Goal: Task Accomplishment & Management: Manage account settings

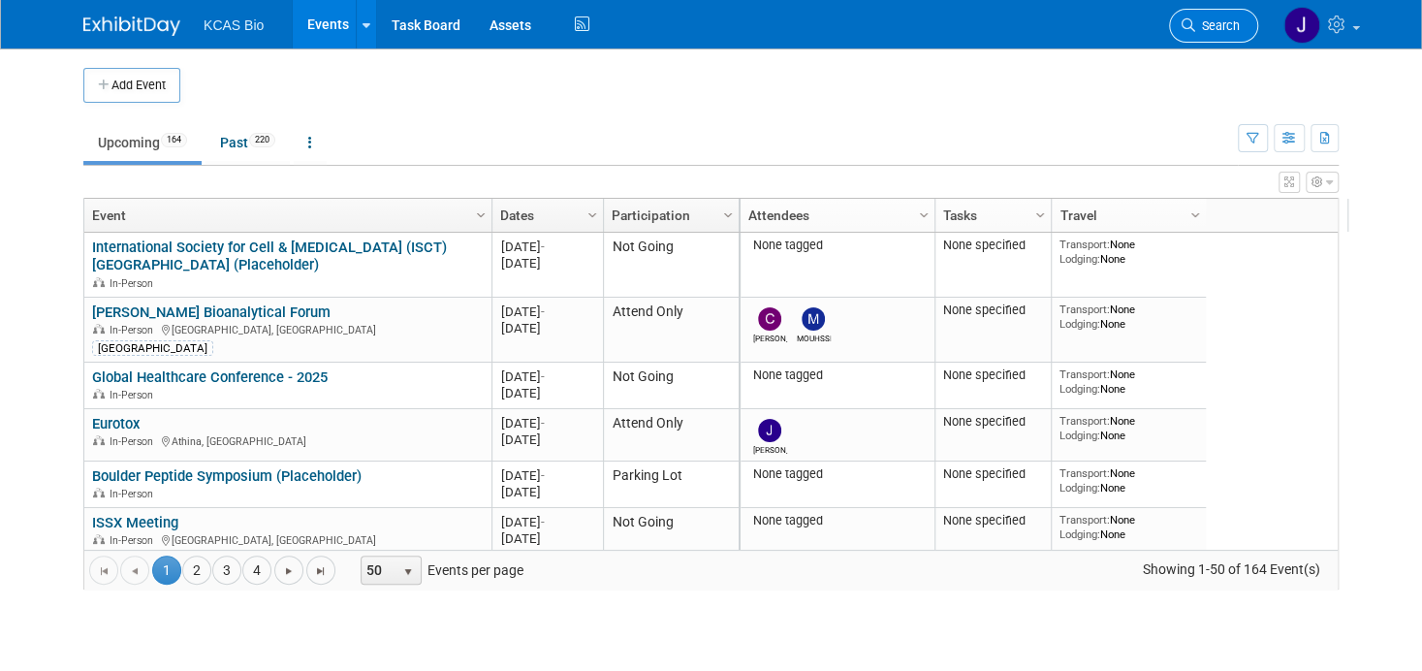
click at [1234, 21] on span "Search" at bounding box center [1217, 25] width 45 height 15
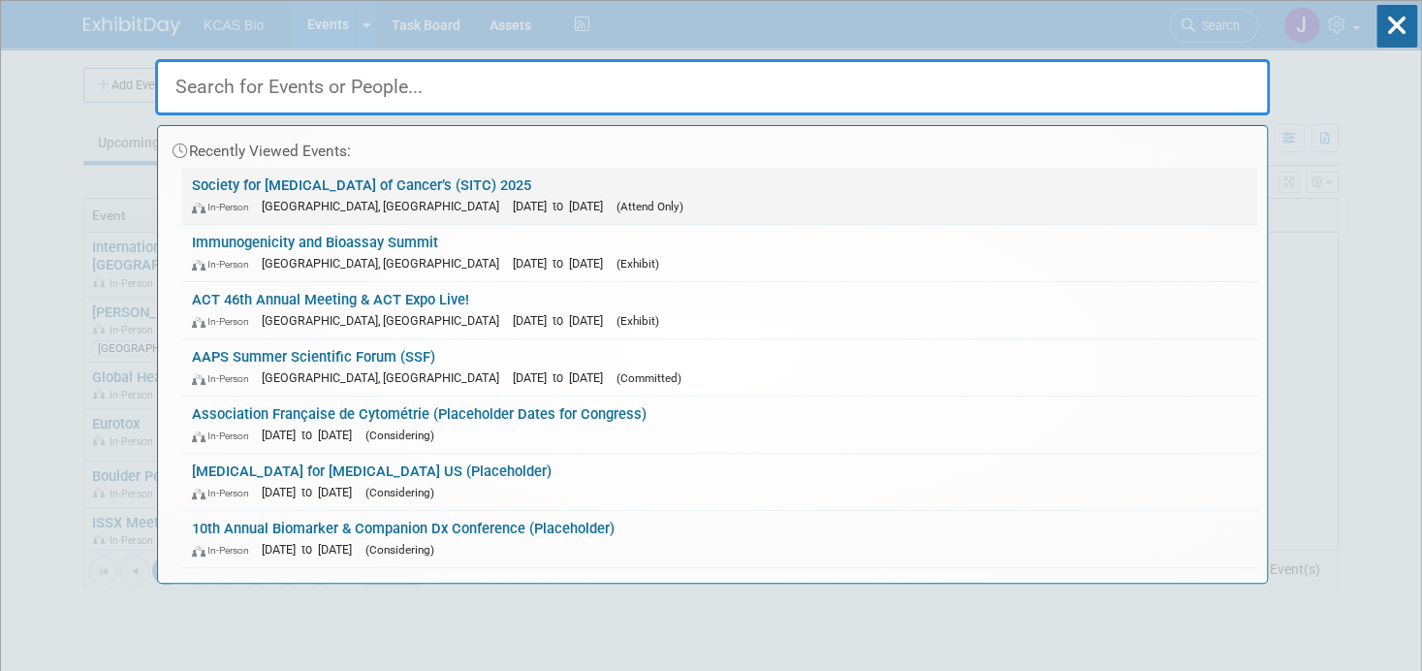
click at [321, 190] on link "Society for [MEDICAL_DATA] of Cancer’s (SITC) 2025 In-Person [GEOGRAPHIC_DATA],…" at bounding box center [719, 196] width 1075 height 56
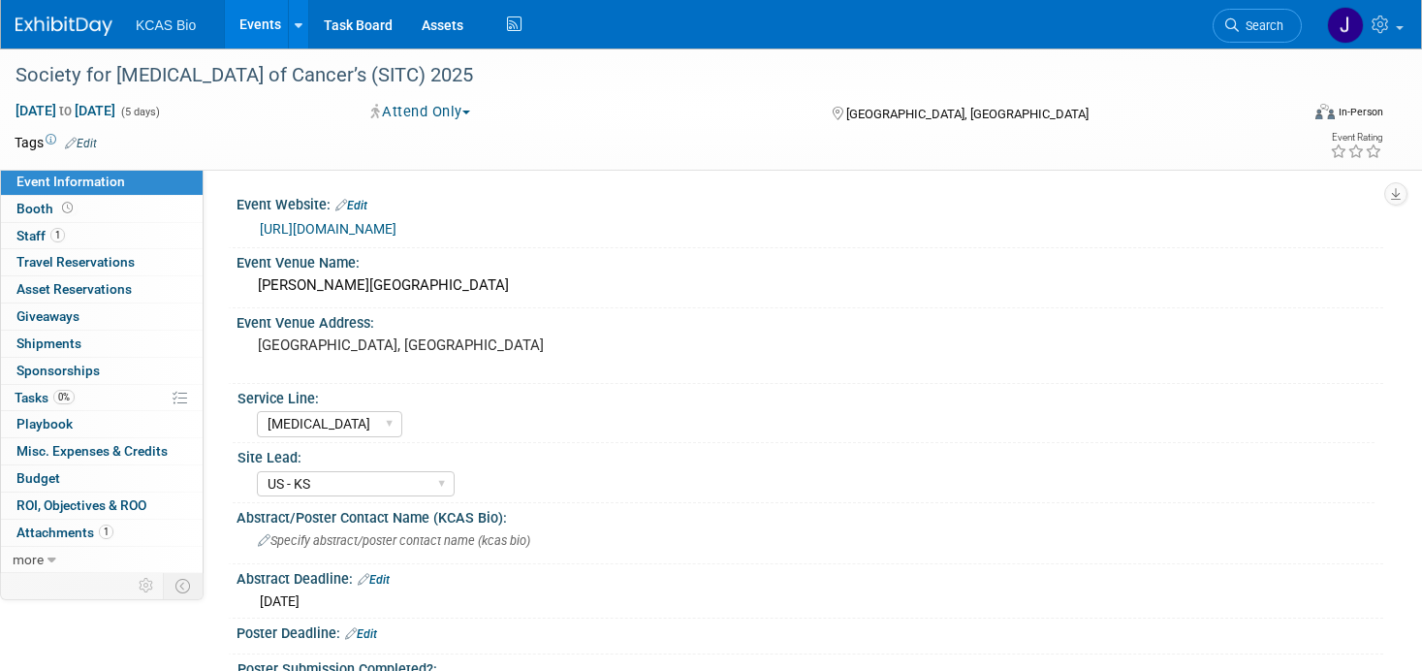
select select "[MEDICAL_DATA]"
select select "US - KS"
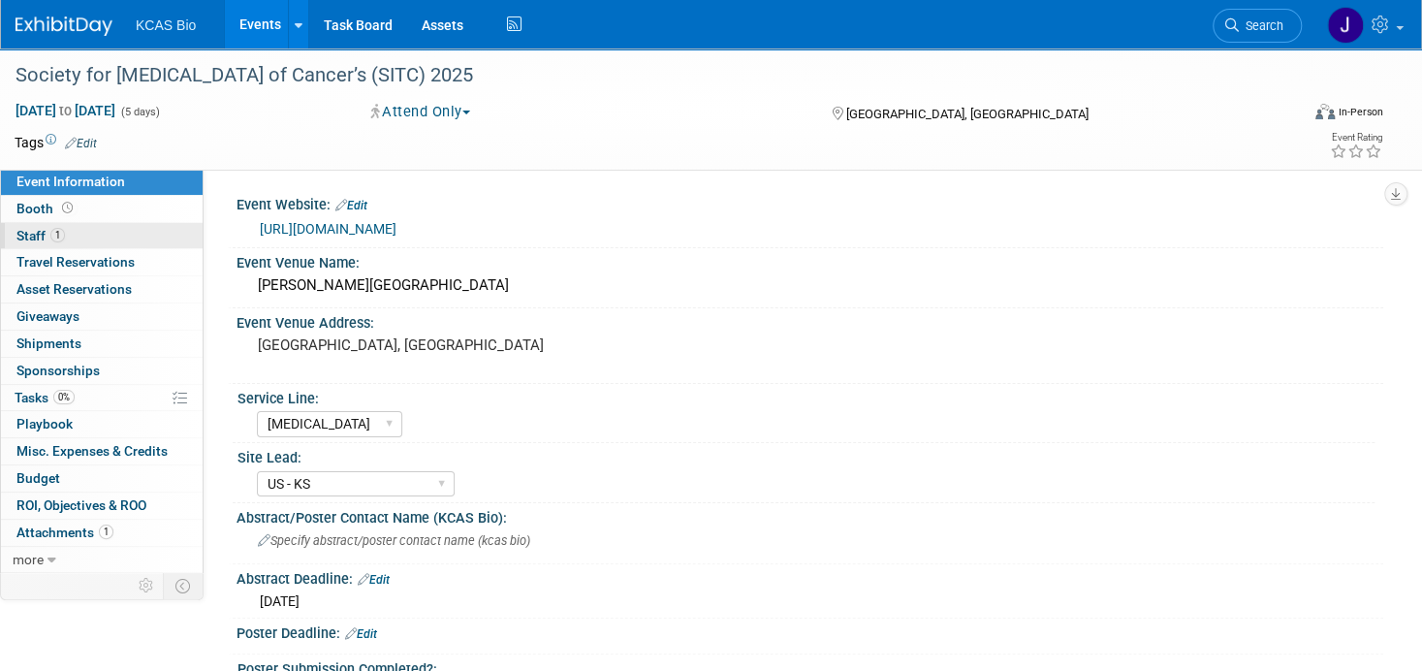
click at [26, 236] on span "Staff 1" at bounding box center [40, 236] width 48 height 16
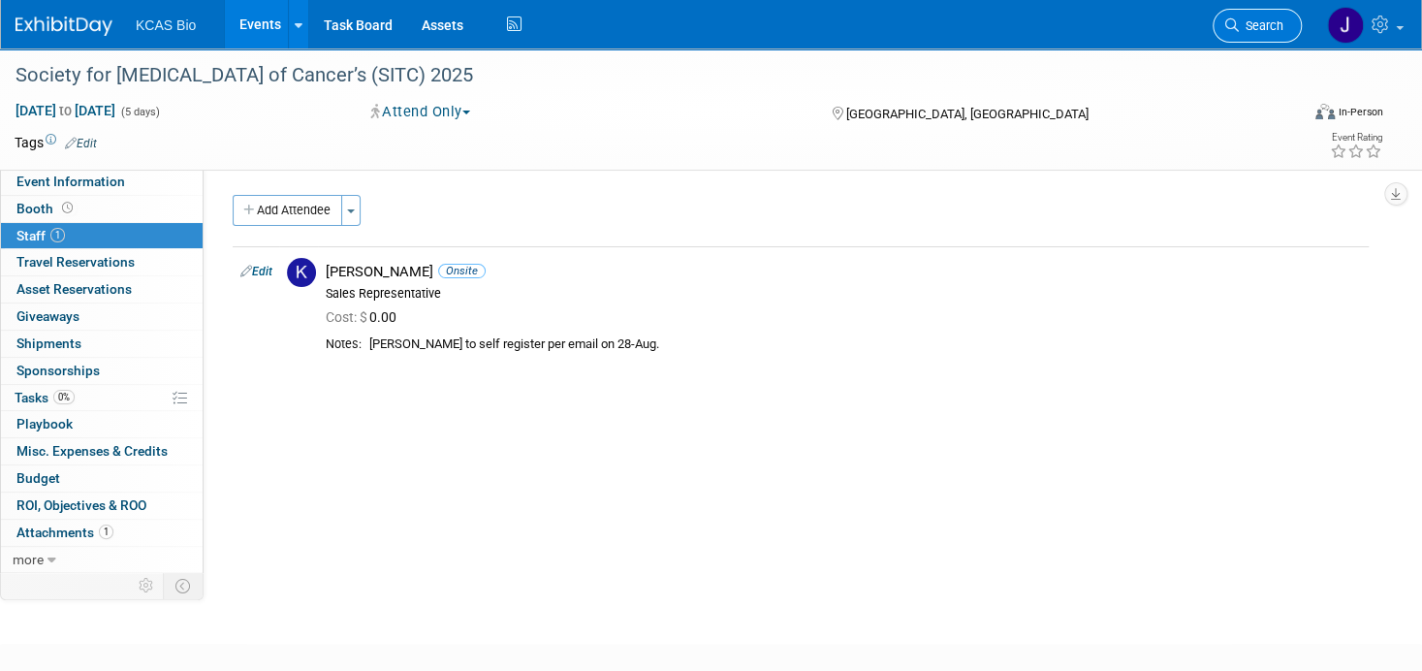
click at [1265, 26] on span "Search" at bounding box center [1261, 25] width 45 height 15
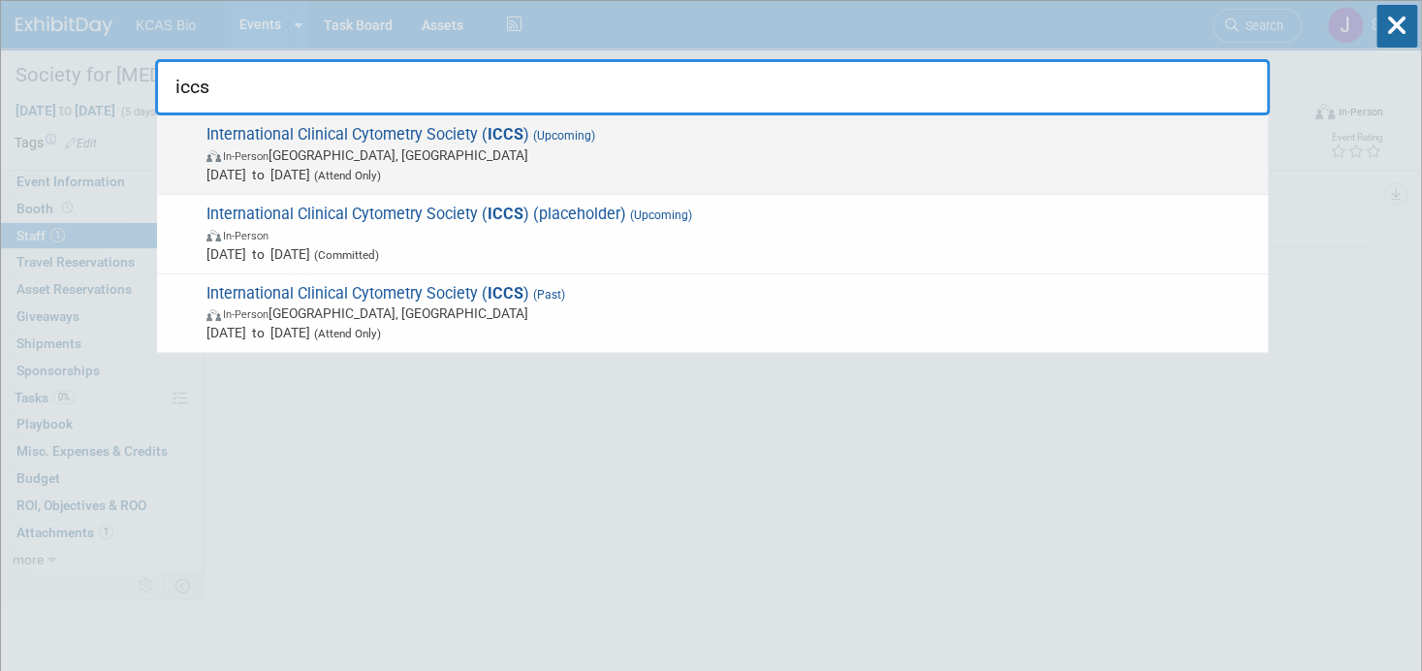
type input "iccs"
click at [327, 127] on span "International Clinical Cytometry Society ( ICCS ) (Upcoming) In-Person Philadel…" at bounding box center [729, 154] width 1057 height 59
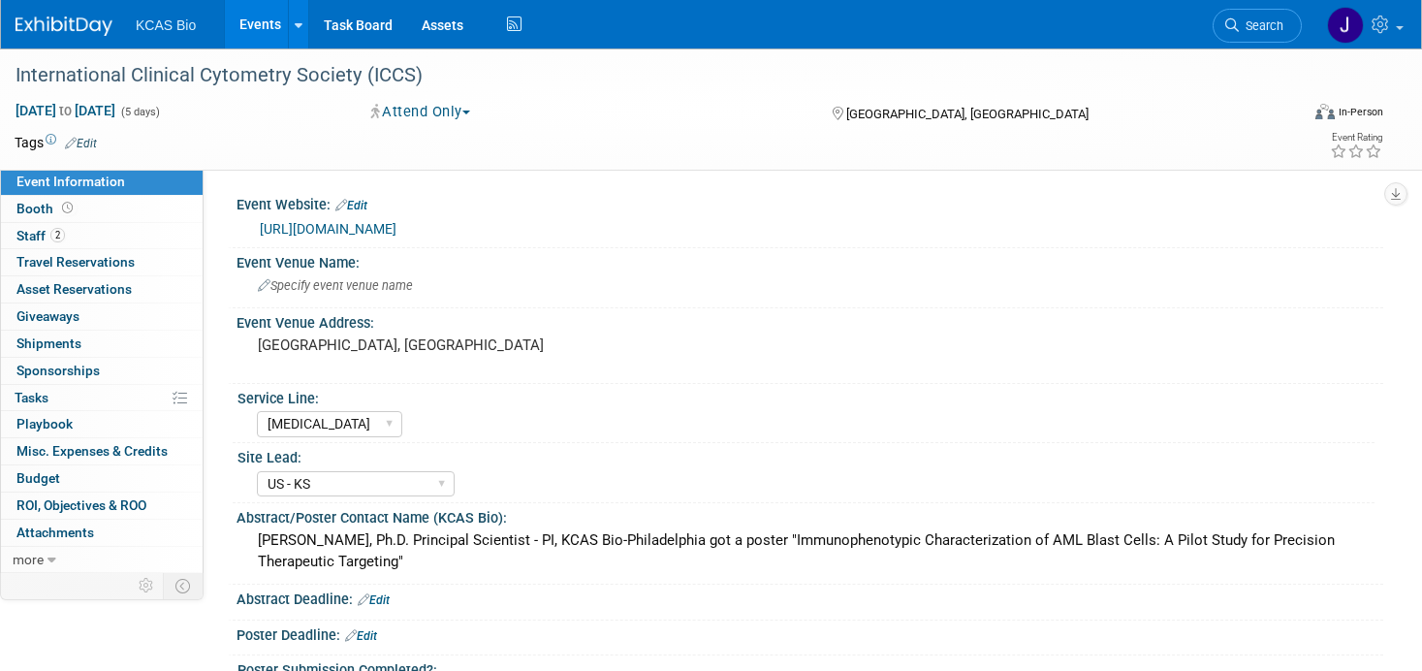
select select "[MEDICAL_DATA]"
select select "US - KS"
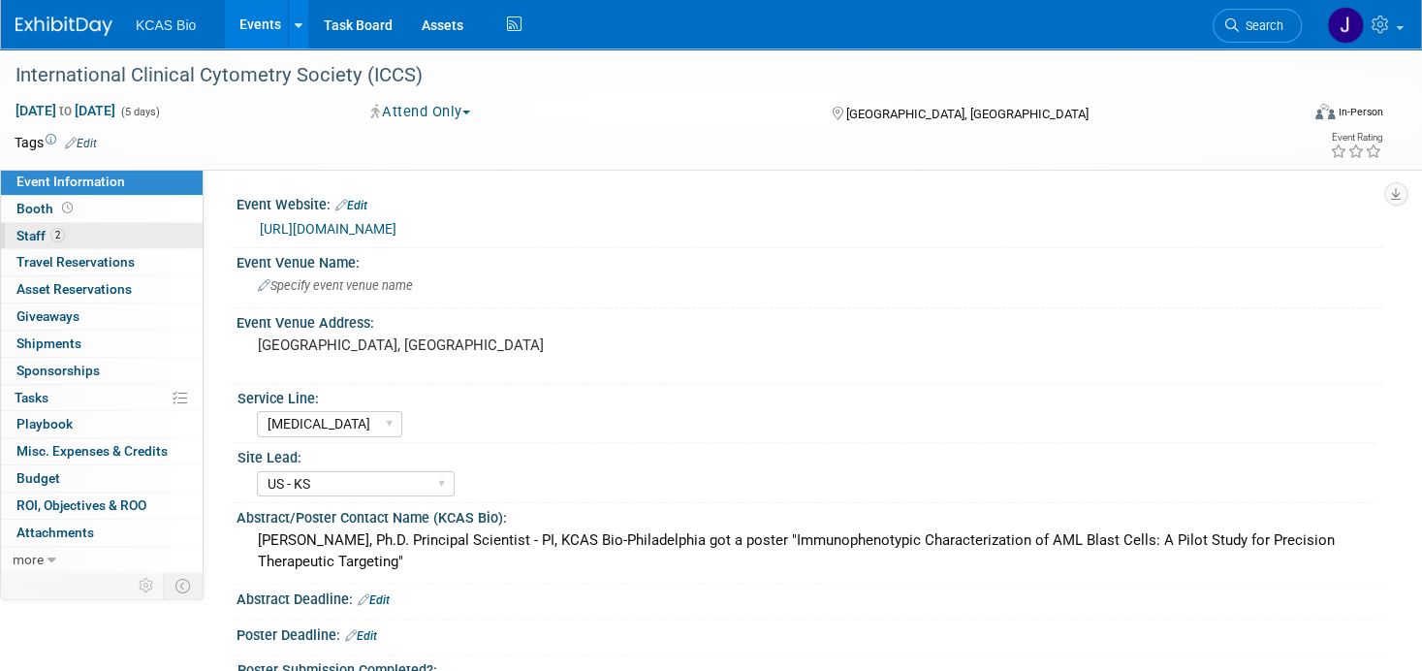
click at [38, 239] on span "Staff 2" at bounding box center [40, 236] width 48 height 16
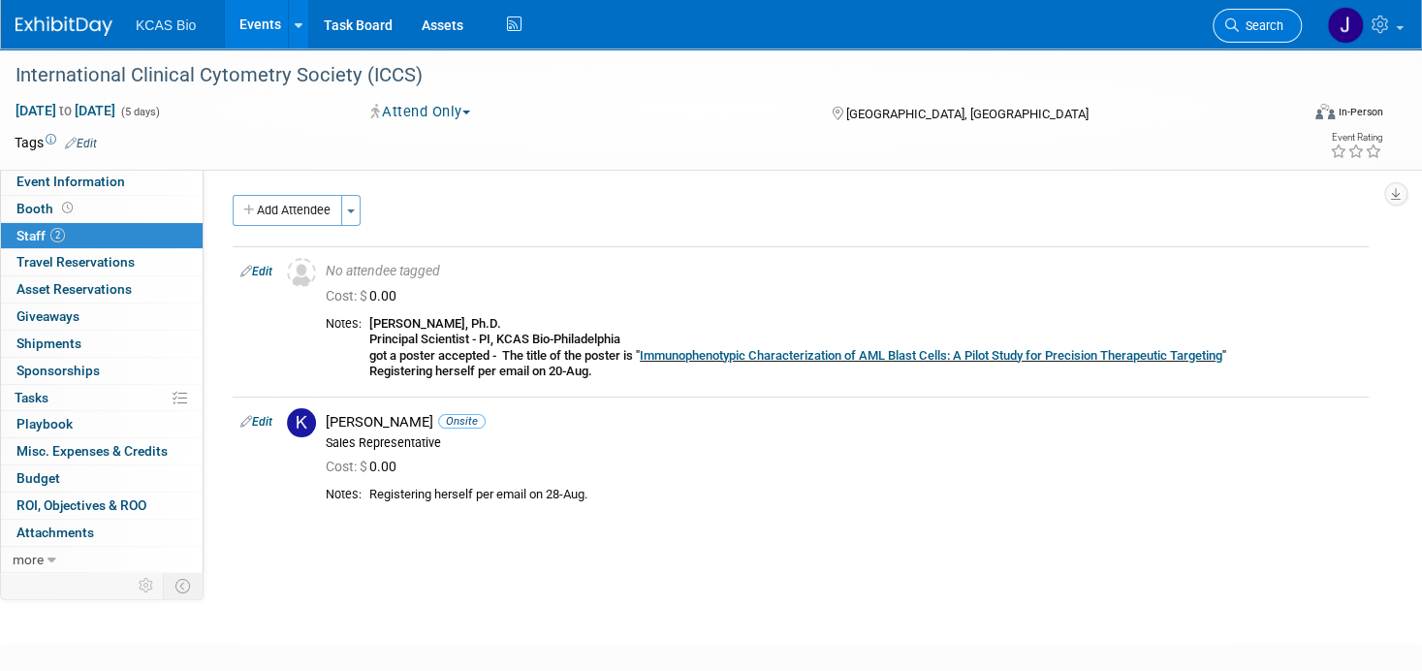
click at [1267, 20] on span "Search" at bounding box center [1261, 25] width 45 height 15
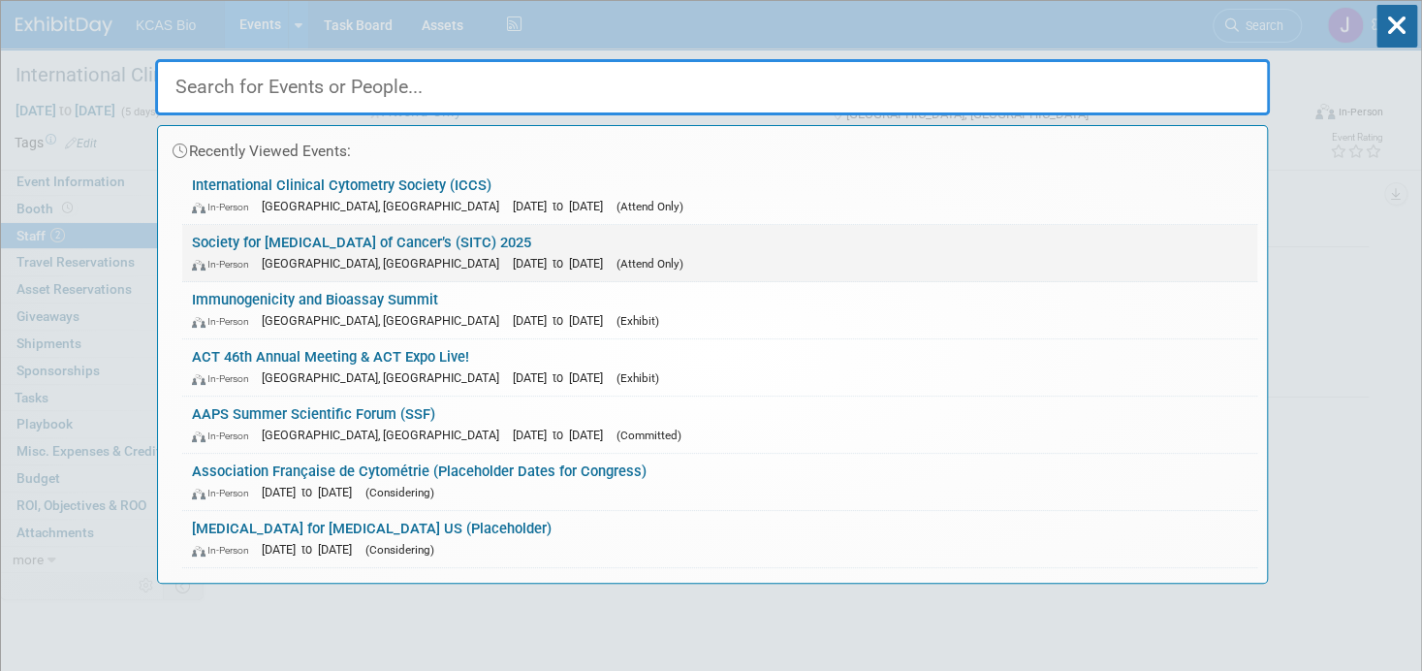
click at [300, 246] on link "Society for Immunotherapy of Cancer’s (SITC) 2025 In-Person National Harbor, MD…" at bounding box center [719, 253] width 1075 height 56
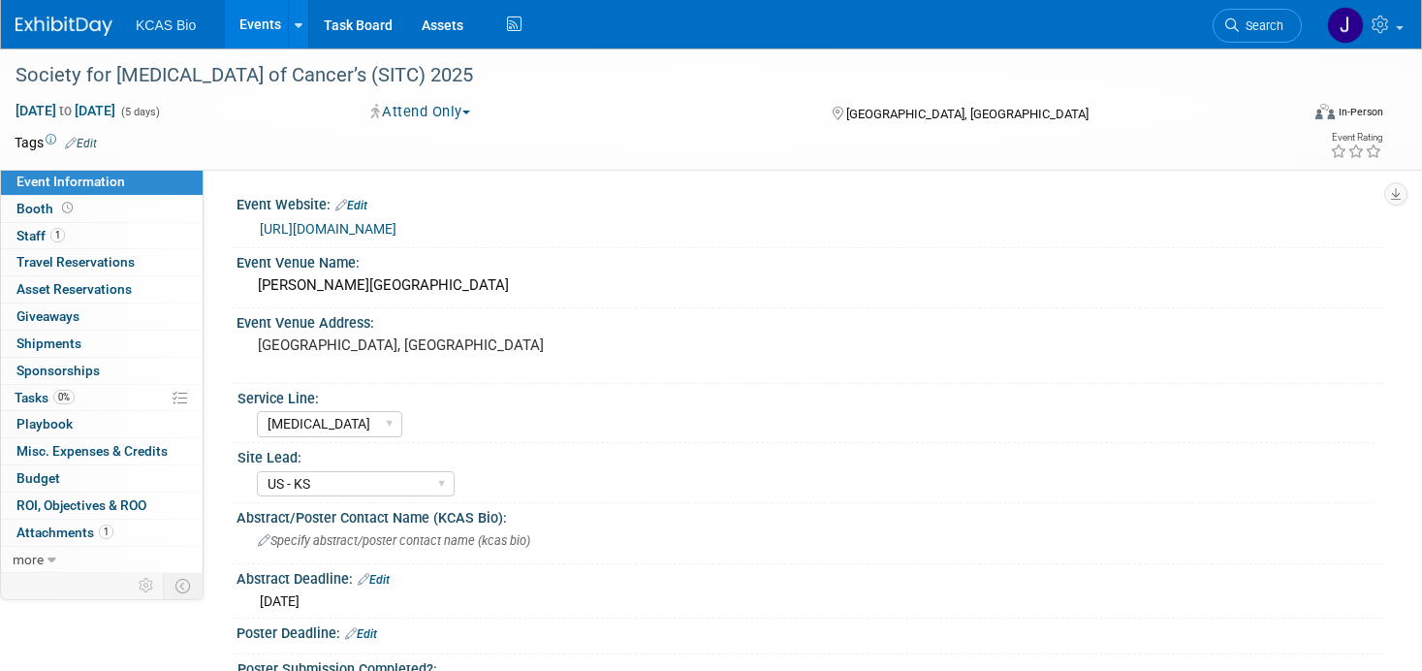
select select "Flow Cytometry"
select select "US - KS"
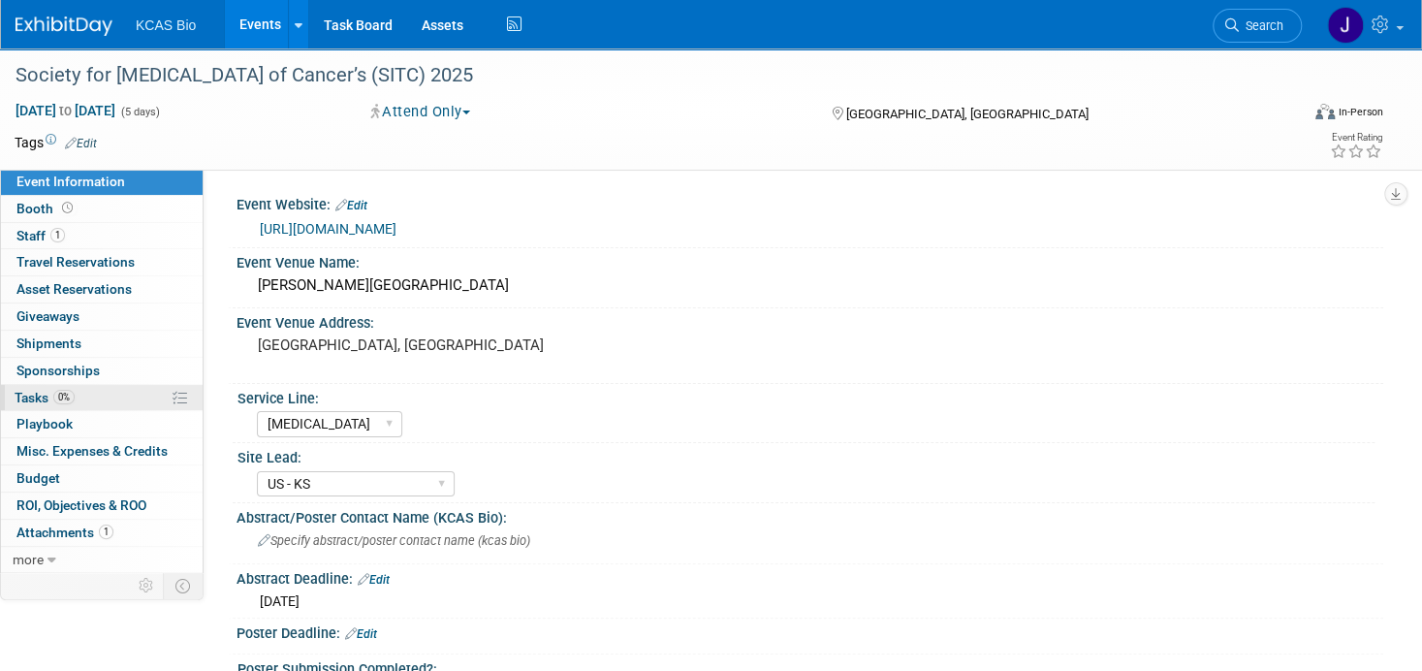
click at [24, 390] on span "Tasks 0%" at bounding box center [45, 398] width 60 height 16
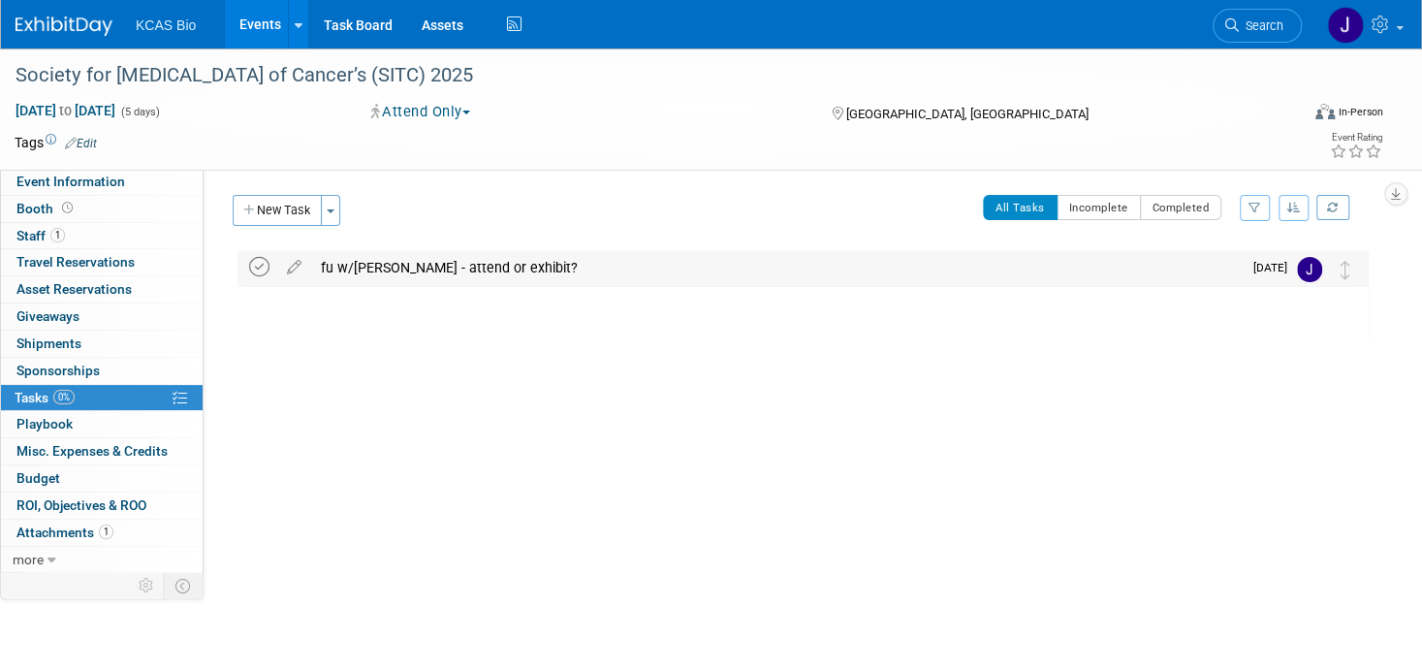
click at [254, 266] on icon at bounding box center [259, 267] width 20 height 20
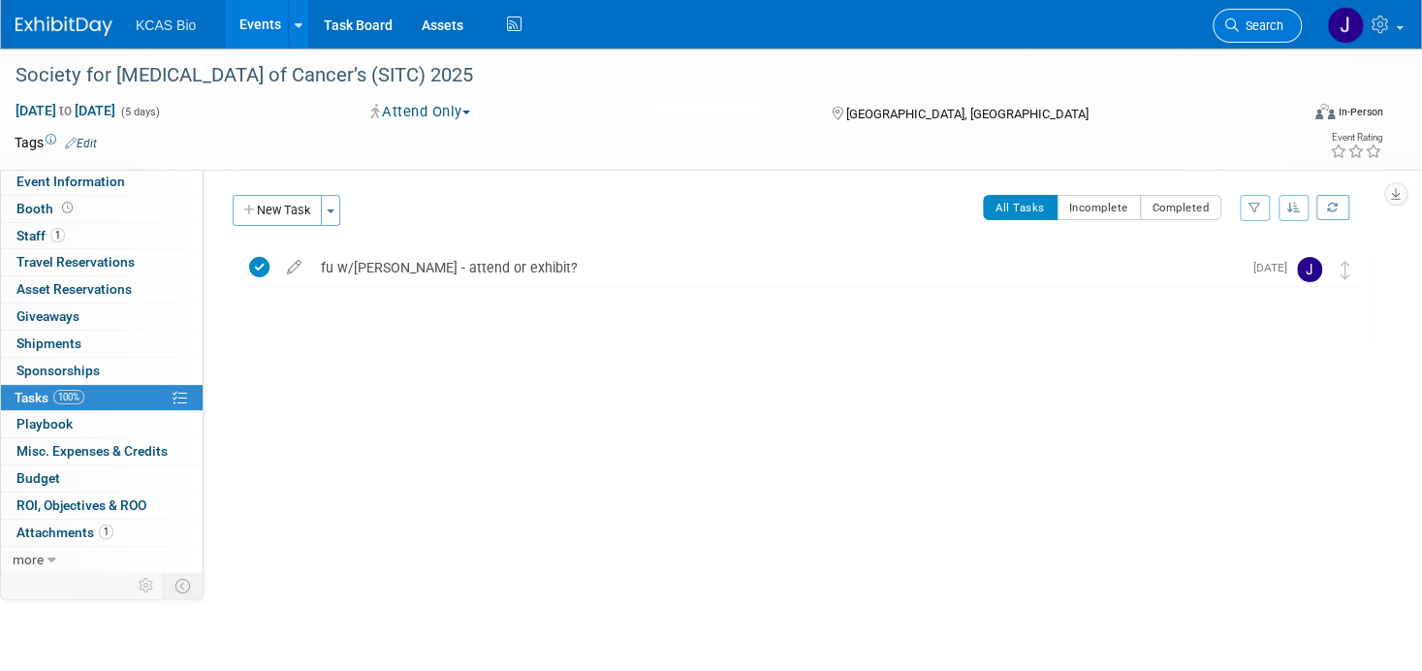
click at [1247, 16] on link "Search" at bounding box center [1257, 26] width 89 height 34
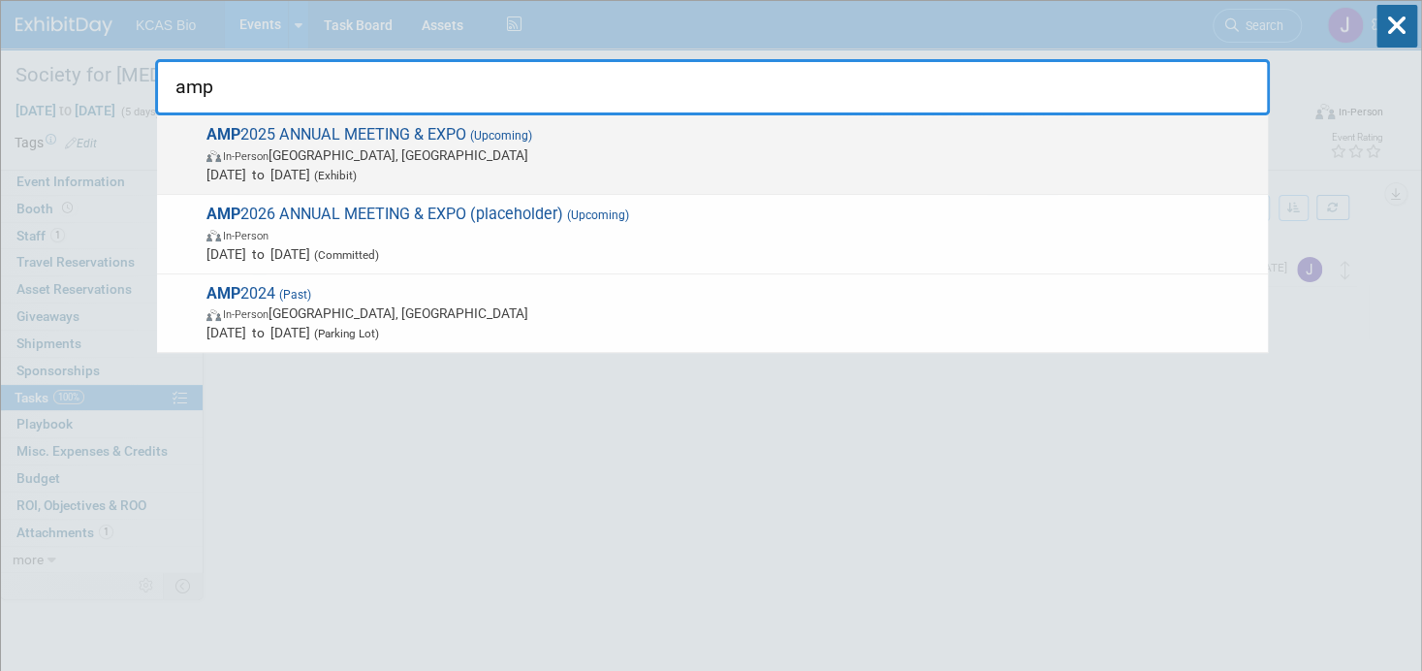
type input "amp"
click at [284, 129] on span "AMP 2025 ANNUAL MEETING & EXPO (Upcoming) In-Person Boston, MA Nov 11, 2025 to …" at bounding box center [729, 154] width 1057 height 59
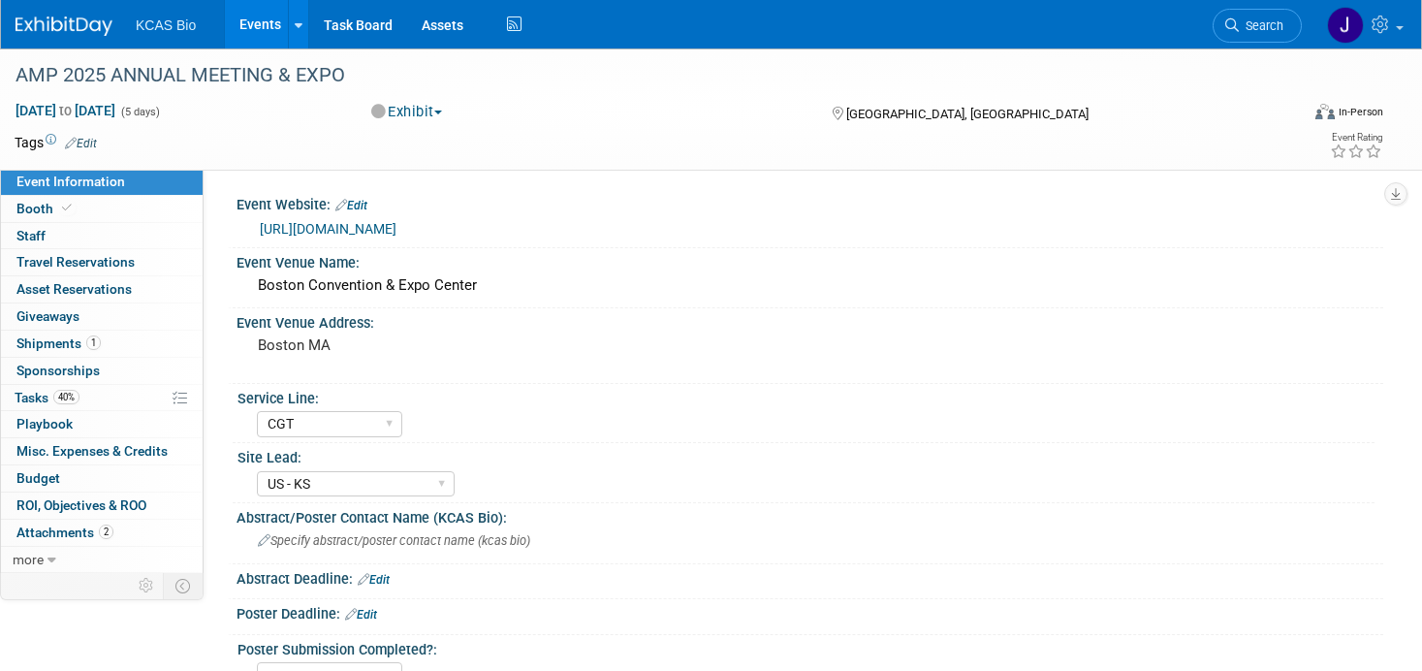
select select "CGT"
select select "US - KS"
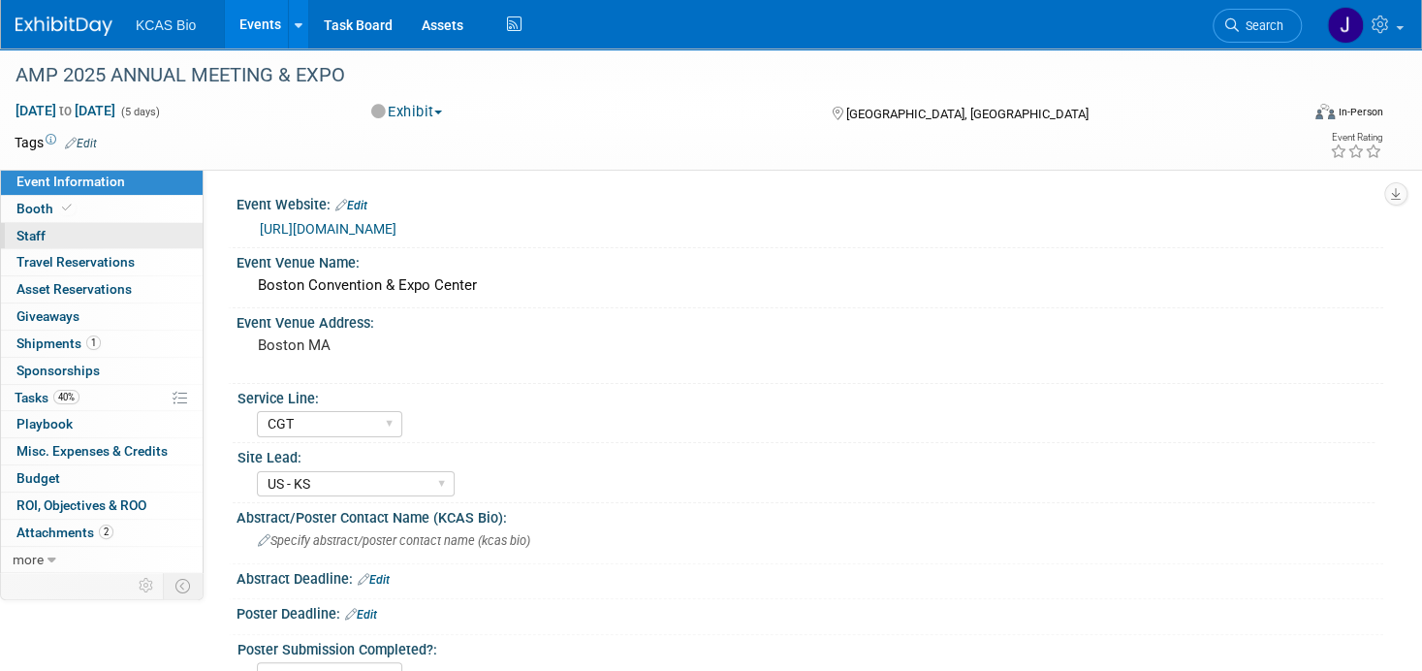
click at [20, 233] on span "Staff 0" at bounding box center [30, 236] width 29 height 16
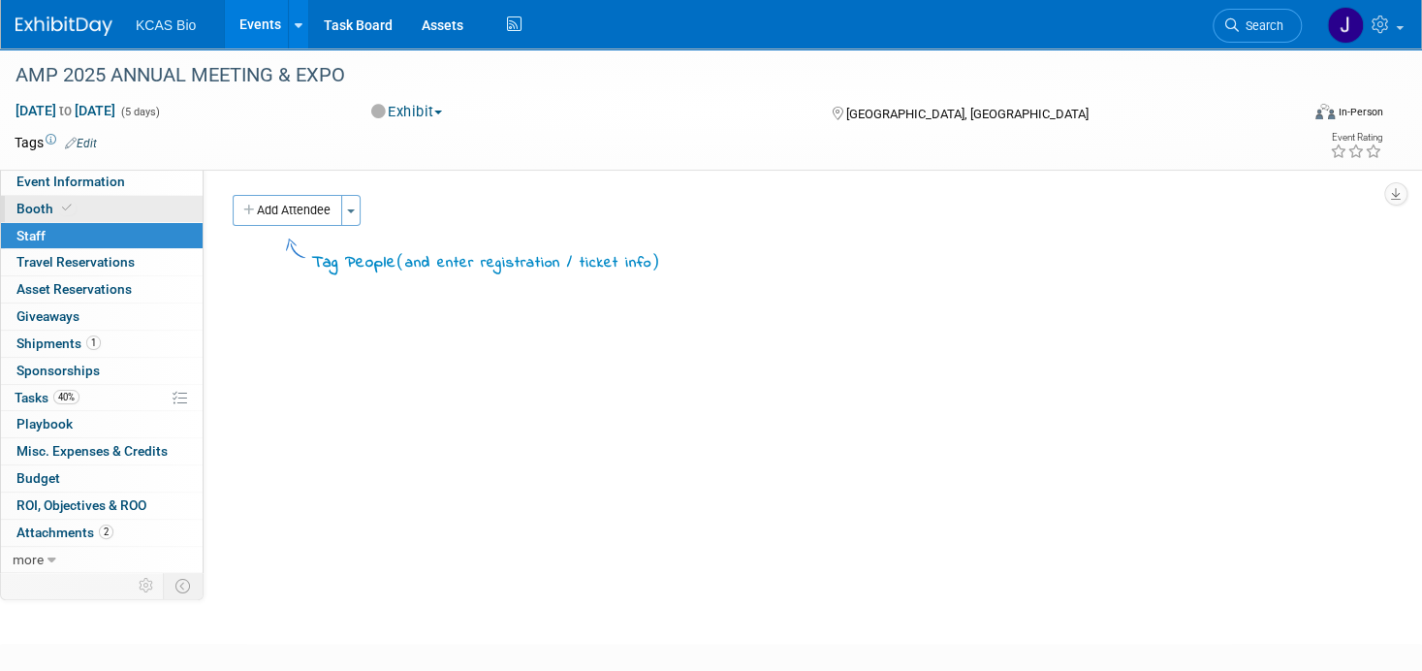
click at [34, 212] on span "Booth" at bounding box center [45, 209] width 59 height 16
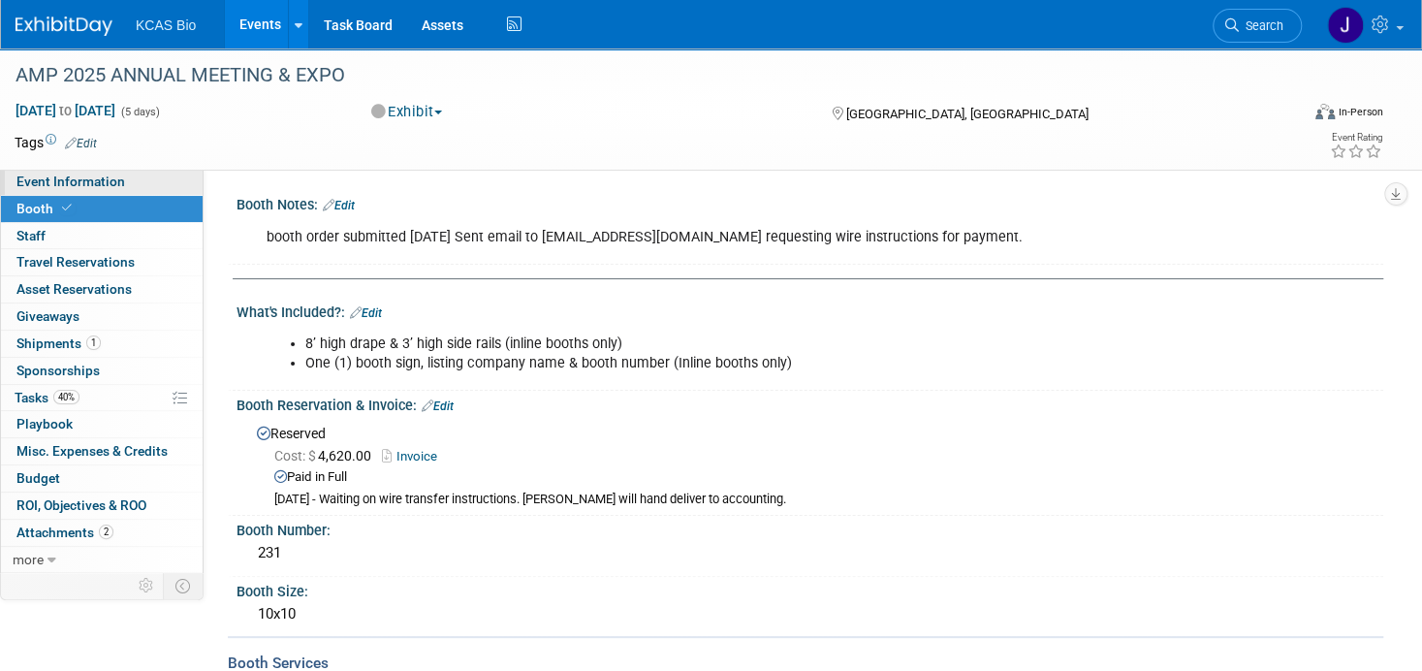
click at [49, 175] on span "Event Information" at bounding box center [70, 181] width 109 height 16
select select "CGT"
select select "US - KS"
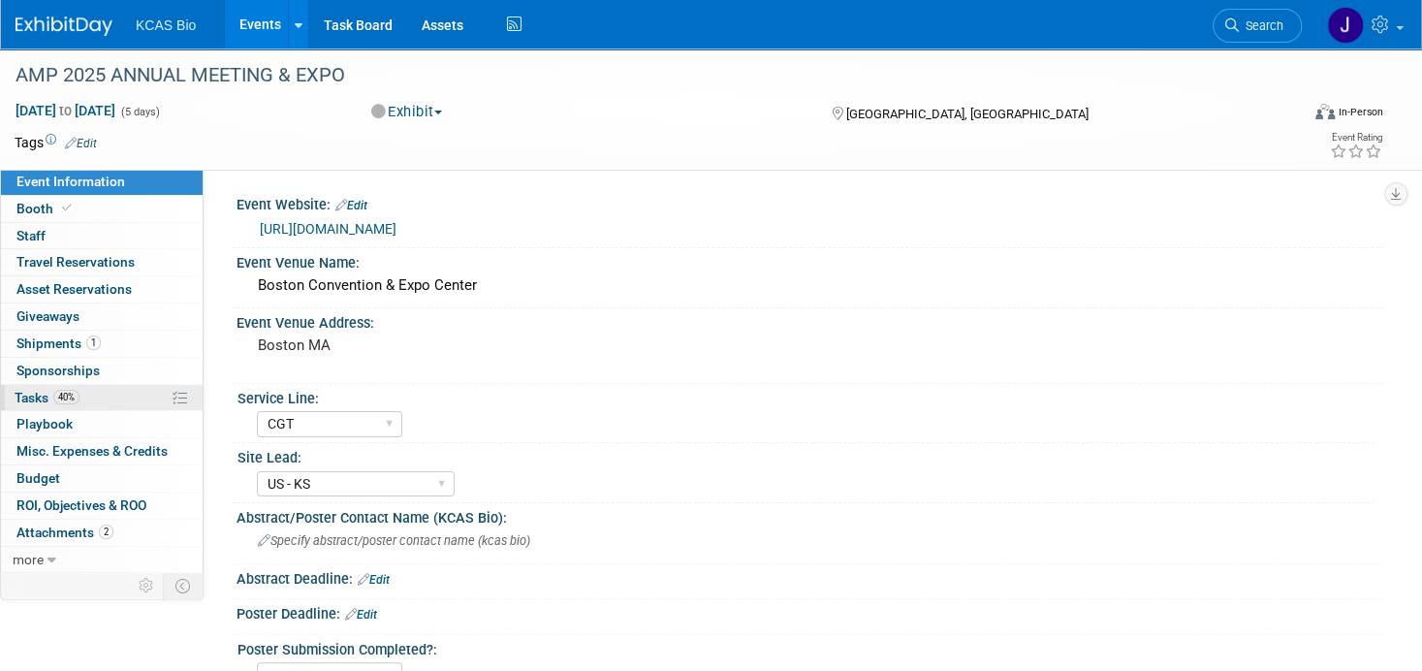
click at [30, 390] on span "Tasks 40%" at bounding box center [47, 398] width 65 height 16
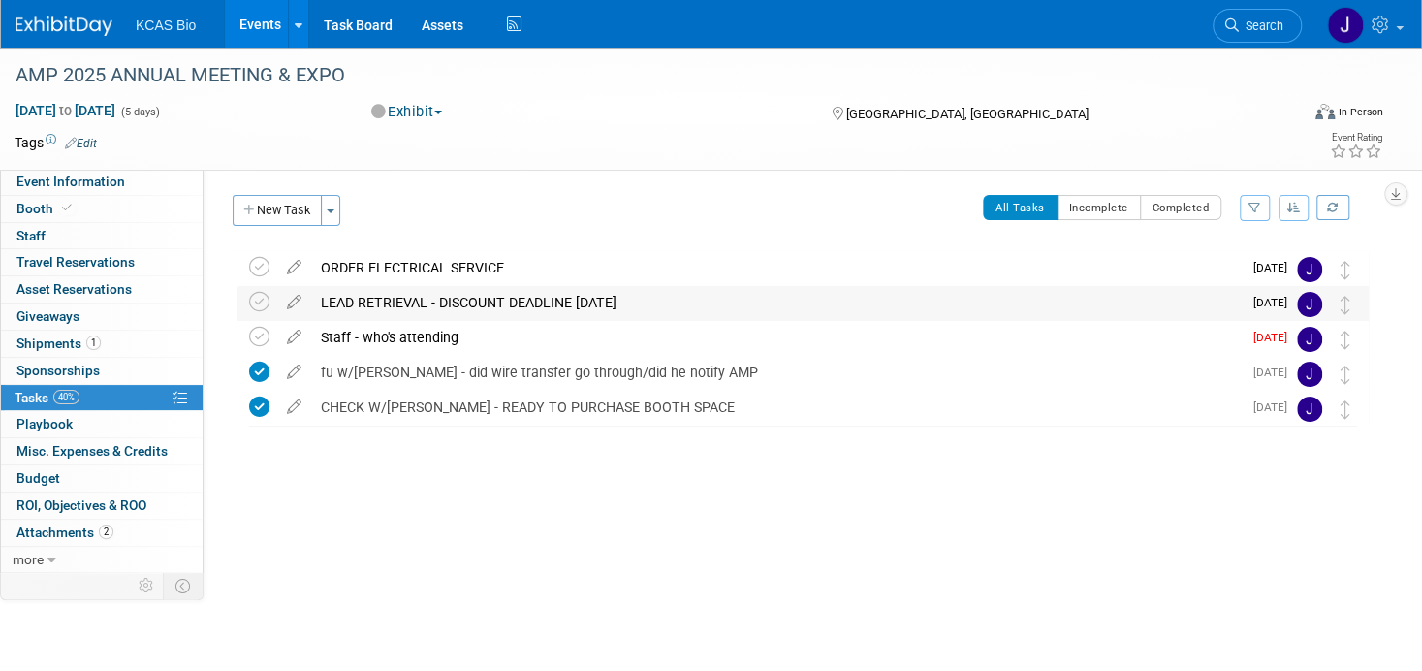
click at [347, 302] on div "LEAD RETRIEVAL - DISCOUNT DEADLINE 10/10/25" at bounding box center [776, 302] width 930 height 33
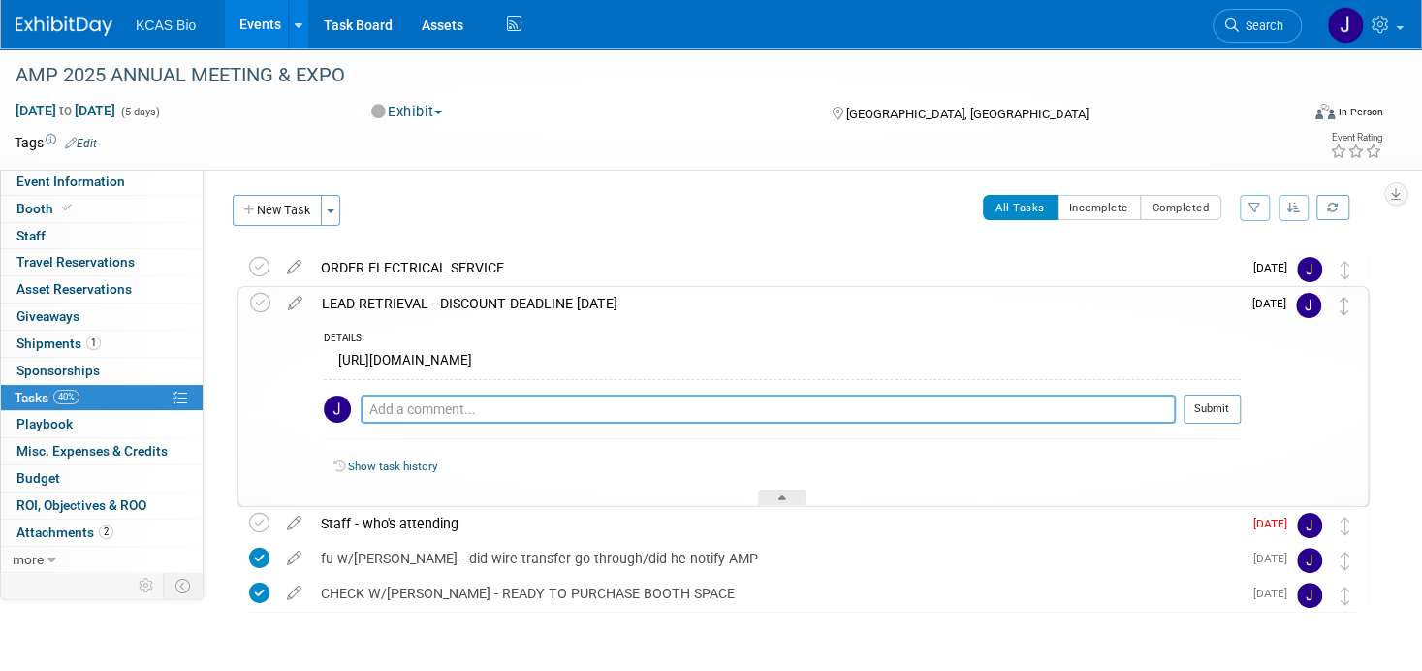
click at [391, 406] on textarea at bounding box center [768, 408] width 815 height 29
click at [297, 303] on icon at bounding box center [295, 299] width 34 height 24
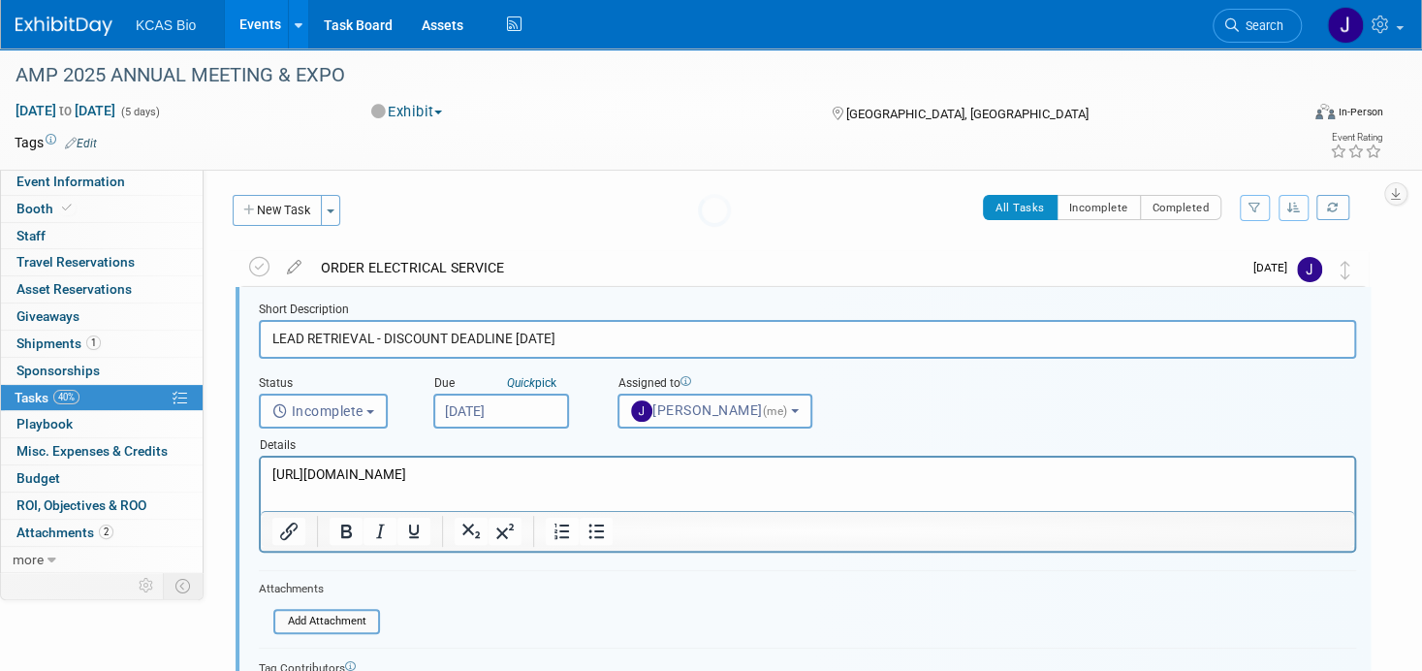
scroll to position [3, 0]
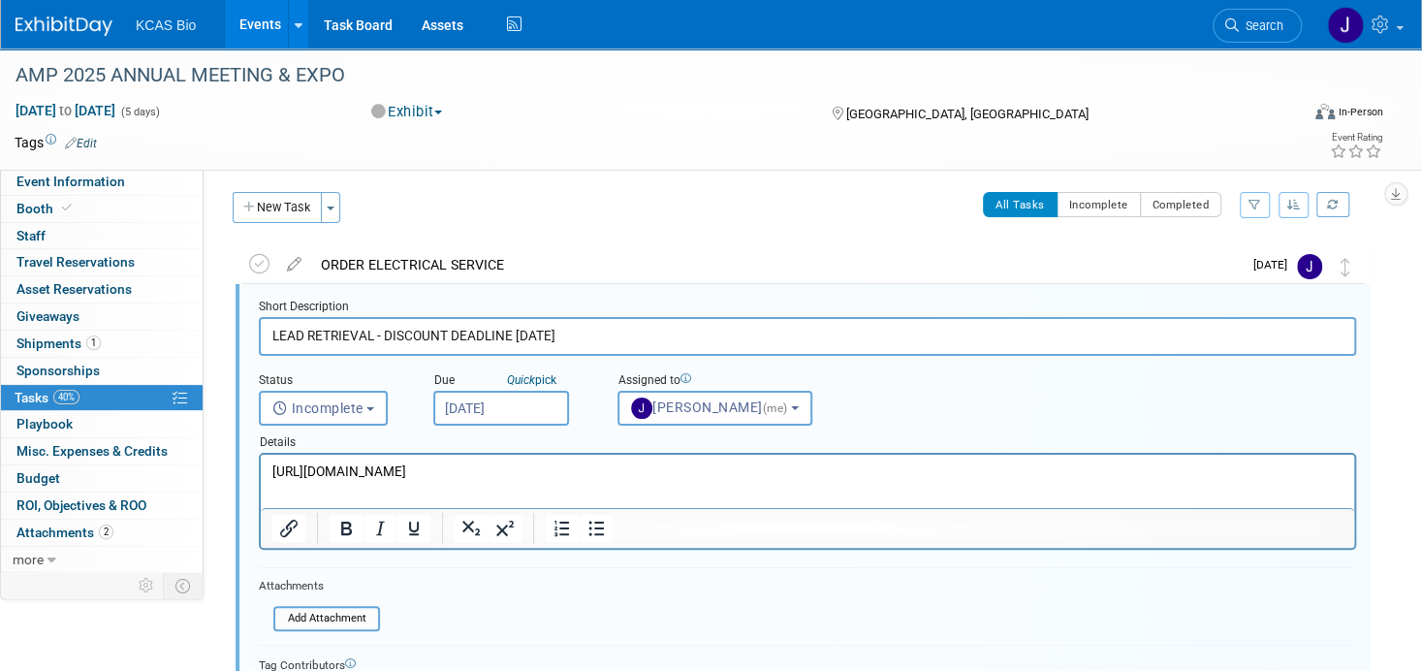
click at [962, 476] on p "[URL][DOMAIN_NAME]" at bounding box center [807, 471] width 1071 height 18
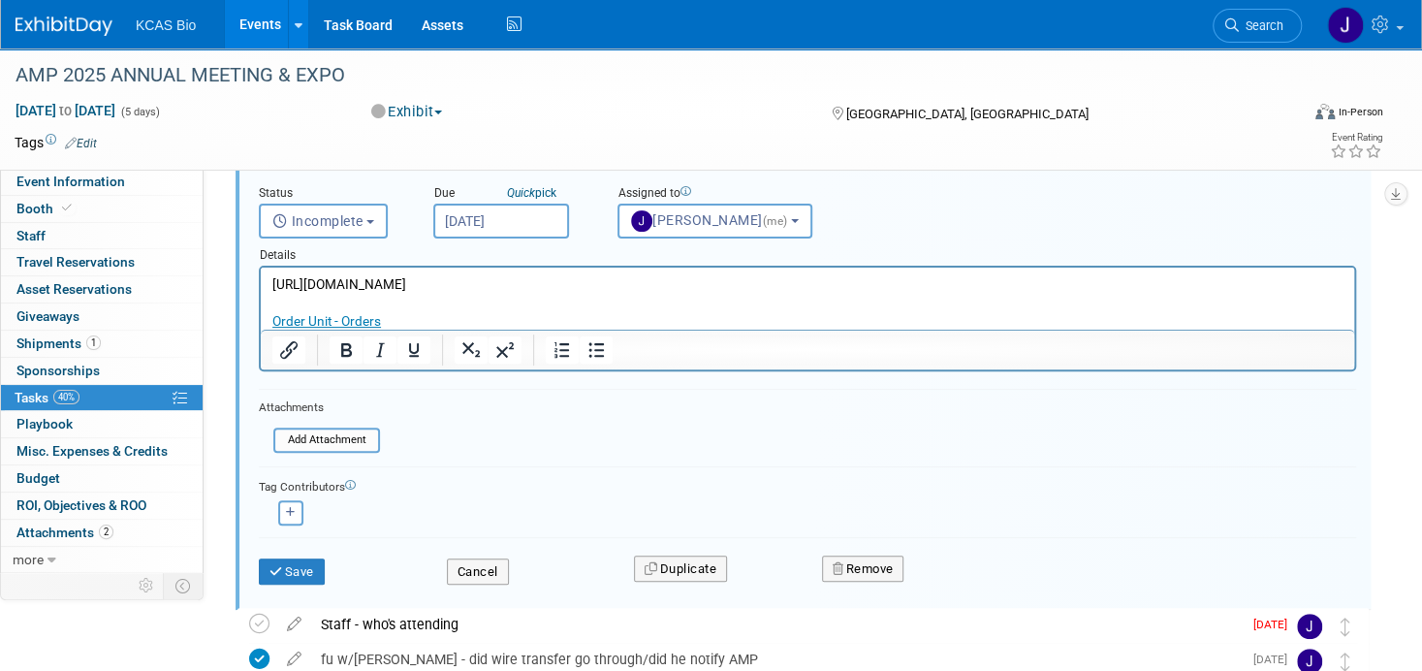
scroll to position [197, 0]
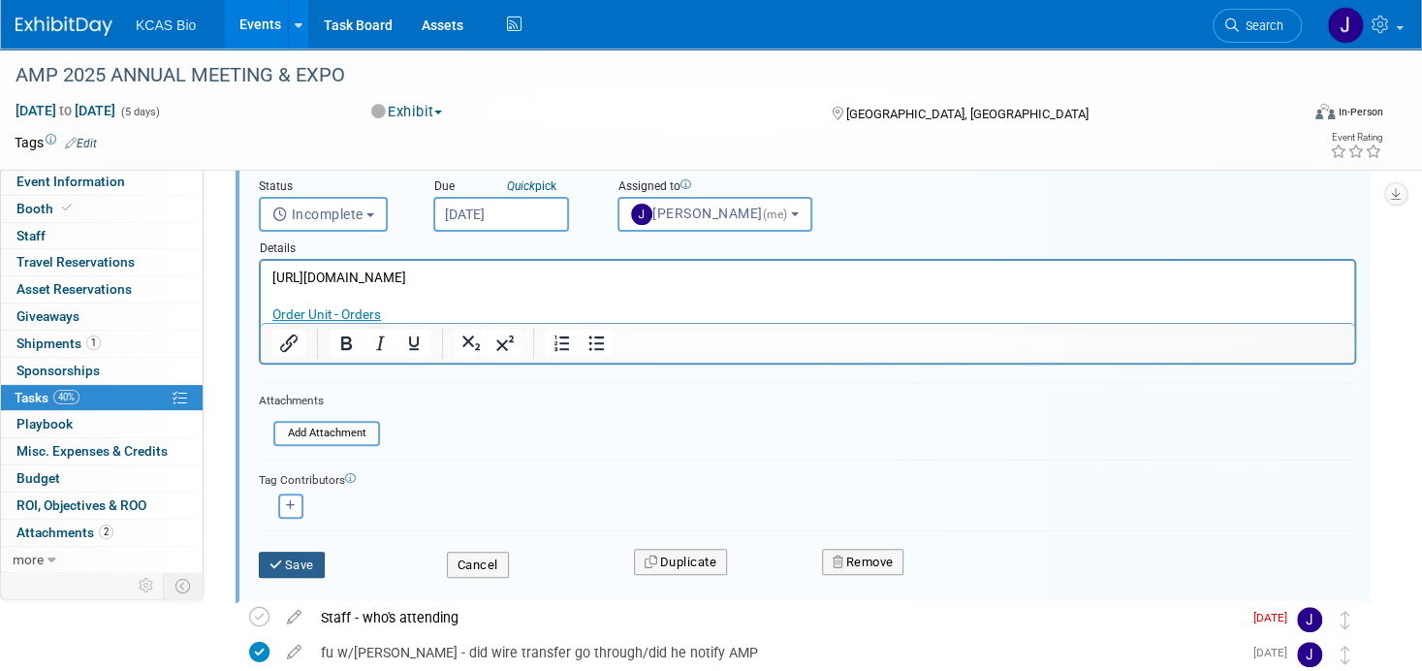
click at [303, 553] on button "Save" at bounding box center [292, 565] width 66 height 27
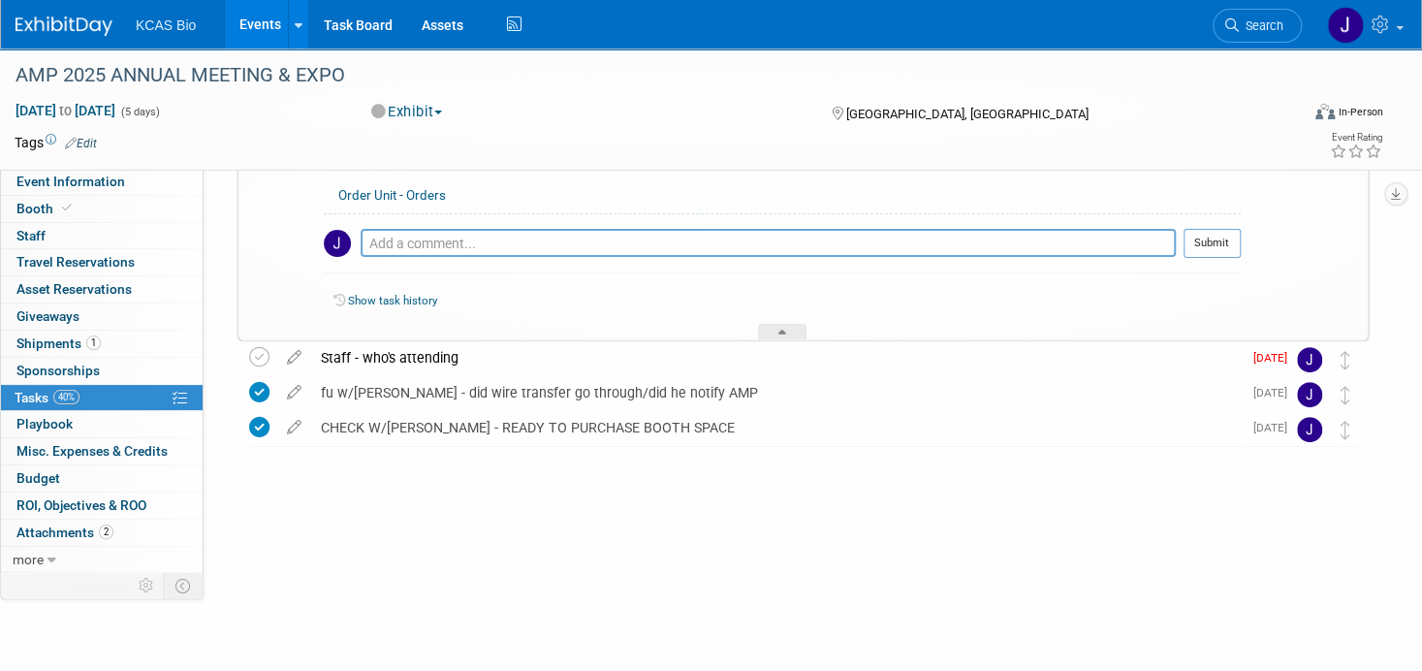
scroll to position [89, 0]
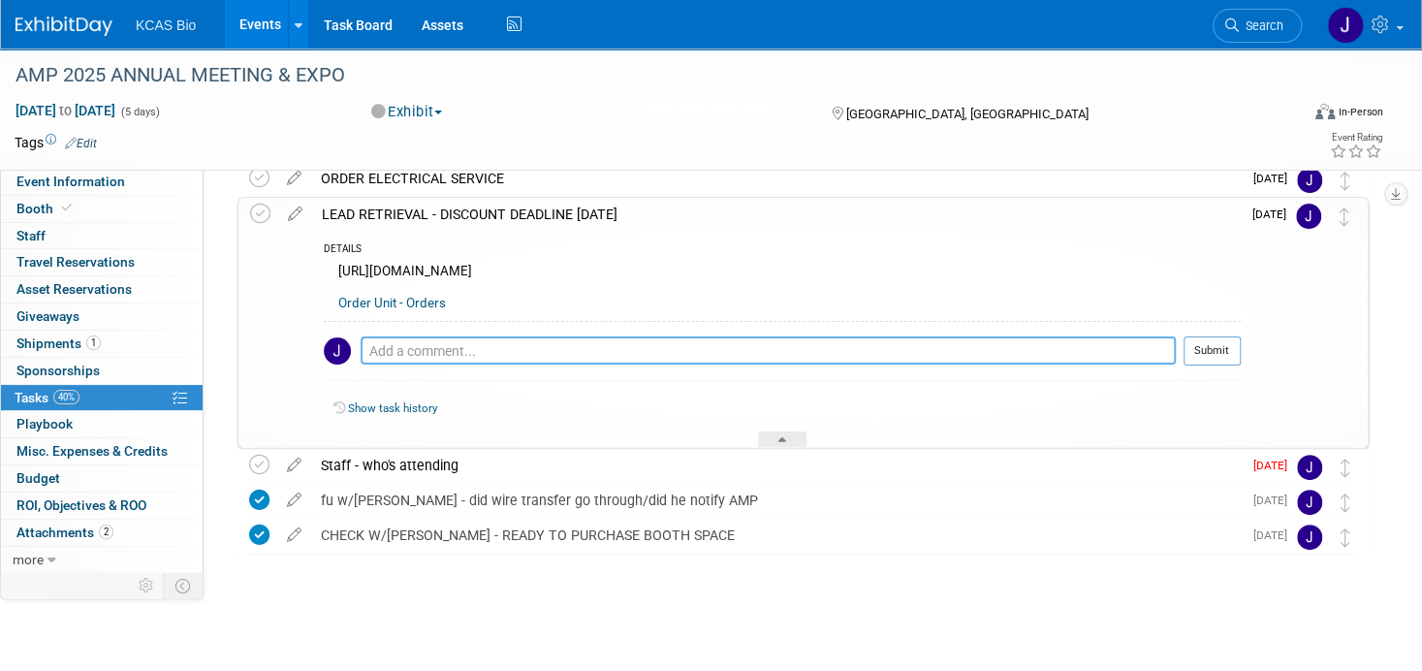
click at [467, 347] on textarea at bounding box center [768, 350] width 815 height 28
type textarea "Order 1 or 3 app bundle?"
click at [1227, 341] on button "Submit" at bounding box center [1211, 350] width 57 height 29
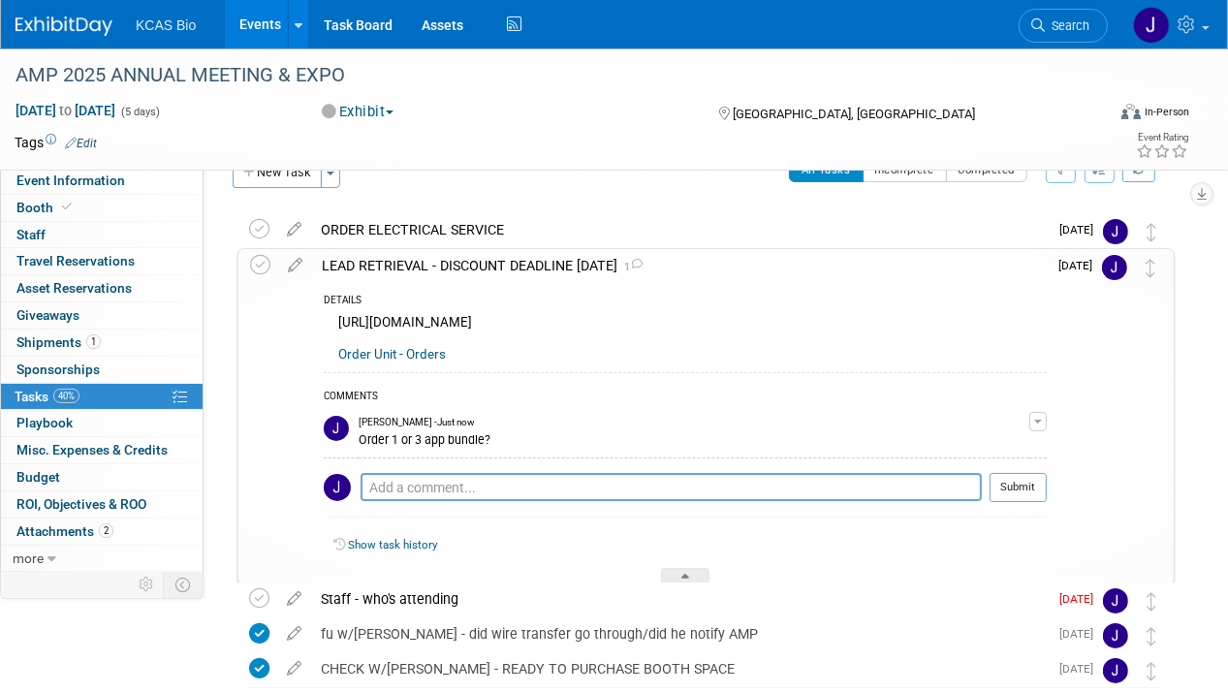
scroll to position [0, 0]
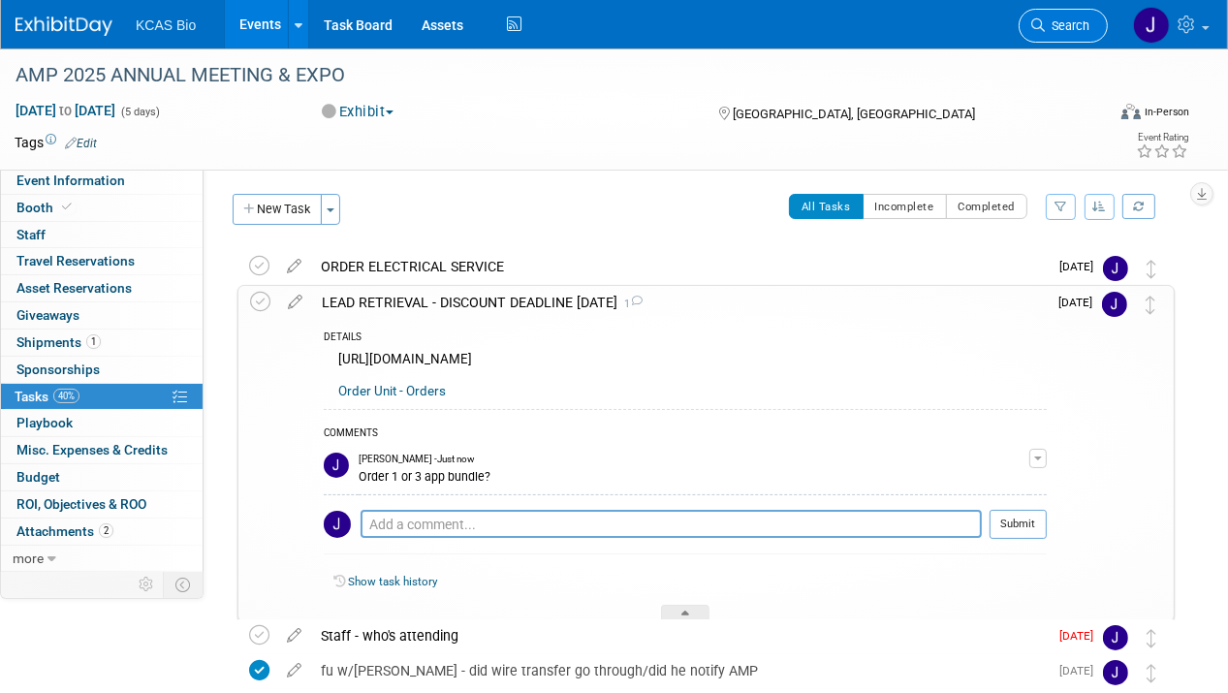
click at [1071, 27] on span "Search" at bounding box center [1067, 25] width 45 height 15
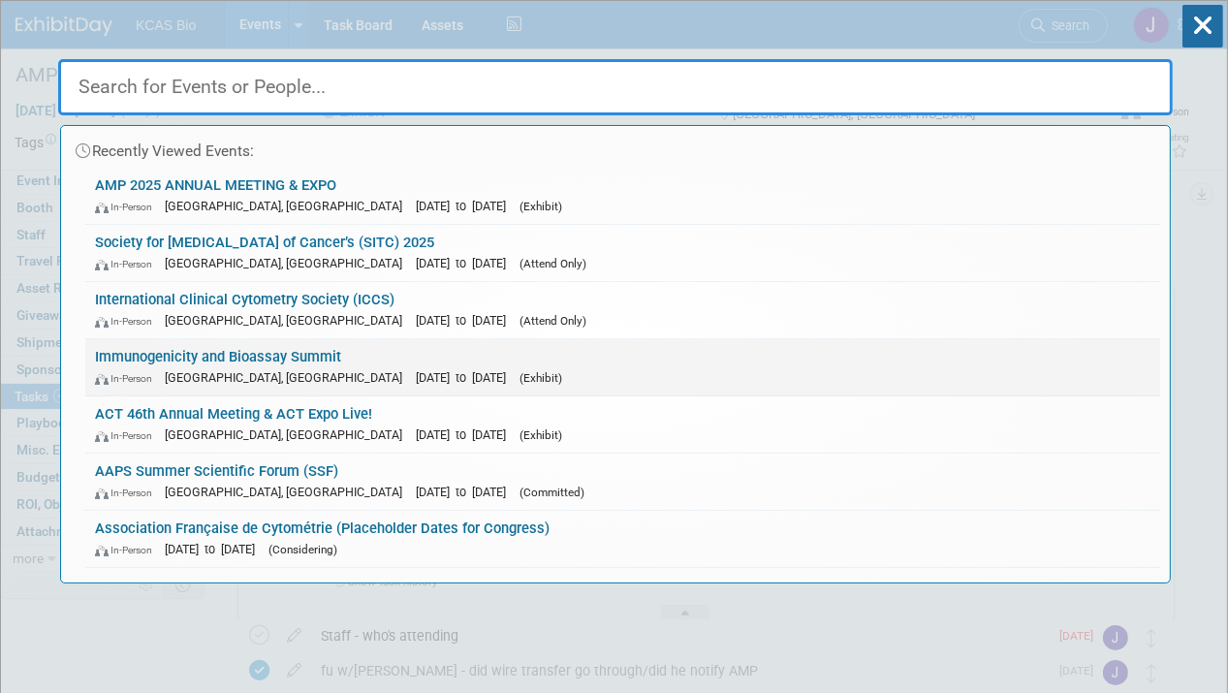
click at [250, 357] on link "Immunogenicity and Bioassay Summit In-Person Alexandria, VA Oct 7, 2025 to Oct …" at bounding box center [622, 367] width 1075 height 56
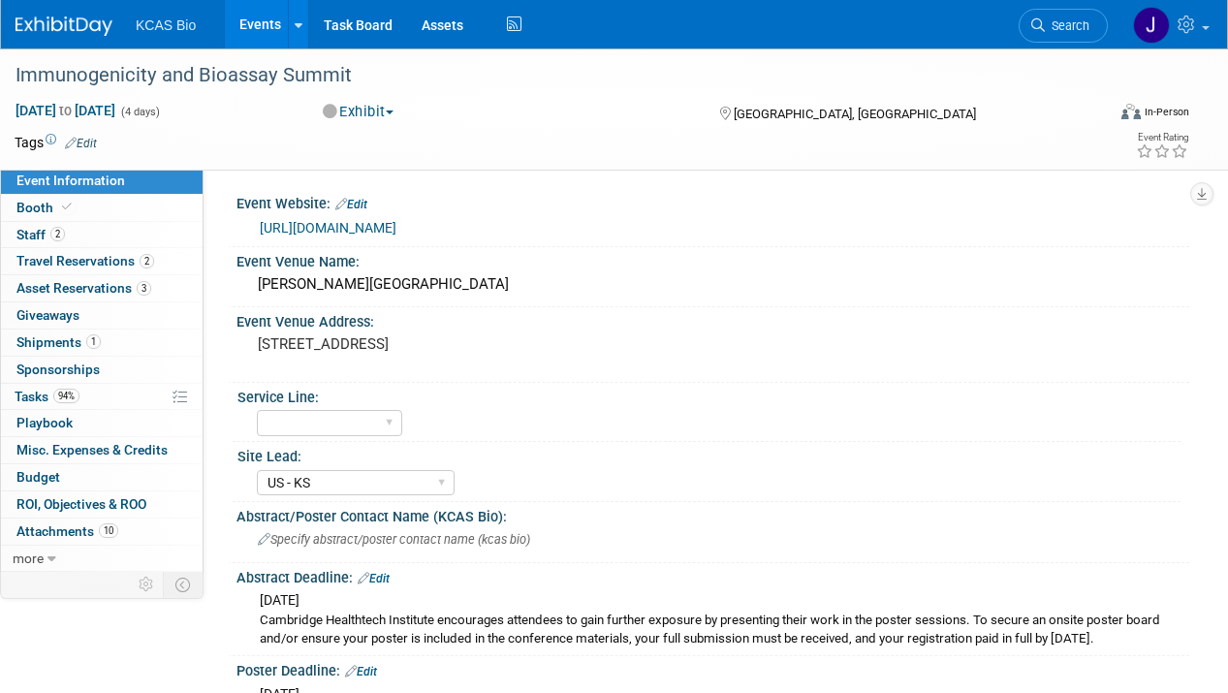
select select "US - KS"
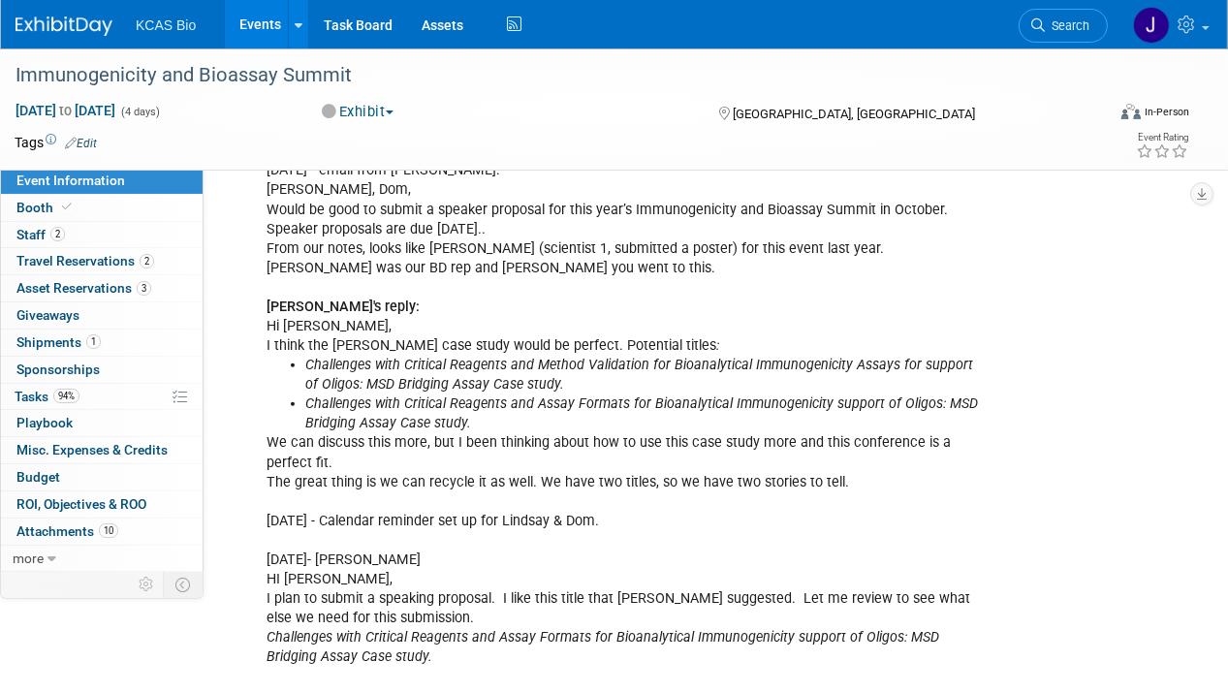
scroll to position [1260, 0]
click at [59, 342] on span "Shipments 1" at bounding box center [58, 342] width 84 height 16
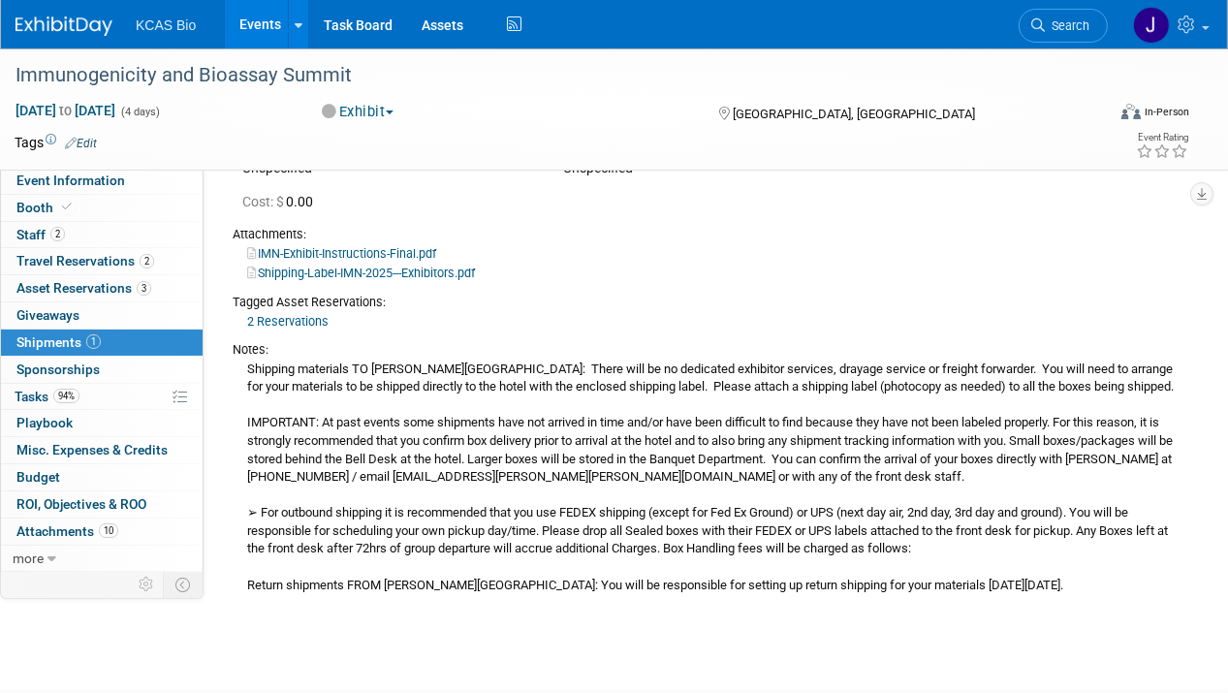
scroll to position [194, 0]
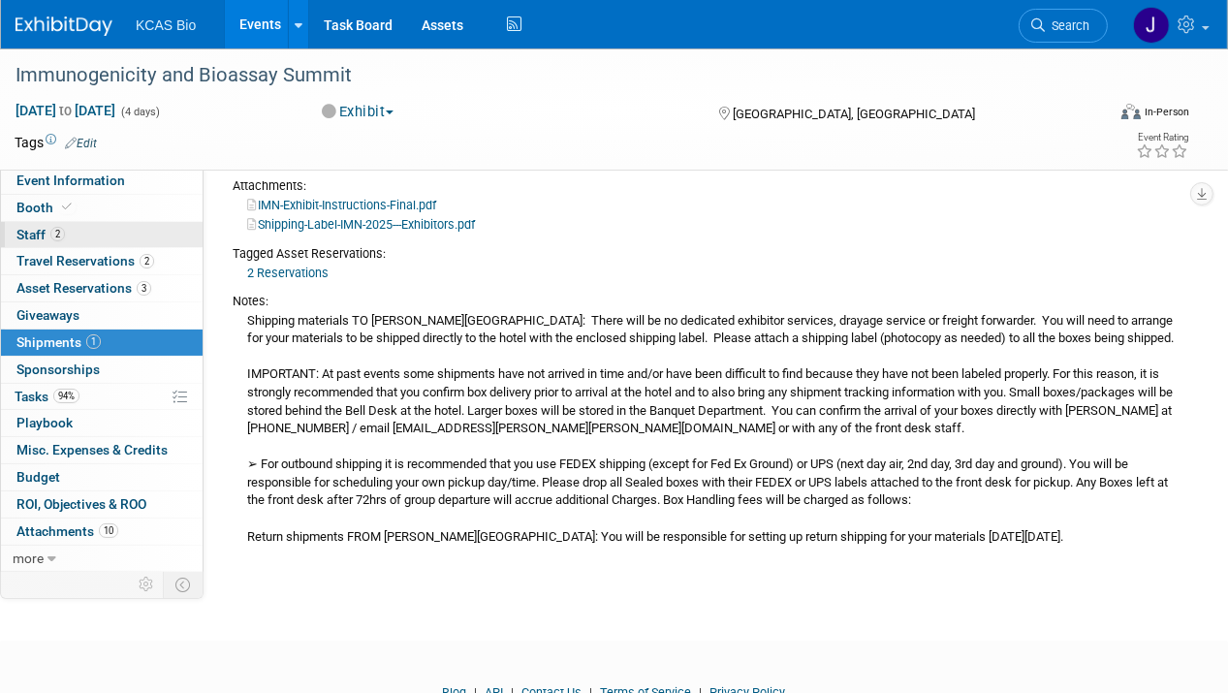
click at [32, 233] on span "Staff 2" at bounding box center [40, 235] width 48 height 16
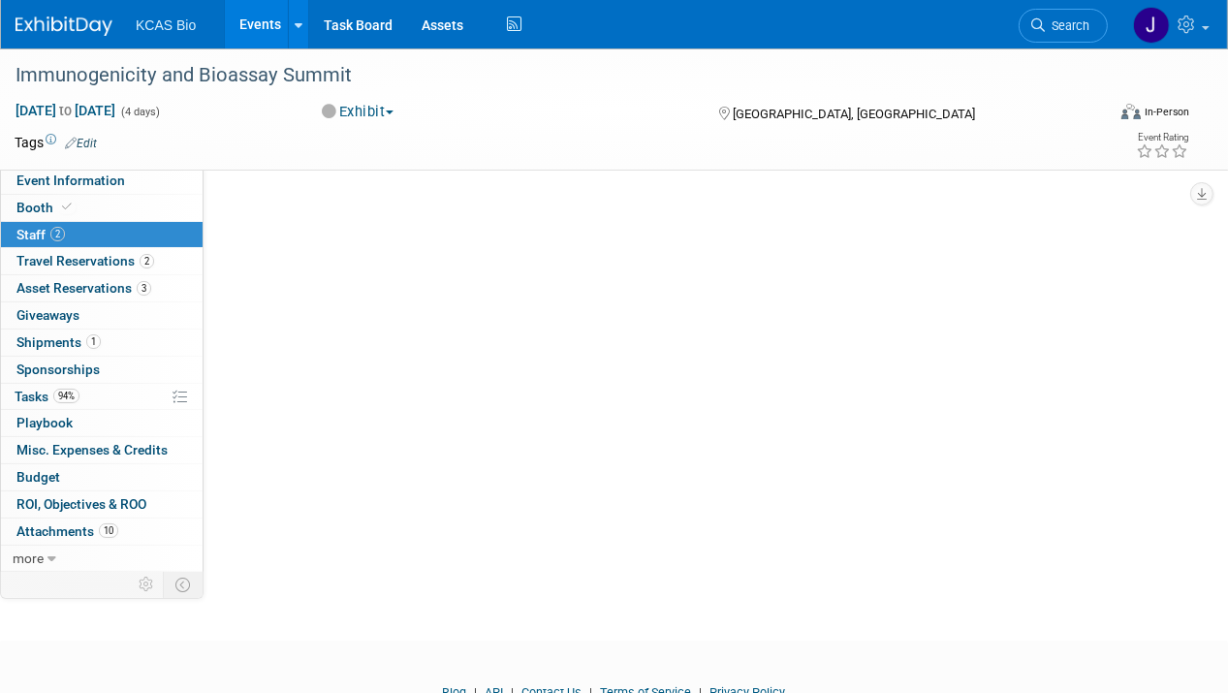
scroll to position [0, 0]
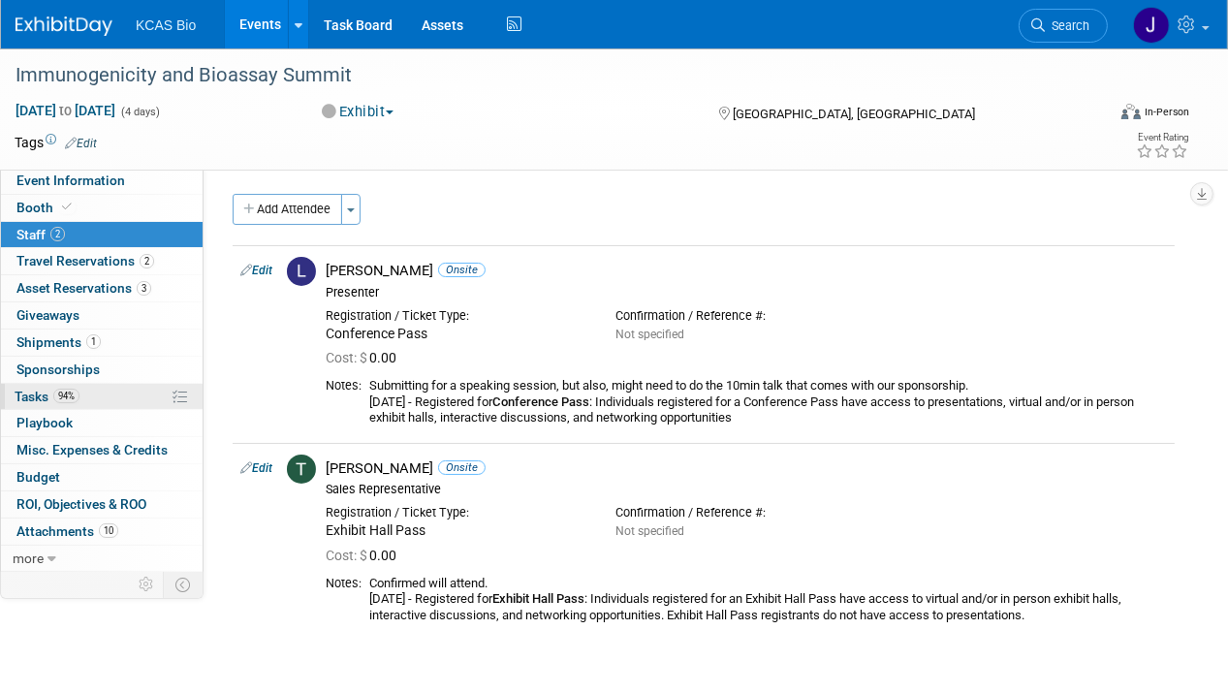
click at [39, 393] on span "Tasks 94%" at bounding box center [47, 397] width 65 height 16
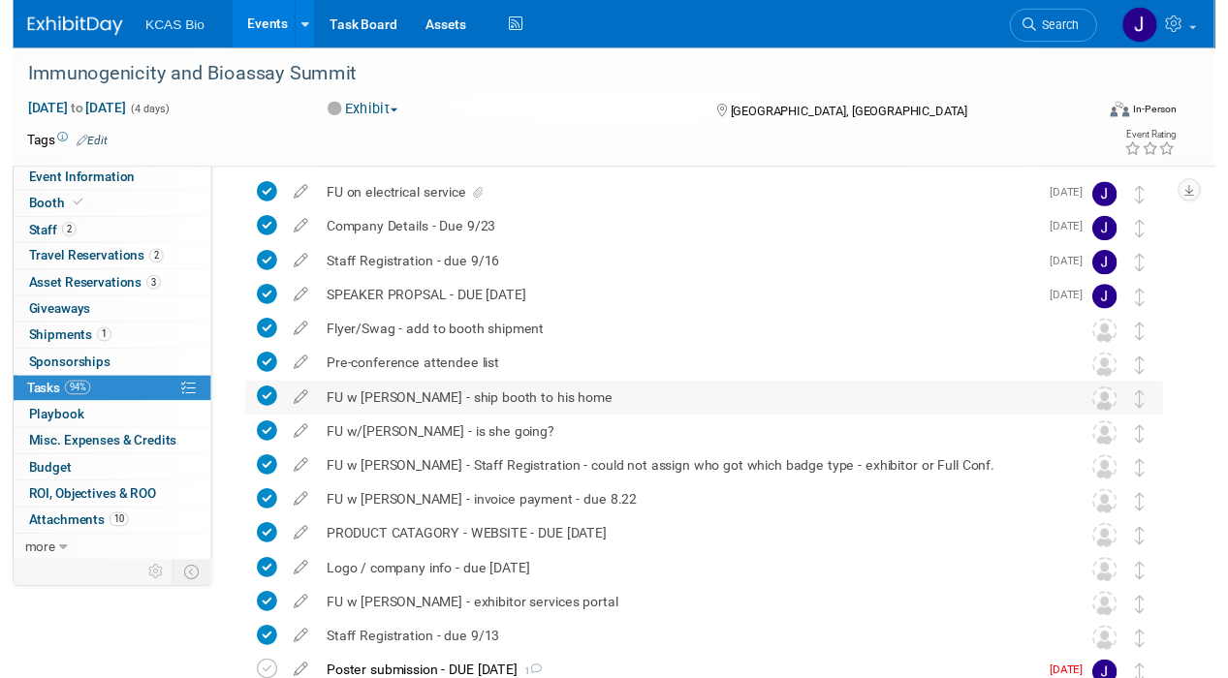
scroll to position [291, 0]
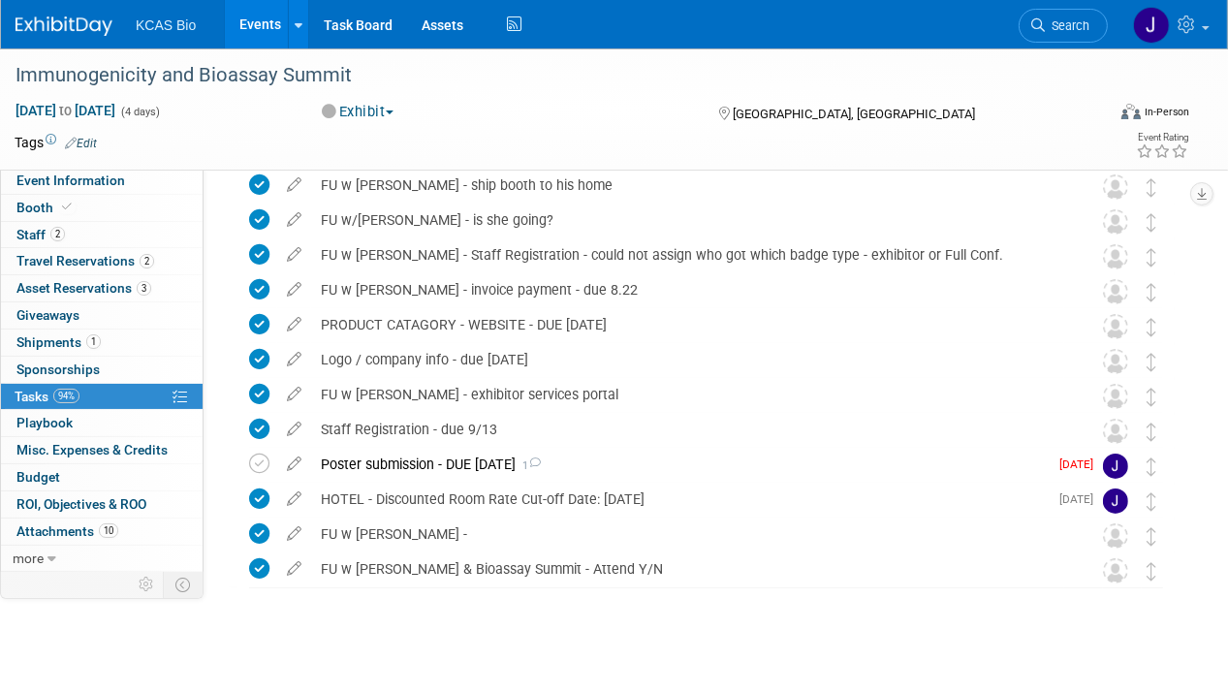
click at [293, 462] on icon at bounding box center [294, 460] width 34 height 24
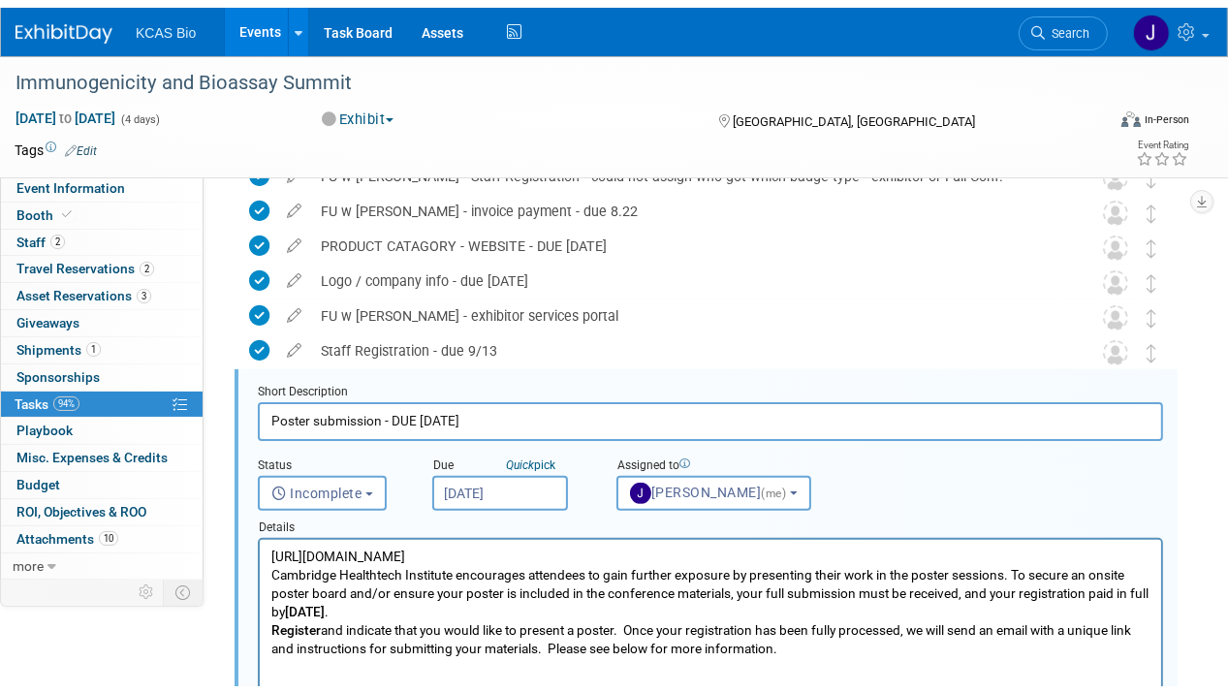
scroll to position [455, 0]
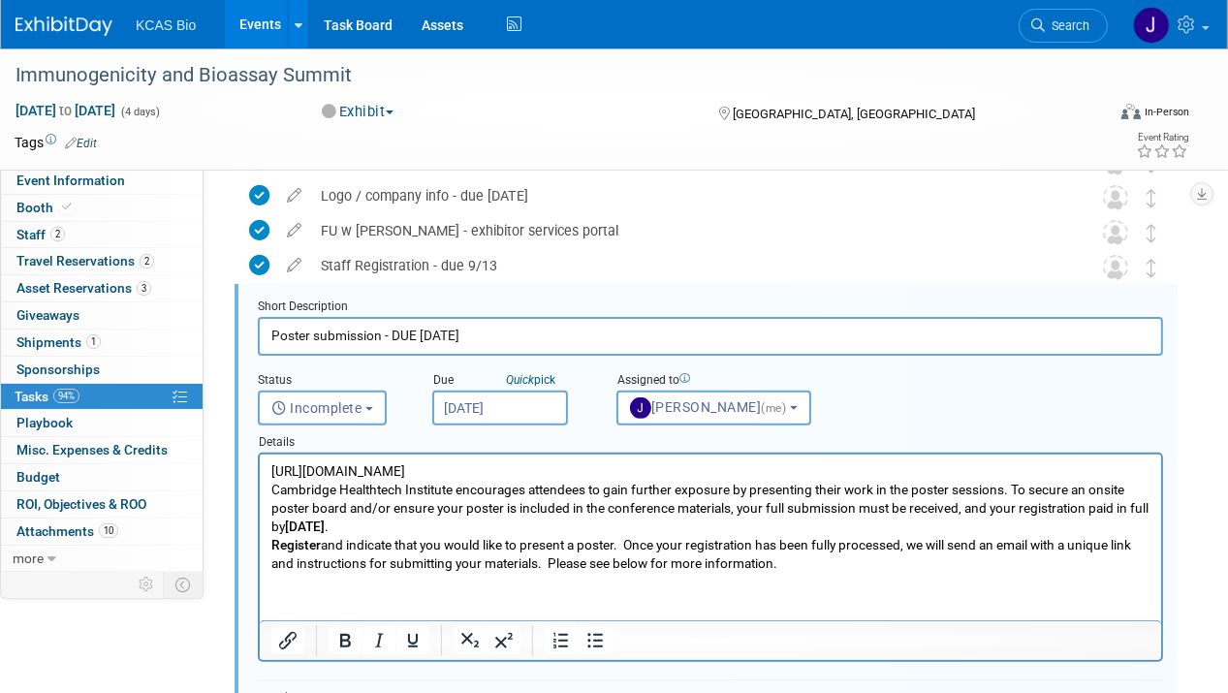
click at [504, 407] on input "[DATE]" at bounding box center [500, 408] width 136 height 35
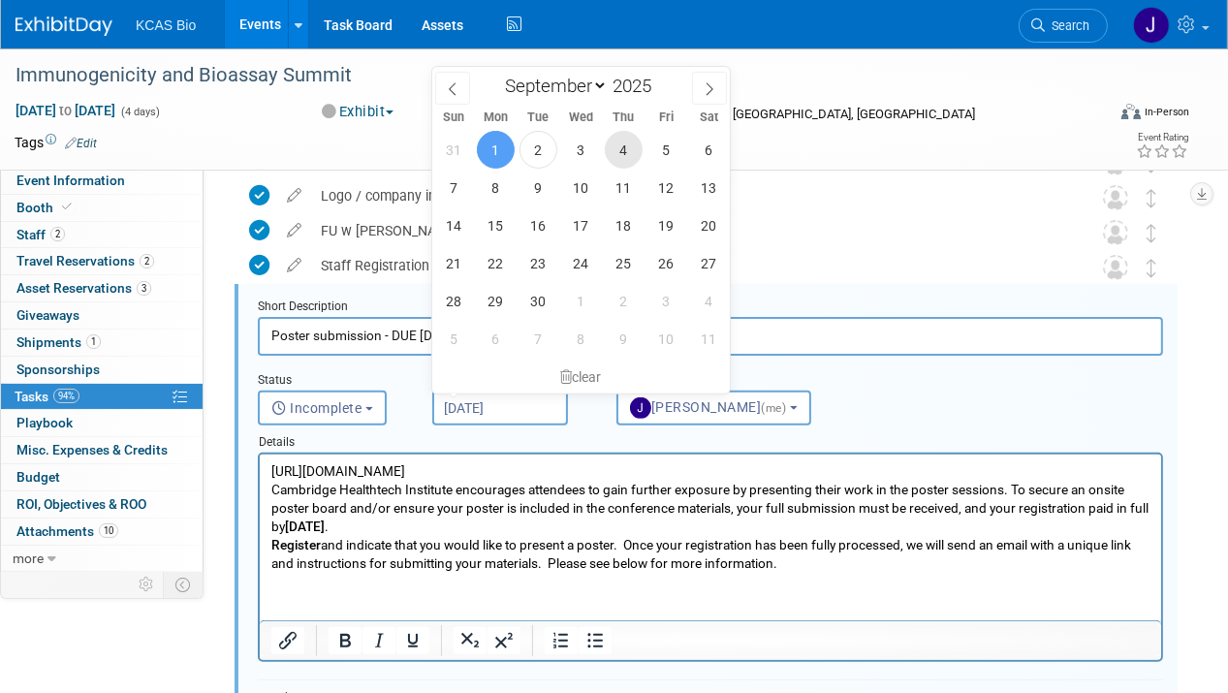
click at [624, 150] on span "4" at bounding box center [624, 150] width 38 height 38
type input "Sep 4, 2025"
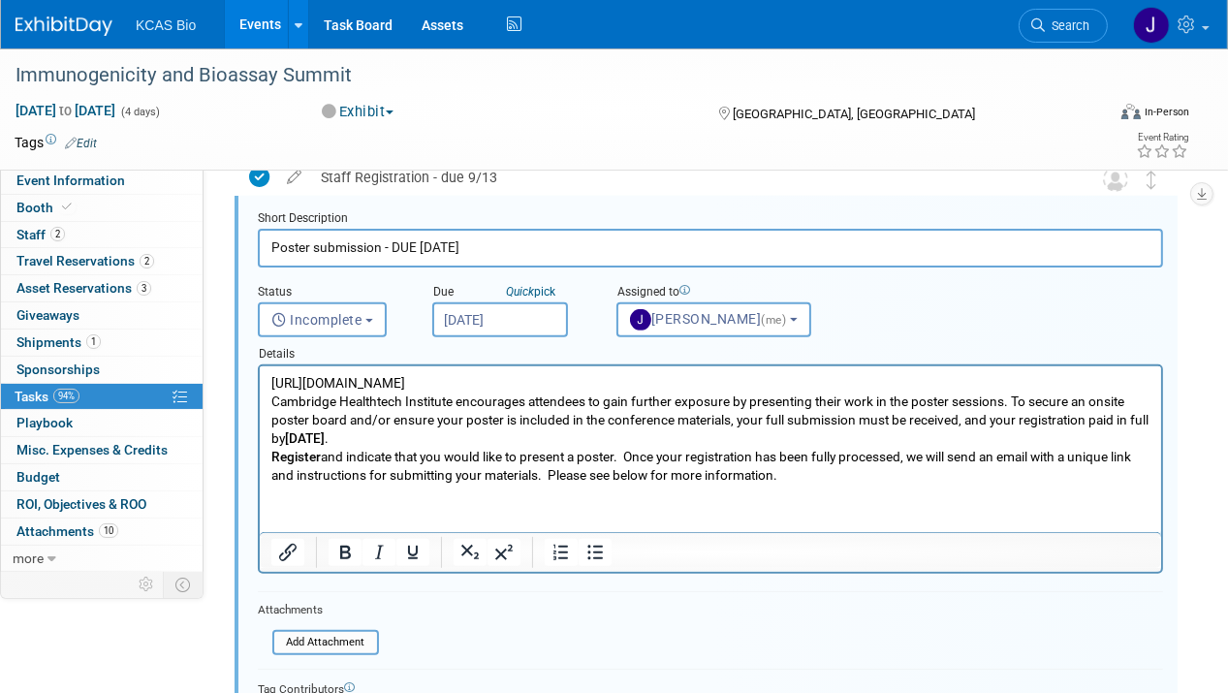
scroll to position [745, 0]
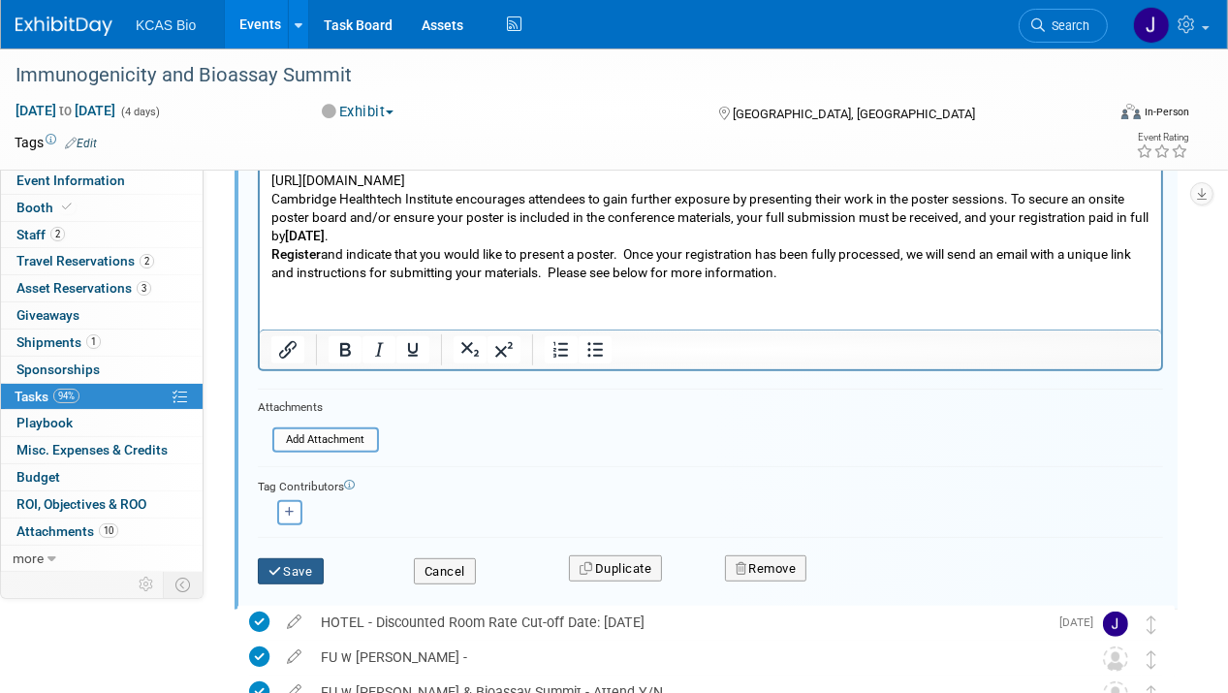
click at [302, 568] on button "Save" at bounding box center [291, 571] width 66 height 27
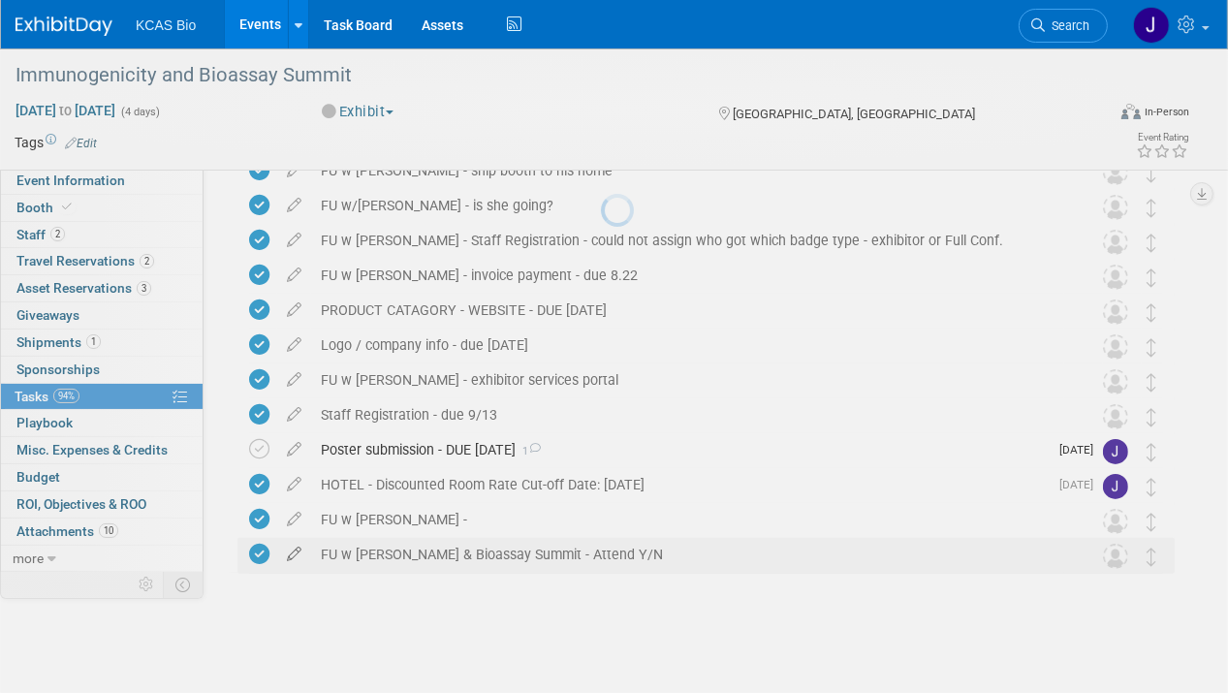
scroll to position [301, 0]
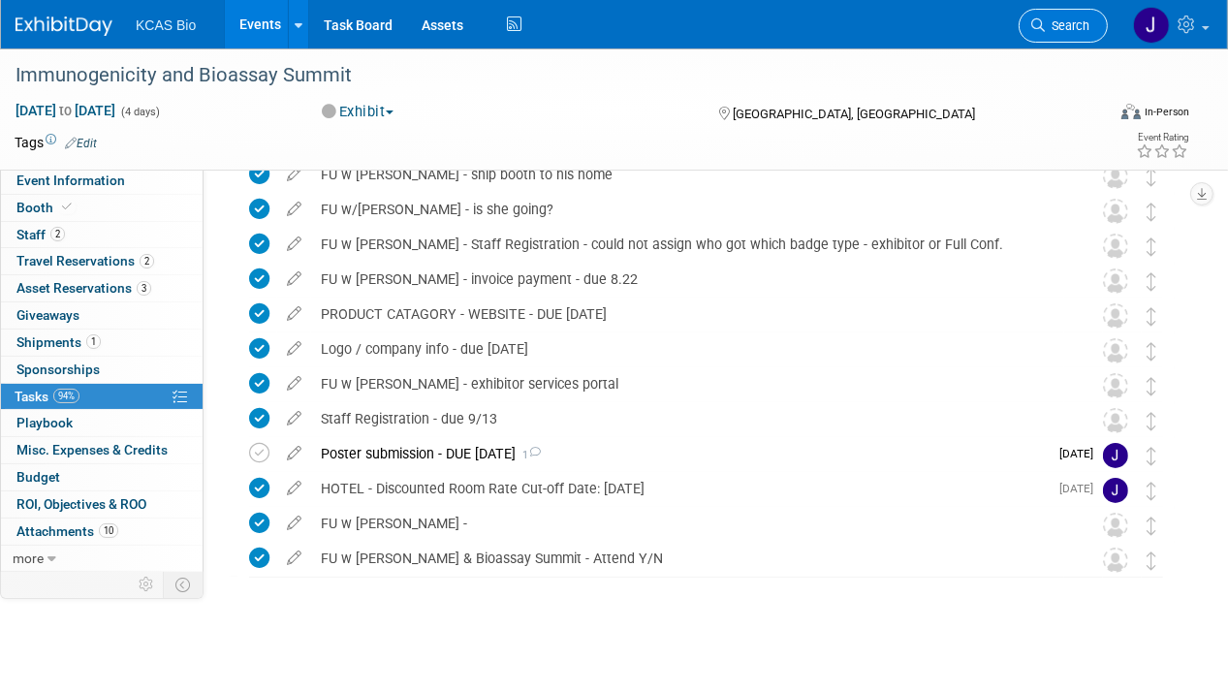
click at [1050, 29] on span "Search" at bounding box center [1067, 25] width 45 height 15
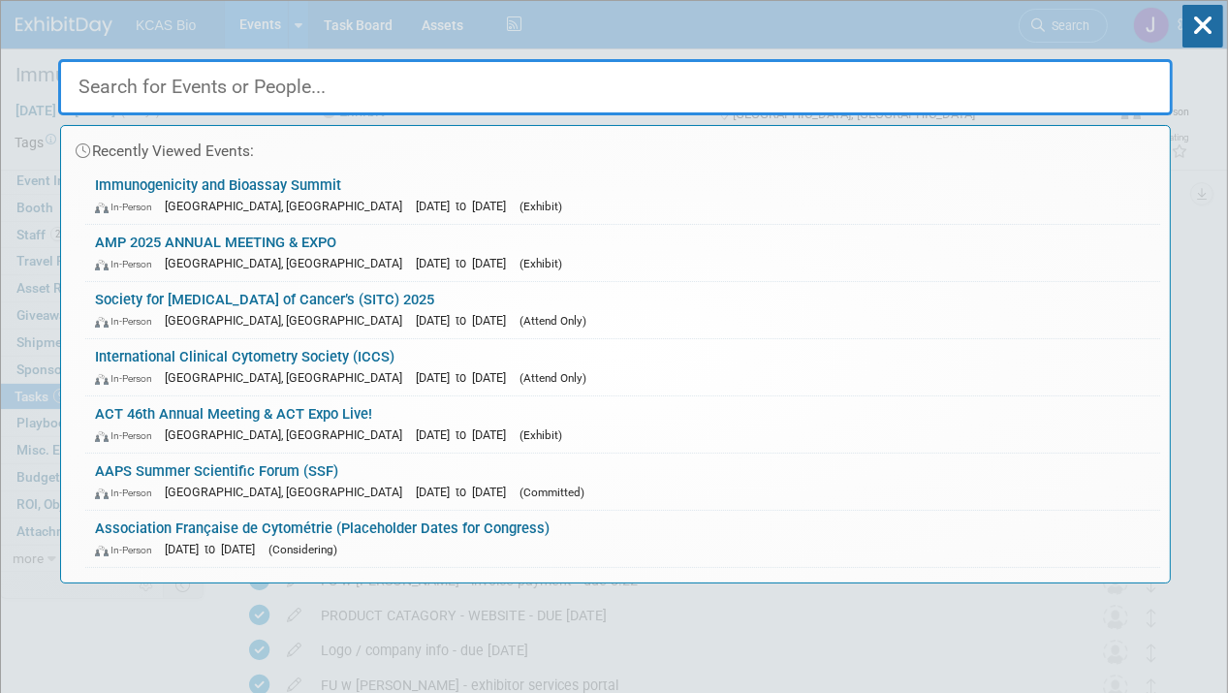
click at [340, 84] on input "text" at bounding box center [615, 87] width 1115 height 56
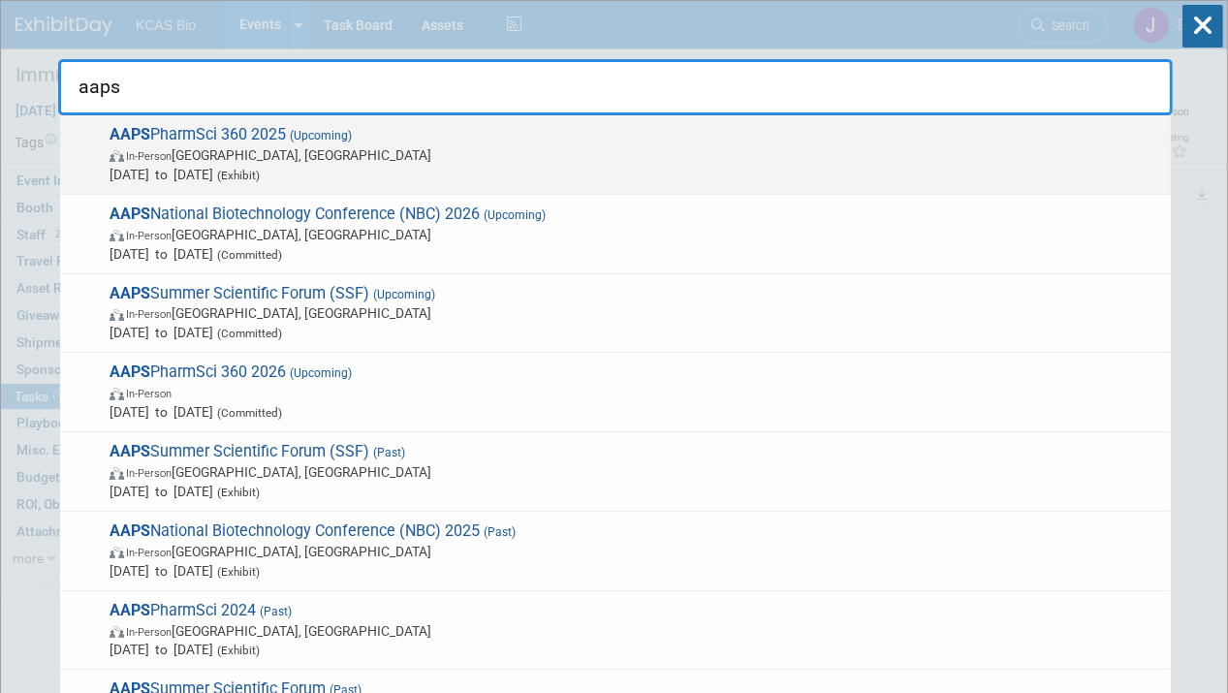
type input "aaps"
click at [230, 131] on span "AAPS PharmSci 360 2025 (Upcoming) In-Person San Antonio, TX Nov 9, 2025 to Nov …" at bounding box center [632, 154] width 1057 height 59
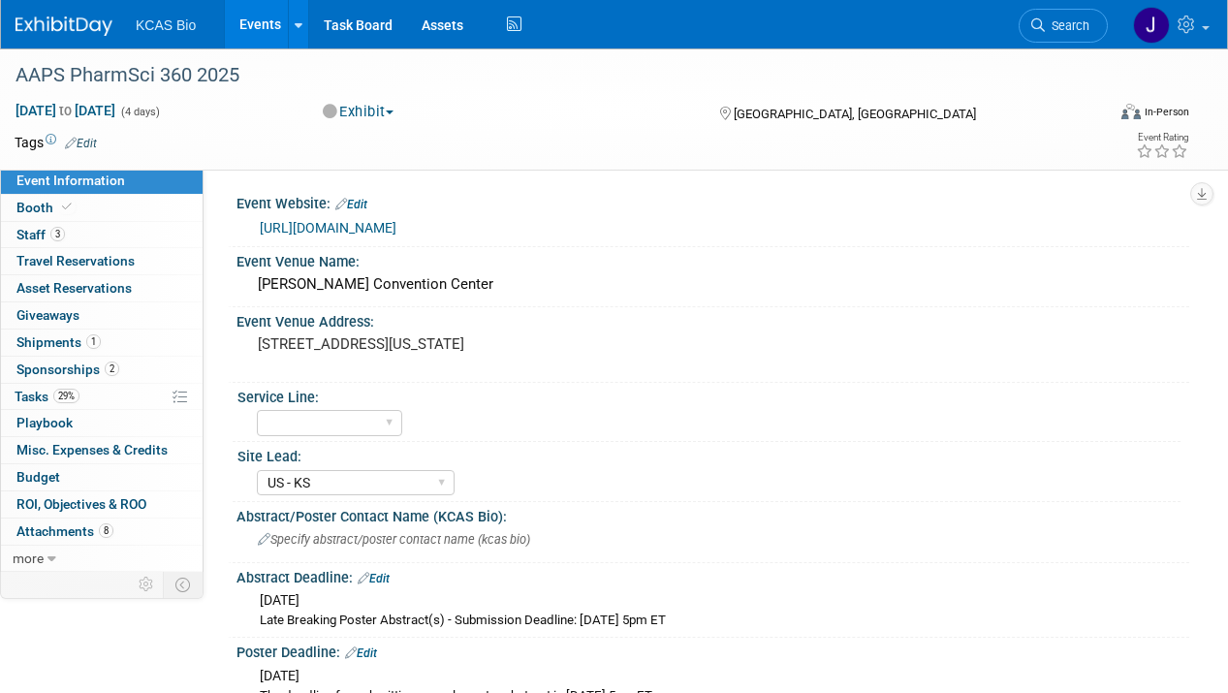
select select "US - KS"
click at [32, 394] on span "Tasks 29%" at bounding box center [47, 397] width 65 height 16
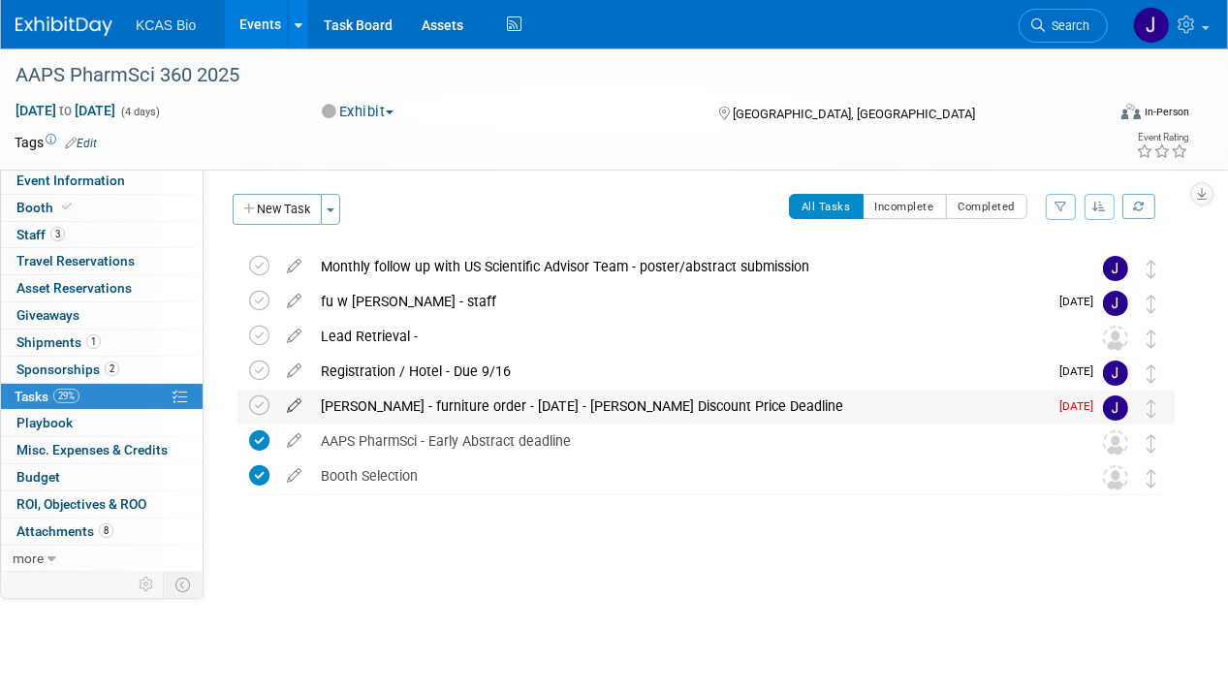
click at [296, 402] on icon at bounding box center [294, 402] width 34 height 24
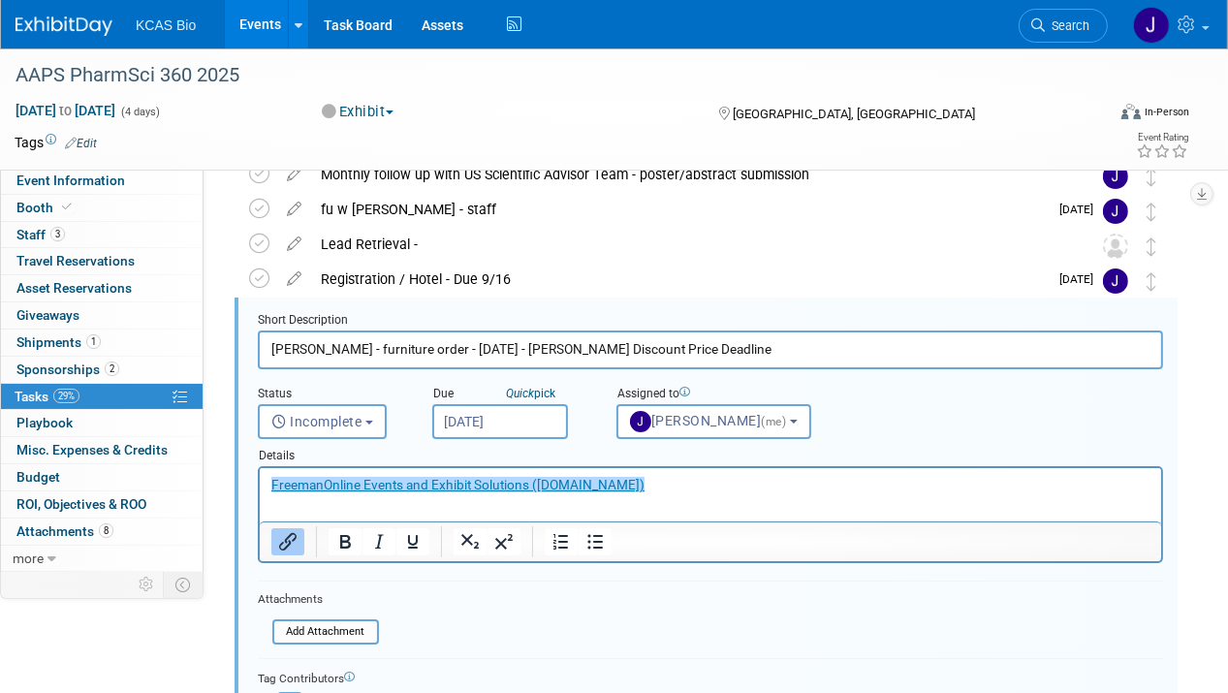
scroll to position [107, 0]
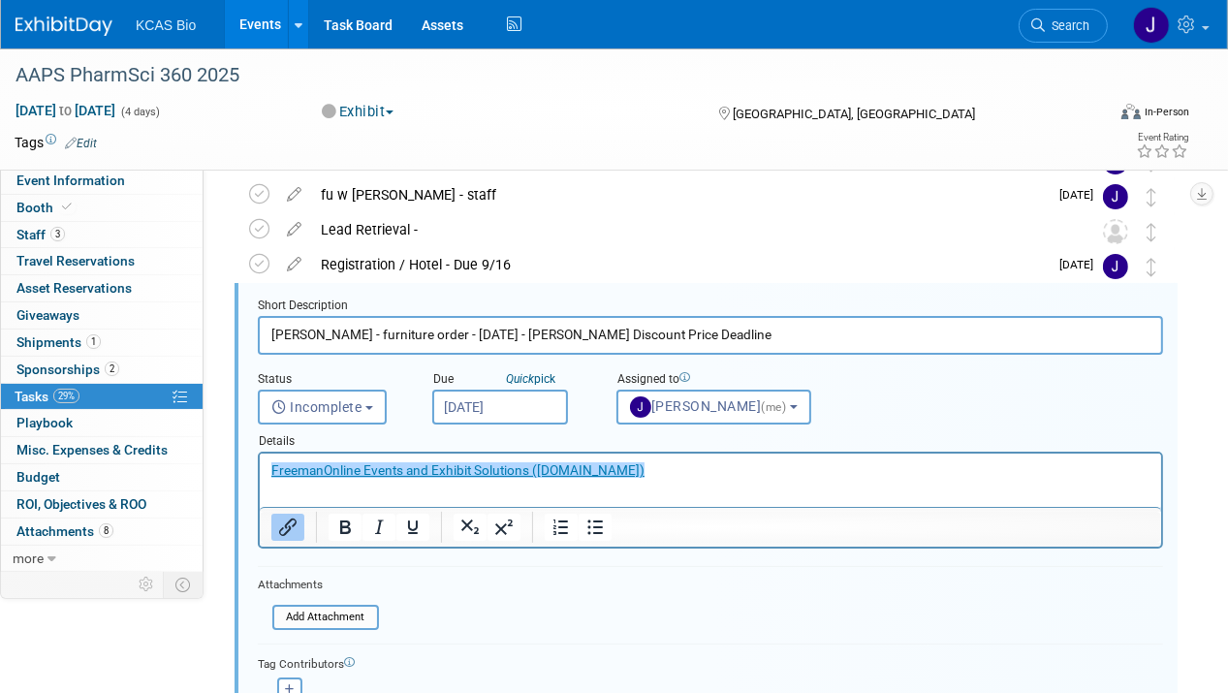
click at [473, 407] on input "Sep 1, 2025" at bounding box center [500, 407] width 136 height 35
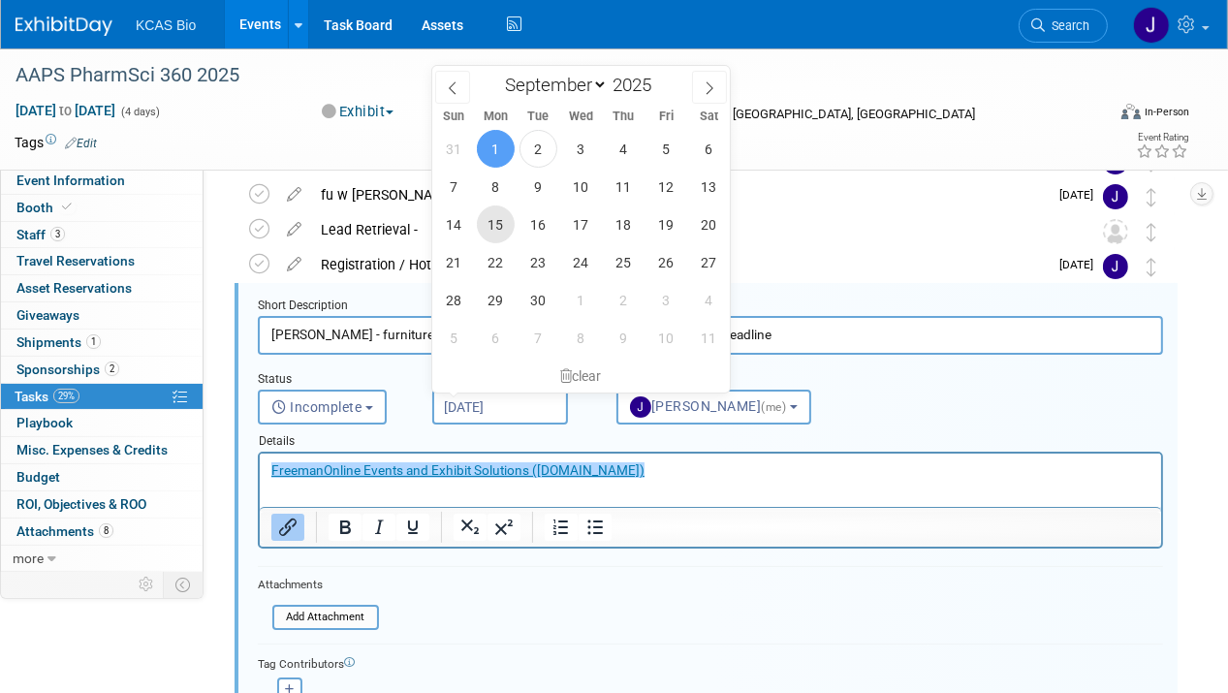
click at [495, 221] on span "15" at bounding box center [496, 224] width 38 height 38
type input "Sep 15, 2025"
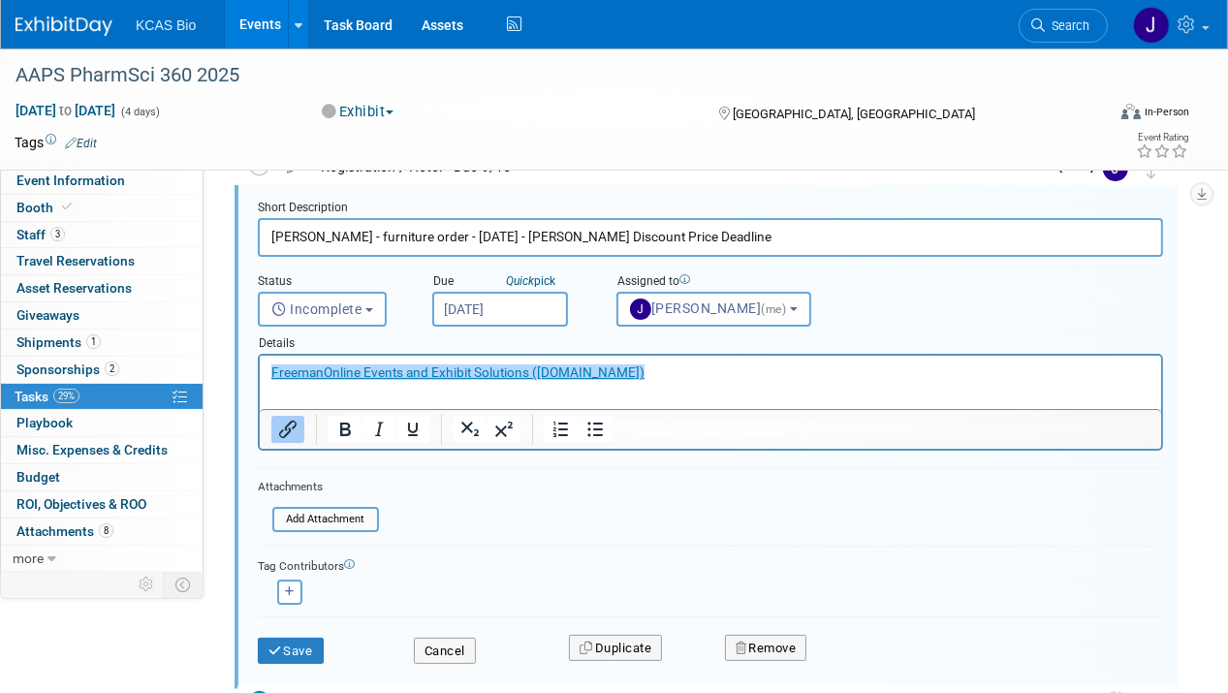
scroll to position [300, 0]
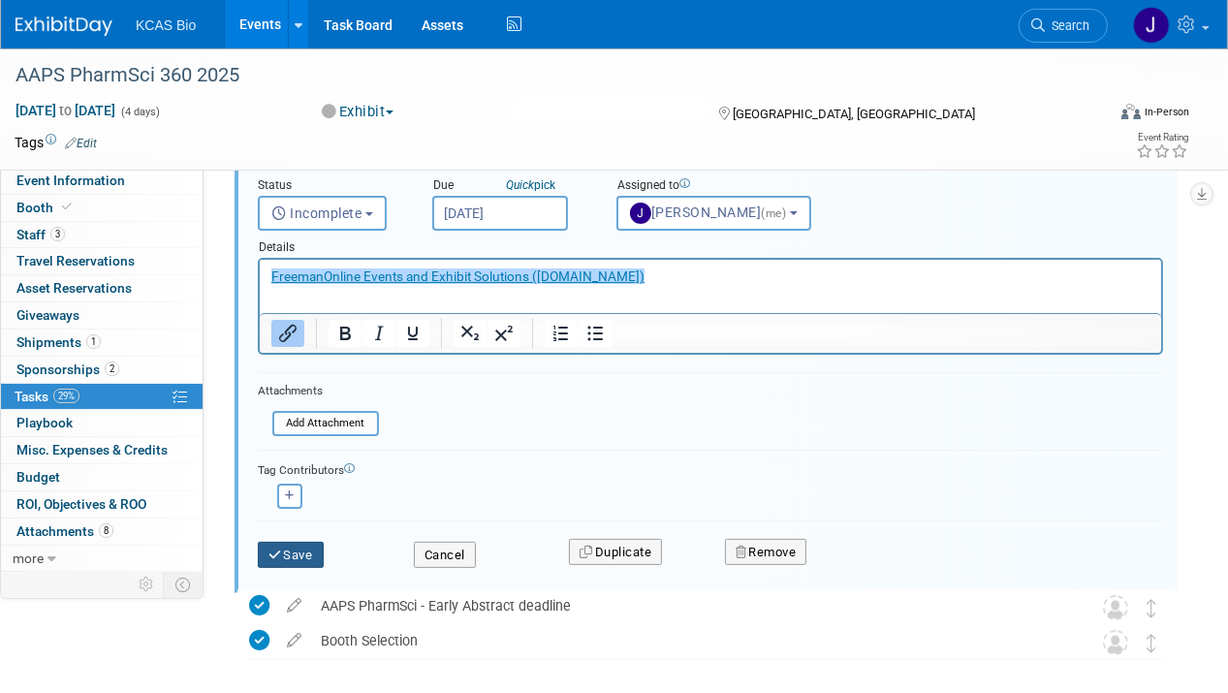
click at [292, 553] on button "Save" at bounding box center [291, 555] width 66 height 27
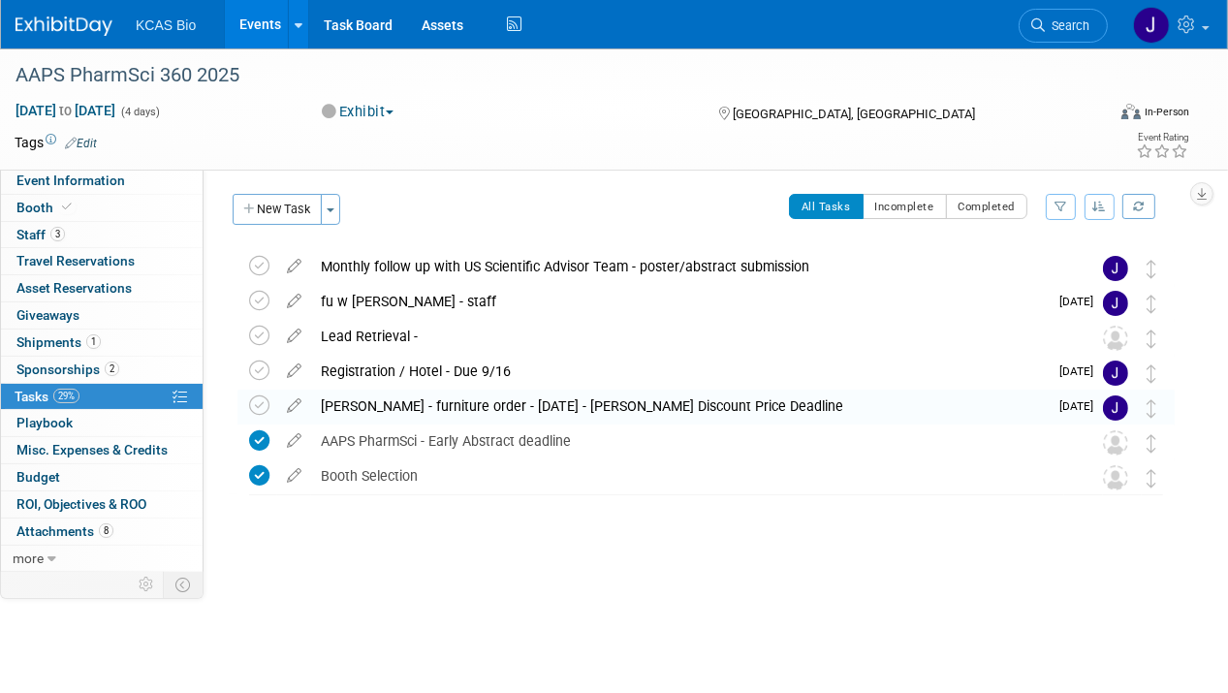
scroll to position [0, 0]
click at [29, 229] on span "Staff 3" at bounding box center [40, 235] width 48 height 16
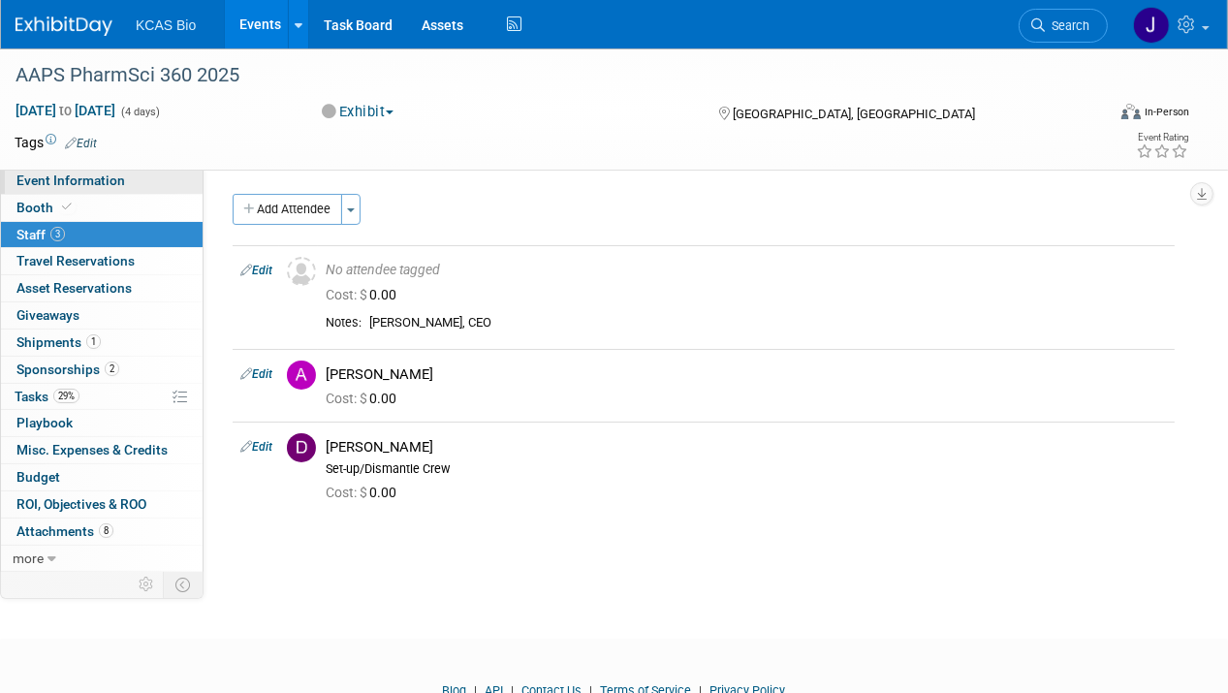
click at [46, 180] on span "Event Information" at bounding box center [70, 181] width 109 height 16
select select "US - KS"
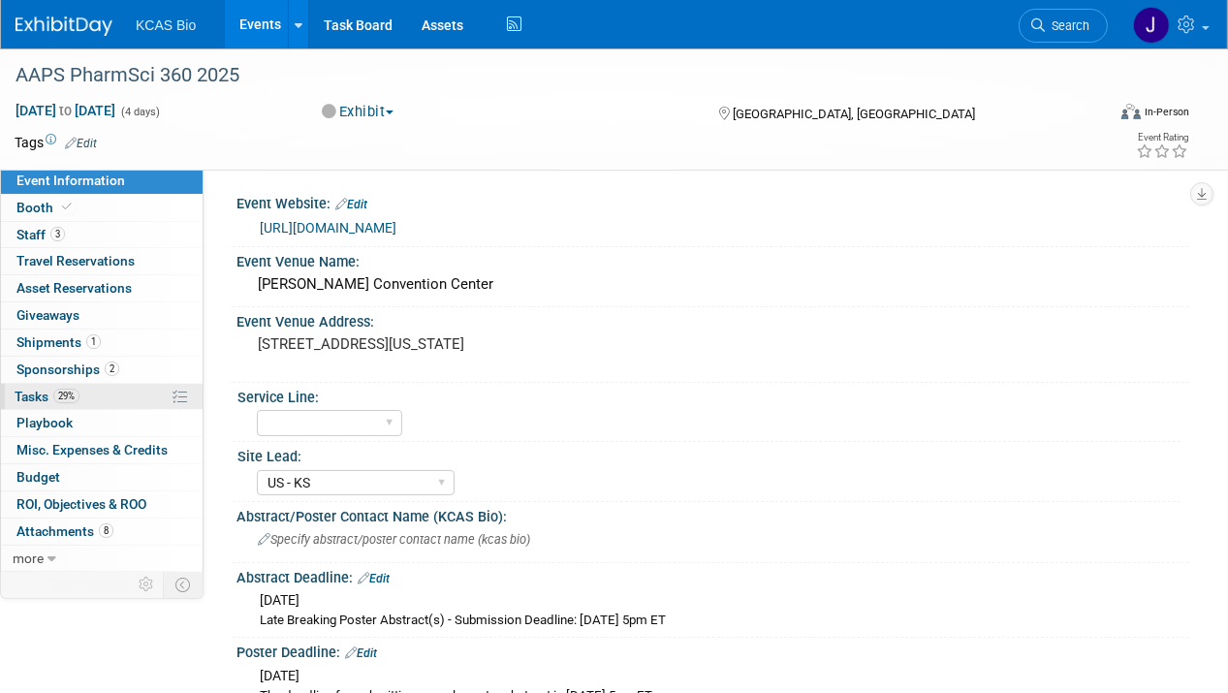
click at [30, 394] on span "Tasks 29%" at bounding box center [47, 397] width 65 height 16
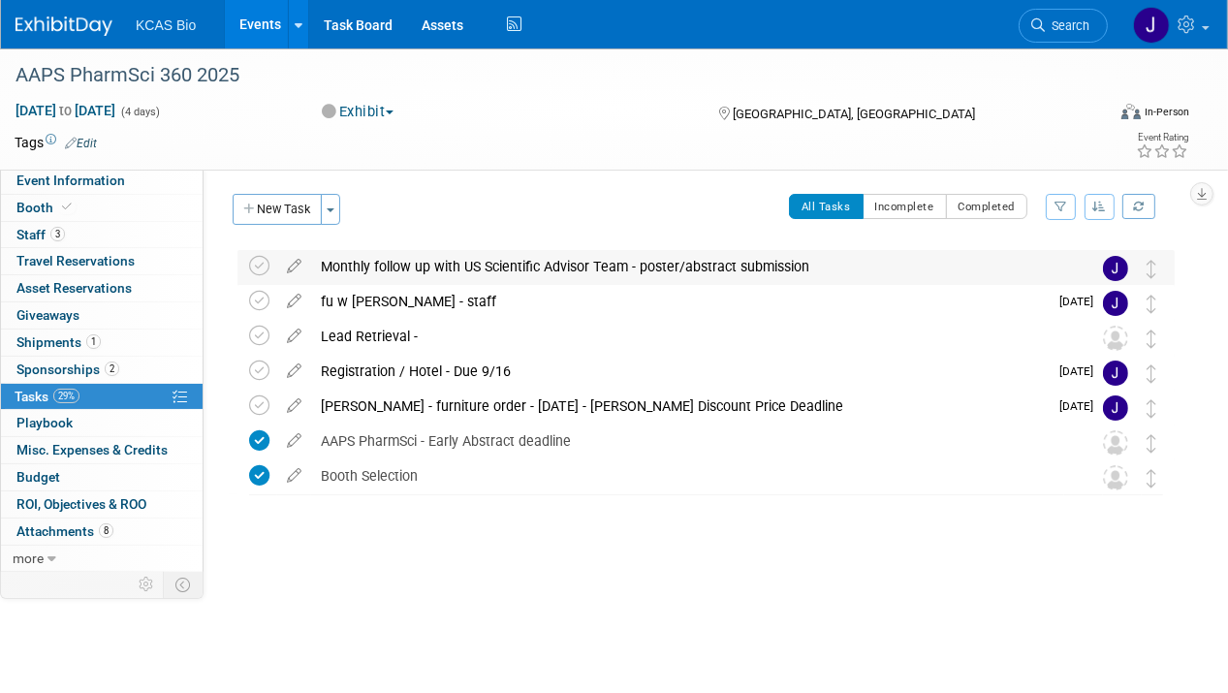
click at [426, 263] on div "Monthly follow up with US Scientific Advisor Team - poster/abstract submission" at bounding box center [687, 266] width 753 height 33
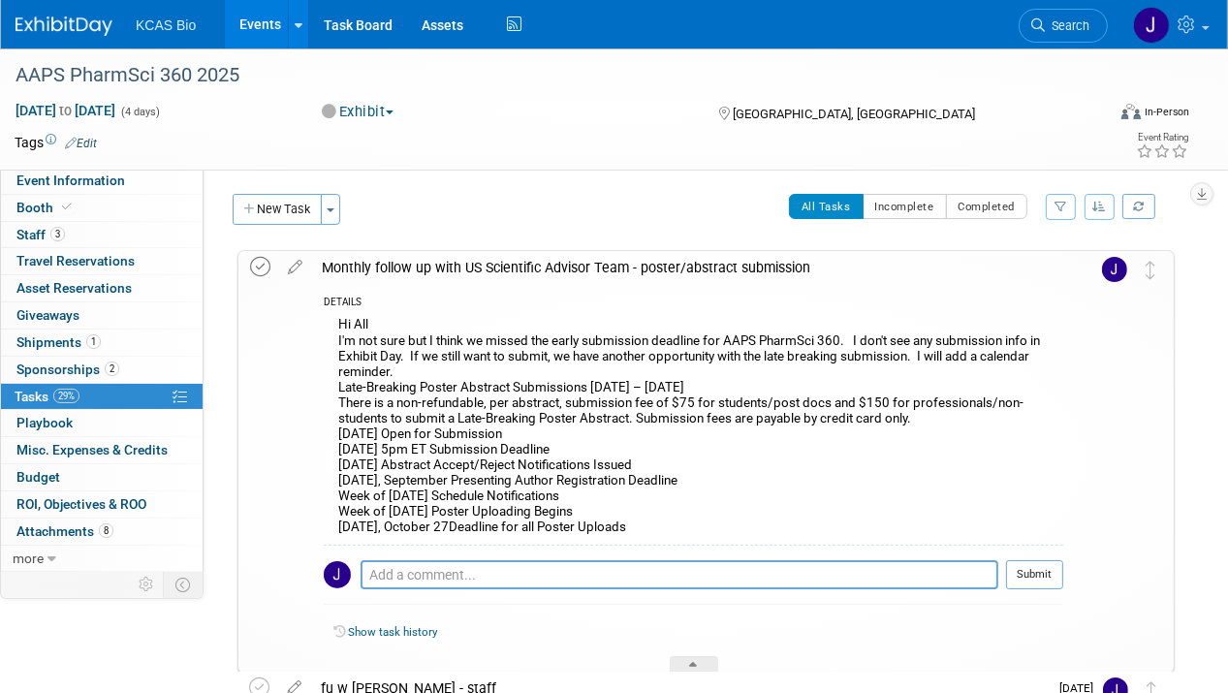
click at [254, 257] on icon at bounding box center [260, 267] width 20 height 20
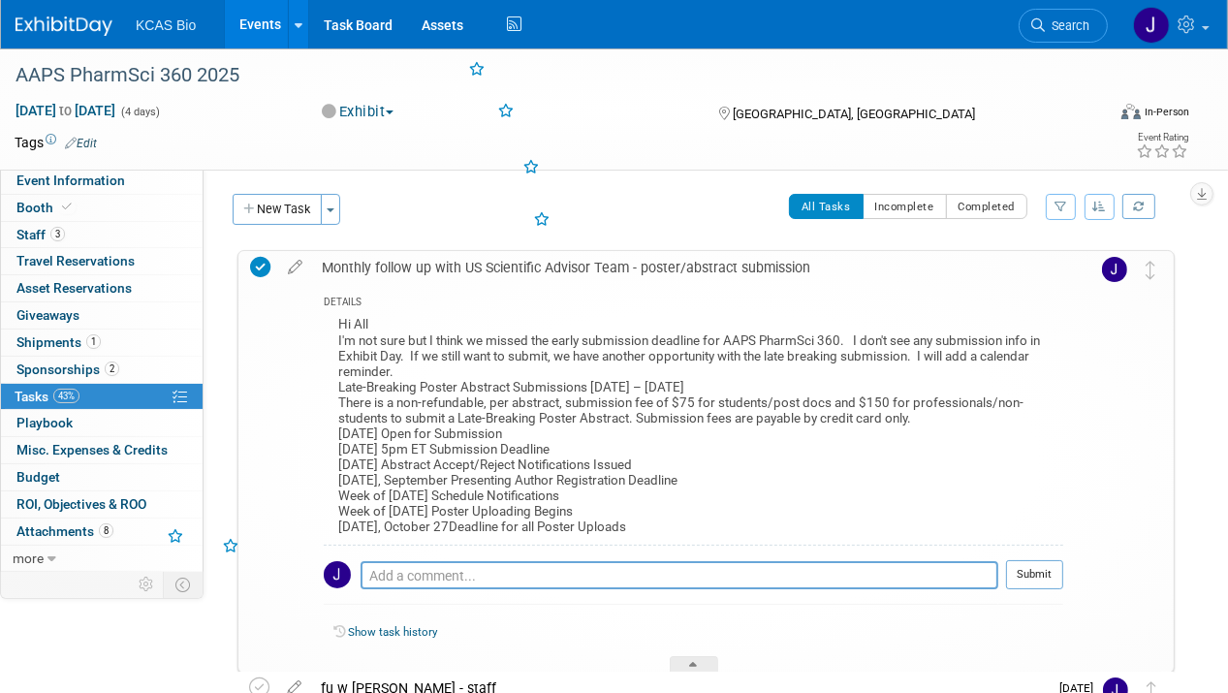
click at [261, 261] on icon at bounding box center [260, 267] width 20 height 20
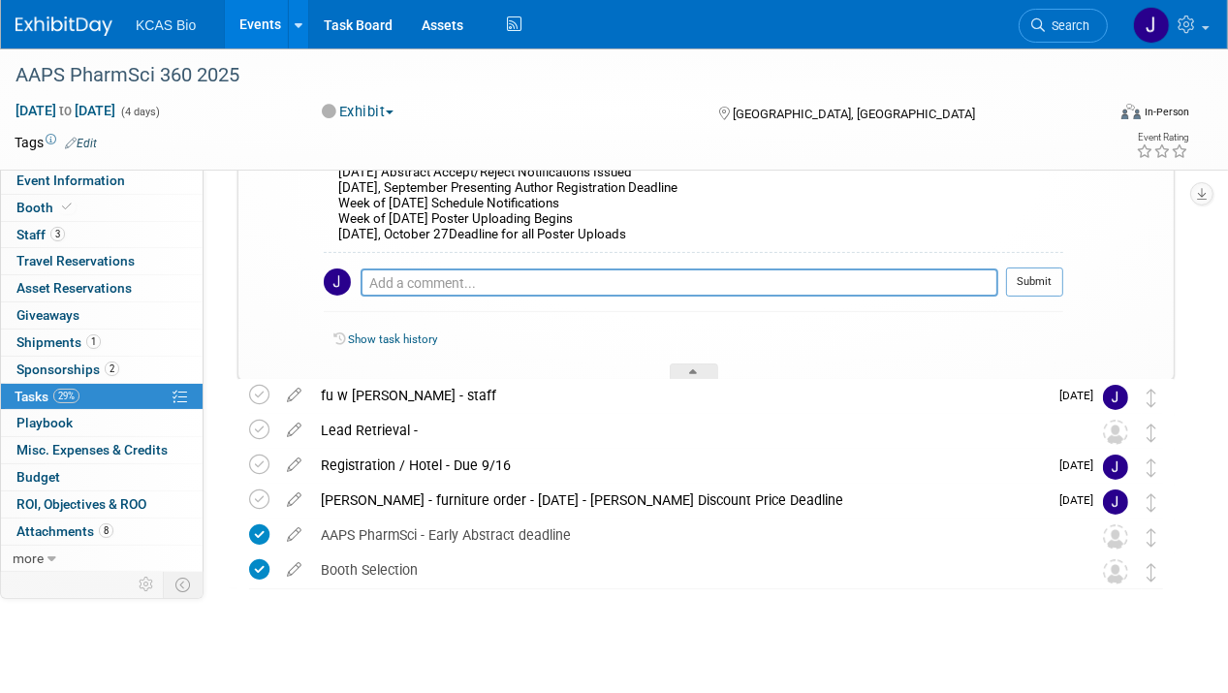
scroll to position [304, 0]
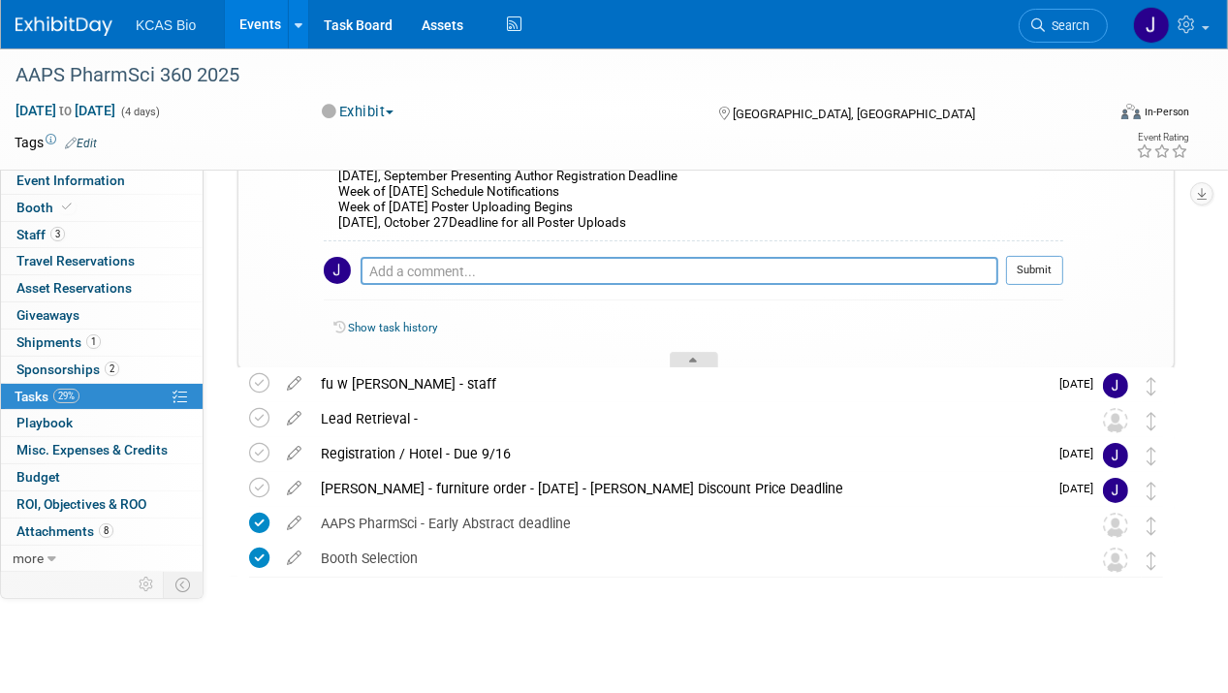
click at [699, 352] on div at bounding box center [694, 360] width 48 height 16
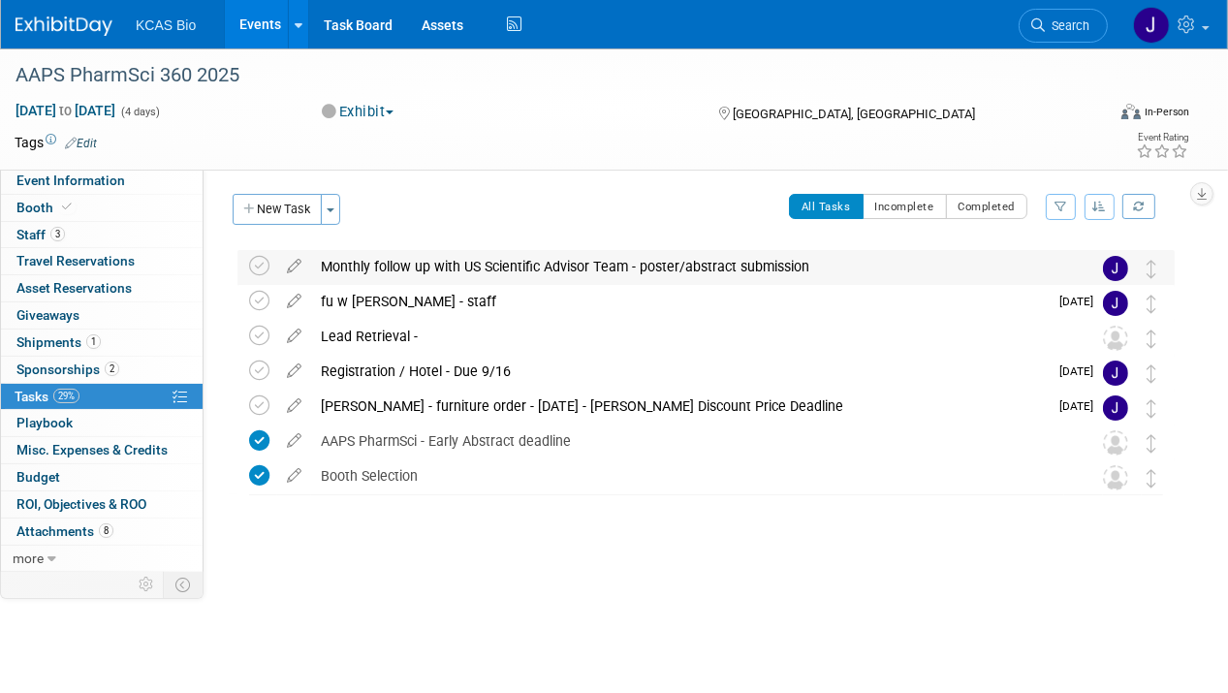
scroll to position [0, 0]
click at [1076, 16] on link "Search" at bounding box center [1063, 26] width 89 height 34
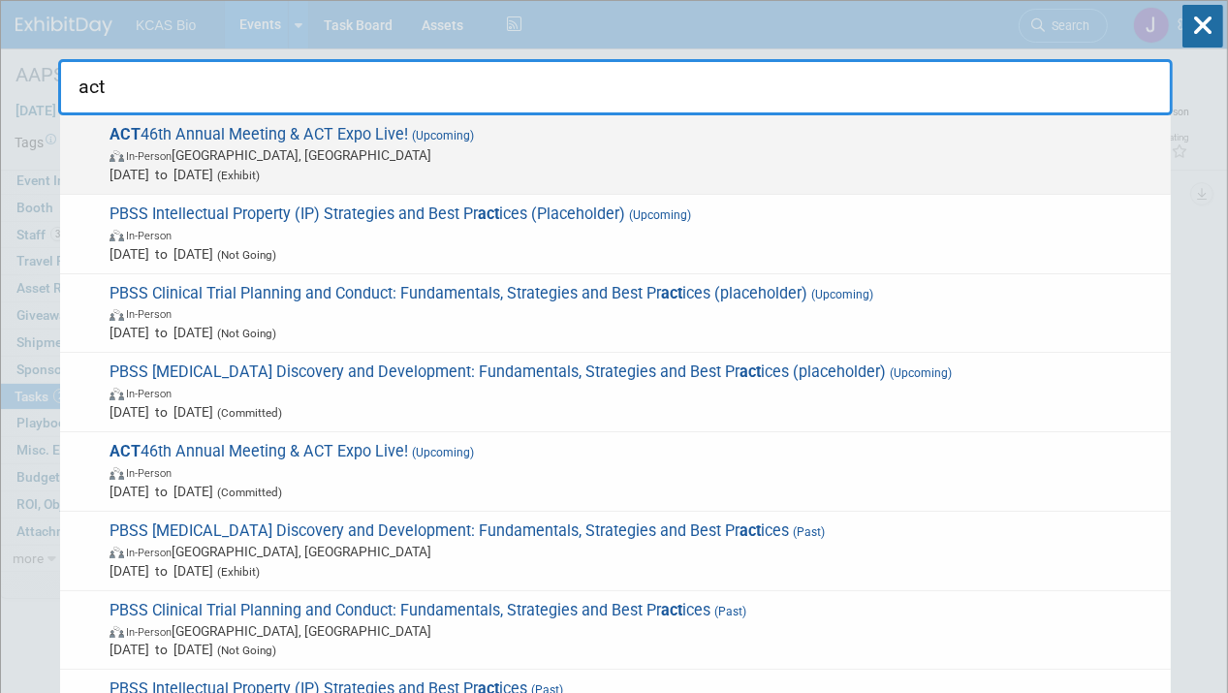
type input "act"
click at [281, 134] on span "ACT 46th Annual Meeting & ACT Expo Live! (Upcoming) In-Person Phoenix, AZ Nov 1…" at bounding box center [632, 154] width 1057 height 59
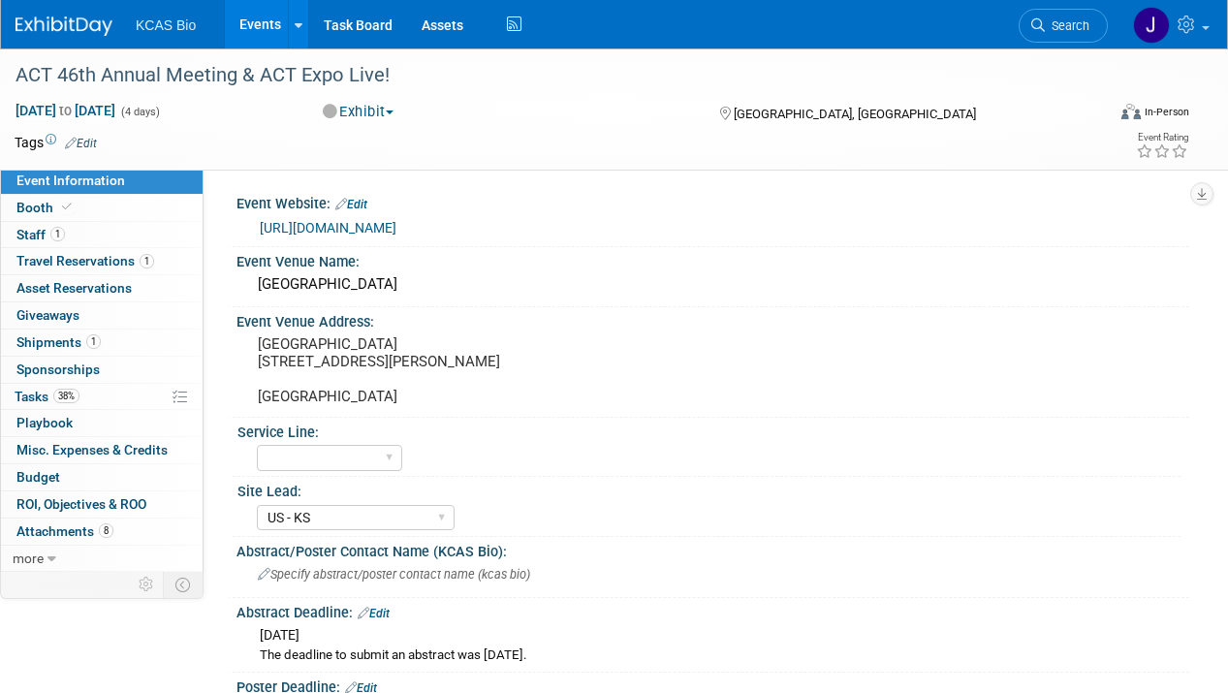
select select "US - KS"
click at [31, 393] on span "Tasks 38%" at bounding box center [47, 397] width 65 height 16
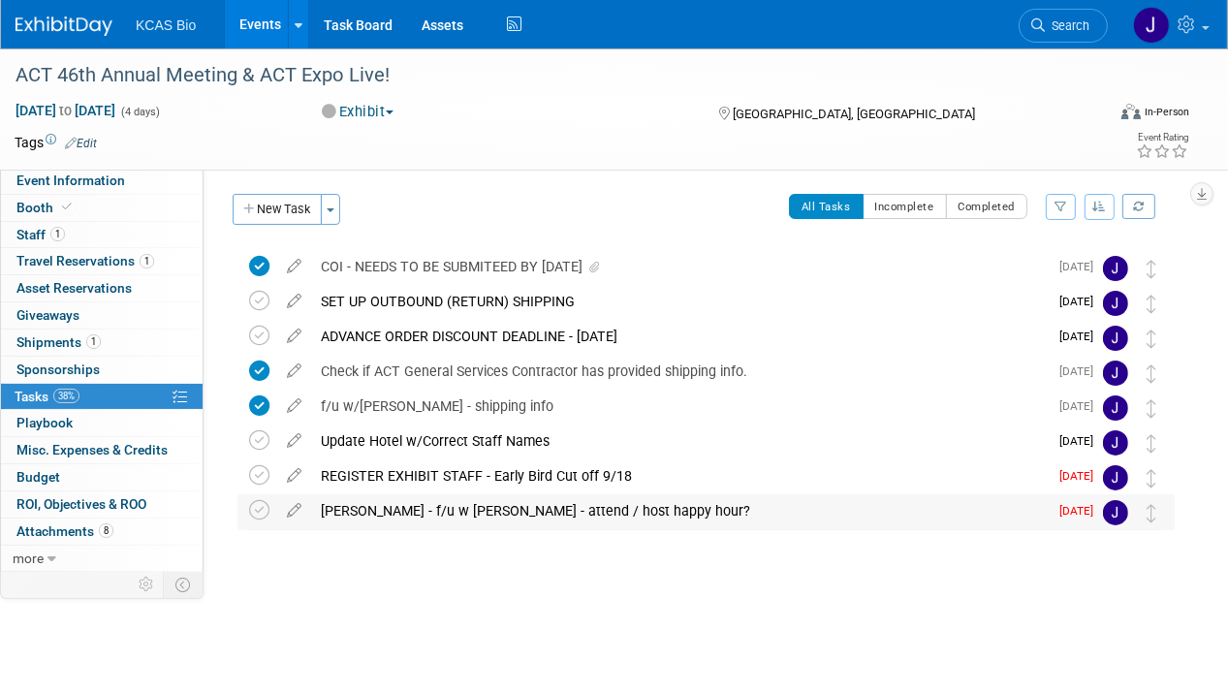
click at [469, 514] on div "[PERSON_NAME] - f/u w [PERSON_NAME] - attend / host happy hour?" at bounding box center [679, 510] width 737 height 33
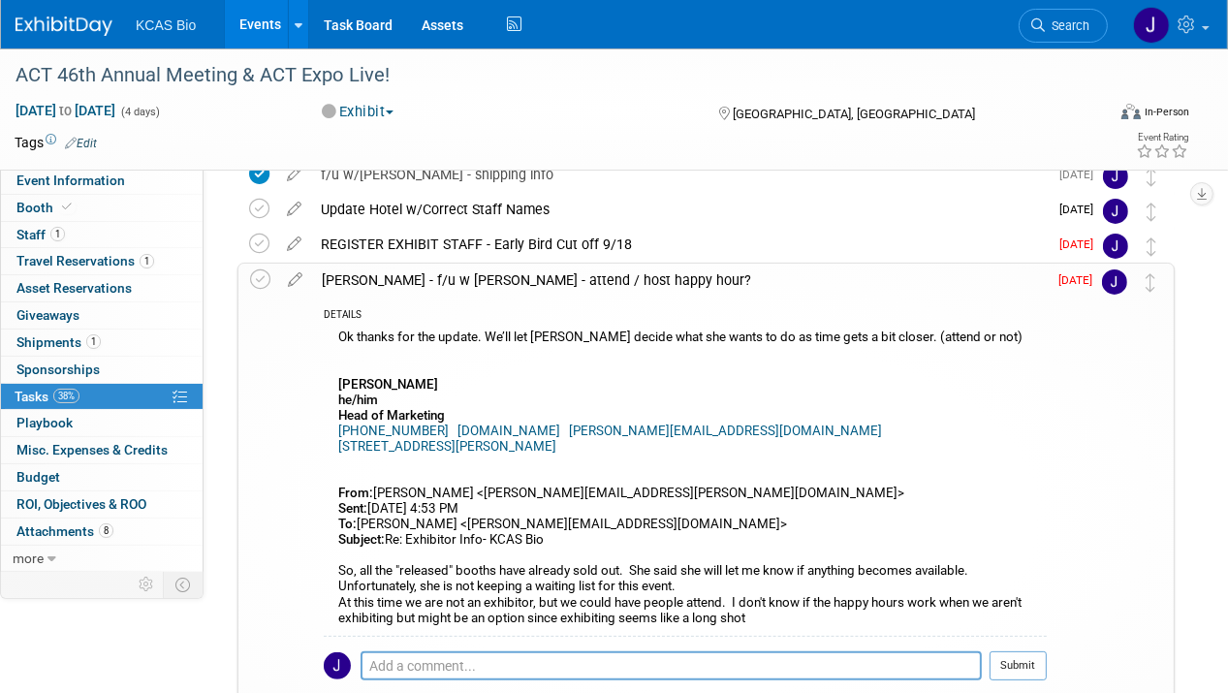
scroll to position [194, 0]
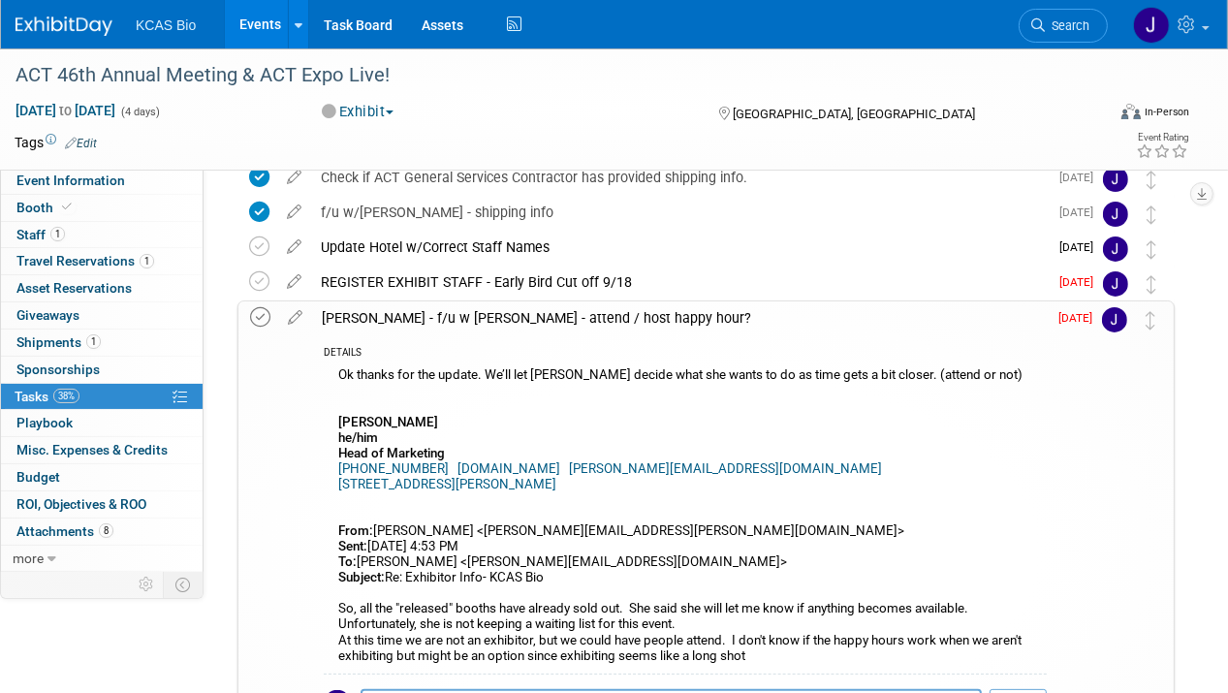
click at [264, 319] on icon at bounding box center [260, 317] width 20 height 20
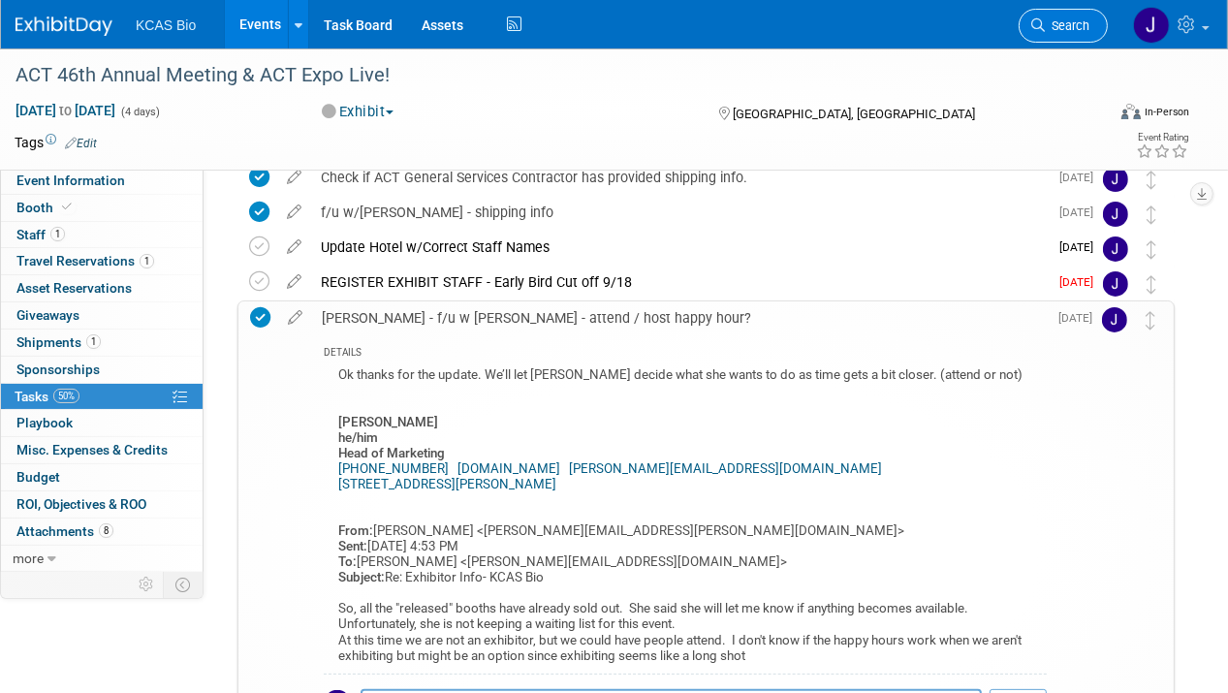
click at [1079, 27] on span "Search" at bounding box center [1067, 25] width 45 height 15
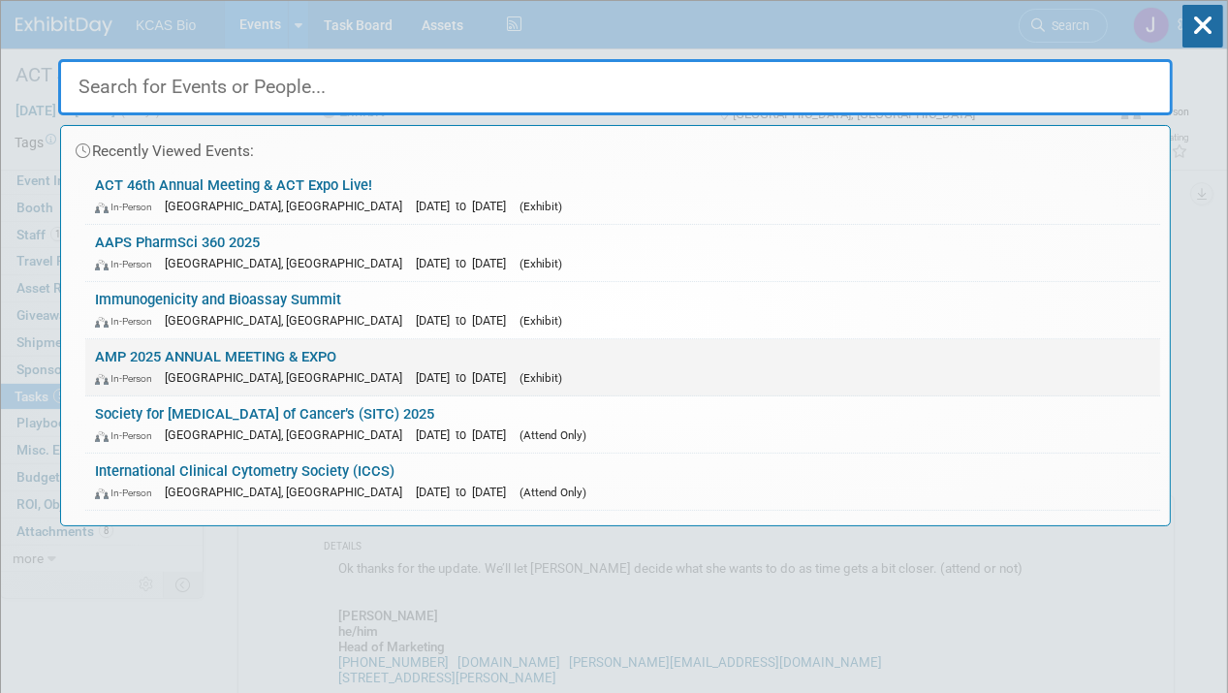
click at [246, 355] on link "AMP 2025 ANNUAL MEETING & EXPO In-Person [GEOGRAPHIC_DATA], [GEOGRAPHIC_DATA] […" at bounding box center [622, 367] width 1075 height 56
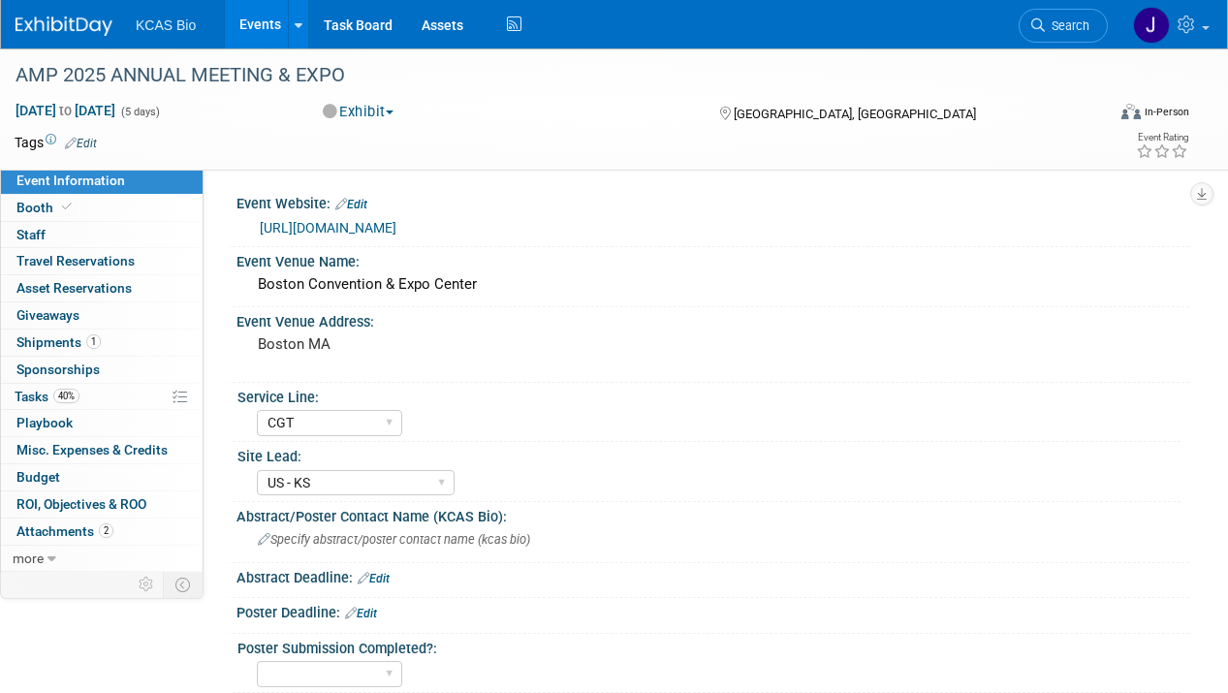
select select "CGT"
select select "US - KS"
click at [39, 234] on span "Staff 0" at bounding box center [30, 235] width 29 height 16
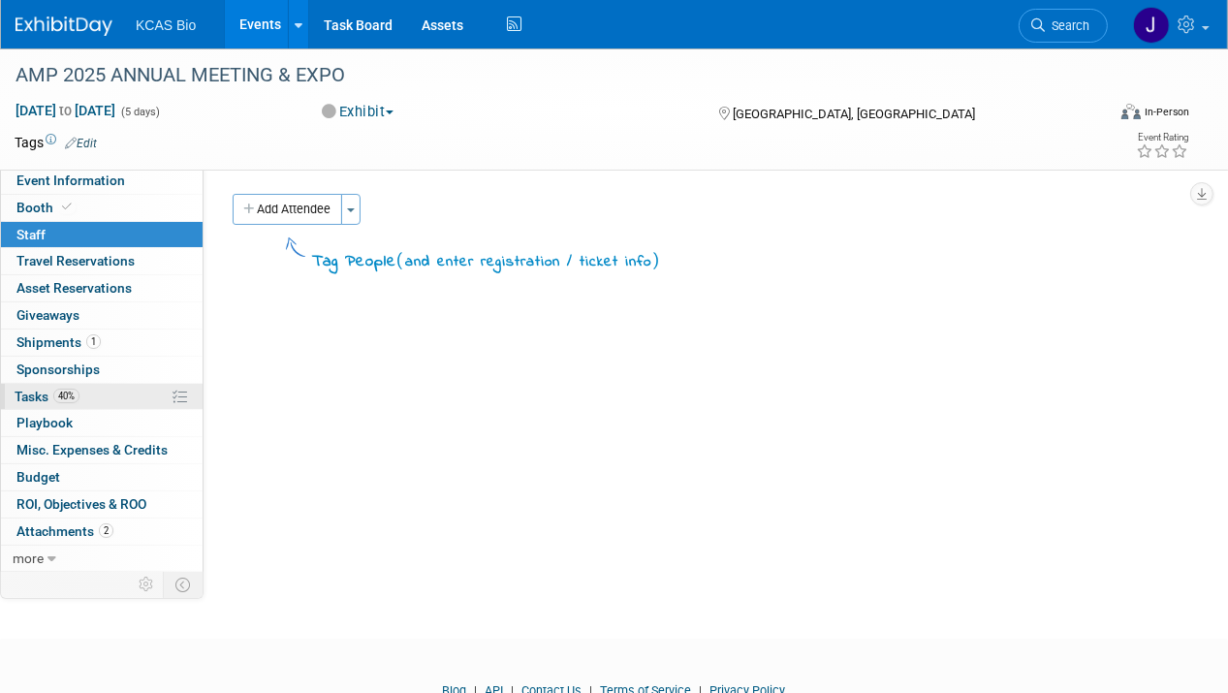
click at [33, 394] on span "Tasks 40%" at bounding box center [47, 397] width 65 height 16
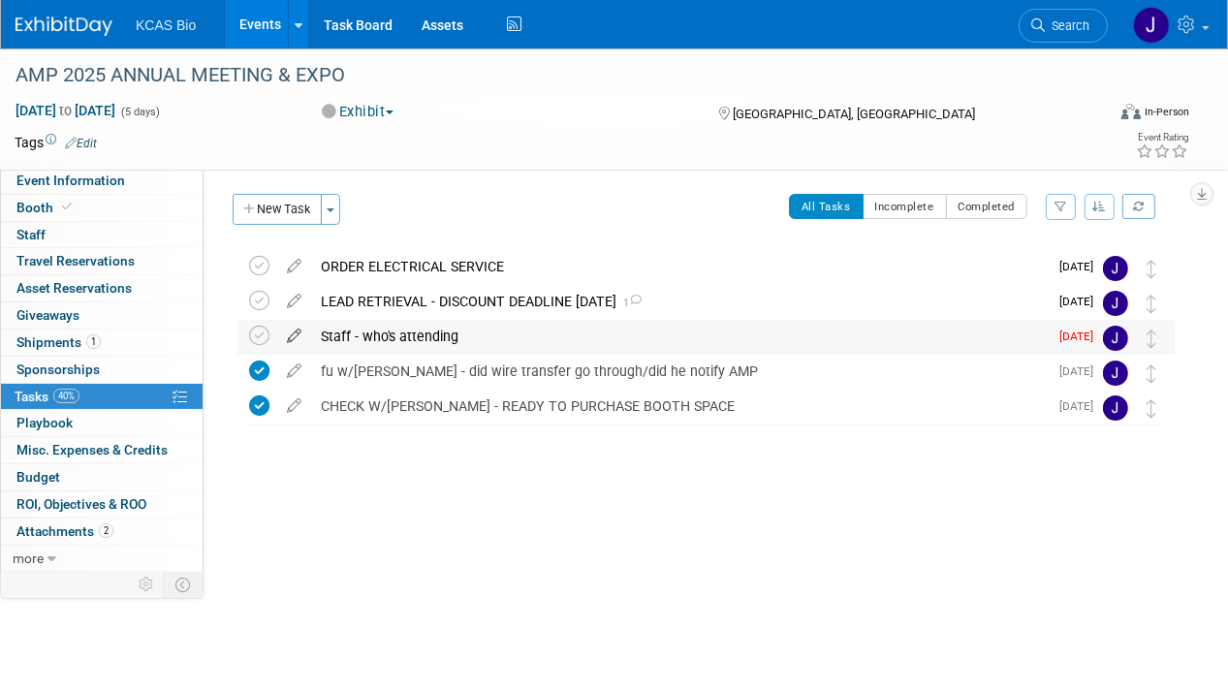
click at [290, 331] on icon at bounding box center [294, 332] width 34 height 24
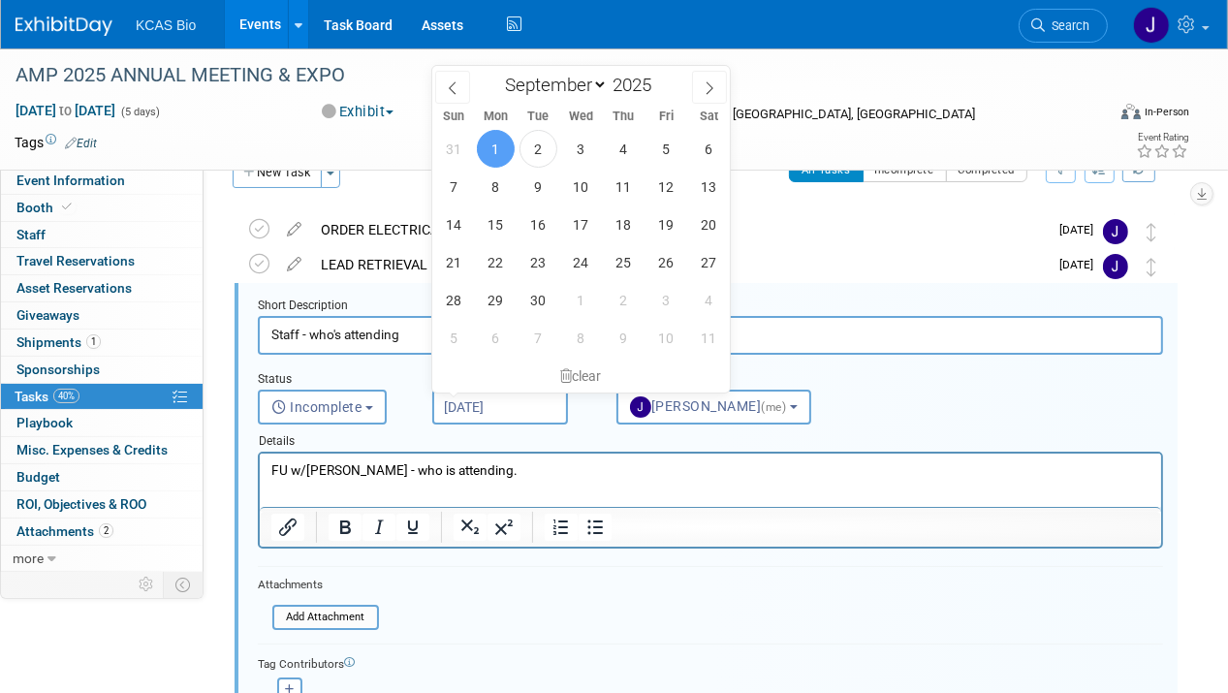
click at [492, 401] on input "[DATE]" at bounding box center [500, 407] width 136 height 35
click at [499, 229] on span "15" at bounding box center [496, 224] width 38 height 38
type input "[DATE]"
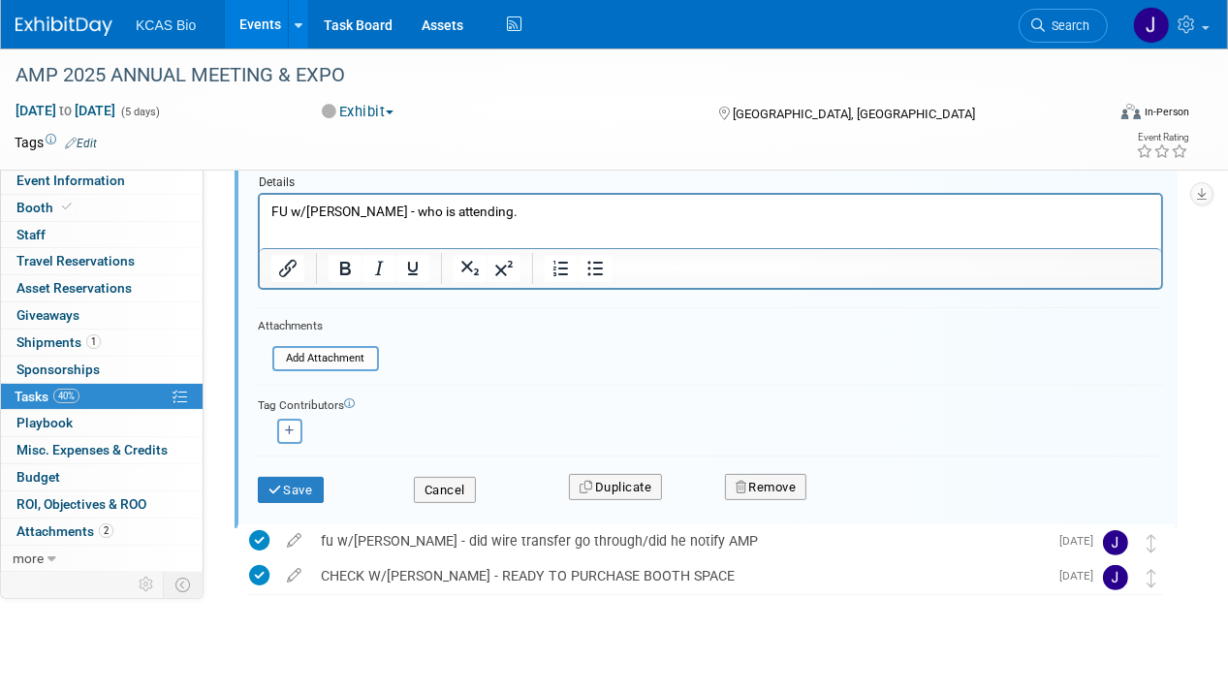
scroll to position [313, 0]
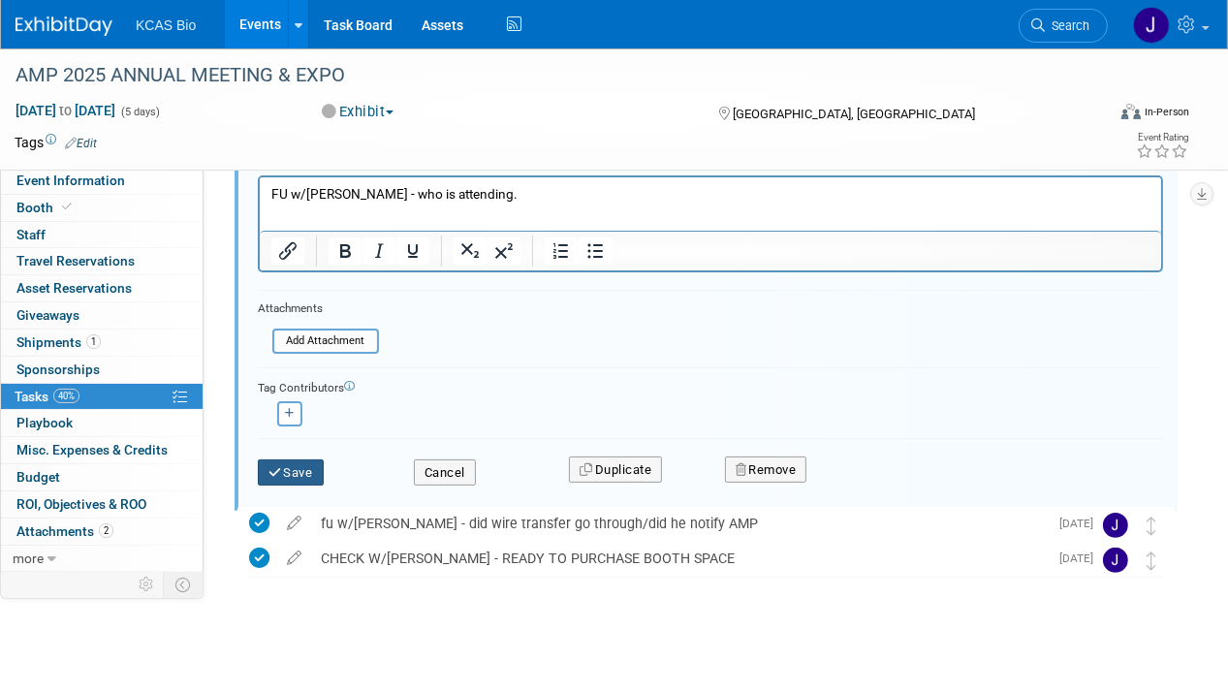
click at [309, 463] on button "Save" at bounding box center [291, 472] width 66 height 27
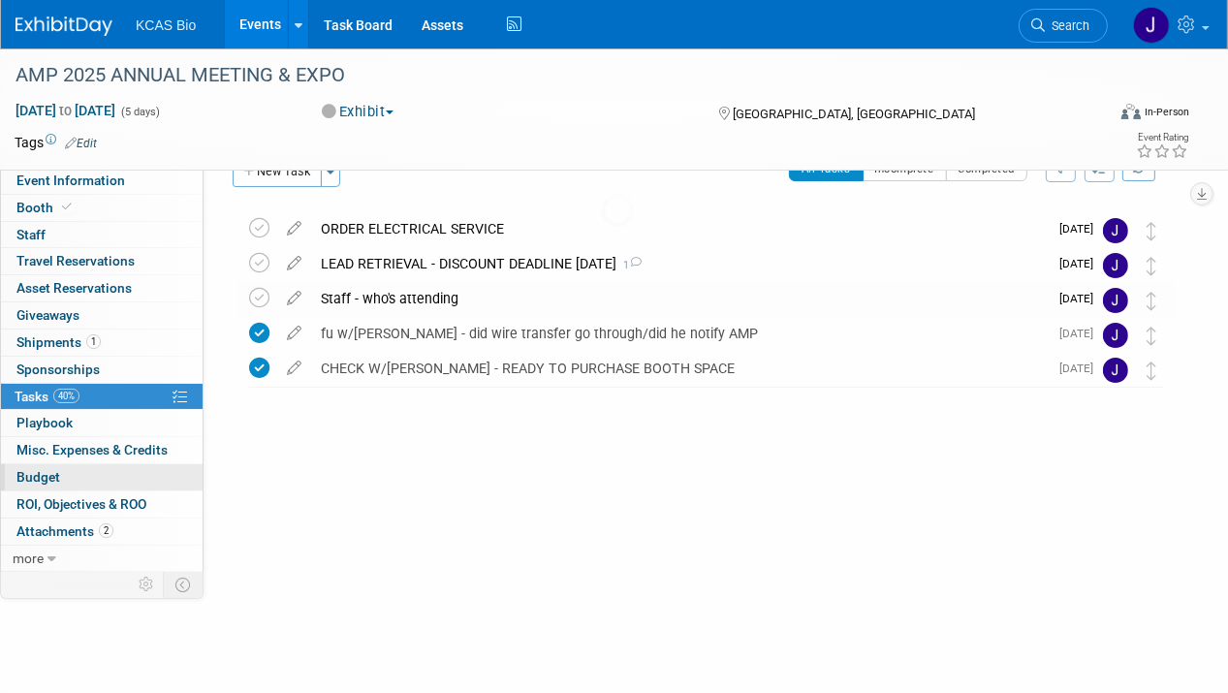
scroll to position [0, 0]
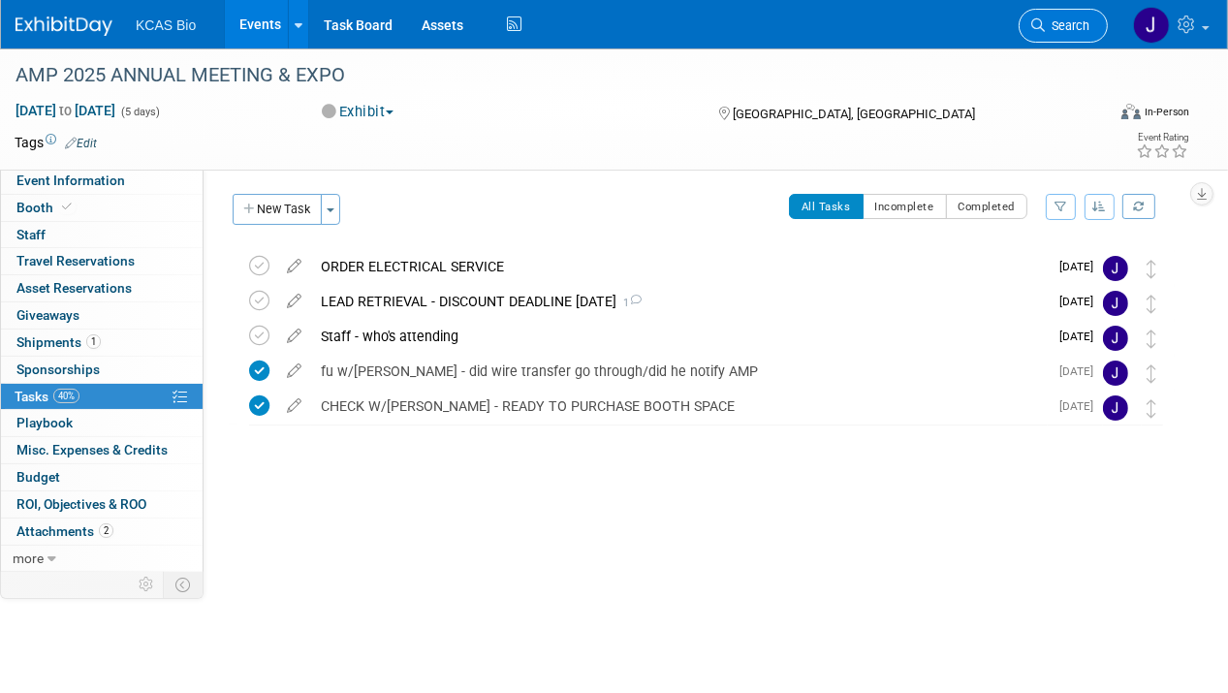
click at [1061, 30] on span "Search" at bounding box center [1067, 25] width 45 height 15
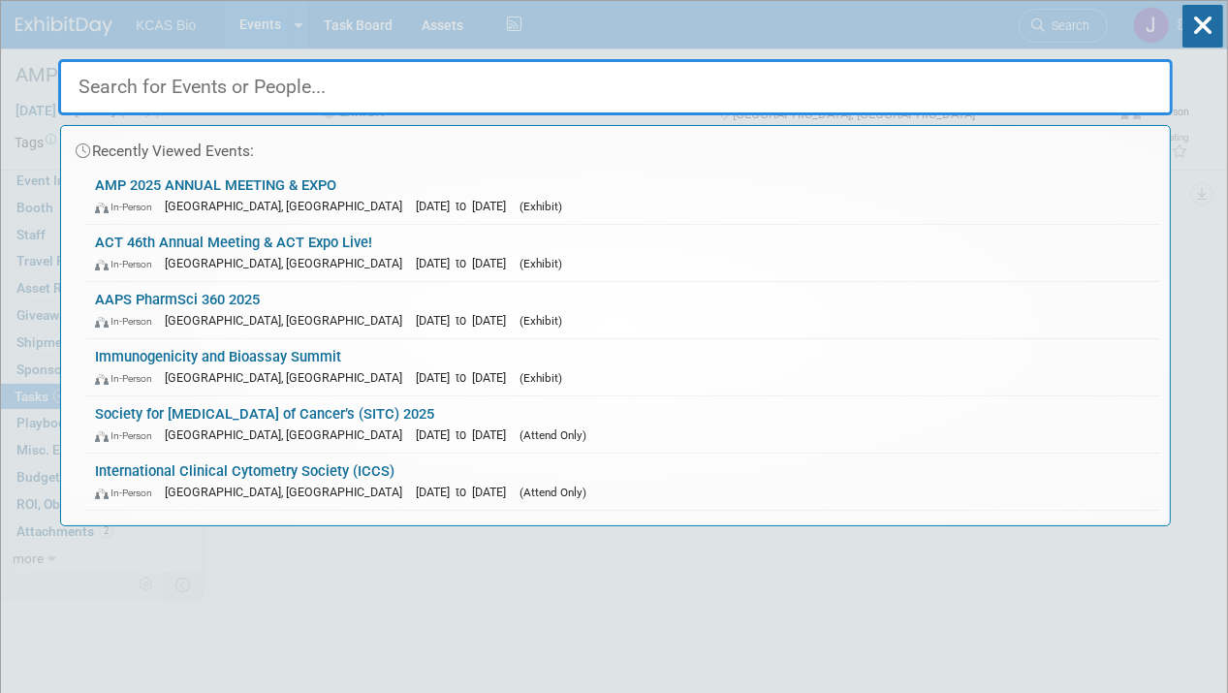
click at [353, 95] on input "text" at bounding box center [615, 87] width 1115 height 56
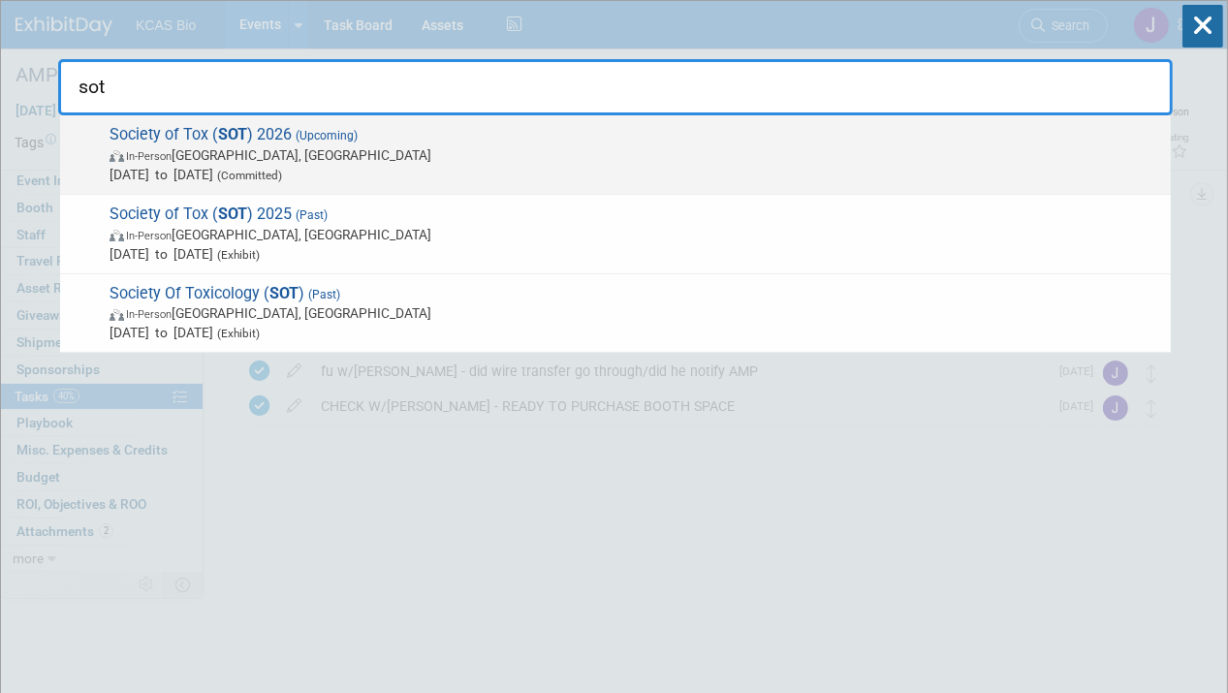
type input "sot"
click at [158, 131] on span "Society of Tox ( SOT ) 2026 (Upcoming) In-Person Orlando, FL Mar 23, 2026 to Ma…" at bounding box center [632, 154] width 1057 height 59
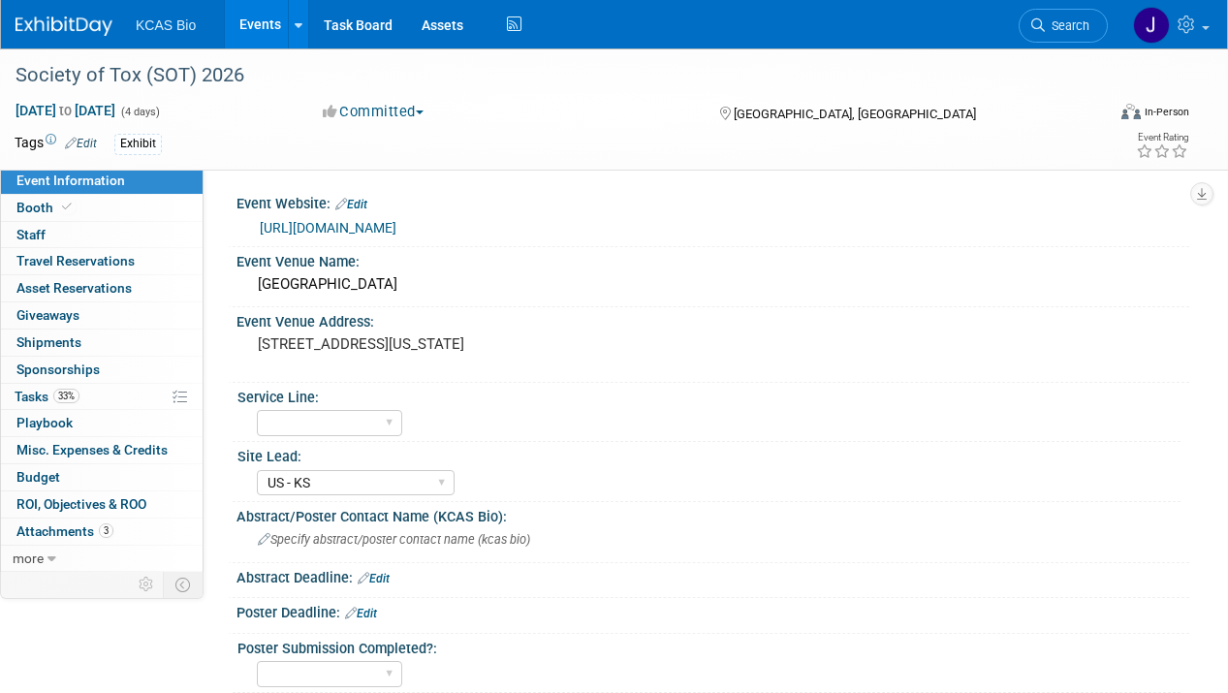
select select "US - KS"
click at [34, 392] on span "Tasks 33%" at bounding box center [47, 397] width 65 height 16
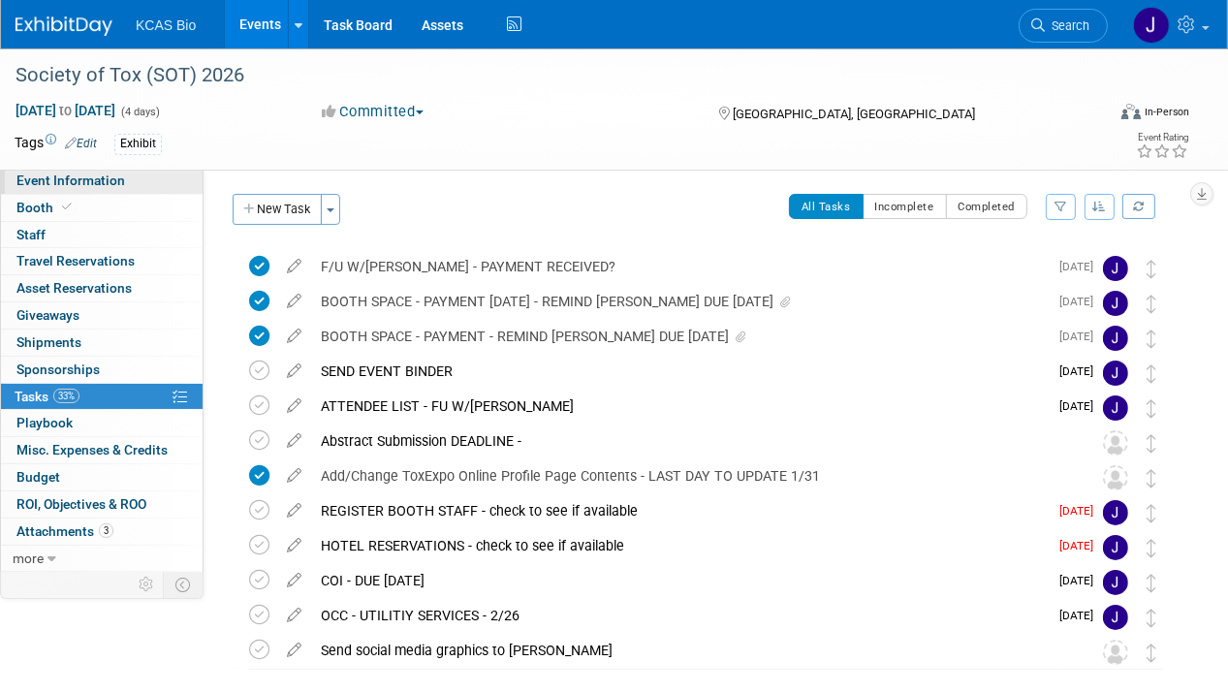
click at [90, 180] on span "Event Information" at bounding box center [70, 181] width 109 height 16
select select "US - KS"
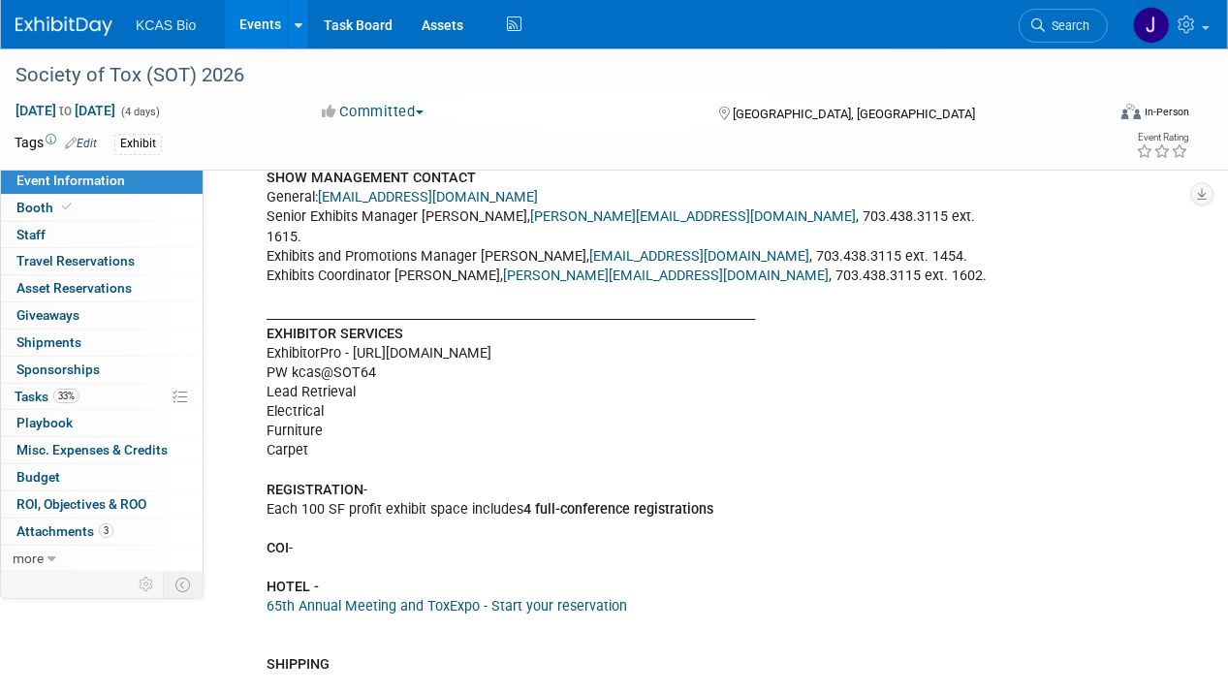
scroll to position [1551, 0]
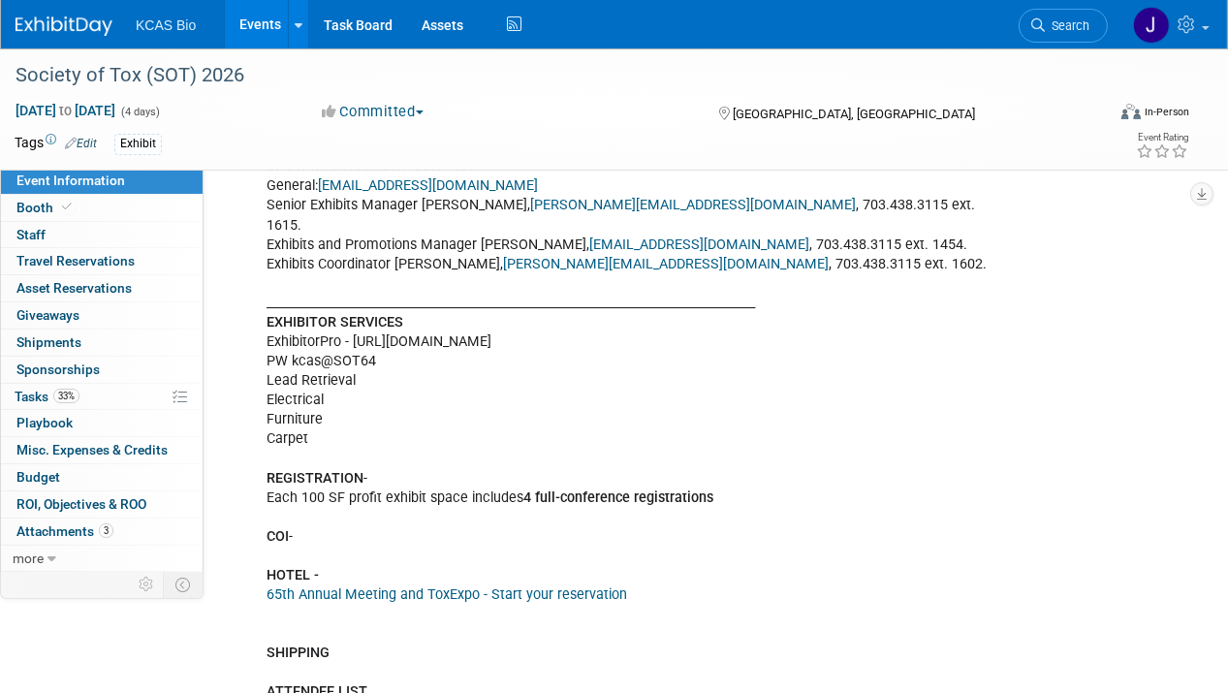
click at [389, 586] on link "65th Annual Meeting and ToxExpo - Start your reservation" at bounding box center [447, 594] width 361 height 16
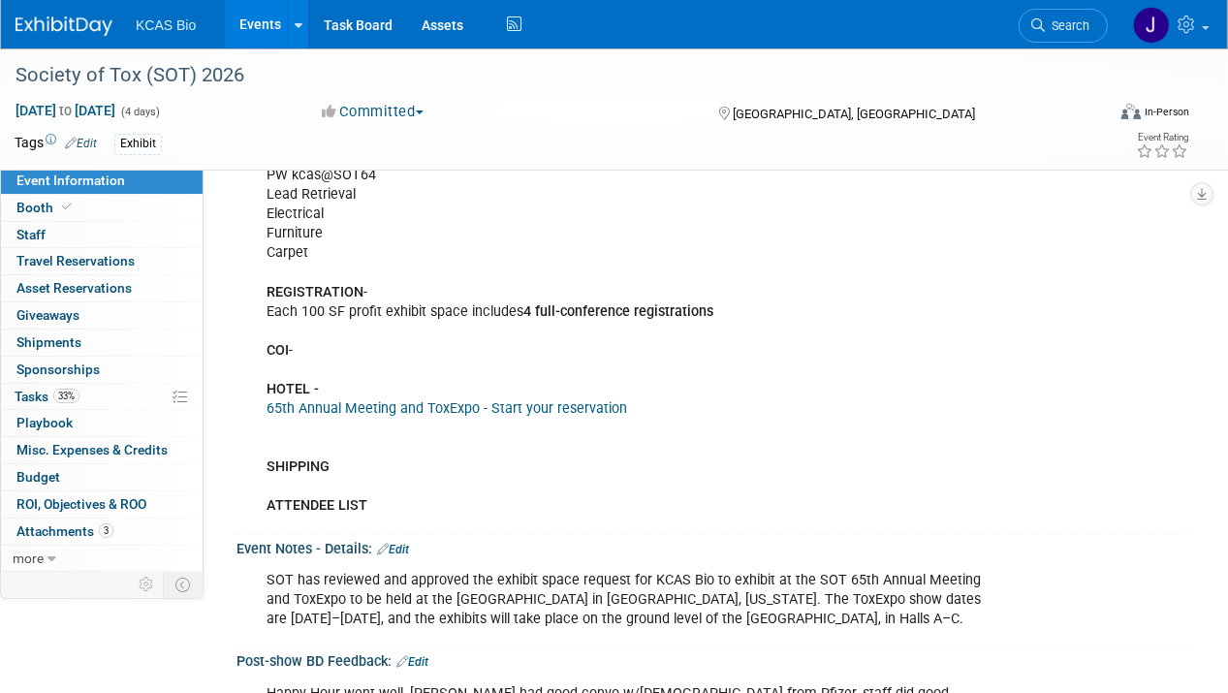
scroll to position [1687, 0]
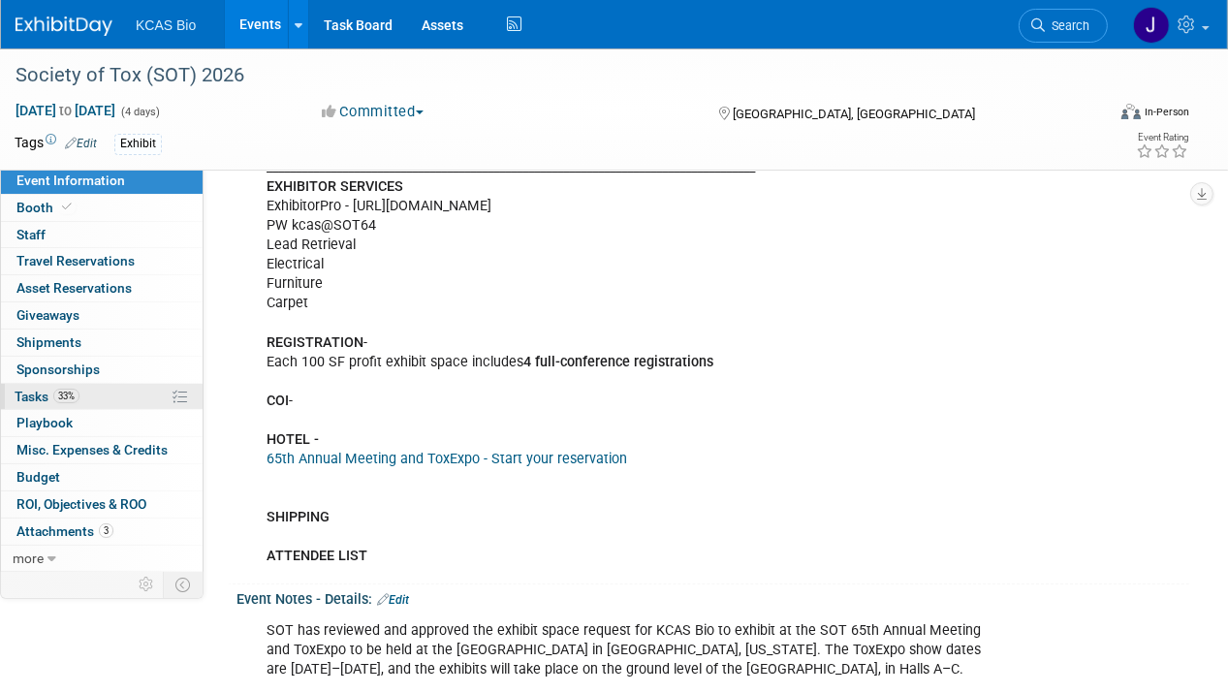
click at [41, 394] on span "Tasks 33%" at bounding box center [47, 397] width 65 height 16
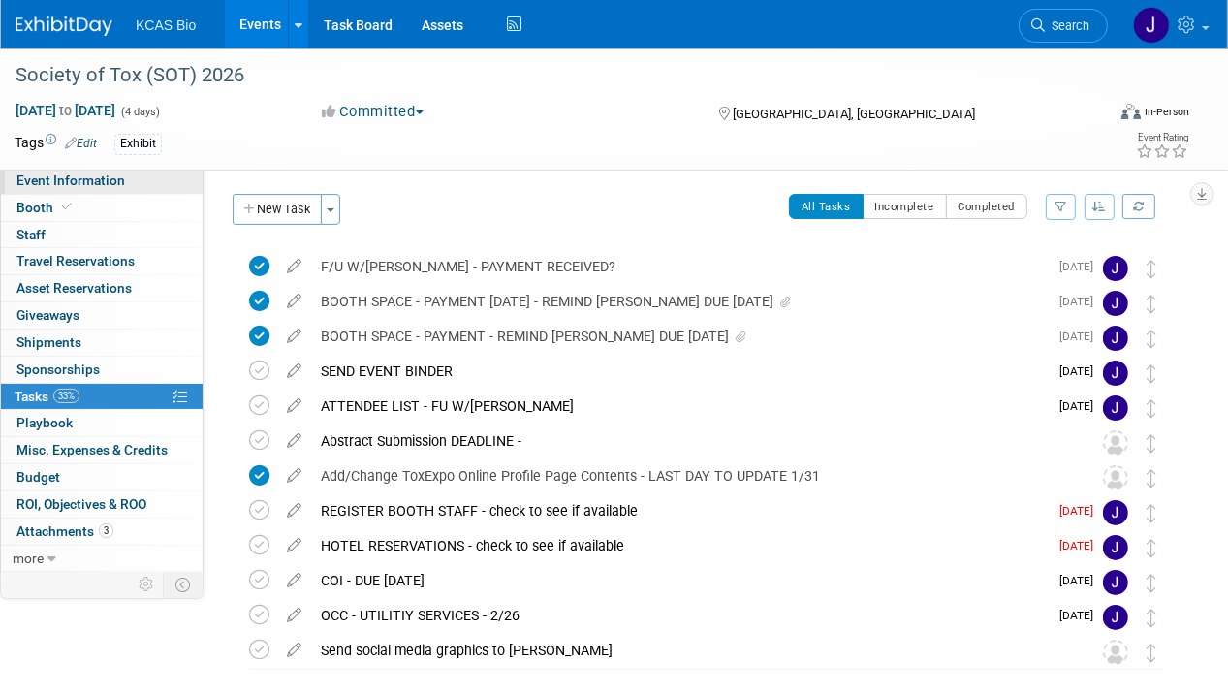
click at [87, 177] on span "Event Information" at bounding box center [70, 181] width 109 height 16
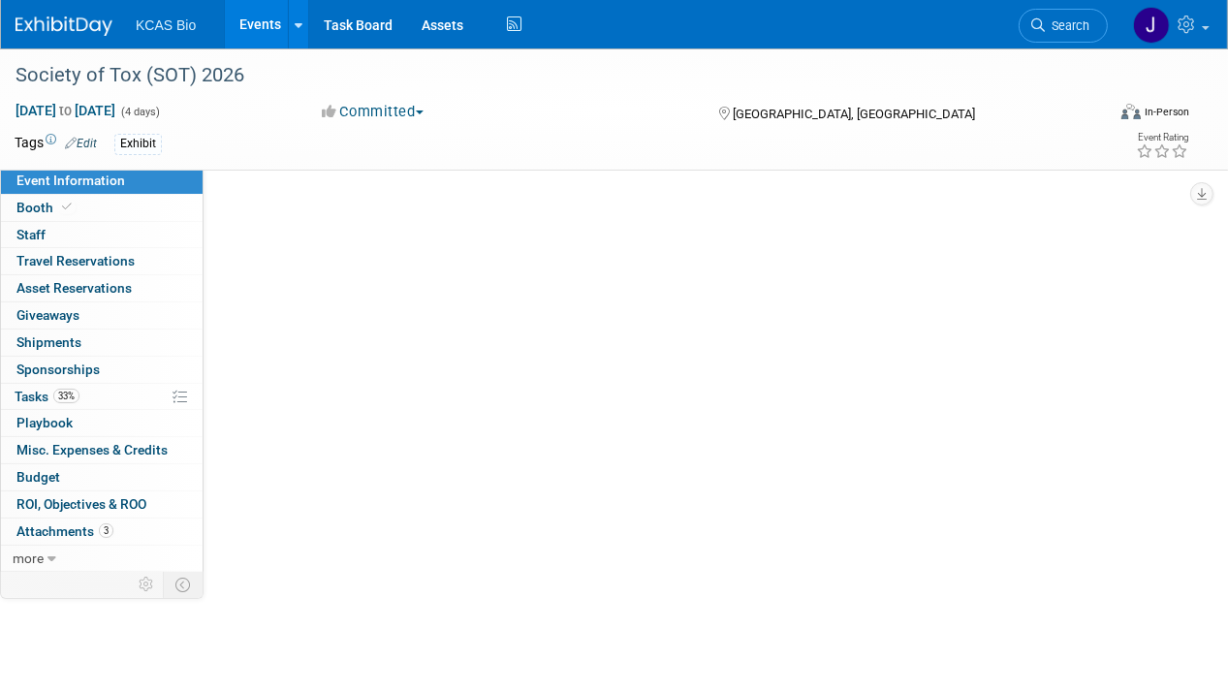
select select "US - KS"
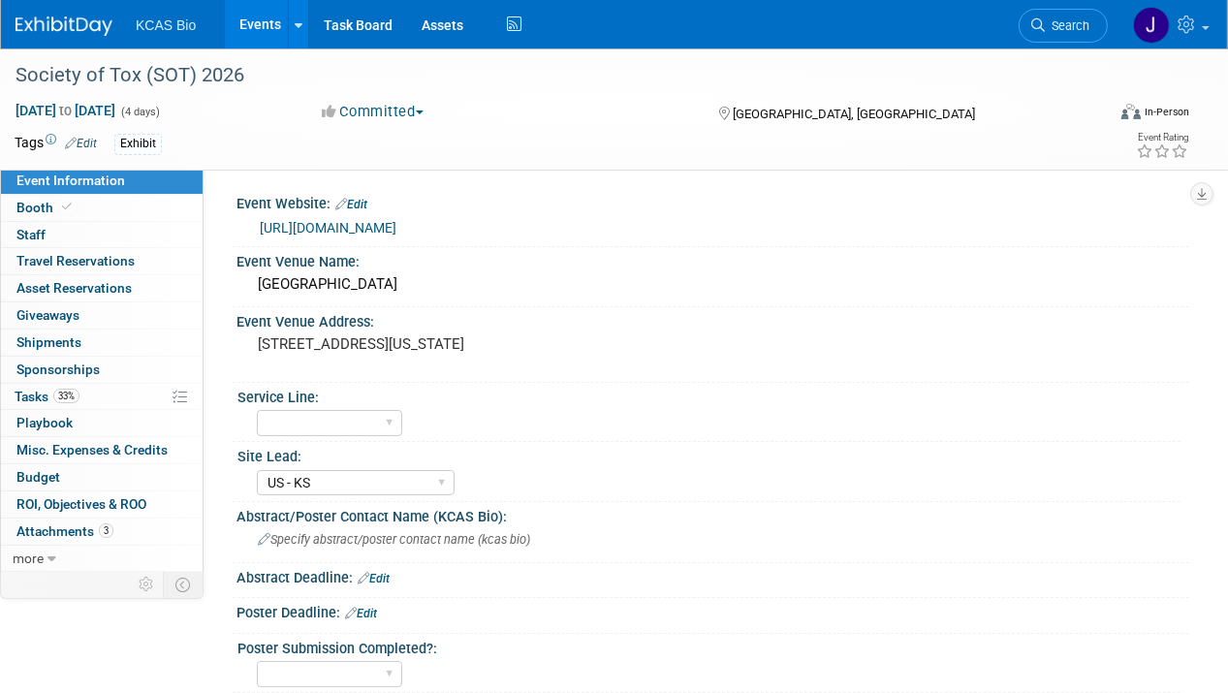
click at [396, 224] on link "https://toxexpo2026.smallworldlabs.com/toxexpocompage/" at bounding box center [328, 228] width 137 height 16
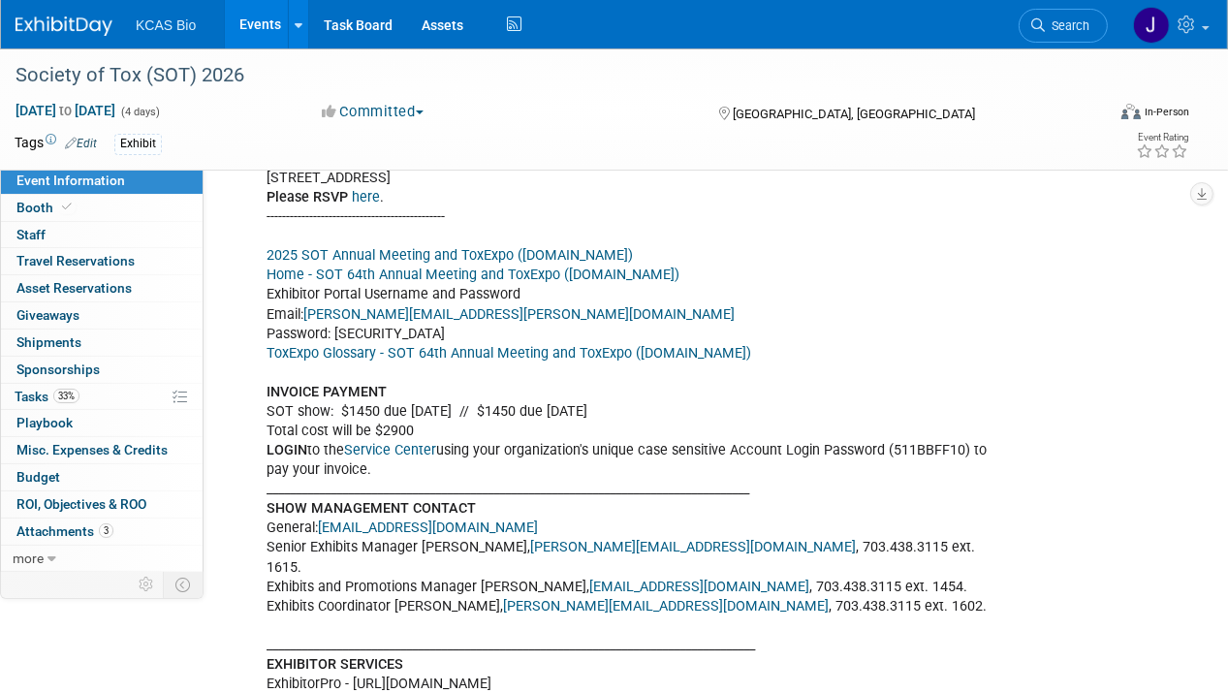
scroll to position [1163, 0]
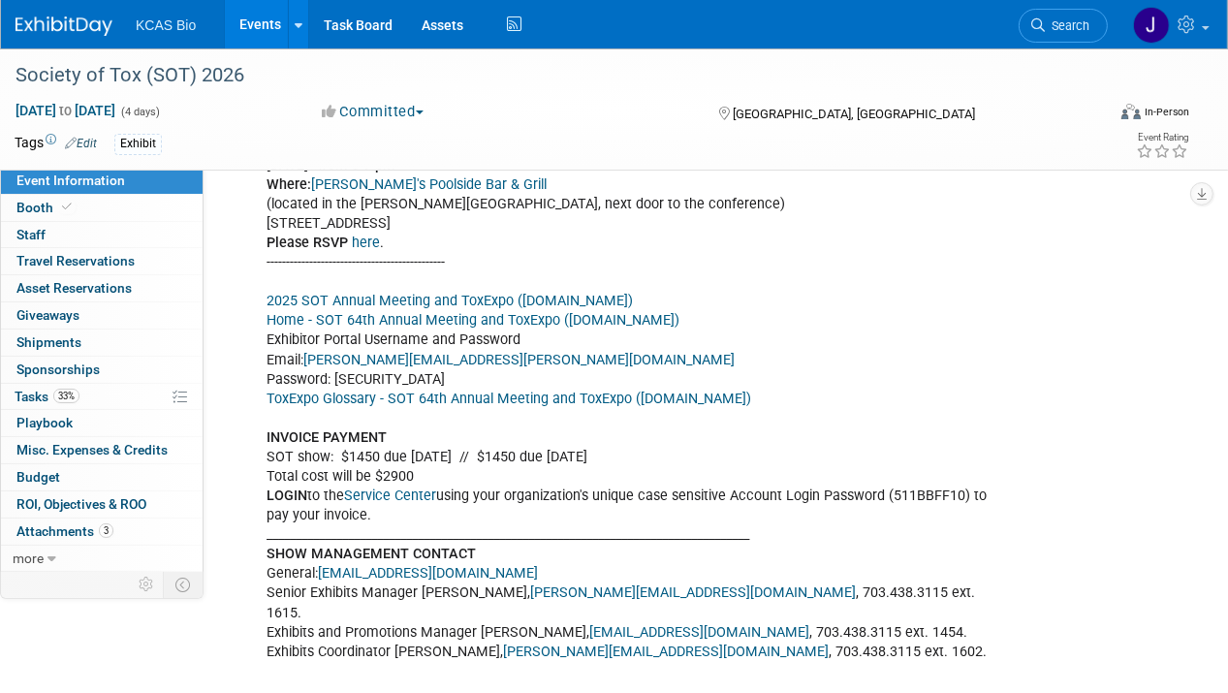
click at [455, 312] on link "Home - SOT 64th Annual Meeting and ToxExpo (smallworldlabs.com)" at bounding box center [473, 320] width 413 height 16
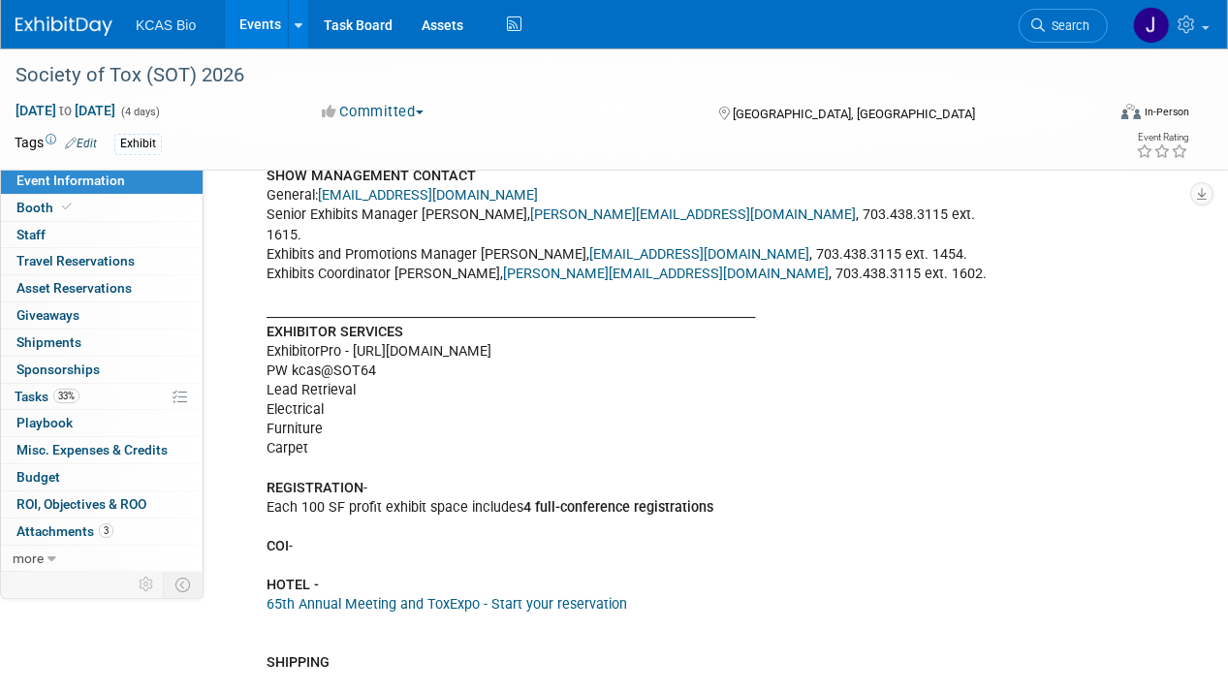
scroll to position [1551, 0]
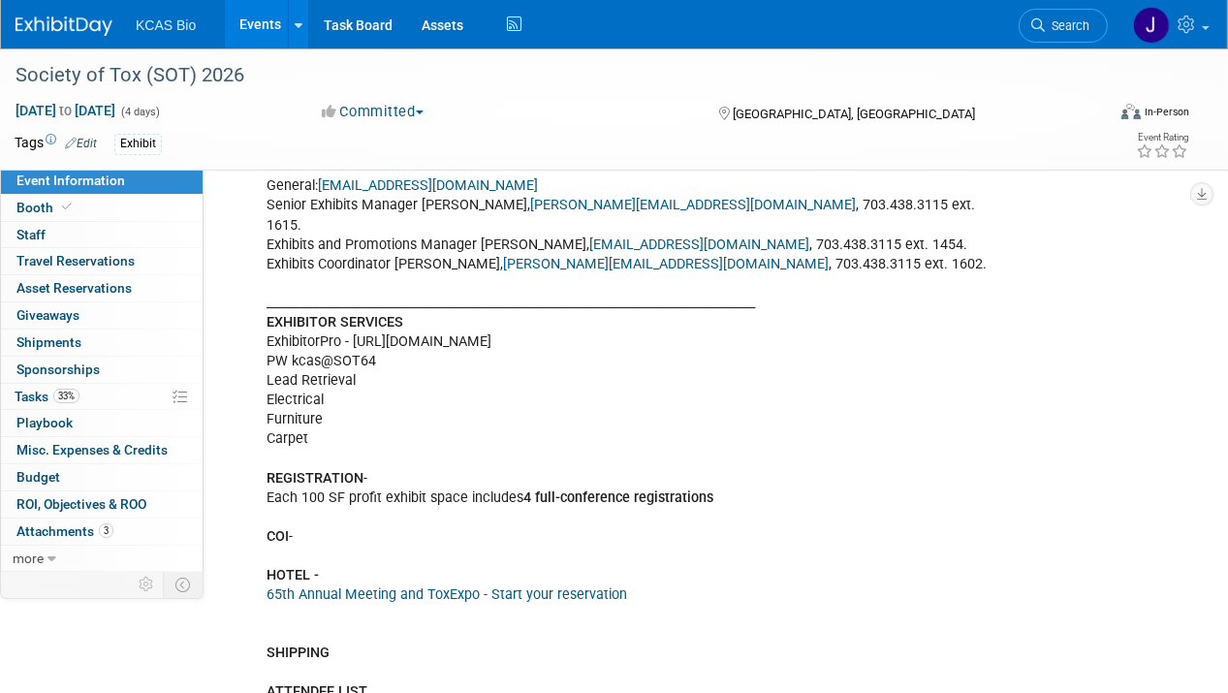
click at [385, 431] on div "KCAS Bio's “2025 SOT Happy Hour” Monday, March 17 th from 5-7 pm Where: Harry's…" at bounding box center [627, 225] width 748 height 973
click at [394, 443] on div "KCAS Bio's “2025 SOT Happy Hour” Monday, March 17 th from 5-7 pm Where: Harry's…" at bounding box center [627, 225] width 748 height 973
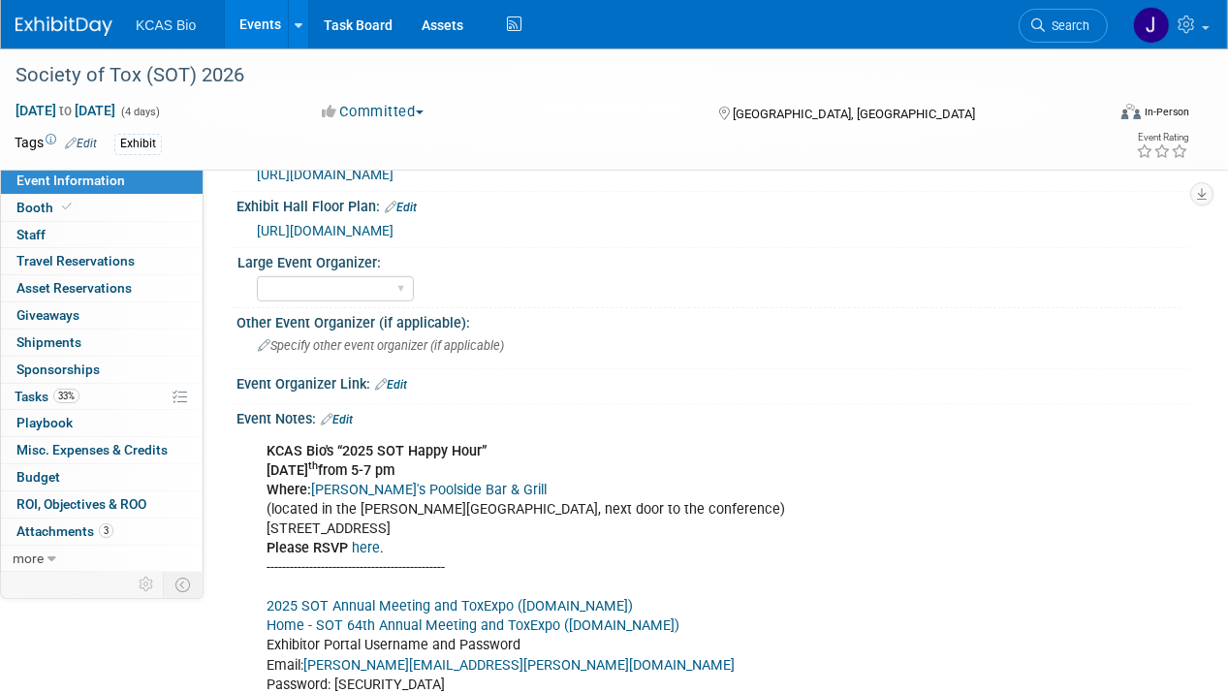
scroll to position [678, 0]
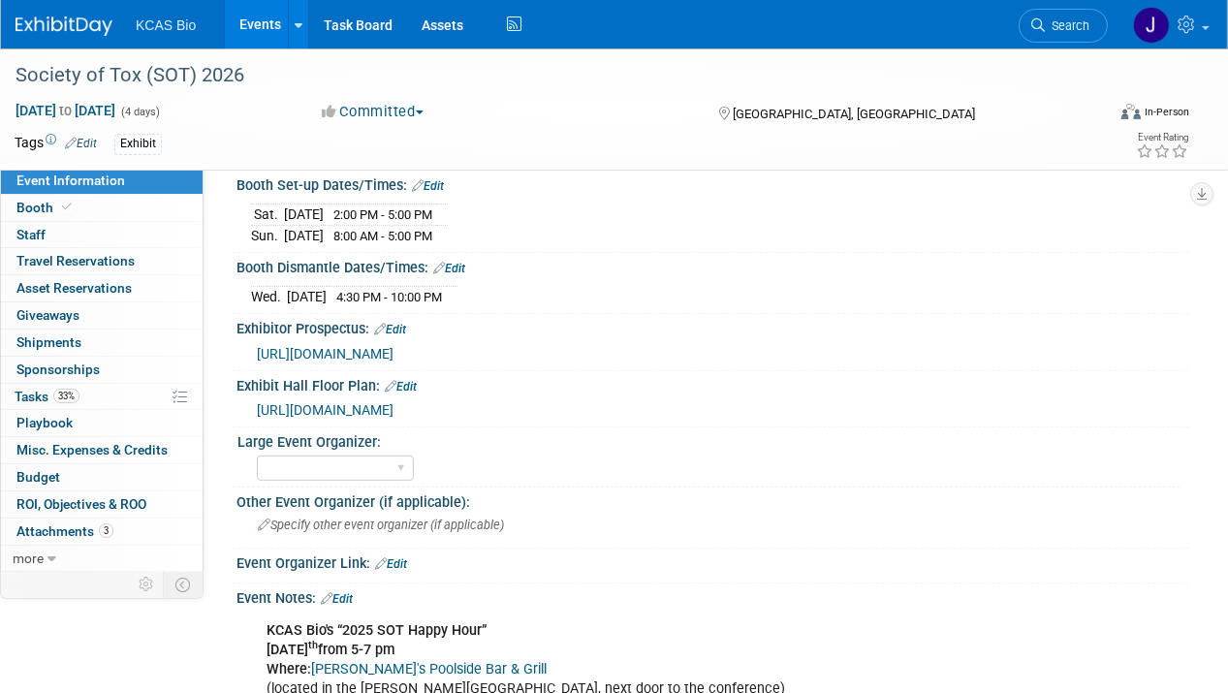
click at [345, 592] on link "Edit" at bounding box center [337, 599] width 32 height 14
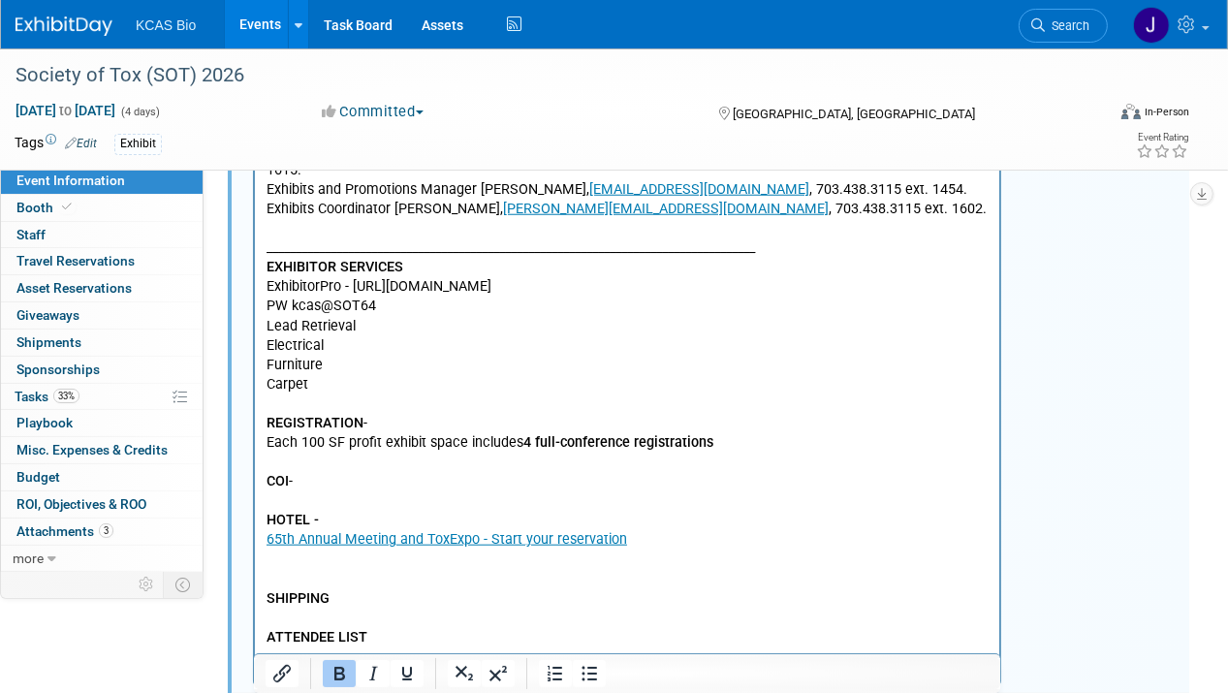
scroll to position [1648, 0]
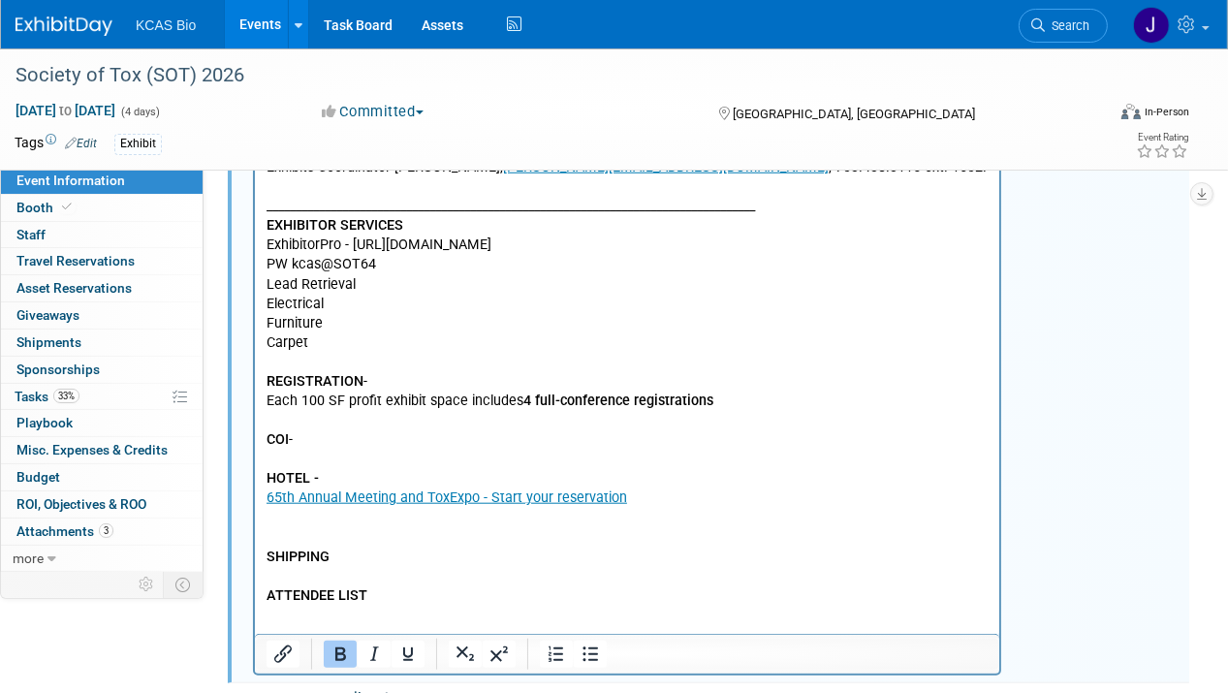
click at [391, 363] on p "KCAS Bio's “2025 SOT Happy Hour” Monday, March 17 th from 5-7 pm Where: Harry's…" at bounding box center [627, 129] width 722 height 954
click at [758, 363] on p "KCAS Bio's “2025 SOT Happy Hour” Monday, March 17 th from 5-7 pm Where: Harry's…" at bounding box center [627, 129] width 722 height 954
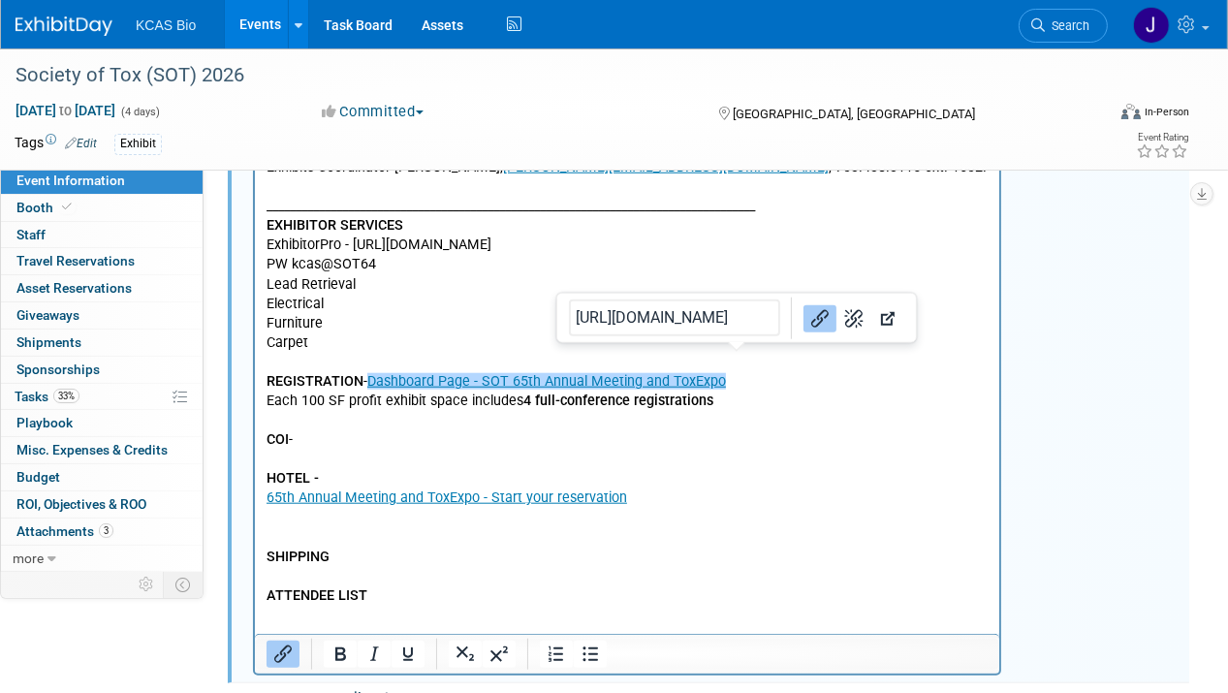
click at [681, 399] on p "KCAS Bio's “2025 SOT Happy Hour” Monday, March 17 th from 5-7 pm Where: Harry's…" at bounding box center [627, 129] width 722 height 954
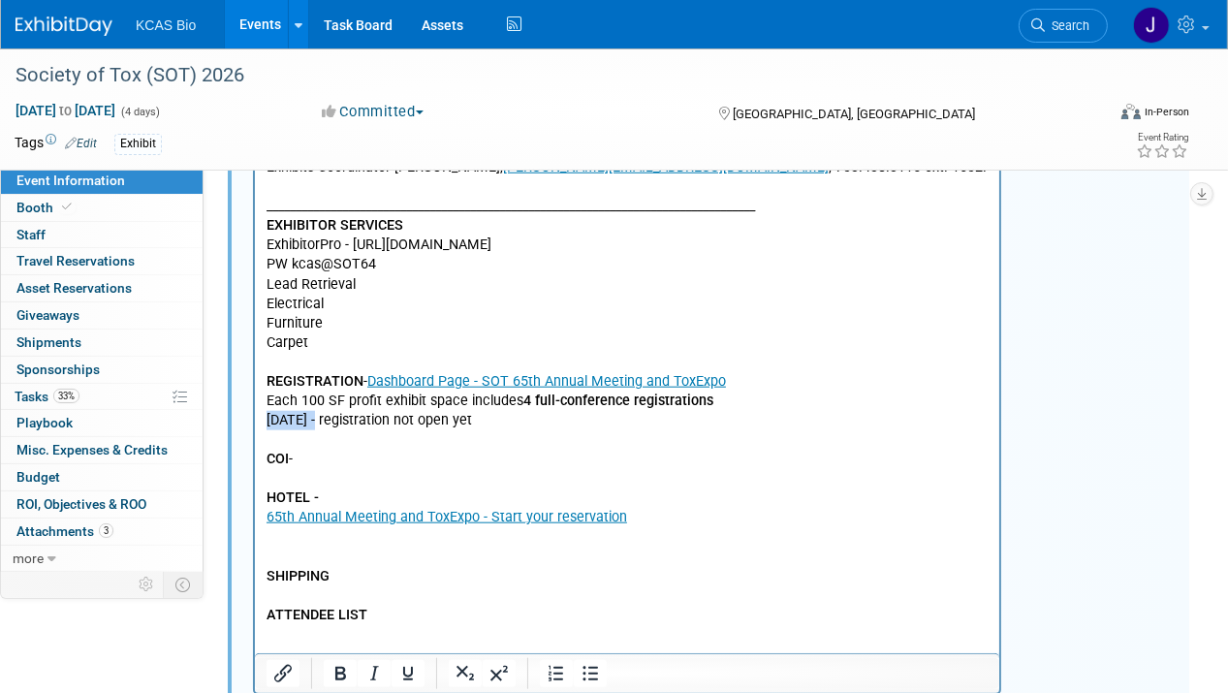
drag, startPoint x: 267, startPoint y: 399, endPoint x: 309, endPoint y: 397, distance: 42.7
click at [309, 397] on p "KCAS Bio's “2025 SOT Happy Hour” Monday, March 17 th from 5-7 pm Where: Harry's…" at bounding box center [627, 41] width 722 height 778
click at [335, 662] on icon "Bold" at bounding box center [340, 673] width 23 height 23
drag, startPoint x: 604, startPoint y: 503, endPoint x: 673, endPoint y: 510, distance: 69.2
click at [615, 509] on link "65th Annual Meeting and ToxExpo - Start your reservation" at bounding box center [446, 517] width 361 height 16
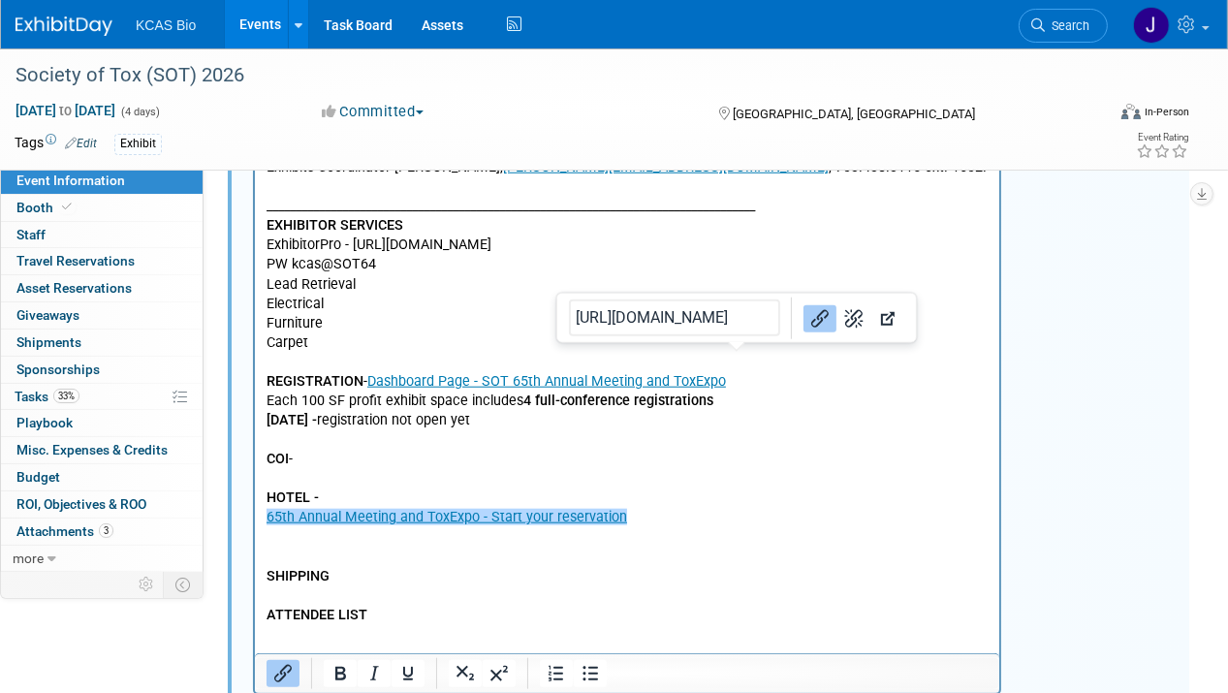
drag, startPoint x: 921, startPoint y: 363, endPoint x: 935, endPoint y: 348, distance: 21.3
click at [933, 350] on p "KCAS Bio's “2025 SOT Happy Hour” Monday, March 17 th from 5-7 pm Where: Harry's…" at bounding box center [627, 41] width 722 height 778
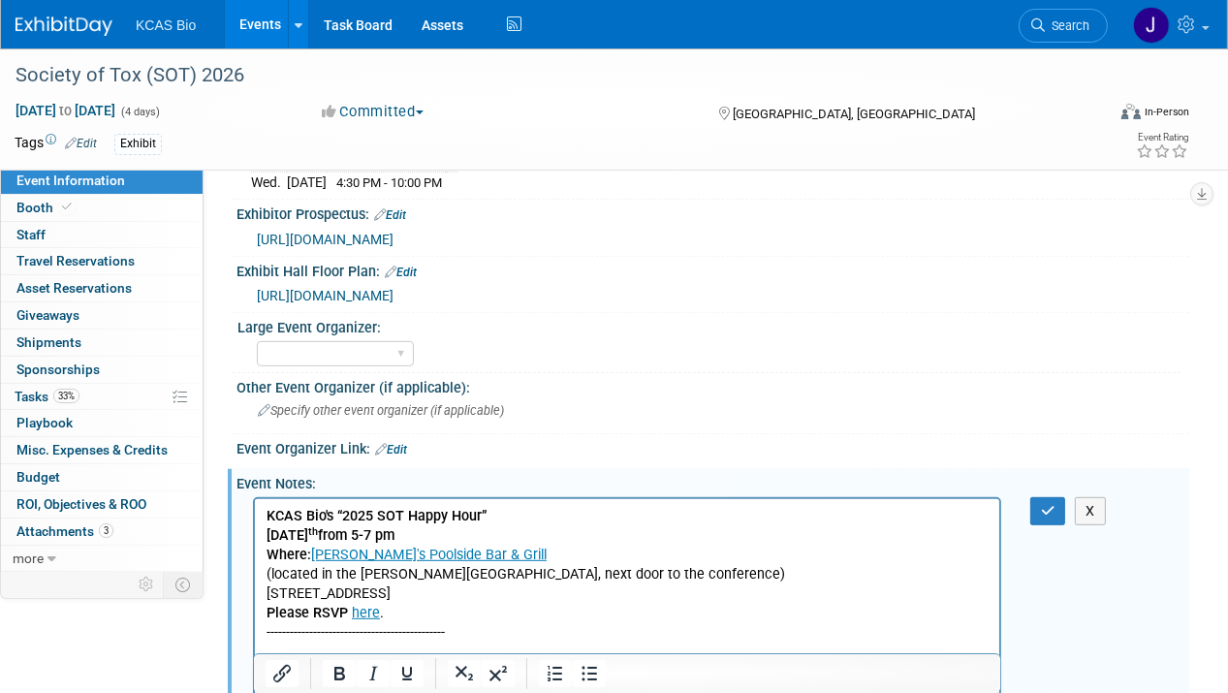
scroll to position [775, 0]
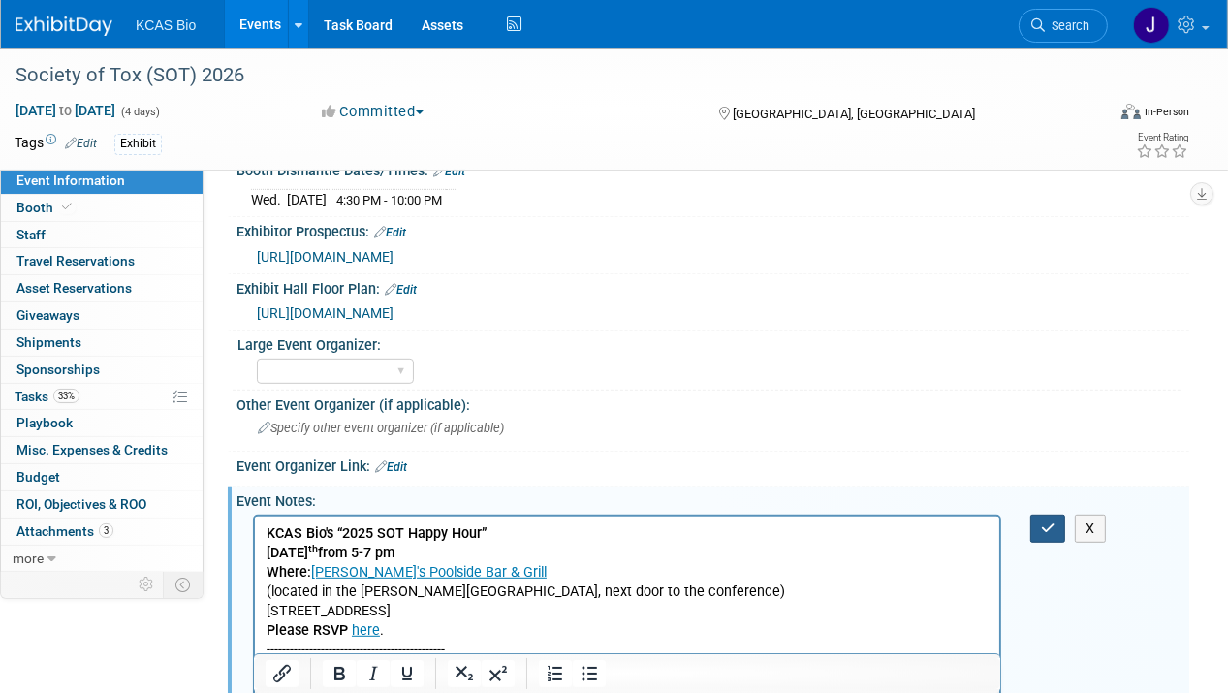
click at [1035, 515] on button "button" at bounding box center [1048, 529] width 36 height 28
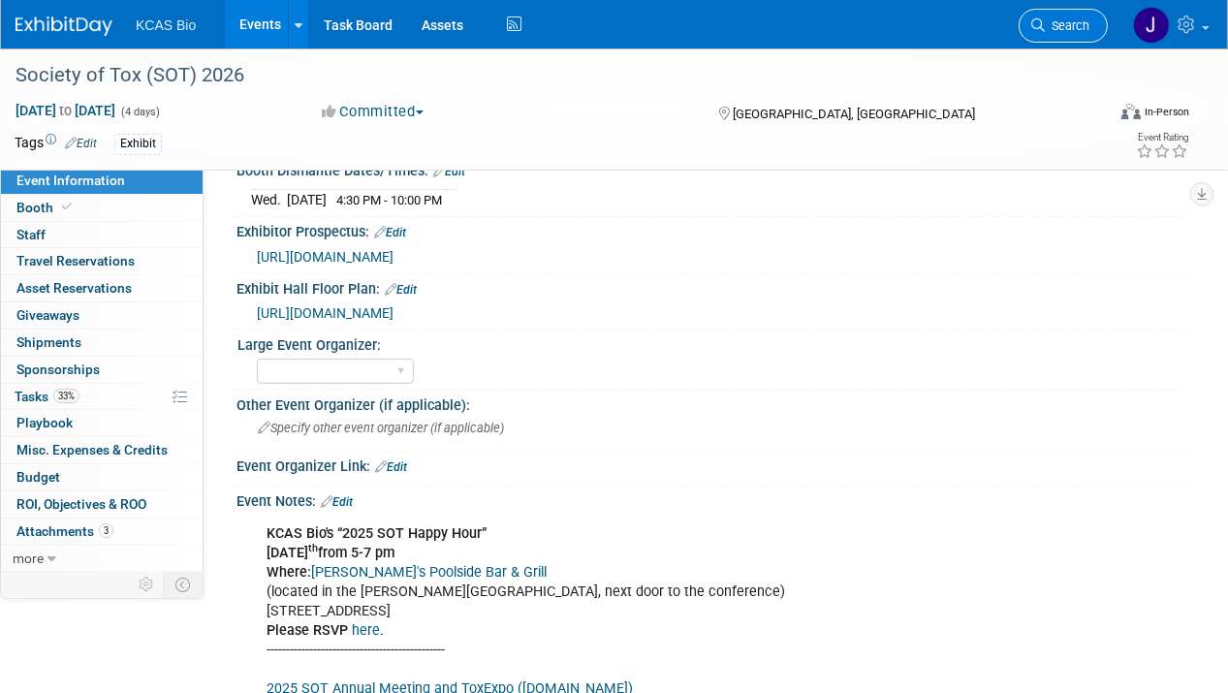
click at [1060, 29] on span "Search" at bounding box center [1067, 25] width 45 height 15
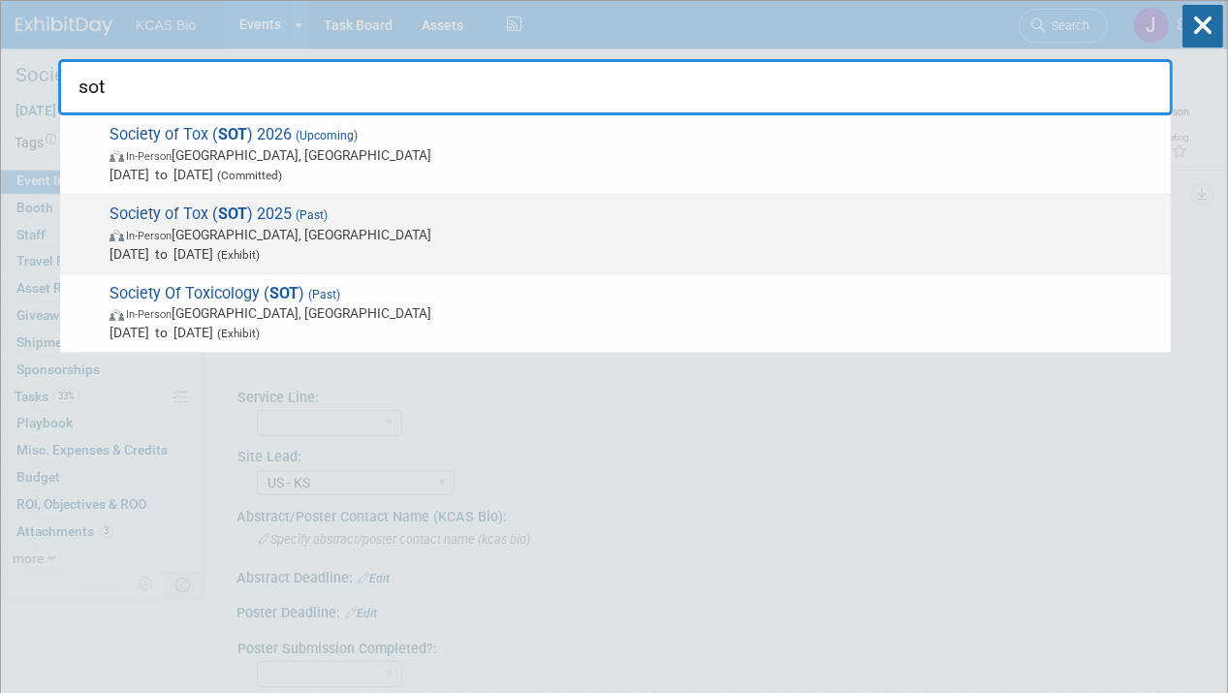
type input "sot"
click at [194, 210] on span "Society of Tox ( SOT ) 2025 (Past) In-Person Orlando, FL Mar 17, 2025 to Mar 19…" at bounding box center [632, 234] width 1057 height 59
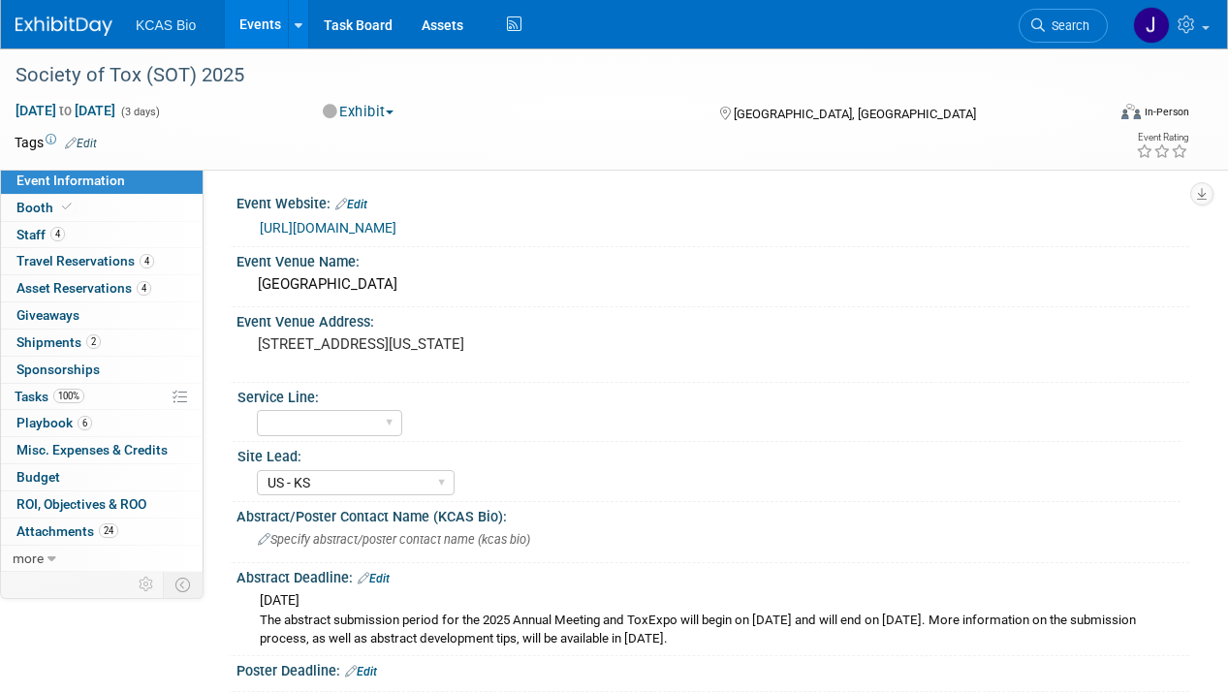
select select "US - KS"
click at [35, 232] on span "Staff 4" at bounding box center [40, 235] width 48 height 16
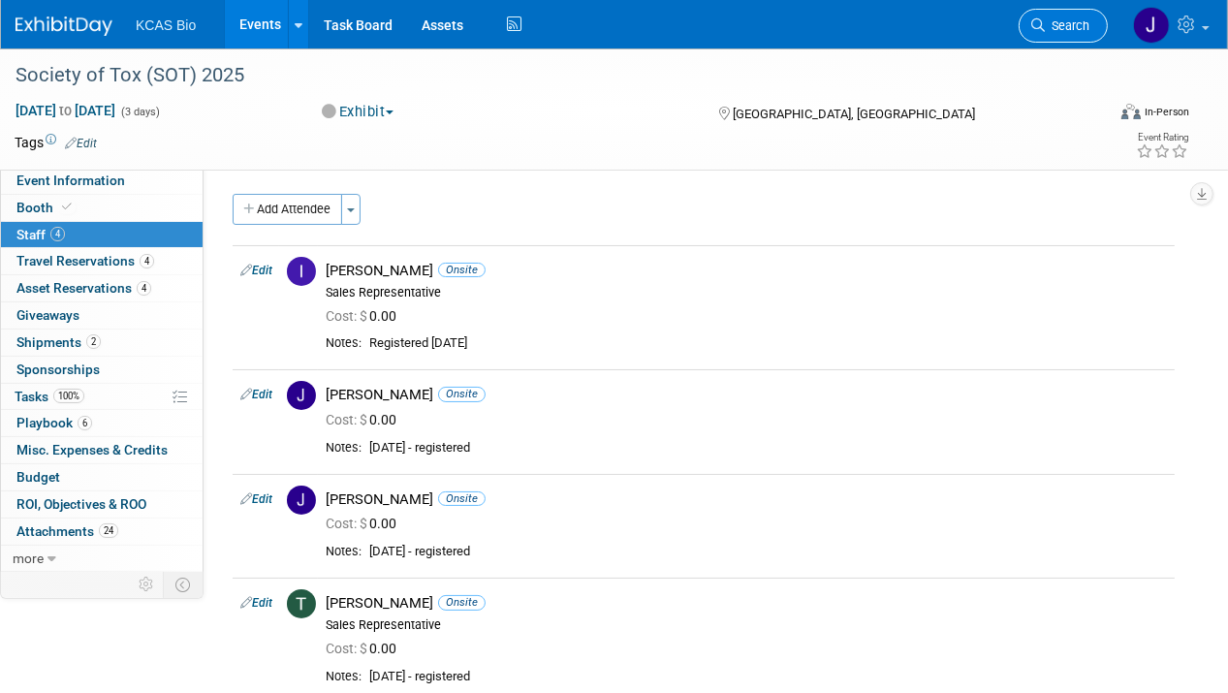
click at [1053, 24] on span "Search" at bounding box center [1067, 25] width 45 height 15
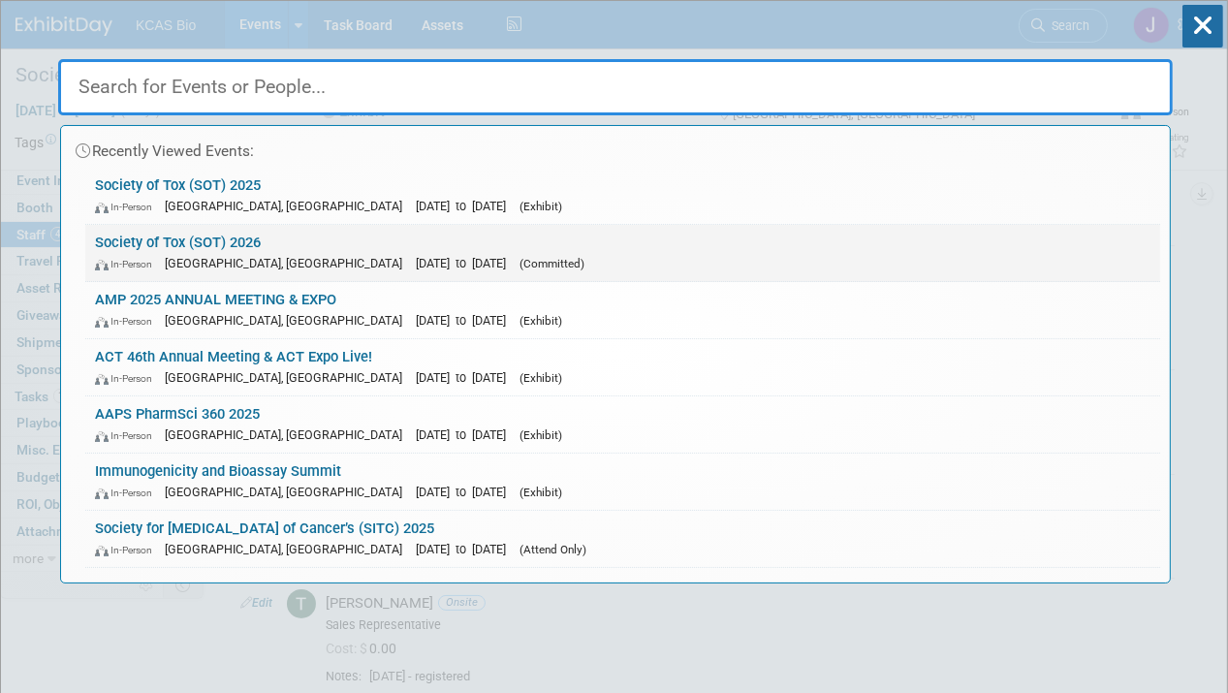
click at [151, 236] on link "Society of Tox (SOT) 2026 In-Person Orlando, FL Mar 23, 2026 to Mar 26, 2026 (C…" at bounding box center [622, 253] width 1075 height 56
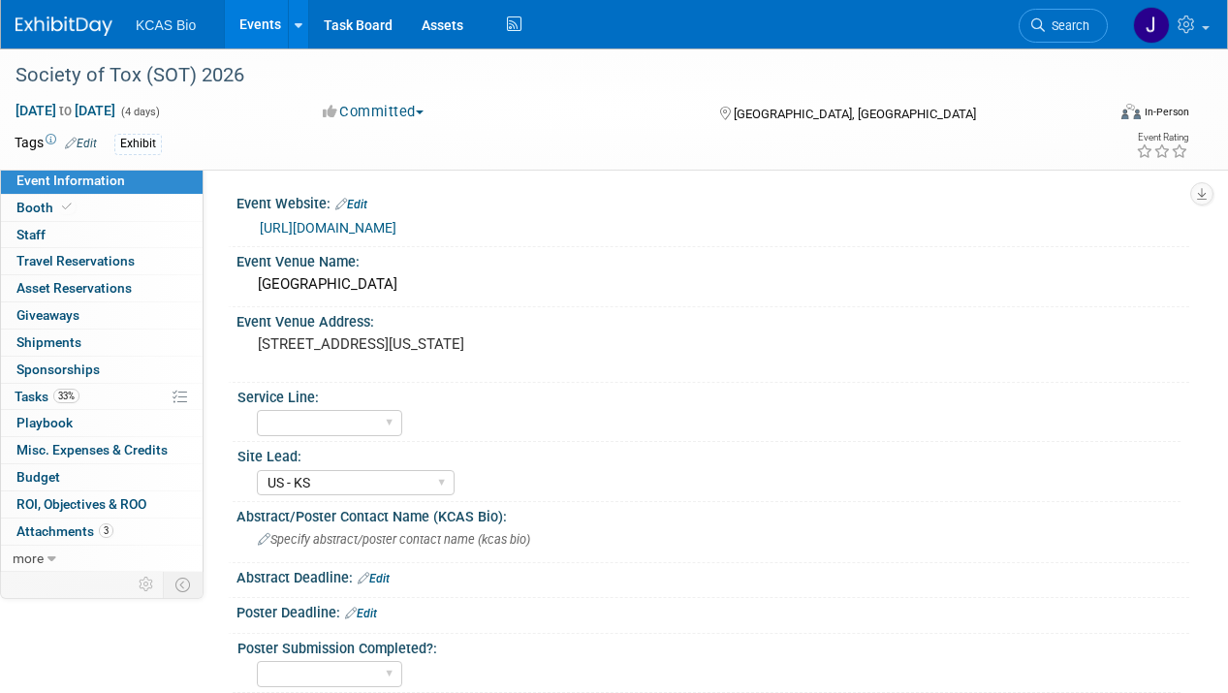
select select "US - KS"
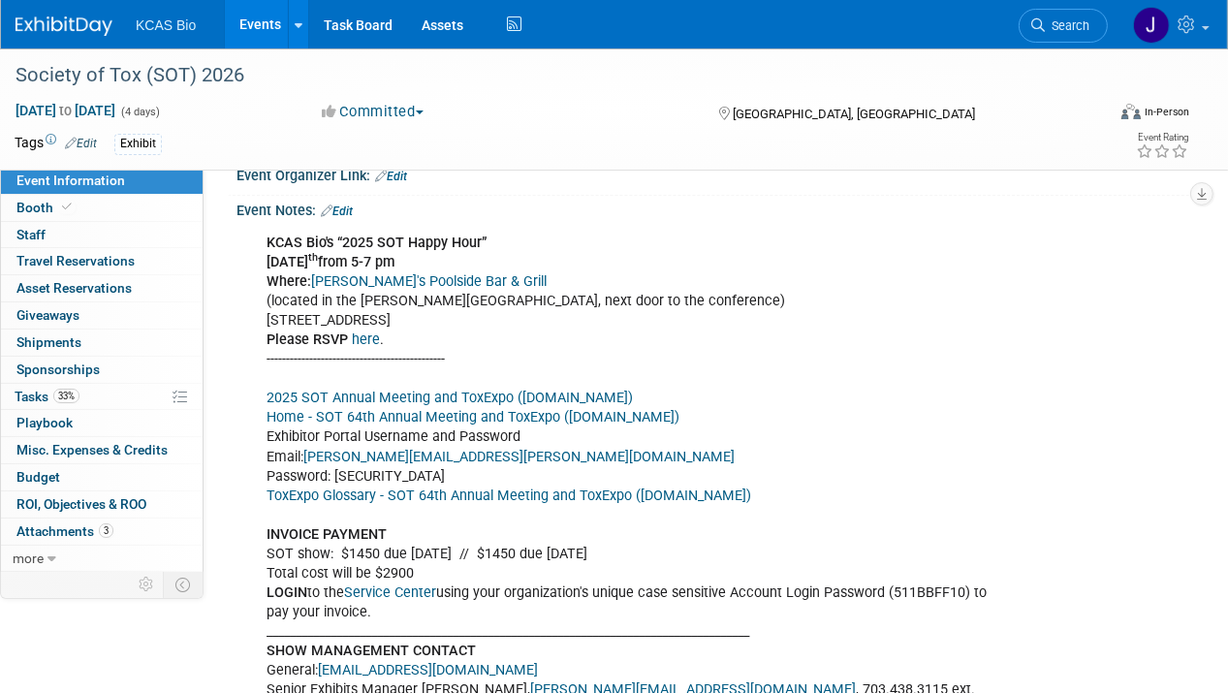
scroll to position [1066, 0]
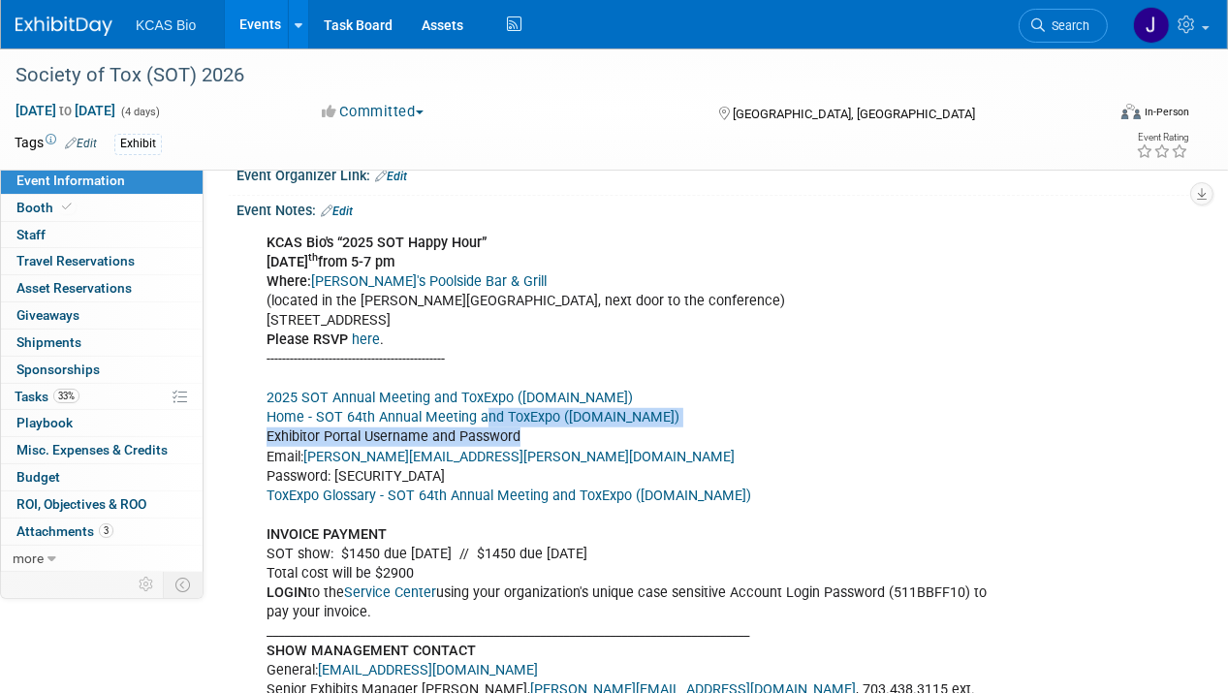
drag, startPoint x: 730, startPoint y: 412, endPoint x: 480, endPoint y: 403, distance: 250.2
drag, startPoint x: 480, startPoint y: 403, endPoint x: 689, endPoint y: 479, distance: 222.6
click at [693, 488] on link "ToxExpo Glossary - SOT 64th Annual Meeting and ToxExpo (smallworldlabs.com)" at bounding box center [509, 496] width 485 height 16
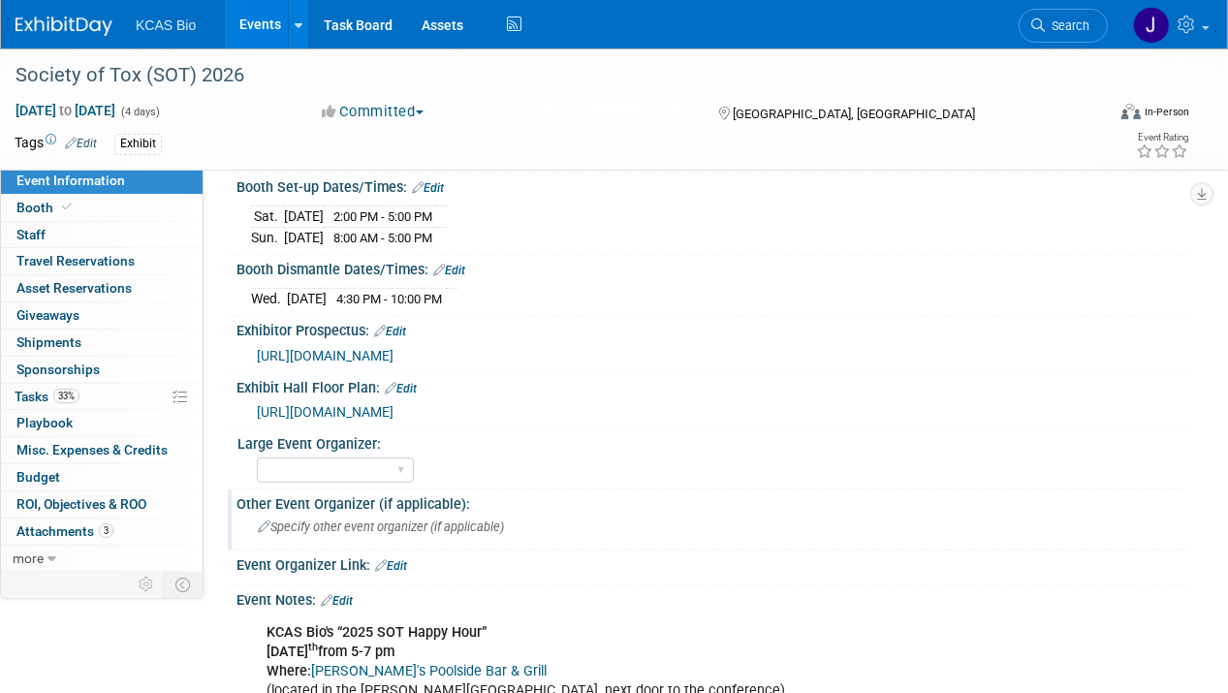
scroll to position [678, 0]
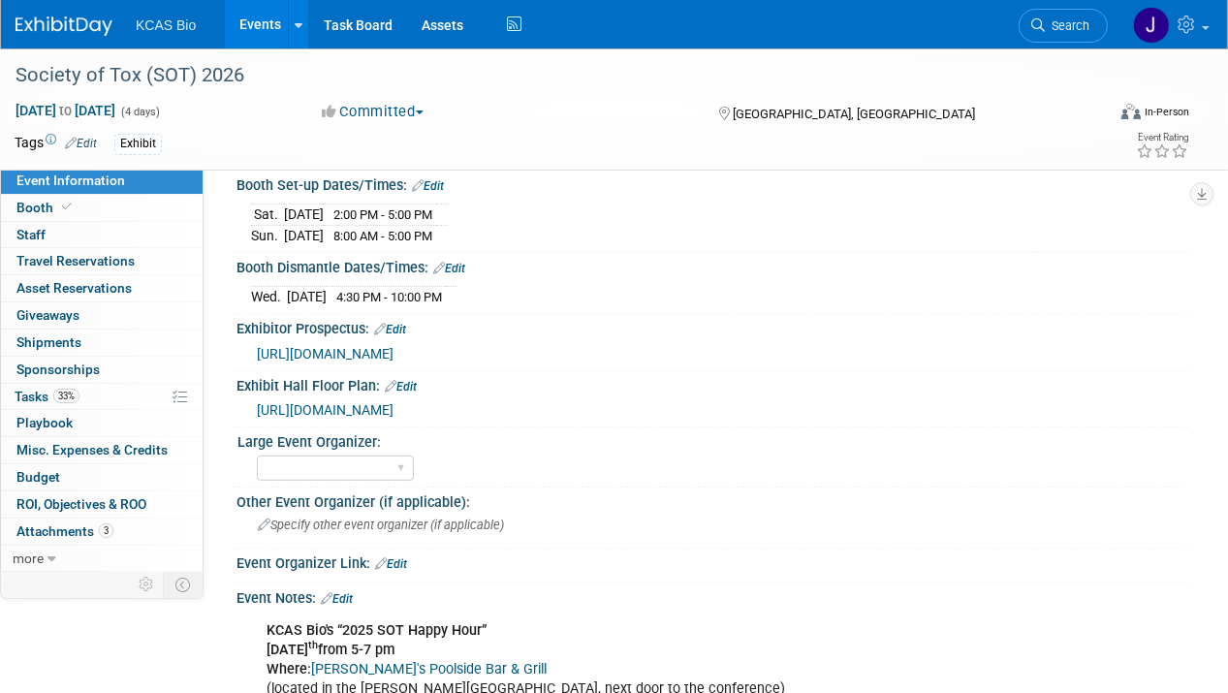
click at [344, 592] on link "Edit" at bounding box center [337, 599] width 32 height 14
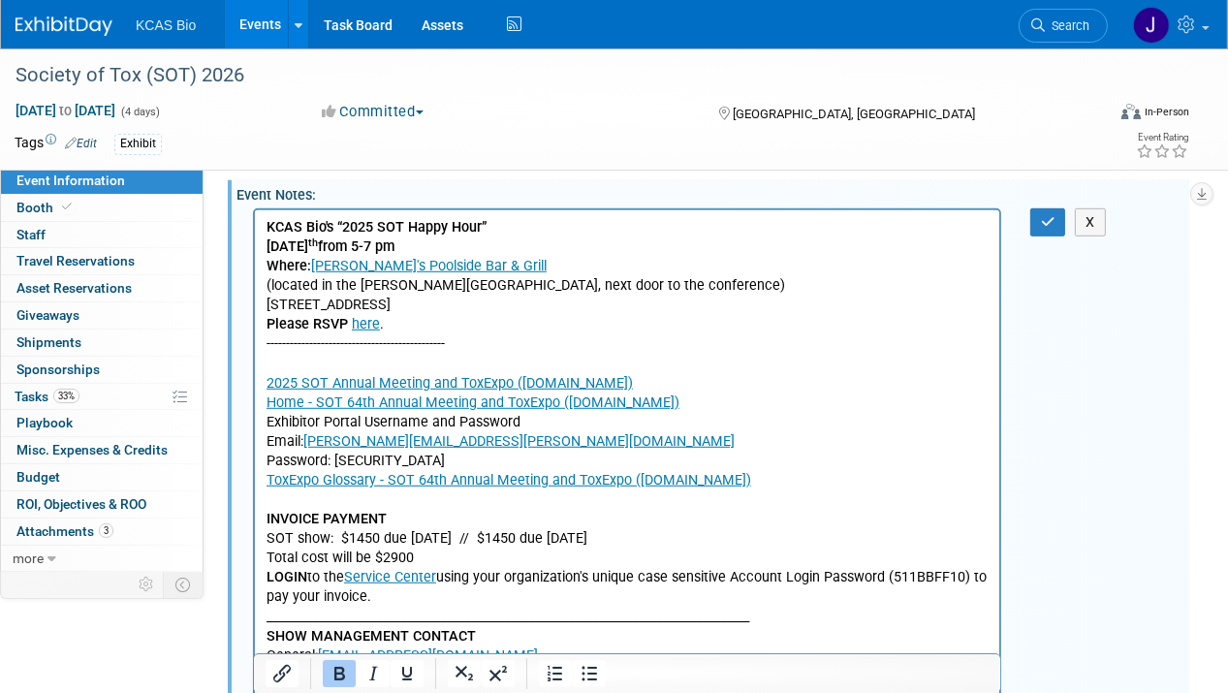
scroll to position [1163, 0]
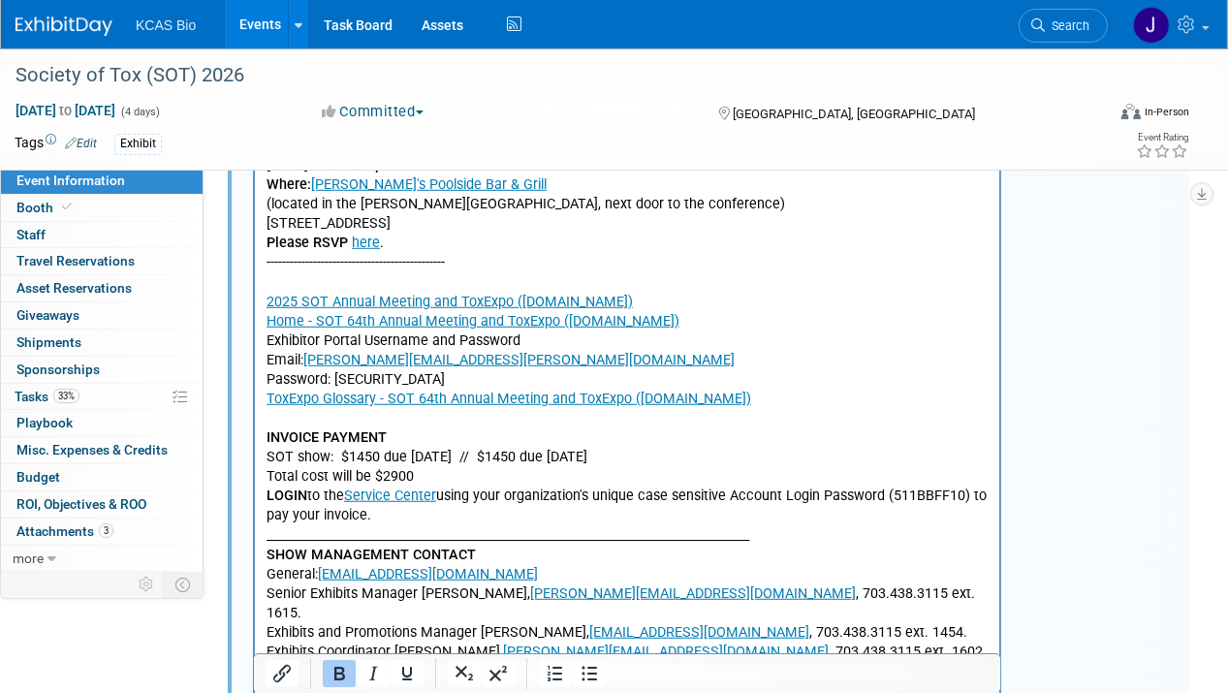
click at [285, 282] on p "KCAS Bio's “2025 SOT Happy Hour” Monday, March 17 th from 5-7 pm Where: Harry's…" at bounding box center [627, 622] width 722 height 973
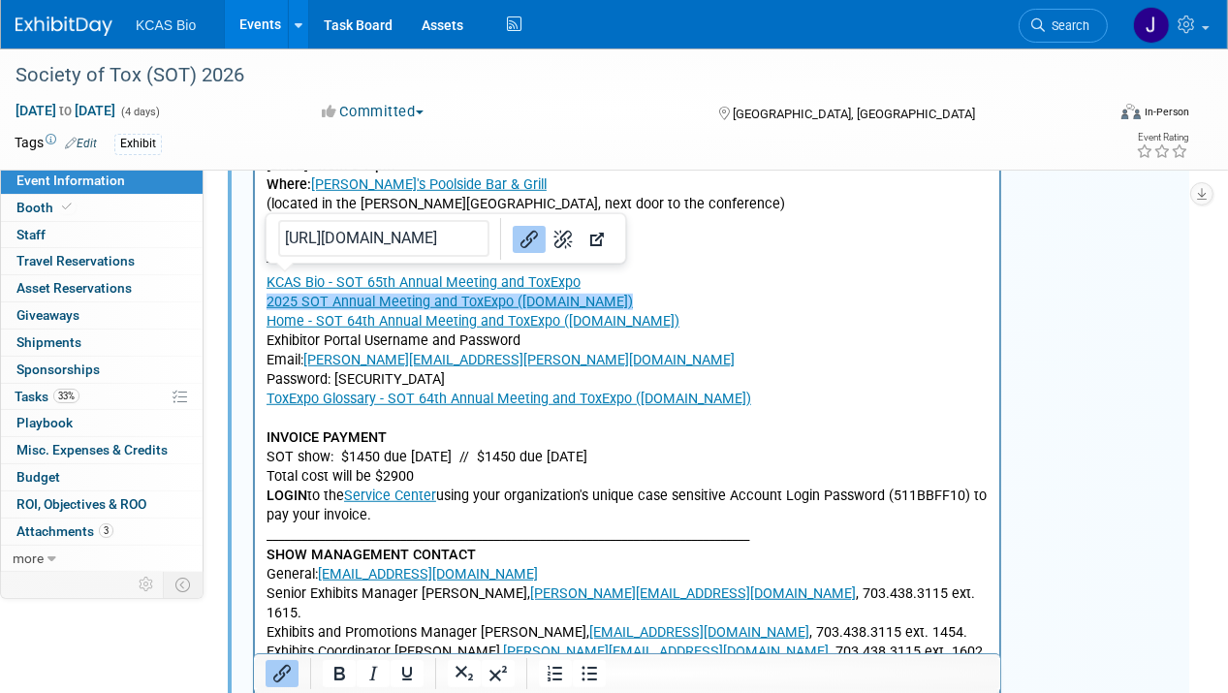
drag, startPoint x: 265, startPoint y: 303, endPoint x: 706, endPoint y: 323, distance: 441.4
click at [706, 323] on body "KCAS Bio's “2025 SOT Happy Hour” Monday, March 17 th from 5-7 pm Where: Harry's…" at bounding box center [627, 622] width 724 height 973
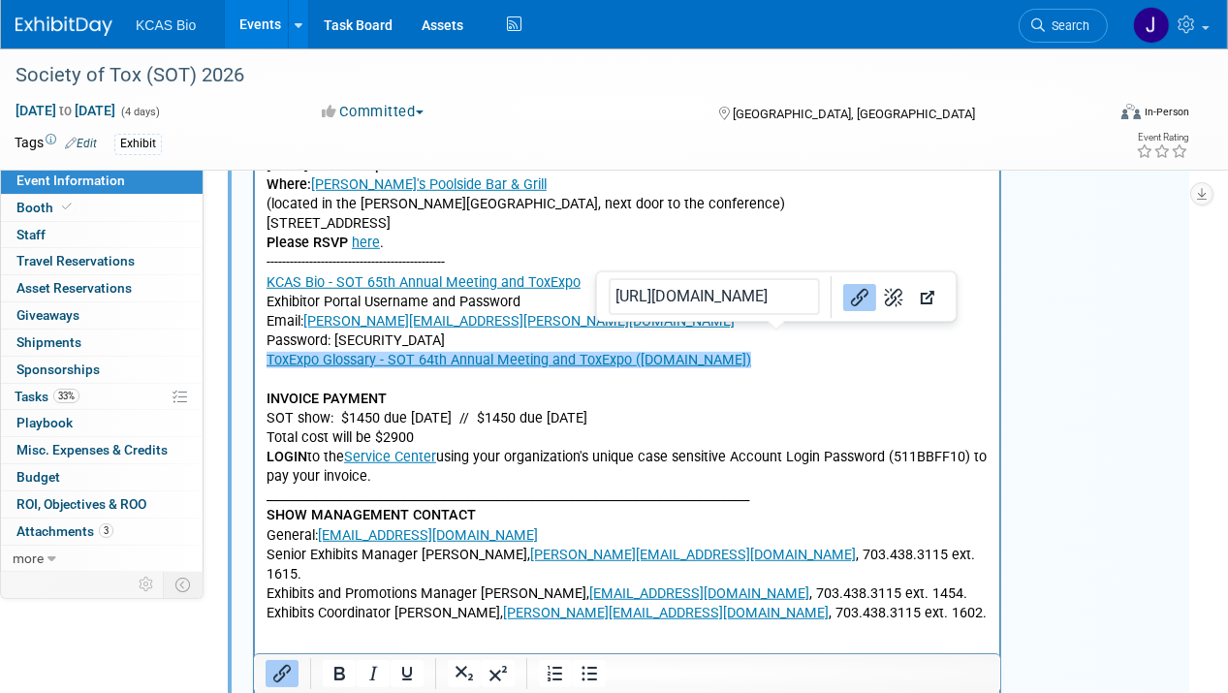
drag, startPoint x: 777, startPoint y: 360, endPoint x: 503, endPoint y: 466, distance: 294.3
click at [254, 357] on html "KCAS Bio's “2025 SOT Happy Hour” Monday, March 17 th from 5-7 pm Where: Harry's…" at bounding box center [626, 599] width 744 height 942
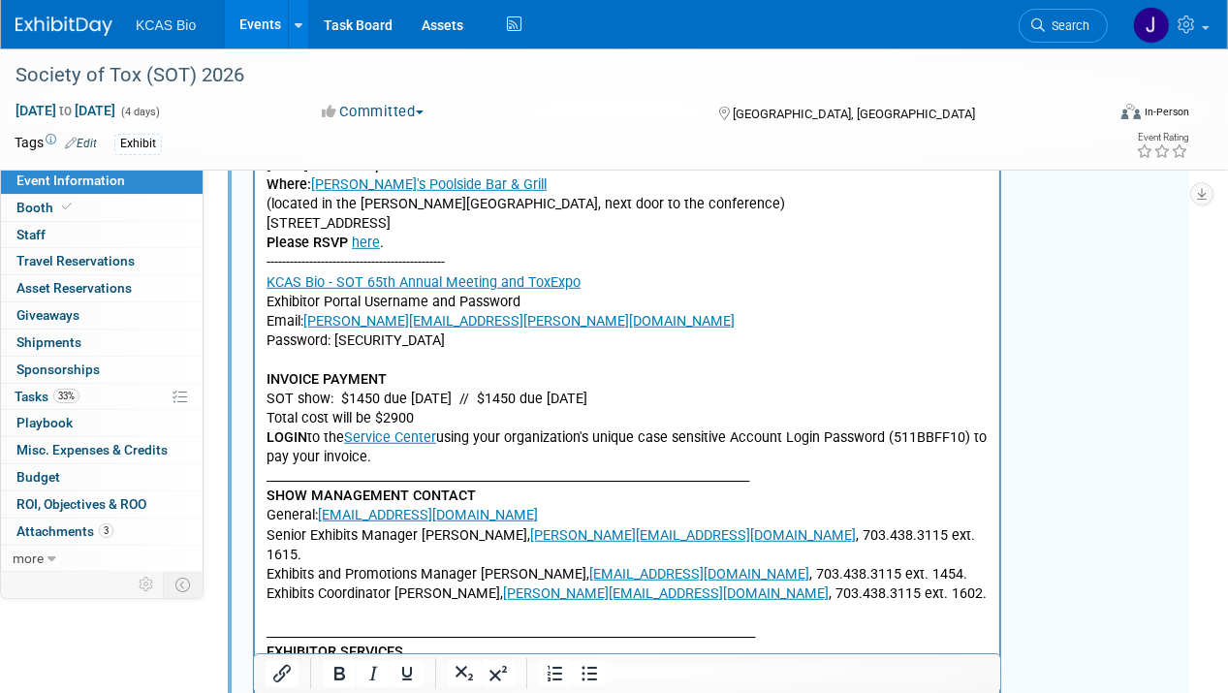
click at [541, 396] on p "KCAS Bio's “2025 SOT Happy Hour” Monday, March 17 th from 5-7 pm Where: Harry's…" at bounding box center [627, 593] width 722 height 915
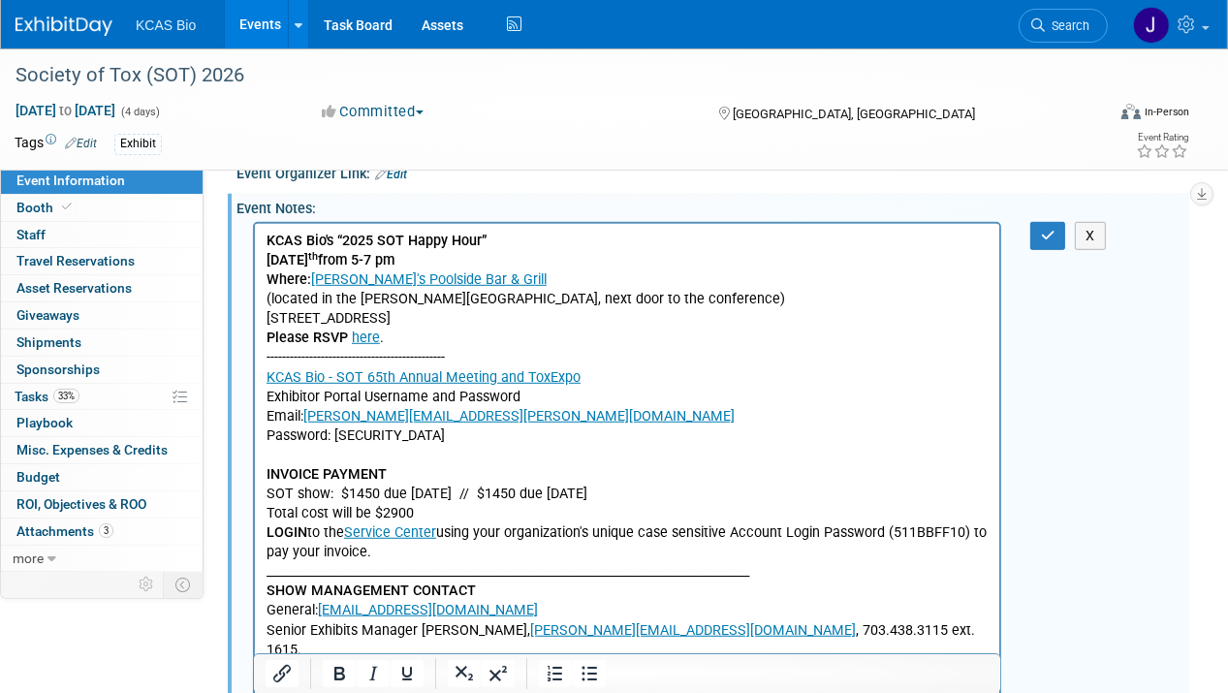
scroll to position [872, 0]
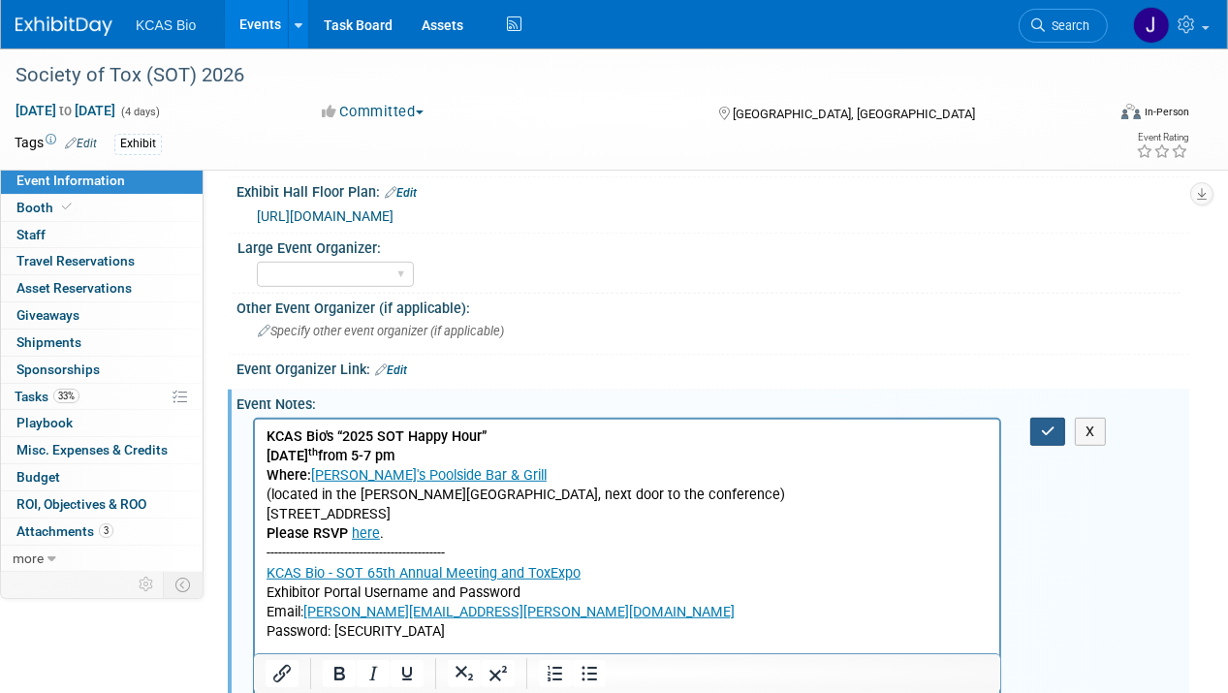
click at [1051, 425] on icon "button" at bounding box center [1048, 432] width 15 height 14
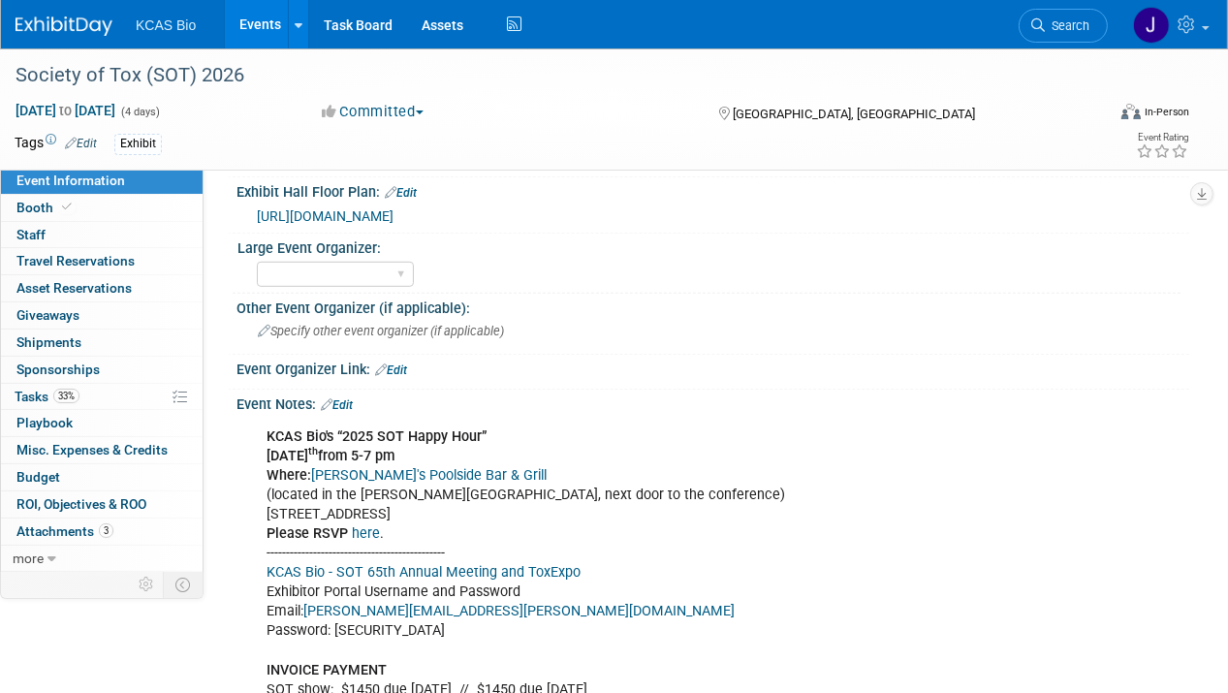
click at [500, 564] on link "KCAS Bio - SOT 65th Annual Meeting and ToxExpo" at bounding box center [424, 572] width 314 height 16
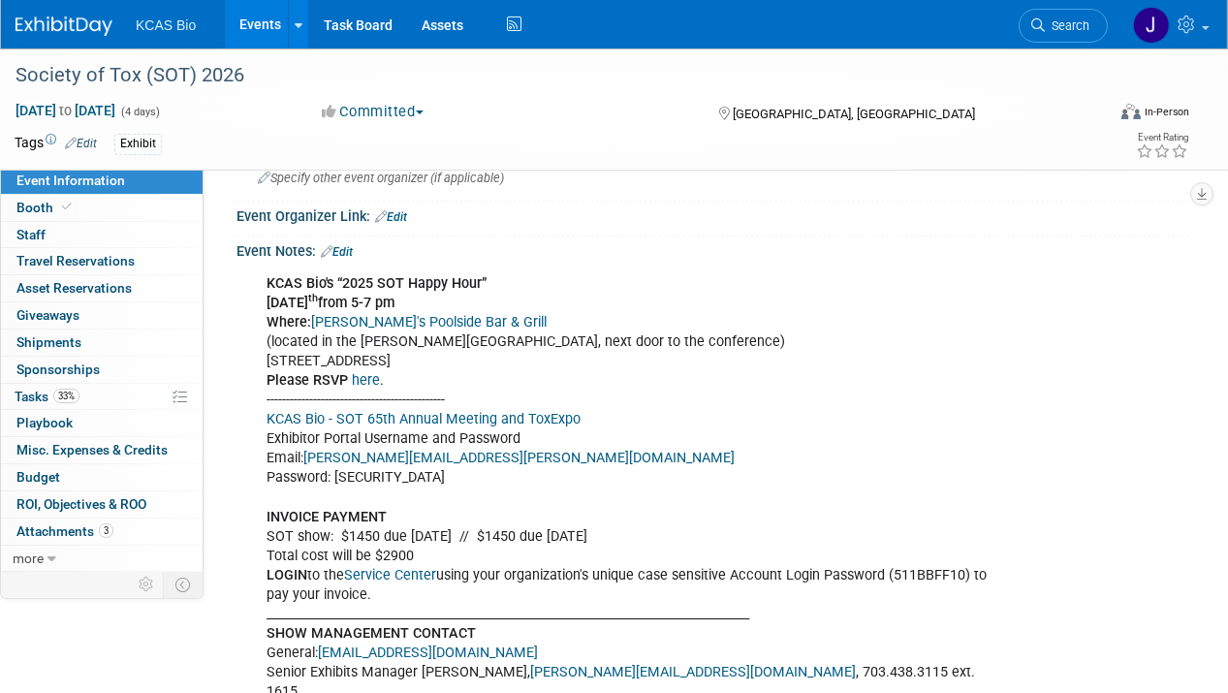
scroll to position [1066, 0]
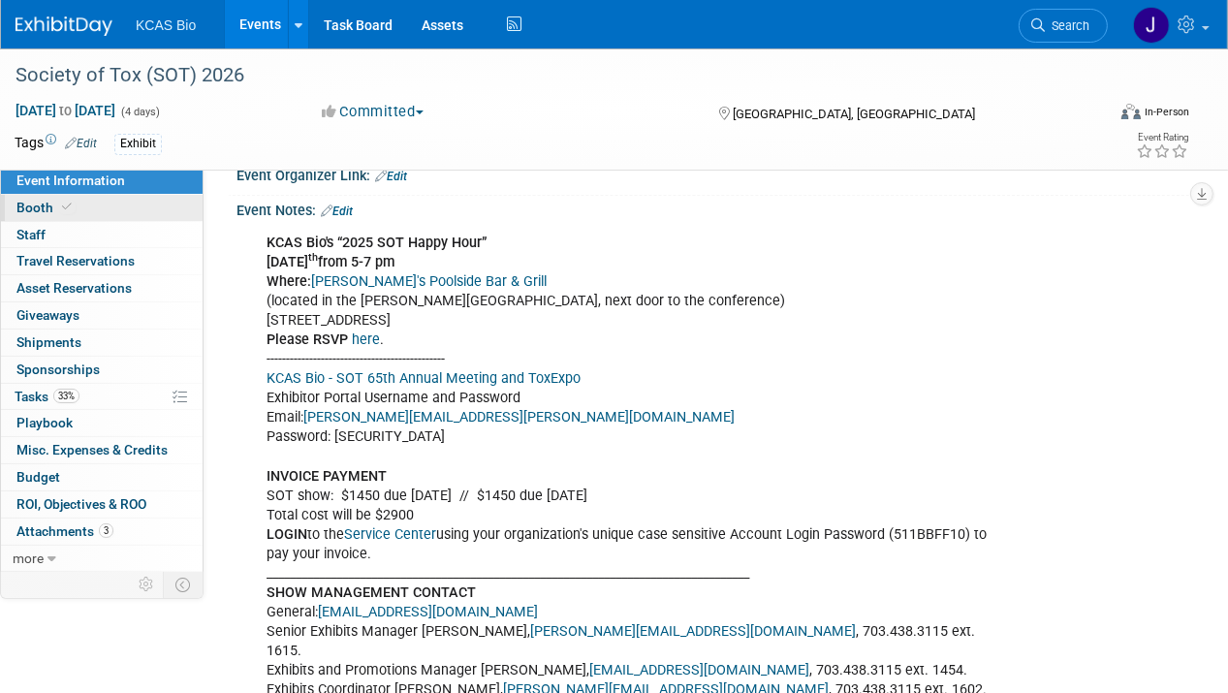
click at [37, 200] on span "Booth" at bounding box center [45, 208] width 59 height 16
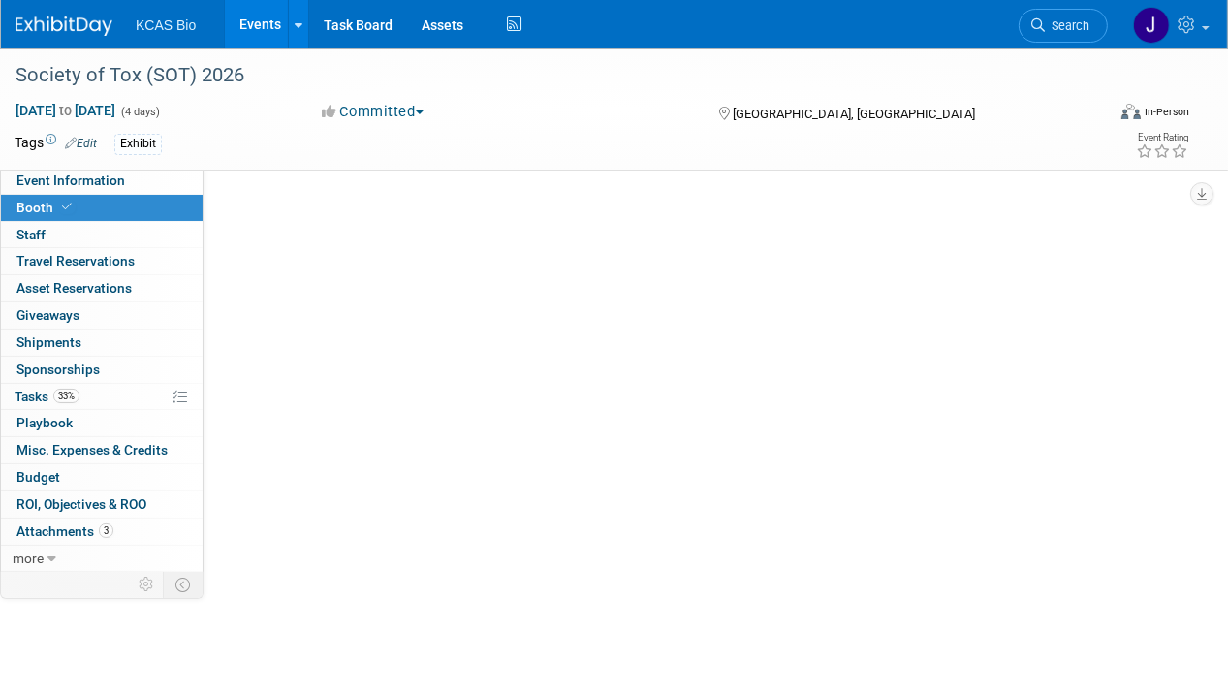
scroll to position [0, 0]
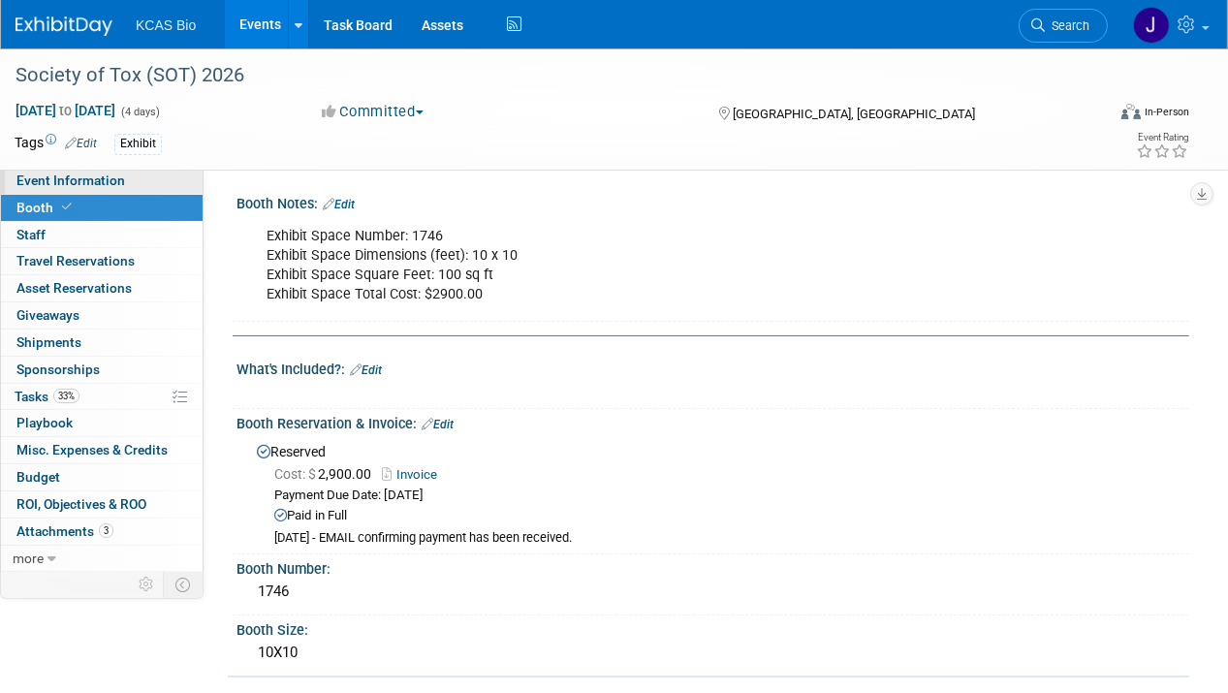
click at [65, 189] on link "Event Information" at bounding box center [102, 181] width 202 height 26
select select "US - KS"
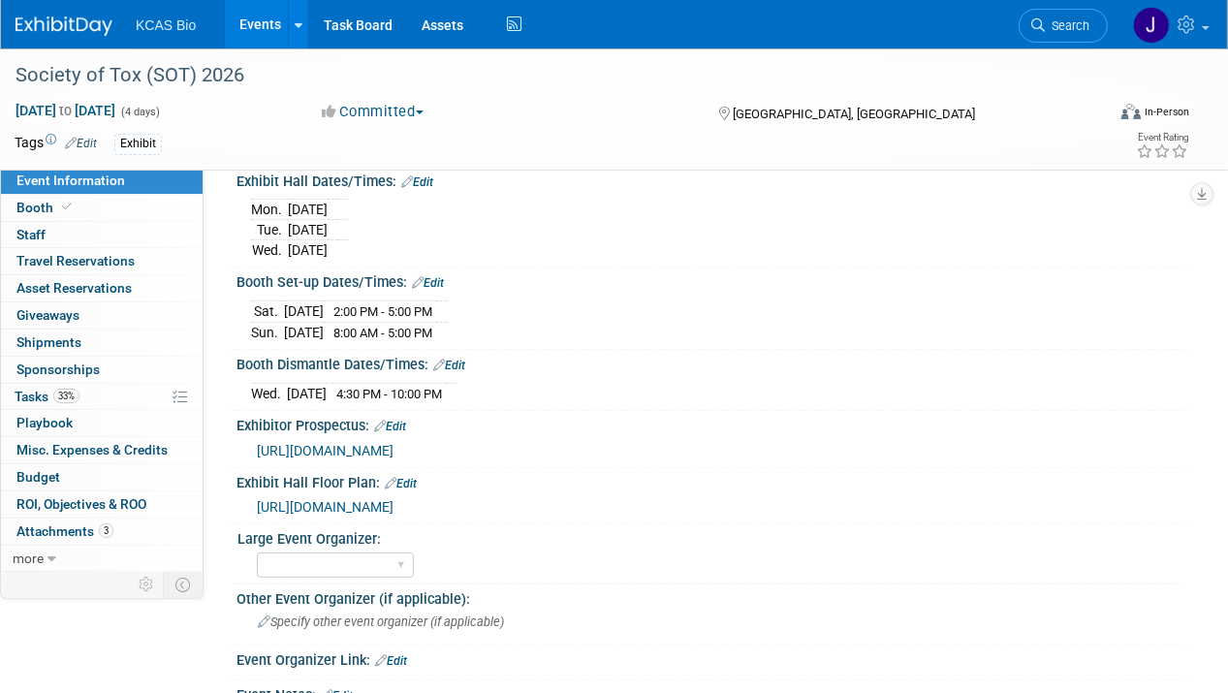
scroll to position [485, 0]
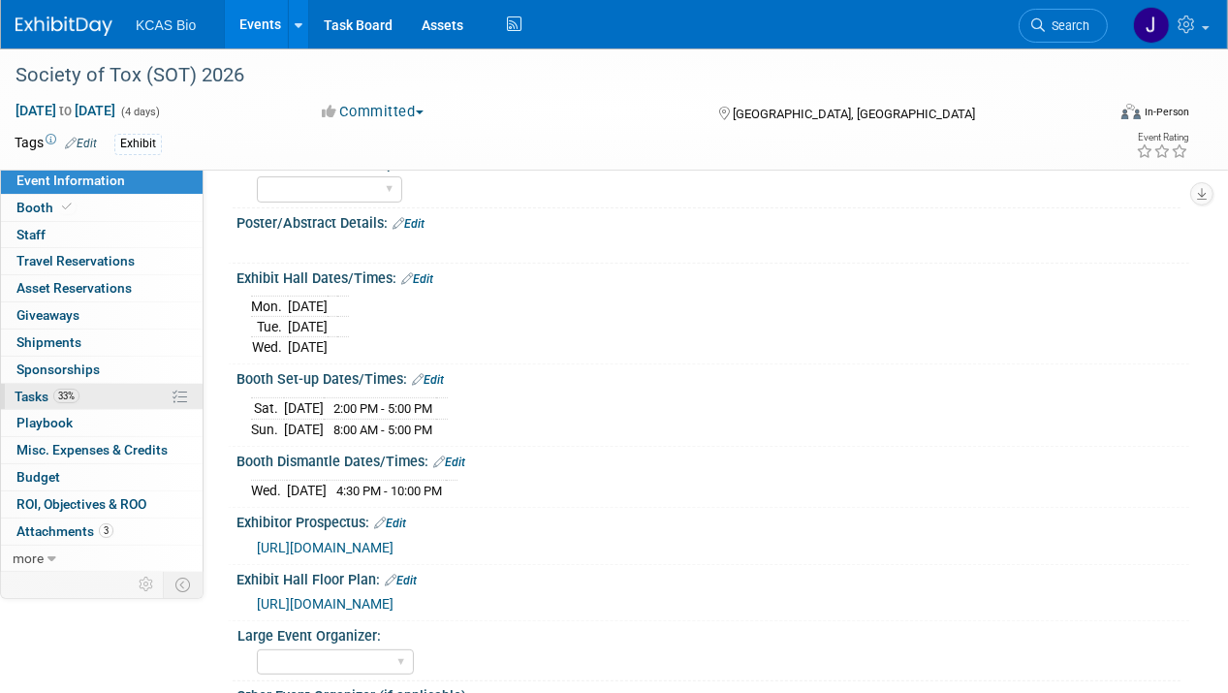
click at [36, 394] on span "Tasks 33%" at bounding box center [47, 397] width 65 height 16
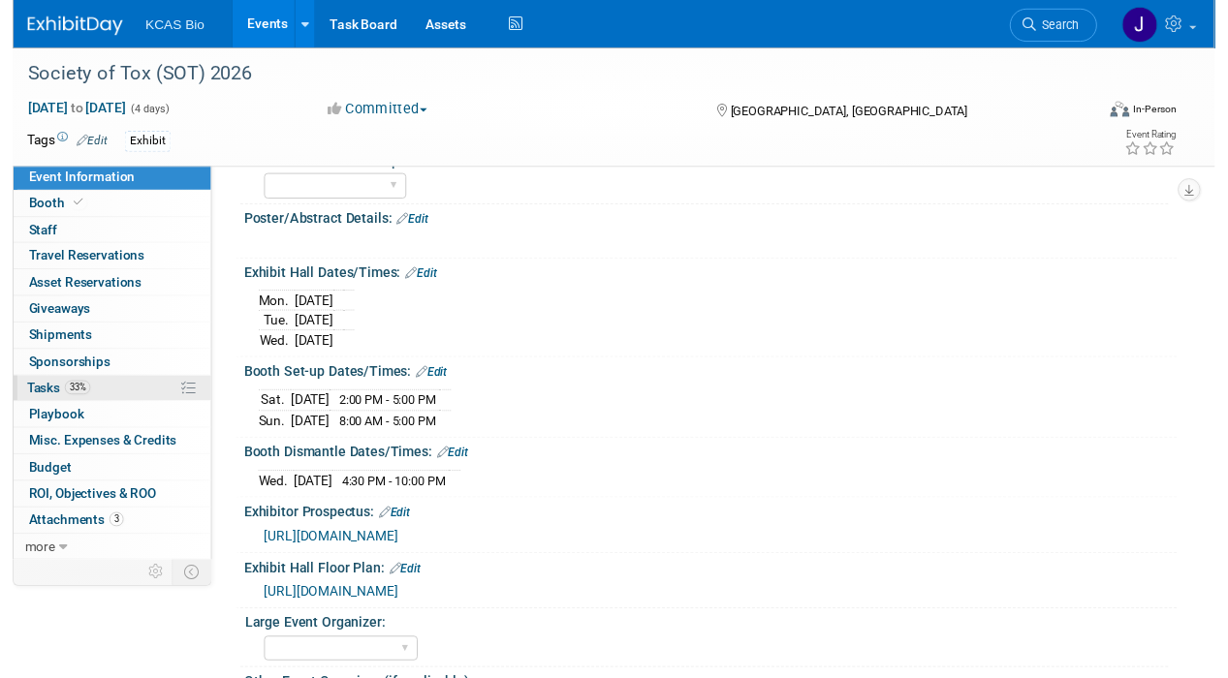
scroll to position [0, 0]
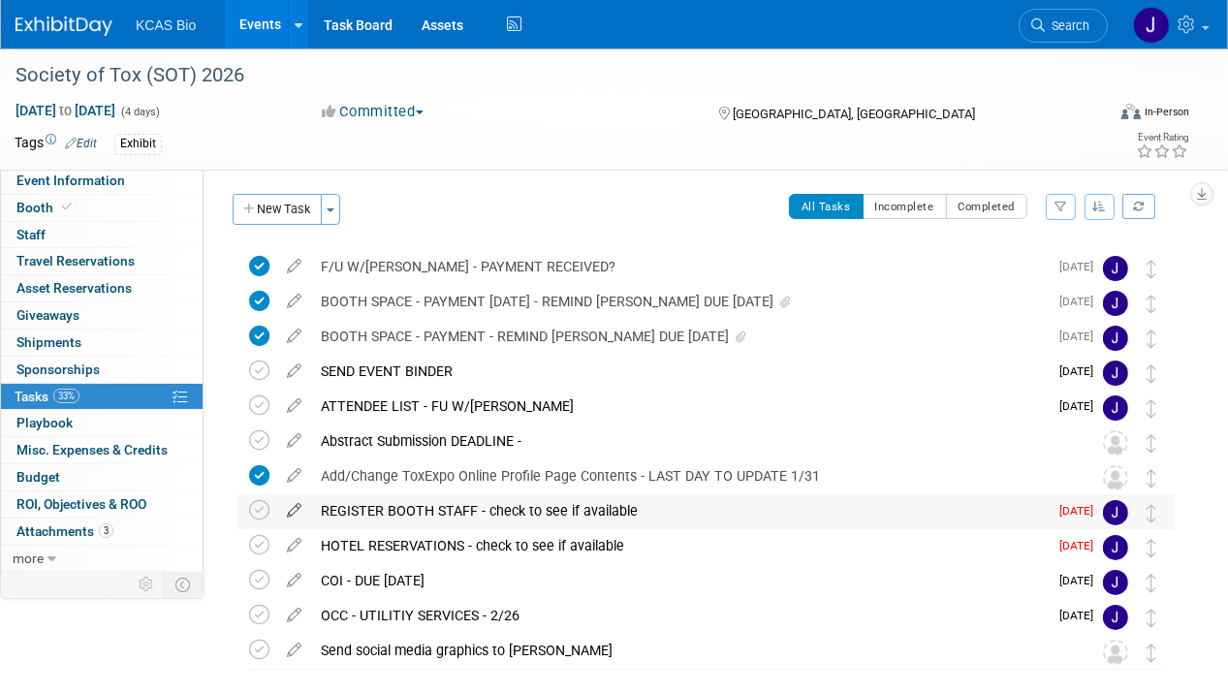
click at [291, 511] on icon at bounding box center [294, 506] width 34 height 24
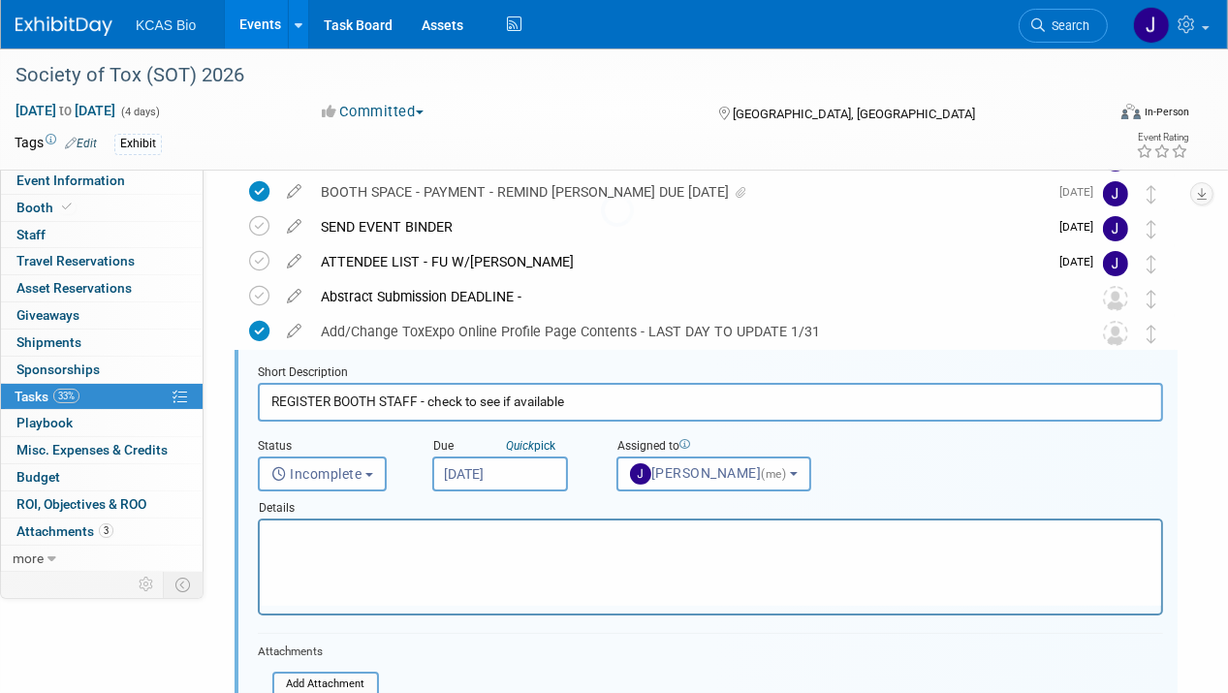
scroll to position [211, 0]
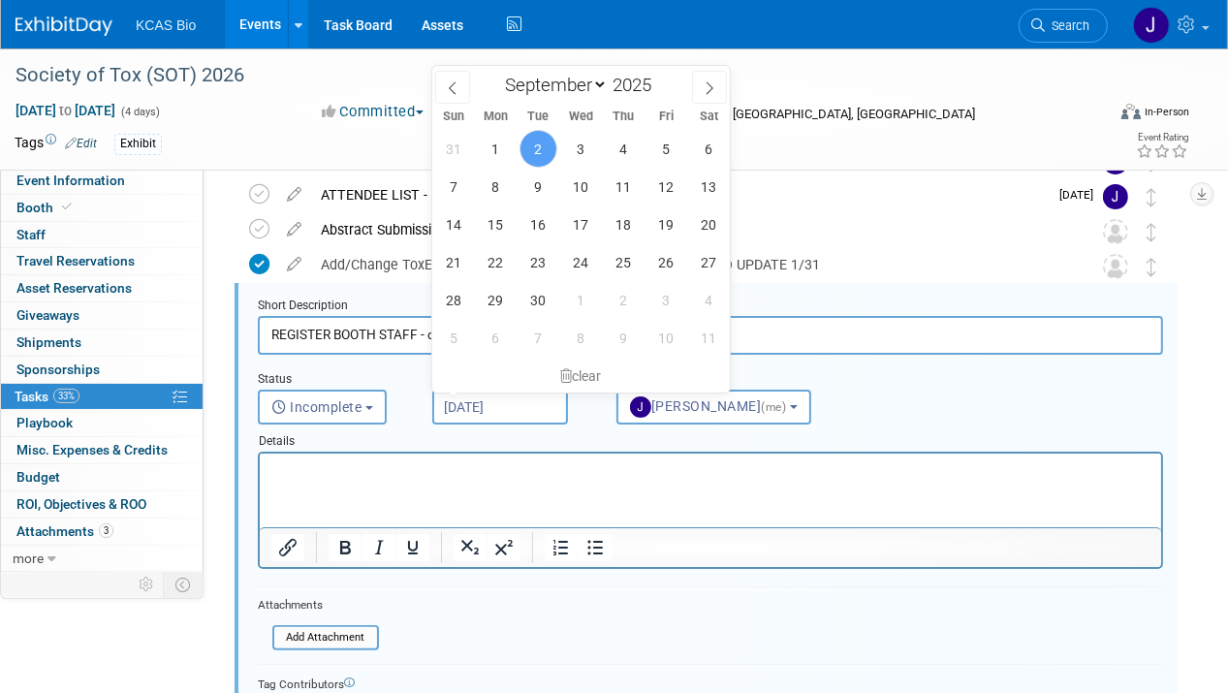
click at [509, 399] on input "Sep 2, 2025" at bounding box center [500, 407] width 136 height 35
click at [713, 81] on icon at bounding box center [710, 88] width 14 height 14
select select "9"
click at [500, 178] on span "6" at bounding box center [496, 187] width 38 height 38
type input "Oct 6, 2025"
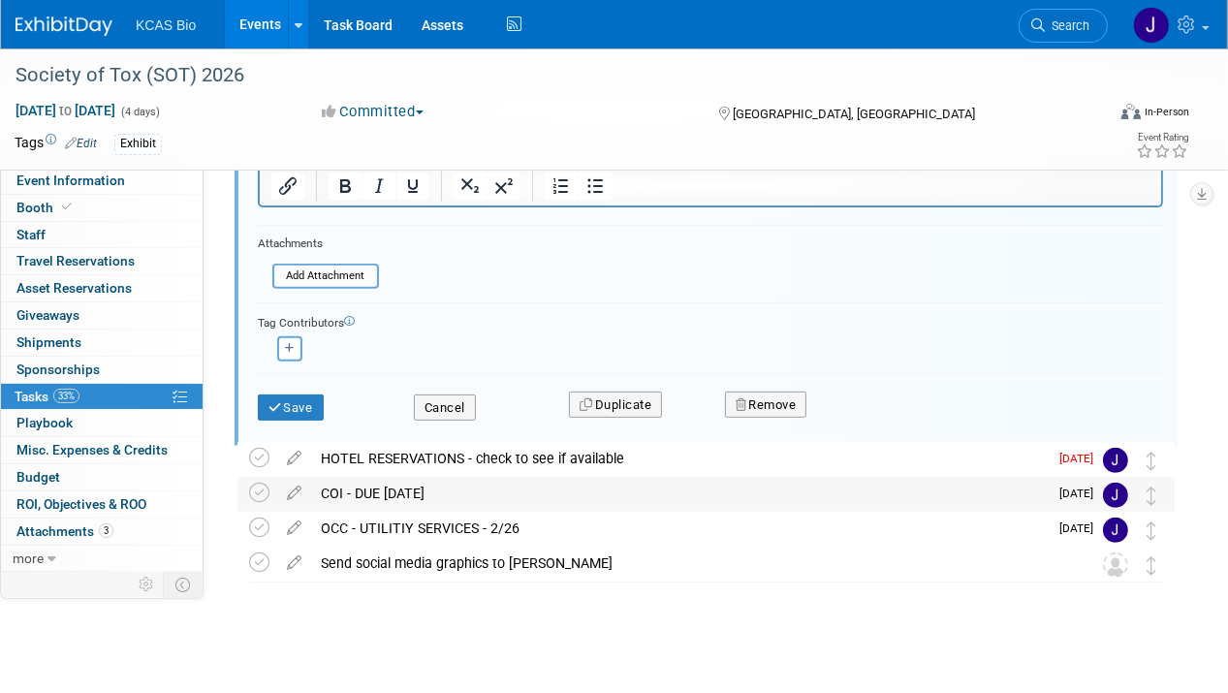
scroll to position [578, 0]
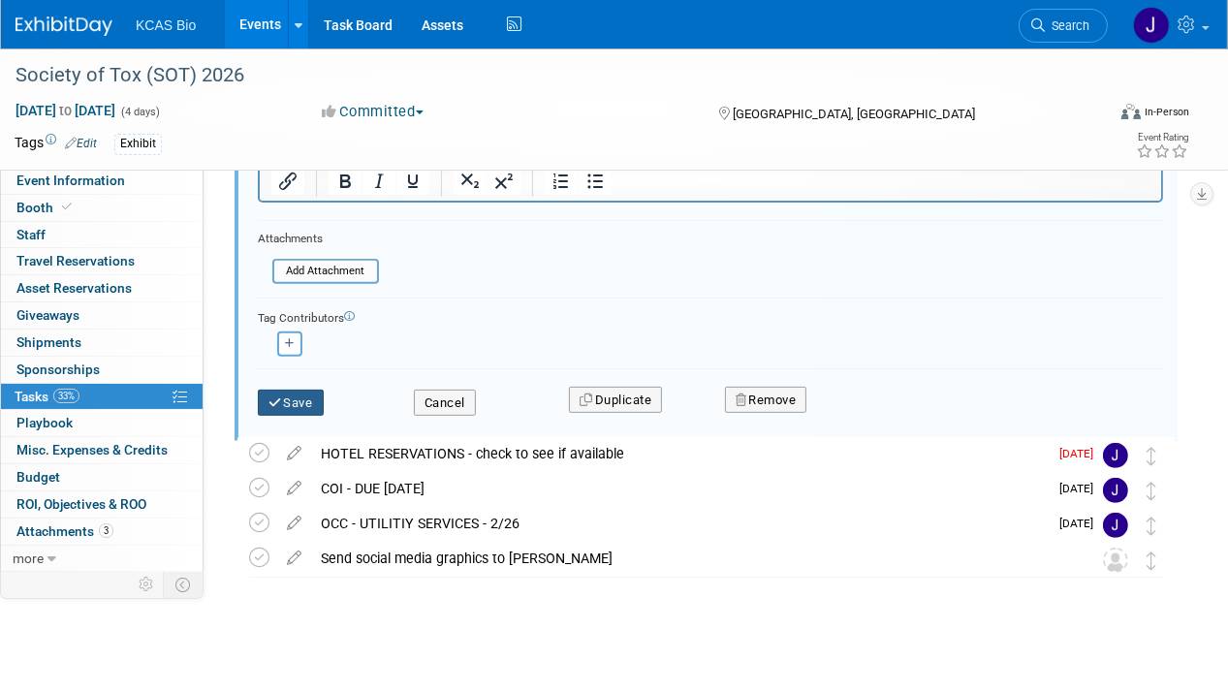
click at [297, 400] on button "Save" at bounding box center [291, 403] width 66 height 27
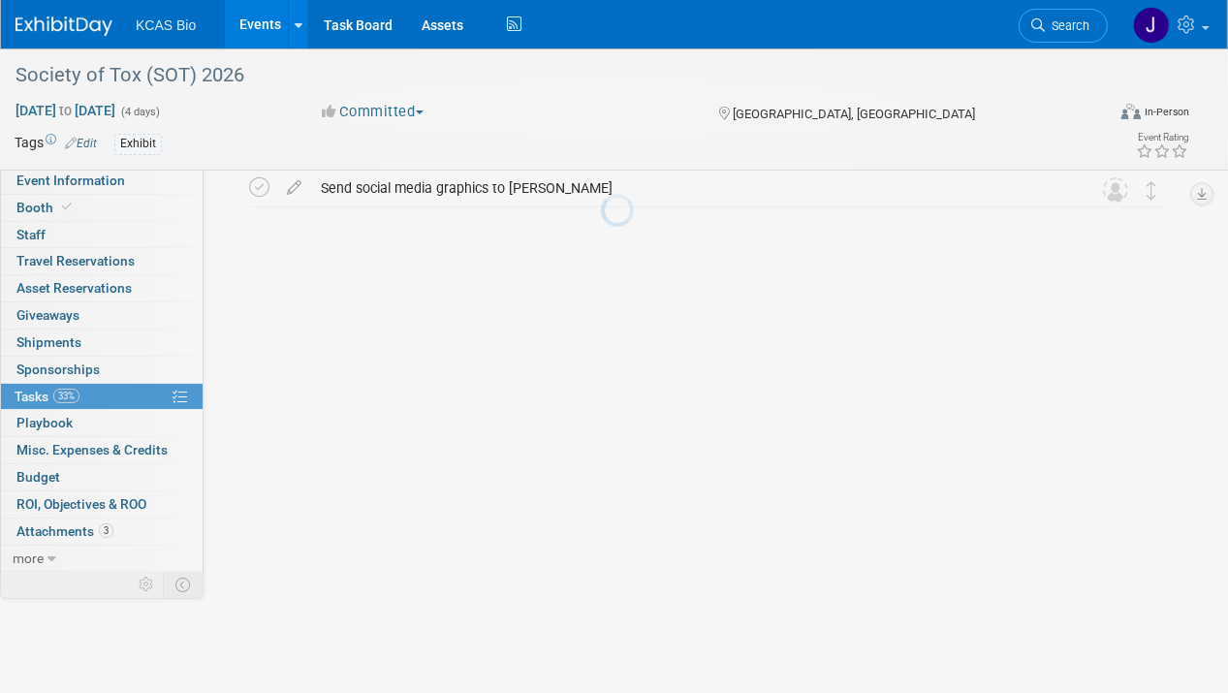
scroll to position [92, 0]
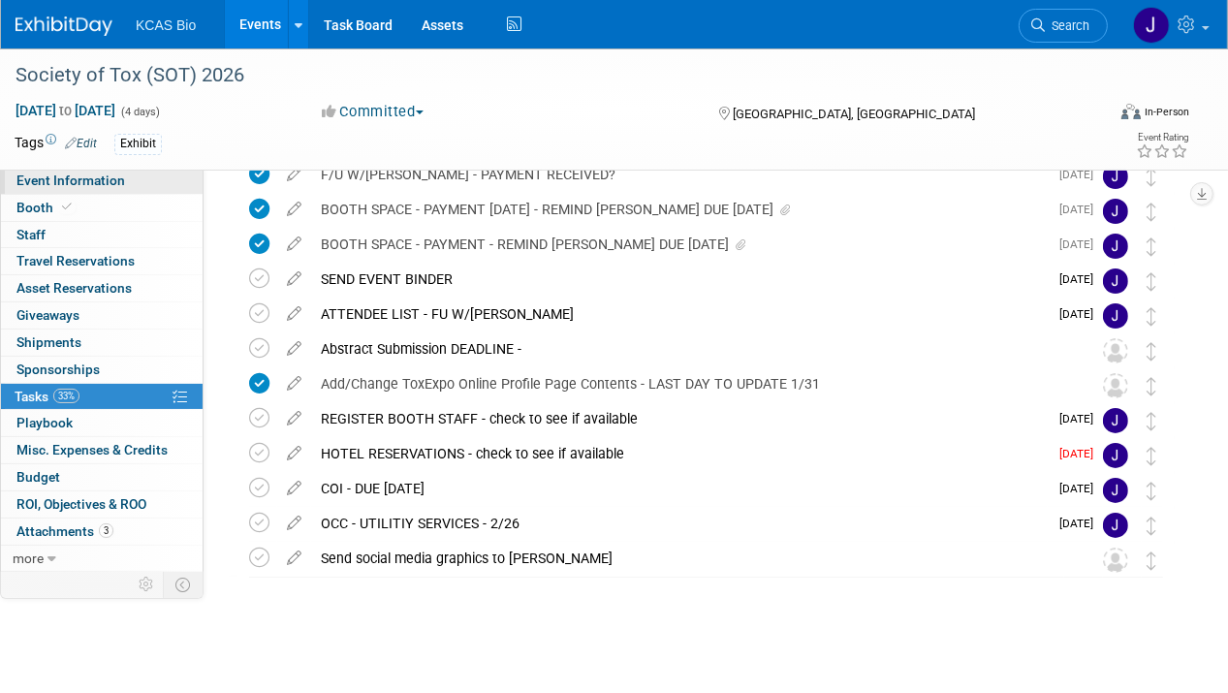
click at [43, 179] on span "Event Information" at bounding box center [70, 181] width 109 height 16
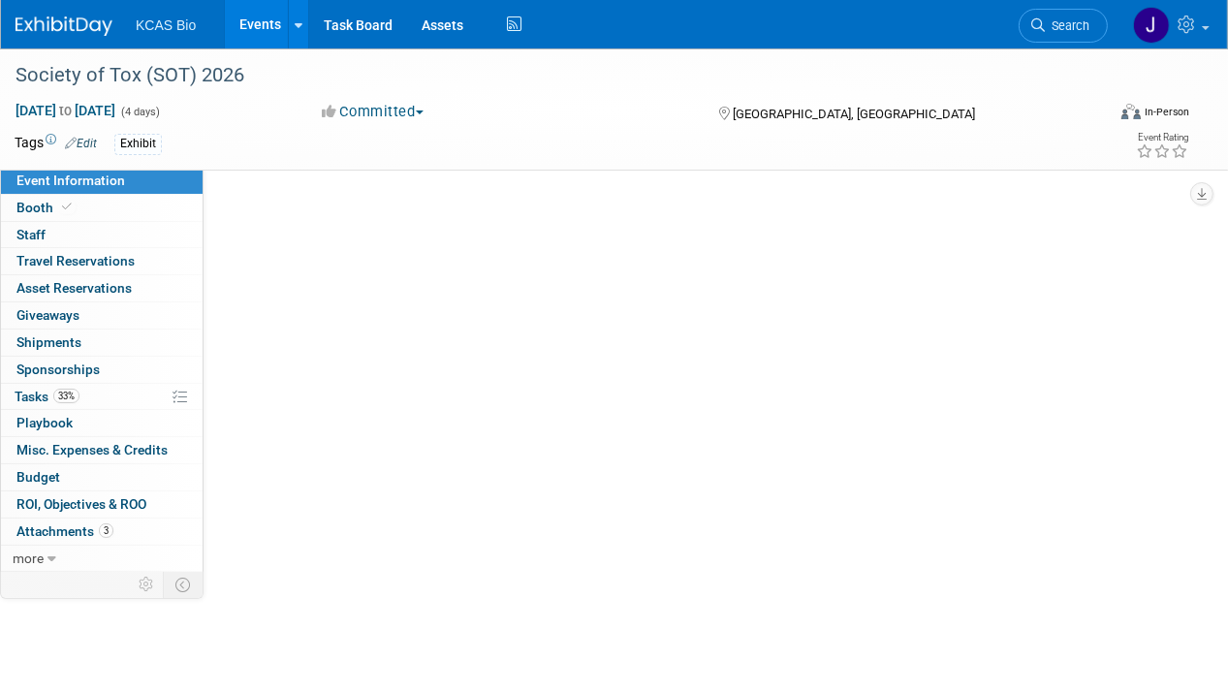
scroll to position [0, 0]
select select "US - KS"
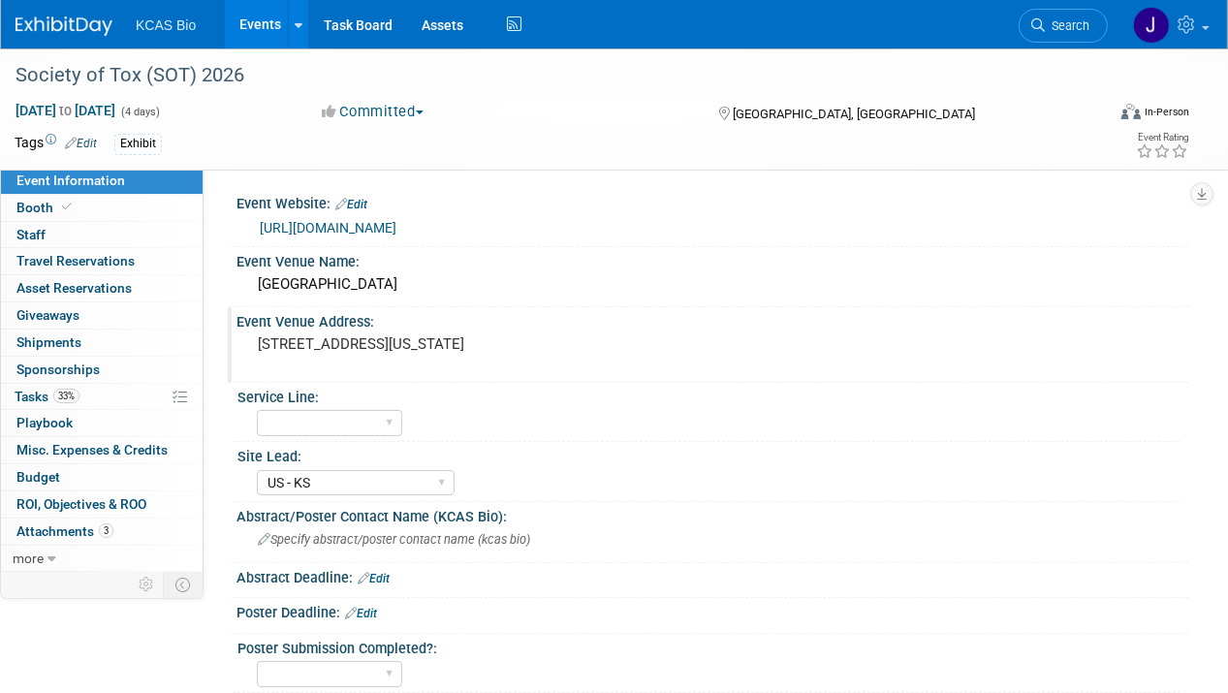
scroll to position [388, 0]
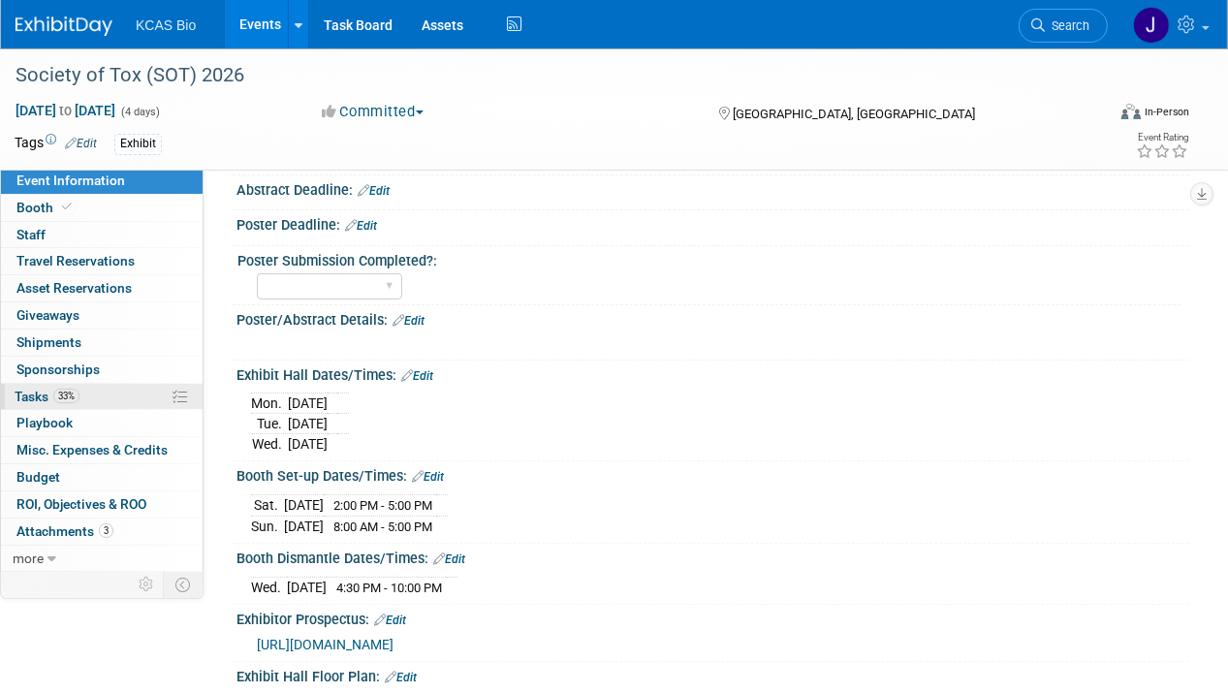
click at [31, 394] on span "Tasks 33%" at bounding box center [47, 397] width 65 height 16
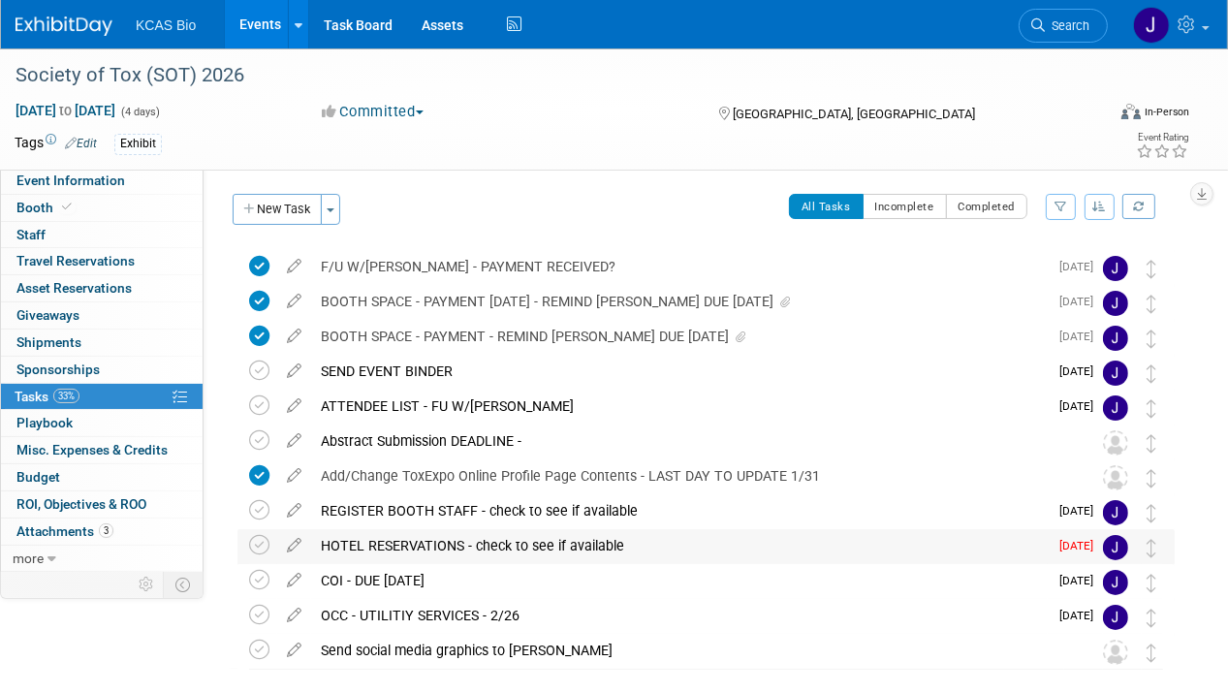
click at [419, 543] on div "HOTEL RESERVATIONS - check to see if available" at bounding box center [679, 545] width 737 height 33
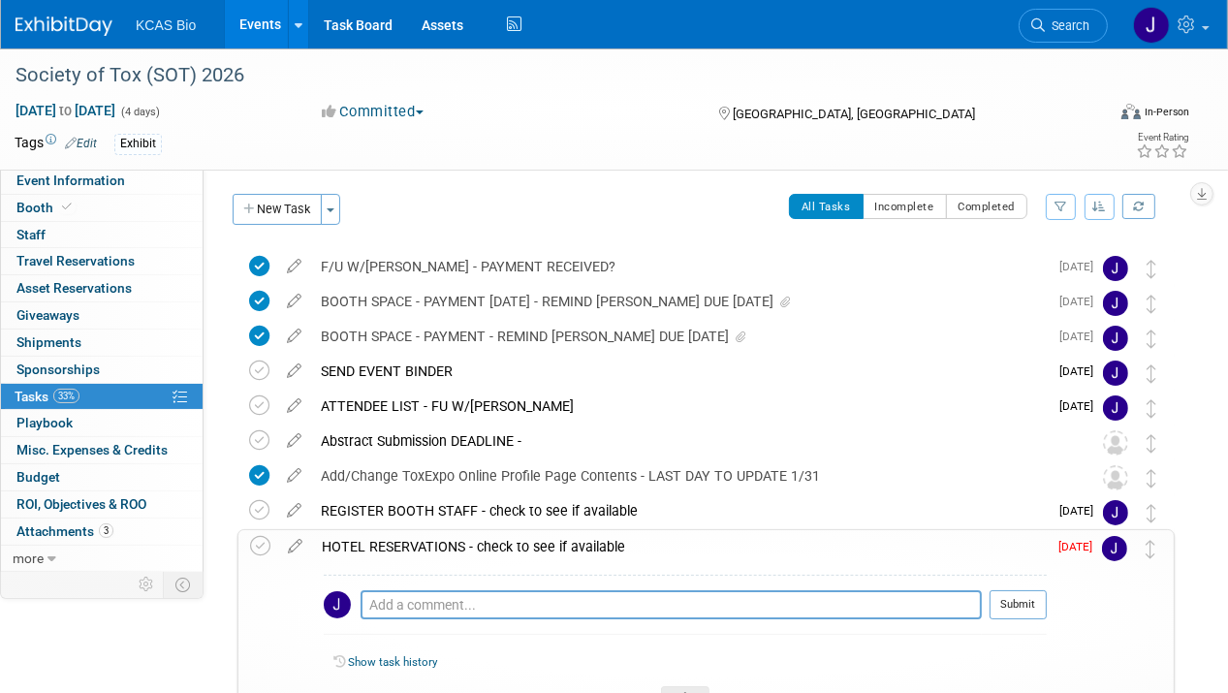
click at [299, 543] on icon at bounding box center [295, 542] width 34 height 24
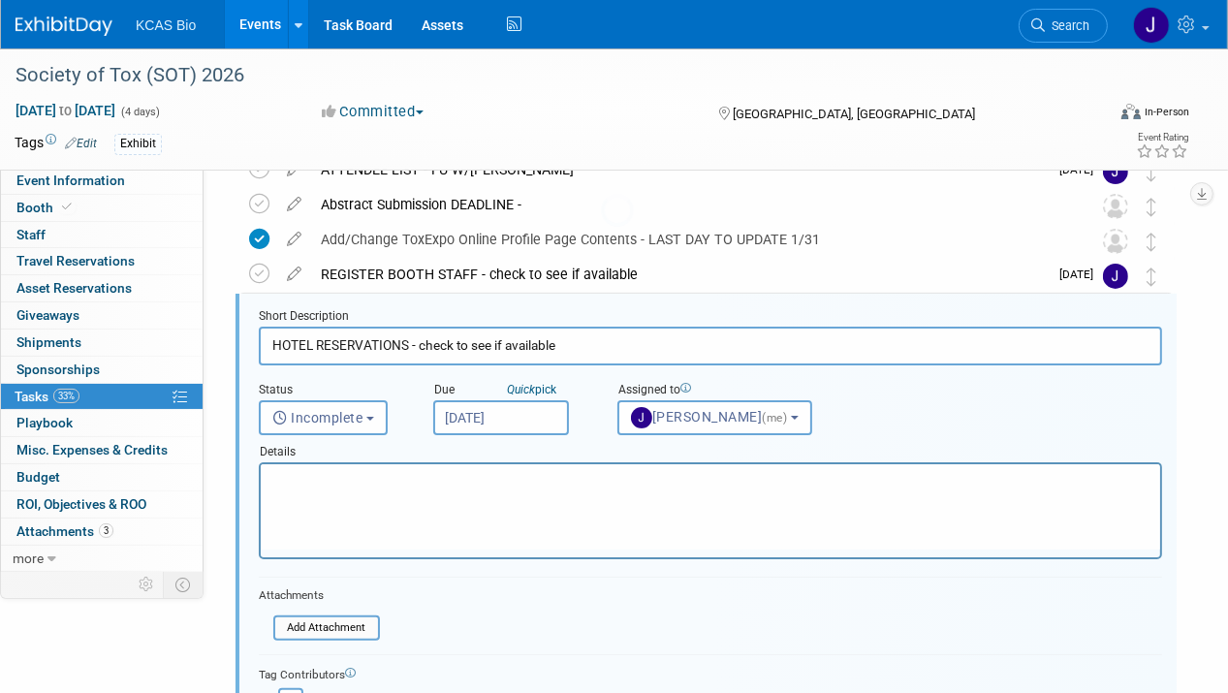
scroll to position [246, 0]
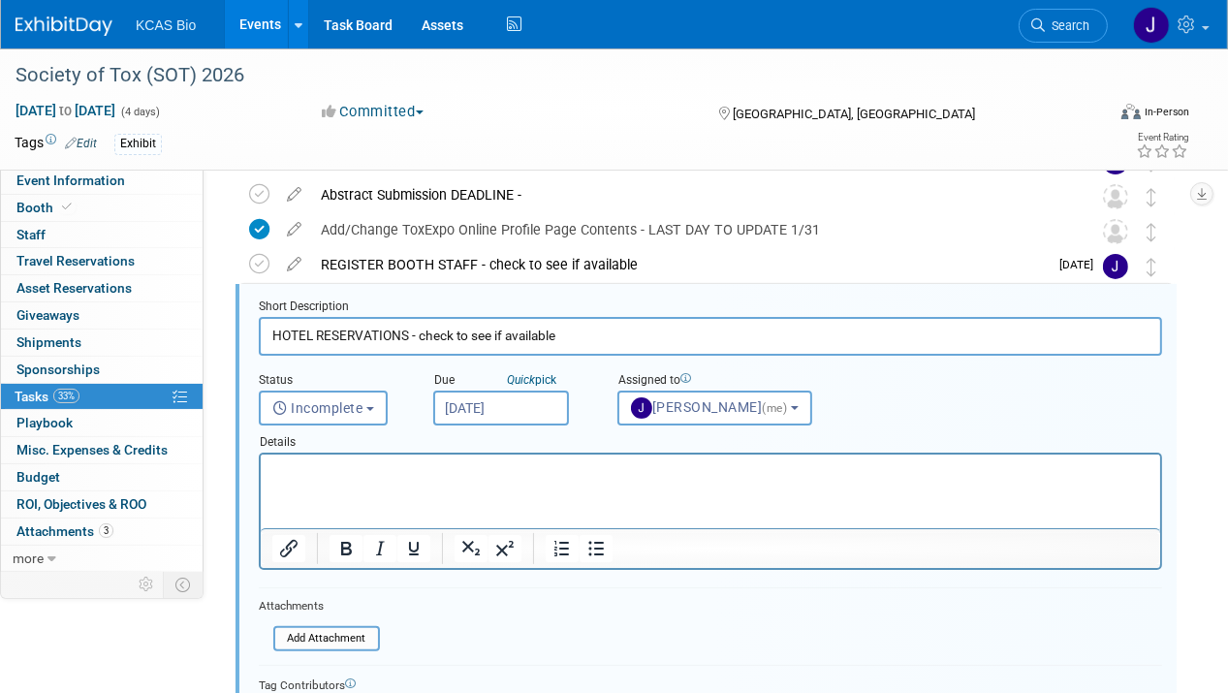
drag, startPoint x: 420, startPoint y: 336, endPoint x: 613, endPoint y: 339, distance: 192.9
click at [613, 339] on input "HOTEL RESERVATIONS - check to see if available" at bounding box center [710, 336] width 903 height 38
type input "HOTEL RESERVATIONS - Available"
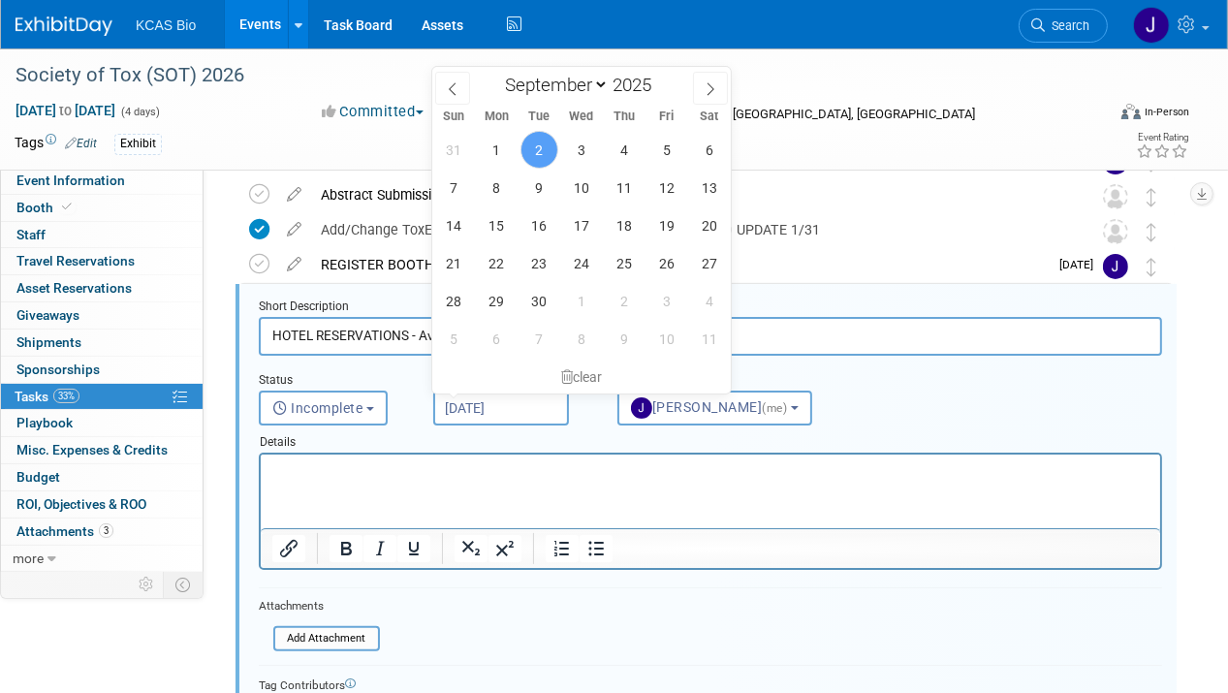
click at [502, 402] on input "Sep 2, 2025" at bounding box center [501, 408] width 136 height 35
click at [712, 82] on icon at bounding box center [711, 89] width 14 height 14
select select "10"
click at [499, 338] on span "1" at bounding box center [497, 339] width 38 height 38
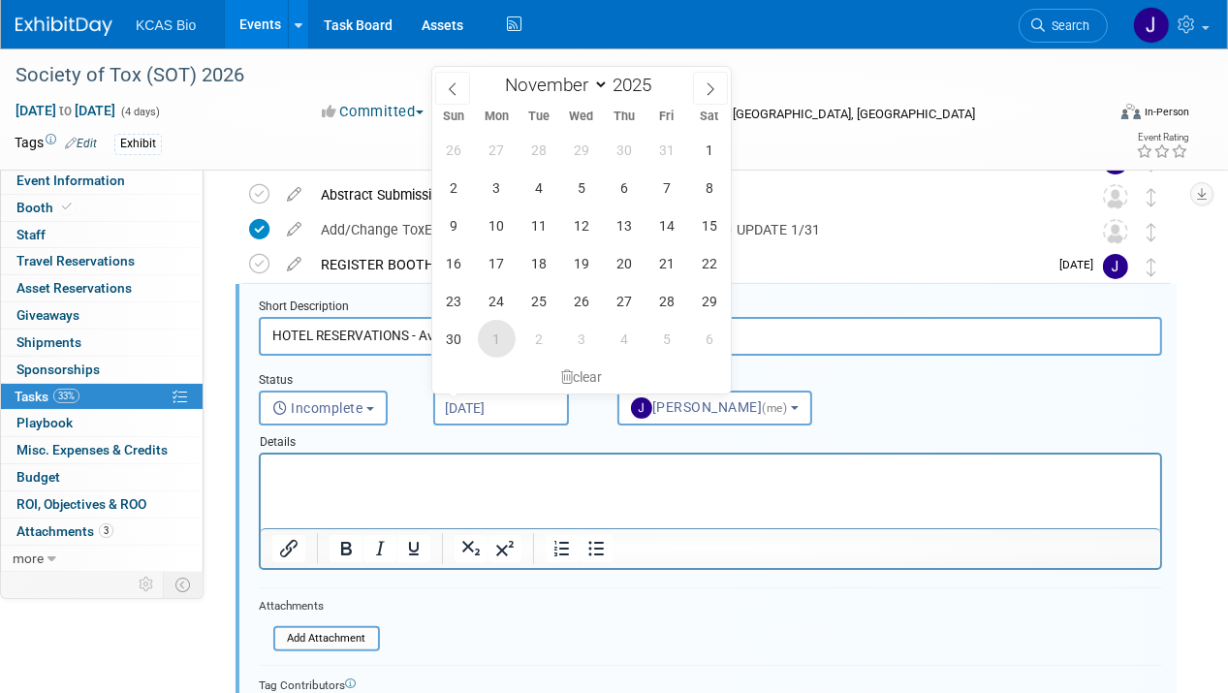
type input "Dec 1, 2025"
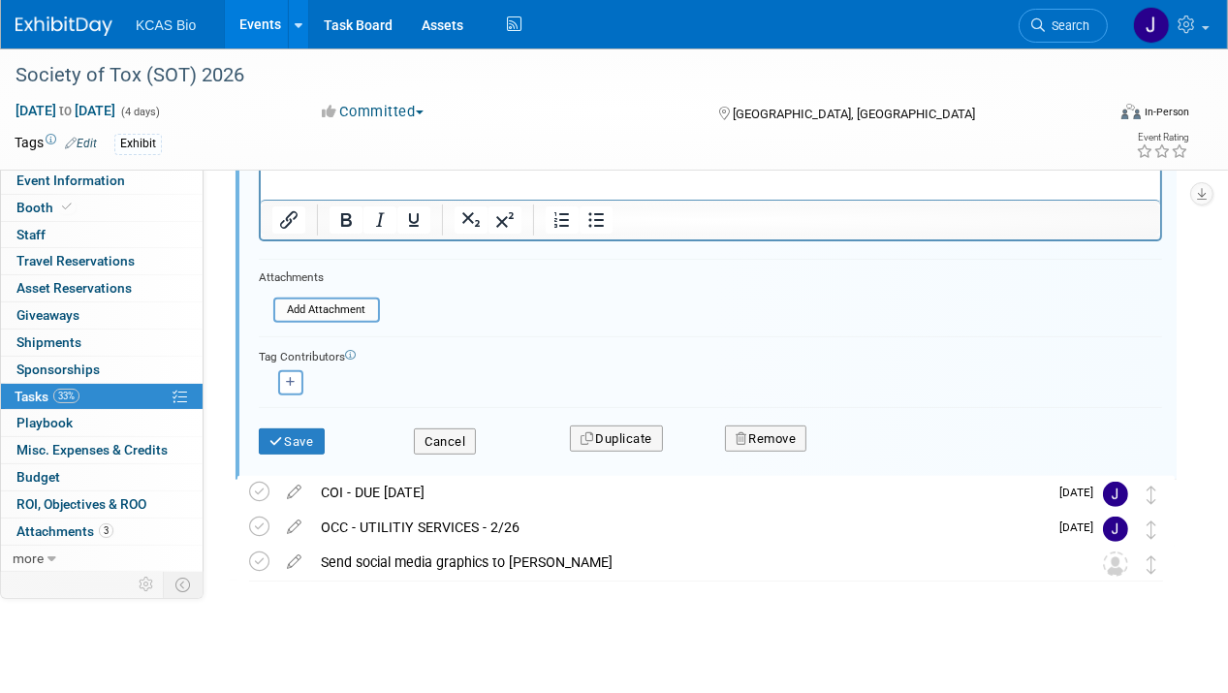
scroll to position [579, 0]
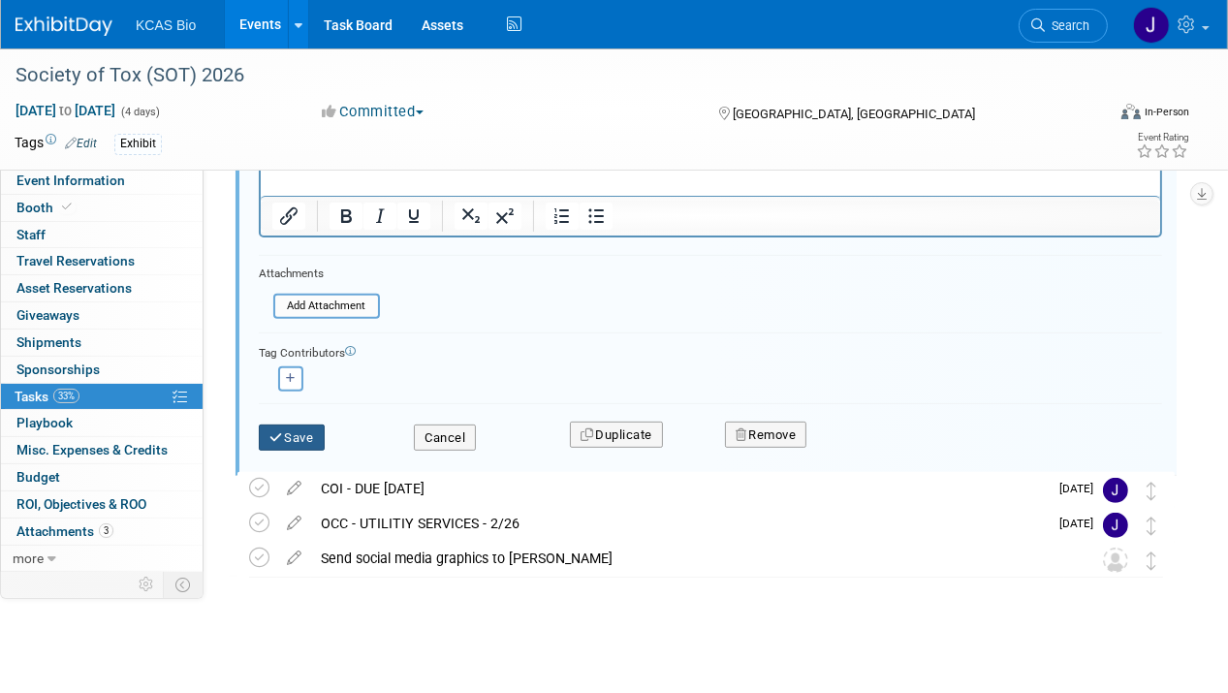
click at [314, 433] on button "Save" at bounding box center [292, 438] width 66 height 27
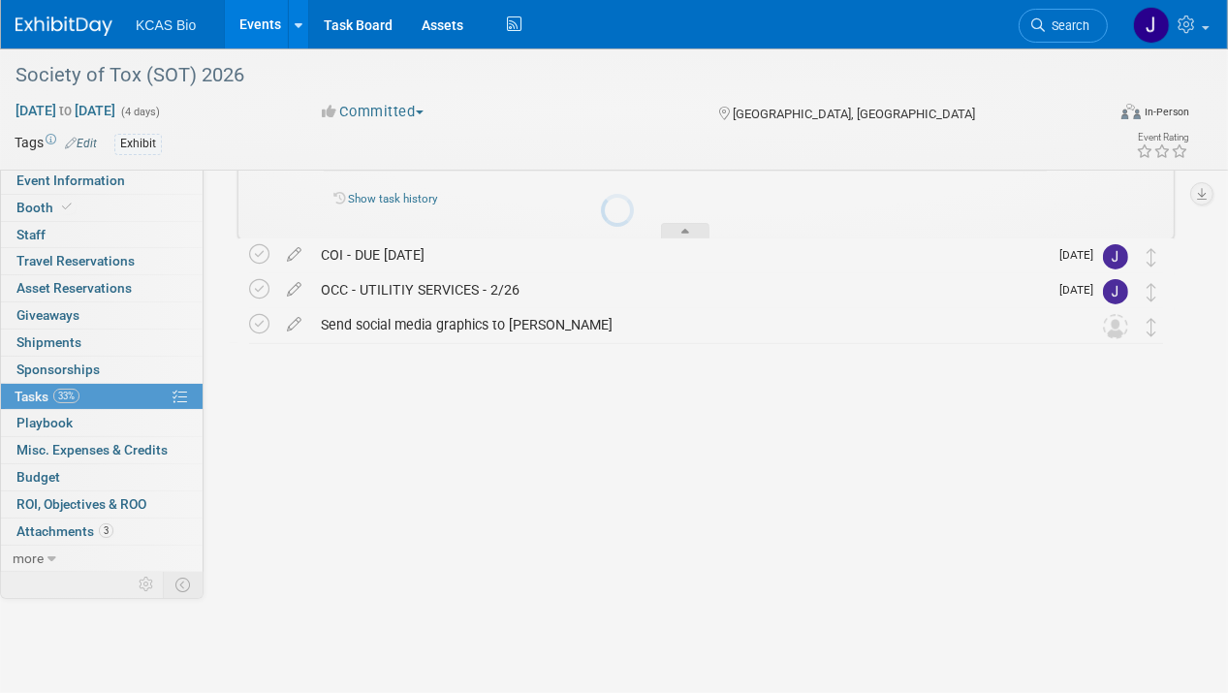
scroll to position [230, 0]
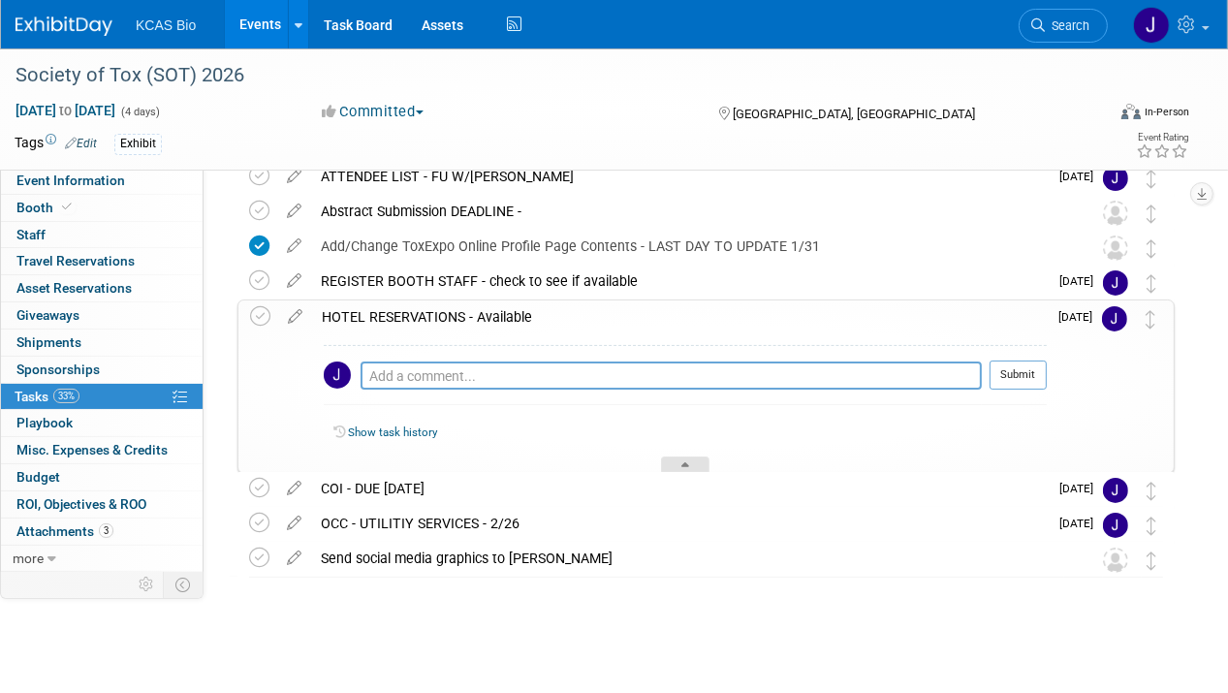
click at [685, 462] on icon at bounding box center [685, 468] width 8 height 12
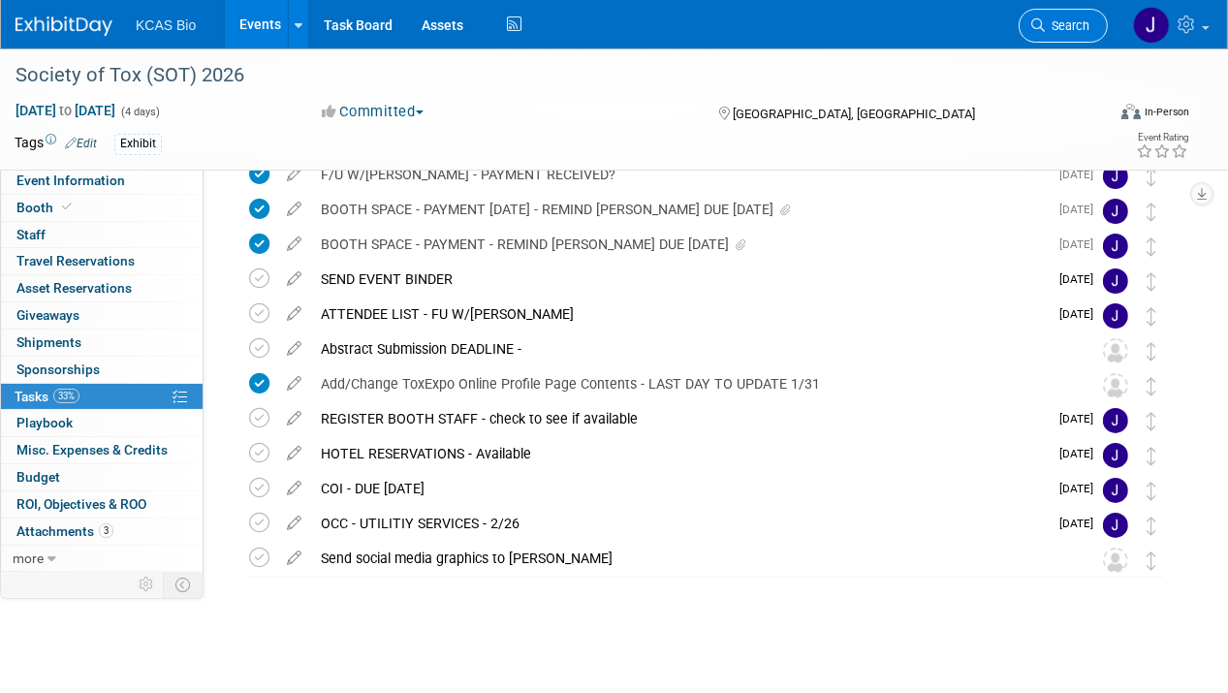
click at [1071, 24] on span "Search" at bounding box center [1067, 25] width 45 height 15
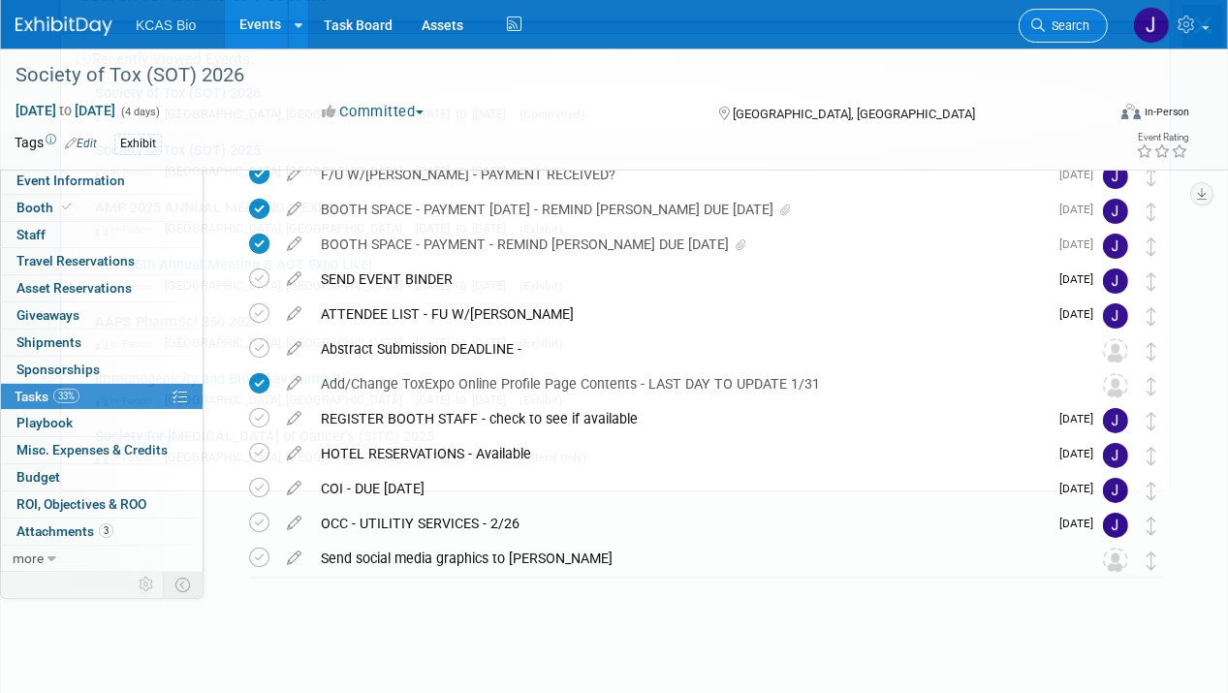
scroll to position [0, 0]
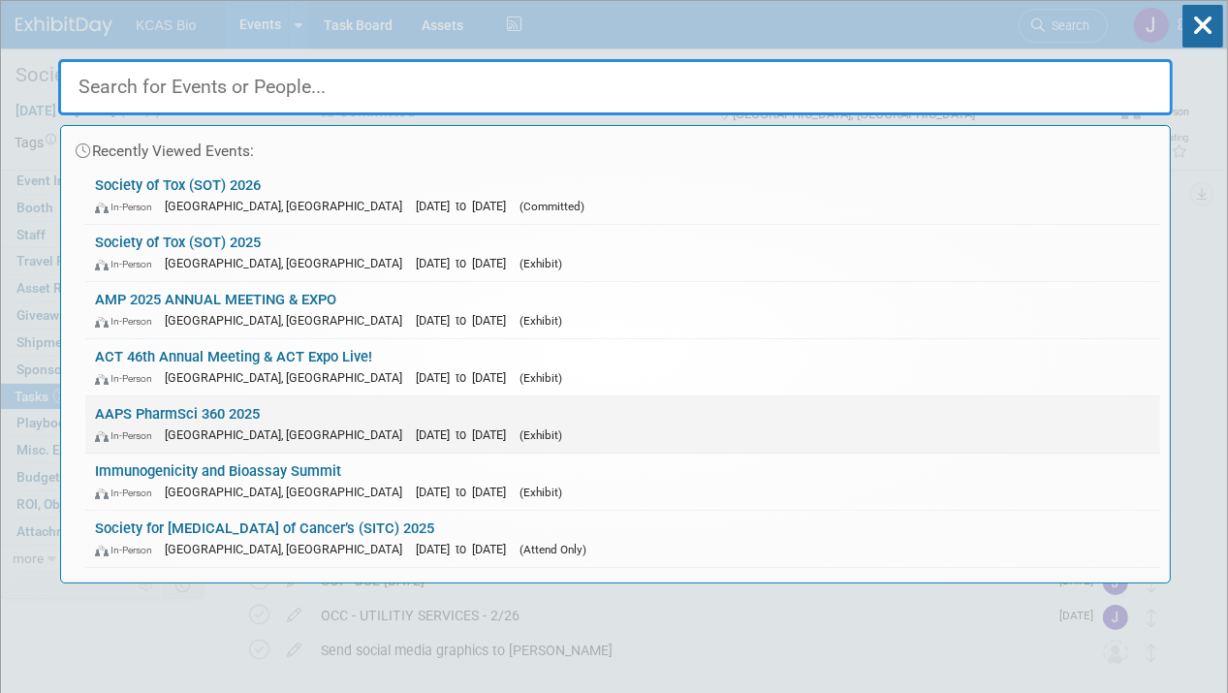
click at [183, 414] on link "AAPS PharmSci 360 2025 In-Person San Antonio, TX Nov 9, 2025 to Nov 12, 2025 (E…" at bounding box center [622, 424] width 1075 height 56
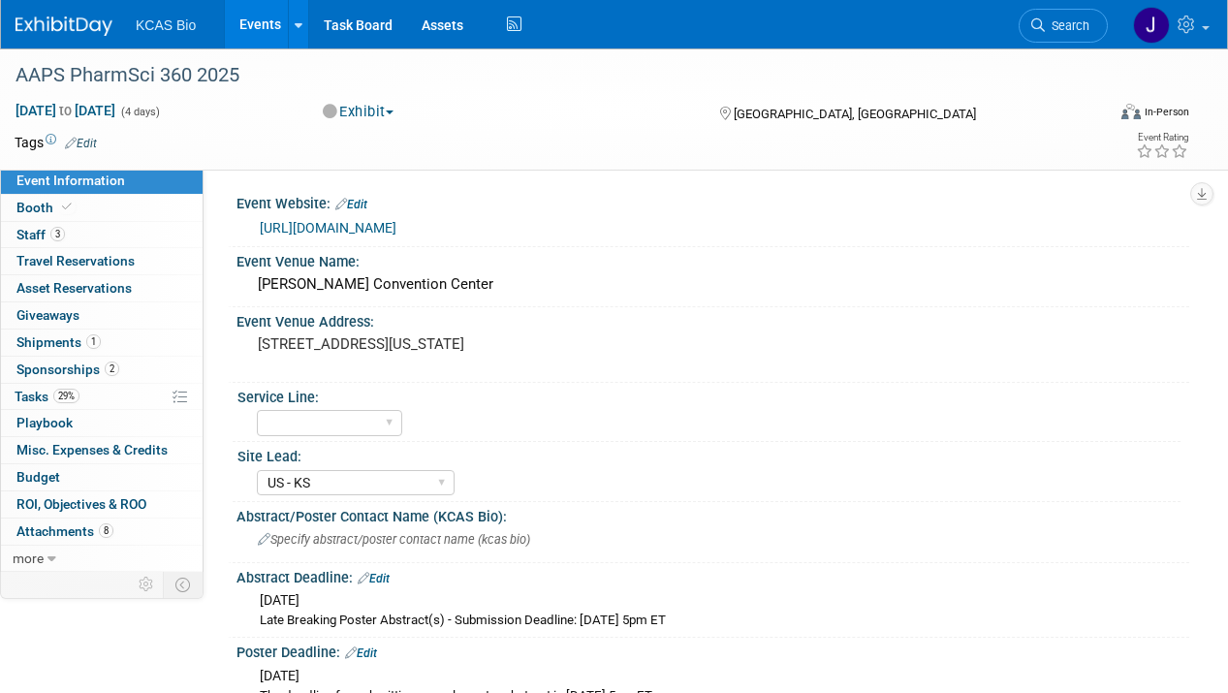
select select "US - KS"
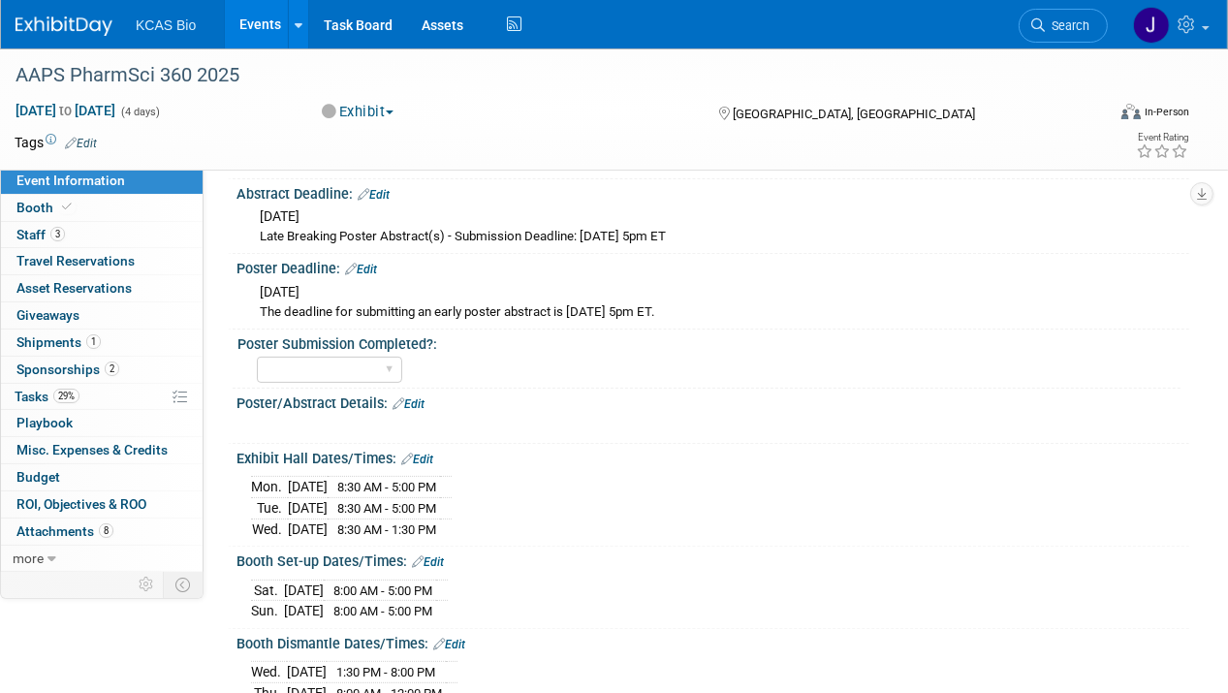
scroll to position [388, 0]
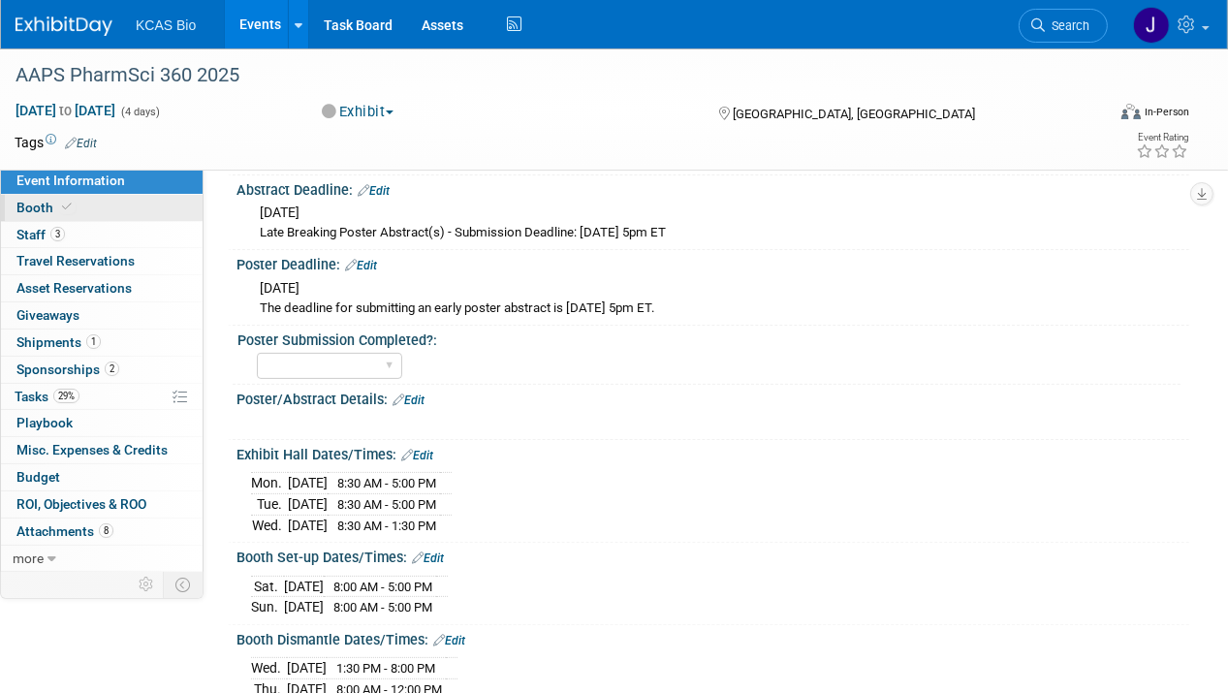
click at [35, 205] on span "Booth" at bounding box center [45, 208] width 59 height 16
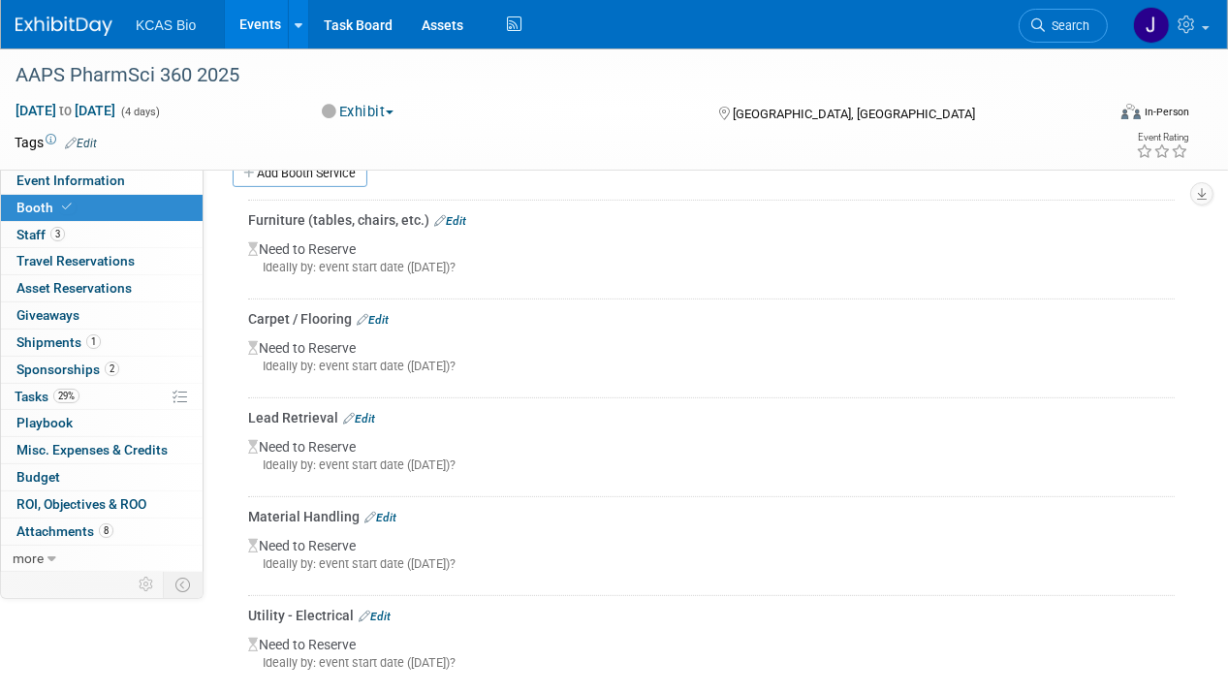
scroll to position [582, 0]
click at [363, 410] on link "Edit" at bounding box center [359, 417] width 32 height 14
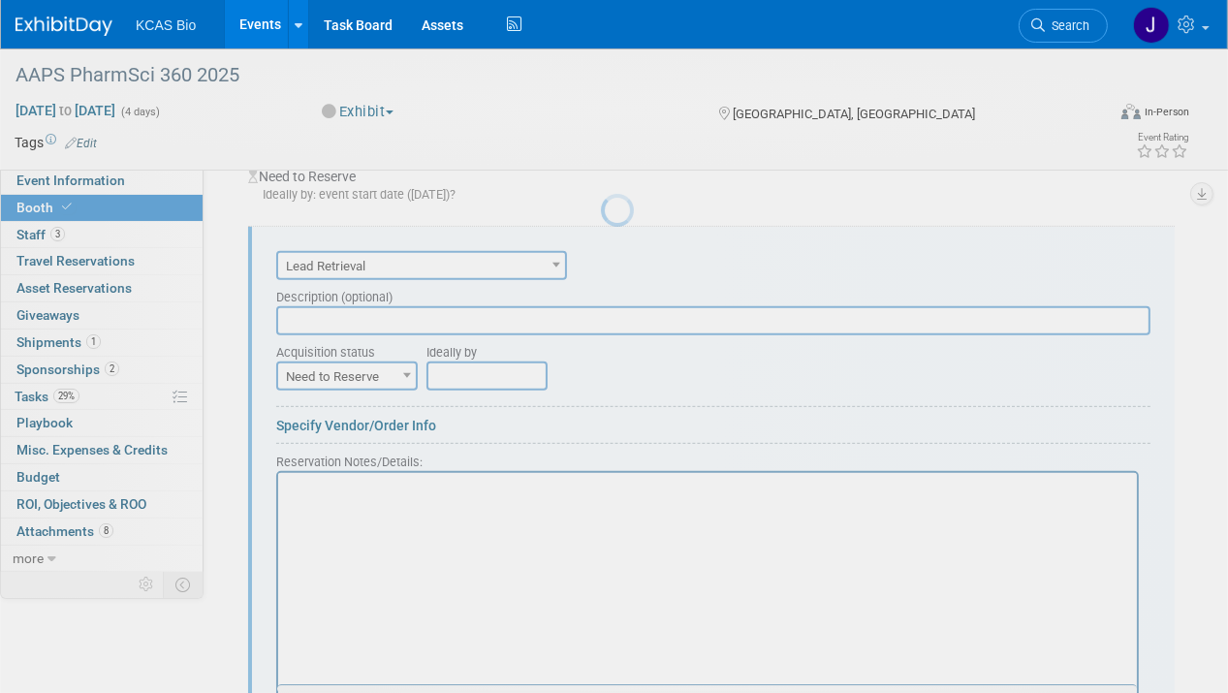
scroll to position [752, 0]
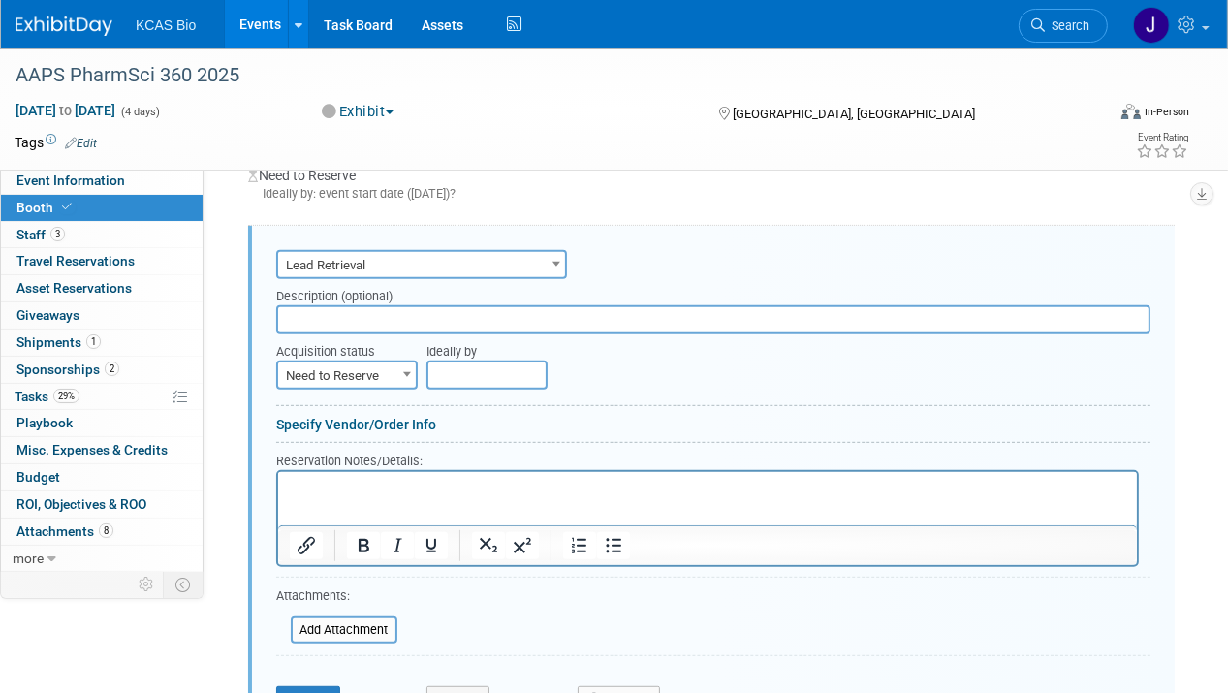
click at [302, 488] on p "Rich Text Area. Press ALT-0 for help." at bounding box center [707, 488] width 836 height 18
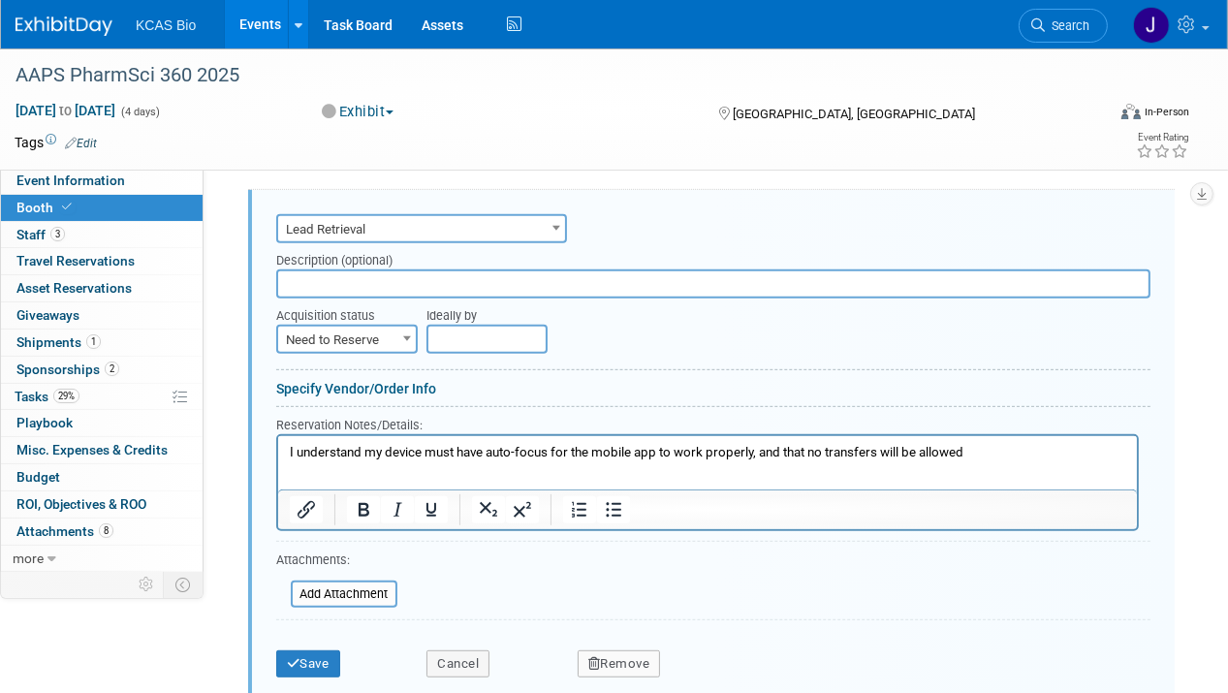
scroll to position [655, 0]
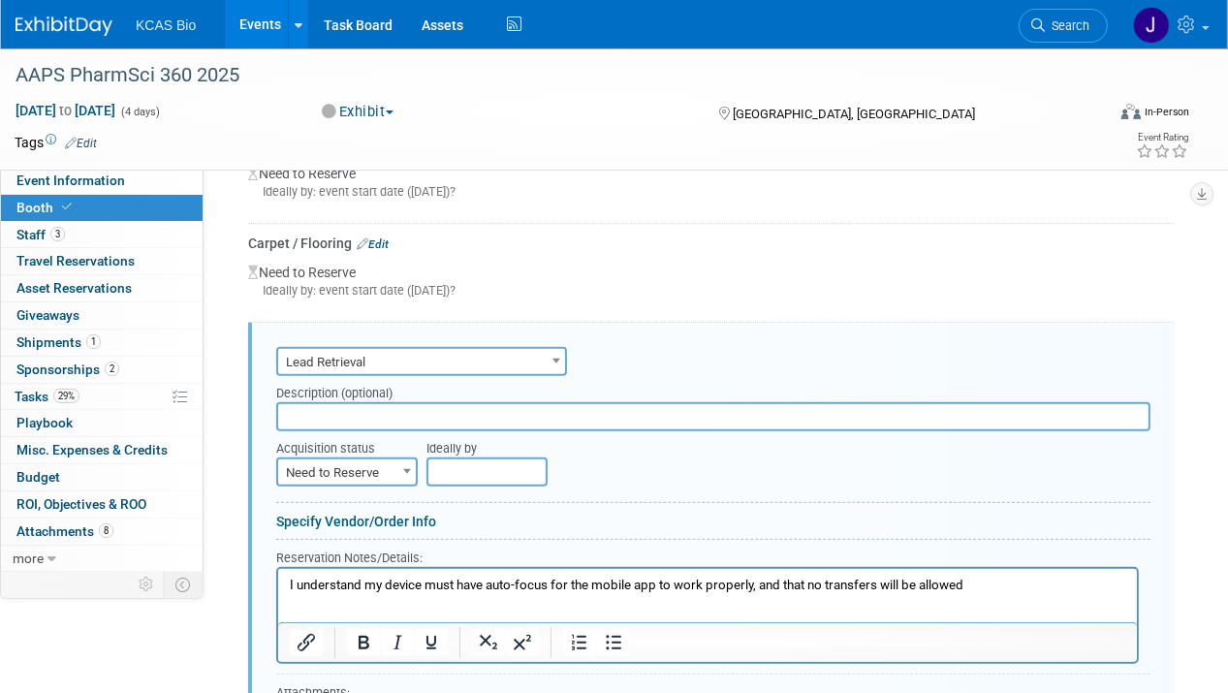
click at [330, 404] on input "text" at bounding box center [713, 416] width 874 height 29
drag, startPoint x: 360, startPoint y: 408, endPoint x: 250, endPoint y: 408, distance: 109.5
click at [250, 408] on div "Audio / Video Carpet / Flooring Catering / Food / Beverage Floral / Decorative …" at bounding box center [711, 582] width 927 height 518
paste input "Connect by eShow Mobile App Activation - Bundle Pkg"
type input "eConnect by eShow Mobile App Activation - Bundle Pkg(3) apps"
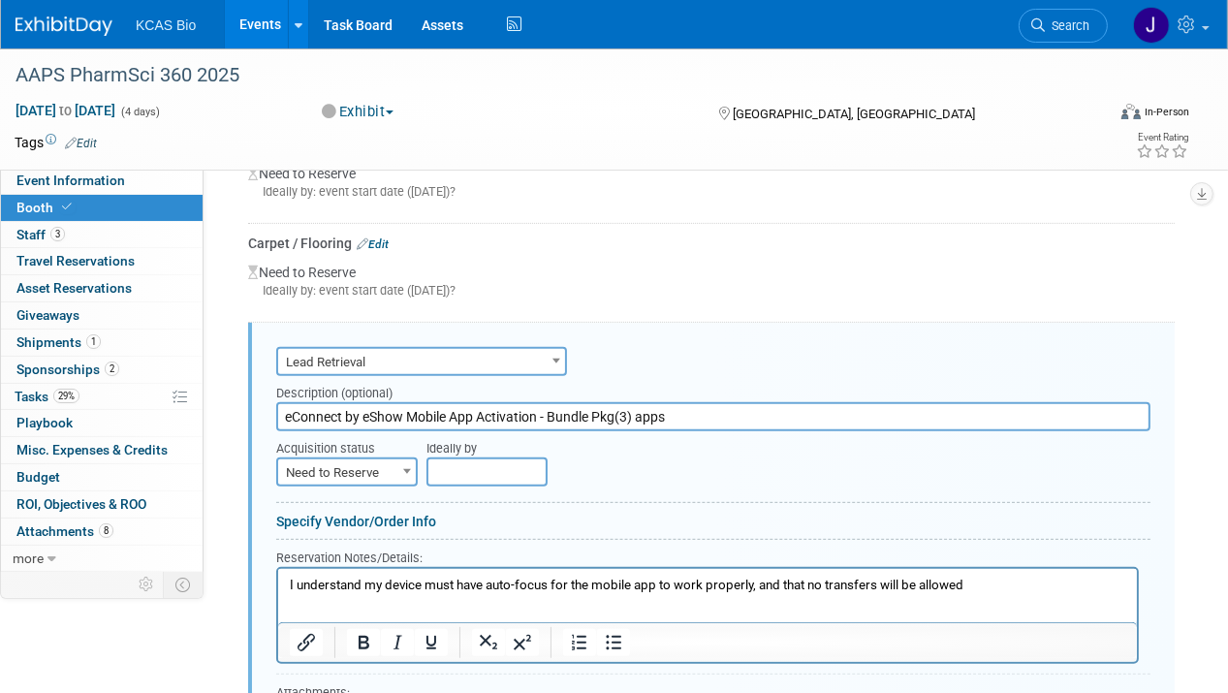
click at [369, 472] on span "Need to Reserve" at bounding box center [347, 472] width 138 height 27
select select "2"
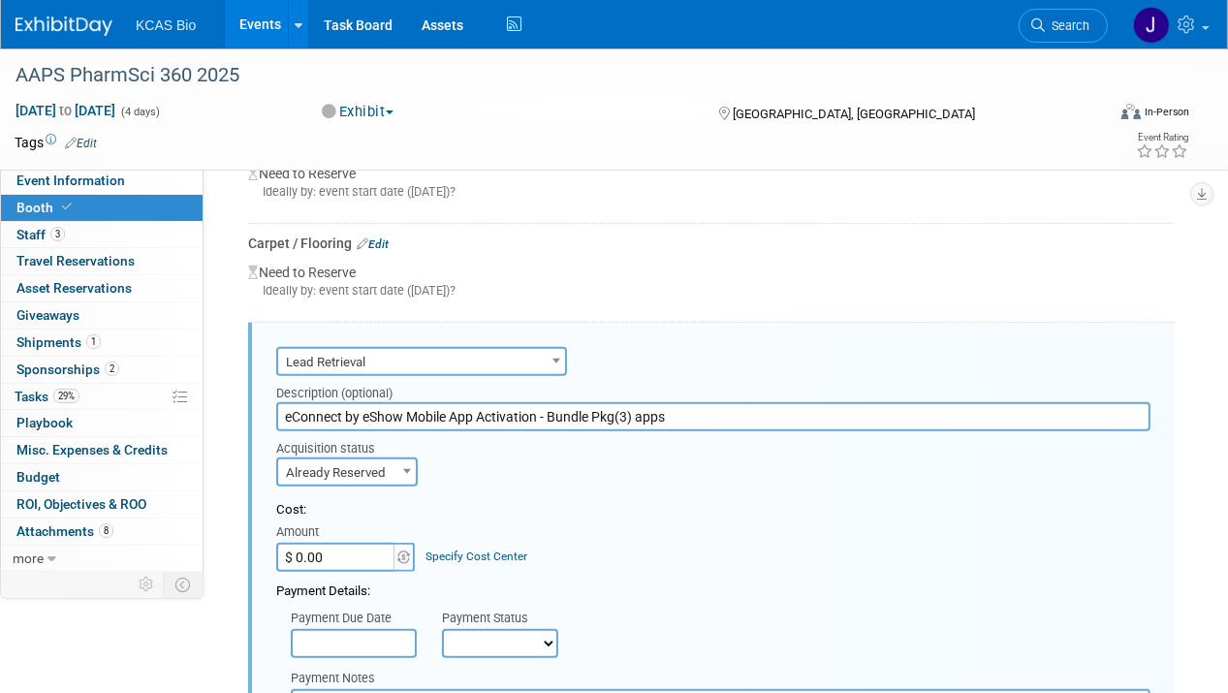
click at [361, 551] on input "$ 0.00" at bounding box center [336, 557] width 121 height 29
type input "$ 479.00"
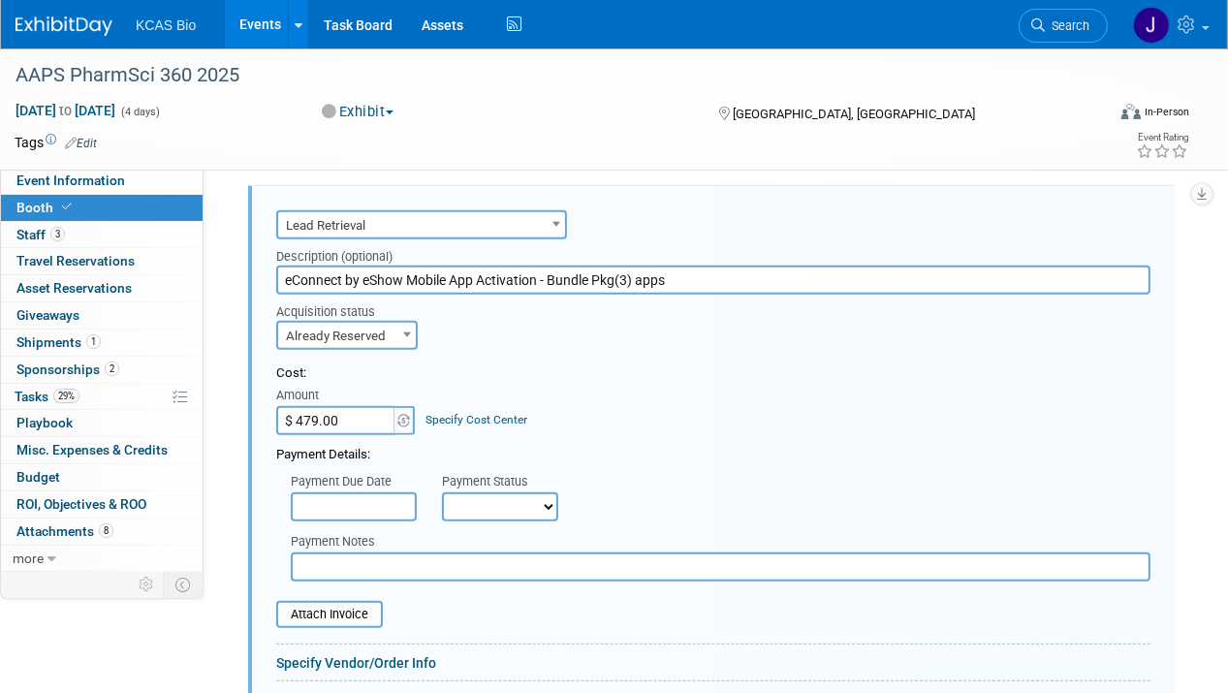
scroll to position [946, 0]
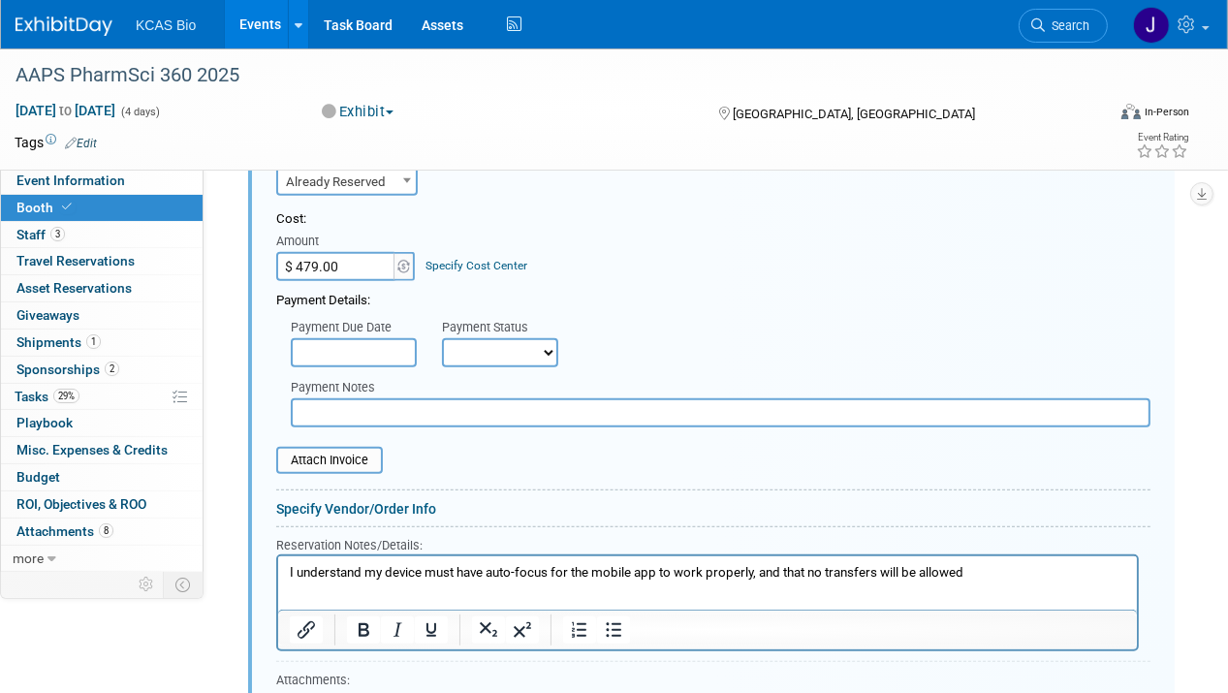
click at [535, 340] on select "Not Paid Yet Partially Paid Paid in Full" at bounding box center [500, 352] width 116 height 29
select select "1"
click at [442, 338] on select "Not Paid Yet Partially Paid Paid in Full" at bounding box center [500, 352] width 116 height 29
click at [363, 408] on input "text" at bounding box center [721, 412] width 860 height 29
type input "used KCAS cc"
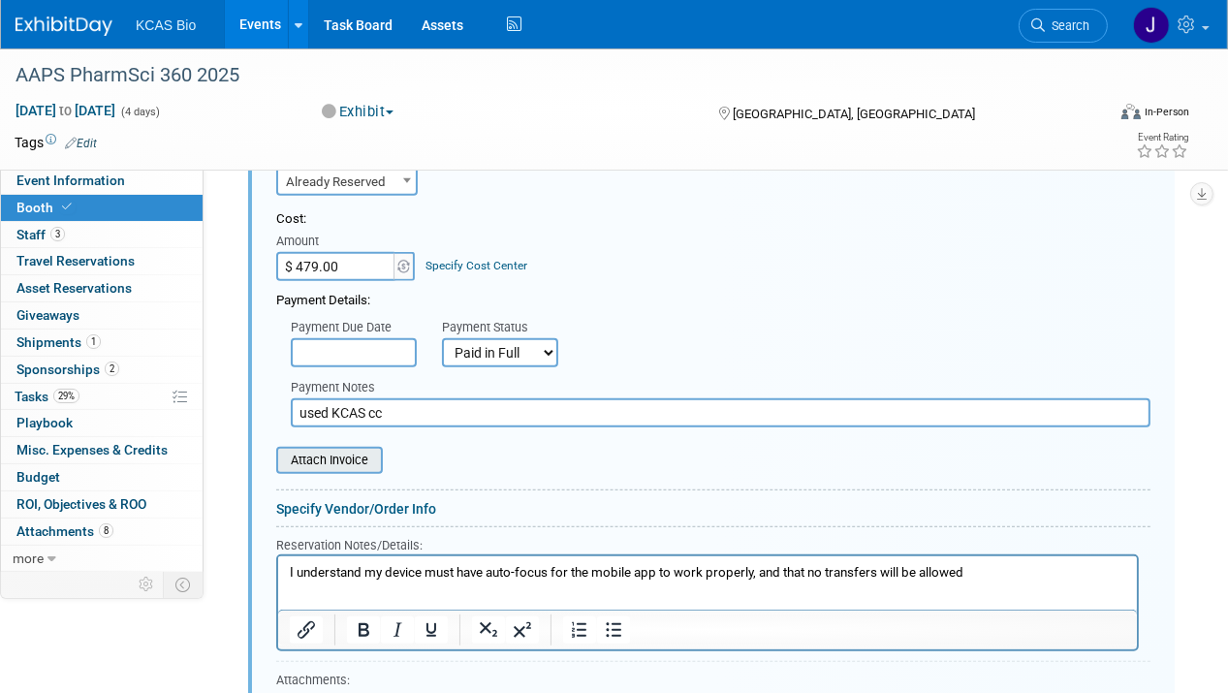
click at [351, 457] on input "file" at bounding box center [265, 460] width 231 height 23
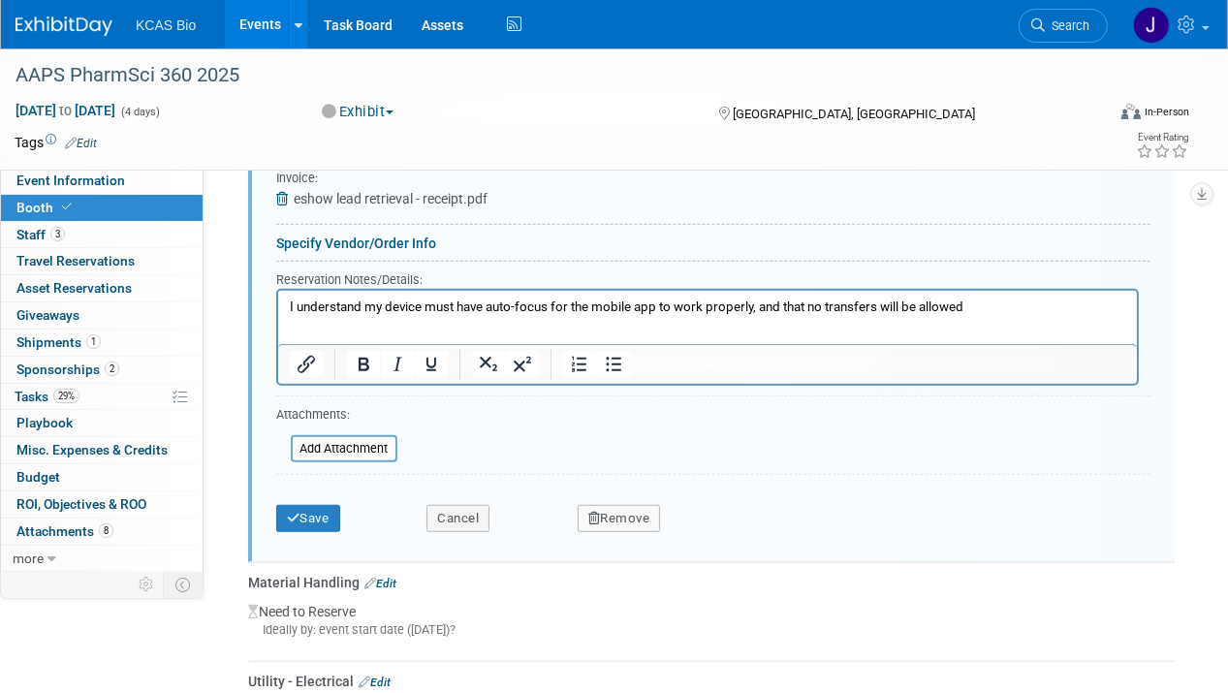
scroll to position [1237, 0]
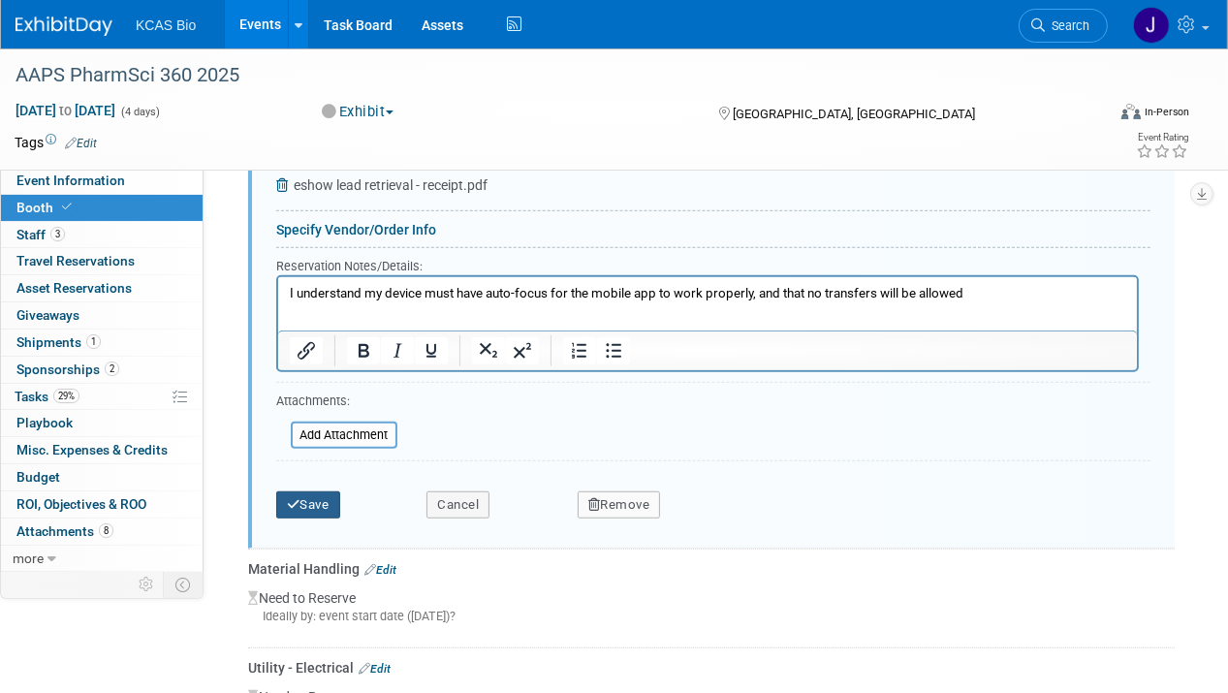
click at [312, 491] on button "Save" at bounding box center [308, 504] width 64 height 27
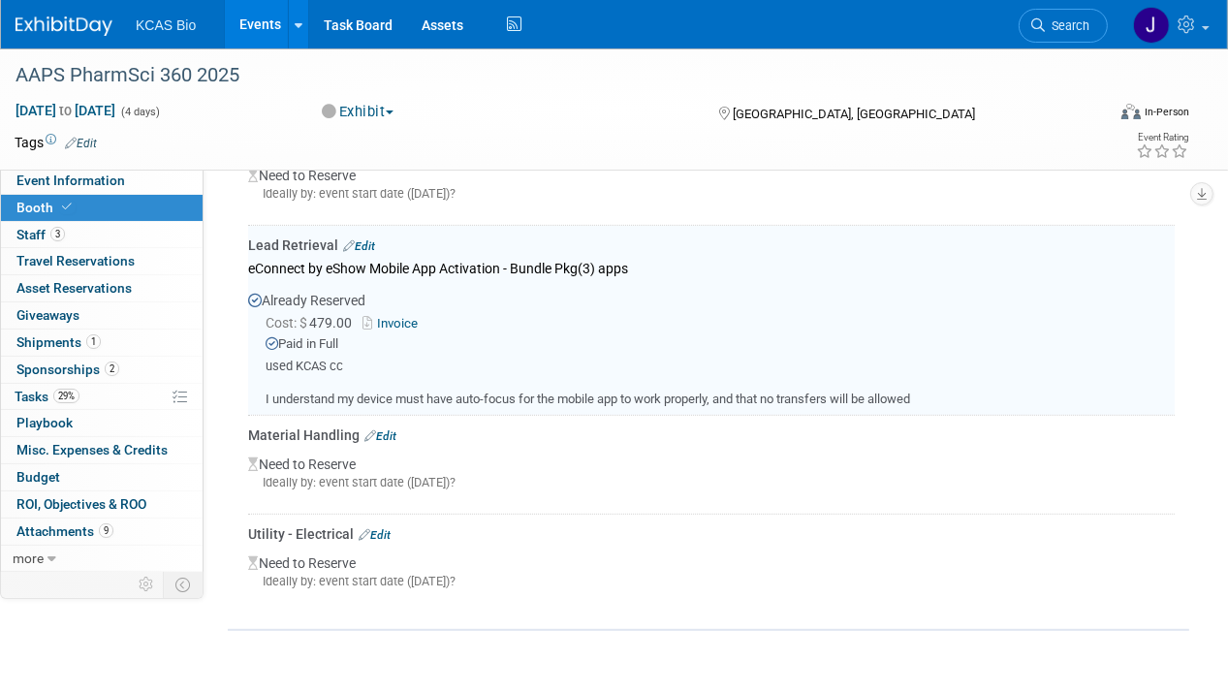
scroll to position [752, 0]
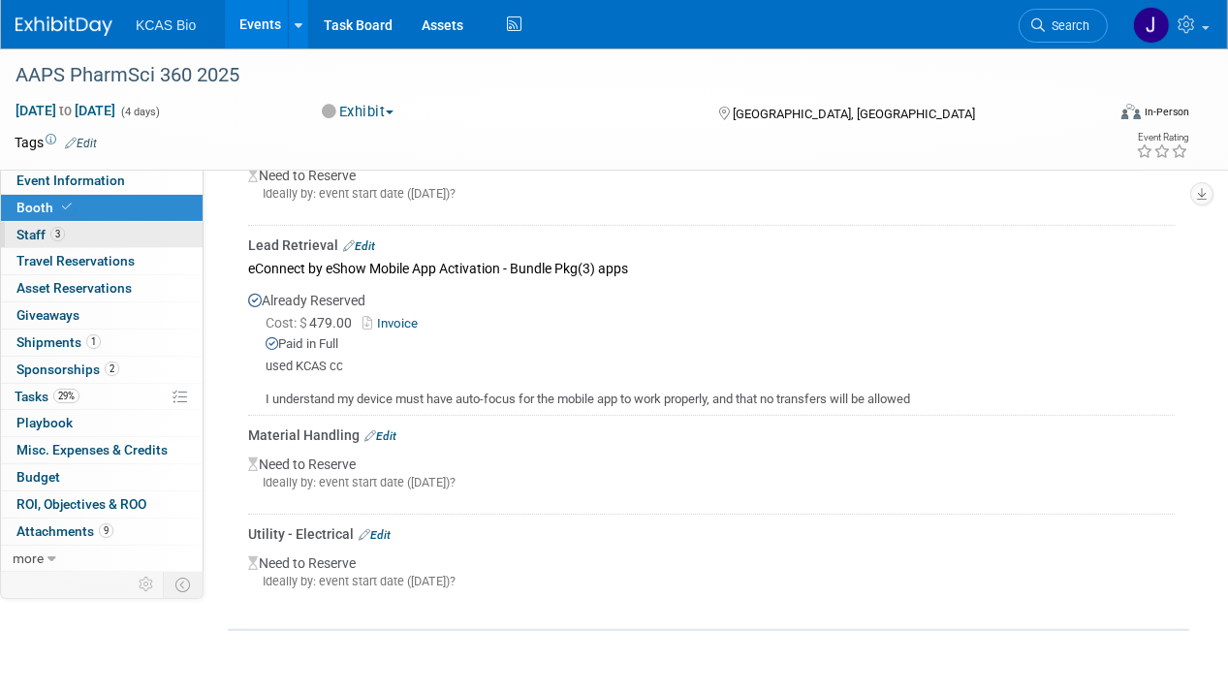
click at [37, 233] on span "Staff 3" at bounding box center [40, 235] width 48 height 16
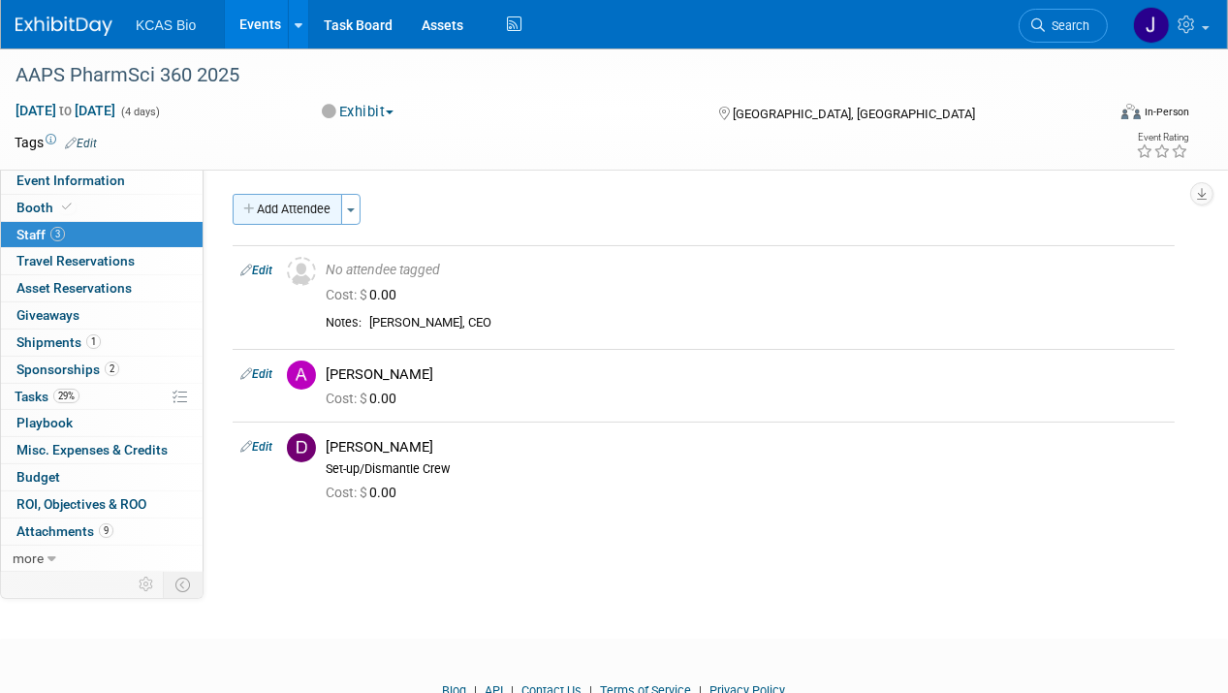
click at [273, 207] on button "Add Attendee" at bounding box center [288, 209] width 110 height 31
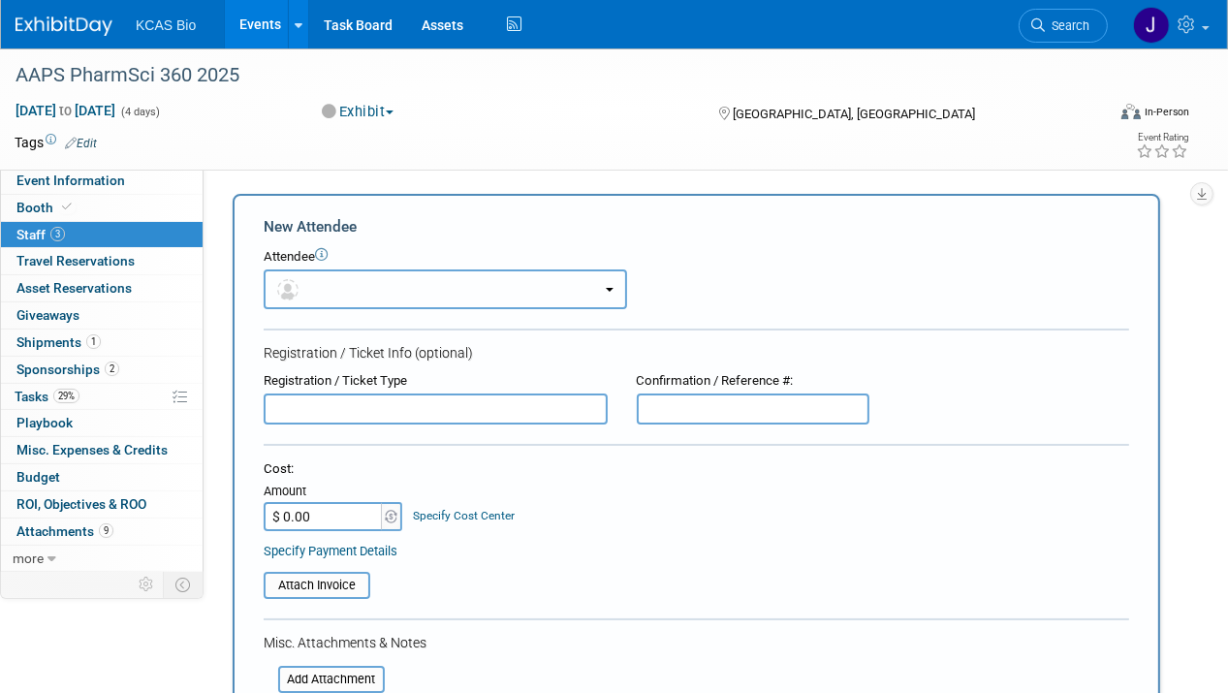
click at [325, 283] on button "button" at bounding box center [445, 289] width 363 height 40
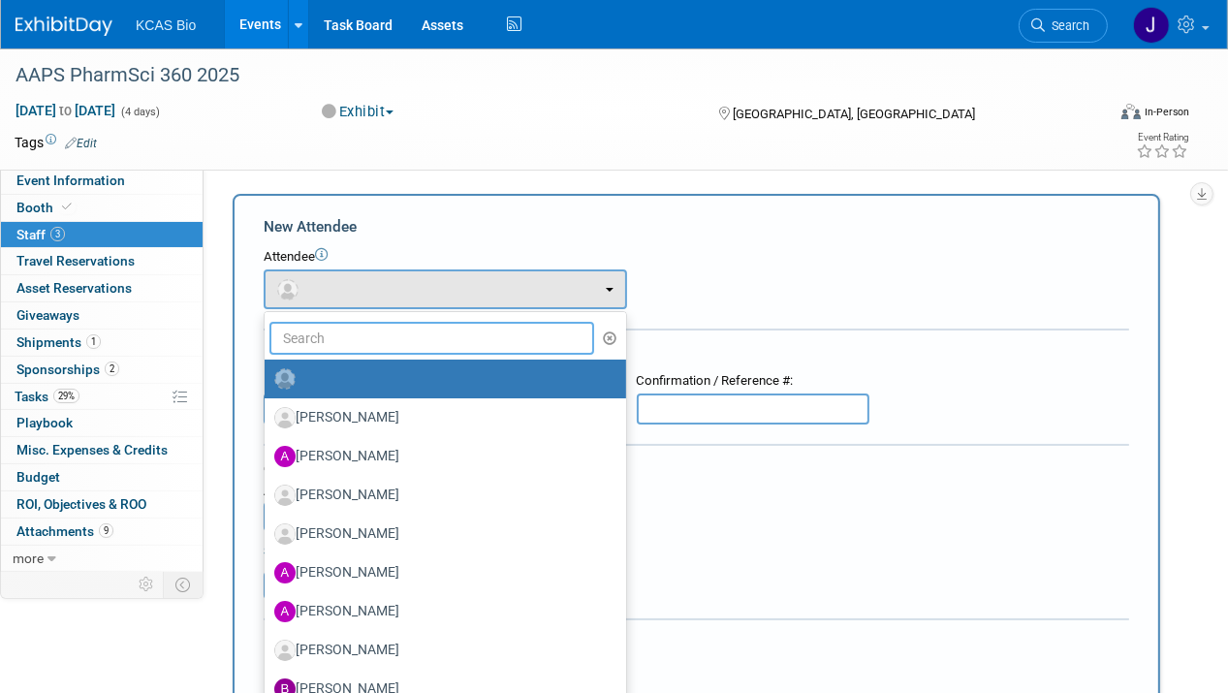
click at [439, 335] on input "text" at bounding box center [431, 338] width 325 height 33
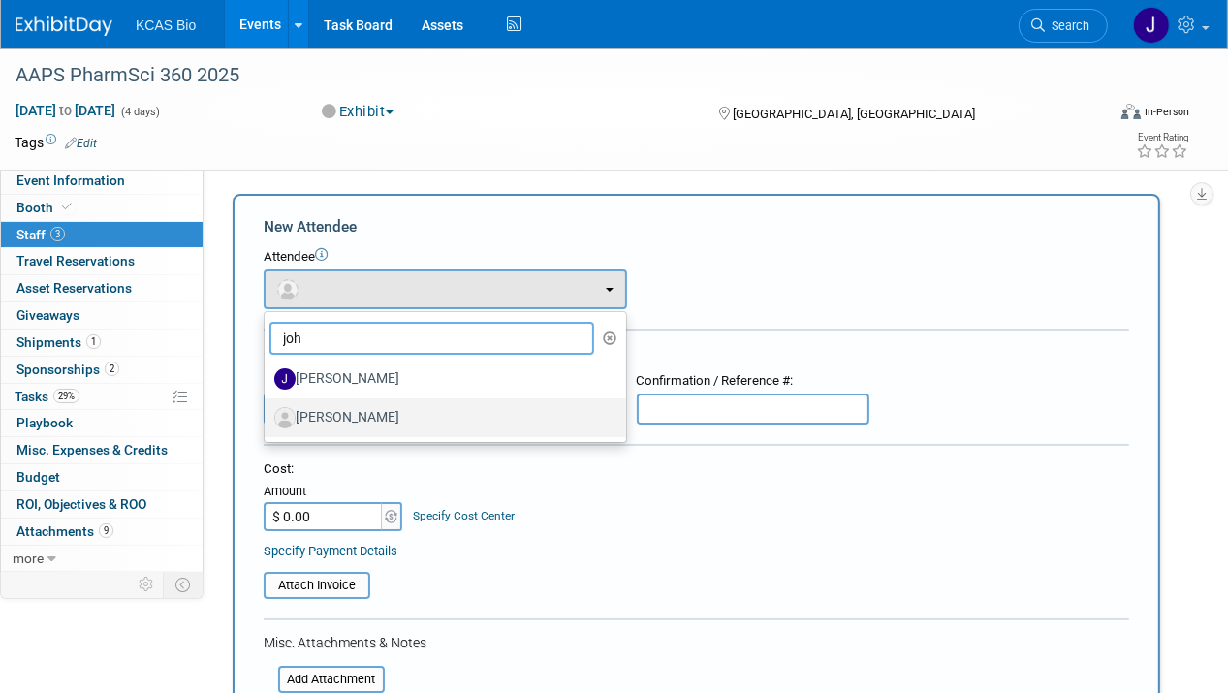
type input "joh"
click at [371, 419] on label "[PERSON_NAME]" at bounding box center [440, 417] width 332 height 31
click at [268, 419] on input "[PERSON_NAME]" at bounding box center [261, 415] width 13 height 13
select select "f6c728c8-0094-43a8-b66f-858add273c2d"
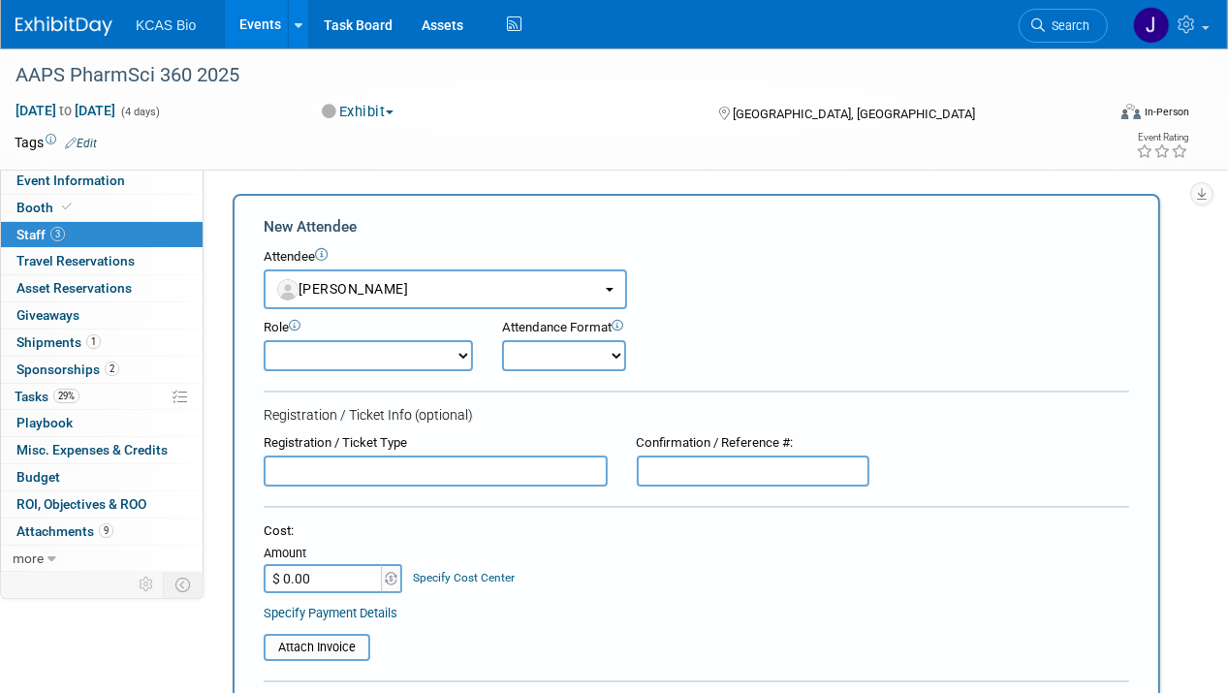
click at [452, 358] on select "Demonstrator Host Planner Presenter Sales Representative Set-up/Dismantle Crew …" at bounding box center [368, 355] width 209 height 31
select select "4"
click at [264, 340] on select "Demonstrator Host Planner Presenter Sales Representative Set-up/Dismantle Crew …" at bounding box center [368, 355] width 209 height 31
click at [536, 353] on select "Onsite Remote" at bounding box center [564, 355] width 124 height 31
select select "1"
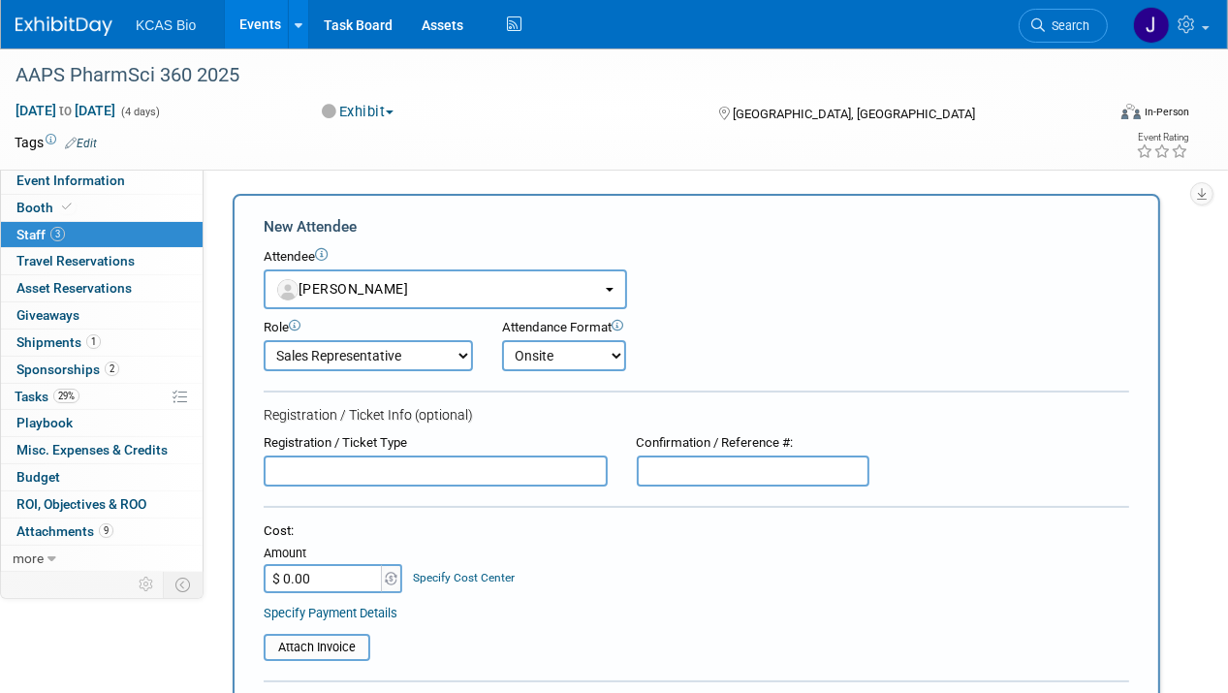
click at [502, 340] on select "Onsite Remote" at bounding box center [564, 355] width 124 height 31
click at [440, 476] on input "text" at bounding box center [436, 471] width 344 height 31
type input "Full Conference"
click at [680, 460] on input "text" at bounding box center [753, 471] width 233 height 31
paste input "387198"
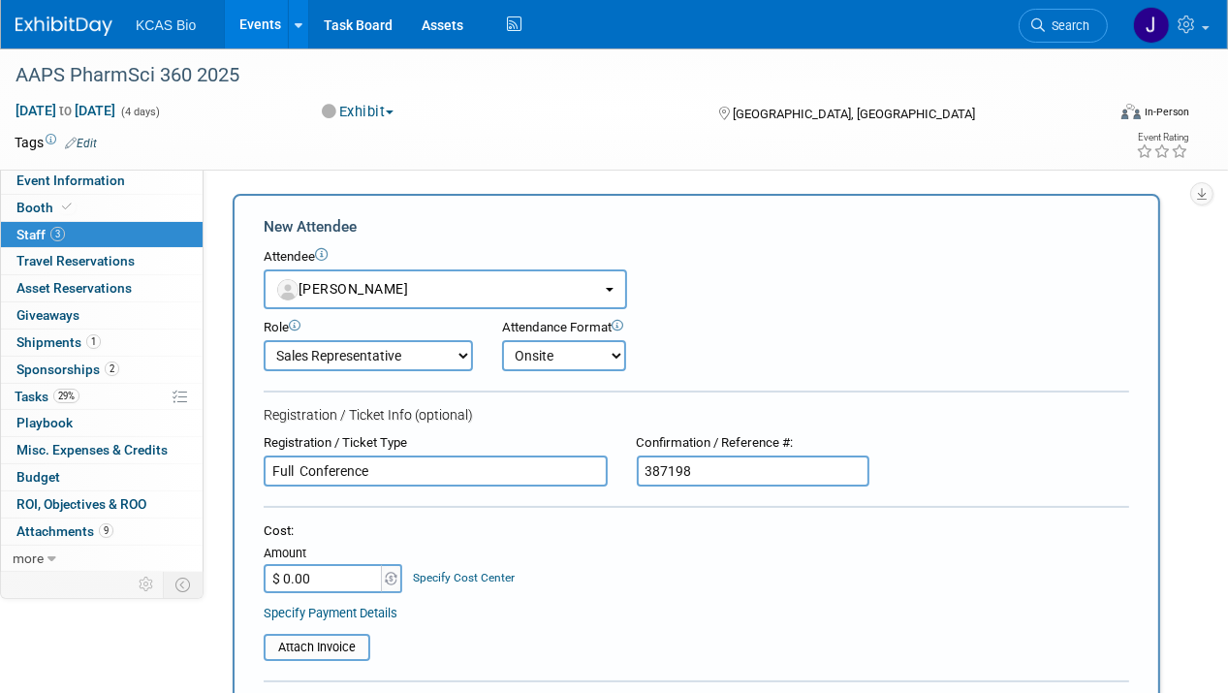
type input "387198"
click at [749, 527] on div "Cost:" at bounding box center [697, 531] width 866 height 18
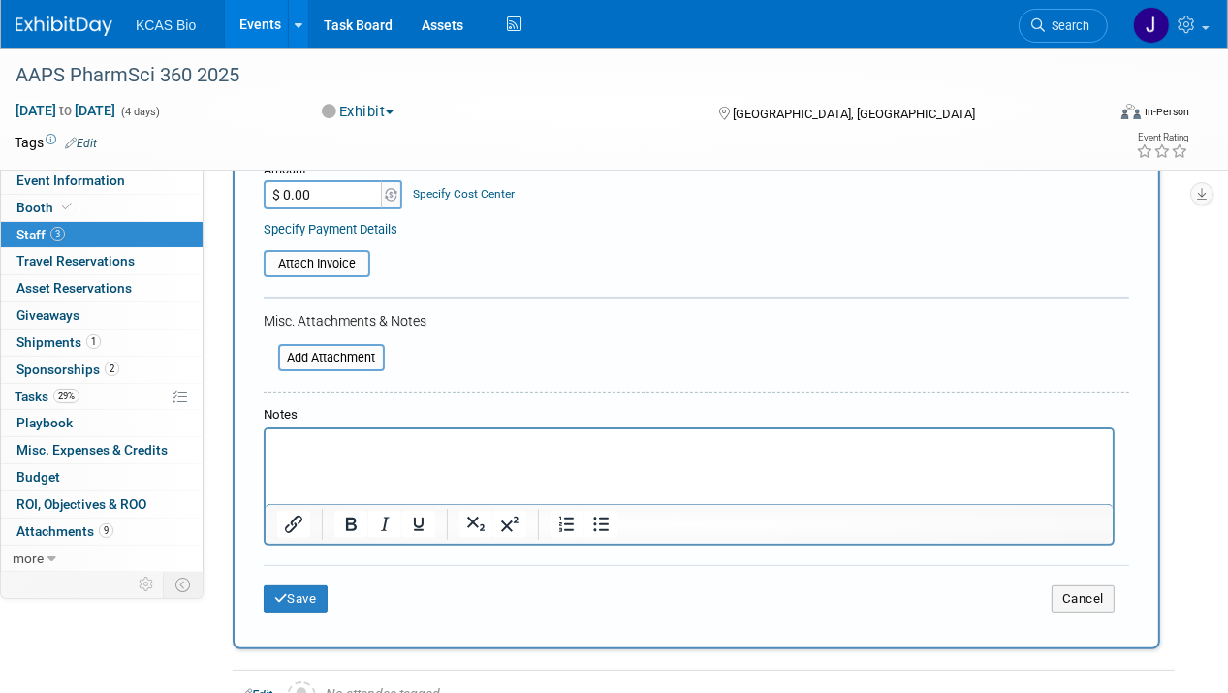
scroll to position [388, 0]
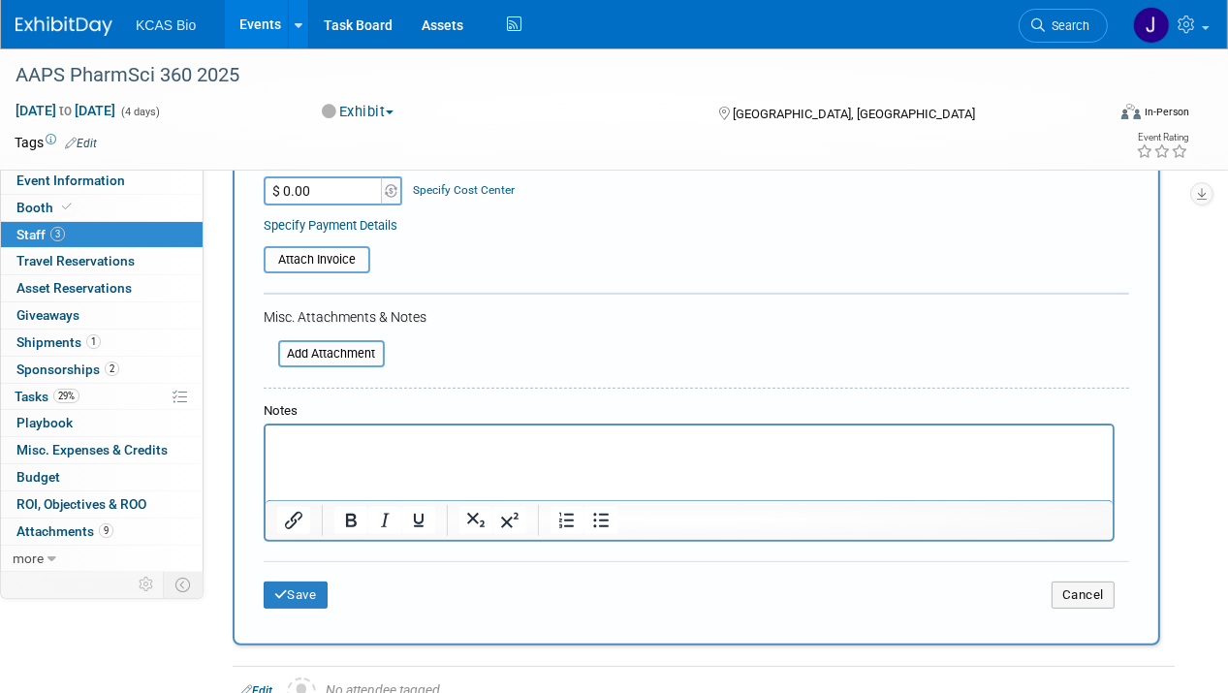
click at [317, 453] on html at bounding box center [688, 439] width 847 height 27
click at [315, 585] on button "Save" at bounding box center [296, 595] width 64 height 27
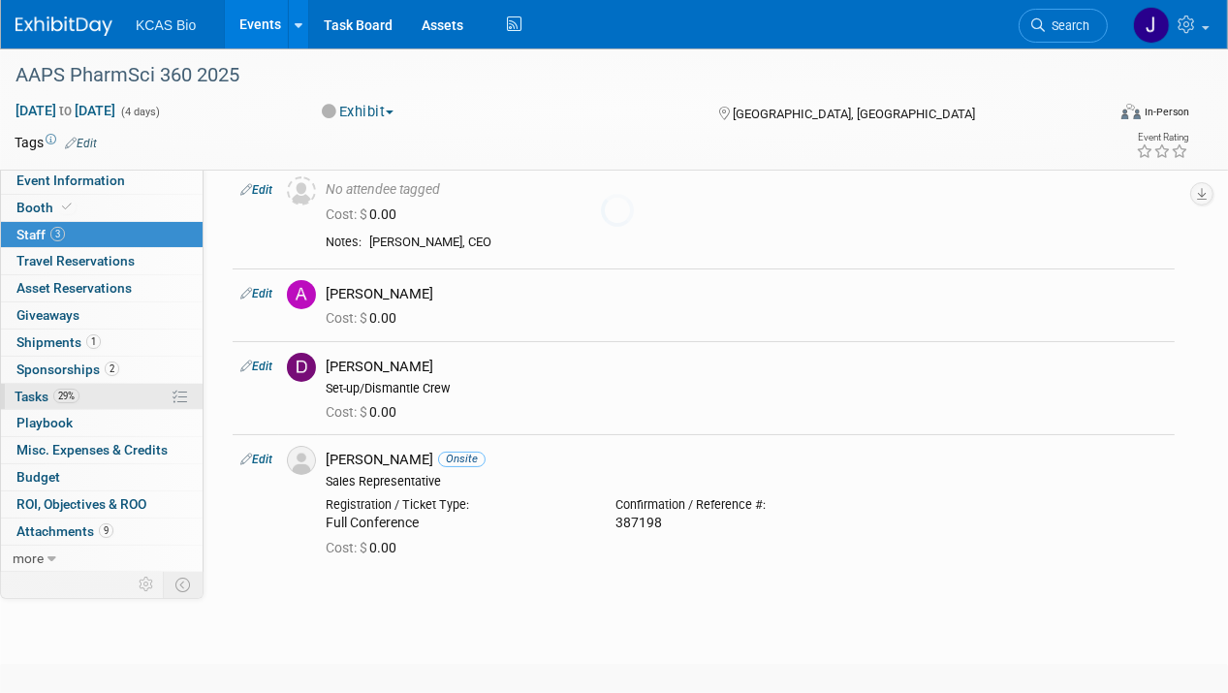
scroll to position [183, 0]
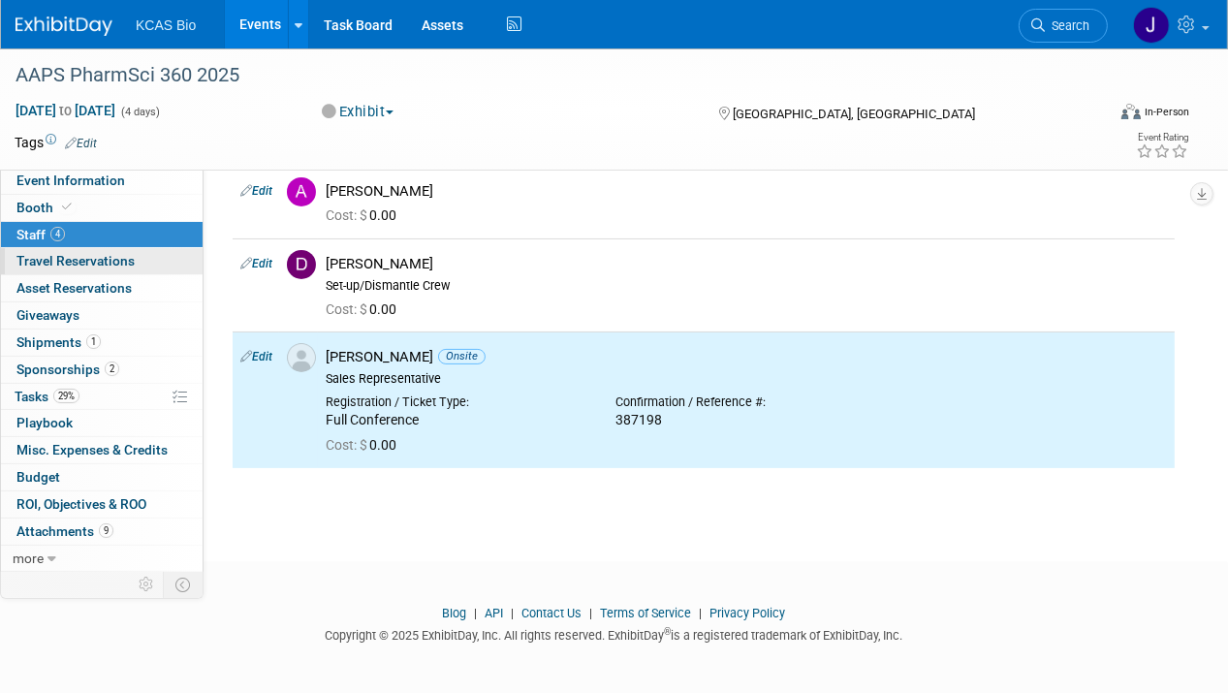
click at [68, 258] on span "Travel Reservations 0" at bounding box center [75, 261] width 118 height 16
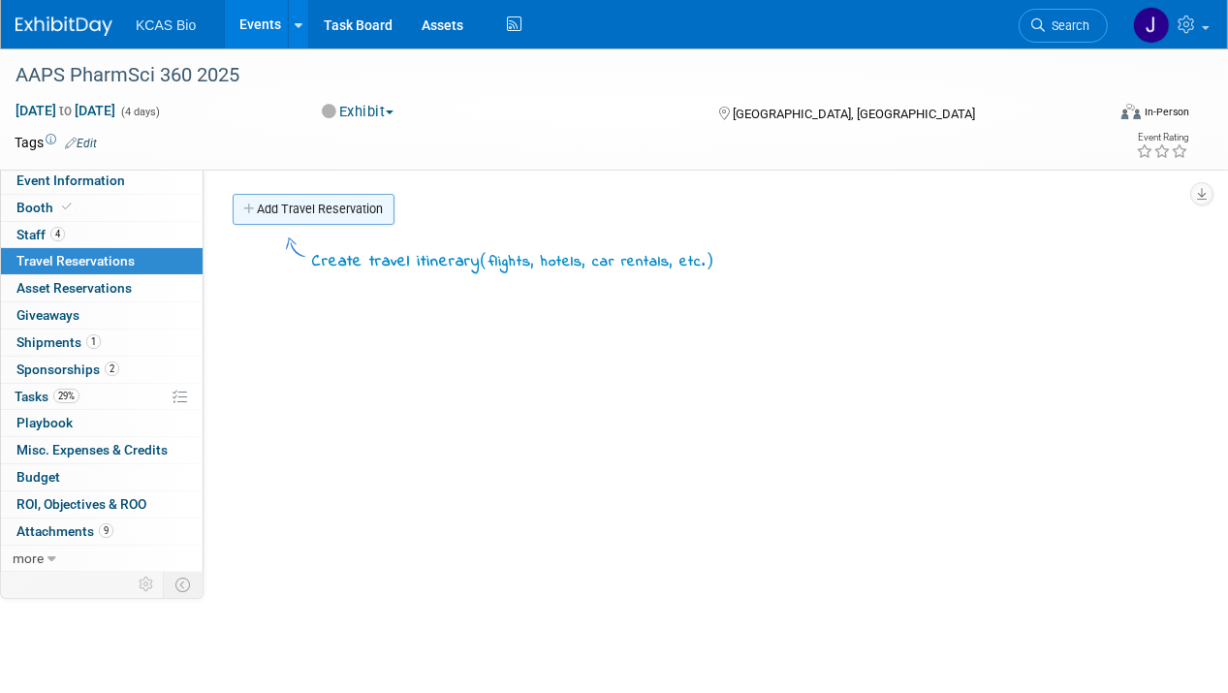
click at [268, 207] on link "Add Travel Reservation" at bounding box center [314, 209] width 162 height 31
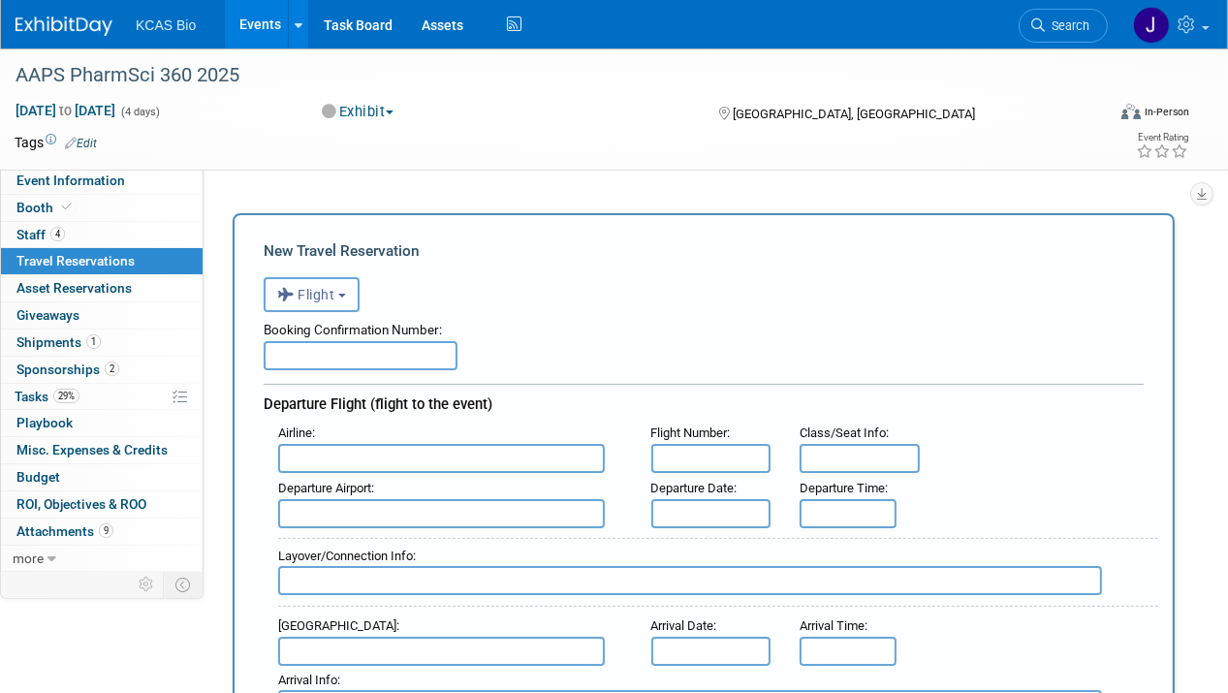
click at [330, 293] on span "Flight" at bounding box center [306, 295] width 58 height 16
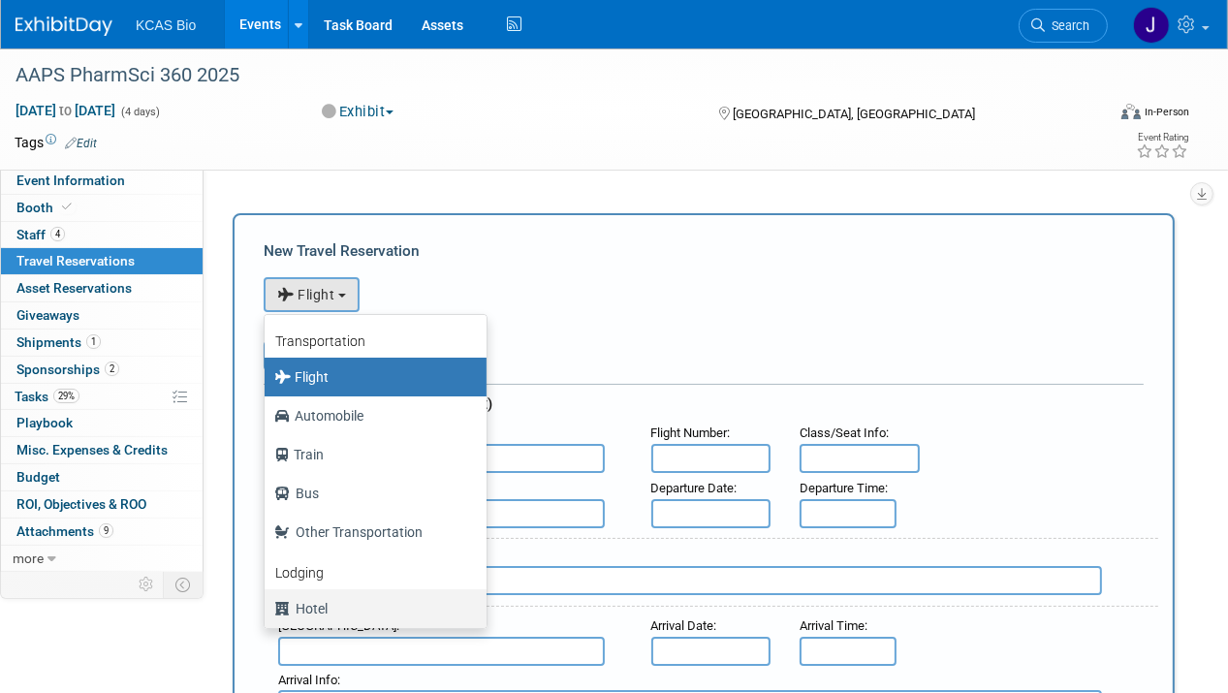
click at [313, 607] on label "Hotel" at bounding box center [370, 608] width 193 height 31
click at [268, 607] on input "Hotel" at bounding box center [261, 606] width 13 height 13
select select "6"
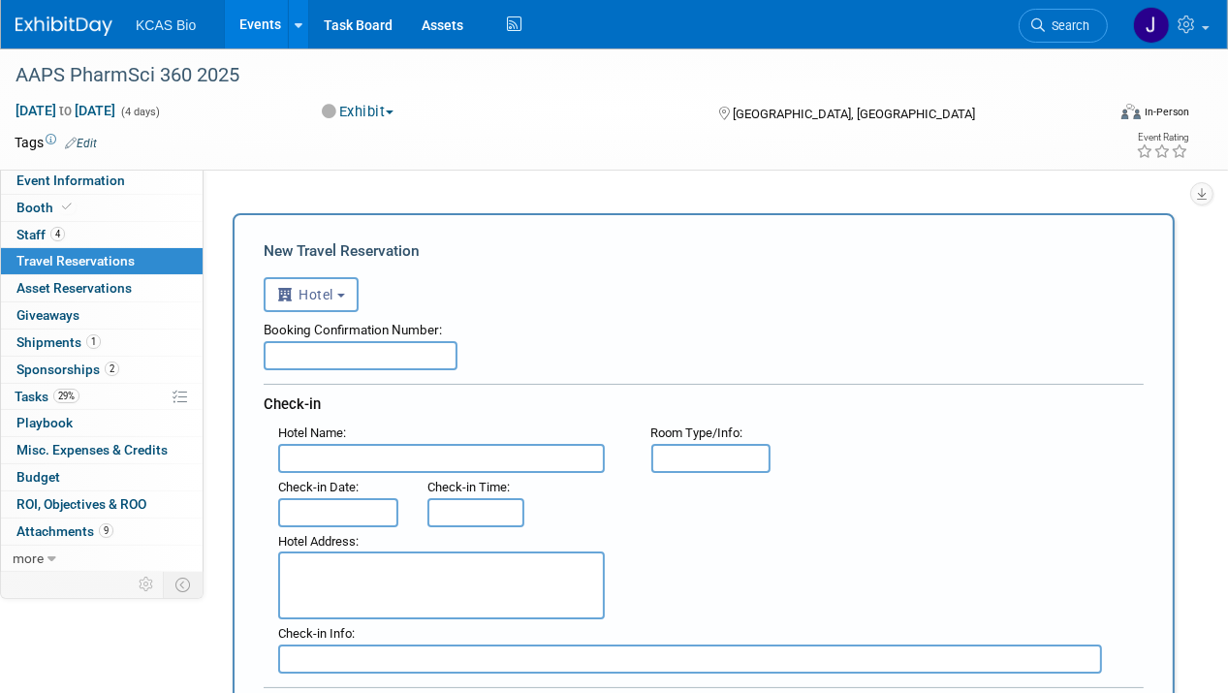
click at [315, 345] on input "text" at bounding box center [361, 355] width 194 height 29
type input "P"
type input "Pending"
click at [365, 461] on input "text" at bounding box center [441, 458] width 327 height 29
click at [319, 460] on input "text" at bounding box center [441, 458] width 327 height 29
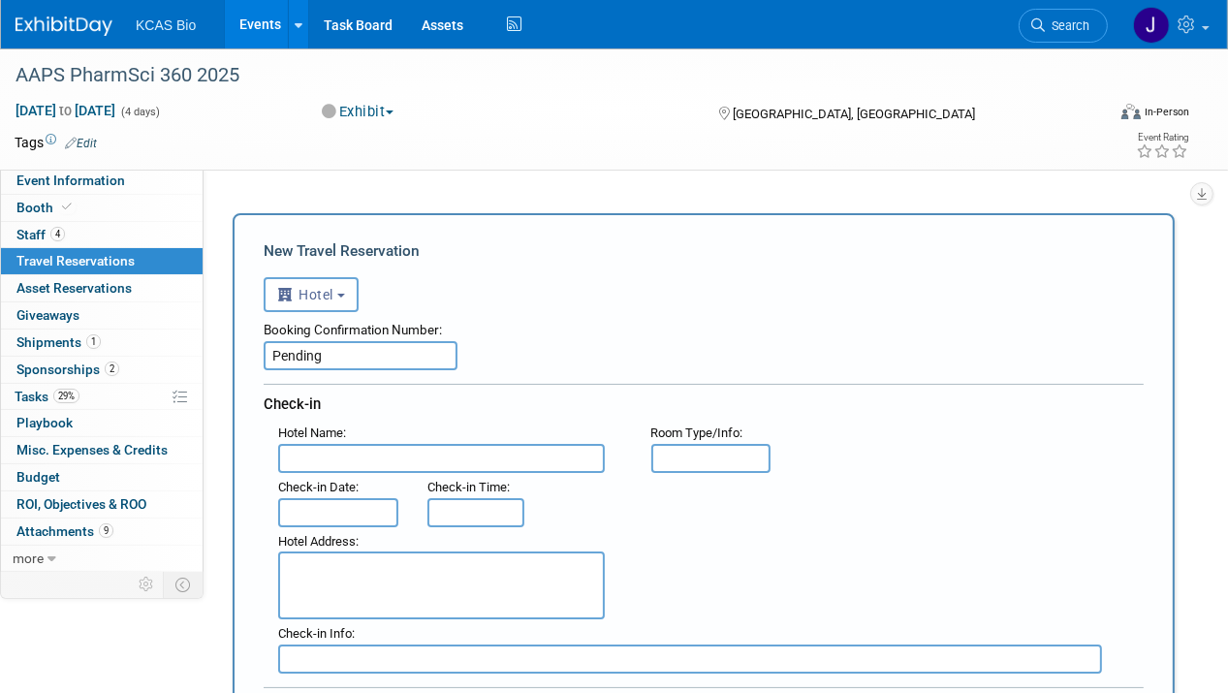
paste input "Grand Hyatt San Antonio River Walk"
type input "Grand Hyatt San Antonio River Walk"
click at [691, 457] on input "text" at bounding box center [711, 458] width 120 height 29
type input "King"
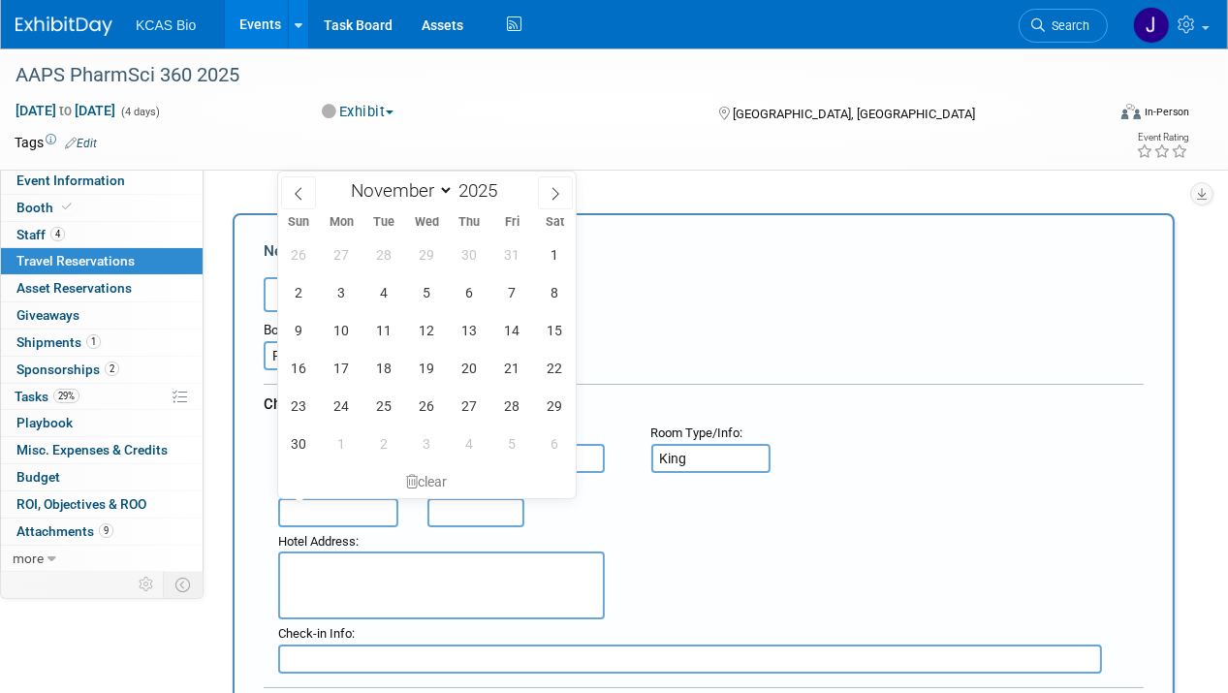
click at [366, 501] on input "text" at bounding box center [338, 512] width 120 height 29
click at [296, 332] on span "9" at bounding box center [299, 330] width 38 height 38
type input "Nov 9, 2025"
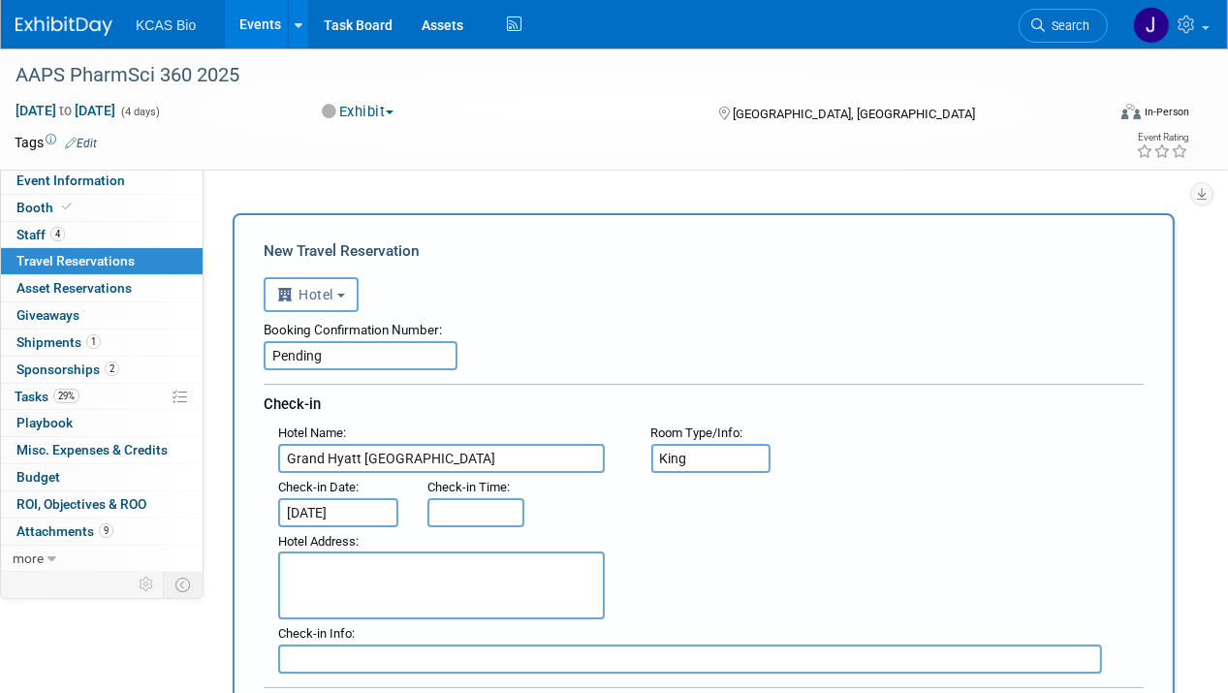
type input "3:00 PM"
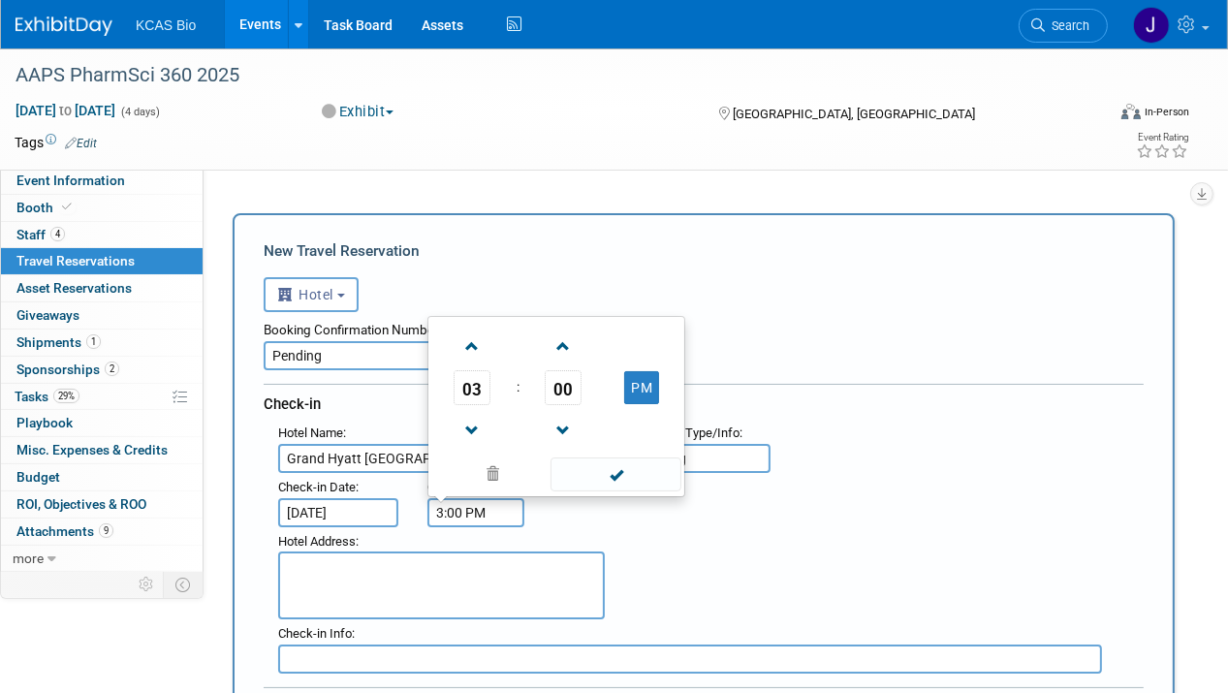
click at [452, 510] on input "3:00 PM" at bounding box center [475, 512] width 97 height 29
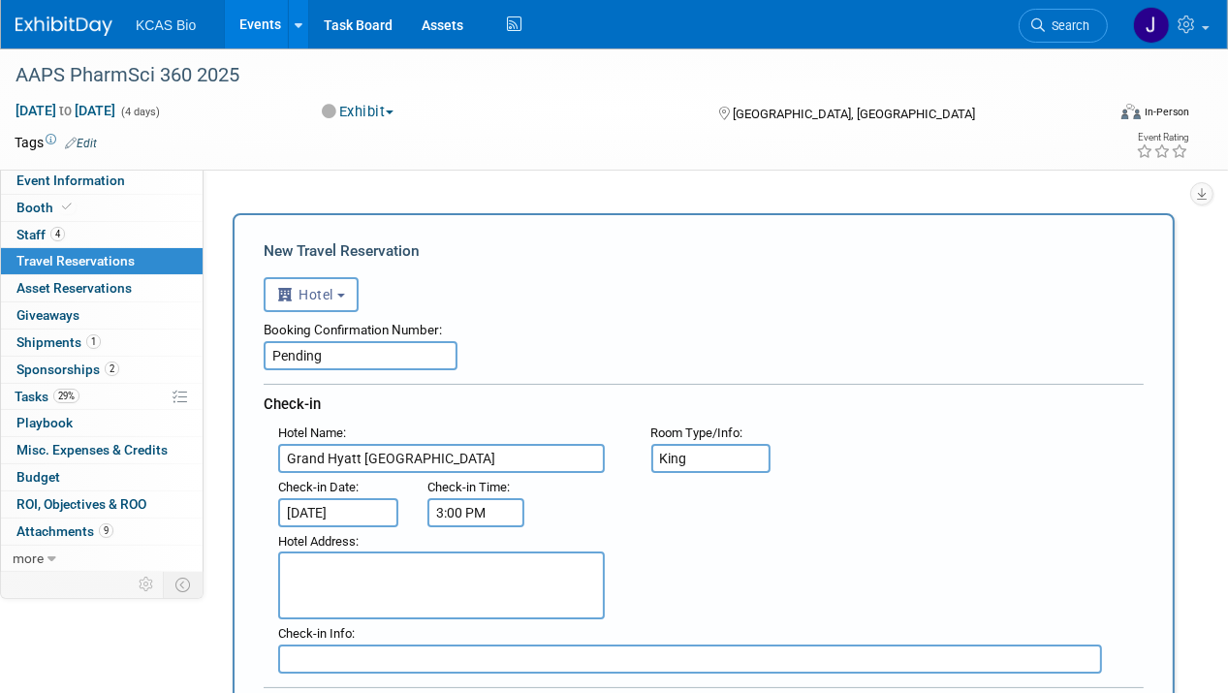
click at [750, 552] on div "Hotel Address :" at bounding box center [711, 573] width 895 height 93
click at [332, 581] on textarea at bounding box center [441, 586] width 327 height 68
click at [321, 562] on textarea at bounding box center [441, 586] width 327 height 68
paste textarea "600 E Market St. San Antonio, TX 78205"
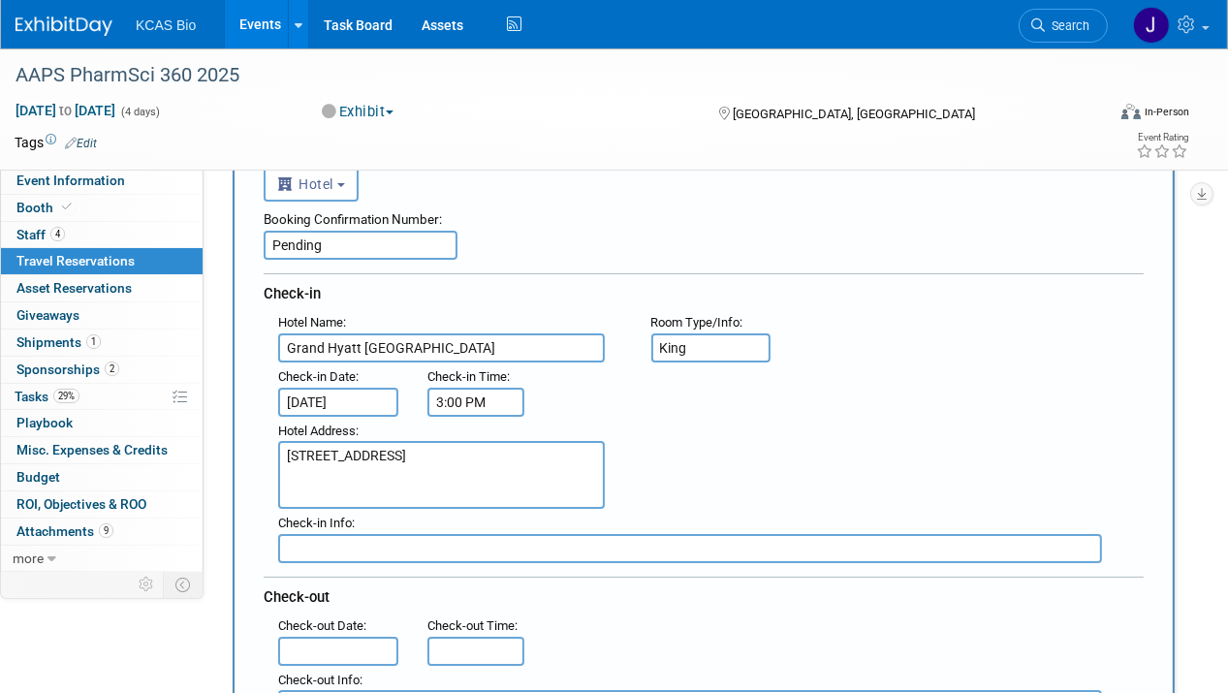
scroll to position [291, 0]
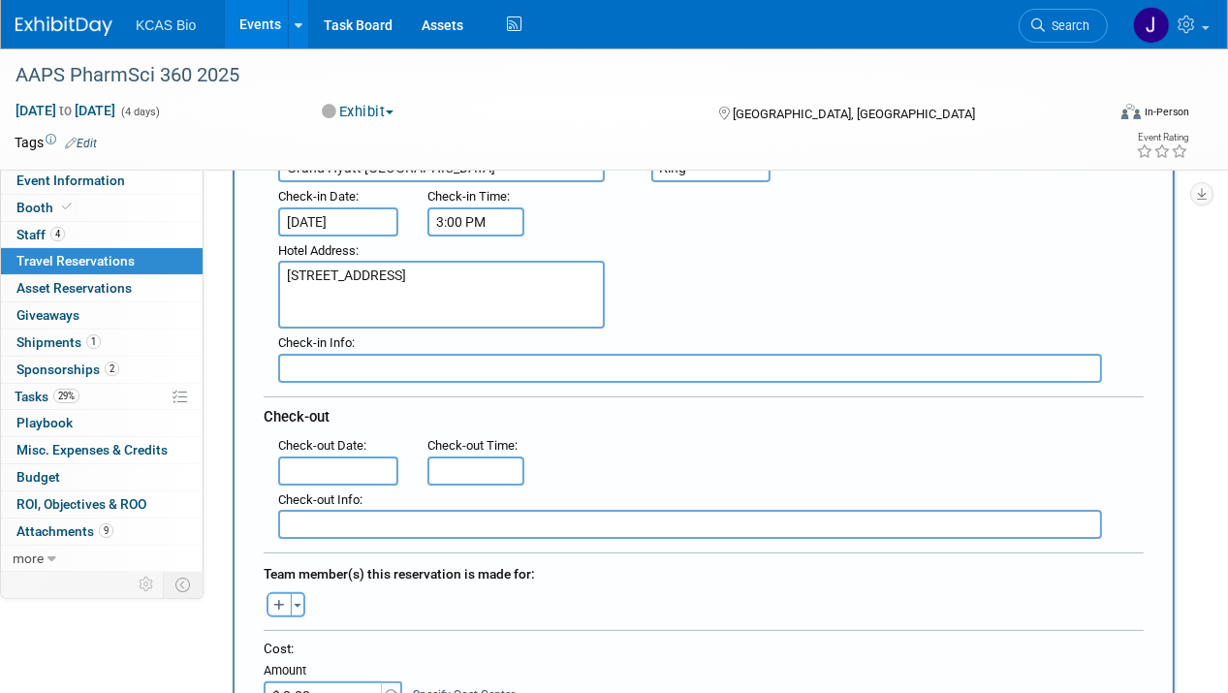
type textarea "600 E Market St. San Antonio, TX 78205"
click at [359, 466] on input "text" at bounding box center [338, 471] width 120 height 29
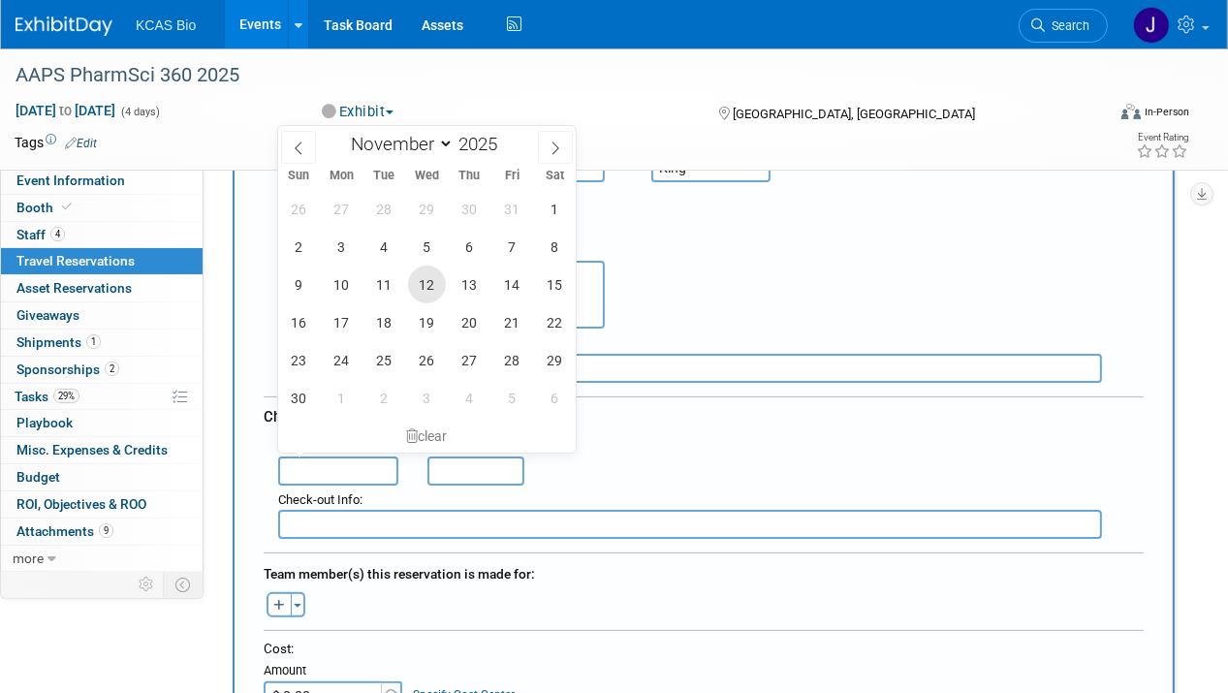
click at [423, 287] on span "12" at bounding box center [427, 285] width 38 height 38
type input "[DATE]"
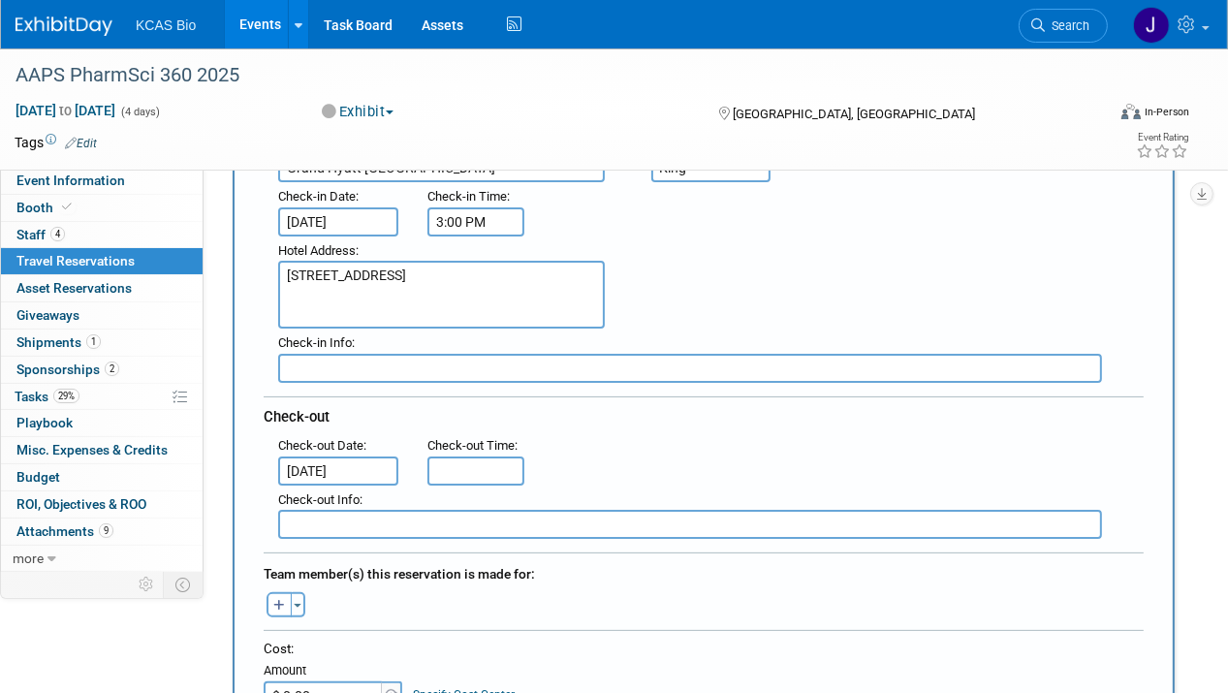
type input "11:00 AM"
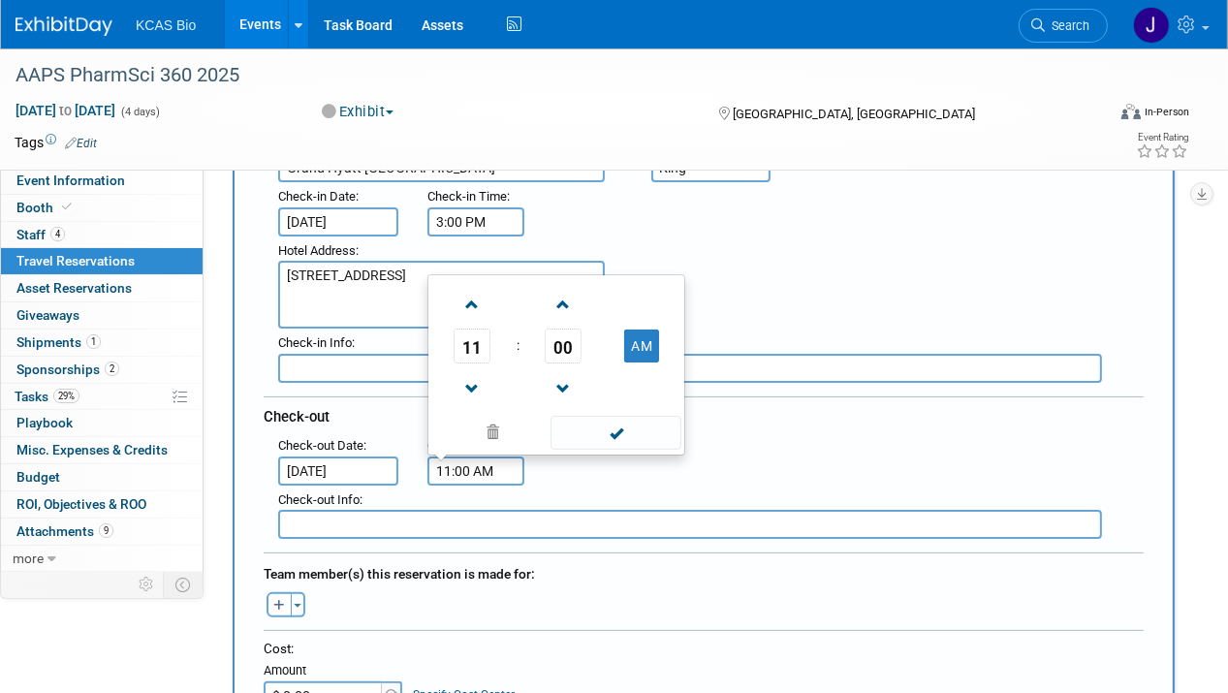
click at [459, 466] on input "11:00 AM" at bounding box center [475, 471] width 97 height 29
click at [798, 457] on div ": Check-out Date : Nov 12, 2025 Check-out Time : 11:00 AM 11 : 00 AM 12 01 02 0…" at bounding box center [711, 458] width 895 height 54
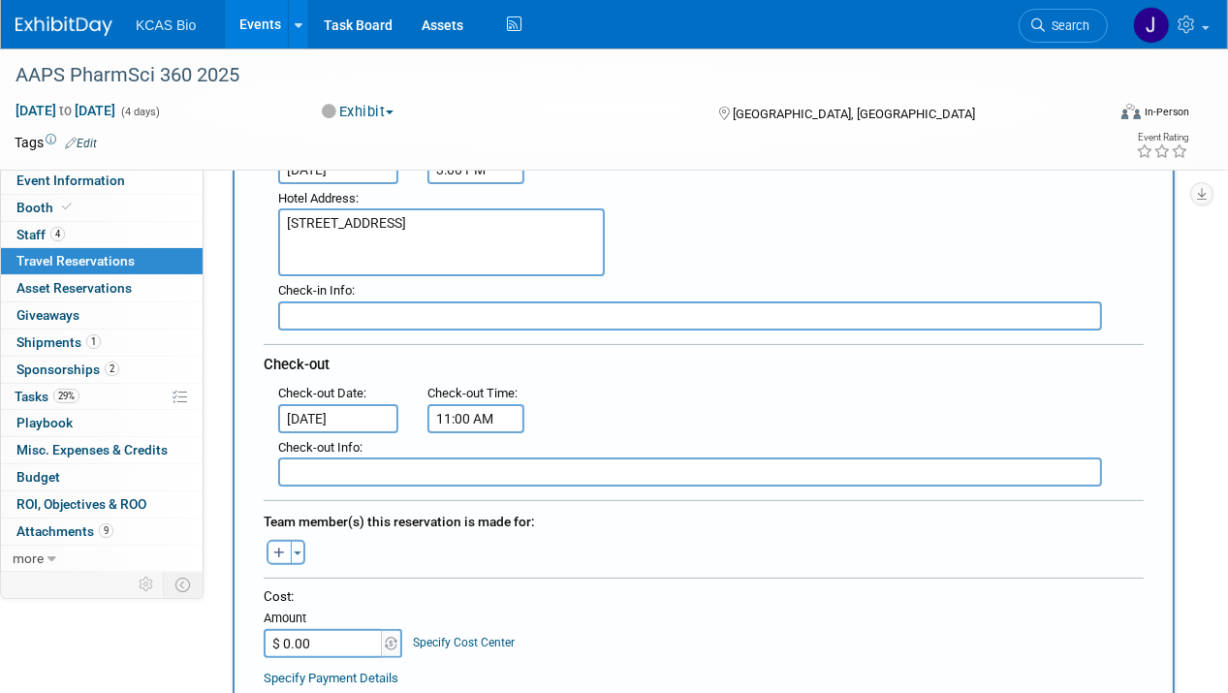
scroll to position [388, 0]
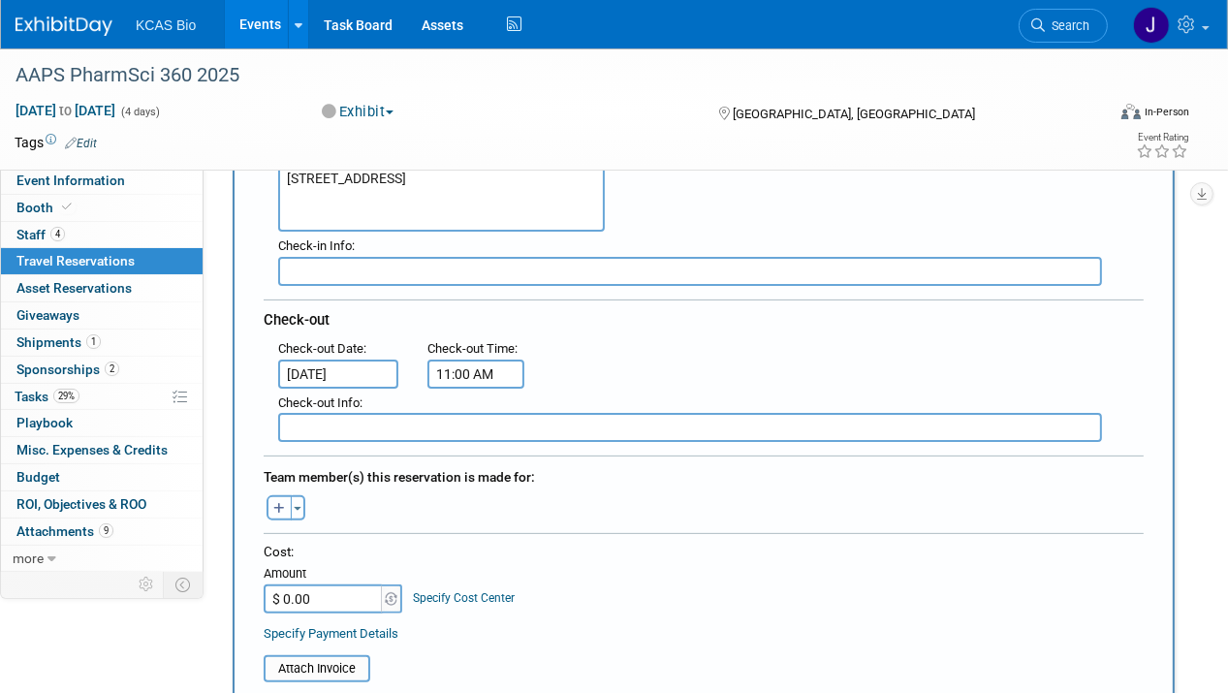
click at [279, 503] on icon "button" at bounding box center [279, 509] width 12 height 13
select select
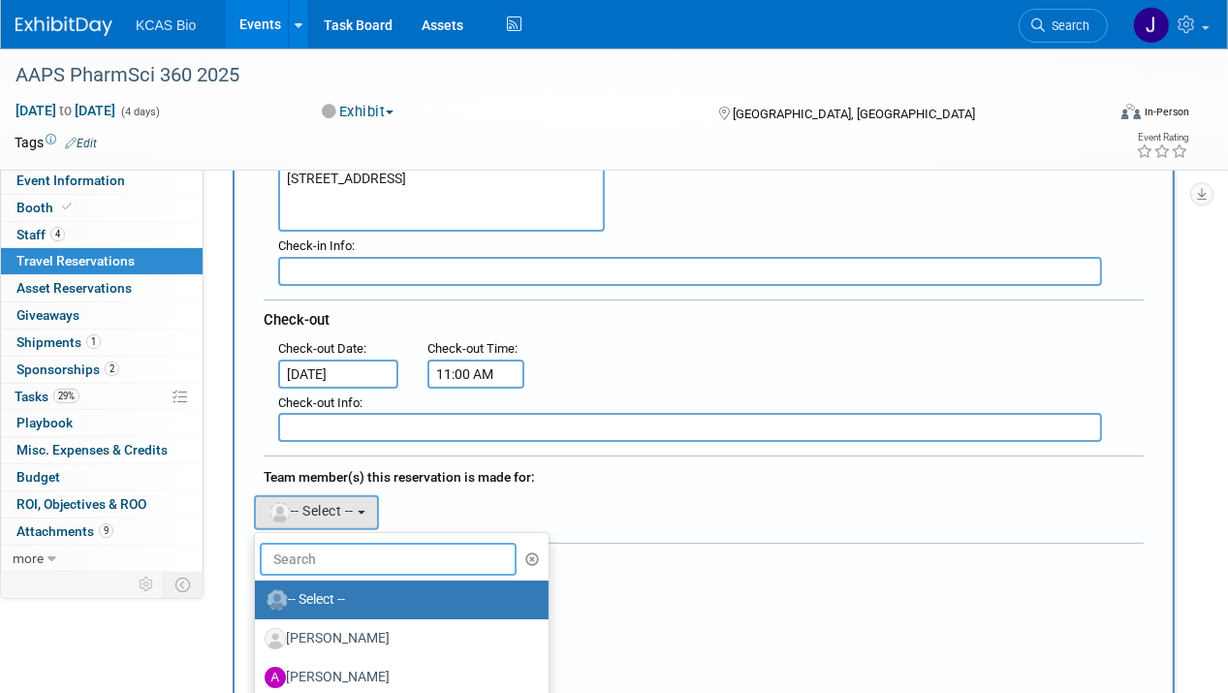
click at [313, 549] on input "text" at bounding box center [388, 559] width 257 height 33
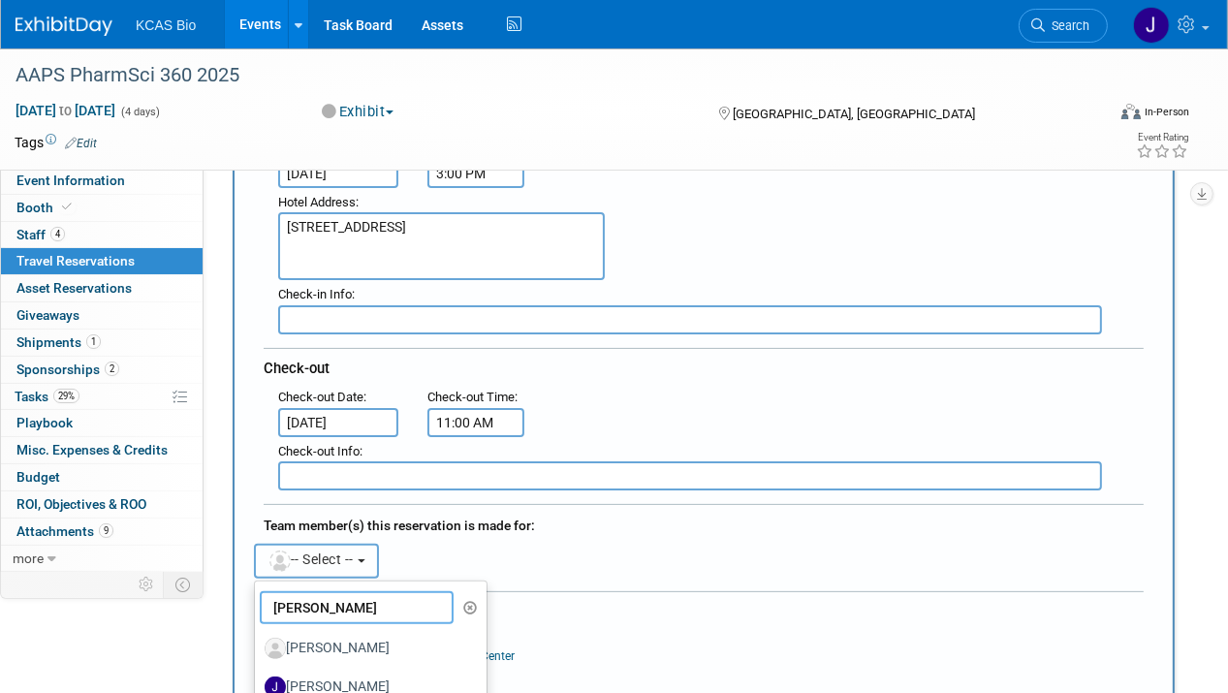
scroll to position [291, 0]
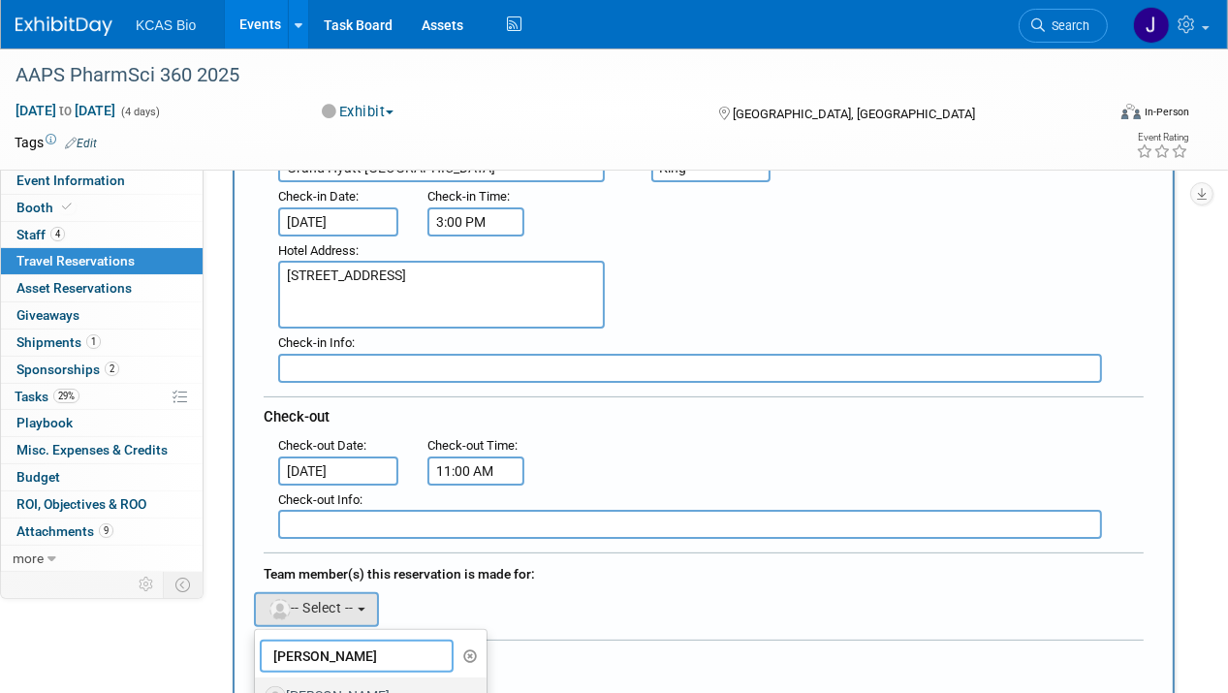
type input "john"
click at [345, 681] on label "[PERSON_NAME]" at bounding box center [366, 696] width 203 height 31
click at [258, 688] on input "[PERSON_NAME]" at bounding box center [251, 694] width 13 height 13
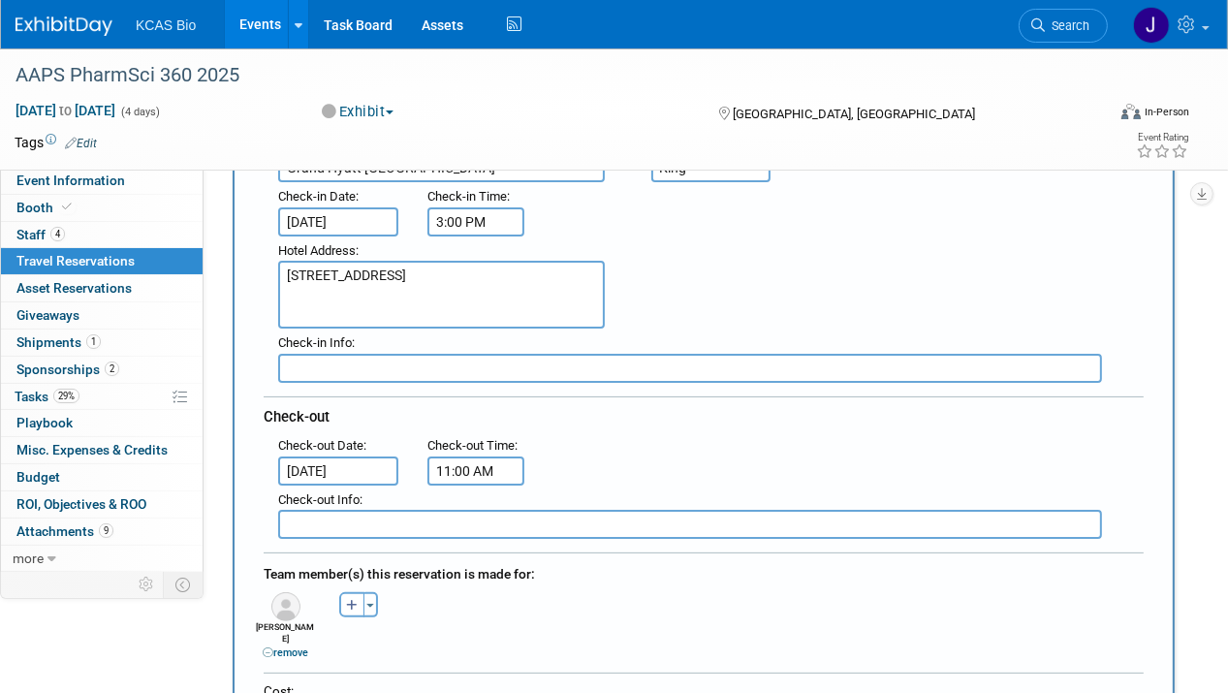
click at [544, 572] on div "Team member(s) this reservation is made for:" at bounding box center [704, 571] width 880 height 31
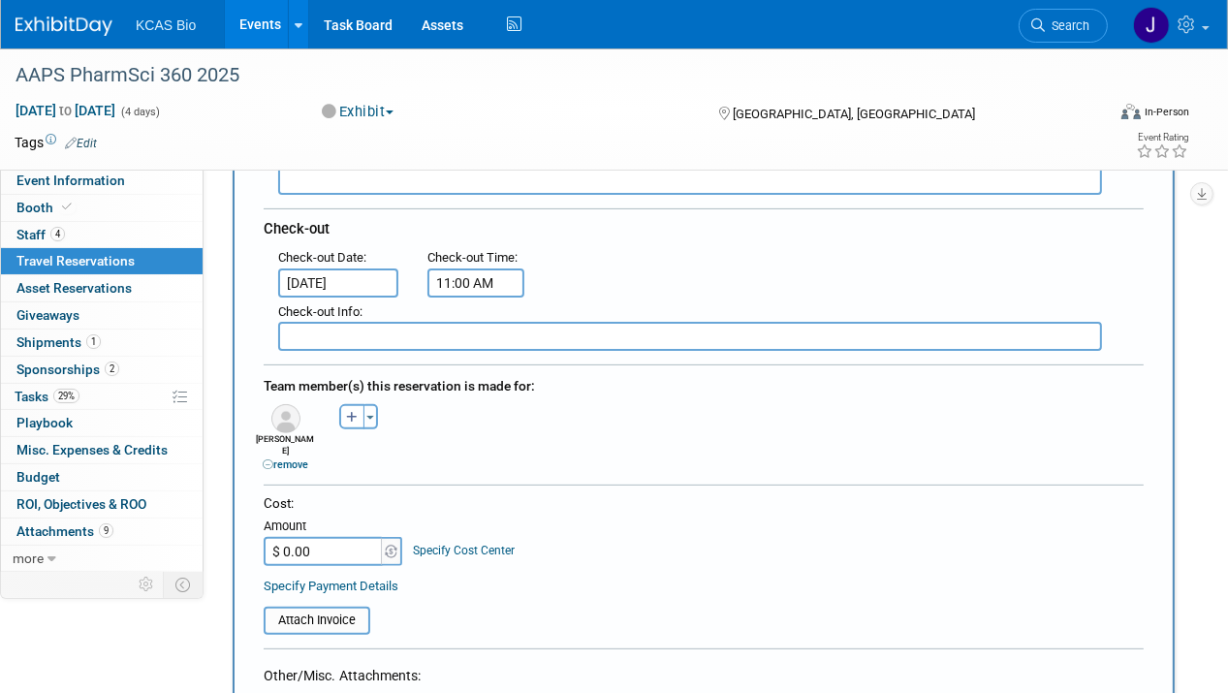
scroll to position [485, 0]
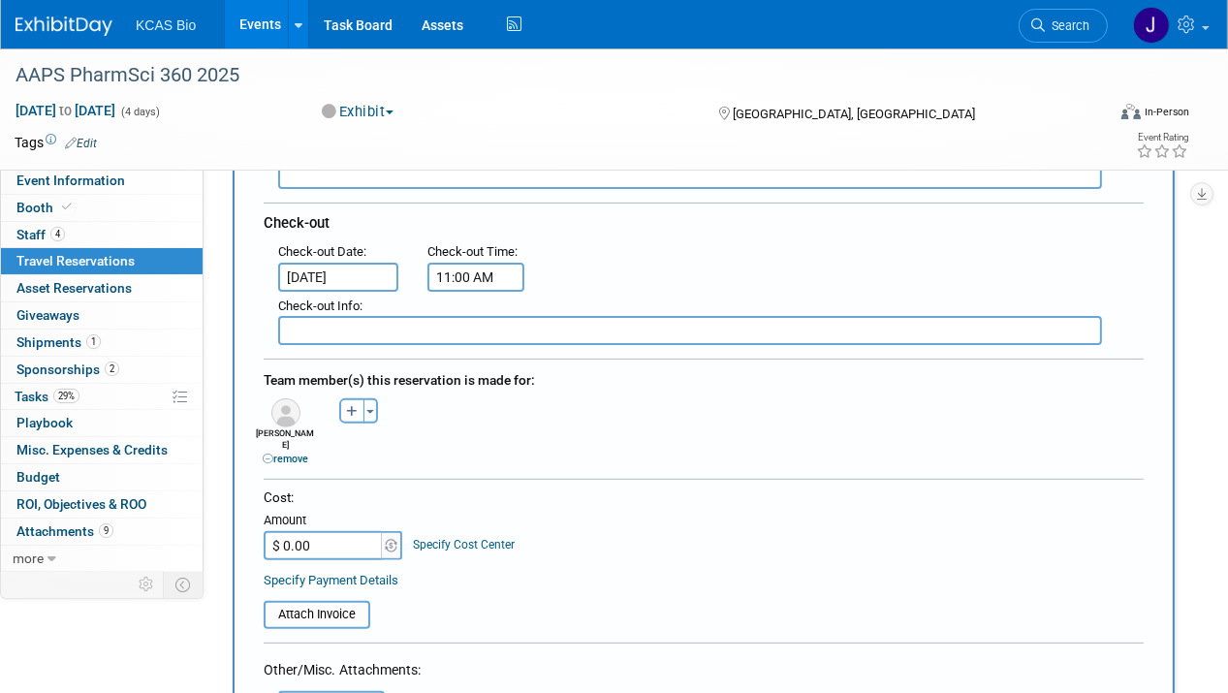
click at [350, 531] on input "$ 0.00" at bounding box center [324, 545] width 121 height 29
type input "$ 949.17"
click at [544, 535] on div "Cost: Amount $ 949.17 Specify Cost Center Cost Center -- Not Specified --" at bounding box center [704, 539] width 880 height 101
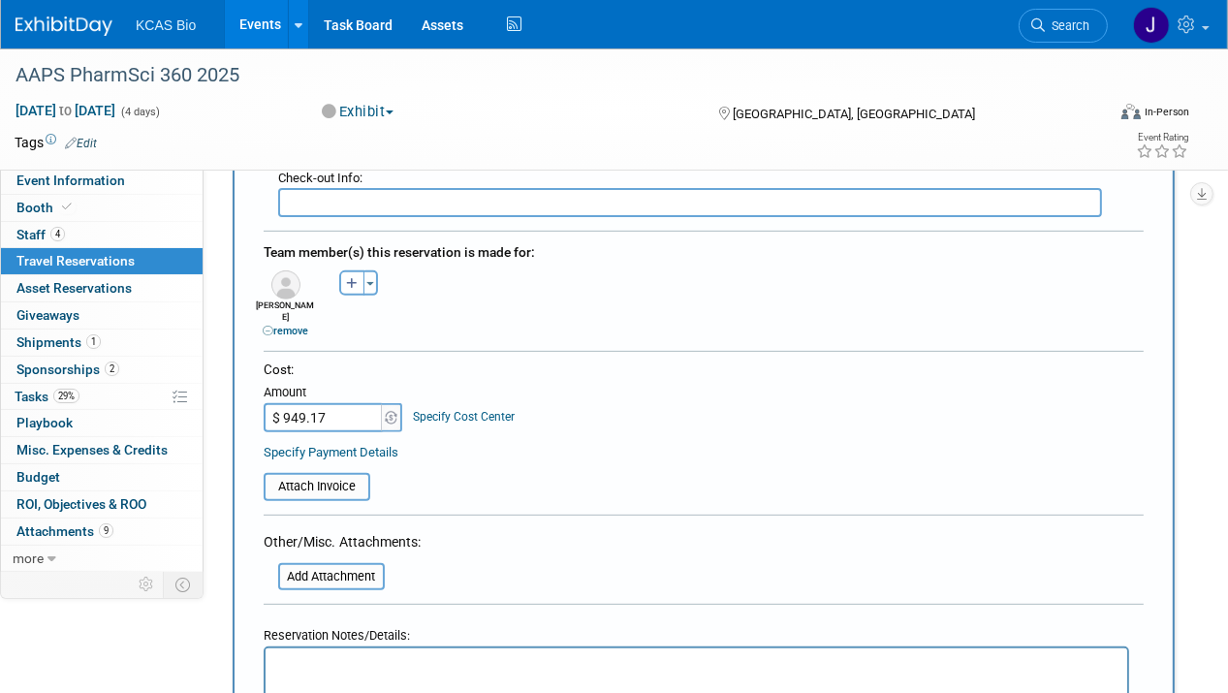
scroll to position [775, 0]
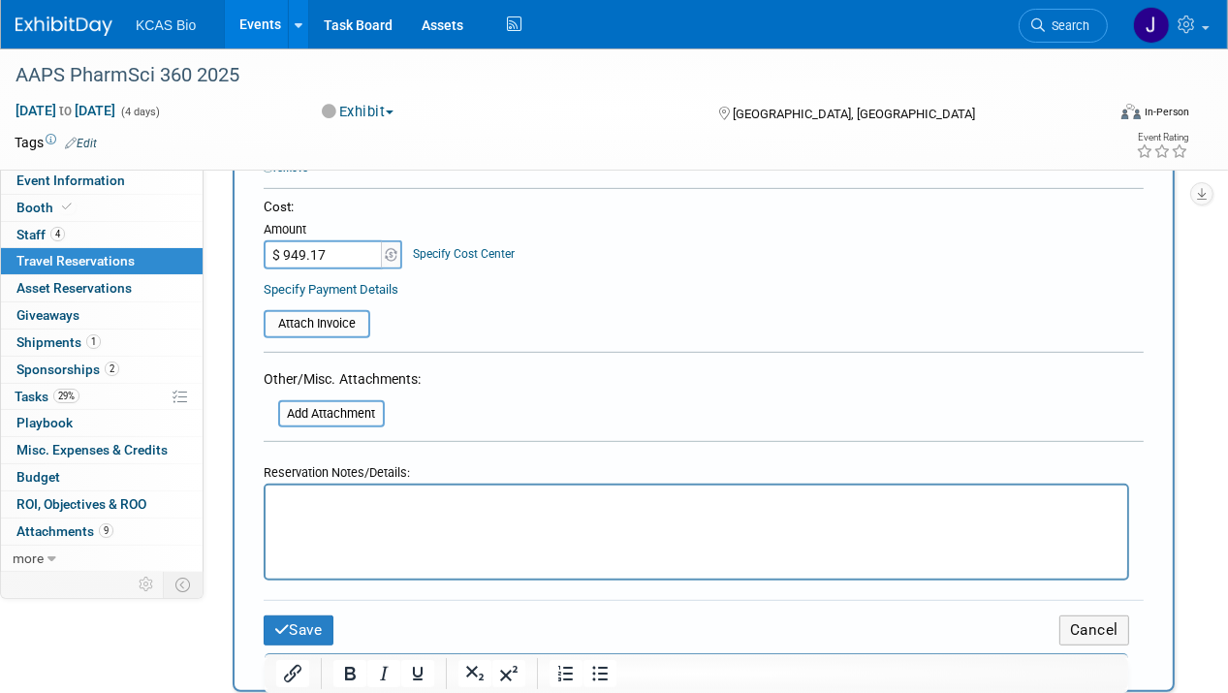
click at [323, 509] on p "Rich Text Area. Press ALT-0 for help." at bounding box center [695, 503] width 839 height 20
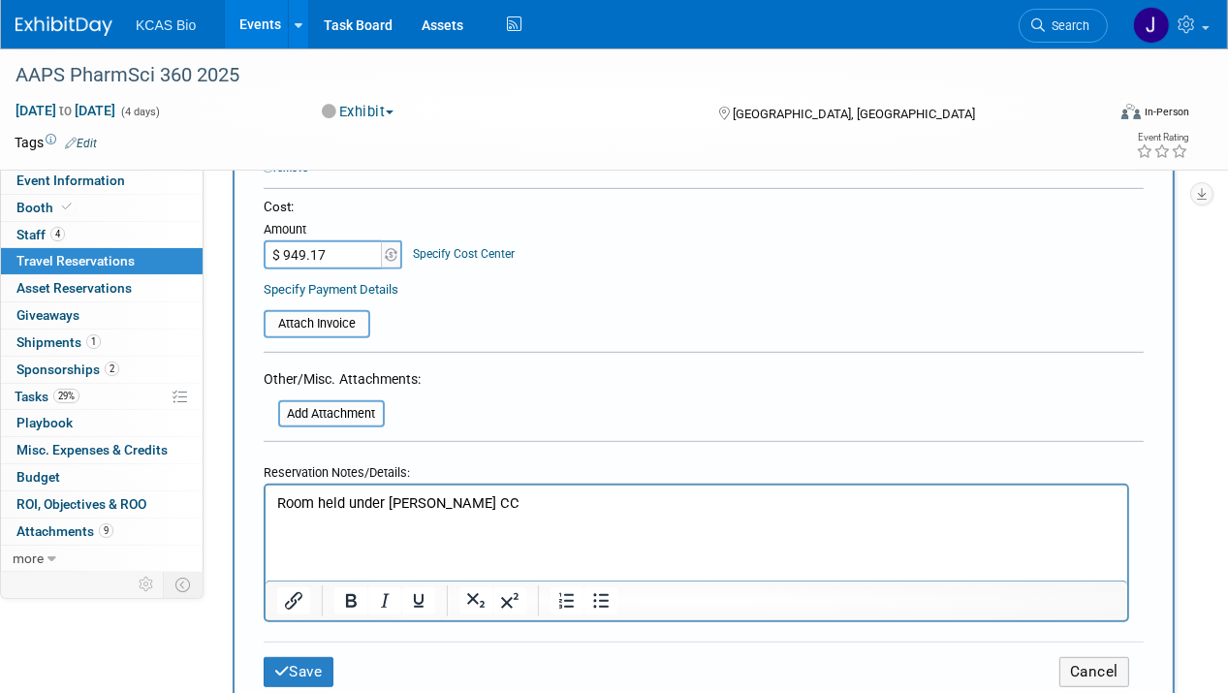
click at [304, 523] on p "Rich Text Area. Press ALT-0 for help." at bounding box center [695, 524] width 839 height 20
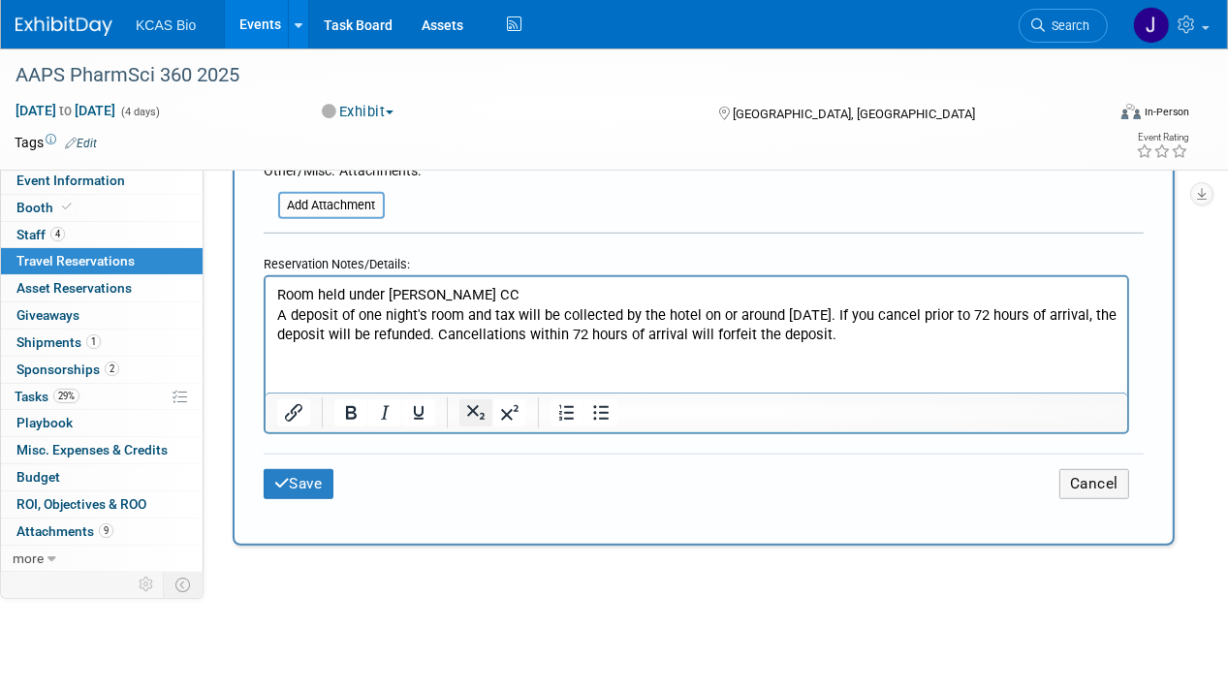
scroll to position [1066, 0]
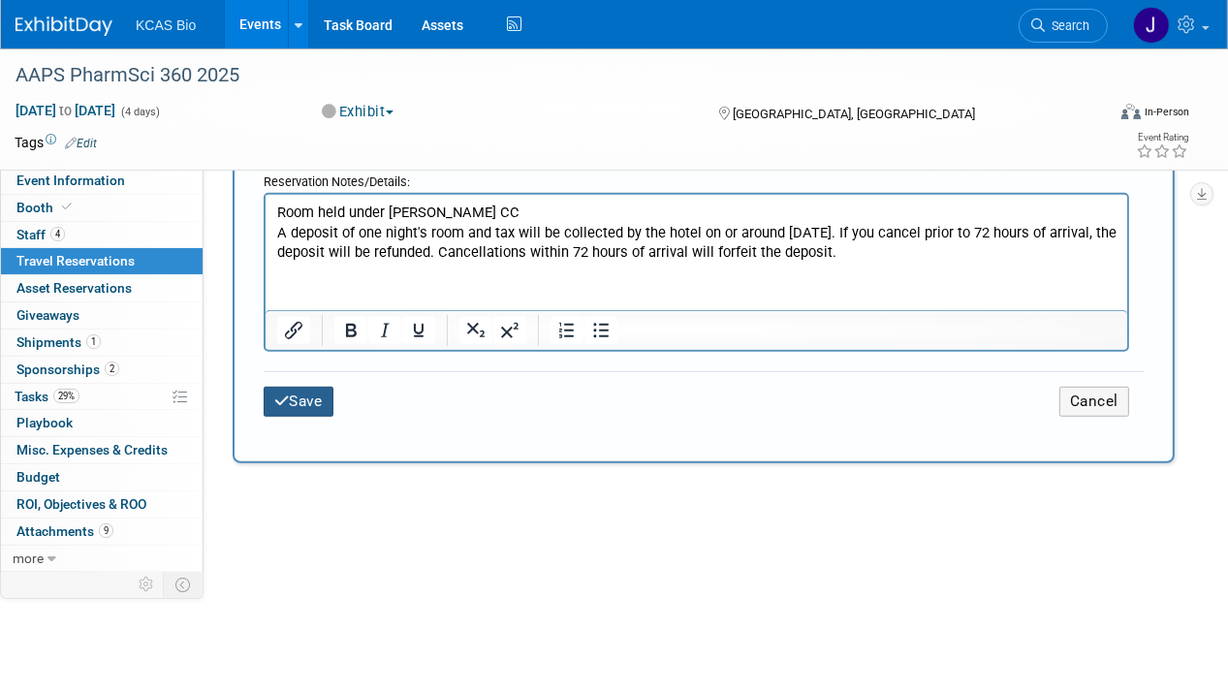
click at [316, 387] on button "Save" at bounding box center [299, 402] width 70 height 30
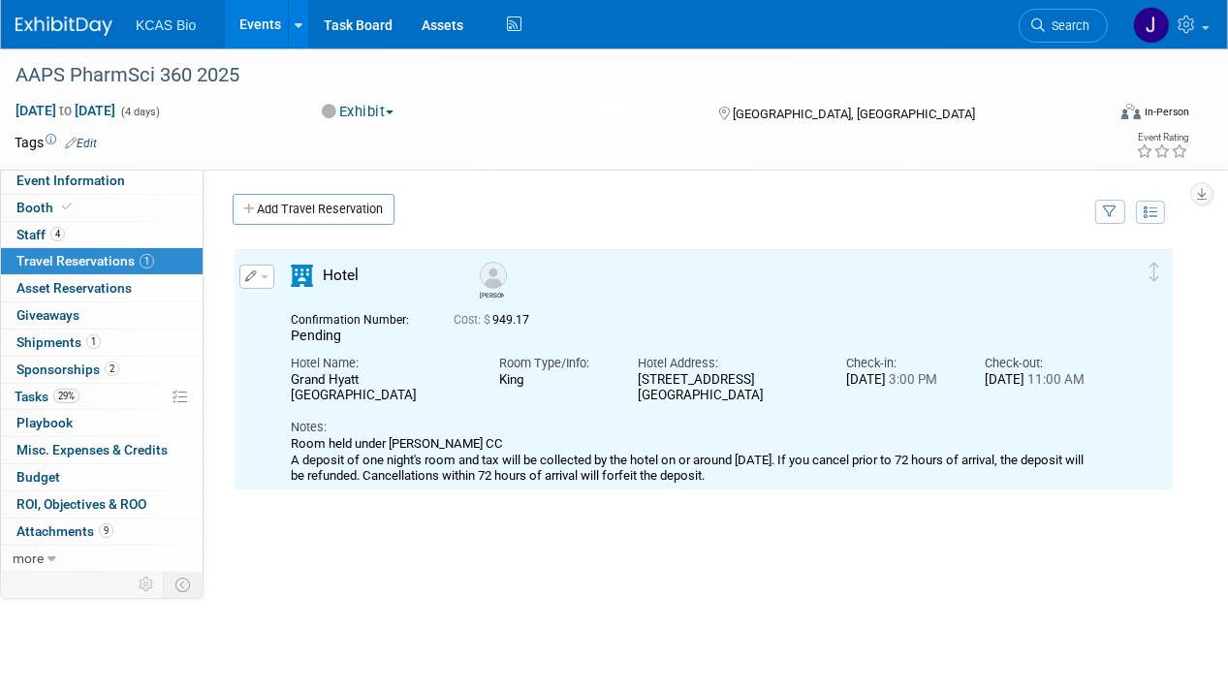
scroll to position [0, 0]
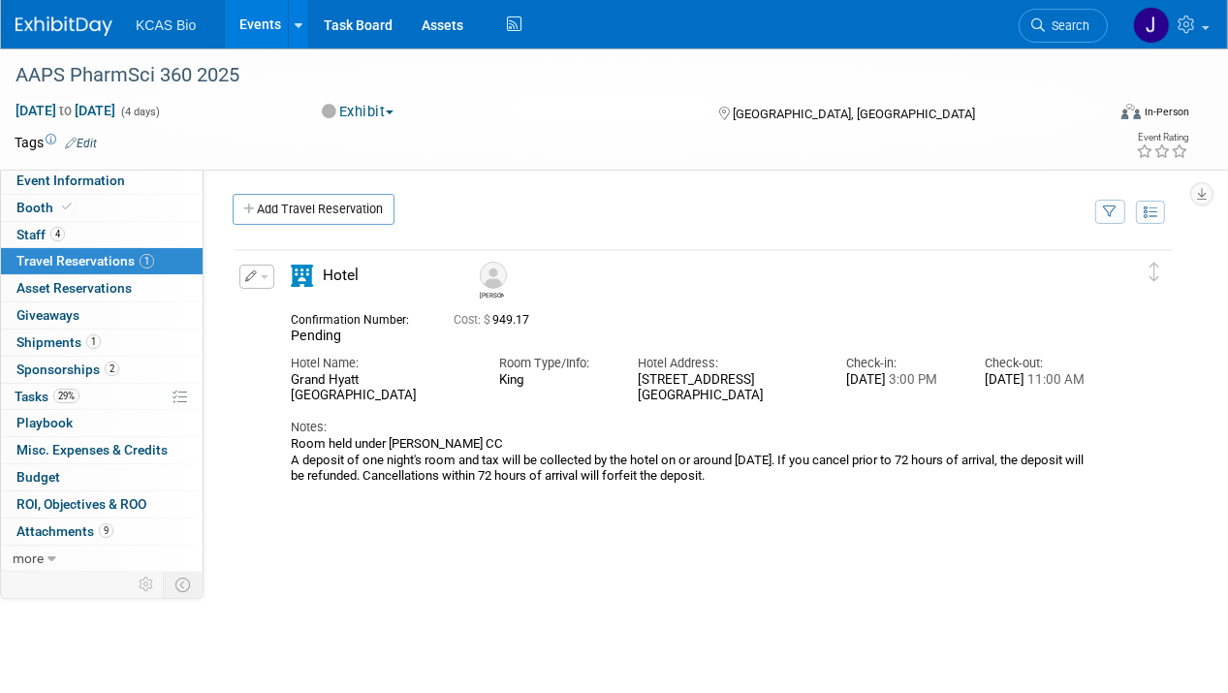
click at [267, 276] on button "button" at bounding box center [256, 277] width 35 height 24
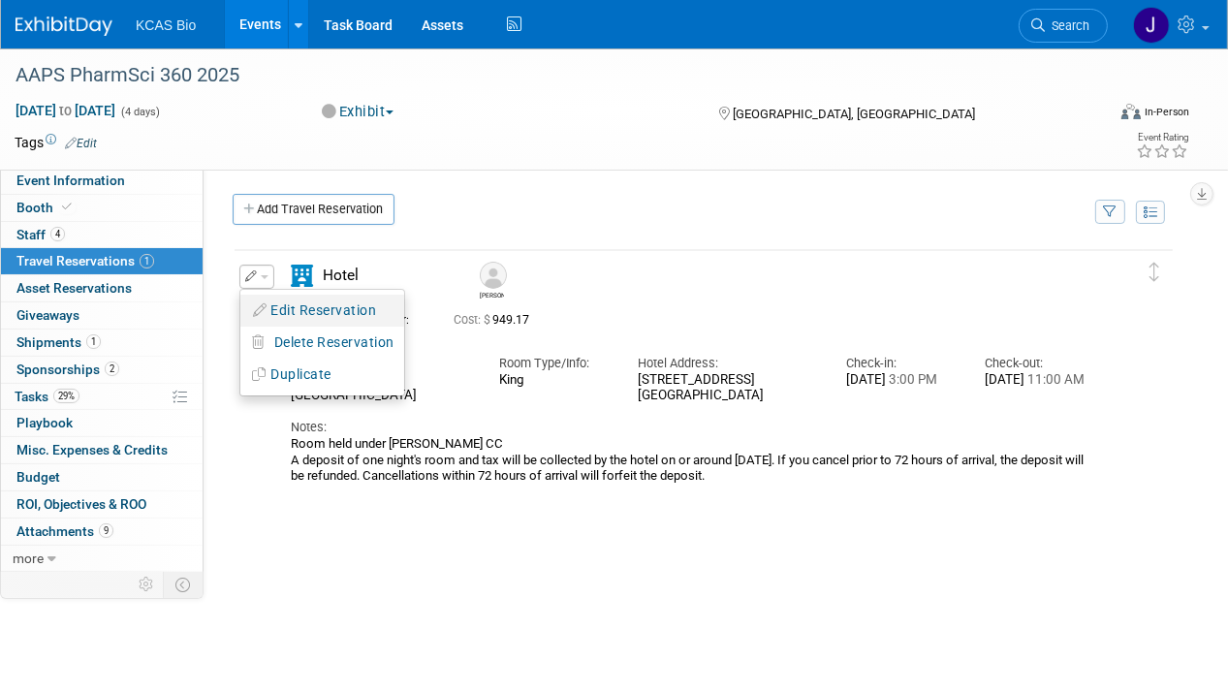
click at [290, 305] on button "Edit Reservation" at bounding box center [322, 311] width 164 height 28
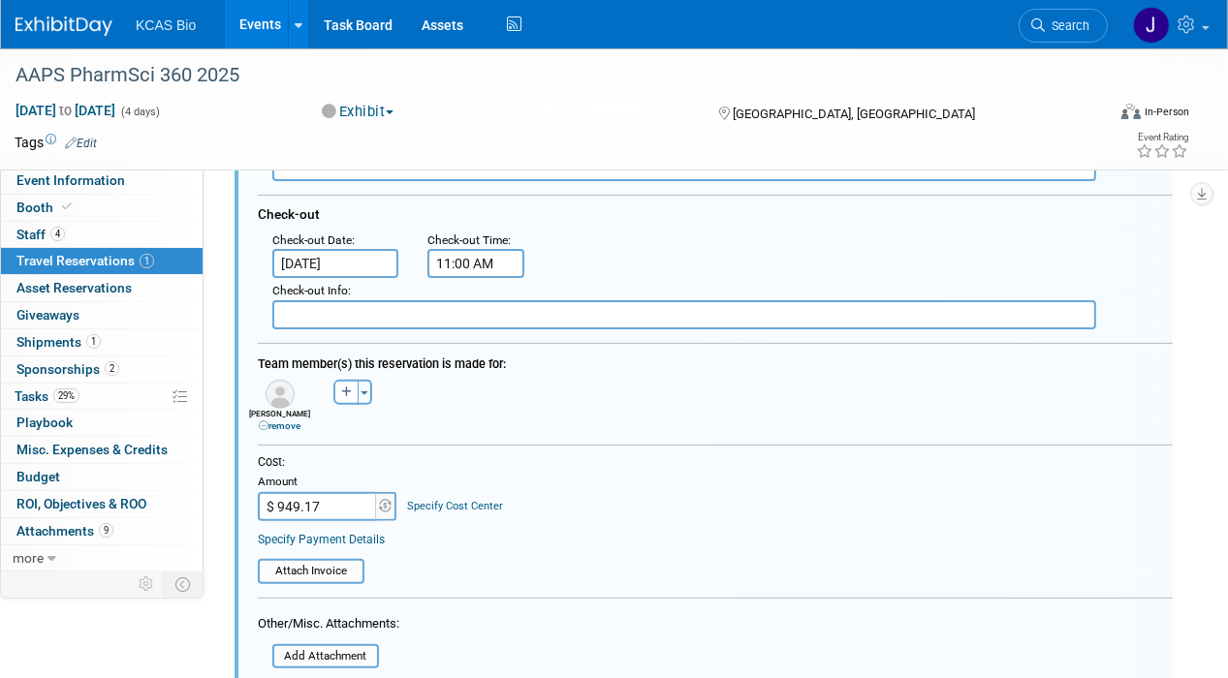
scroll to position [612, 0]
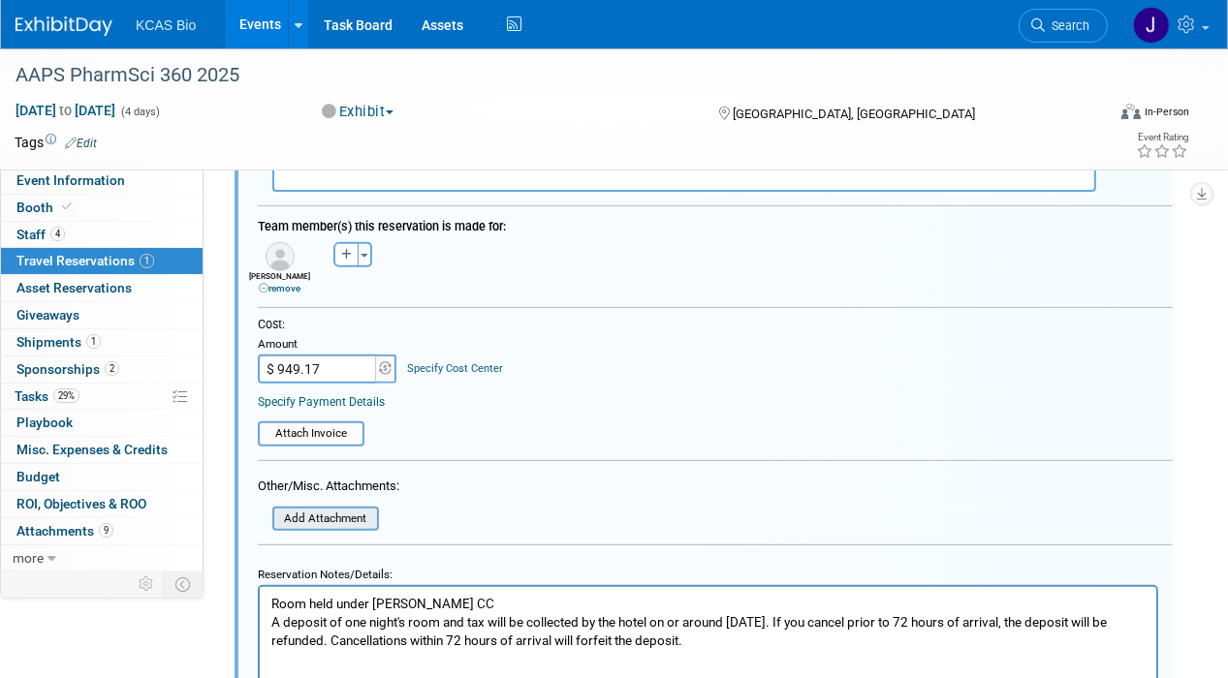
click at [348, 509] on input "file" at bounding box center [261, 519] width 231 height 21
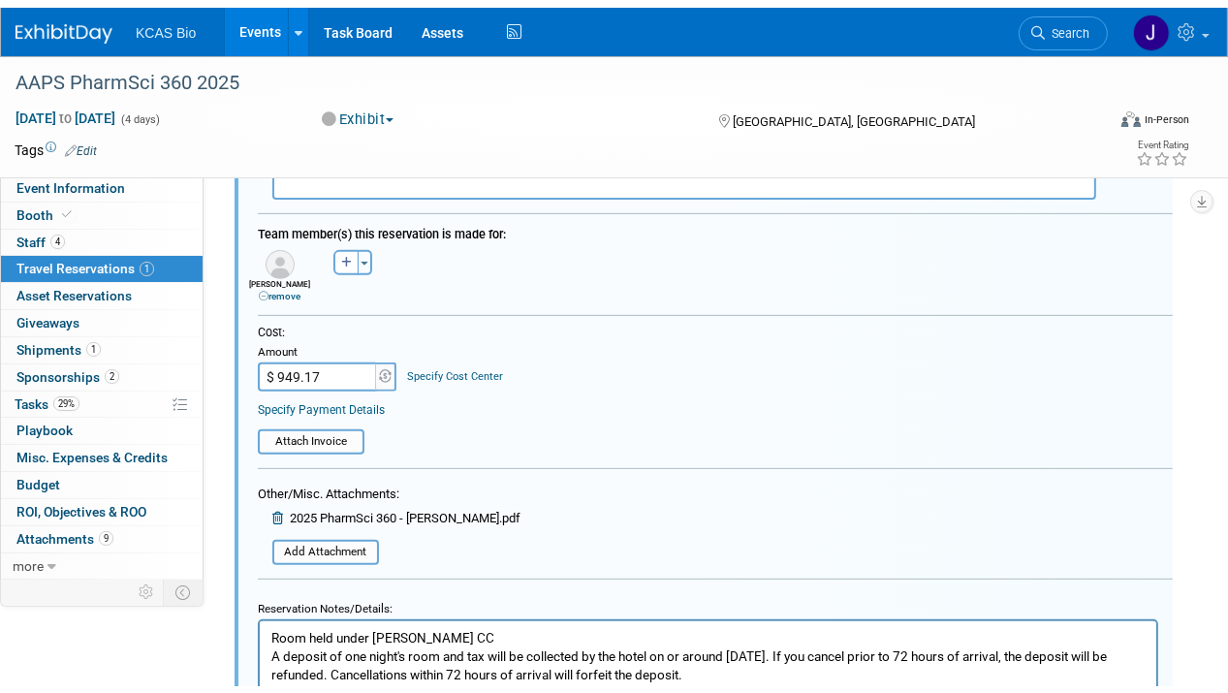
scroll to position [944, 0]
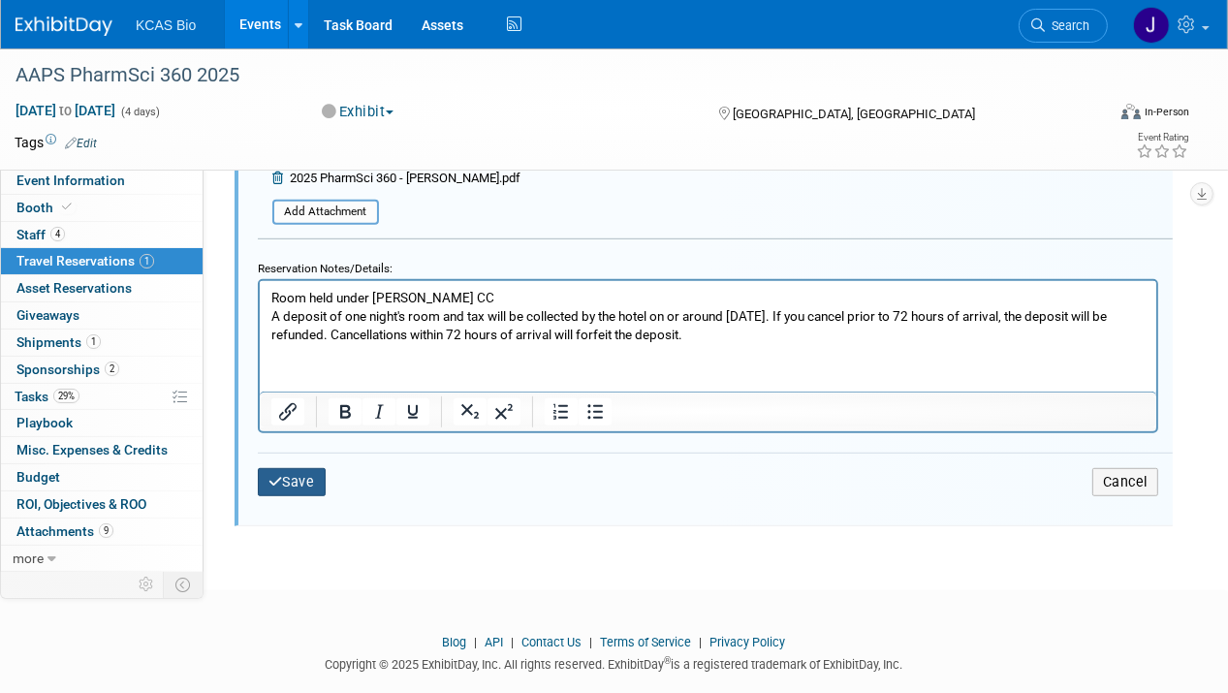
click at [296, 468] on button "Save" at bounding box center [292, 482] width 68 height 28
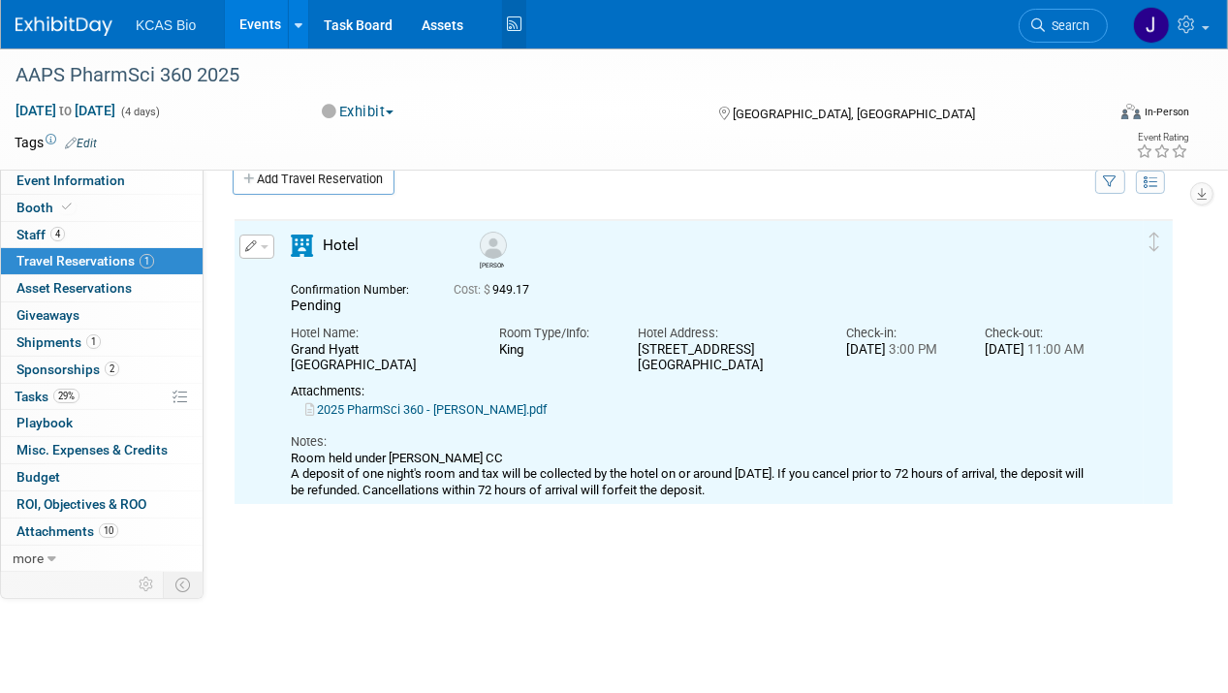
scroll to position [0, 0]
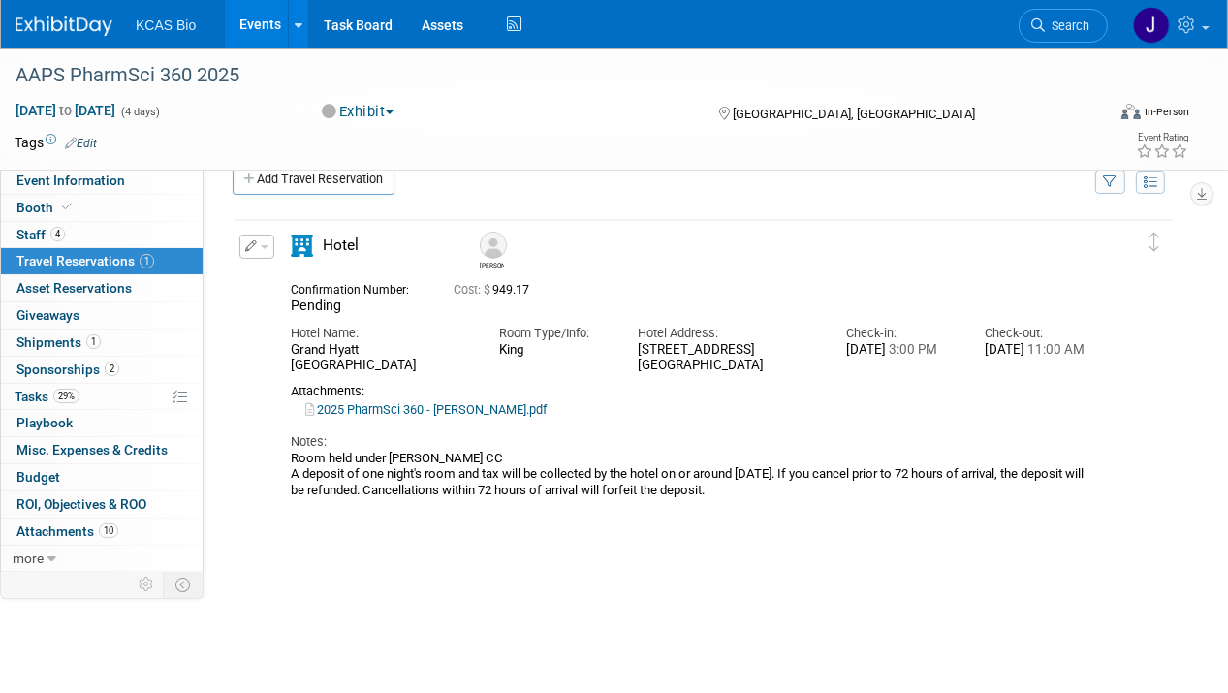
click at [261, 240] on button "button" at bounding box center [256, 247] width 35 height 24
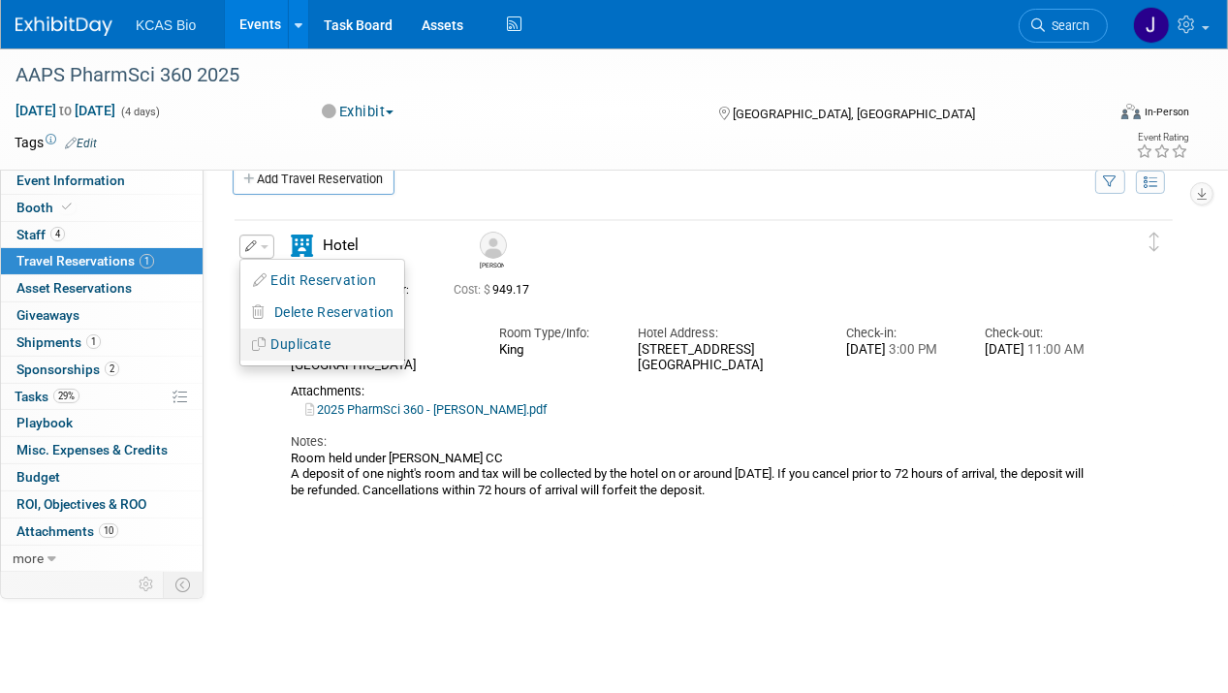
click at [264, 337] on icon "button" at bounding box center [261, 344] width 19 height 14
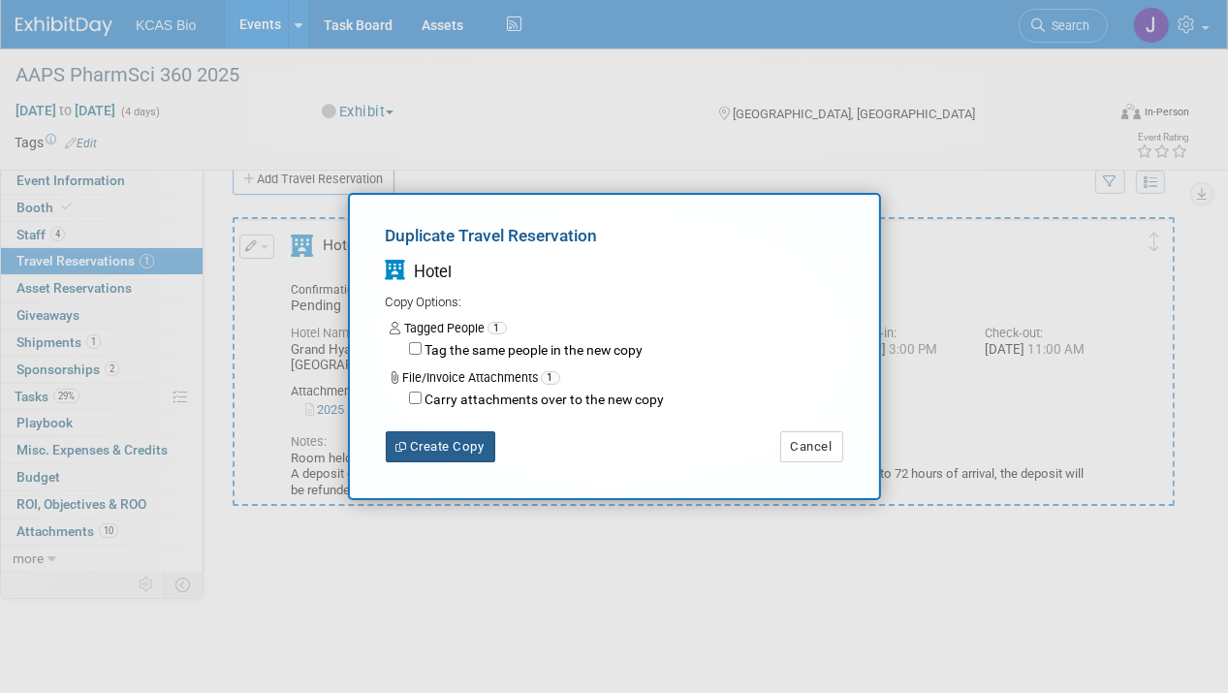
click at [431, 448] on button "Create Copy" at bounding box center [441, 446] width 110 height 31
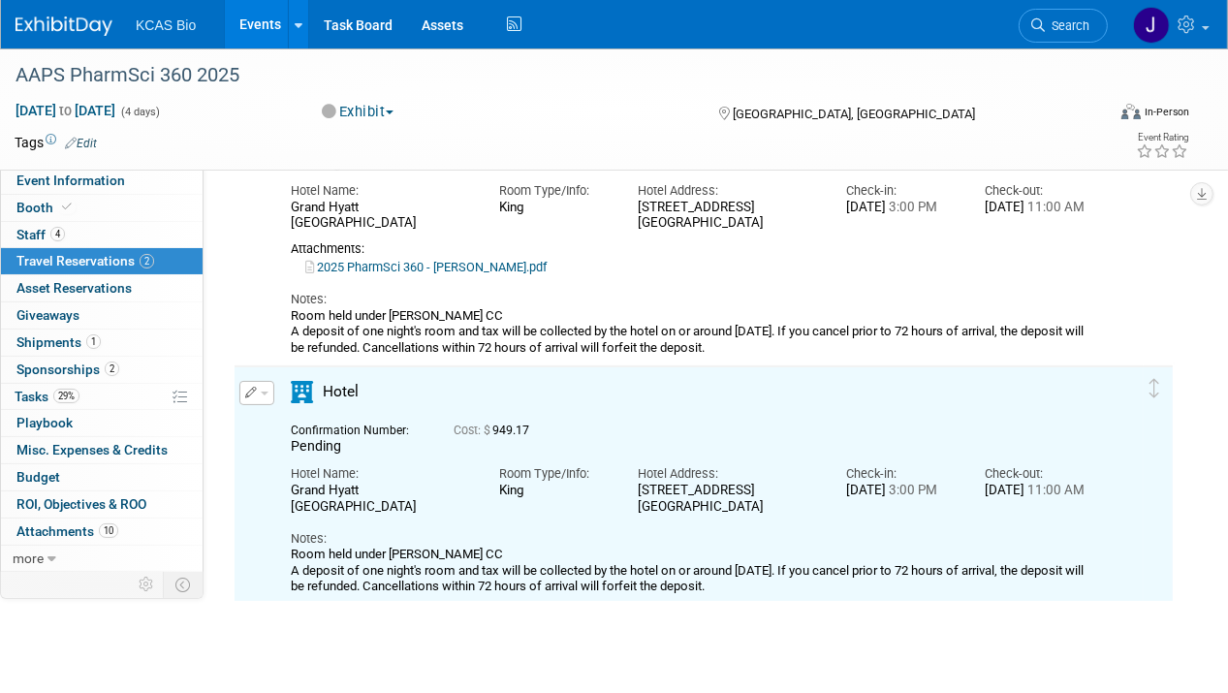
scroll to position [132, 0]
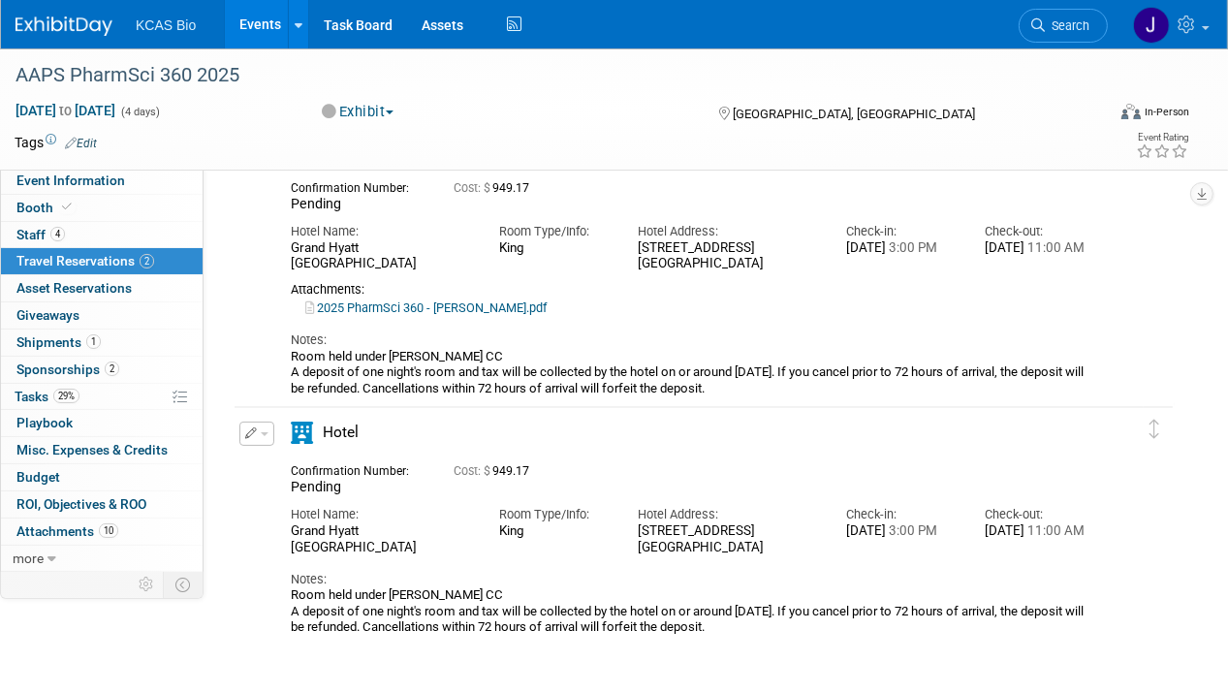
click at [267, 434] on button "button" at bounding box center [256, 434] width 35 height 24
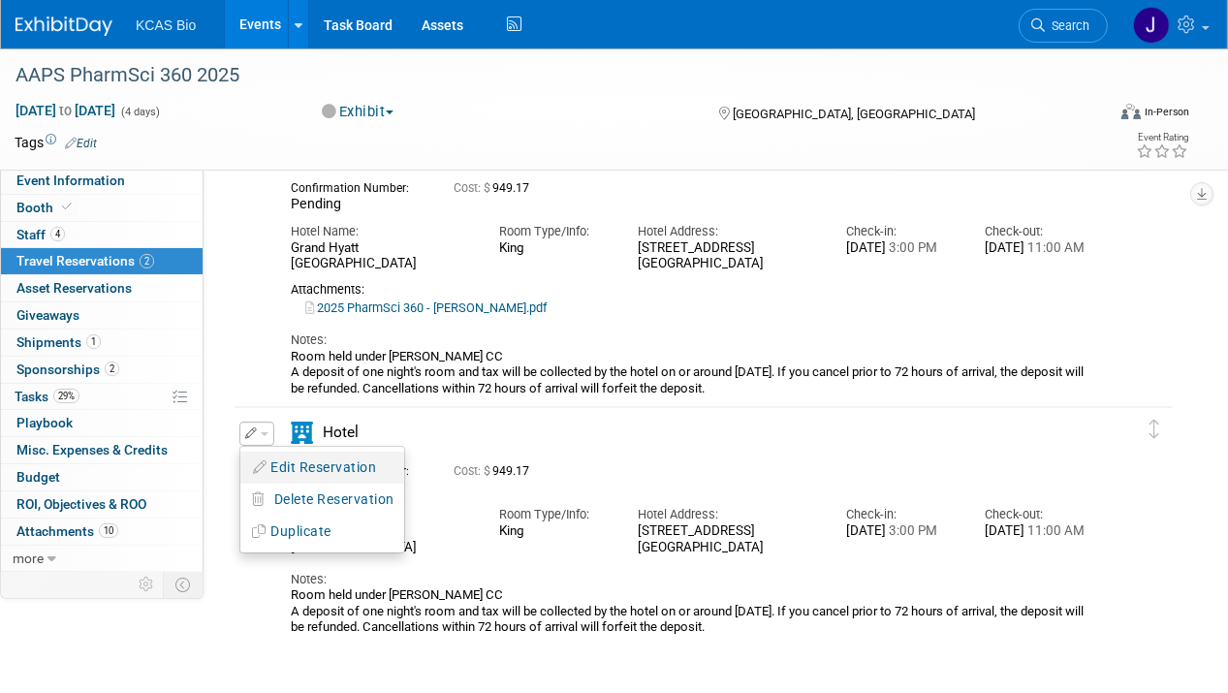
click at [292, 461] on button "Edit Reservation" at bounding box center [322, 468] width 164 height 28
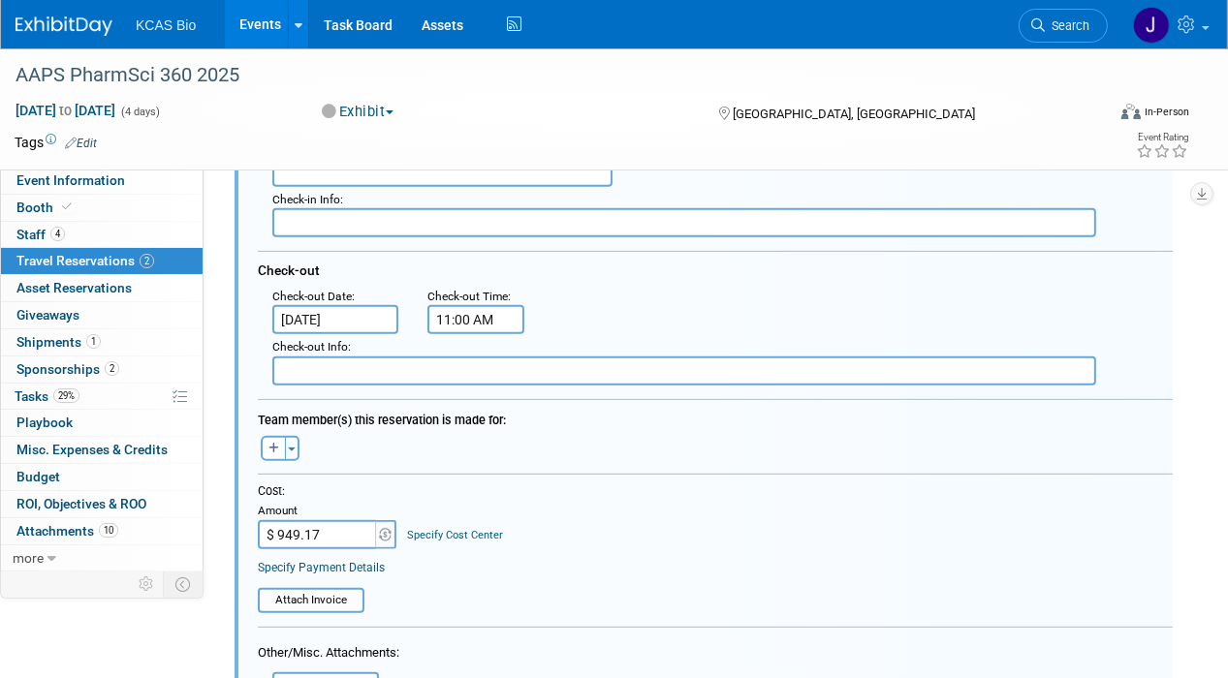
scroll to position [803, 0]
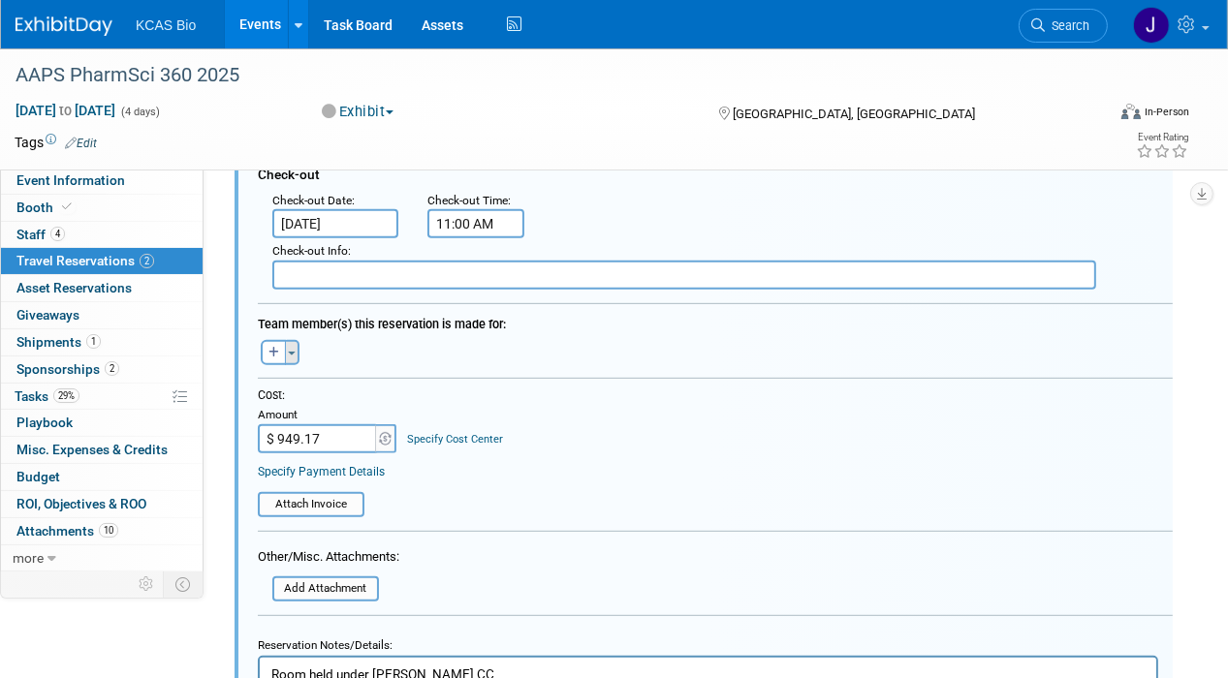
click at [287, 342] on button "Toggle Dropdown" at bounding box center [292, 352] width 15 height 25
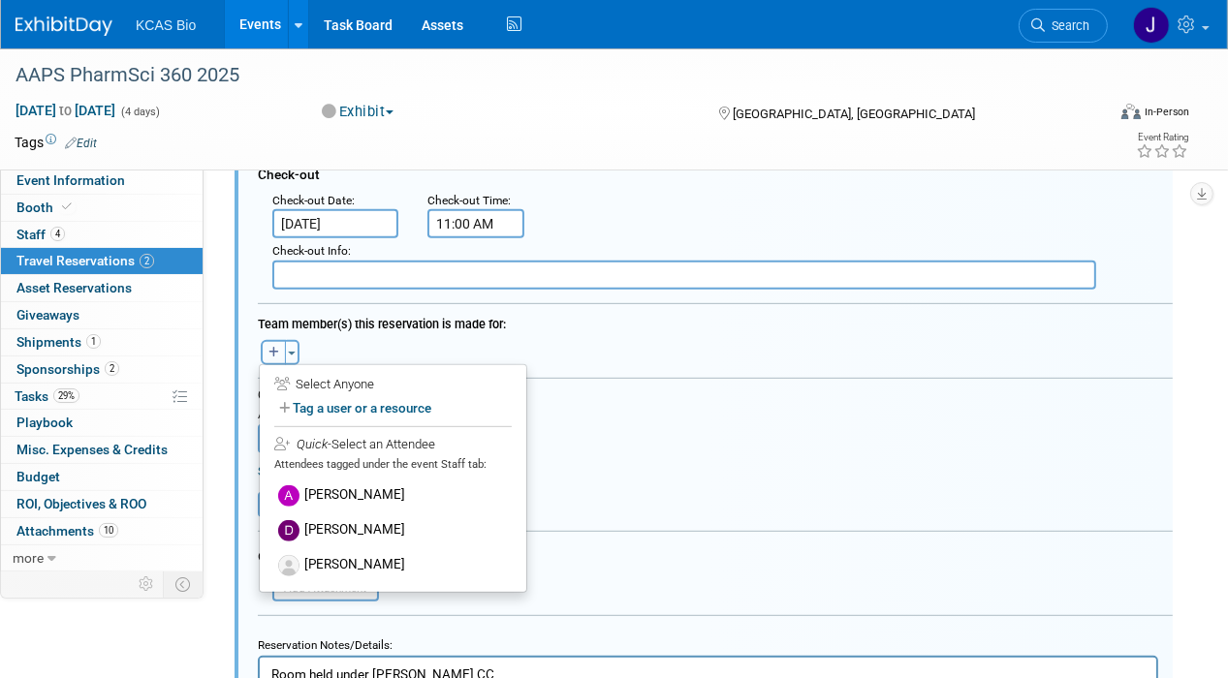
click at [275, 347] on icon "button" at bounding box center [273, 353] width 11 height 12
select select
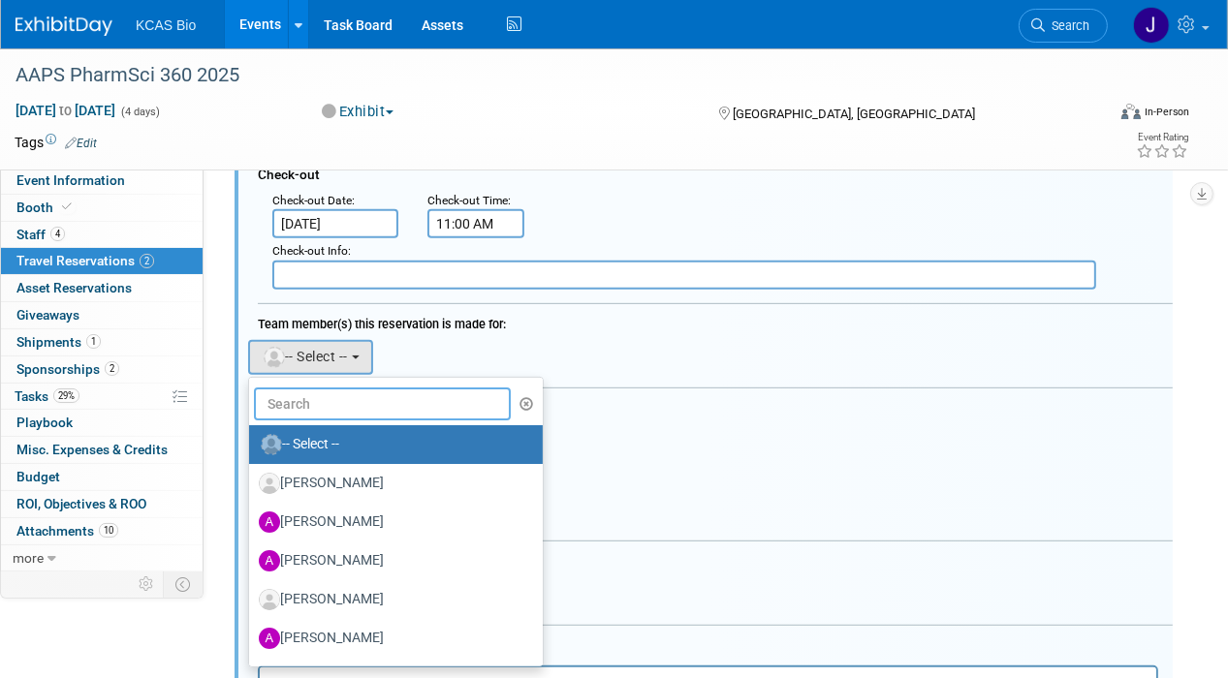
click at [302, 395] on input "text" at bounding box center [382, 404] width 257 height 33
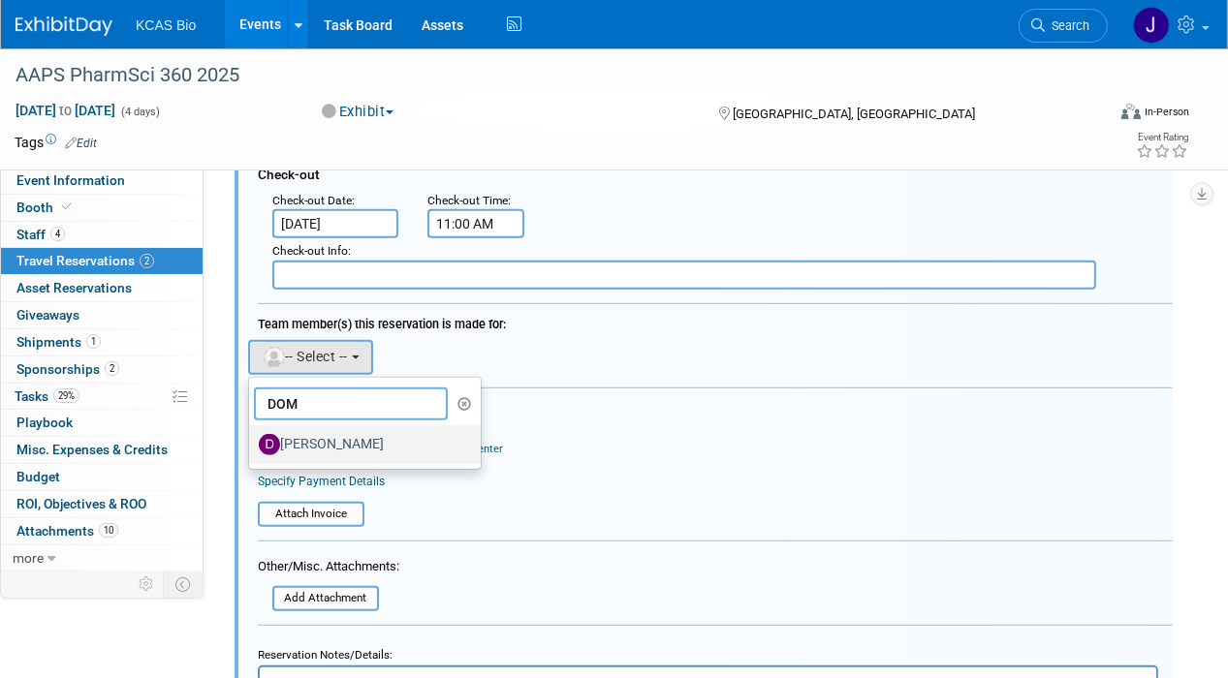
type input "DOM"
click at [340, 429] on label "[PERSON_NAME]" at bounding box center [360, 444] width 203 height 31
click at [252, 436] on input "[PERSON_NAME]" at bounding box center [245, 442] width 13 height 13
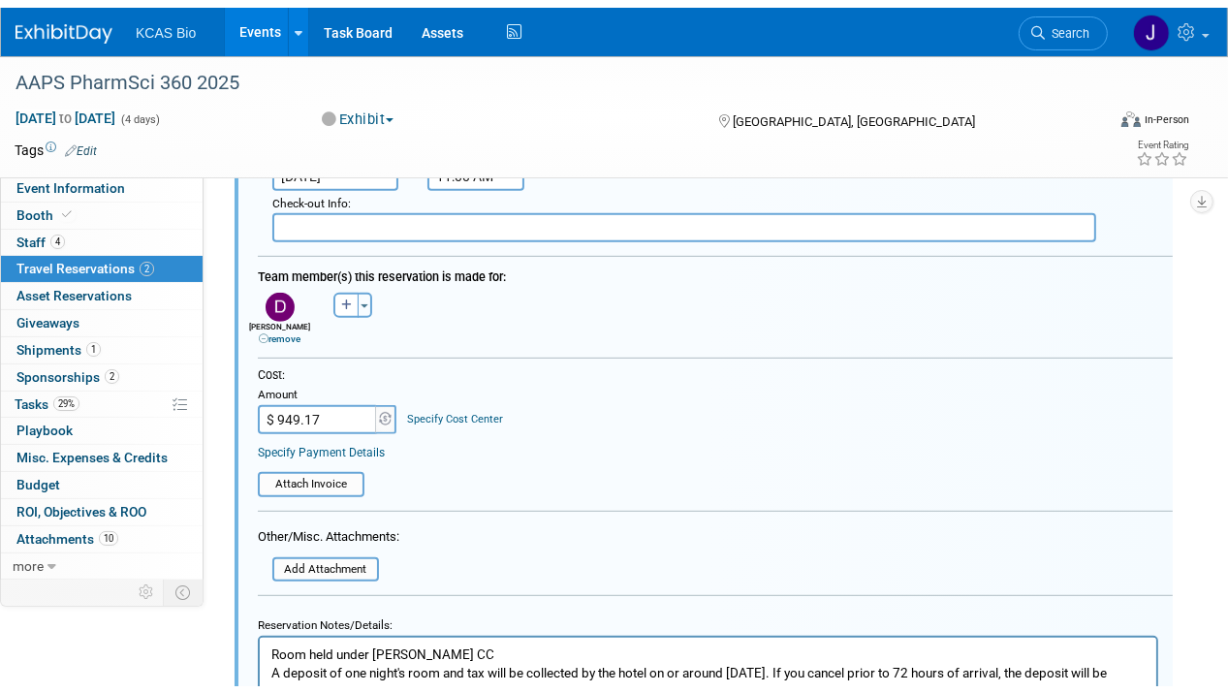
scroll to position [996, 0]
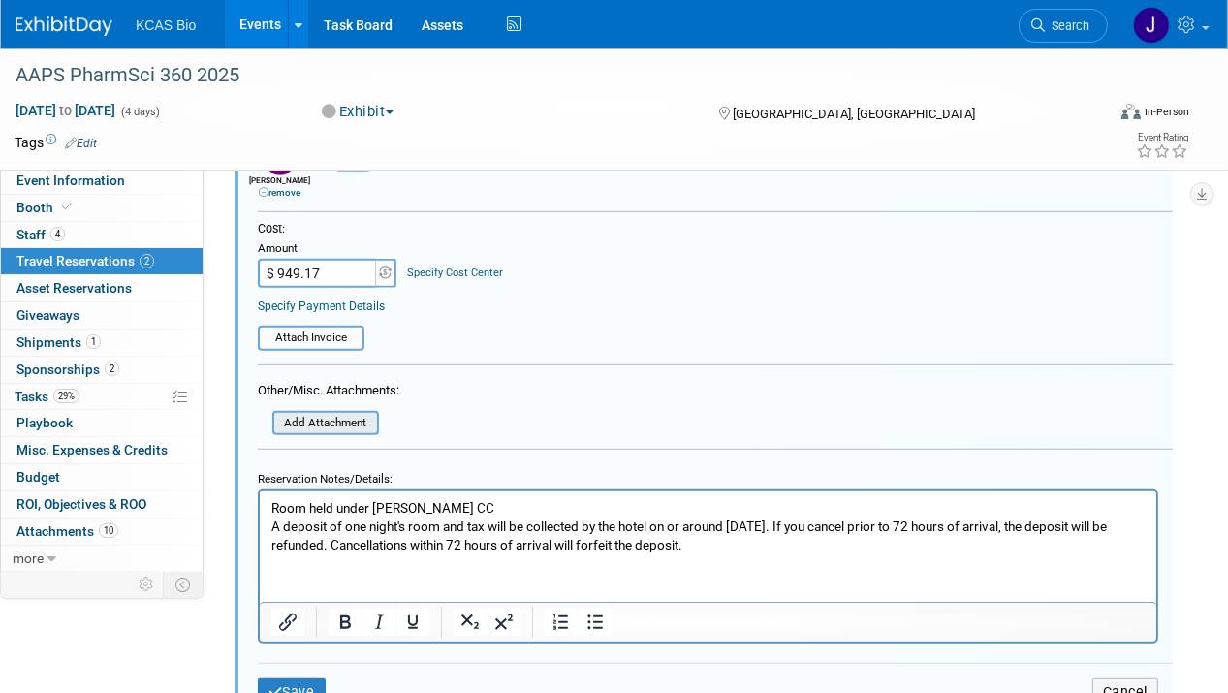
click at [340, 413] on input "file" at bounding box center [261, 423] width 231 height 21
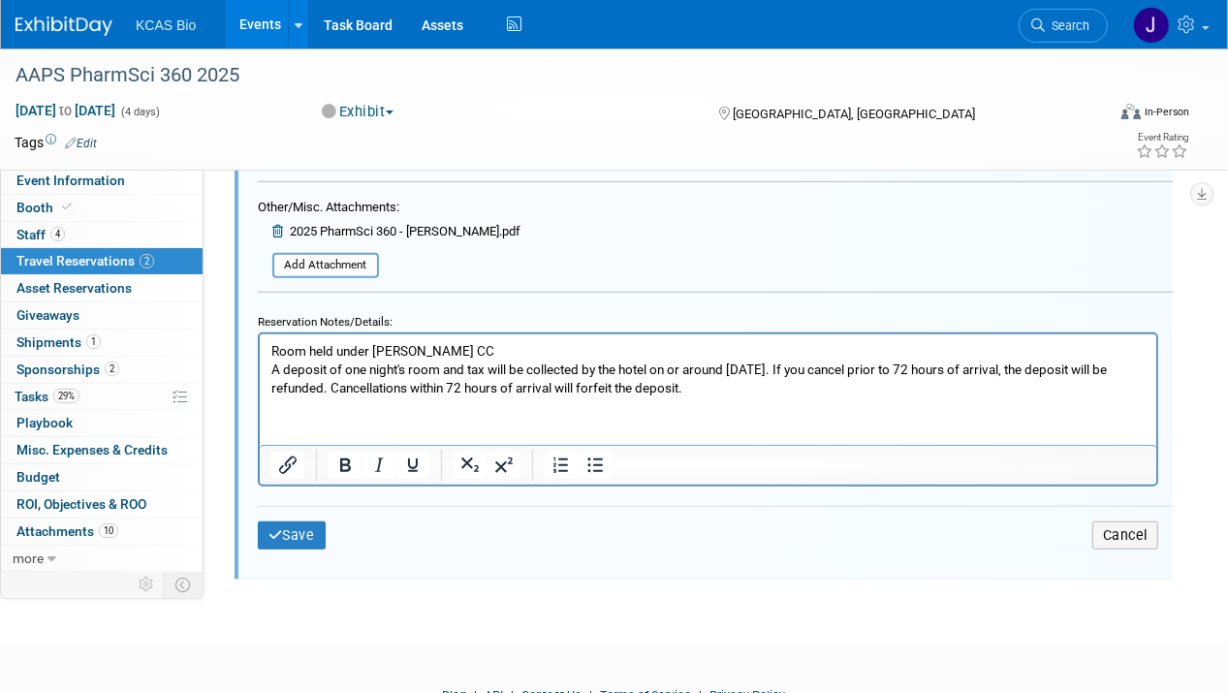
scroll to position [1190, 0]
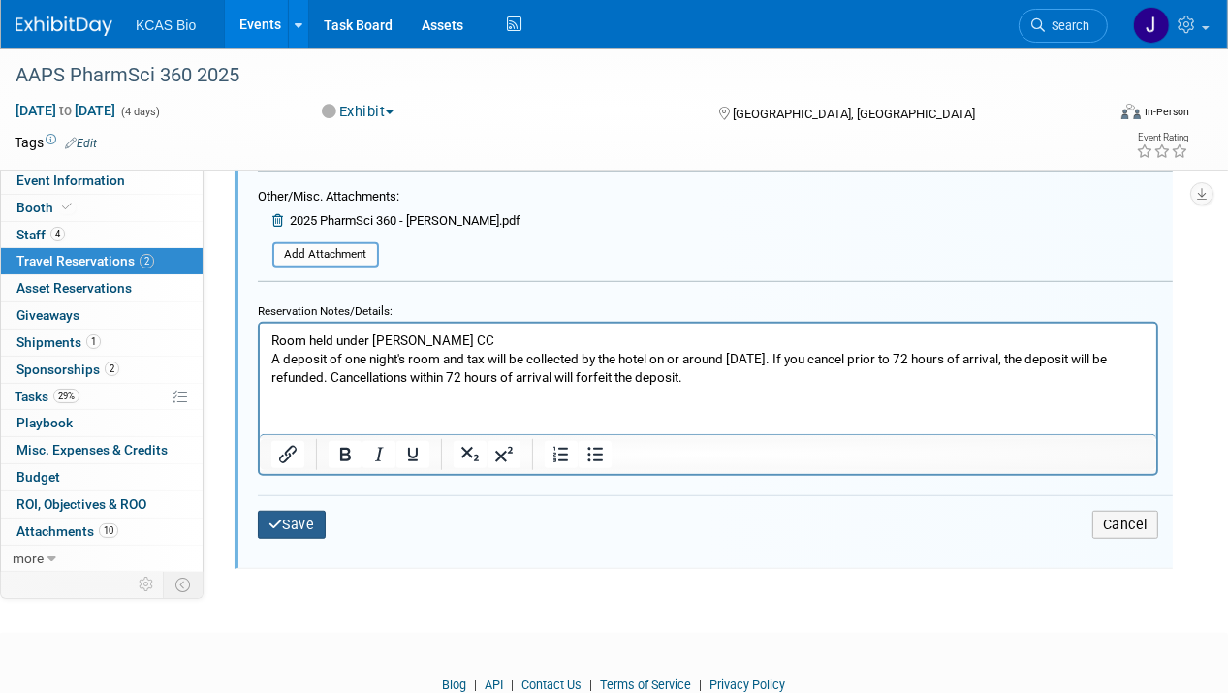
click at [289, 517] on button "Save" at bounding box center [292, 525] width 68 height 28
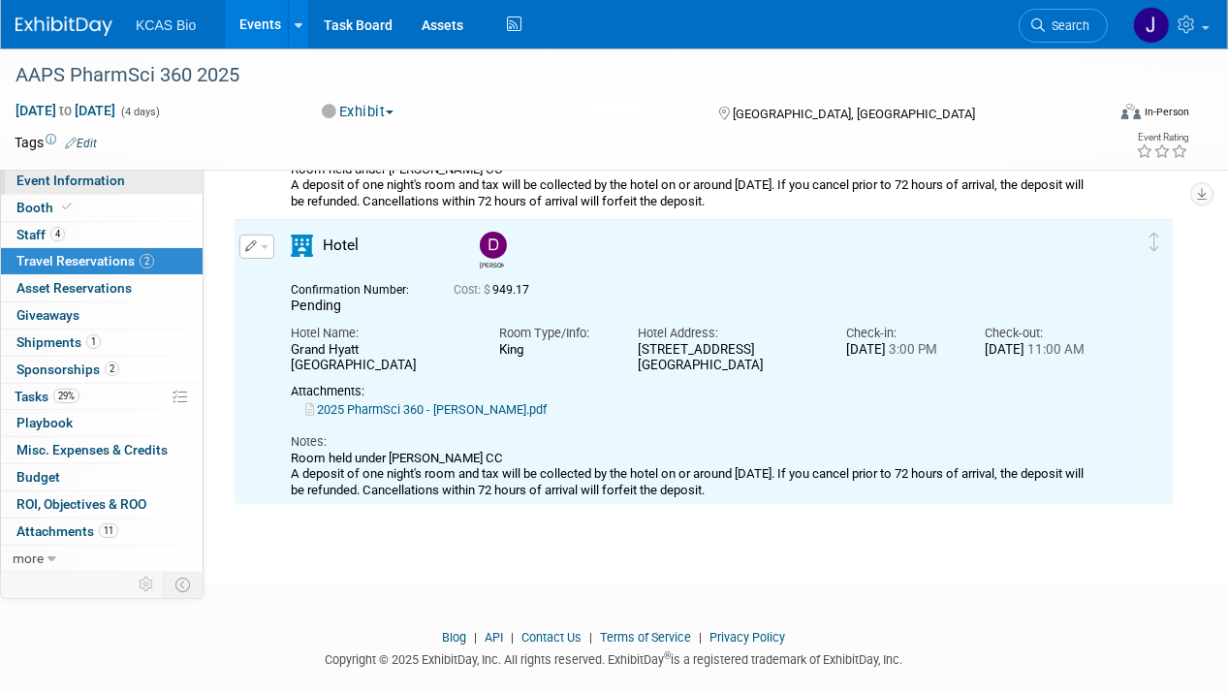
scroll to position [0, 0]
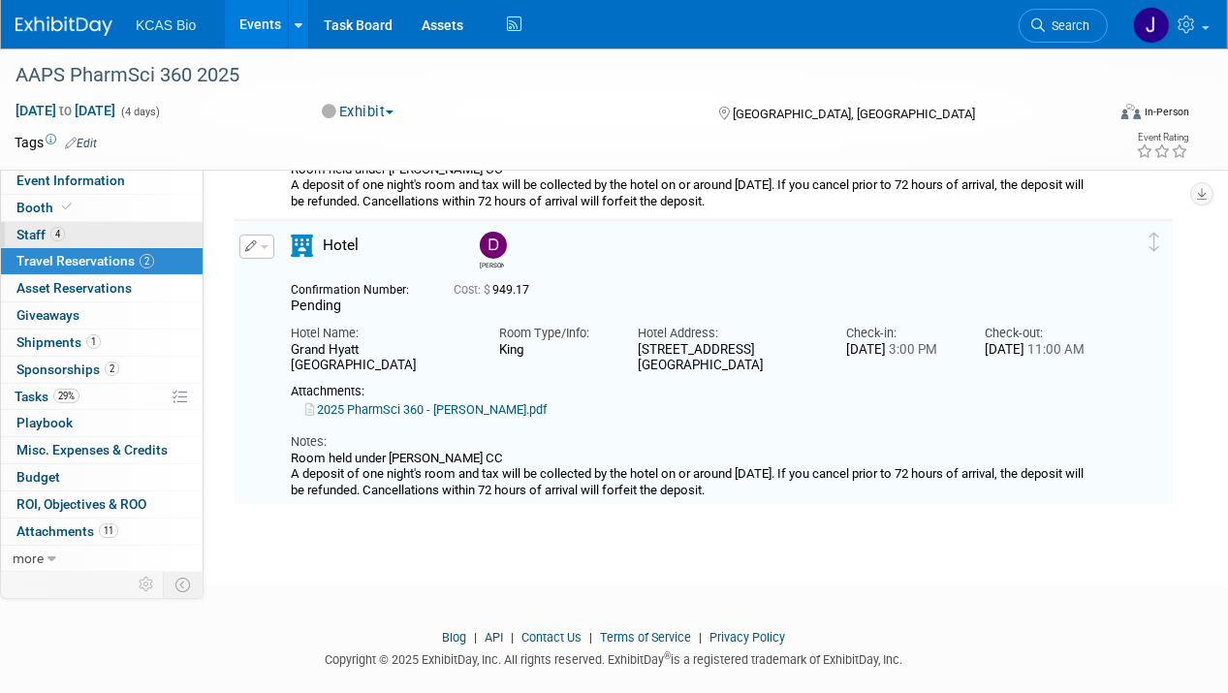
click at [38, 227] on span "Staff 4" at bounding box center [40, 235] width 48 height 16
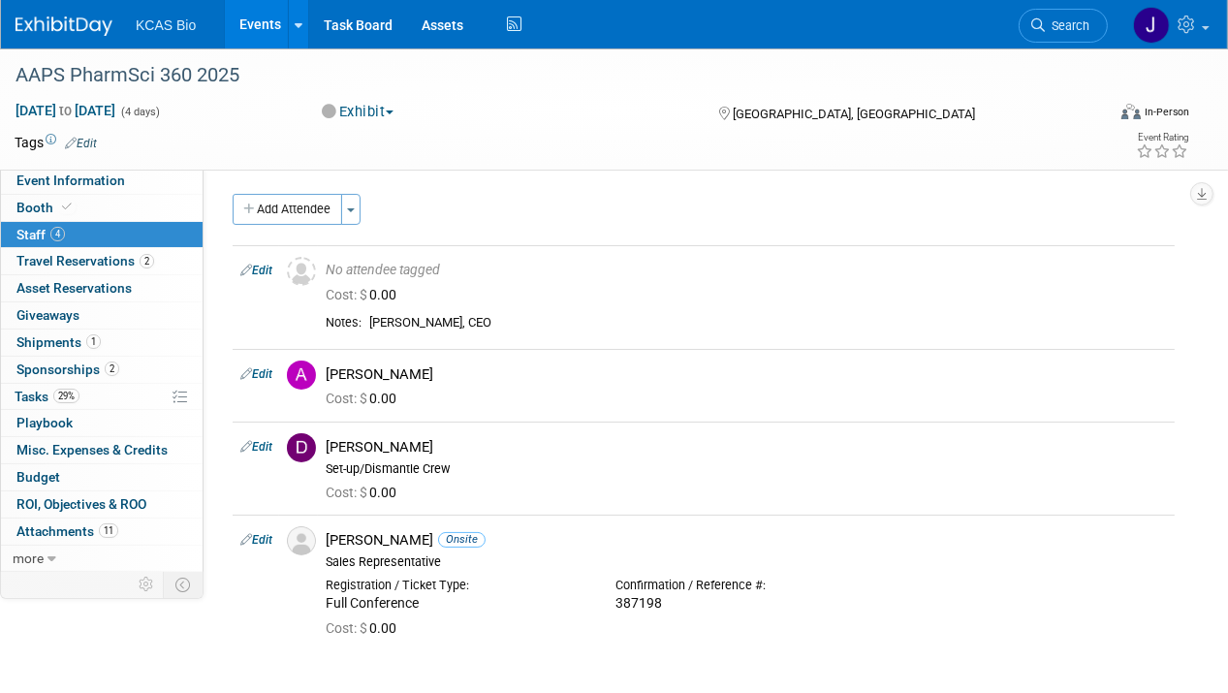
click at [259, 443] on link "Edit" at bounding box center [256, 447] width 32 height 14
select select "a1d7366a-2314-4be1-a2b0-82e1a3209214"
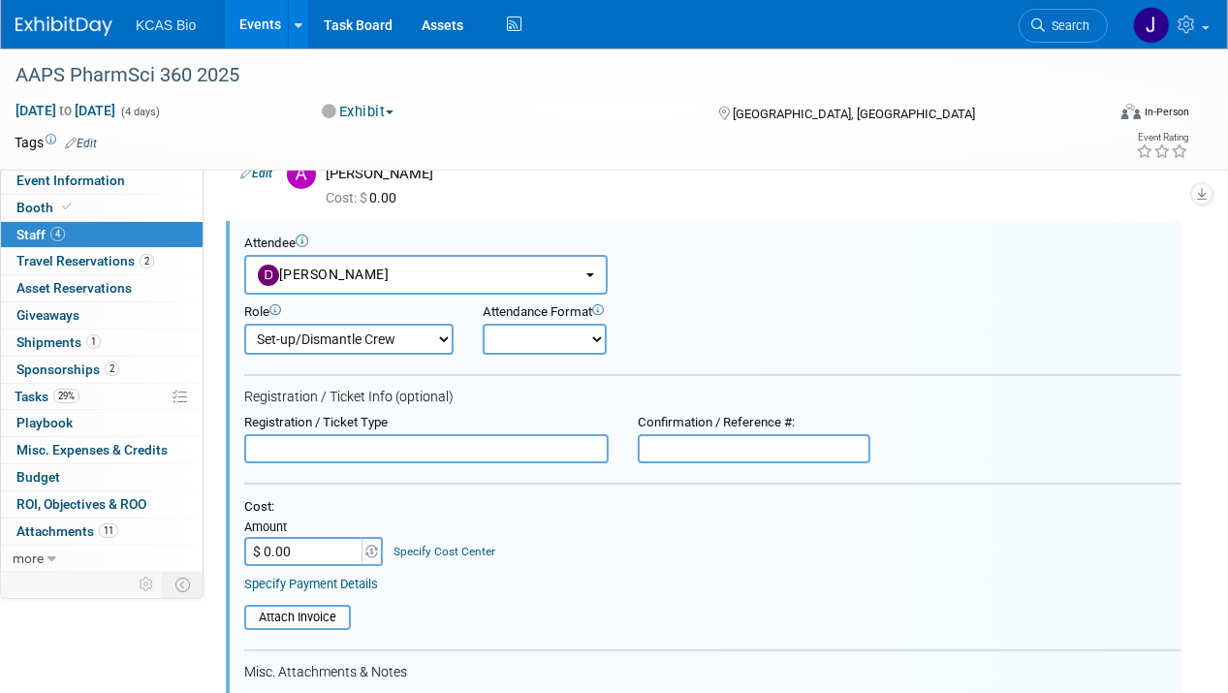
click at [410, 332] on select "Demonstrator Host Planner Presenter Sales Representative Set-up/Dismantle Crew …" at bounding box center [348, 339] width 209 height 31
select select "1"
click at [244, 324] on select "Demonstrator Host Planner Presenter Sales Representative Set-up/Dismantle Crew …" at bounding box center [348, 339] width 209 height 31
click at [509, 334] on select "Onsite Remote" at bounding box center [545, 339] width 124 height 31
select select "1"
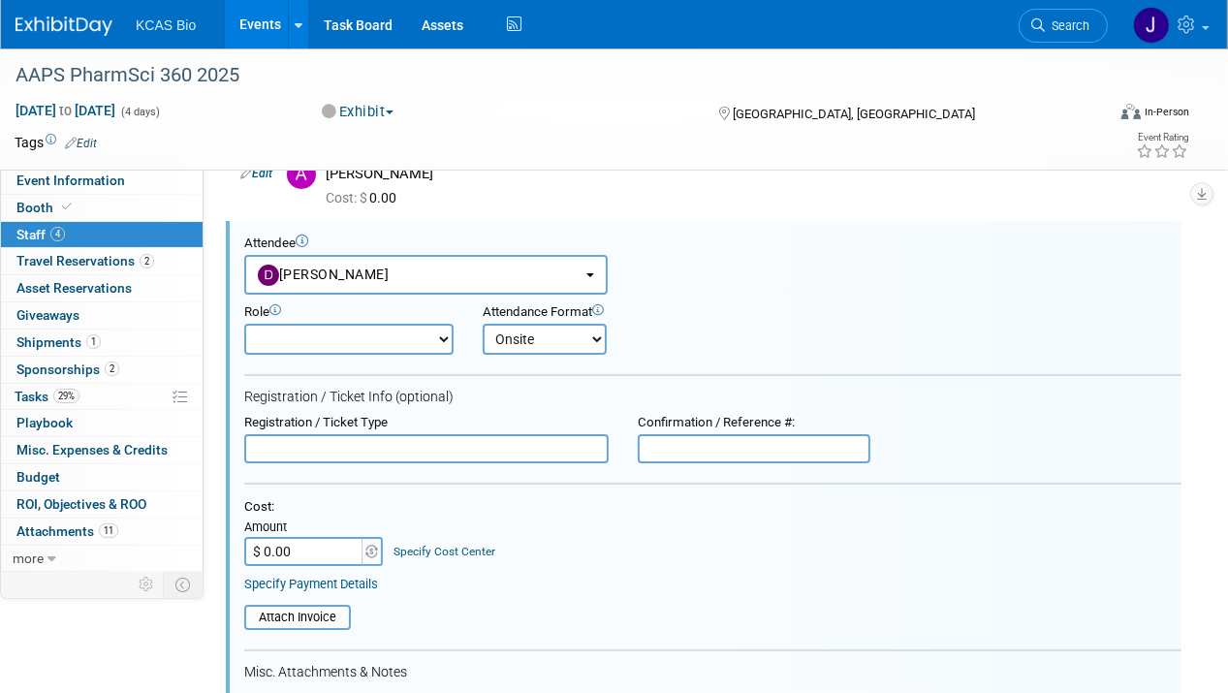
click at [483, 324] on select "Onsite Remote" at bounding box center [545, 339] width 124 height 31
click at [385, 444] on input "text" at bounding box center [426, 448] width 364 height 29
type input "FULL CONFERENCE"
click at [660, 446] on input "text" at bounding box center [754, 448] width 233 height 29
paste input "143312"
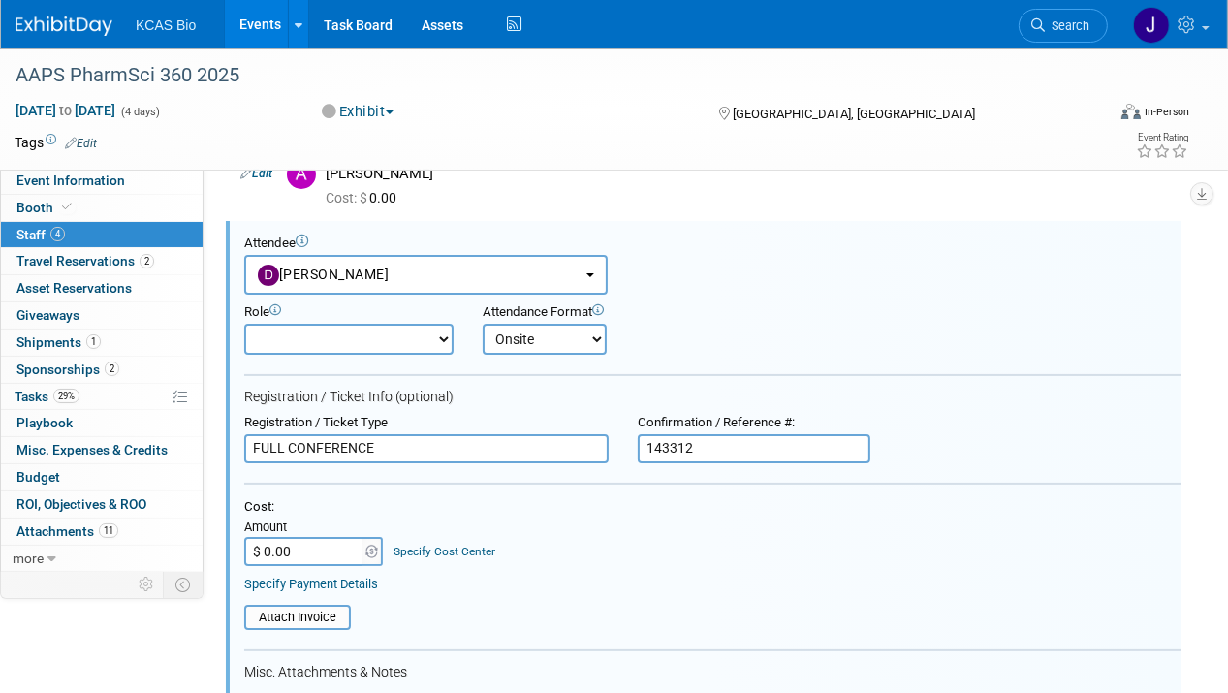
type input "143312"
click at [664, 535] on div "Cost: Amount $ 0.00 Specify Cost Center Cost Center -- Not Specified --" at bounding box center [712, 532] width 937 height 67
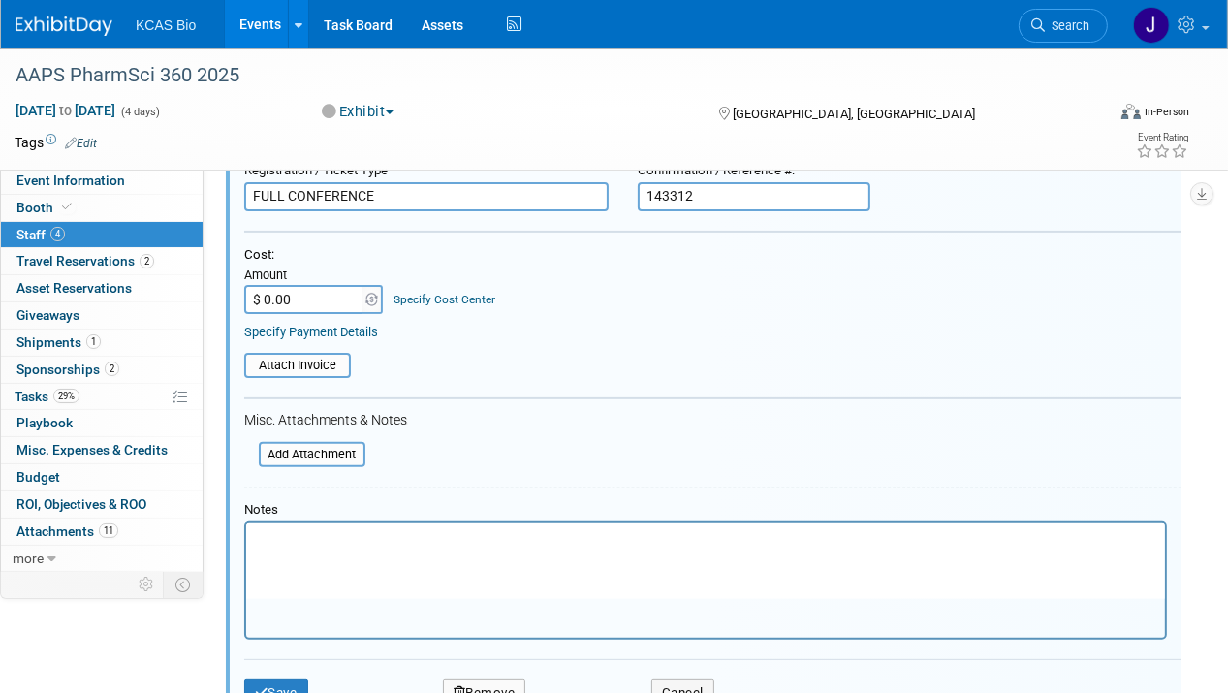
scroll to position [588, 0]
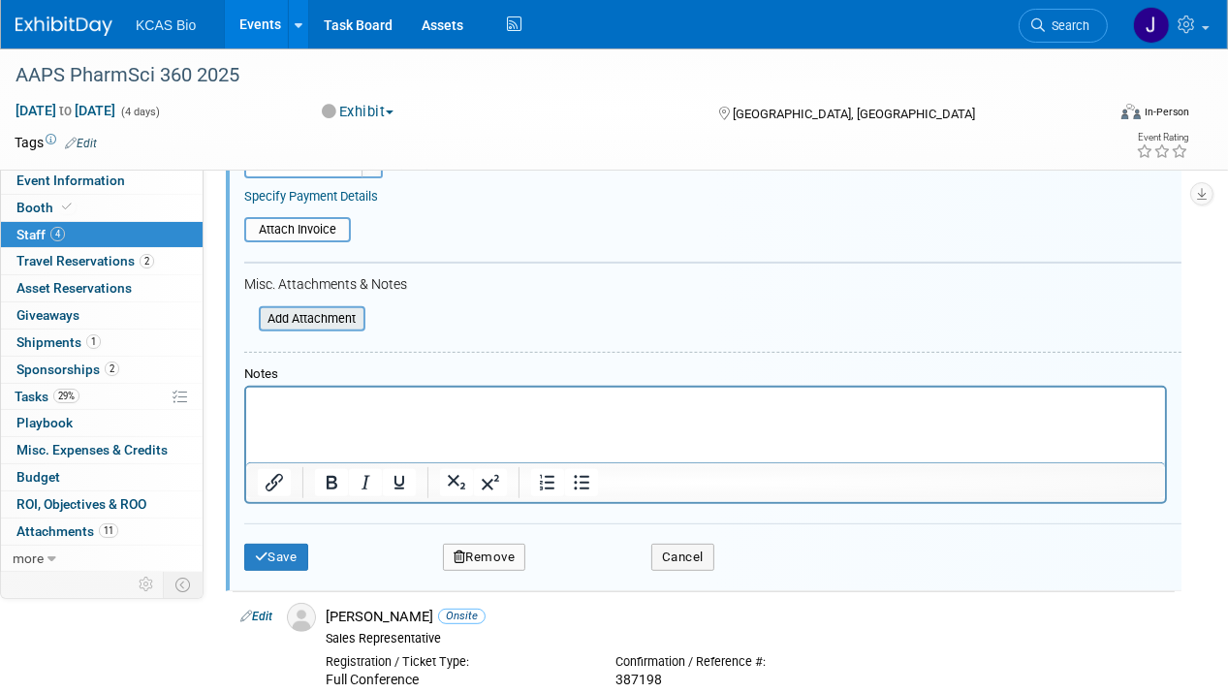
click at [331, 318] on input "file" at bounding box center [248, 318] width 231 height 21
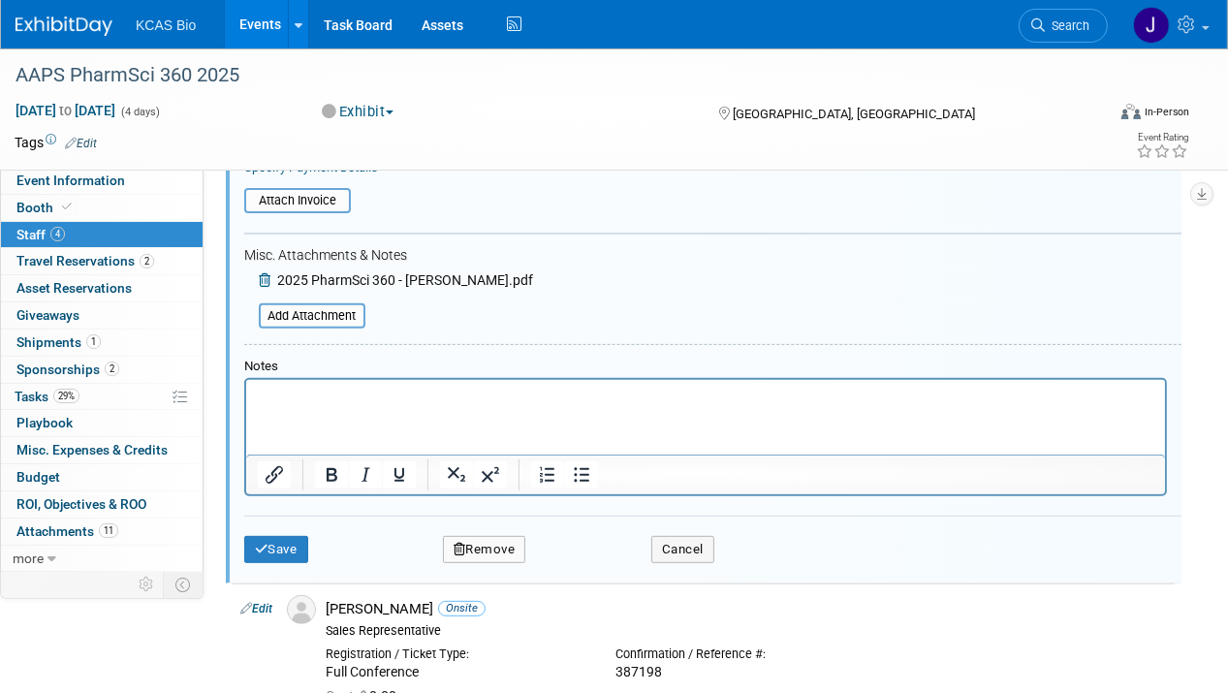
scroll to position [782, 0]
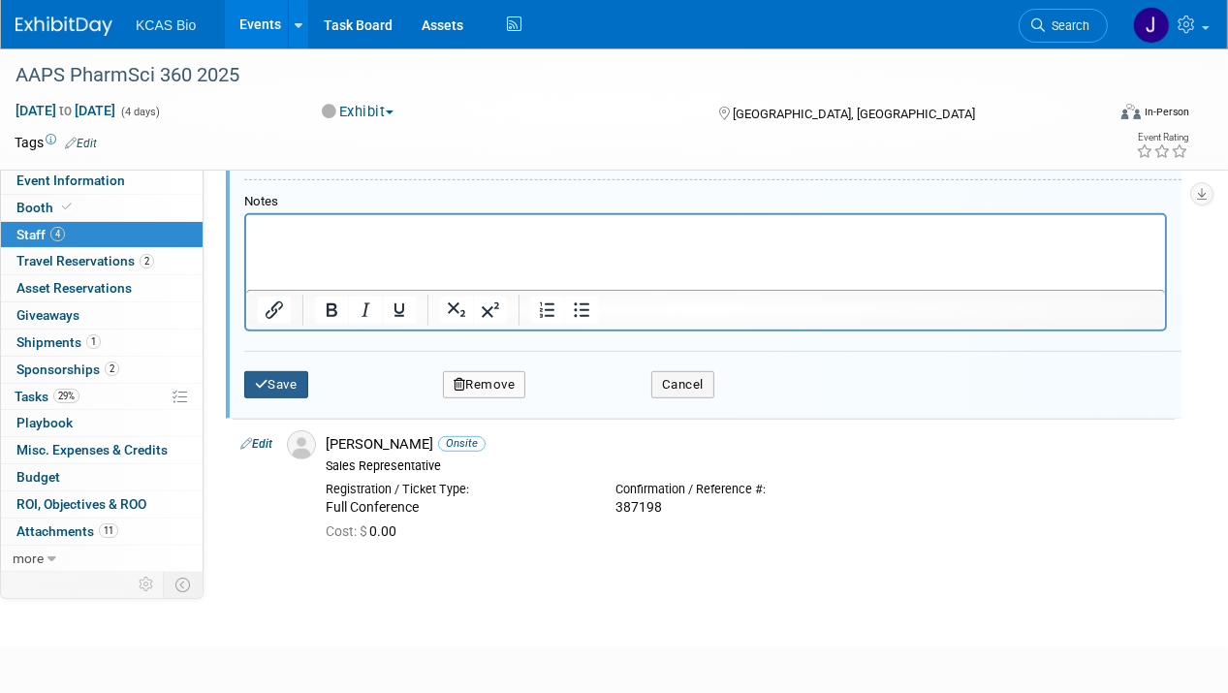
click at [274, 383] on button "Save" at bounding box center [276, 384] width 64 height 27
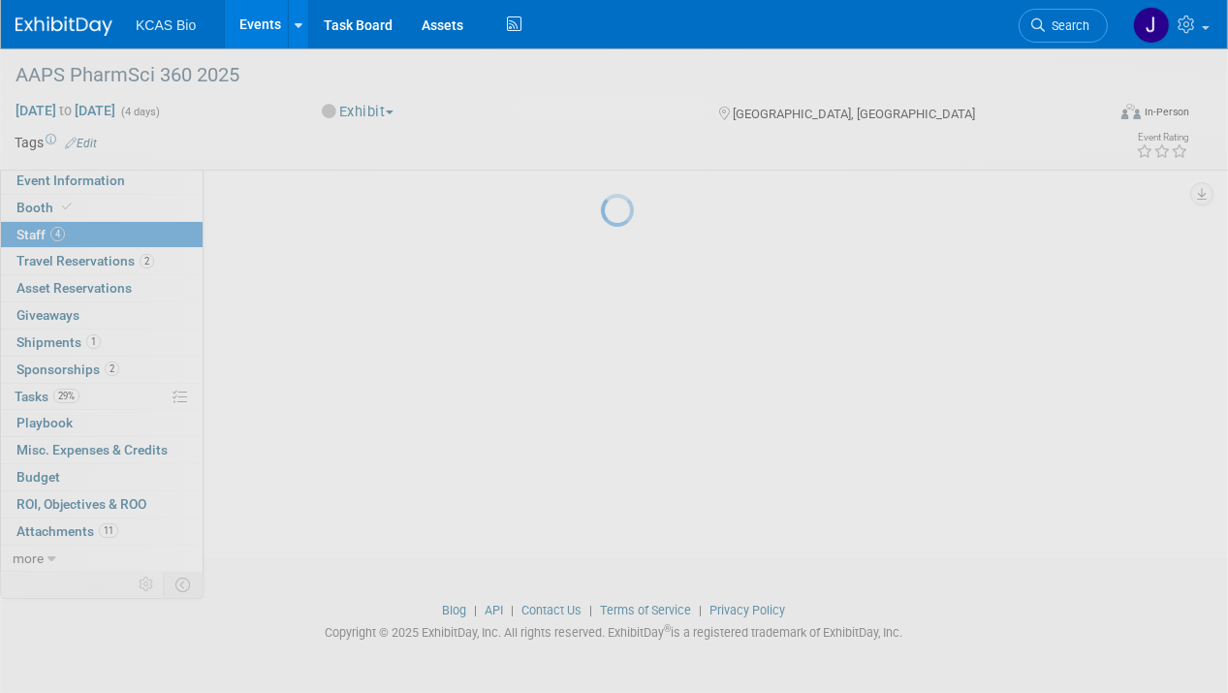
scroll to position [247, 0]
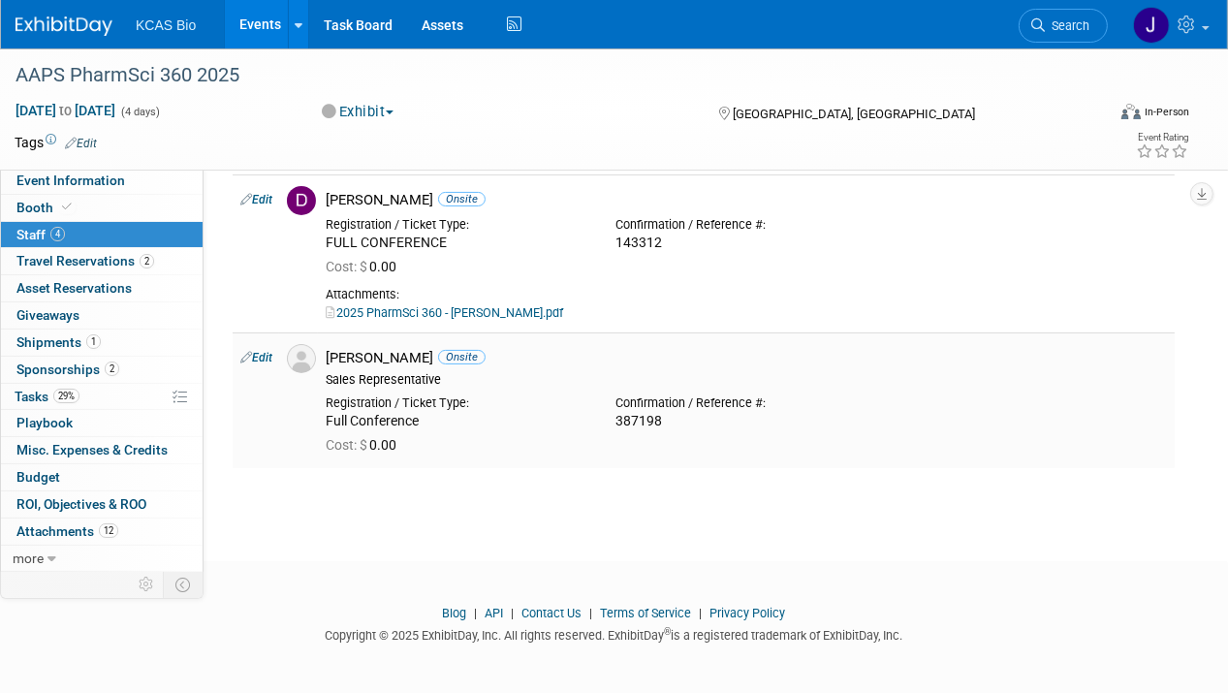
click at [262, 351] on link "Edit" at bounding box center [256, 358] width 32 height 14
select select "f6c728c8-0094-43a8-b66f-858add273c2d"
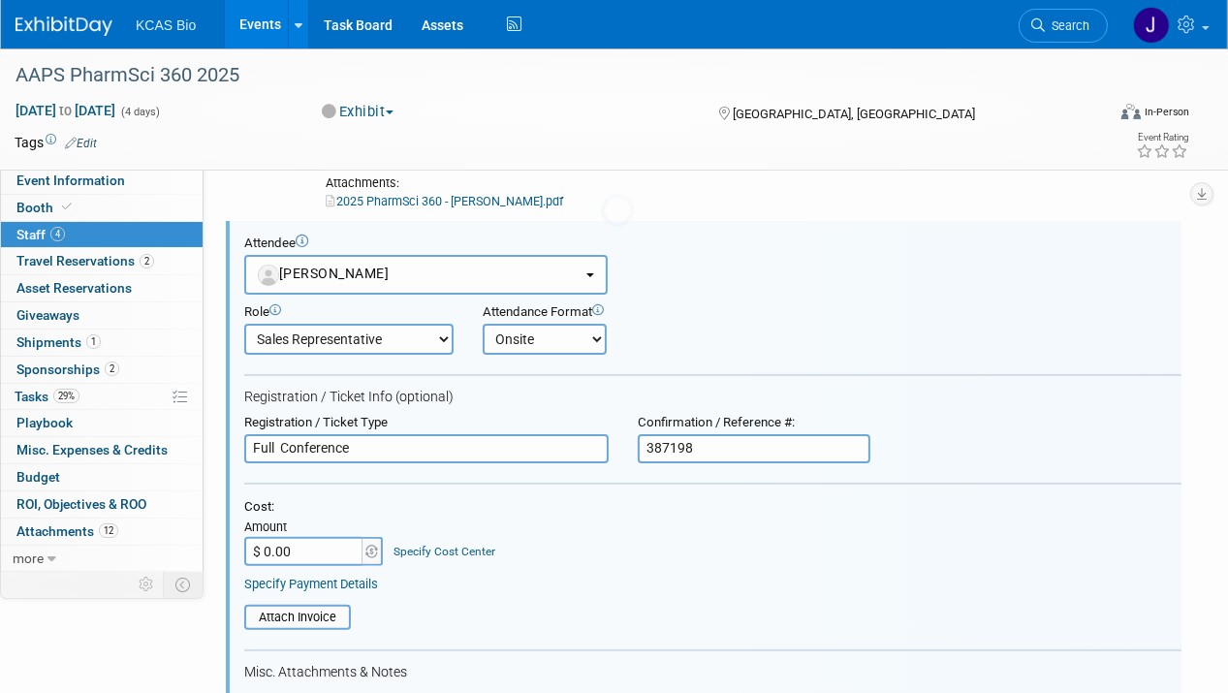
scroll to position [0, 0]
click at [440, 331] on select "Demonstrator Host Planner Presenter Sales Representative Set-up/Dismantle Crew …" at bounding box center [348, 339] width 209 height 31
select select "1"
click at [244, 324] on select "Demonstrator Host Planner Presenter Sales Representative Set-up/Dismantle Crew …" at bounding box center [348, 339] width 209 height 31
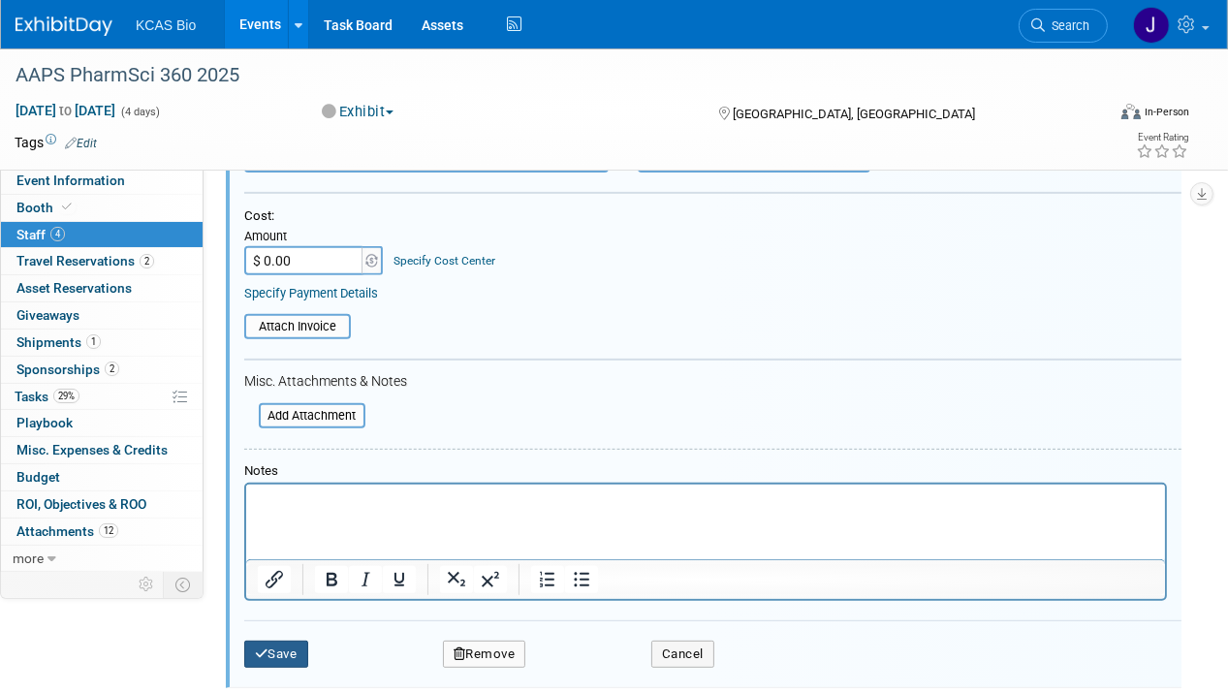
click at [277, 648] on button "Save" at bounding box center [276, 654] width 64 height 27
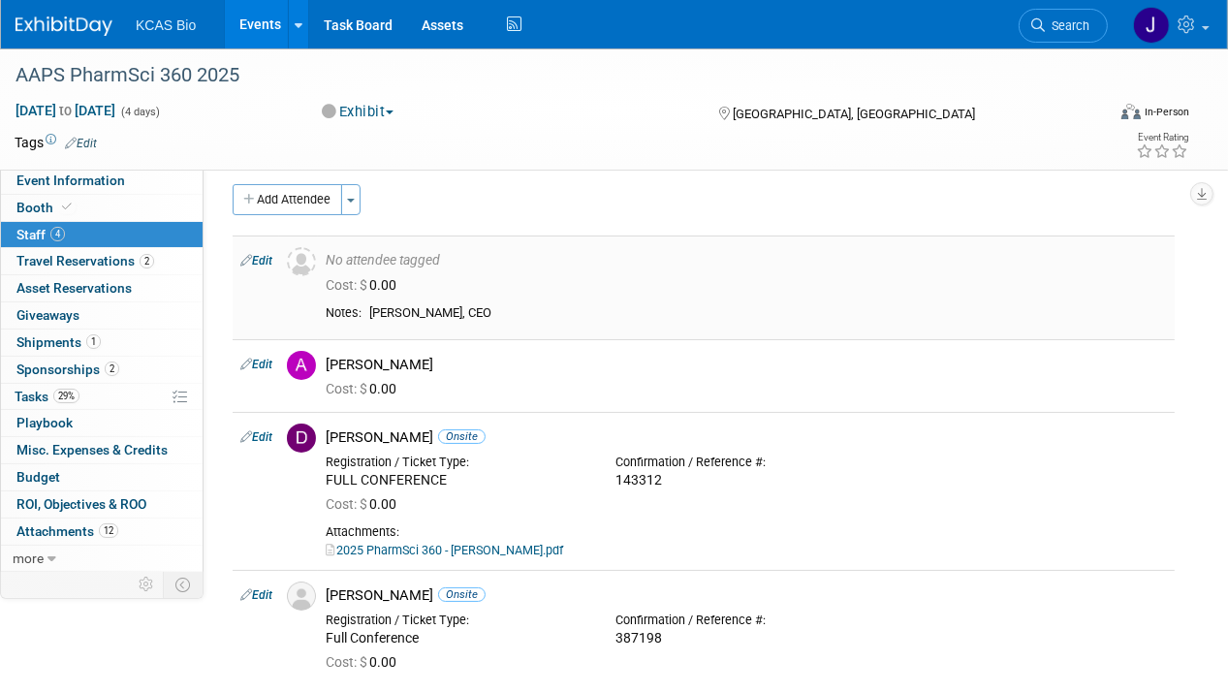
scroll to position [0, 0]
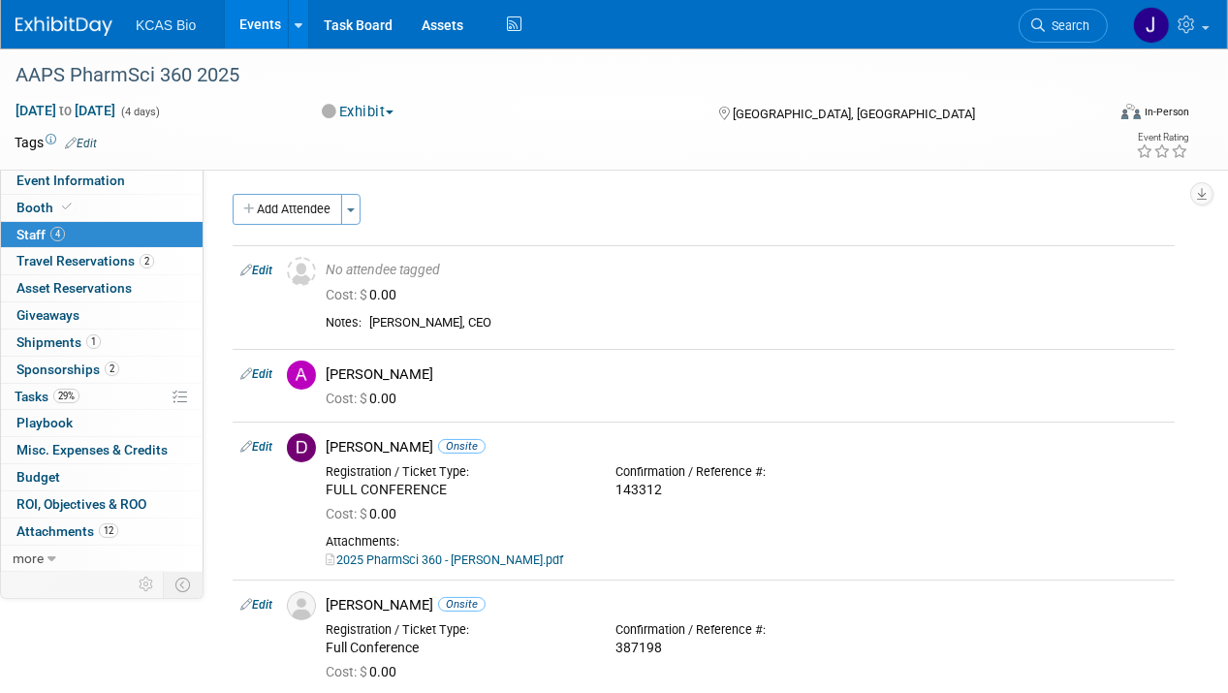
click at [267, 268] on link "Edit" at bounding box center [256, 271] width 32 height 14
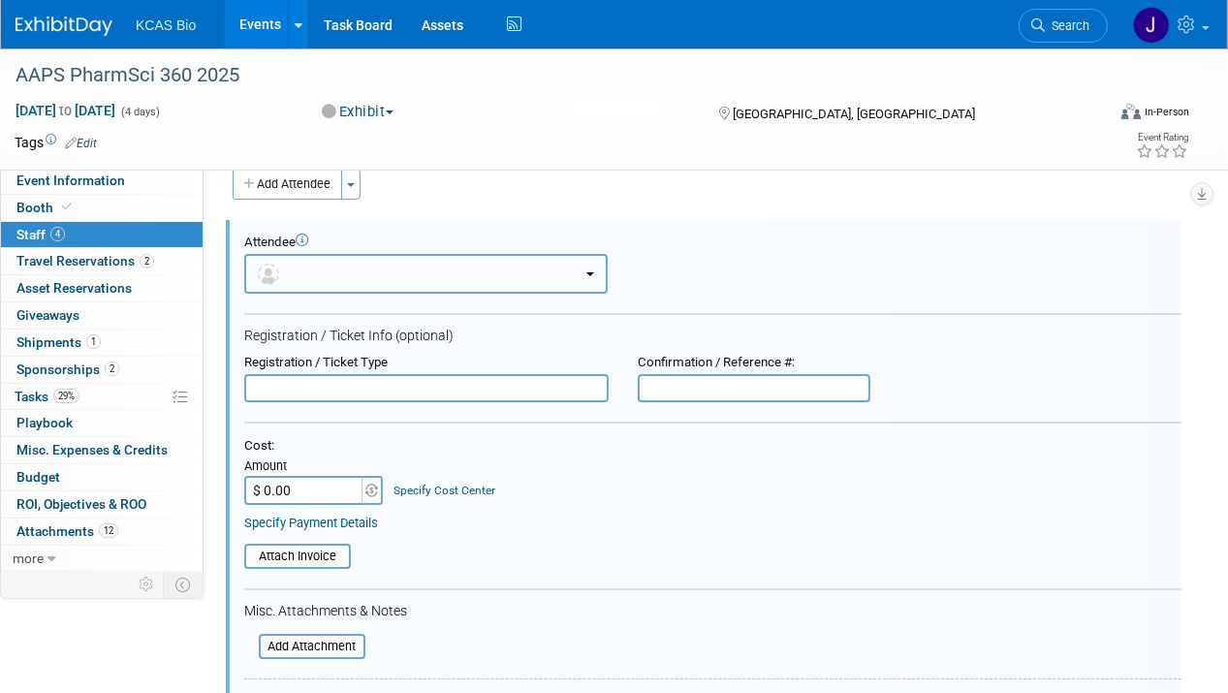
click at [315, 269] on button "button" at bounding box center [425, 274] width 363 height 40
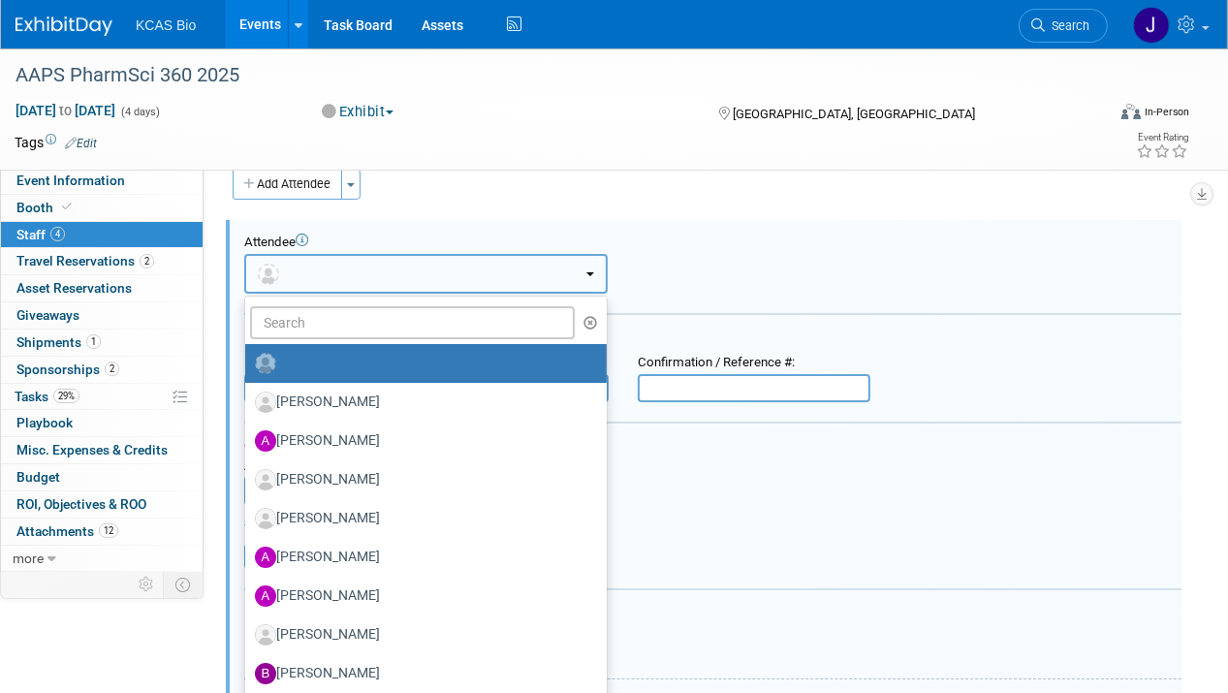
click at [312, 256] on button "button" at bounding box center [425, 274] width 363 height 40
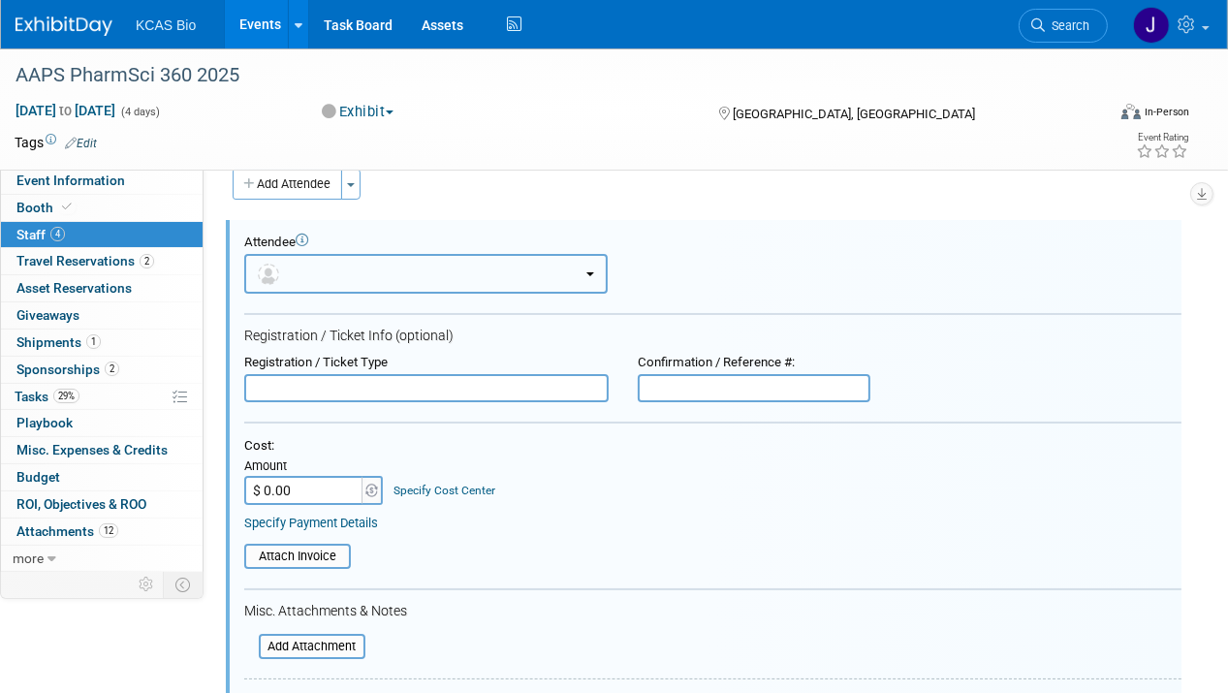
click at [357, 267] on button "button" at bounding box center [425, 274] width 363 height 40
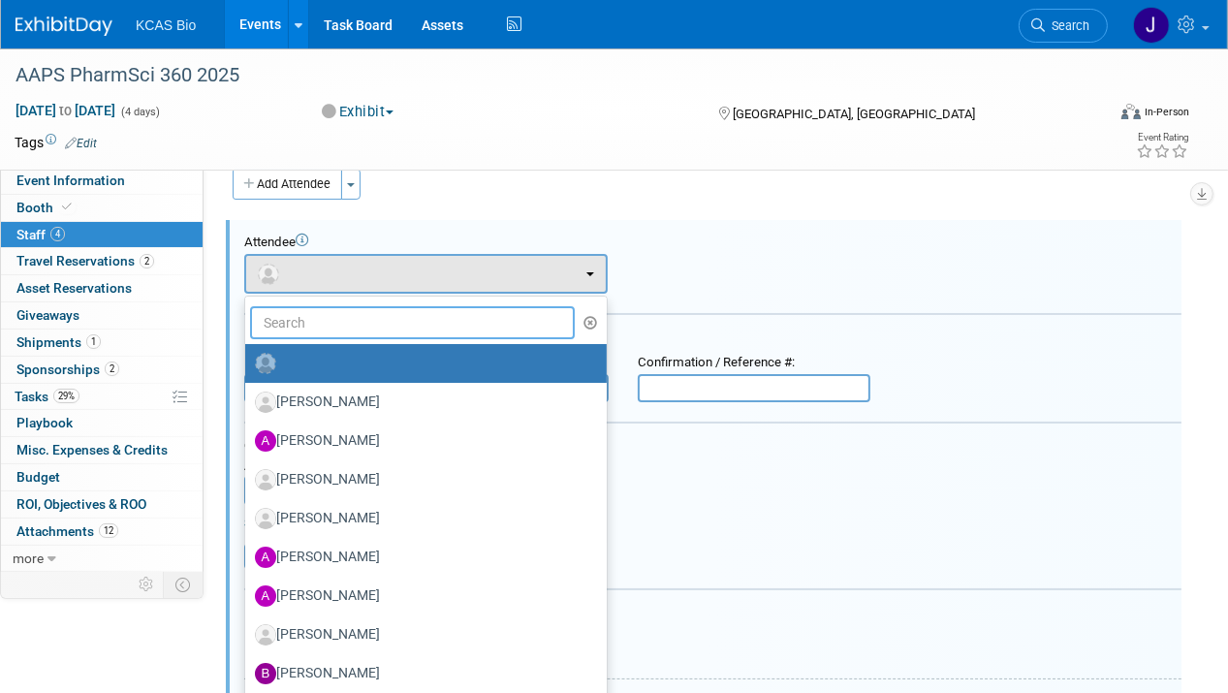
click at [328, 314] on input "text" at bounding box center [412, 322] width 325 height 33
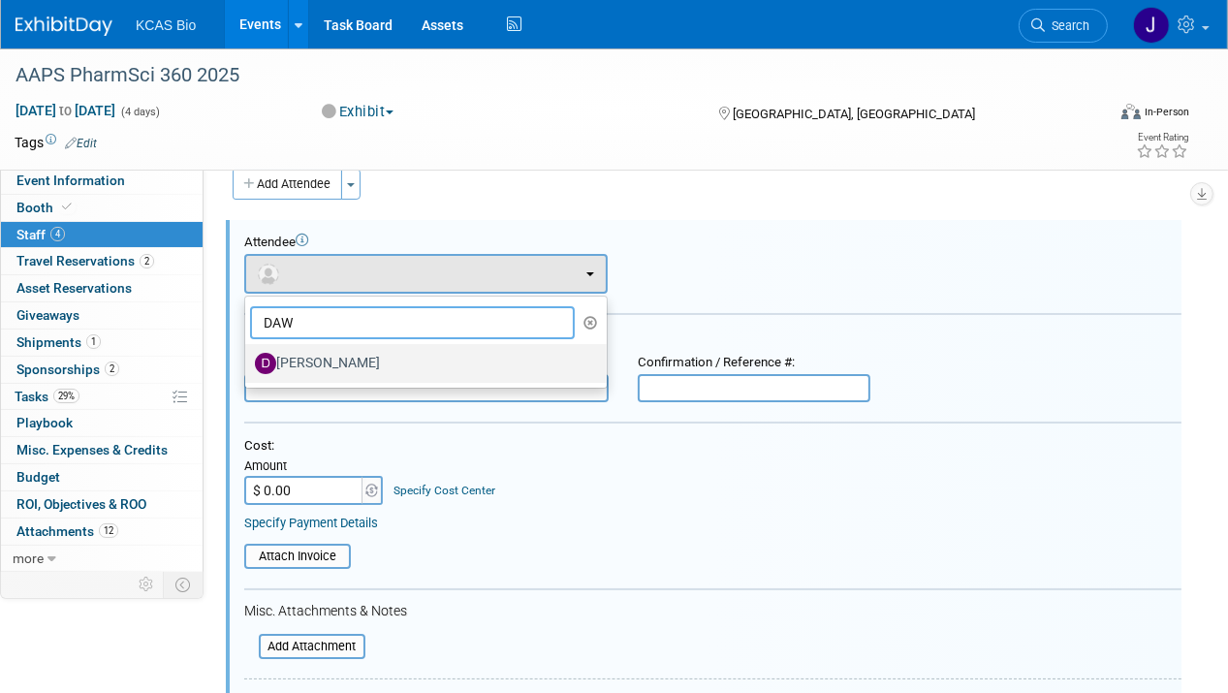
type input "DAW"
click at [323, 354] on label "[PERSON_NAME]" at bounding box center [421, 363] width 332 height 31
click at [248, 355] on input "[PERSON_NAME]" at bounding box center [242, 361] width 13 height 13
select select "8f3c8ad8-246d-4b55-aac5-2e43af7d1eb6"
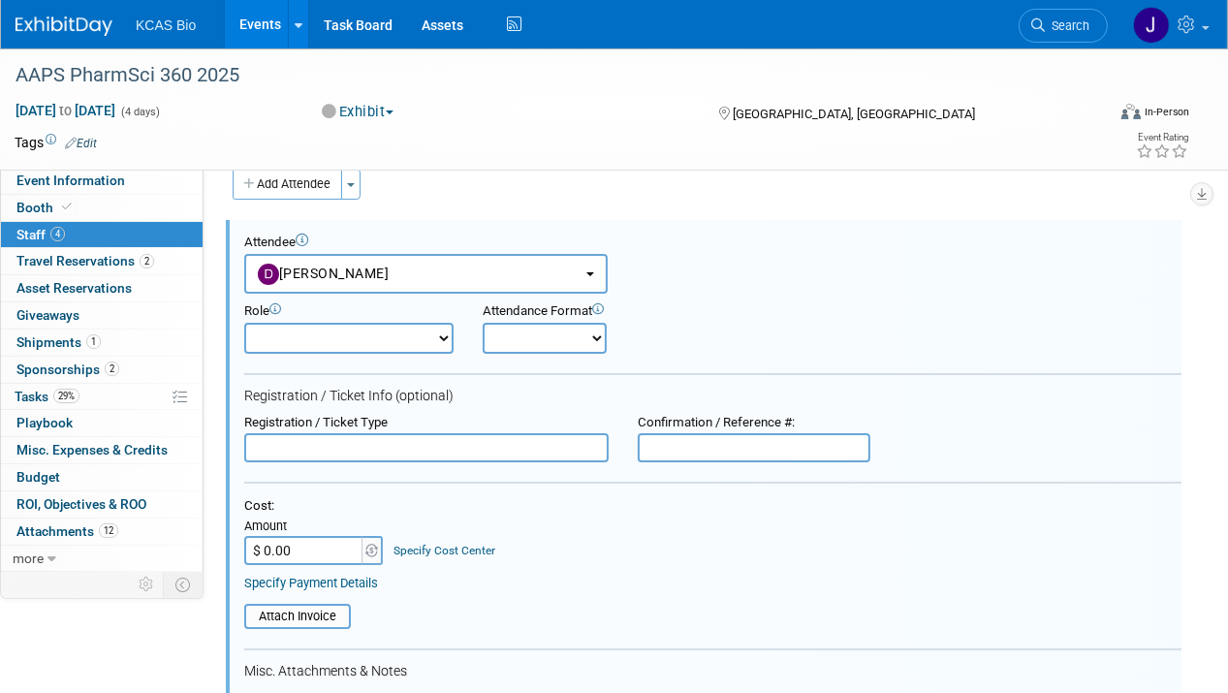
click at [514, 341] on select "Onsite Remote" at bounding box center [545, 338] width 124 height 31
select select "1"
click at [483, 323] on select "Onsite Remote" at bounding box center [545, 338] width 124 height 31
click at [421, 443] on input "text" at bounding box center [426, 447] width 364 height 29
type input "FULL CONFERENCE"
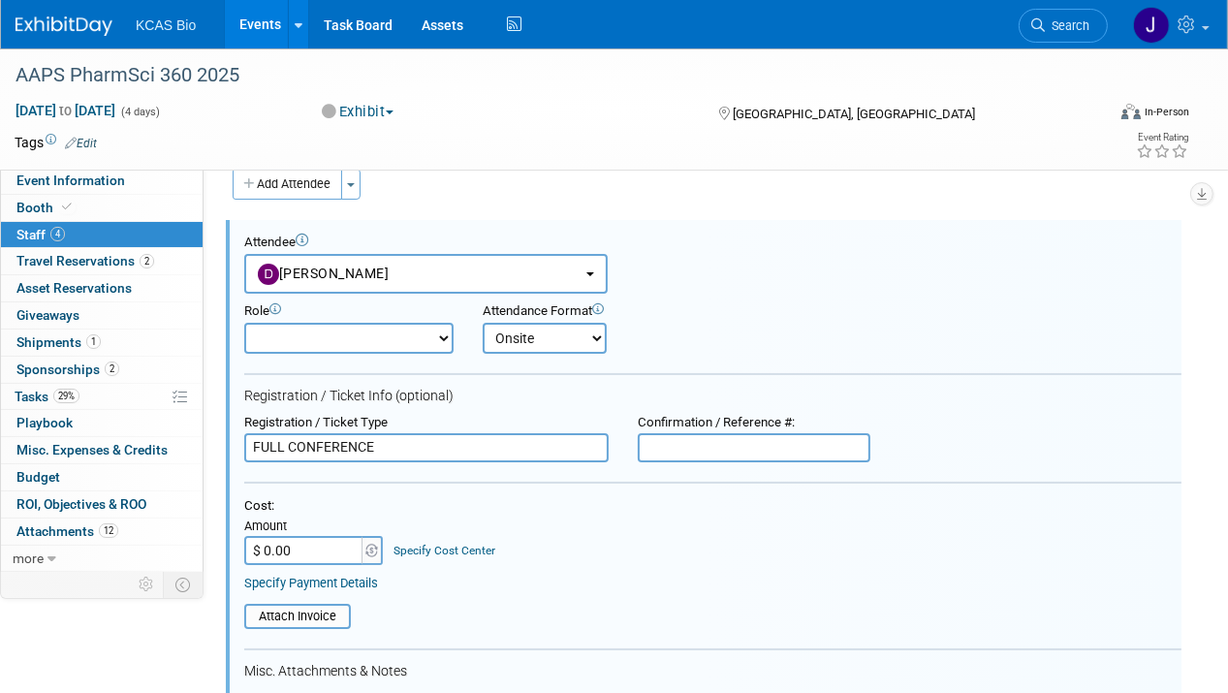
click at [686, 439] on input "text" at bounding box center [754, 447] width 233 height 29
paste input "886597"
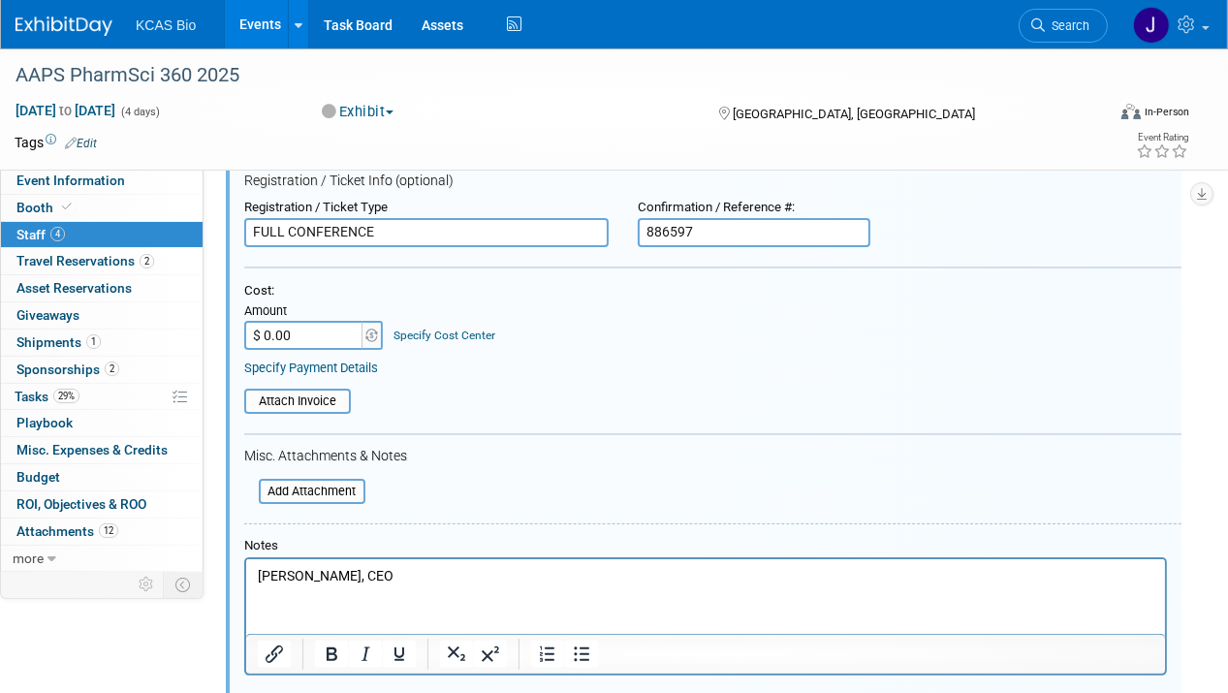
scroll to position [194, 0]
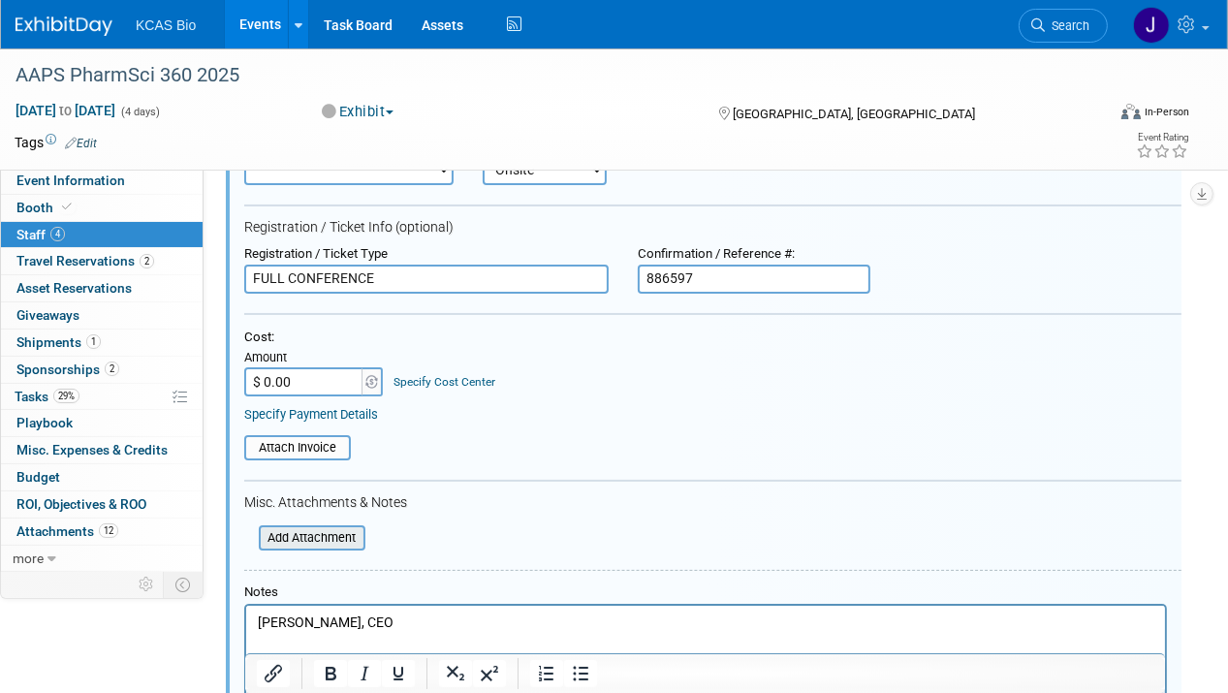
type input "886597"
click at [321, 536] on input "file" at bounding box center [248, 537] width 231 height 21
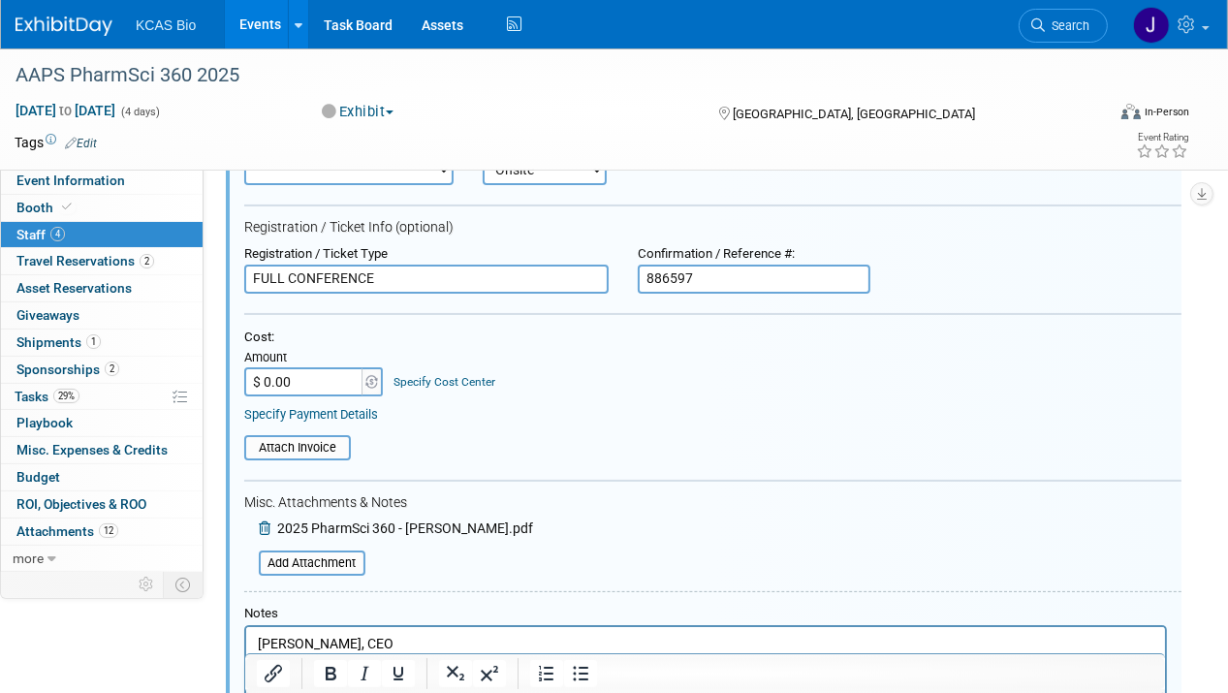
click at [412, 643] on p "John Bucksath, CEO" at bounding box center [705, 644] width 897 height 19
drag, startPoint x: 323, startPoint y: 646, endPoint x: 169, endPoint y: 646, distance: 154.1
click at [245, 646] on html "John Bucksath, CEO" at bounding box center [704, 640] width 919 height 27
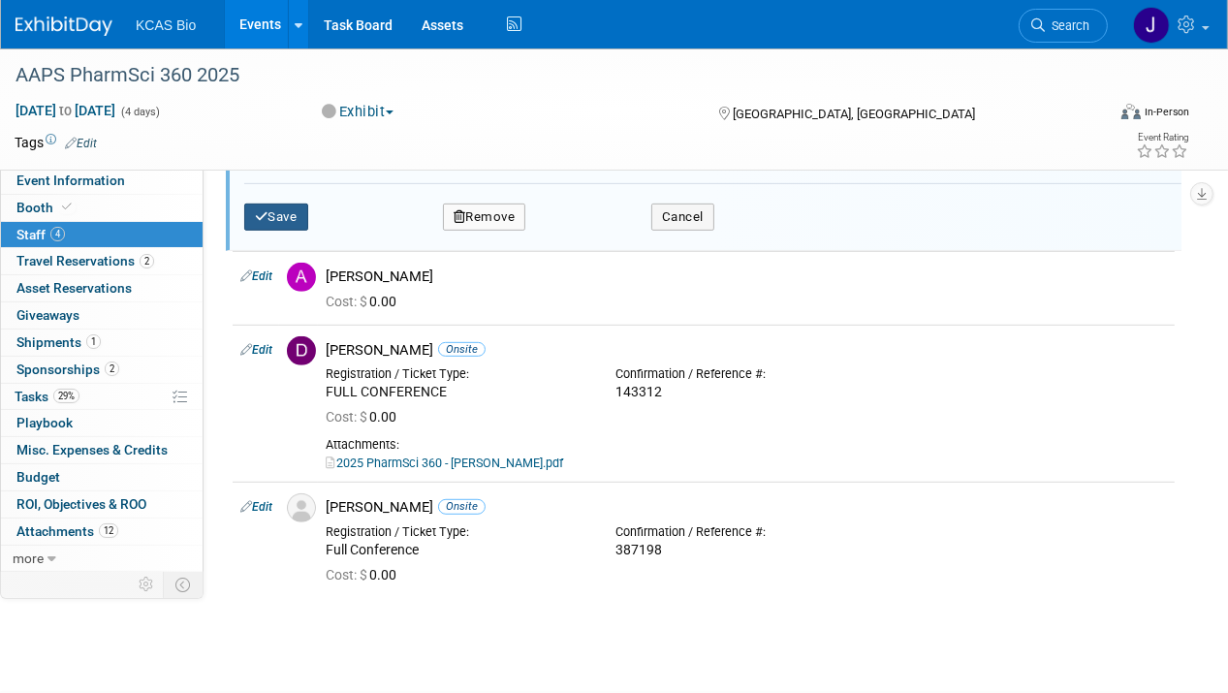
scroll to position [775, 0]
click at [285, 205] on button "Save" at bounding box center [276, 215] width 64 height 27
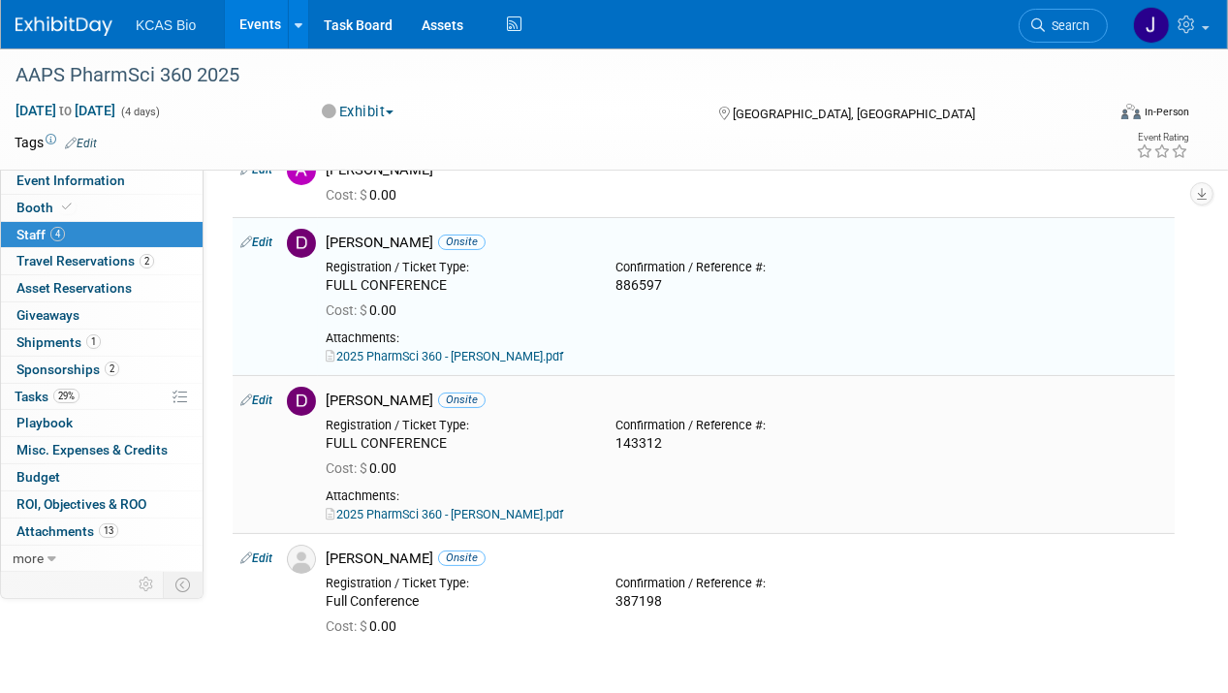
scroll to position [88, 0]
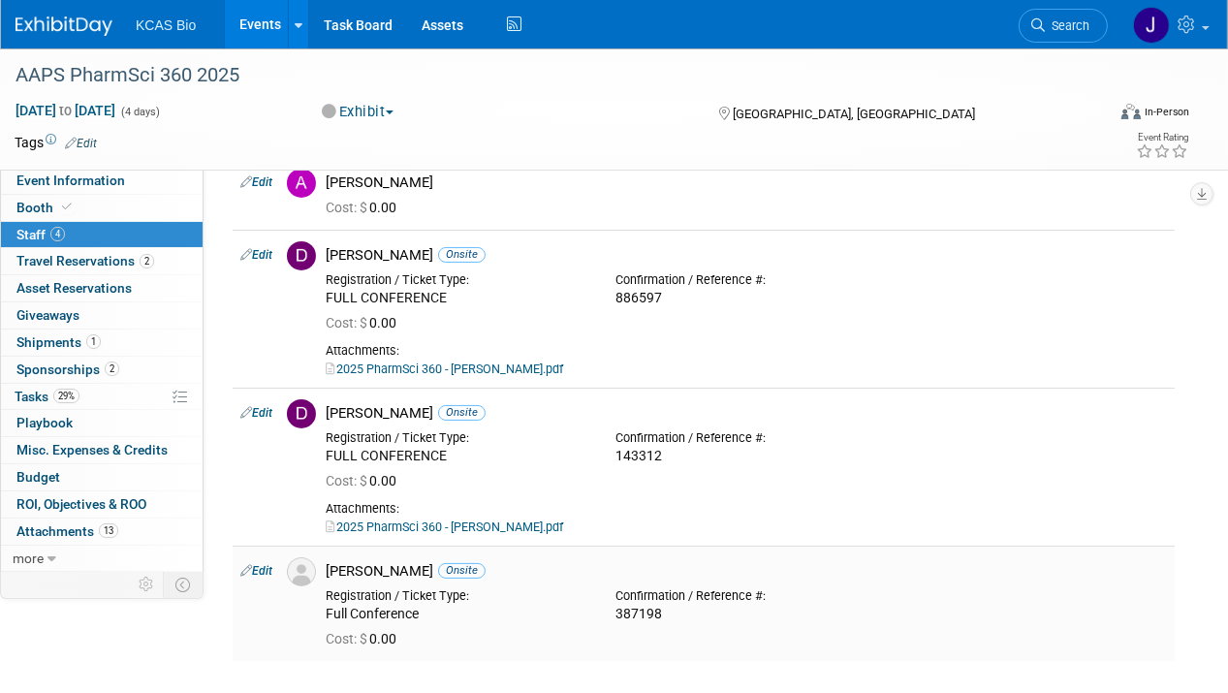
click at [266, 564] on link "Edit" at bounding box center [256, 571] width 32 height 14
select select "f6c728c8-0094-43a8-b66f-858add273c2d"
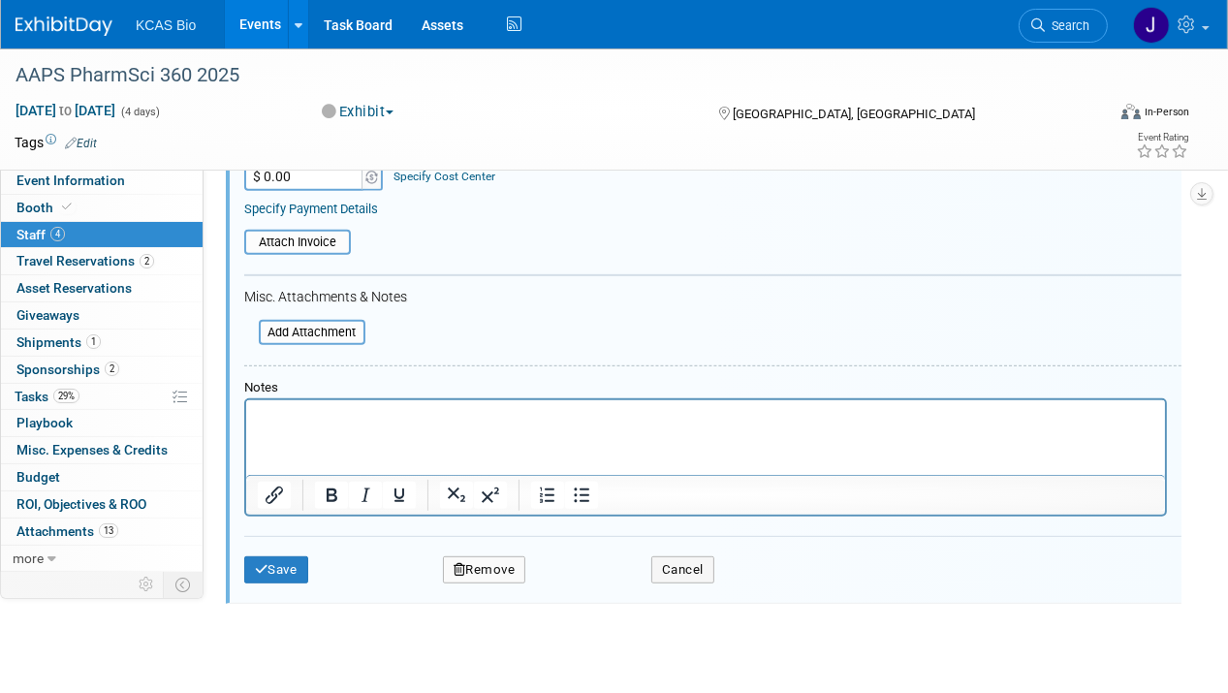
scroll to position [801, 0]
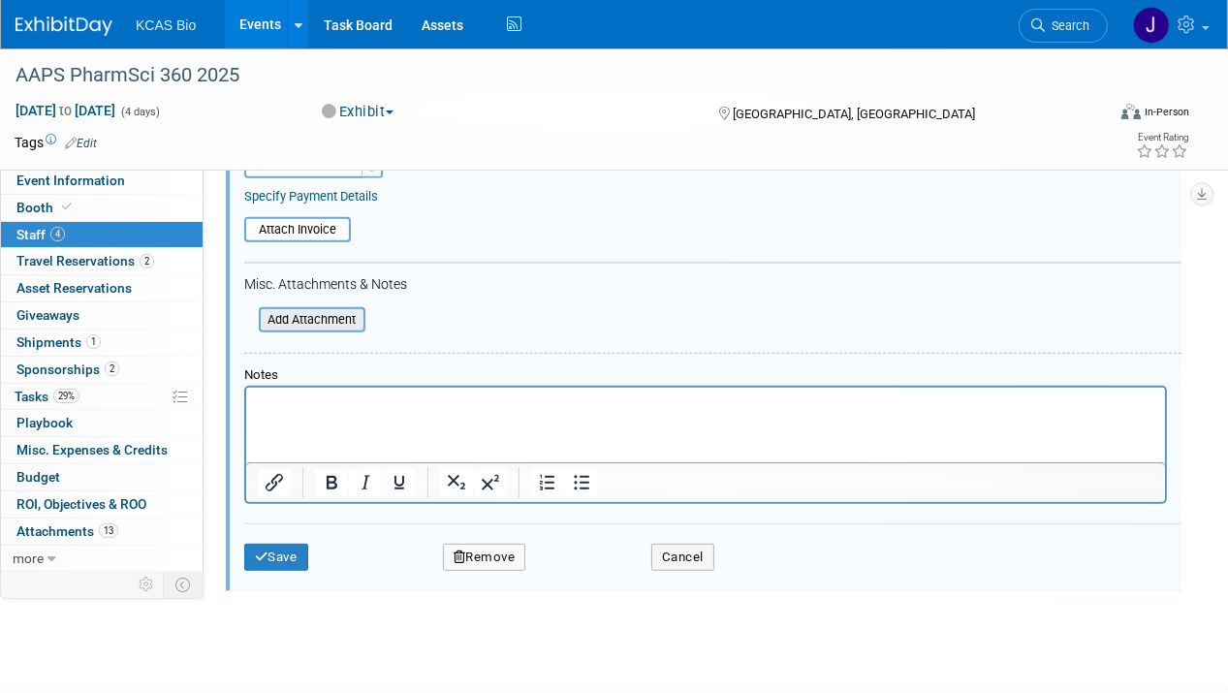
click at [338, 309] on input "file" at bounding box center [248, 319] width 231 height 21
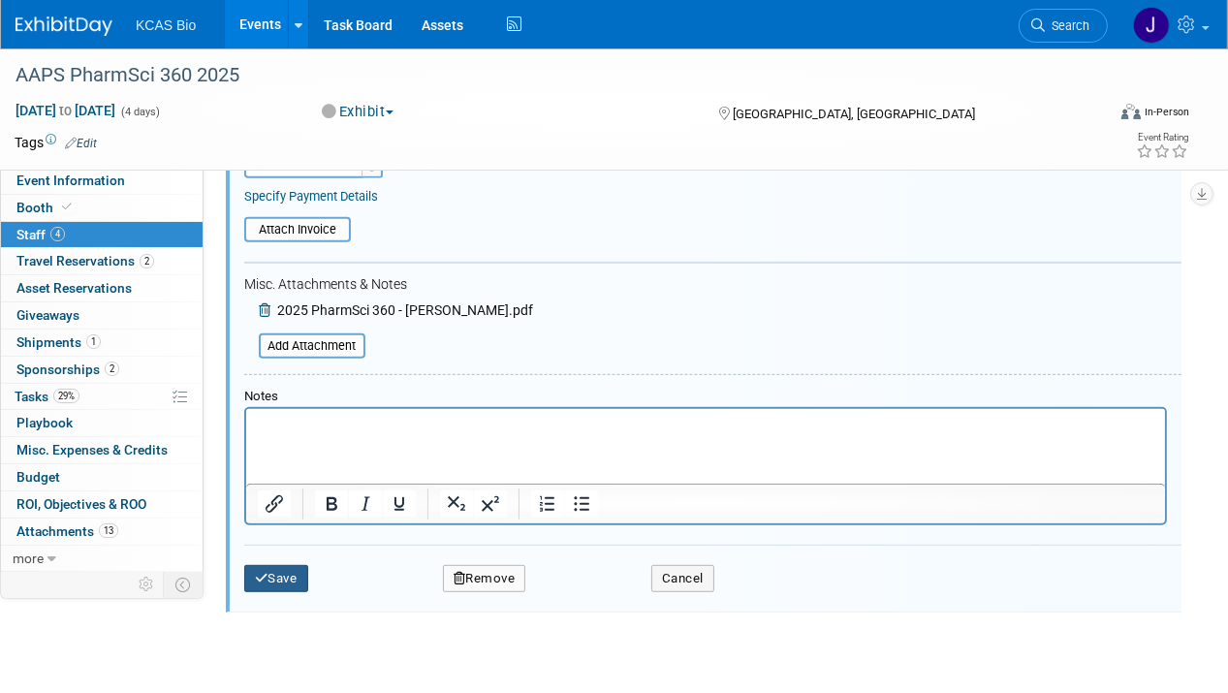
click at [293, 576] on button "Save" at bounding box center [276, 578] width 64 height 27
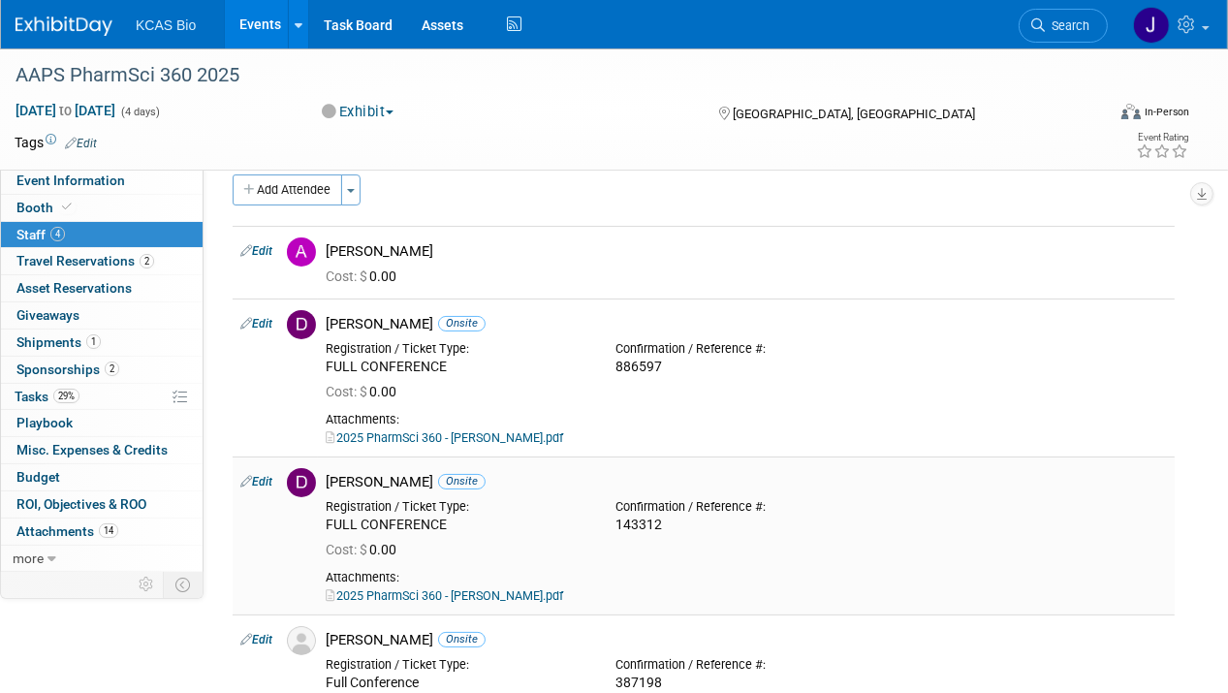
scroll to position [0, 0]
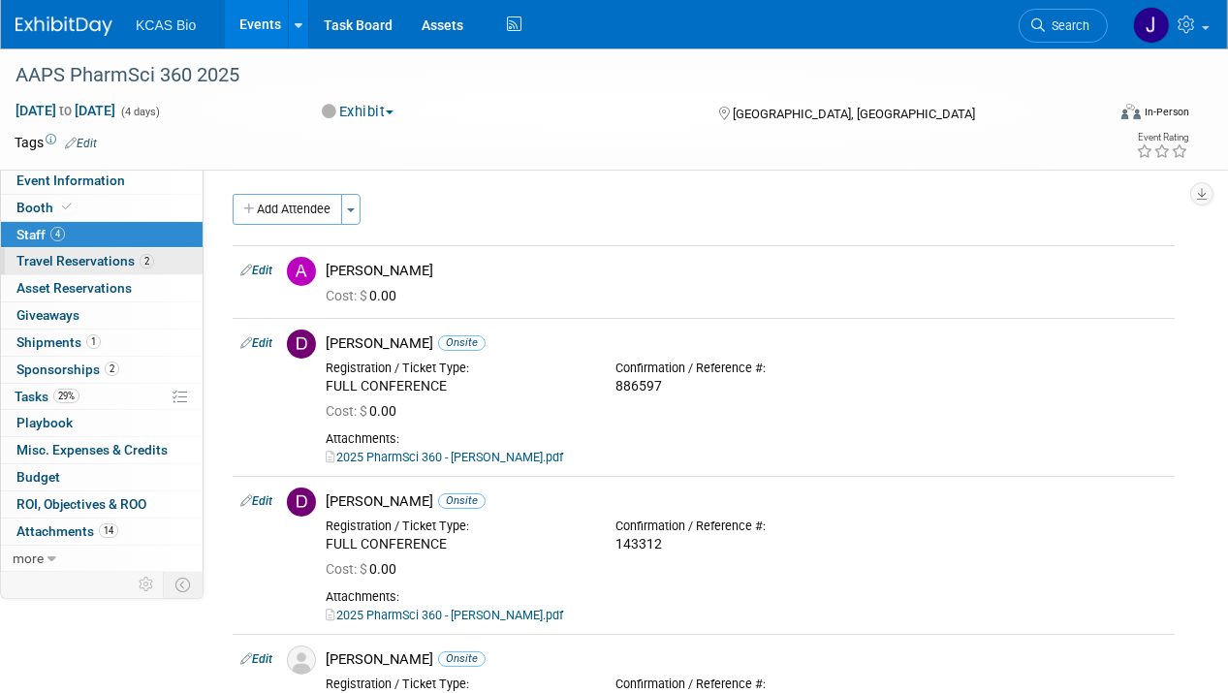
click at [97, 258] on span "Travel Reservations 2" at bounding box center [85, 261] width 138 height 16
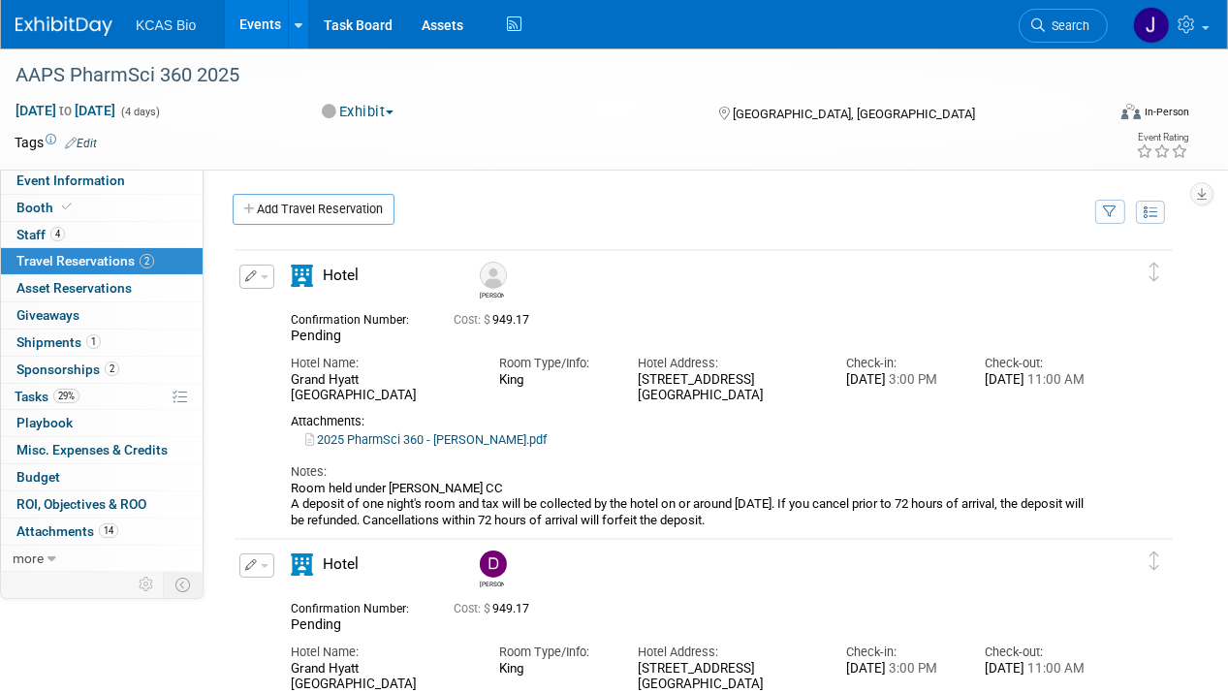
click at [264, 278] on button "button" at bounding box center [256, 277] width 35 height 24
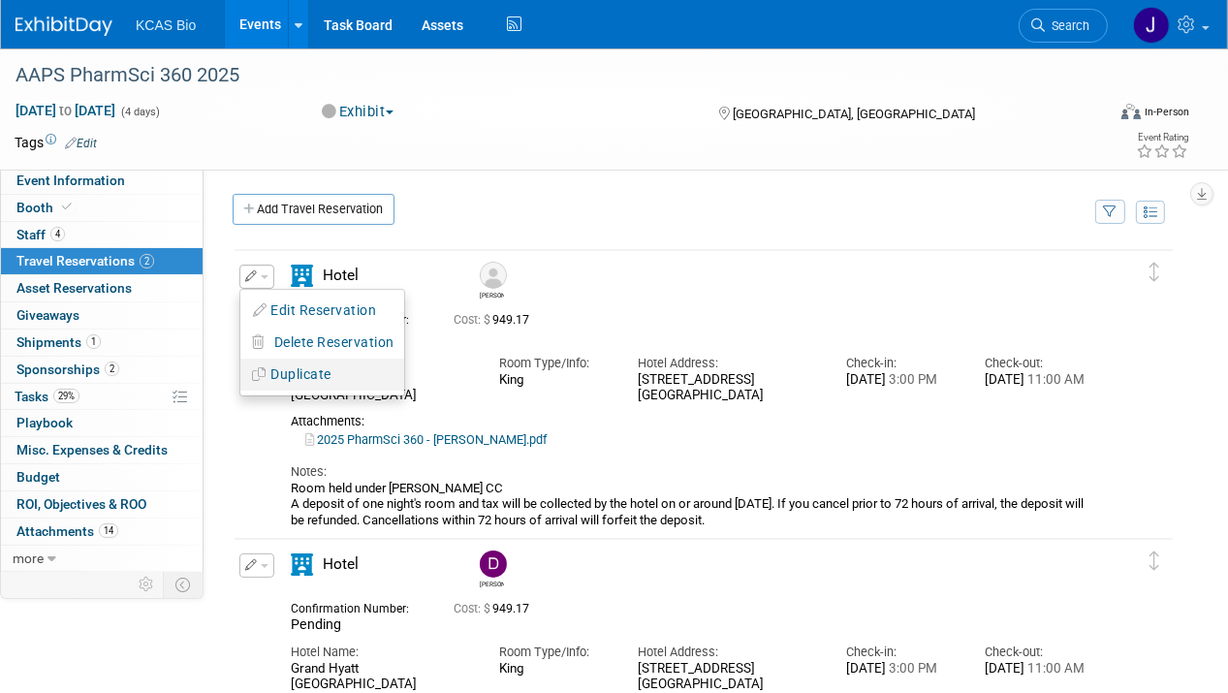
click at [282, 371] on button "Duplicate" at bounding box center [322, 375] width 164 height 28
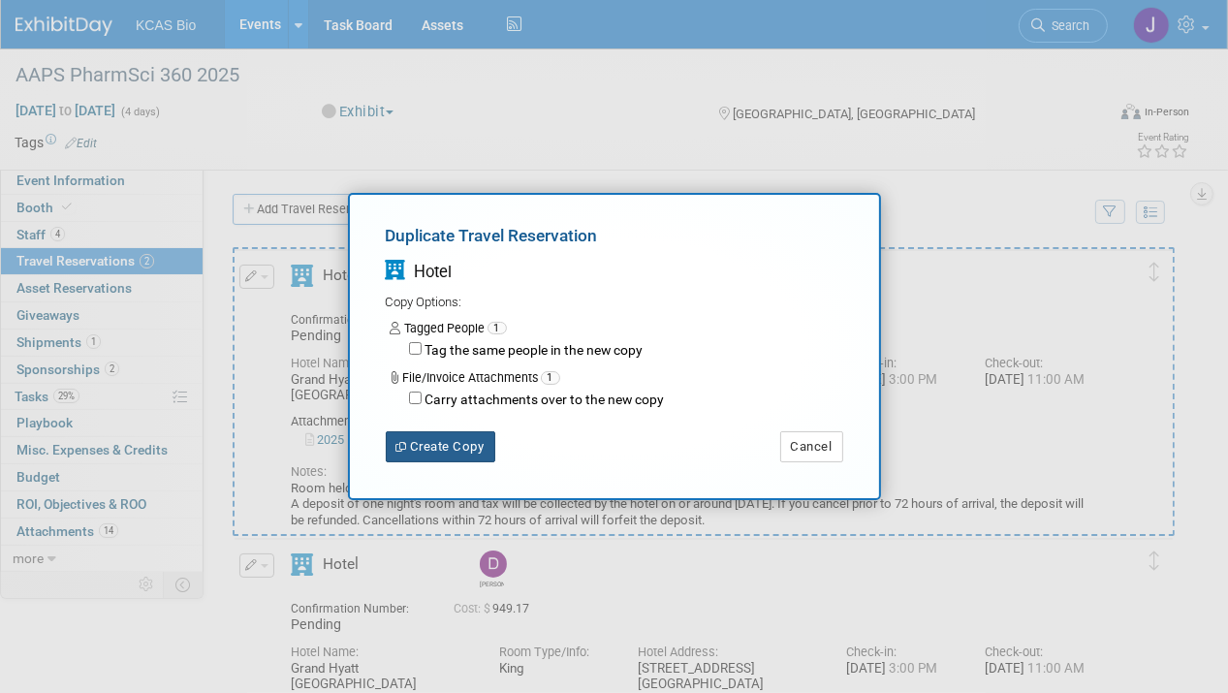
click at [437, 443] on button "Create Copy" at bounding box center [441, 446] width 110 height 31
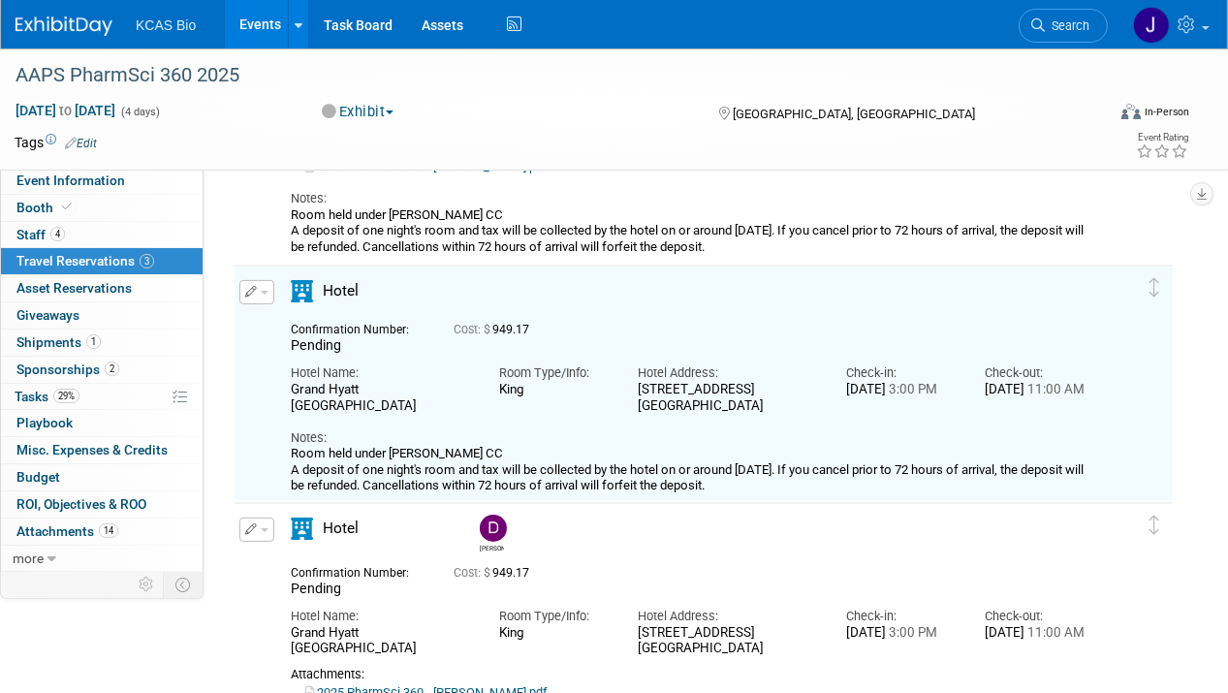
scroll to position [326, 0]
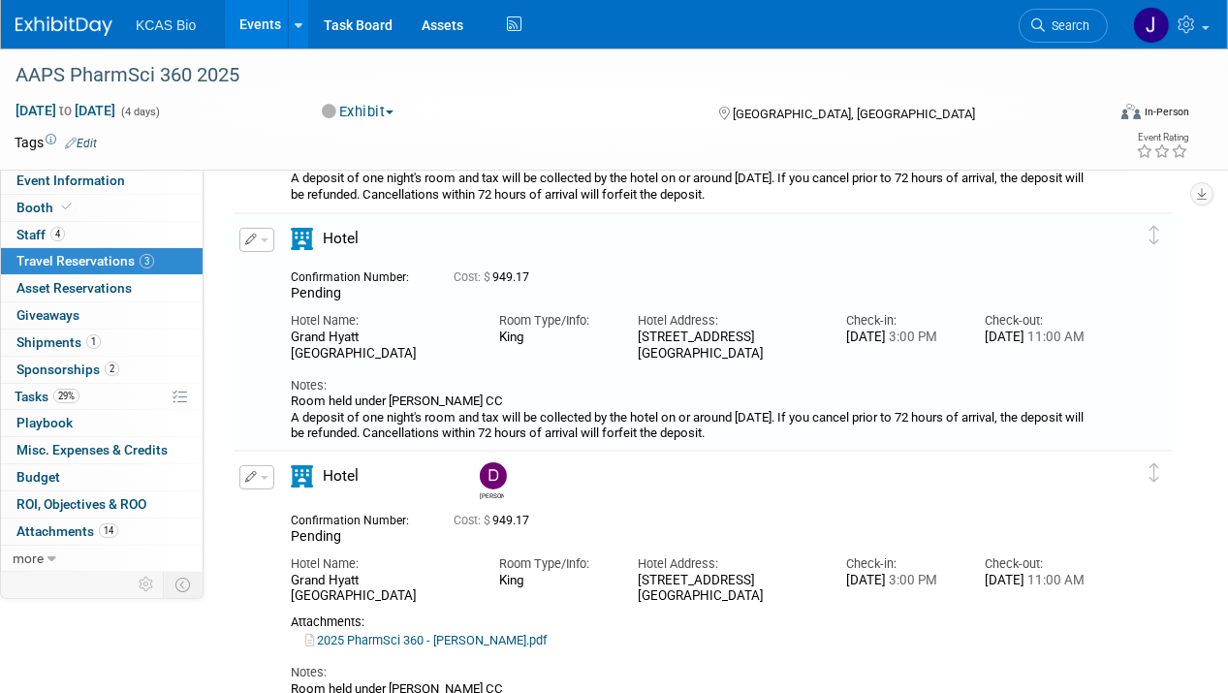
click at [267, 237] on button "button" at bounding box center [256, 240] width 35 height 24
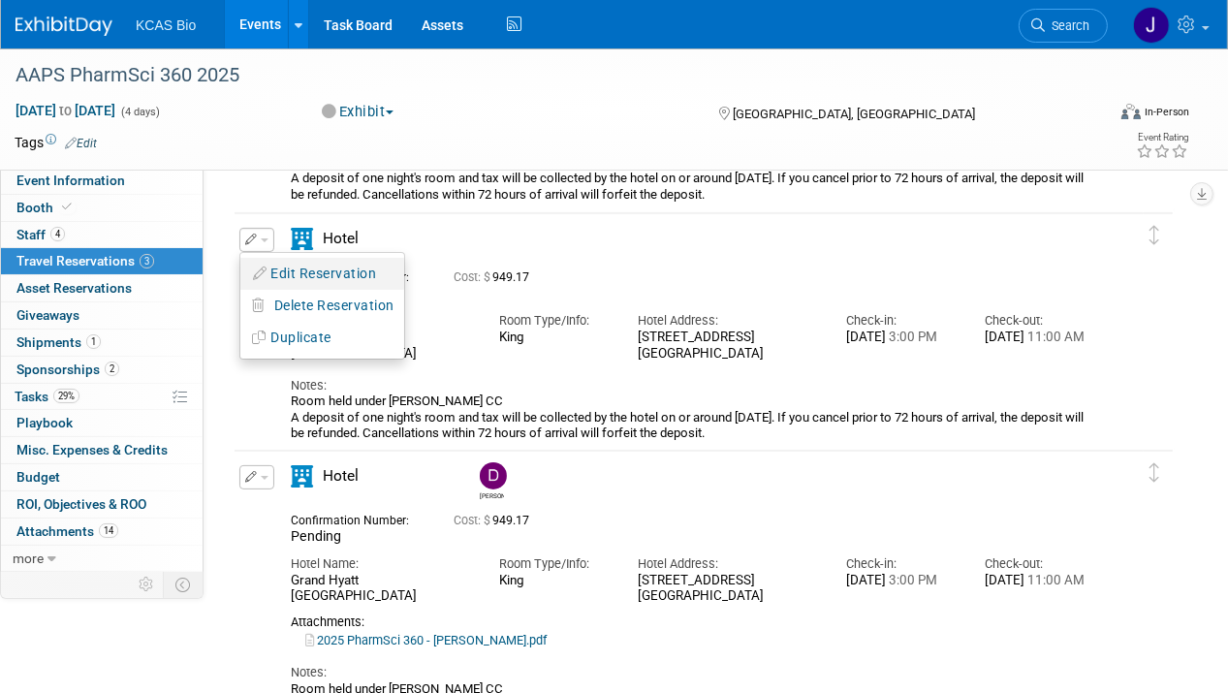
click at [284, 268] on button "Edit Reservation" at bounding box center [322, 274] width 164 height 28
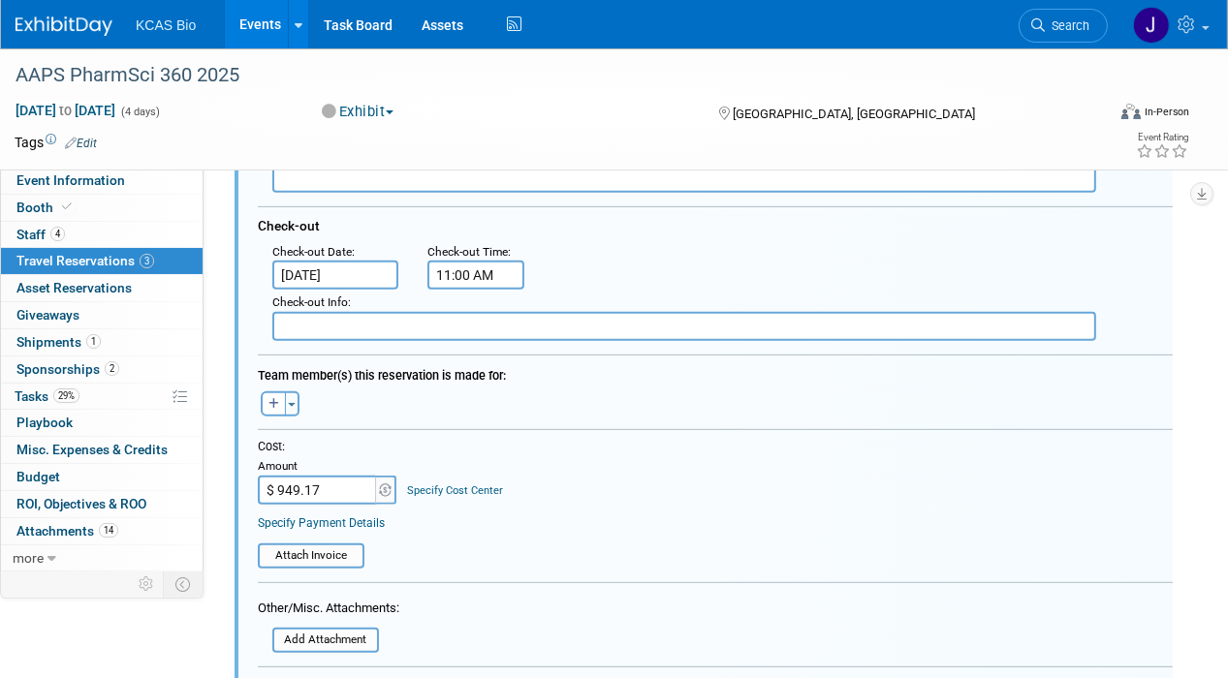
scroll to position [803, 0]
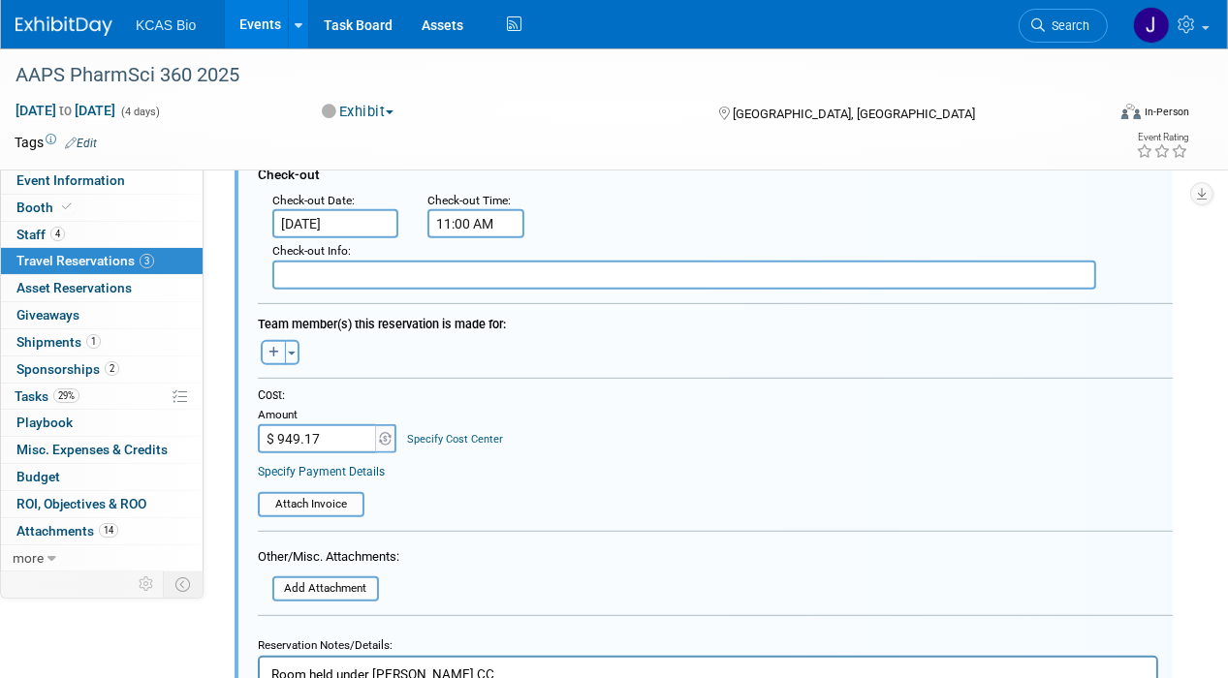
click at [273, 347] on icon "button" at bounding box center [273, 353] width 11 height 12
select select
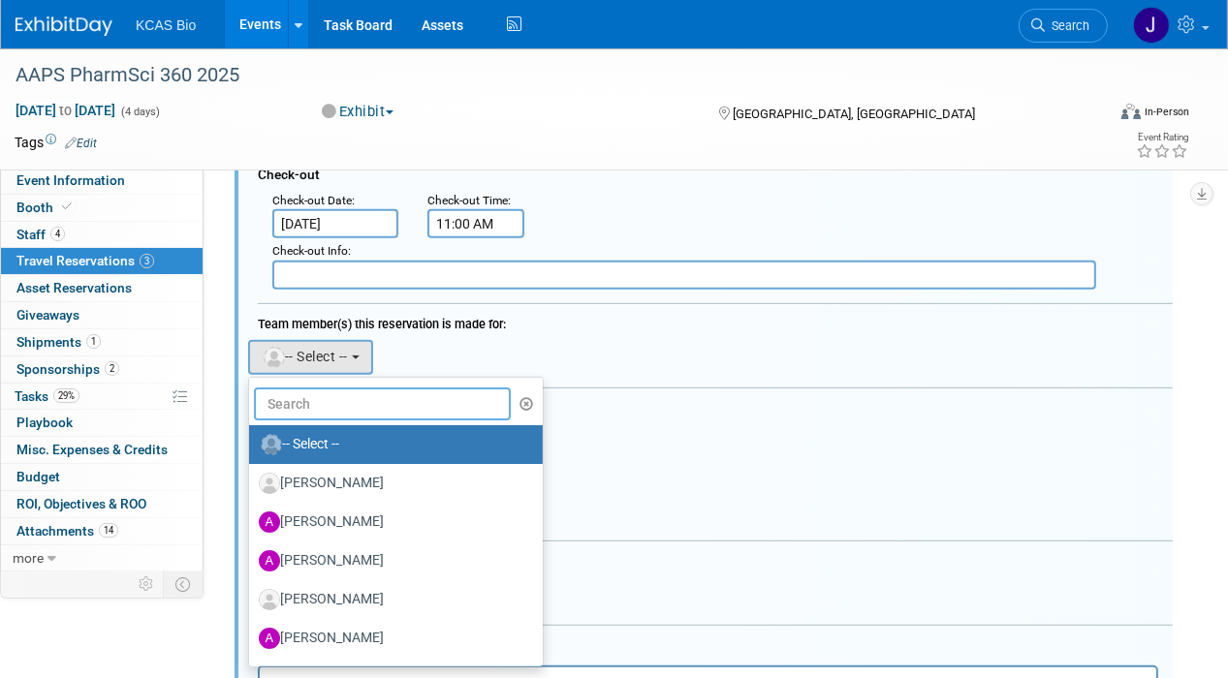
click at [304, 400] on input "text" at bounding box center [382, 404] width 257 height 33
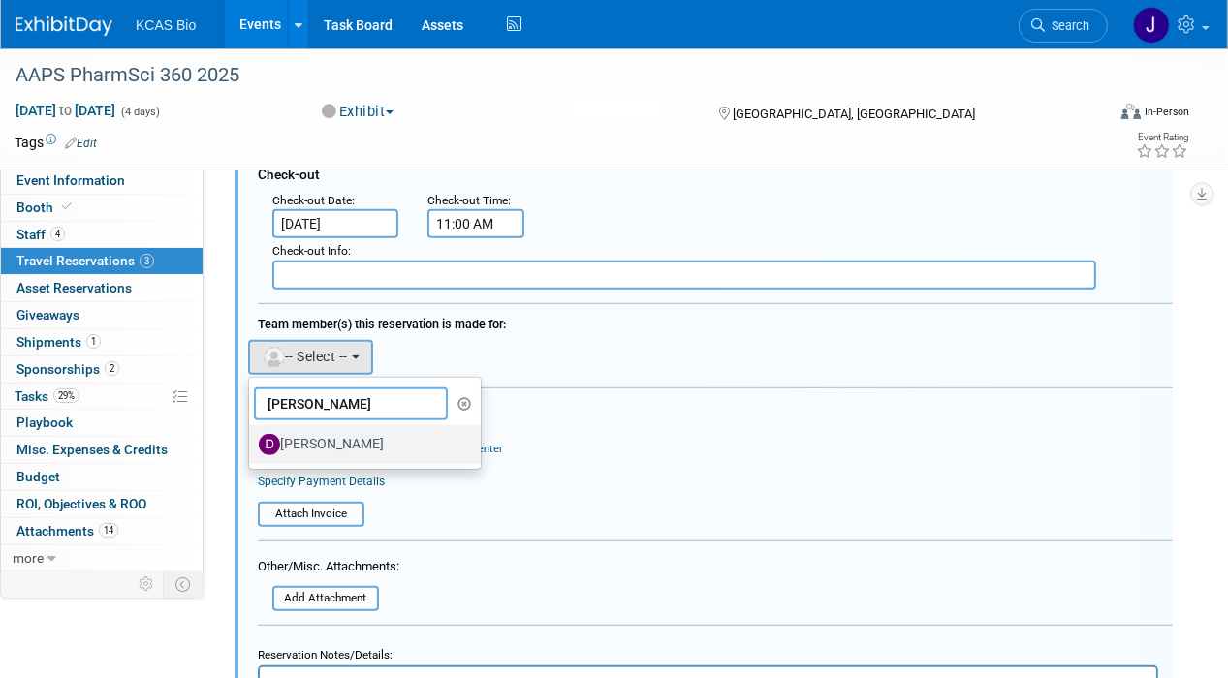
type input "DAWN"
click at [319, 429] on label "[PERSON_NAME]" at bounding box center [360, 444] width 203 height 31
click at [252, 436] on input "[PERSON_NAME]" at bounding box center [245, 442] width 13 height 13
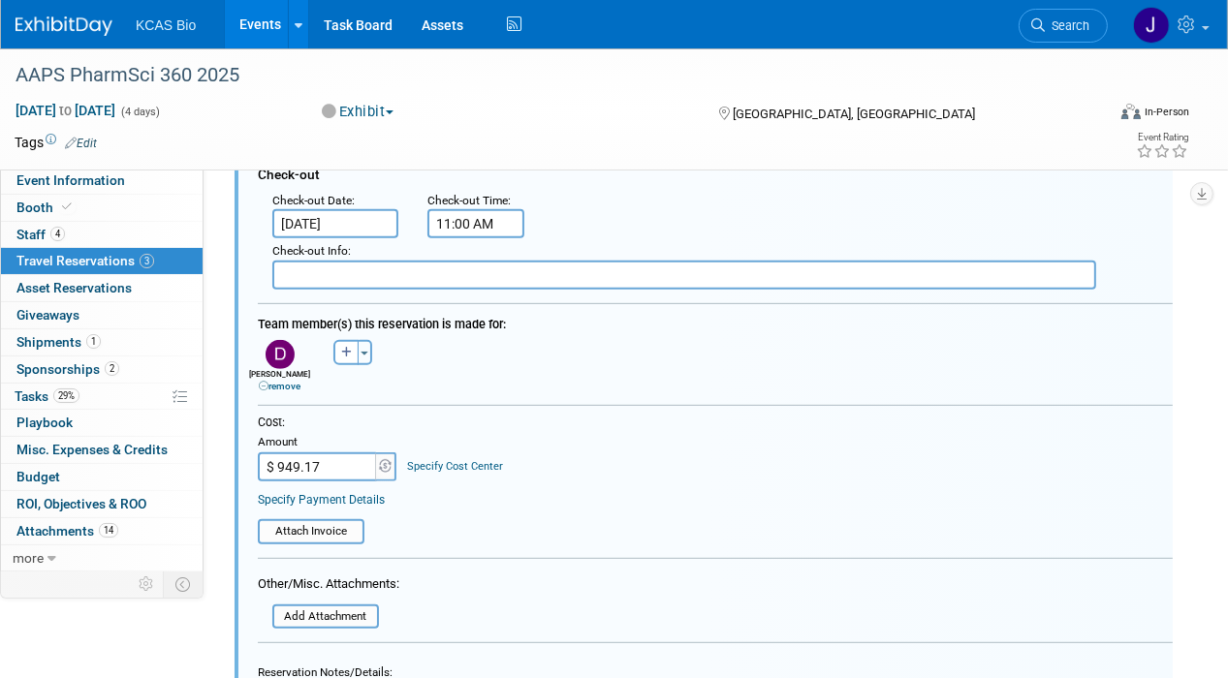
scroll to position [900, 0]
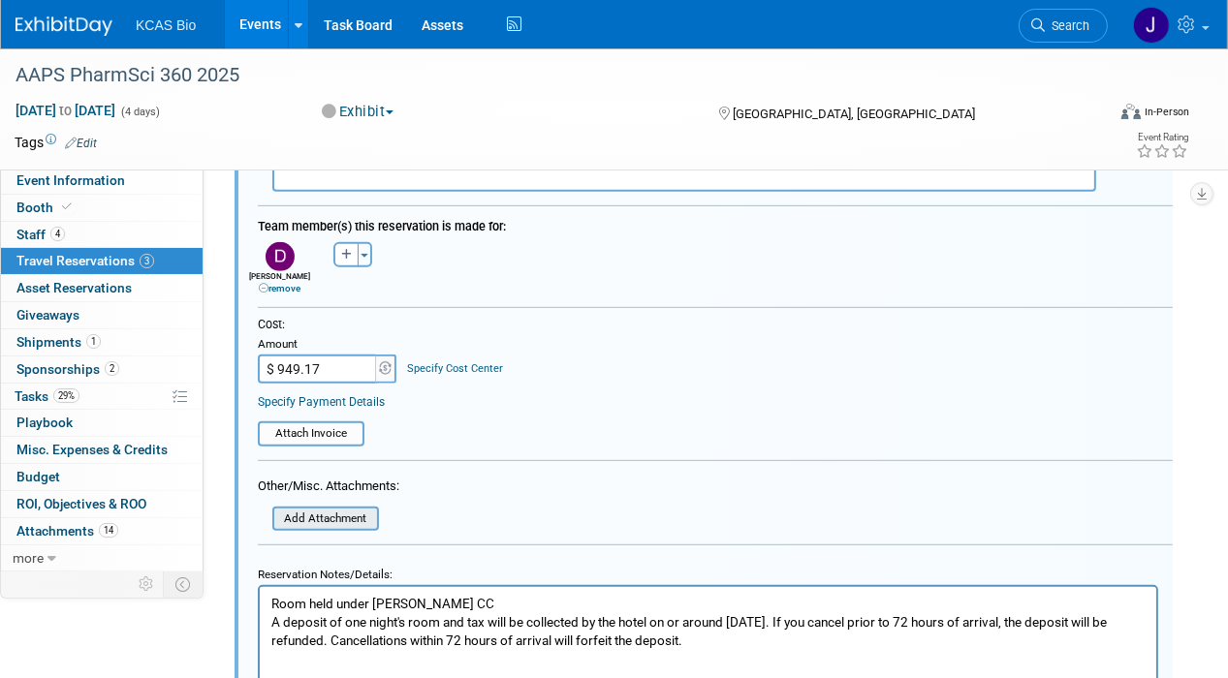
click at [351, 509] on input "file" at bounding box center [261, 519] width 231 height 21
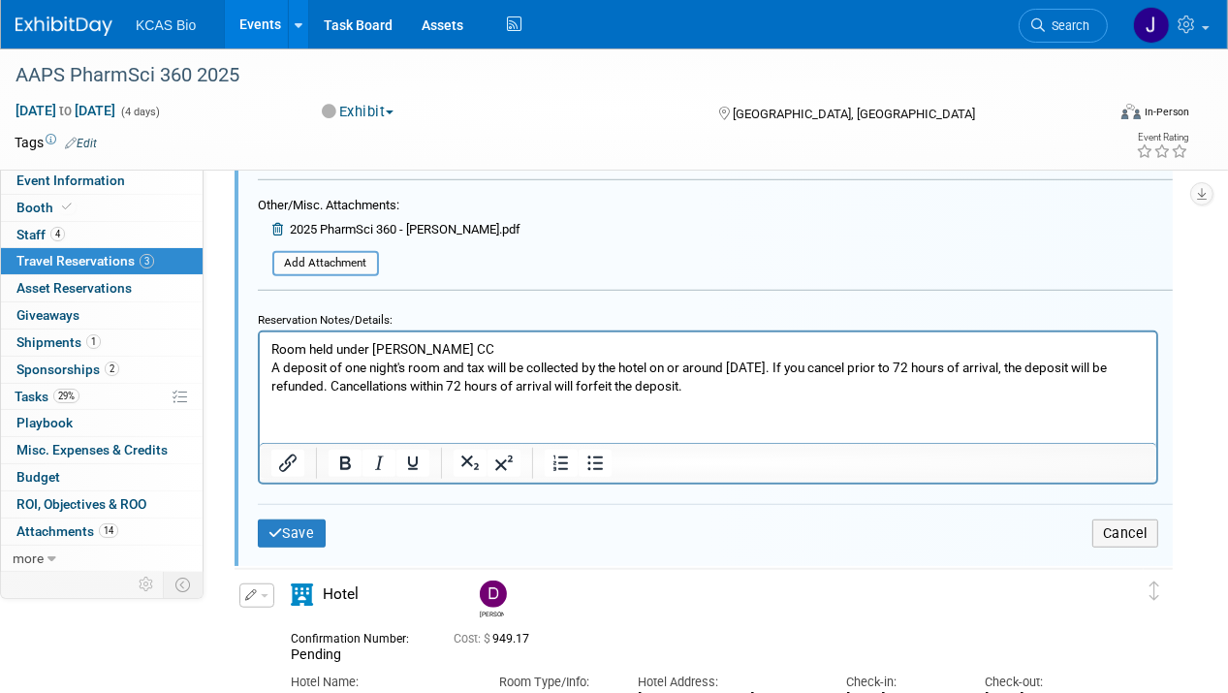
scroll to position [1190, 0]
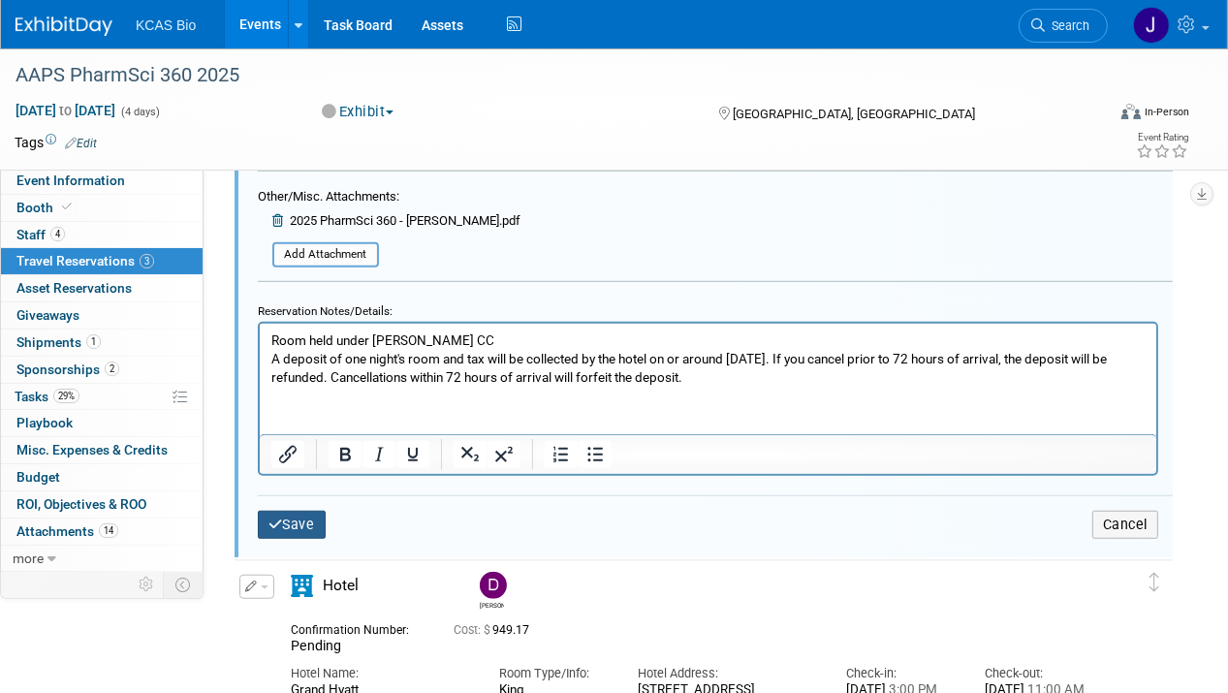
click at [313, 513] on button "Save" at bounding box center [292, 525] width 68 height 28
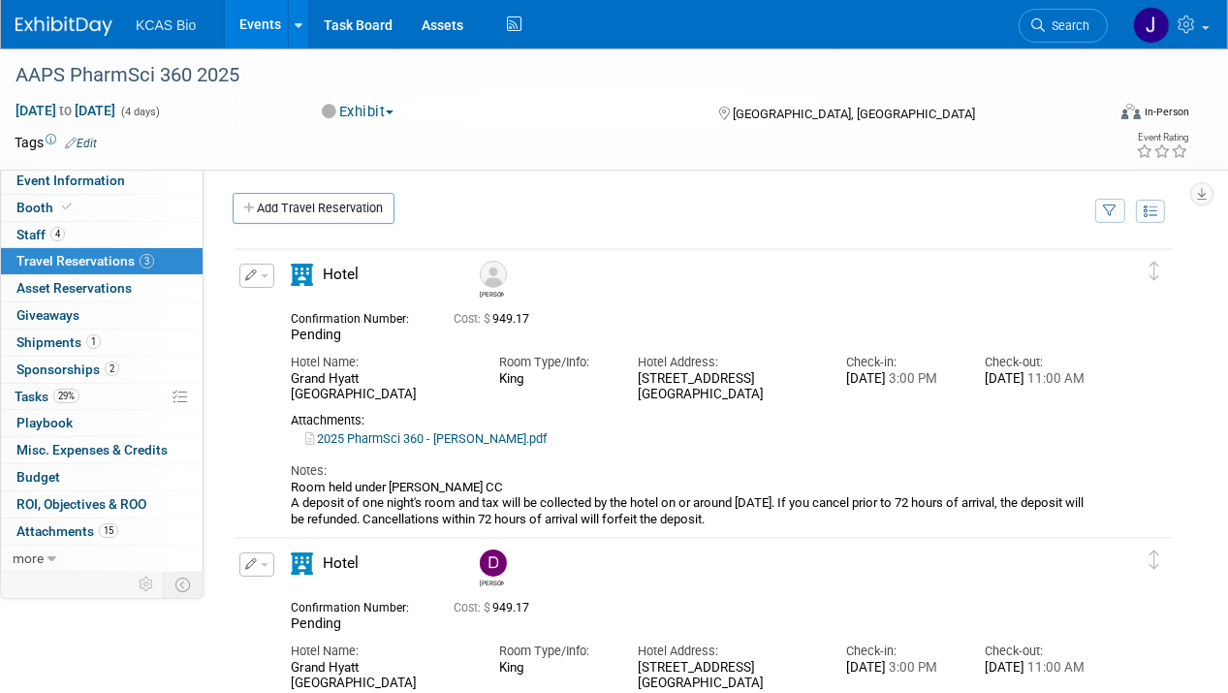
scroll to position [0, 0]
click at [266, 276] on button "button" at bounding box center [256, 277] width 35 height 24
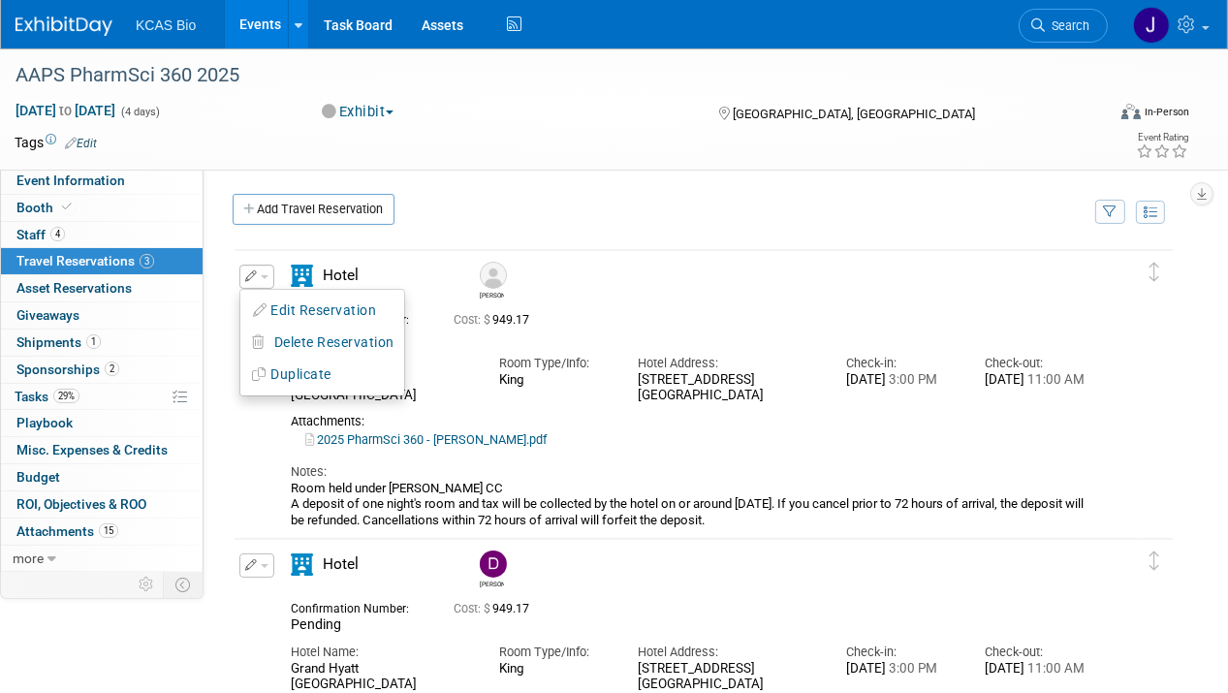
click at [282, 372] on button "Duplicate" at bounding box center [322, 375] width 164 height 28
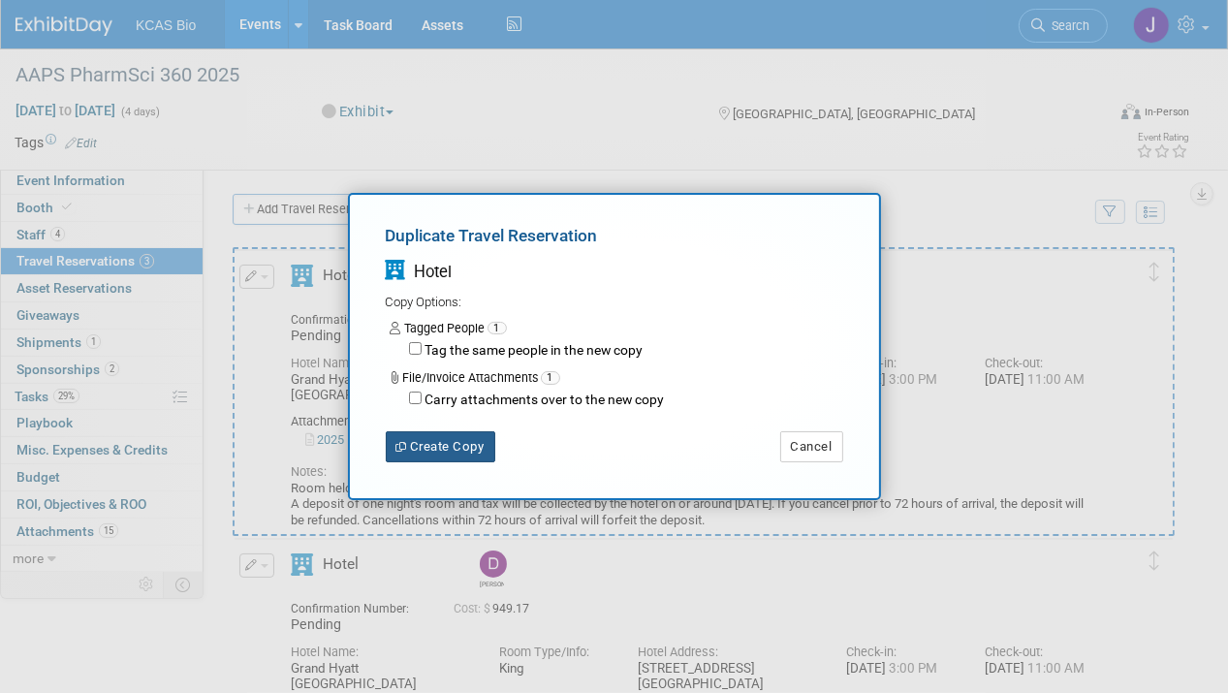
click at [440, 441] on button "Create Copy" at bounding box center [441, 446] width 110 height 31
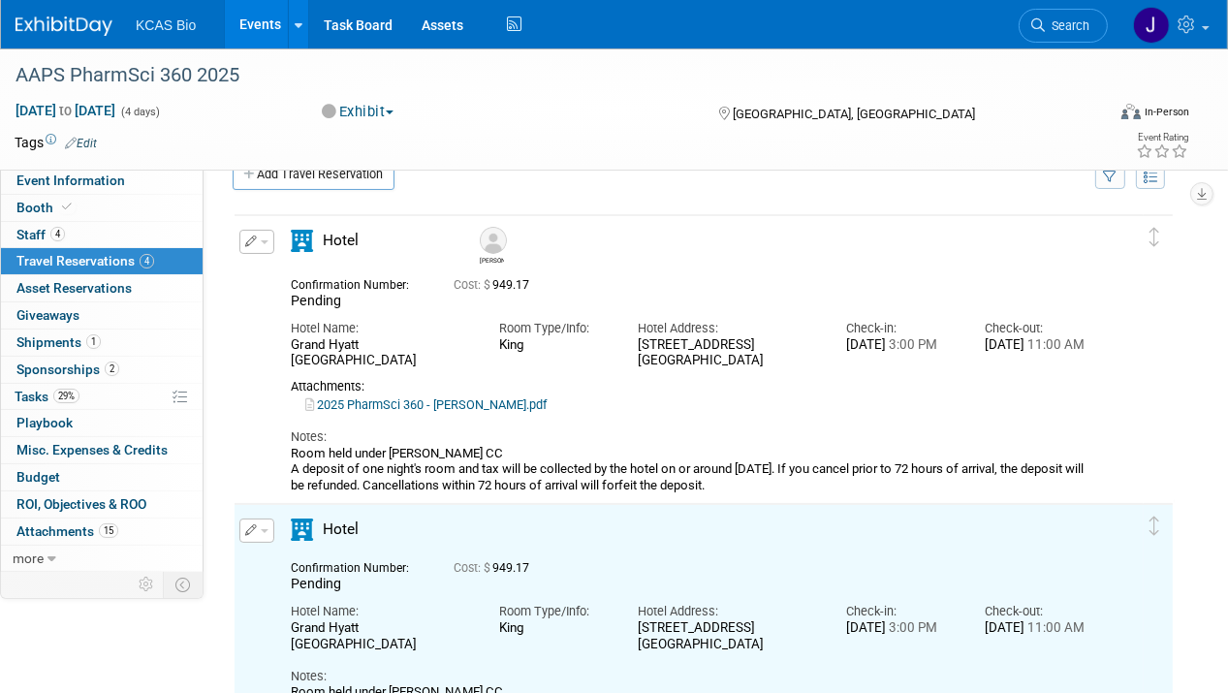
click at [265, 530] on span "button" at bounding box center [265, 531] width 8 height 4
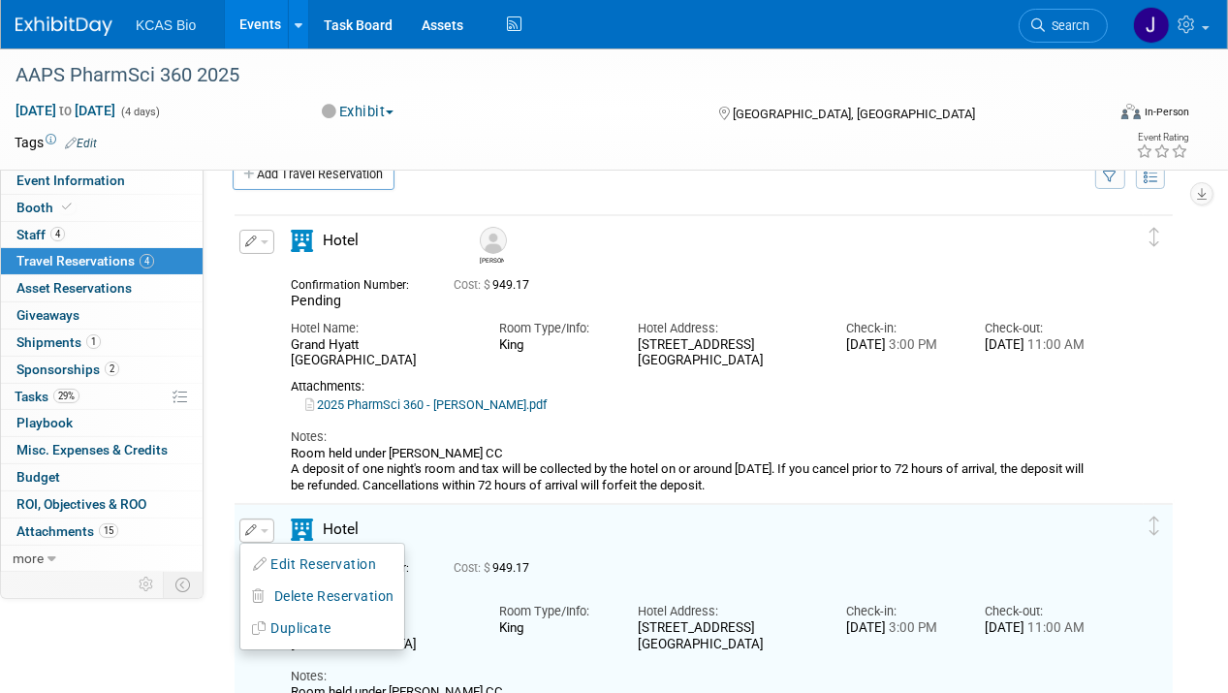
click at [293, 557] on button "Edit Reservation" at bounding box center [322, 565] width 164 height 28
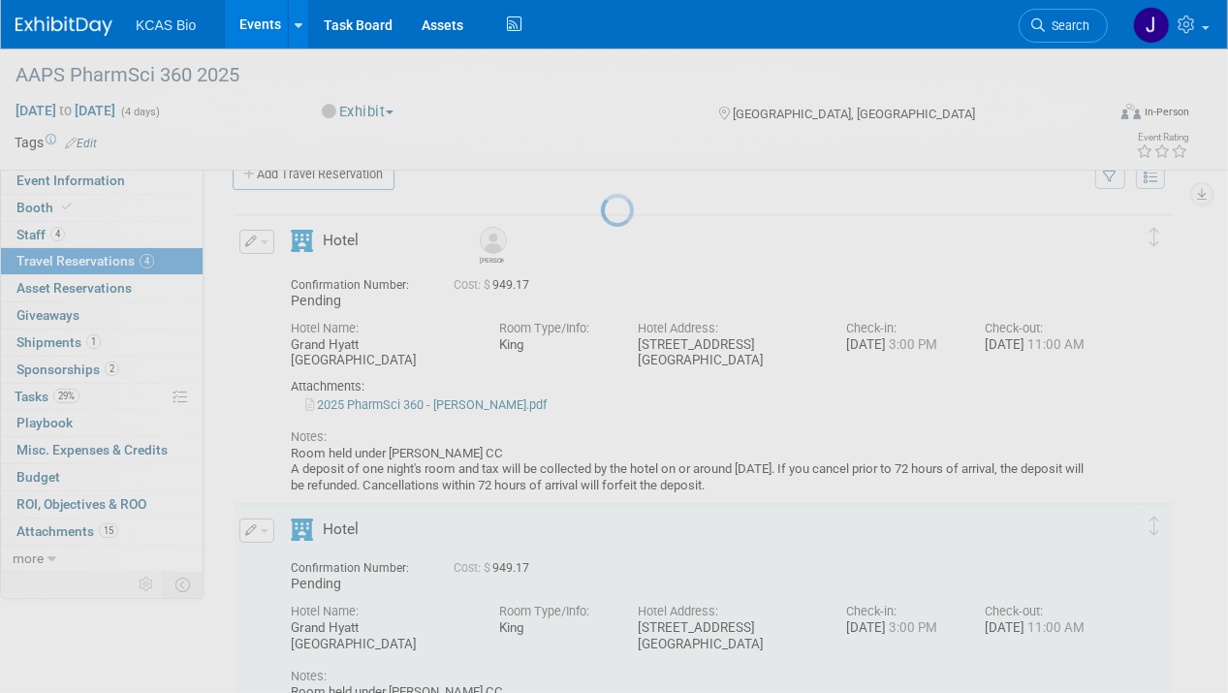
select select "e44da5f0-fdc1-4116-ba85-dcb66f59feff"
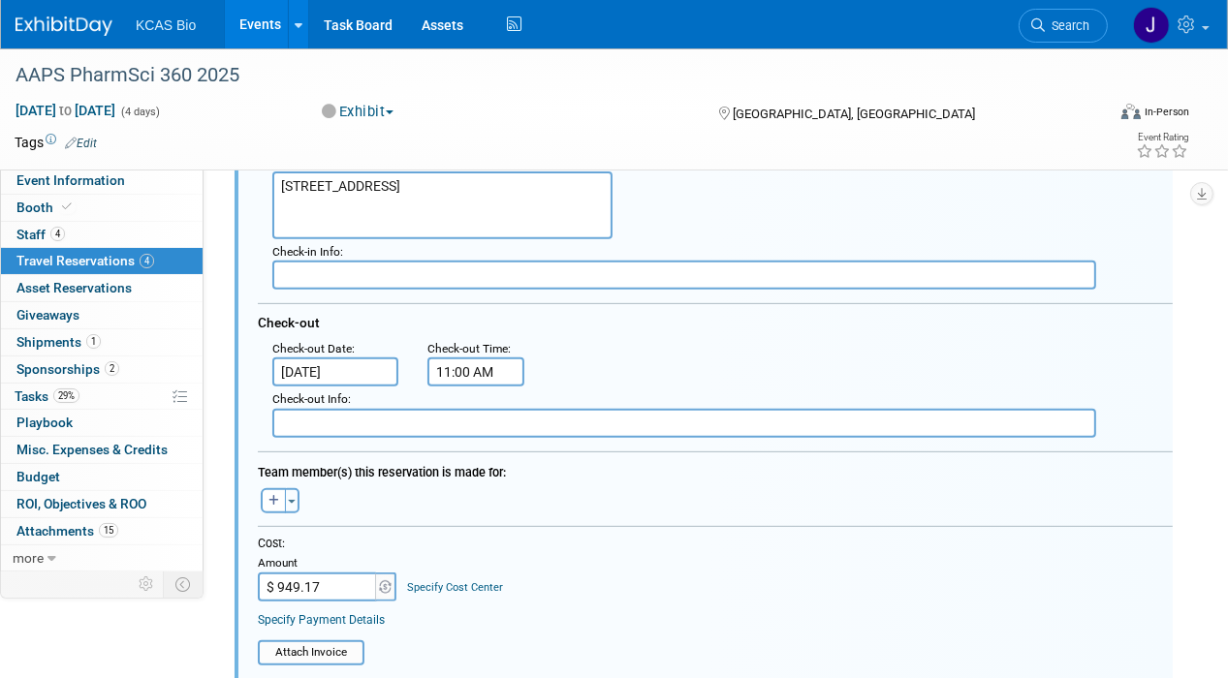
scroll to position [707, 0]
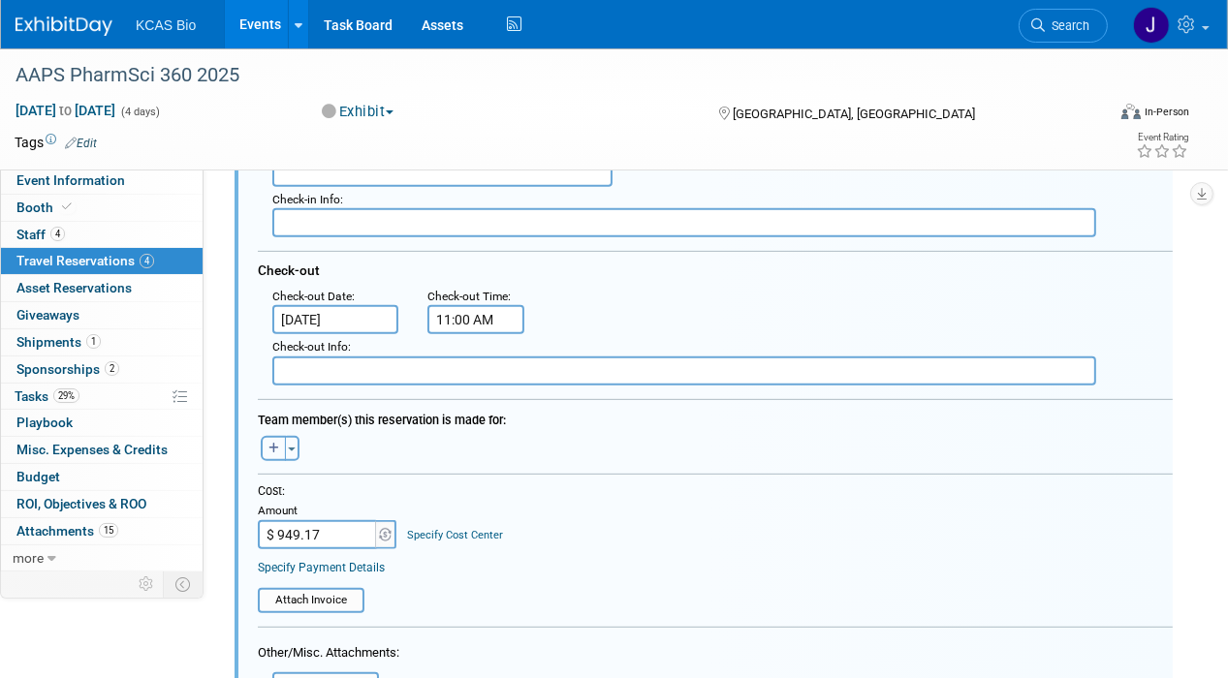
click at [272, 443] on icon "button" at bounding box center [273, 449] width 11 height 12
select select
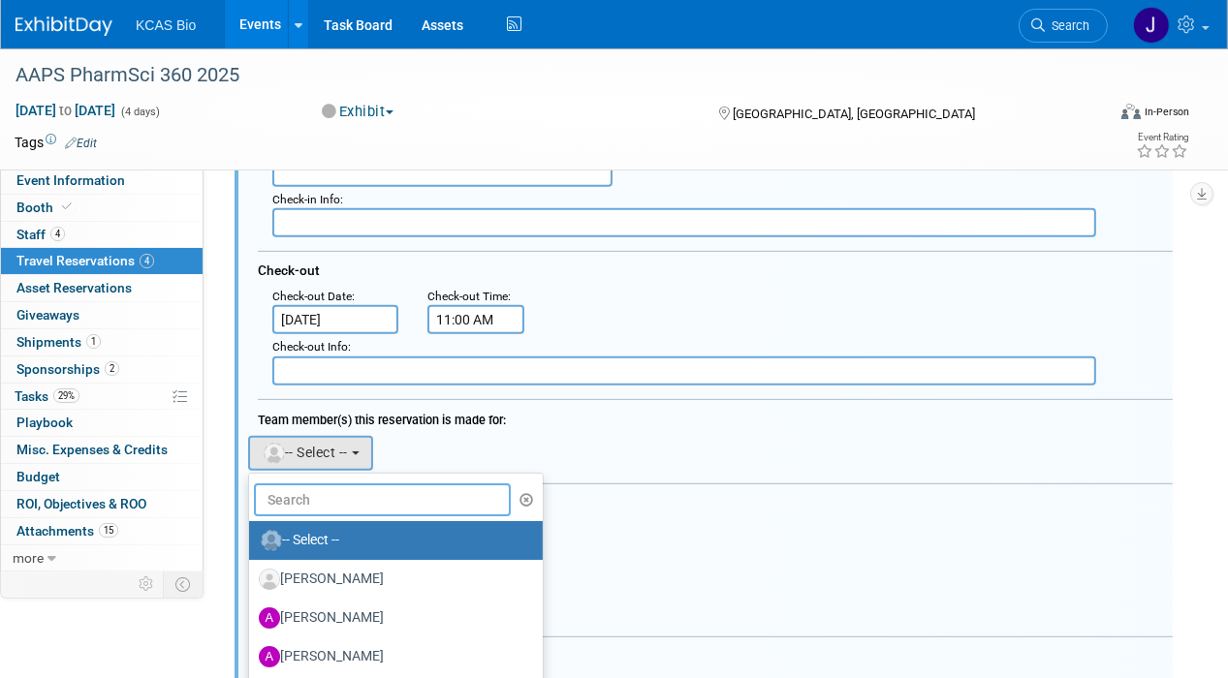
click at [304, 503] on input "text" at bounding box center [382, 500] width 257 height 33
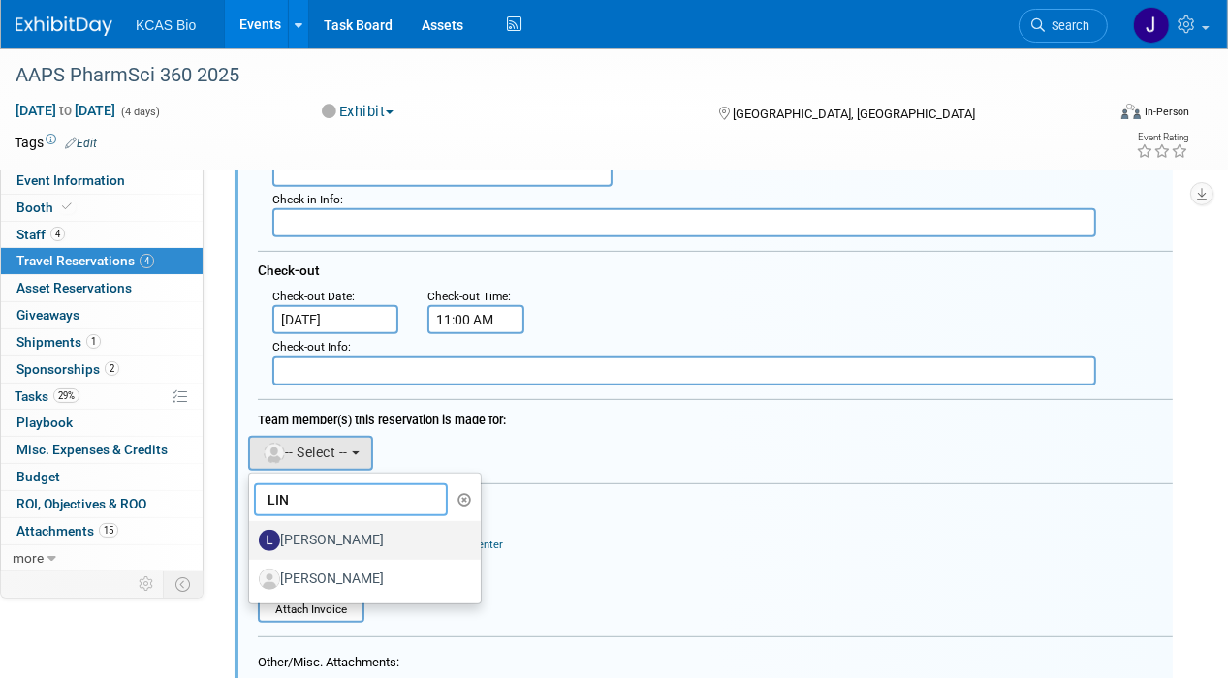
type input "LIN"
click at [366, 525] on label "[PERSON_NAME]" at bounding box center [360, 540] width 203 height 31
click at [252, 532] on input "[PERSON_NAME]" at bounding box center [245, 538] width 13 height 13
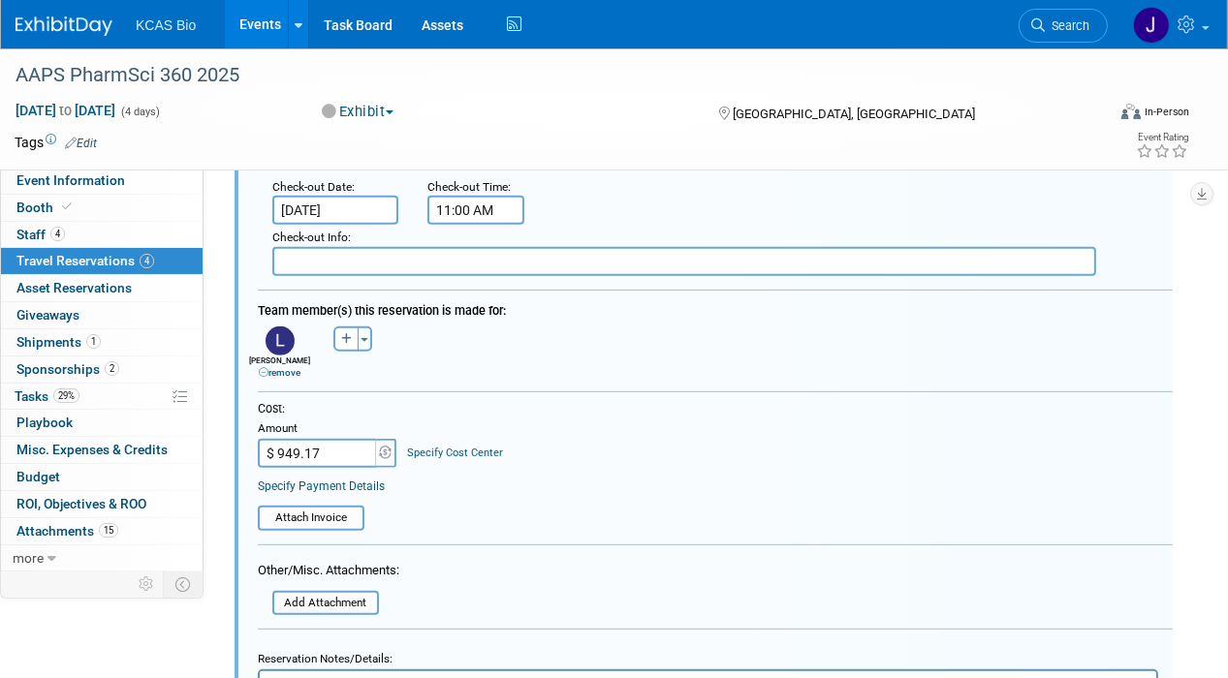
scroll to position [900, 0]
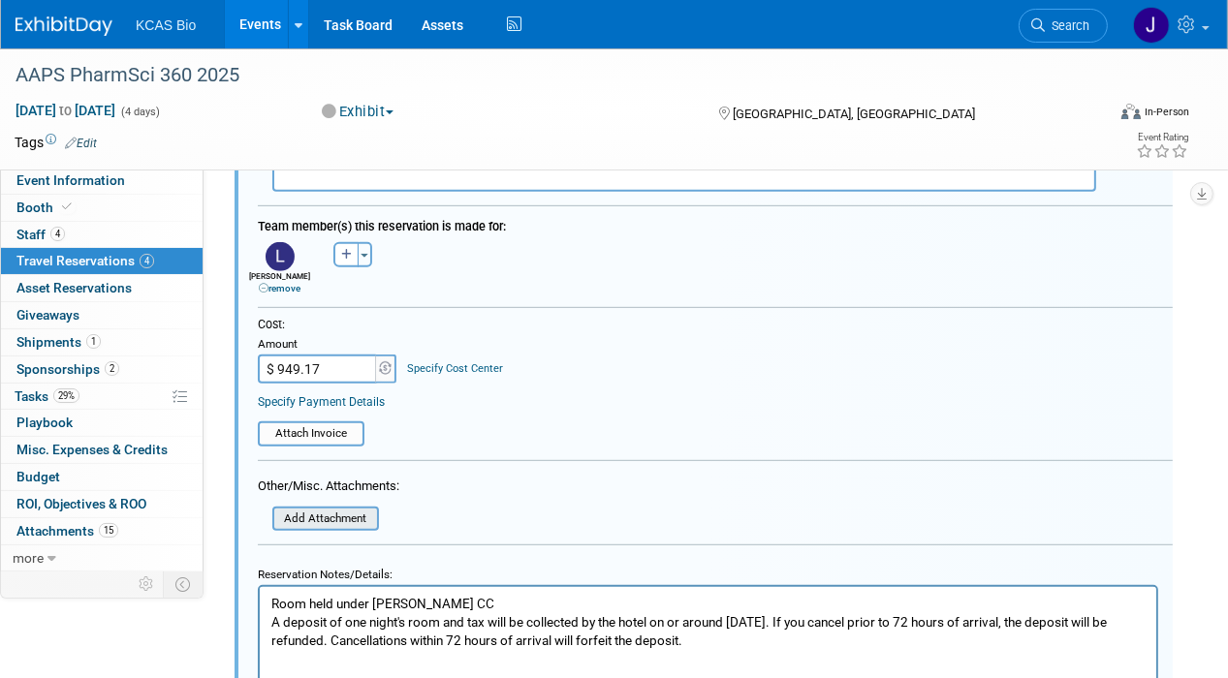
click at [357, 509] on input "file" at bounding box center [261, 519] width 231 height 21
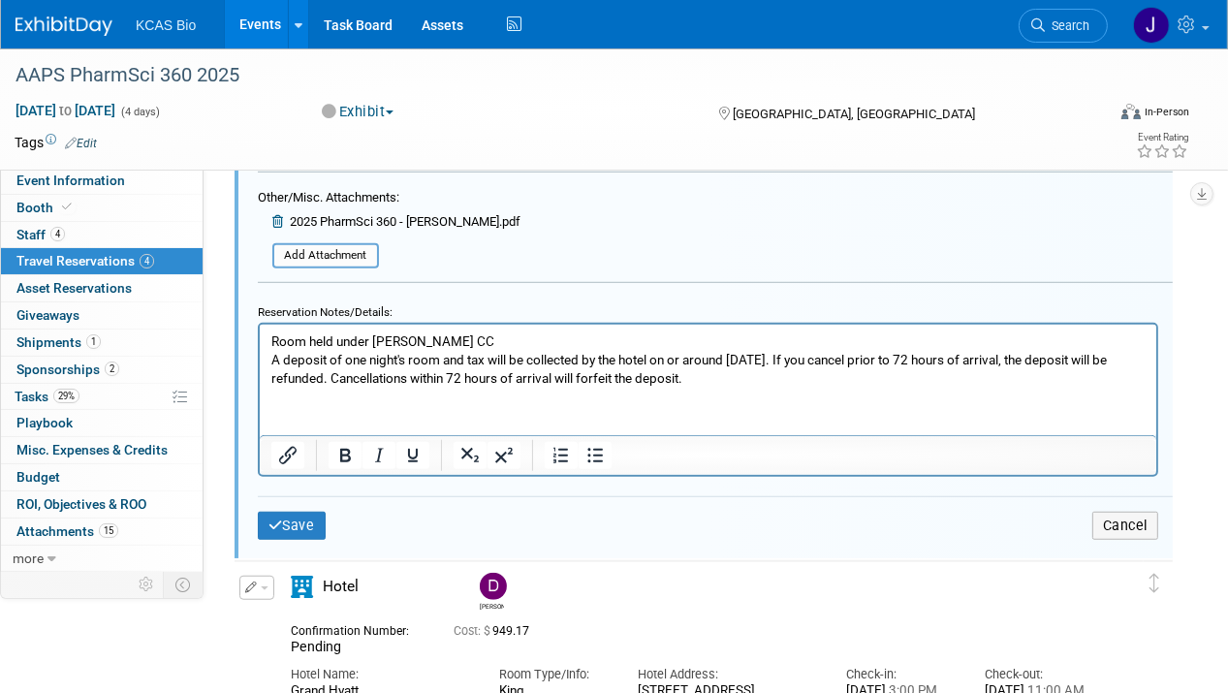
scroll to position [1191, 0]
click at [300, 513] on button "Save" at bounding box center [292, 524] width 68 height 28
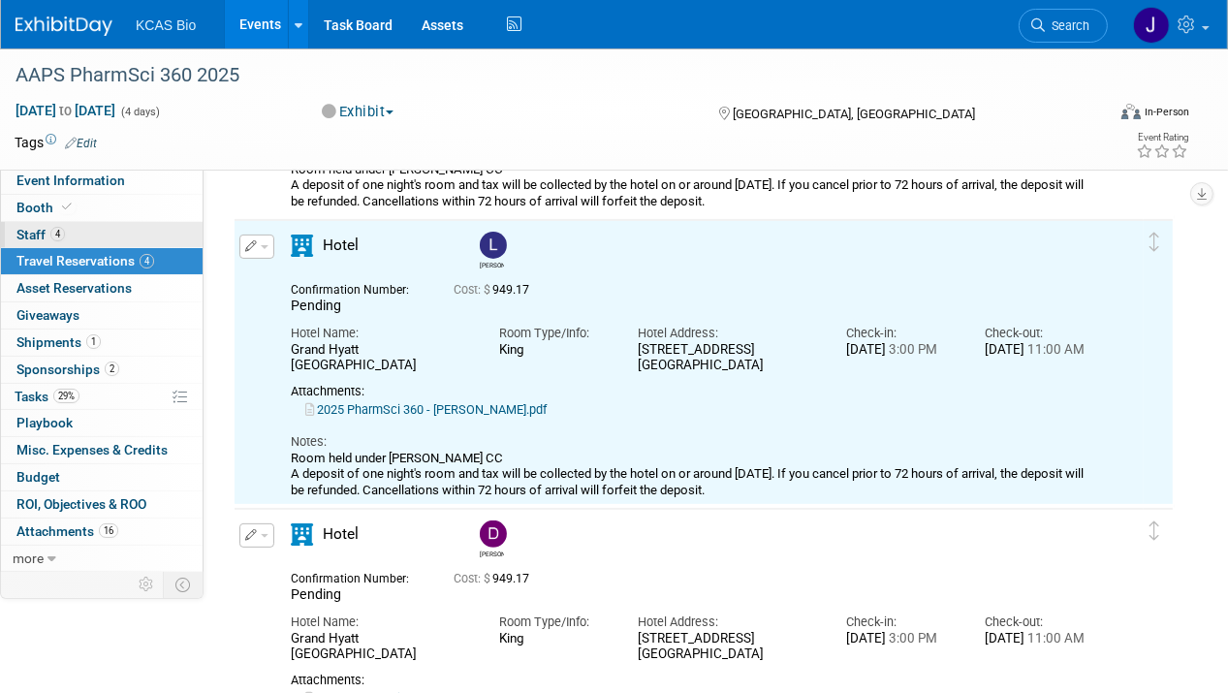
scroll to position [0, 0]
click at [32, 228] on span "Staff 4" at bounding box center [40, 235] width 48 height 16
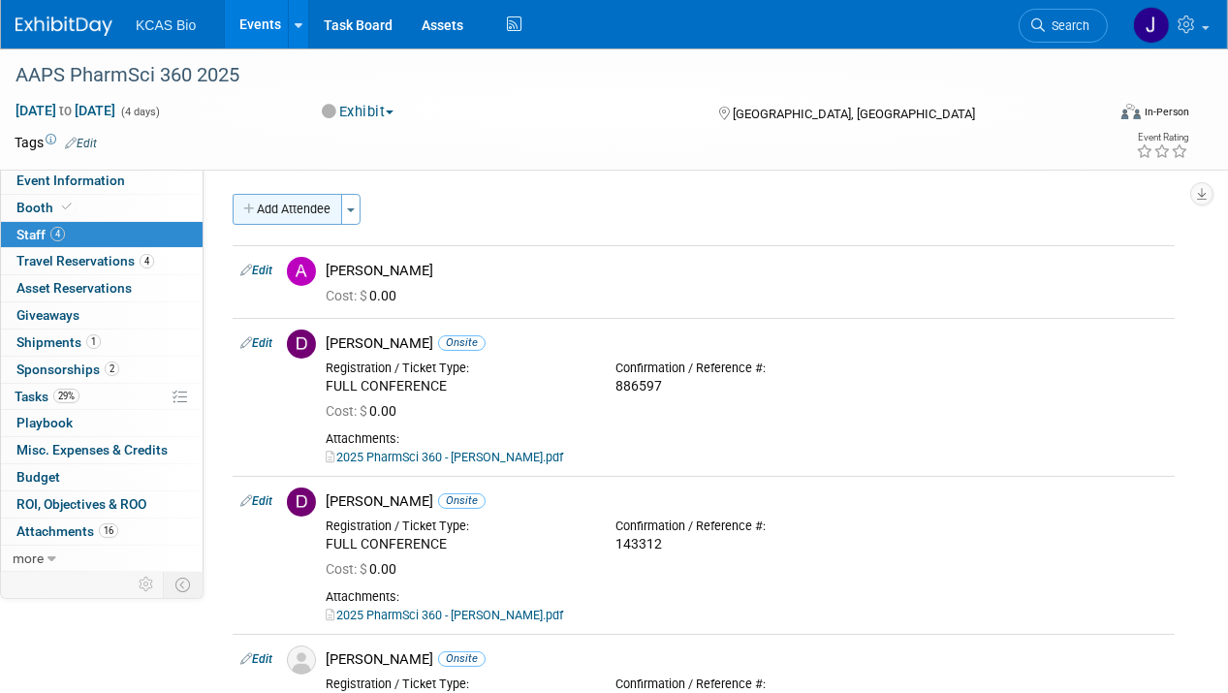
click at [288, 209] on button "Add Attendee" at bounding box center [288, 209] width 110 height 31
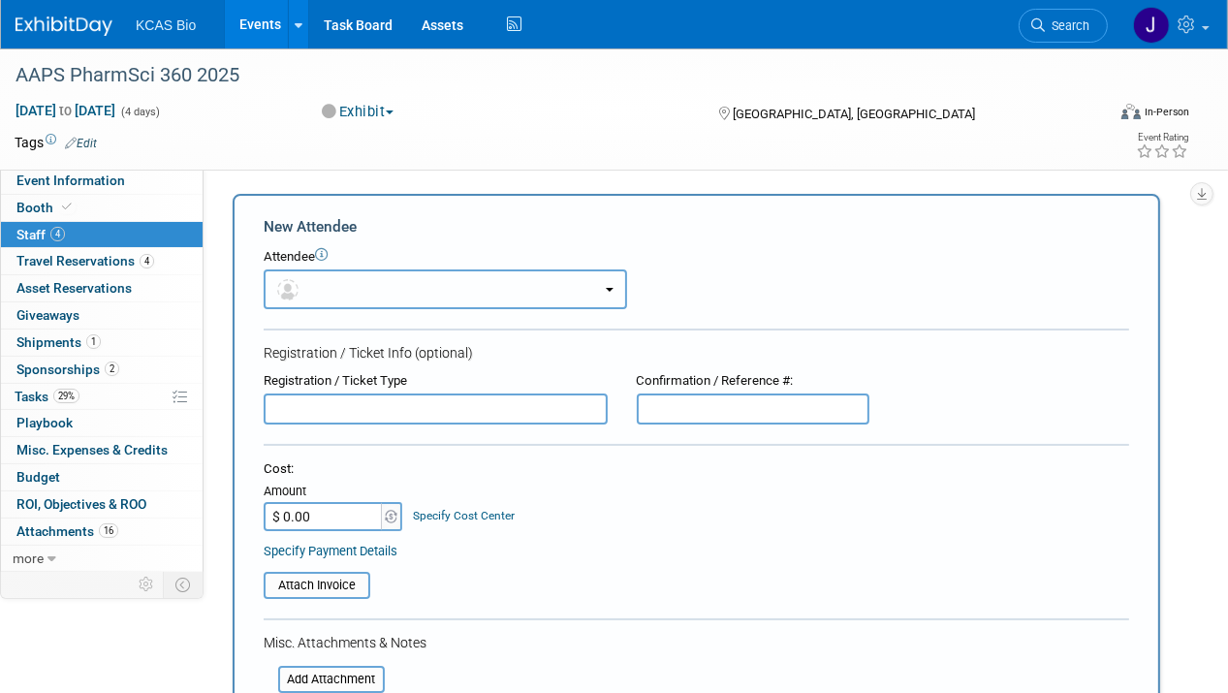
click at [339, 289] on button "button" at bounding box center [445, 289] width 363 height 40
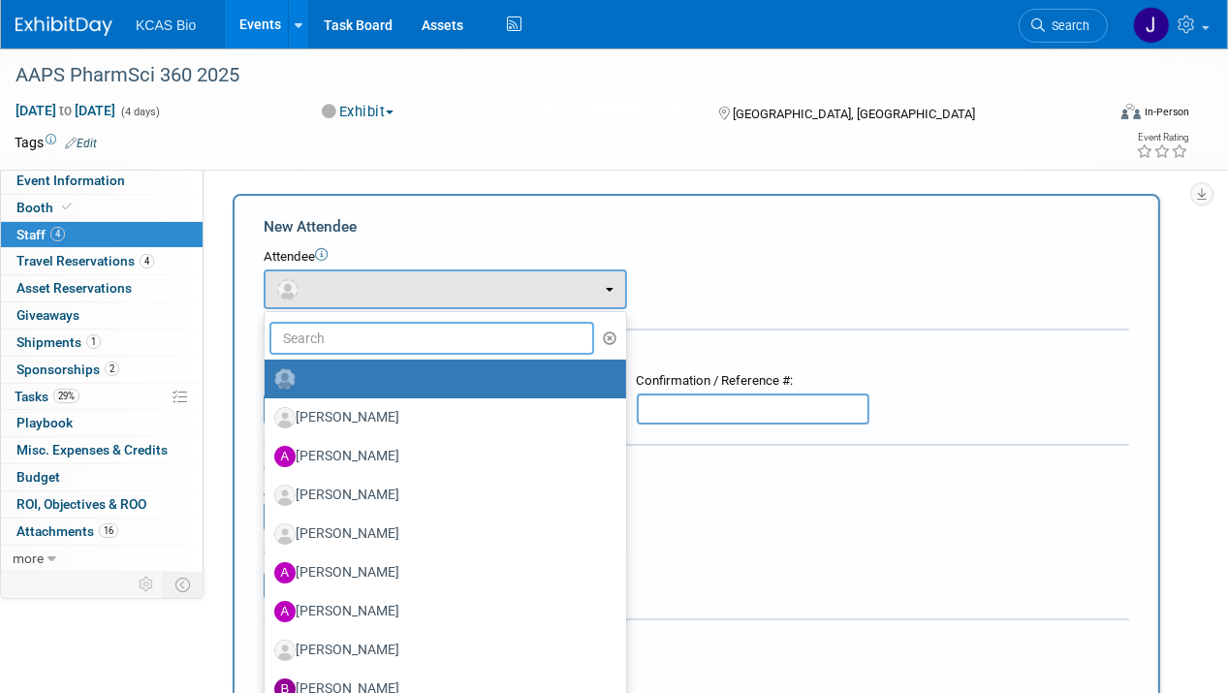
click at [371, 335] on input "text" at bounding box center [431, 338] width 325 height 33
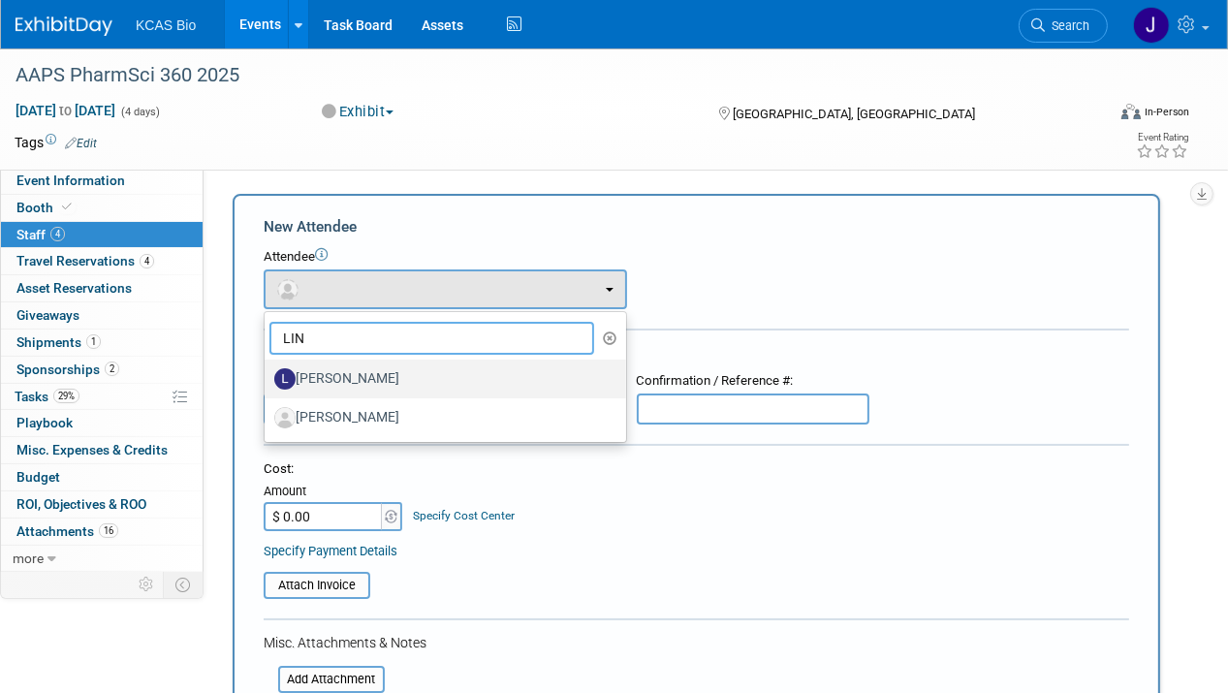
type input "LIN"
click at [371, 379] on label "[PERSON_NAME]" at bounding box center [440, 378] width 332 height 31
click at [268, 379] on input "[PERSON_NAME]" at bounding box center [261, 376] width 13 height 13
select select "55f653f0-3f0f-4275-aca2-96e4646e9b74"
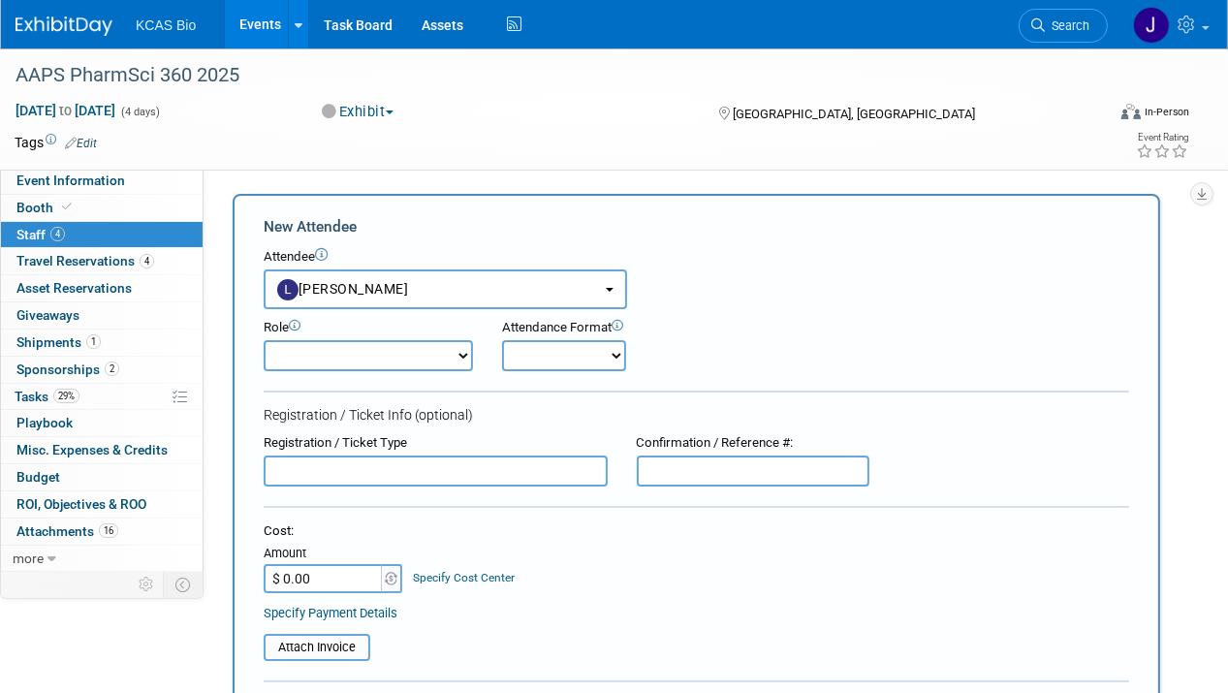
click at [554, 359] on select "Onsite Remote" at bounding box center [564, 355] width 124 height 31
select select "1"
click at [502, 340] on select "Onsite Remote" at bounding box center [564, 355] width 124 height 31
click at [410, 464] on input "text" at bounding box center [436, 471] width 344 height 31
type input "FULL CONFERENCE"
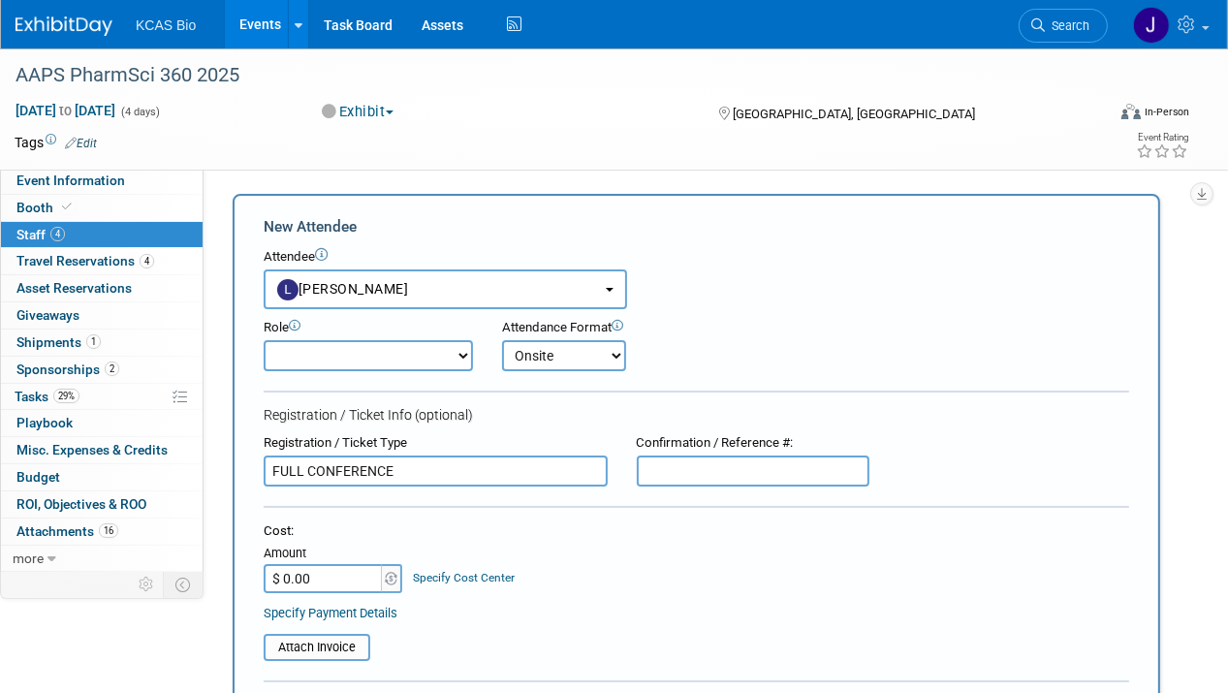
click at [694, 472] on input "text" at bounding box center [753, 471] width 233 height 31
paste input "144250"
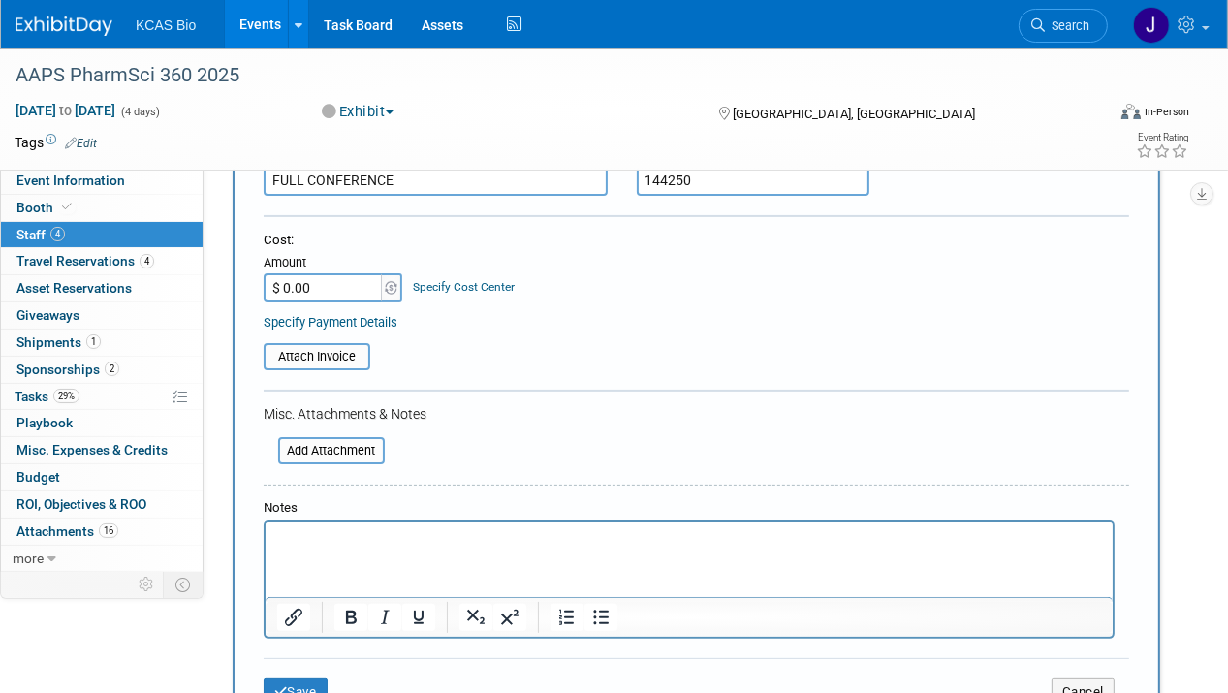
scroll to position [388, 0]
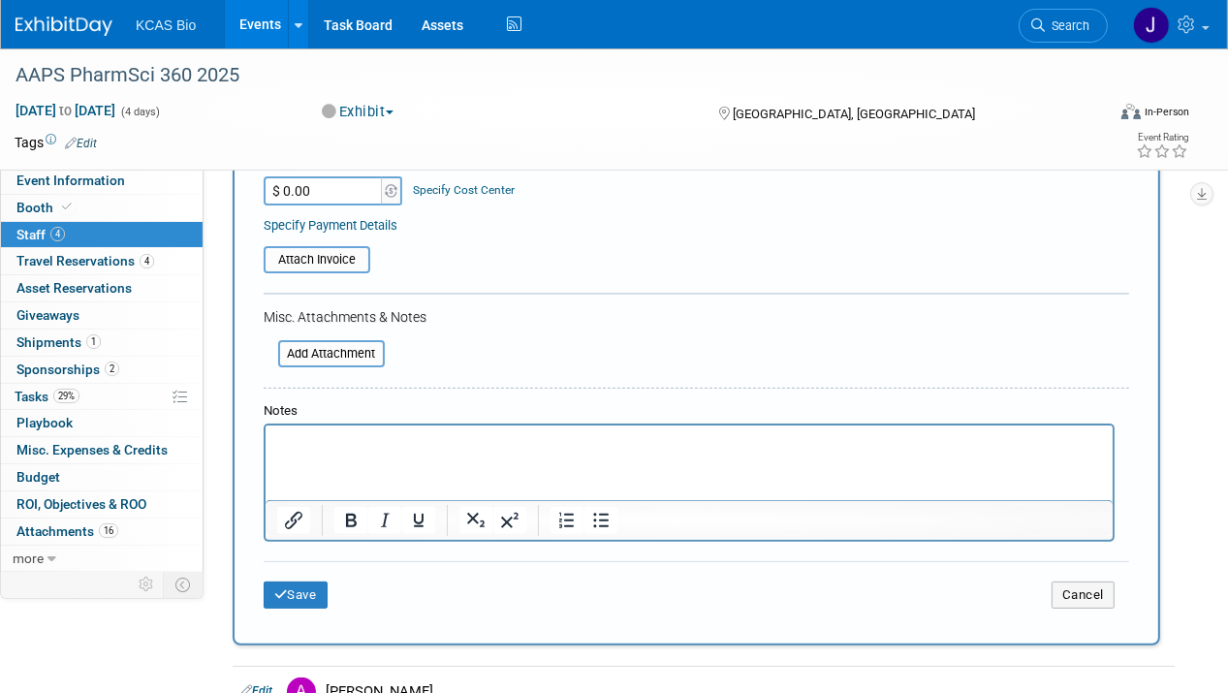
type input "144250"
click at [333, 453] on html at bounding box center [688, 439] width 847 height 27
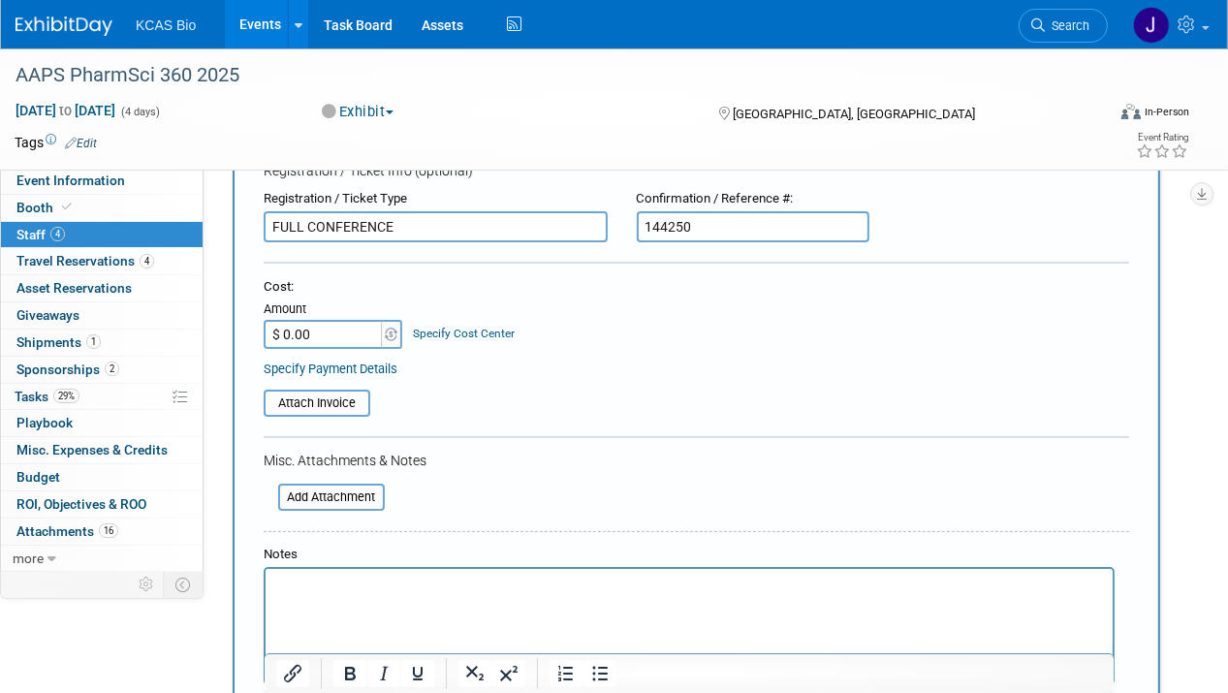
scroll to position [291, 0]
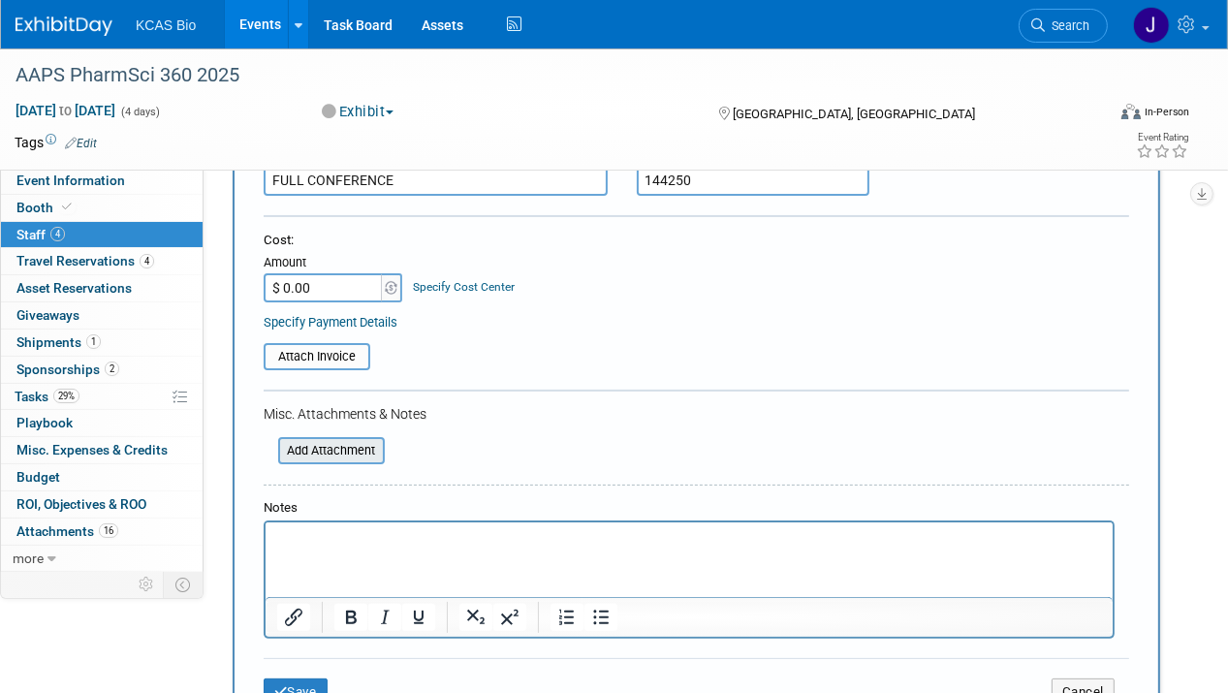
click at [334, 449] on input "file" at bounding box center [267, 450] width 231 height 23
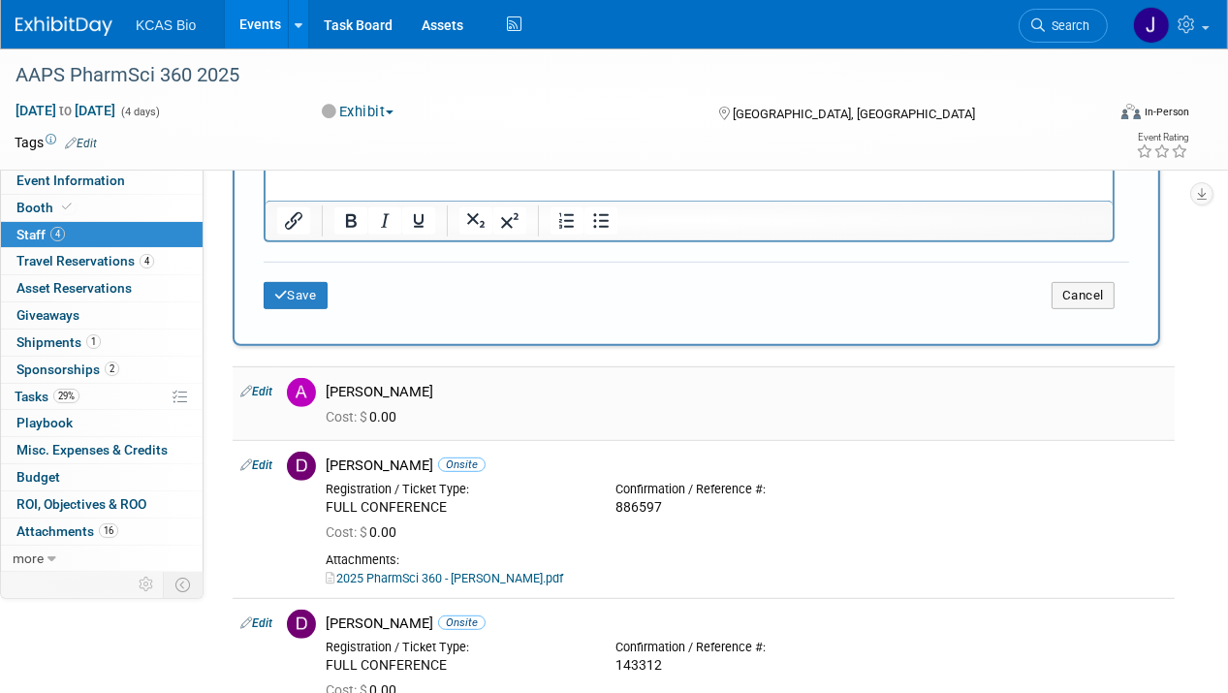
scroll to position [582, 0]
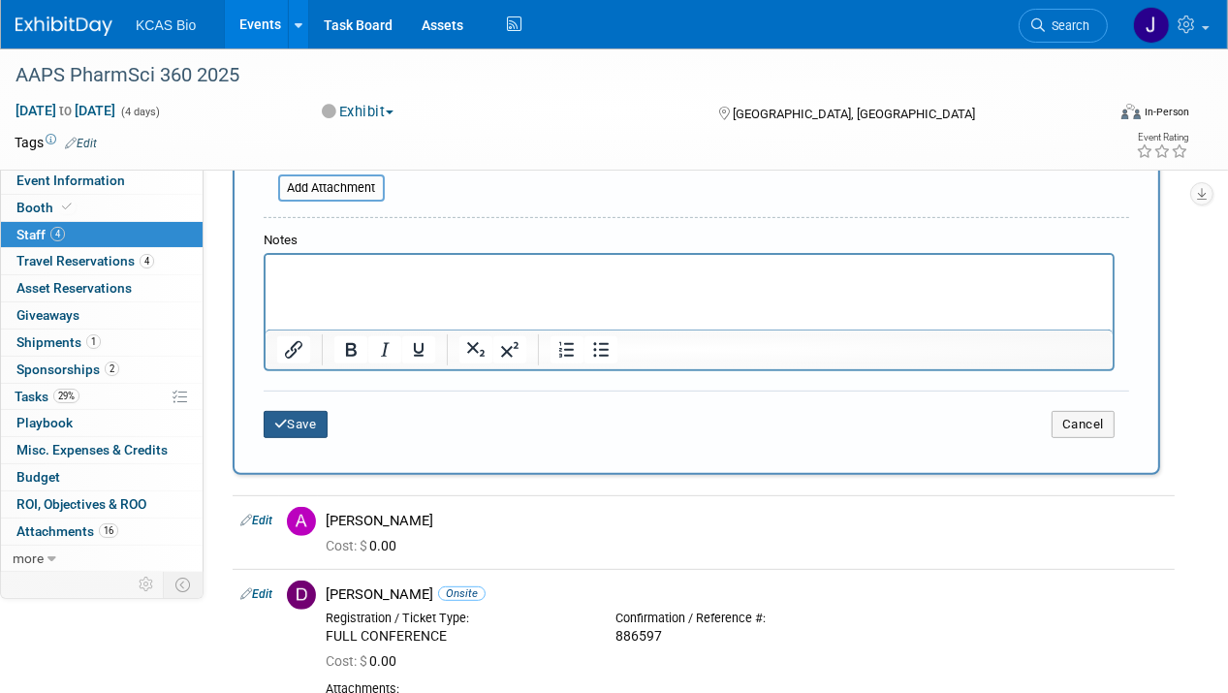
click at [301, 425] on button "Save" at bounding box center [296, 424] width 64 height 27
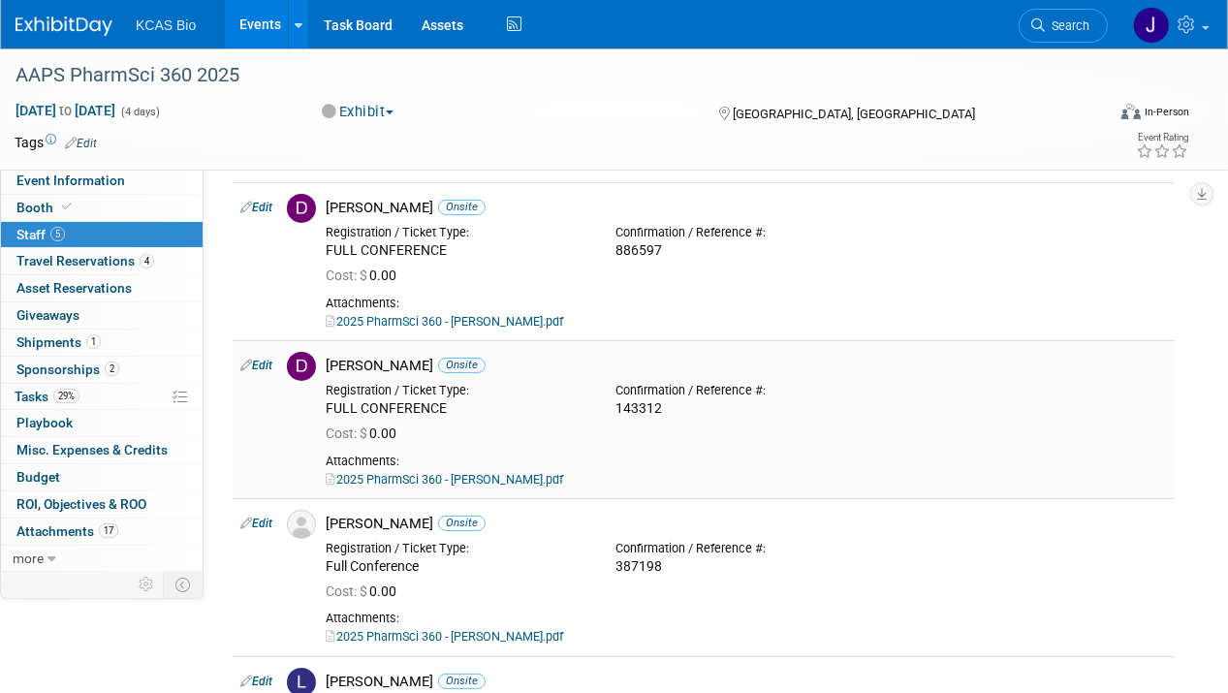
scroll to position [0, 0]
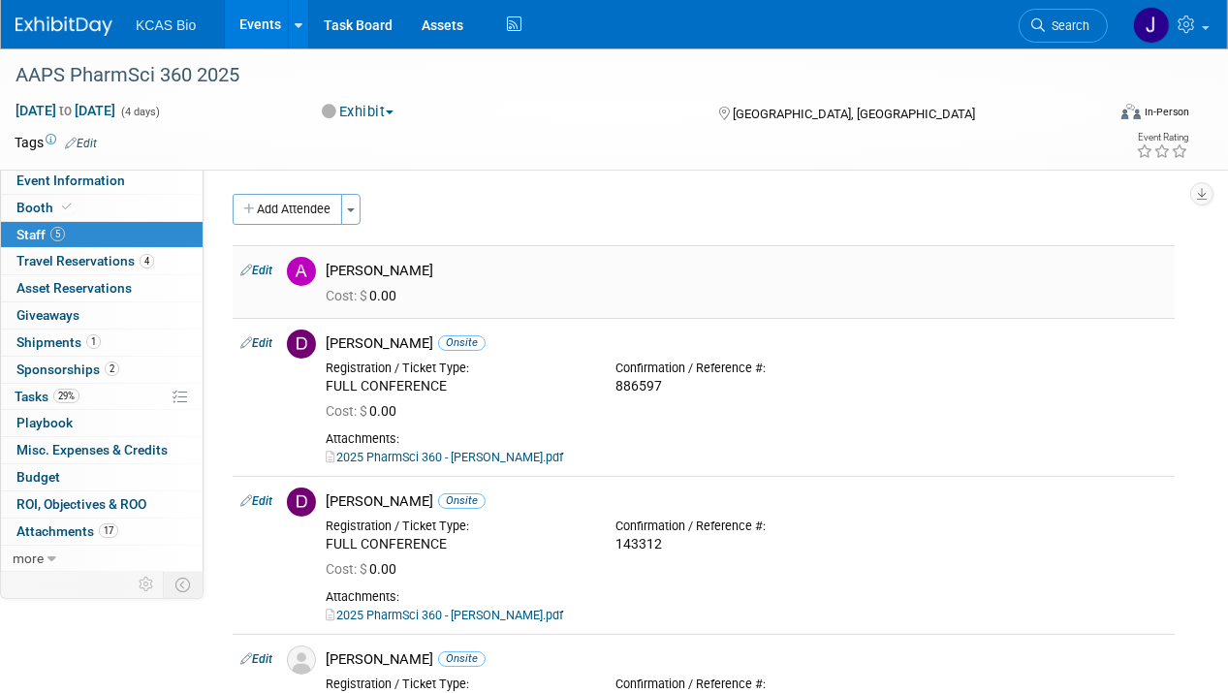
click at [265, 266] on link "Edit" at bounding box center [256, 271] width 32 height 14
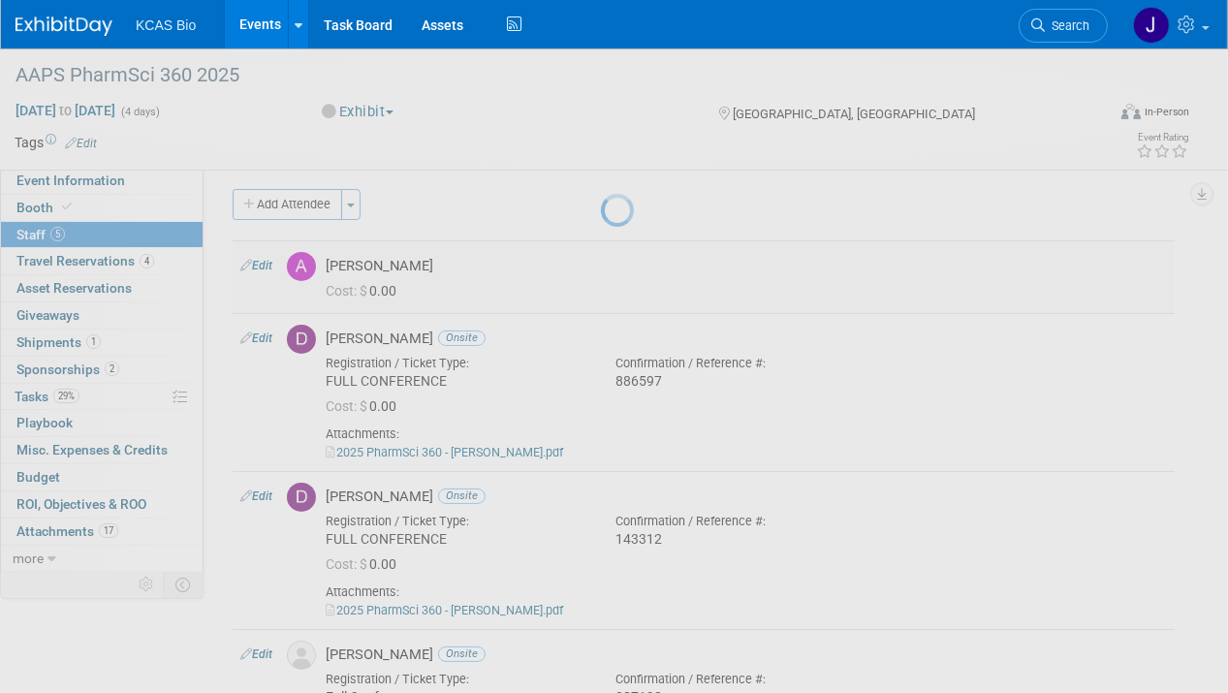
select select "f2e50f2b-a147-4d1d-9efa-906488652a6d"
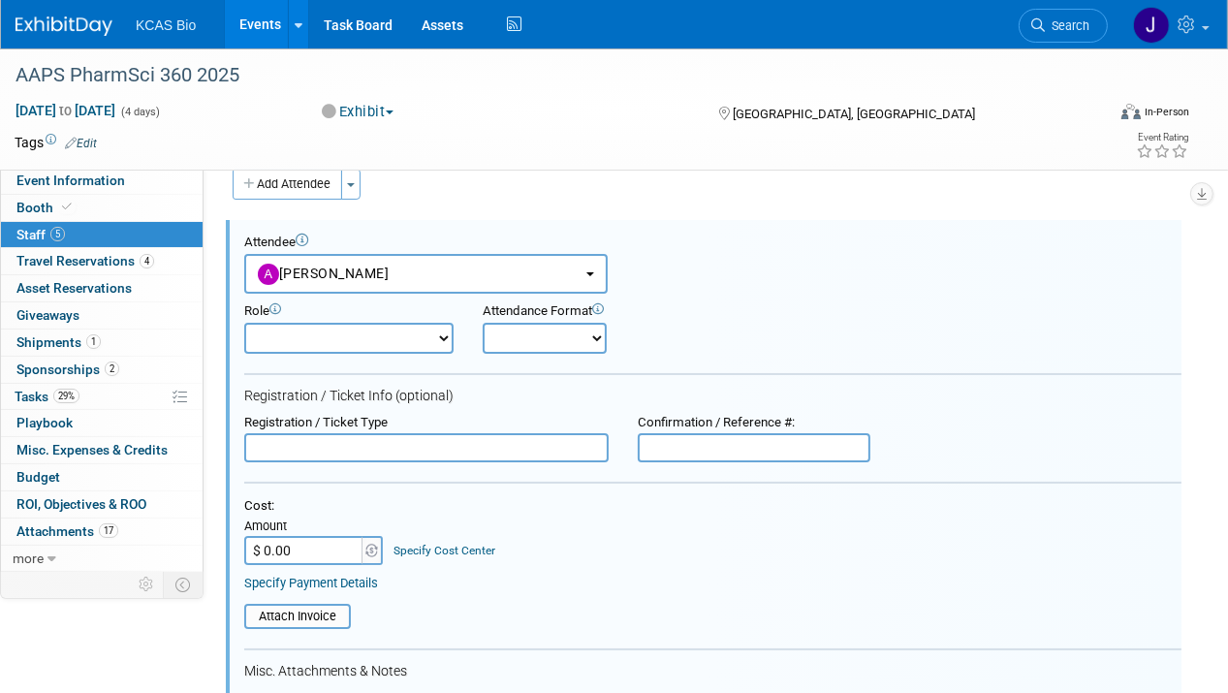
click at [603, 342] on select "Onsite Remote" at bounding box center [545, 338] width 124 height 31
select select "1"
click at [483, 323] on select "Onsite Remote" at bounding box center [545, 338] width 124 height 31
click at [418, 341] on select "Demonstrator Host Planner Presenter Sales Representative Set-up/Dismantle Crew …" at bounding box center [348, 338] width 209 height 31
select select "4"
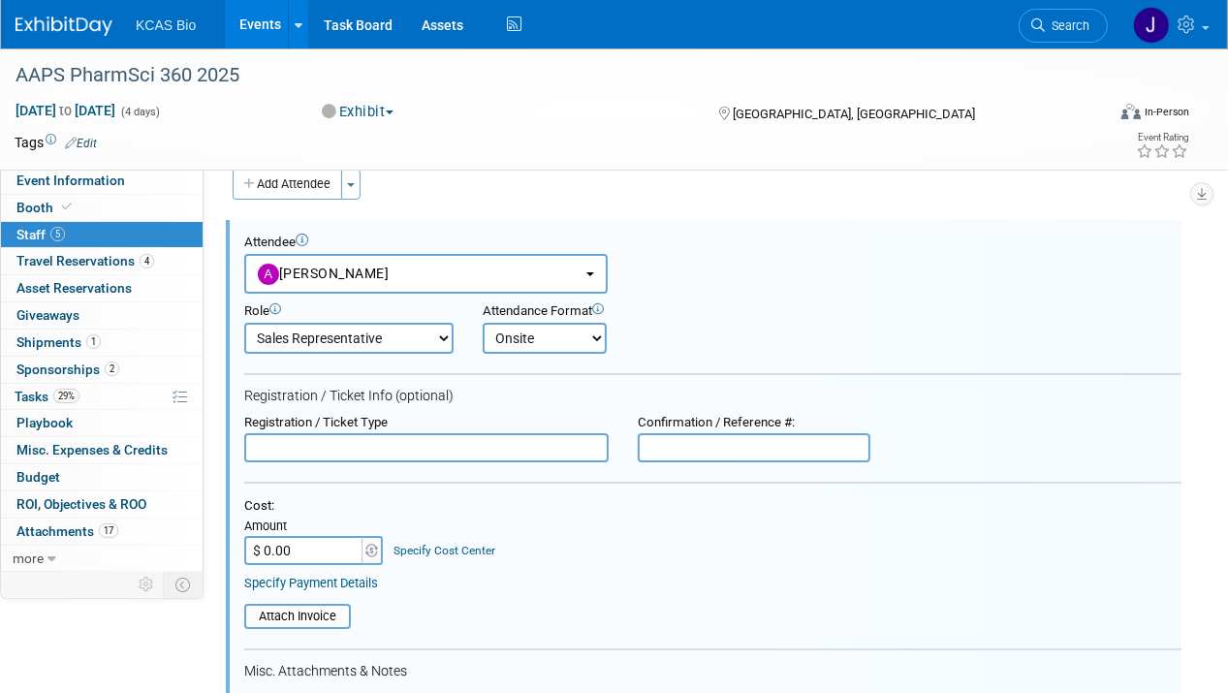
click at [244, 323] on select "Demonstrator Host Planner Presenter Sales Representative Set-up/Dismantle Crew …" at bounding box center [348, 338] width 209 height 31
click at [380, 448] on input "text" at bounding box center [426, 447] width 364 height 29
click at [314, 449] on input "text" at bounding box center [426, 447] width 364 height 29
paste input "Complimentary Exhibitor Networking Pass"
type input "Complimentary Exhibitor Networking Pass"
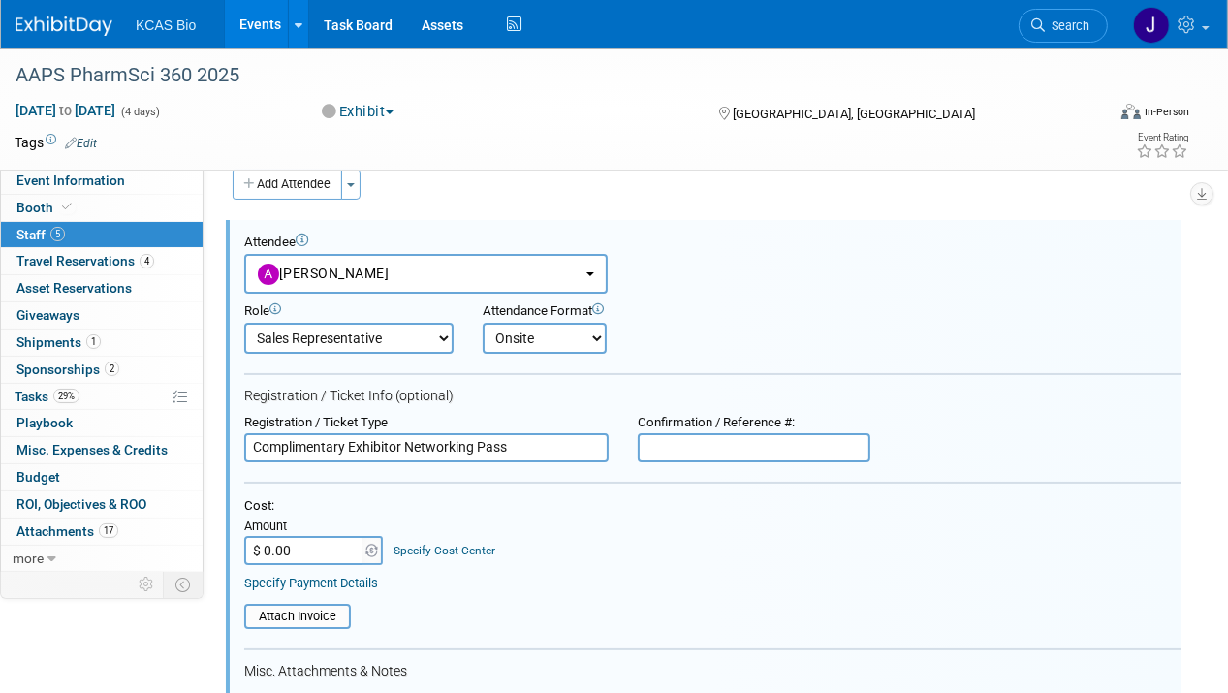
click at [657, 444] on input "text" at bounding box center [754, 447] width 233 height 29
paste input "587626"
type input "587626"
click at [635, 533] on div "Cost: Amount $ 0.00 Specify Cost Center Cost Center -- Not Specified --" at bounding box center [712, 531] width 937 height 67
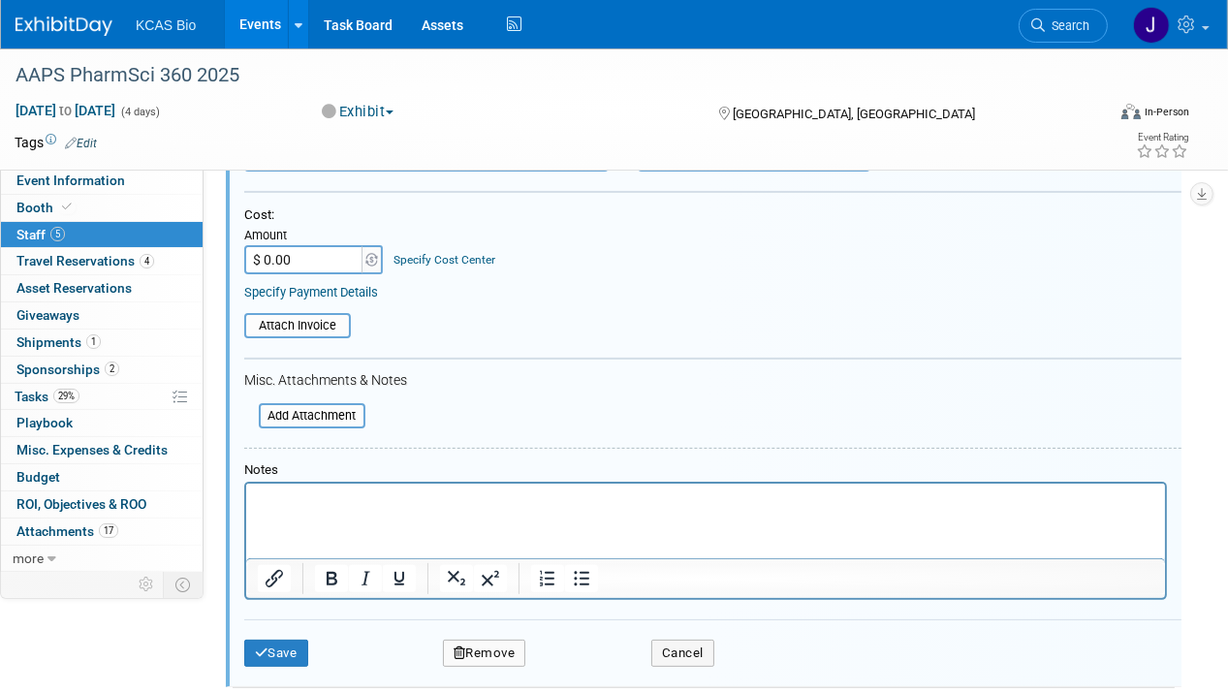
scroll to position [317, 0]
click at [325, 405] on input "file" at bounding box center [248, 414] width 231 height 21
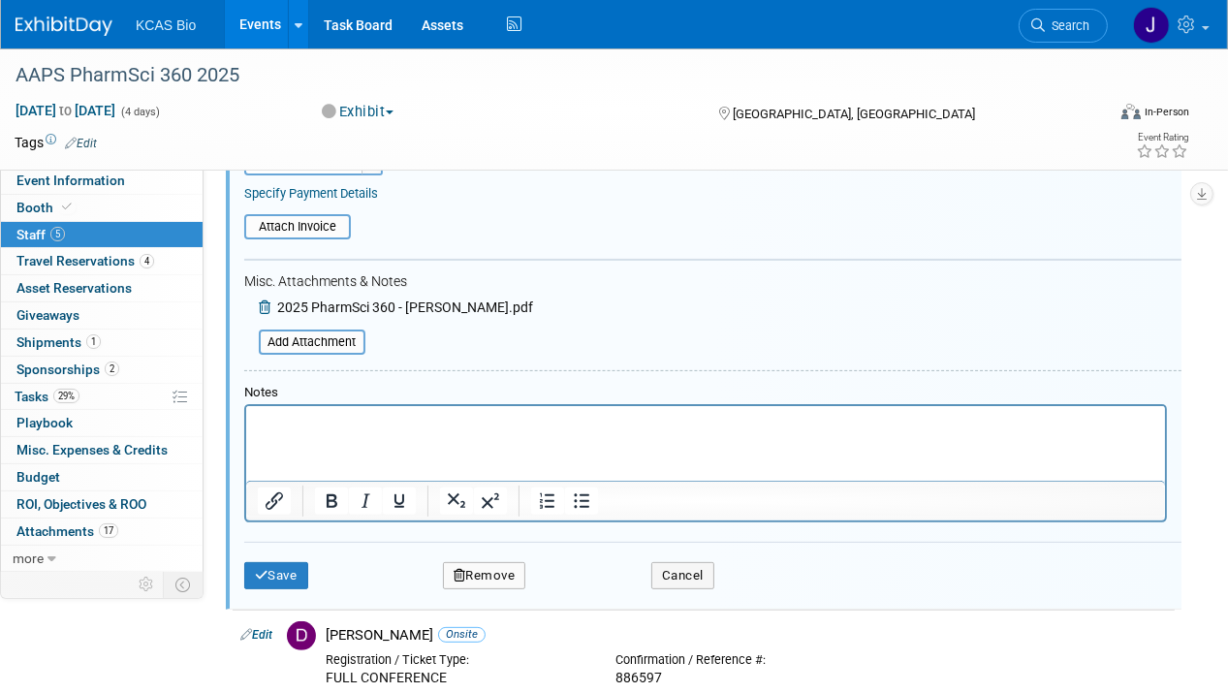
scroll to position [413, 0]
click at [284, 573] on button "Save" at bounding box center [276, 577] width 64 height 27
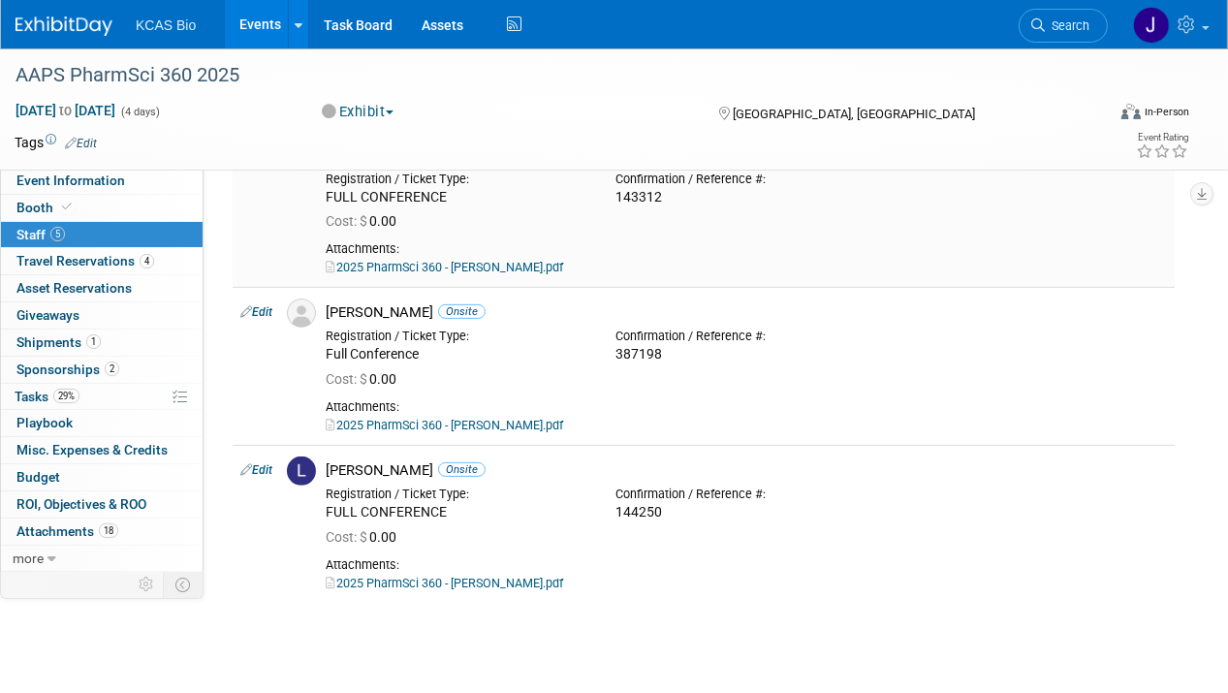
scroll to position [194, 0]
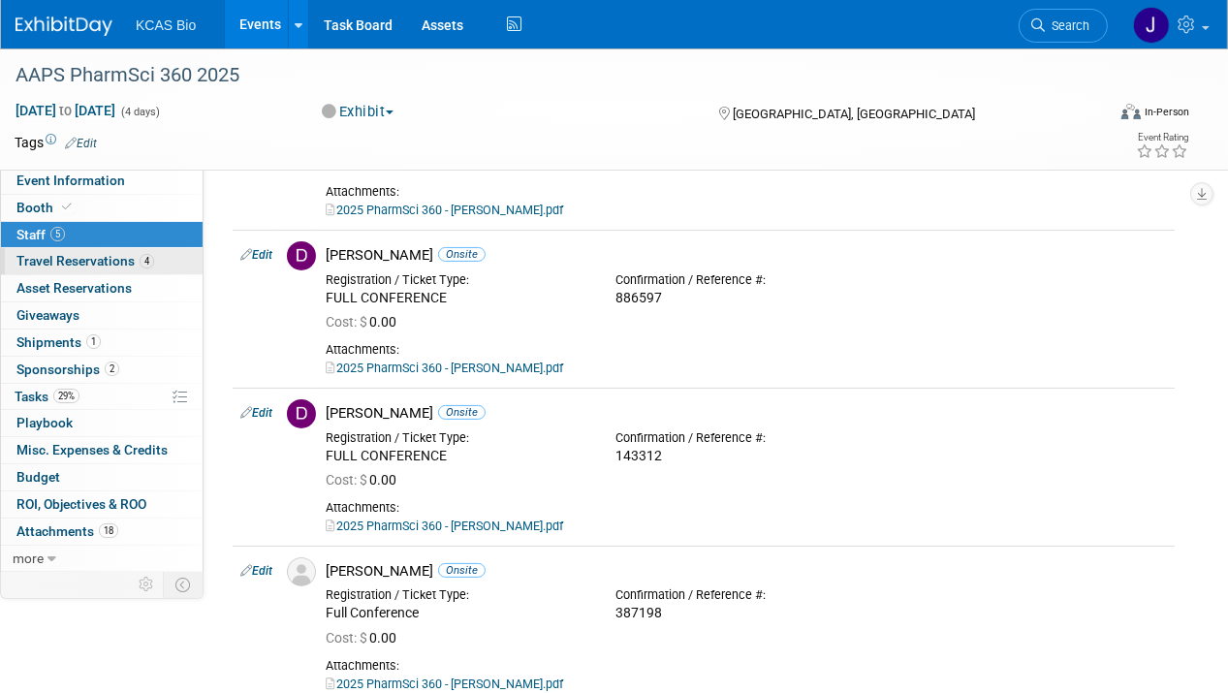
click at [80, 261] on span "Travel Reservations 4" at bounding box center [85, 261] width 138 height 16
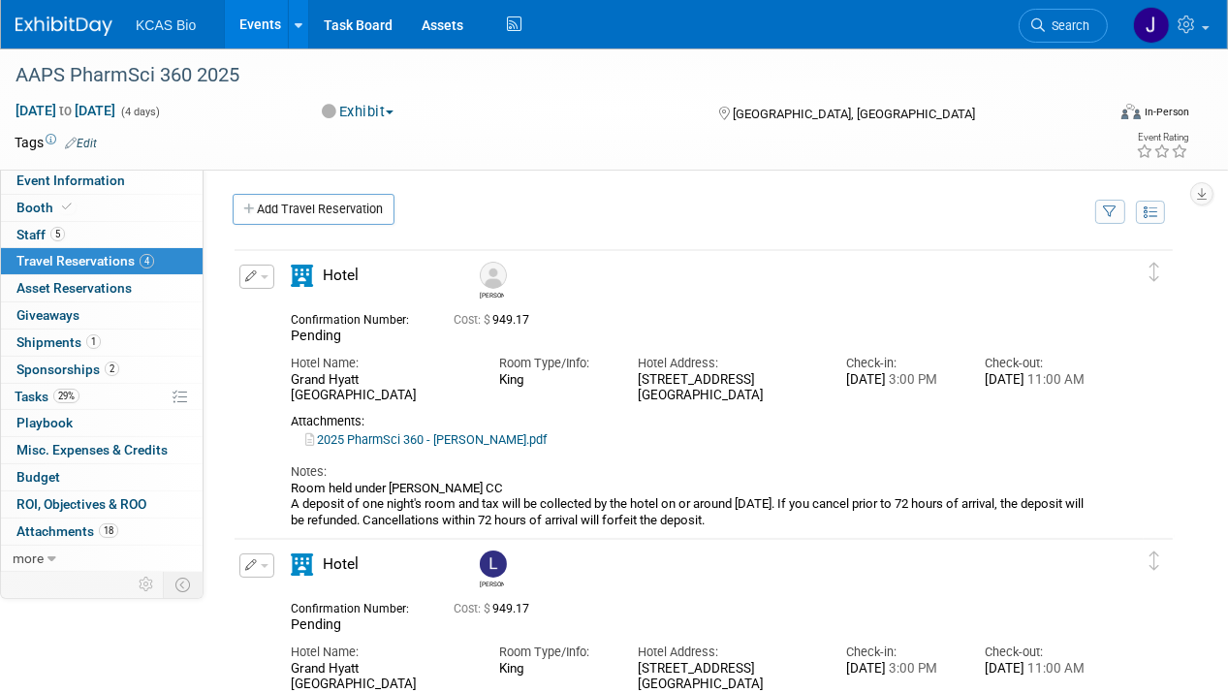
scroll to position [0, 0]
click at [265, 270] on button "button" at bounding box center [256, 277] width 35 height 24
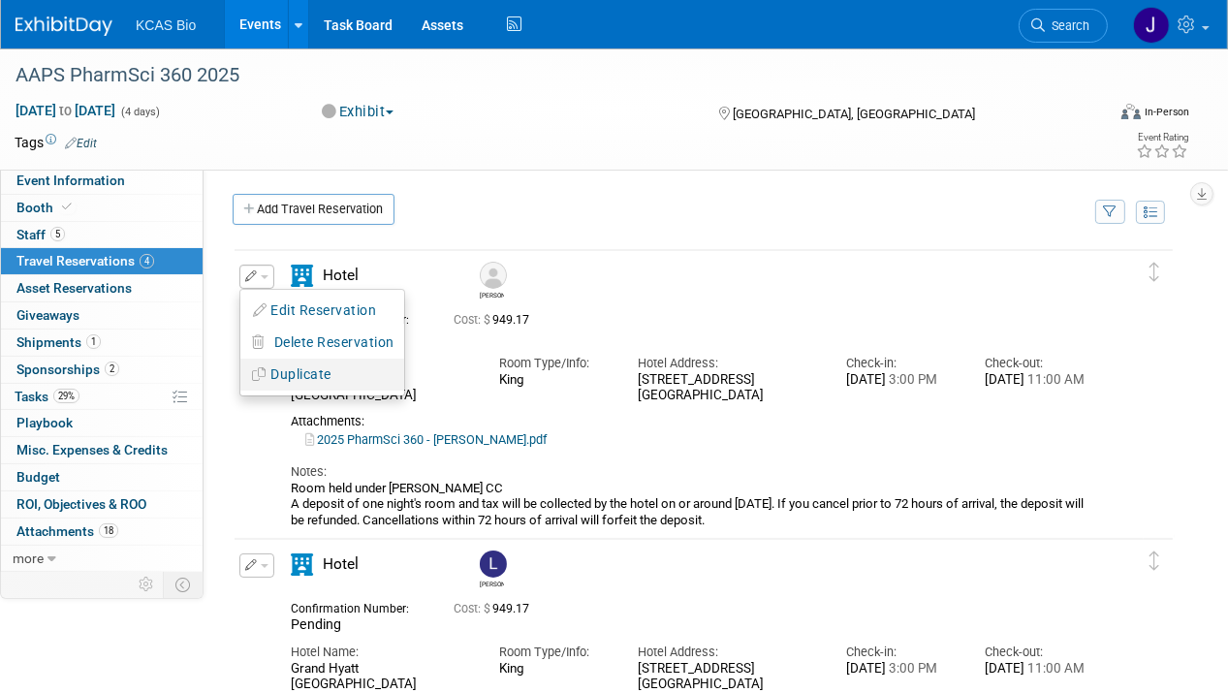
click at [281, 368] on button "Duplicate" at bounding box center [322, 375] width 164 height 28
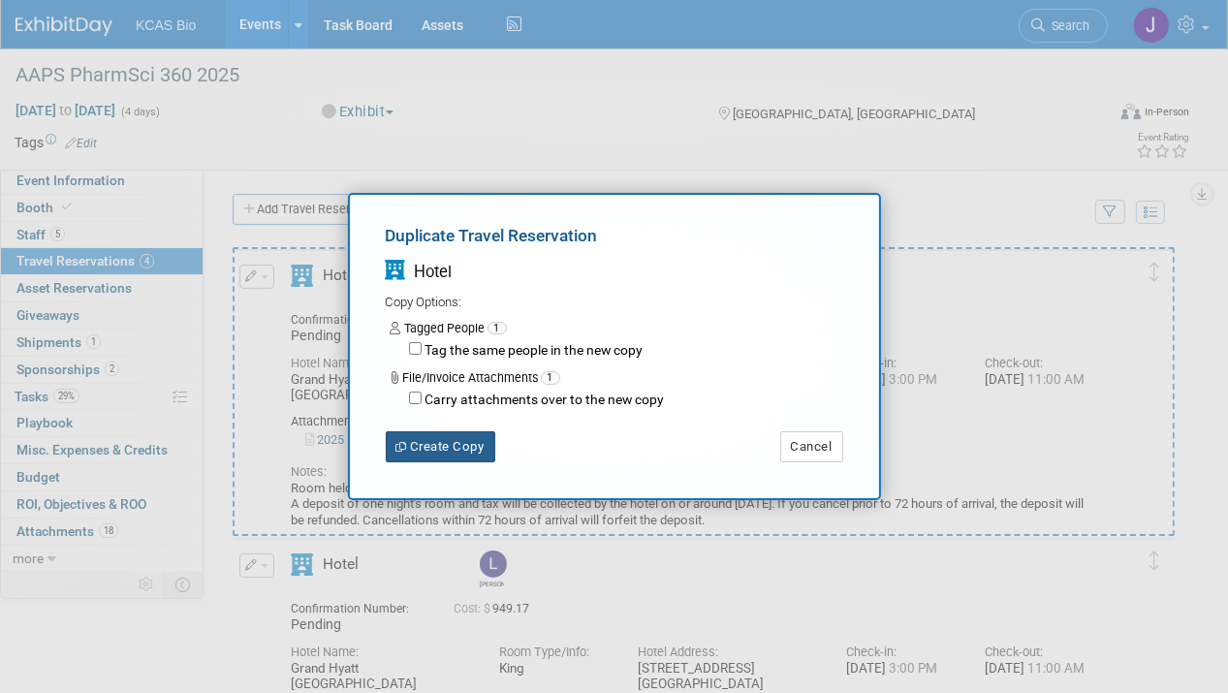
click at [426, 442] on button "Create Copy" at bounding box center [441, 446] width 110 height 31
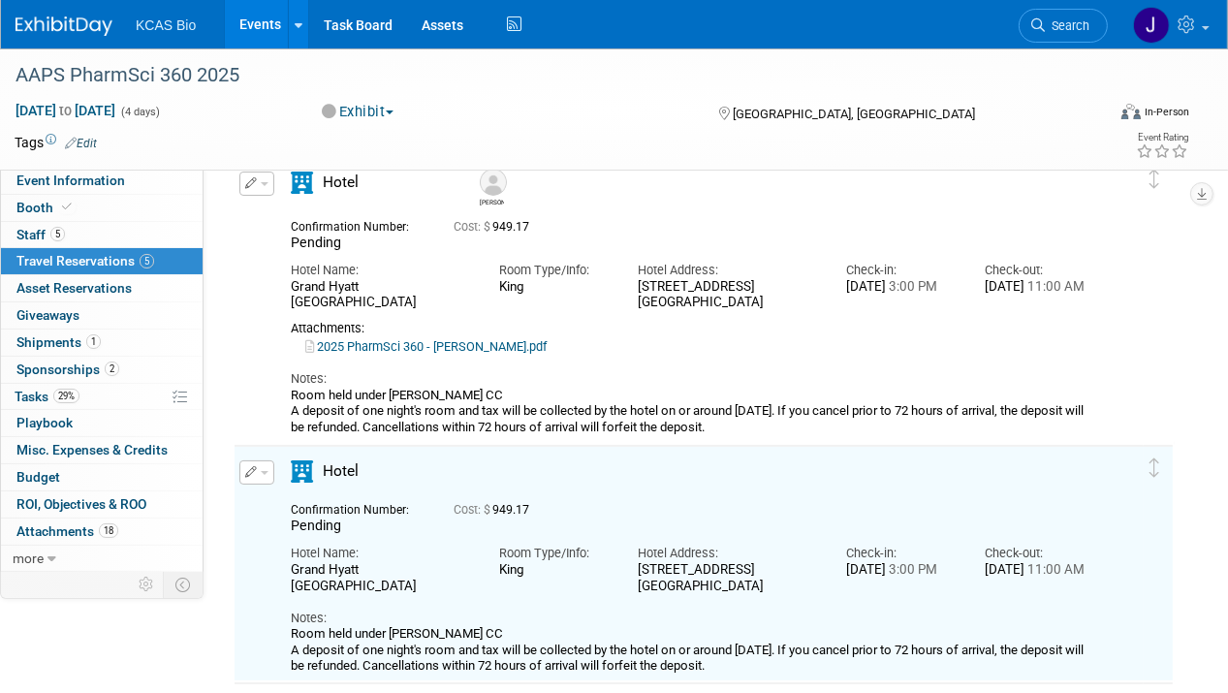
scroll to position [132, 0]
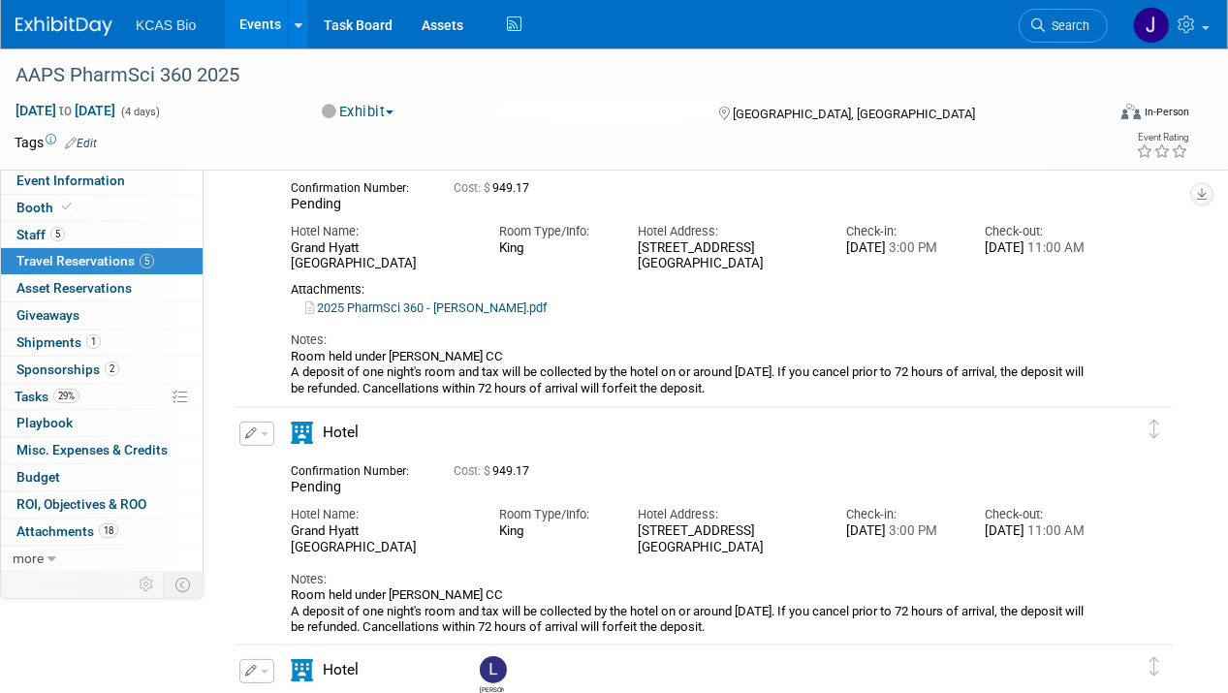
click at [262, 432] on span "button" at bounding box center [265, 434] width 8 height 4
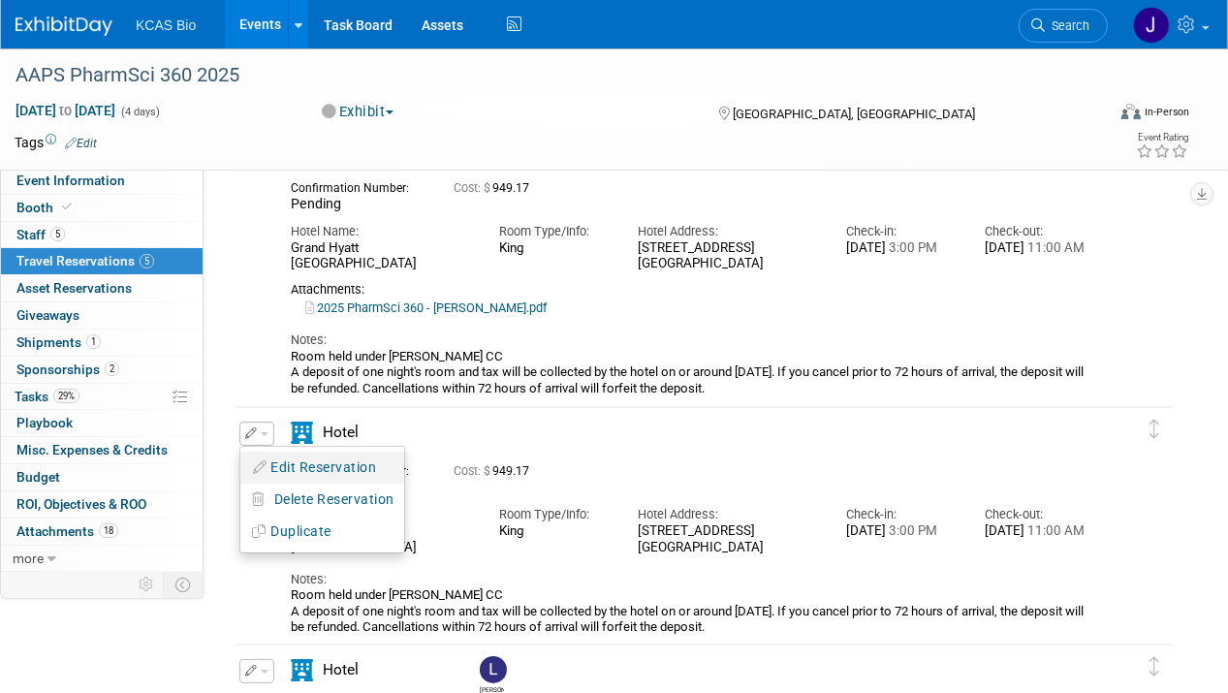
click at [292, 458] on button "Edit Reservation" at bounding box center [322, 468] width 164 height 28
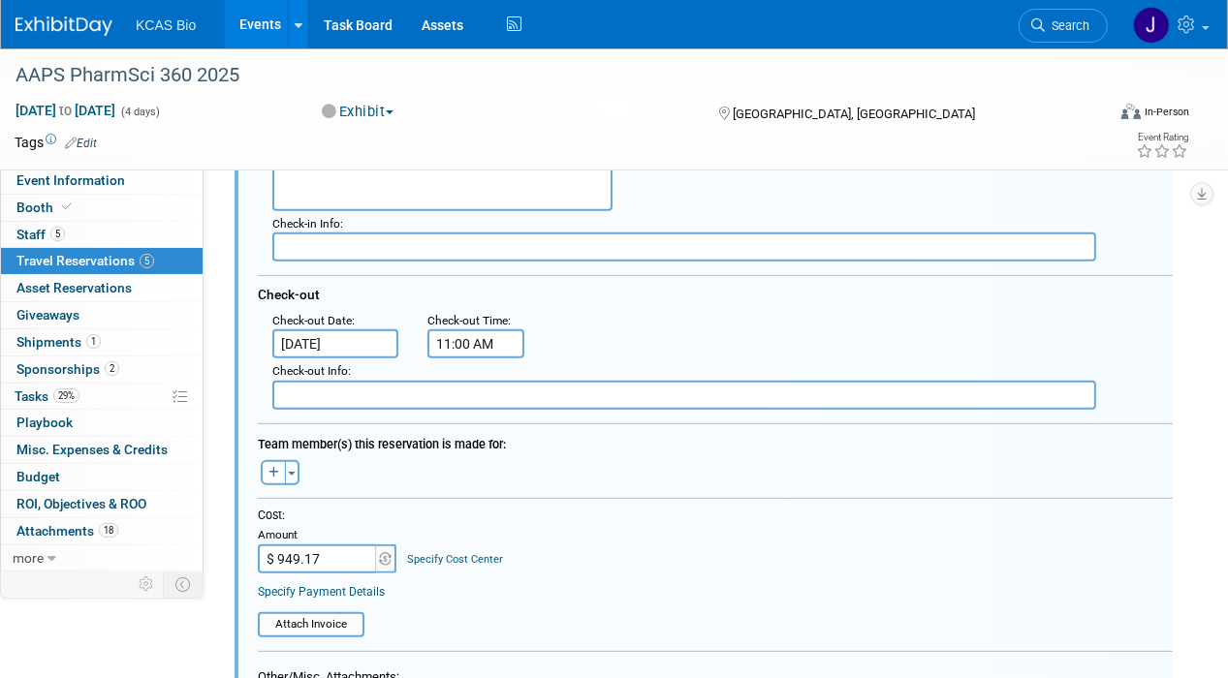
scroll to position [707, 0]
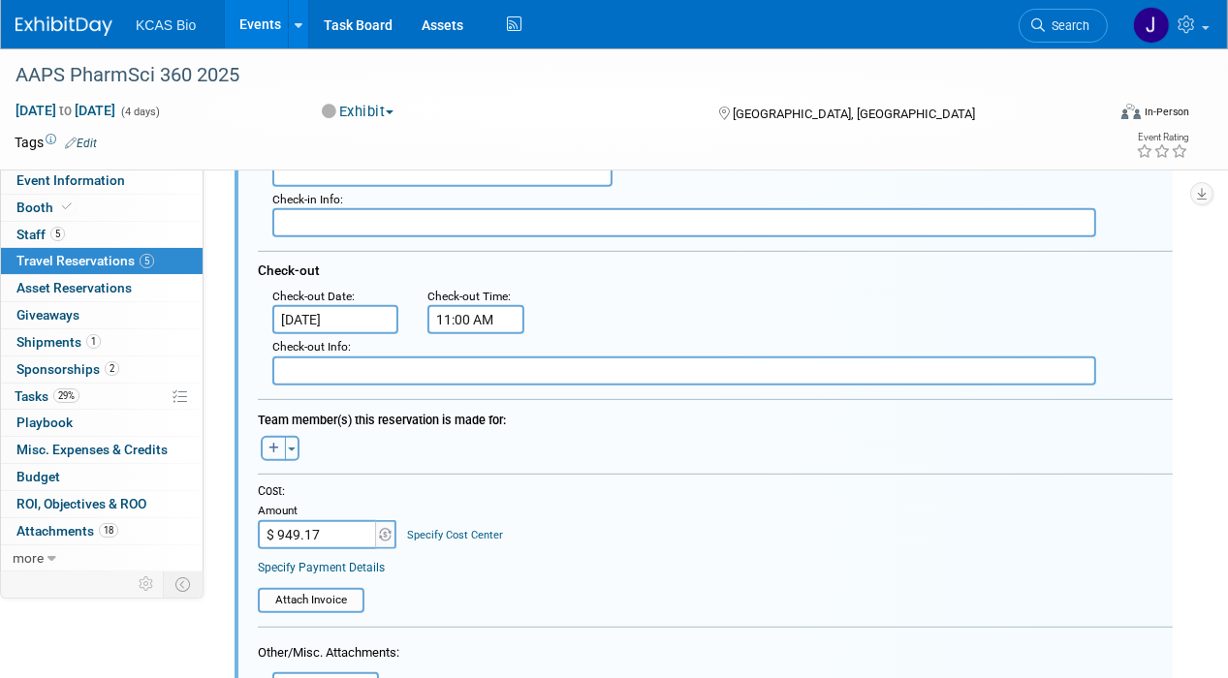
click at [277, 443] on icon "button" at bounding box center [273, 449] width 11 height 12
select select
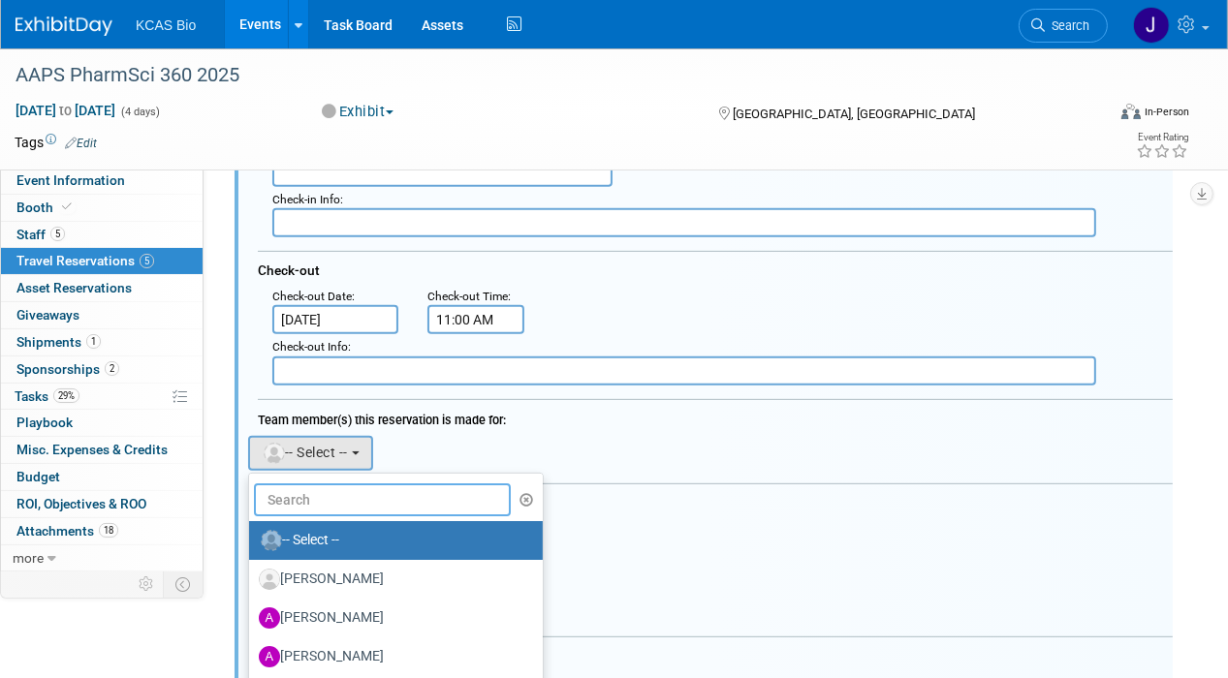
click at [320, 487] on input "text" at bounding box center [382, 500] width 257 height 33
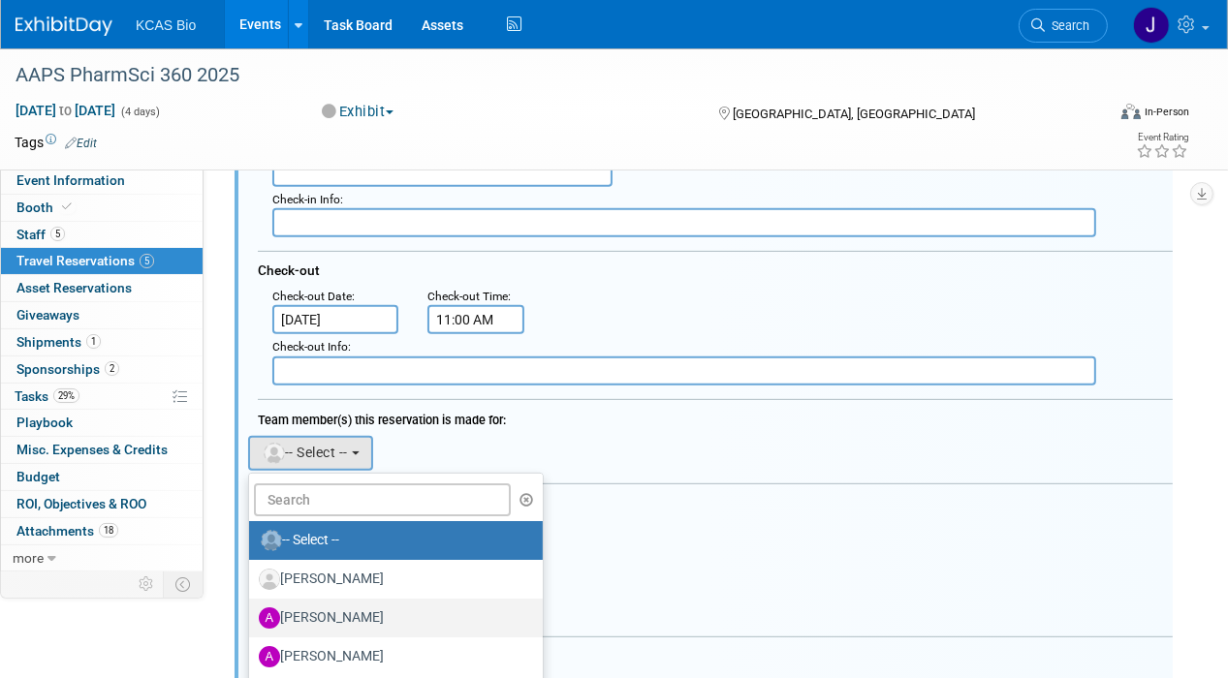
click at [332, 603] on label "[PERSON_NAME]" at bounding box center [391, 618] width 265 height 31
click at [252, 610] on input "[PERSON_NAME]" at bounding box center [245, 616] width 13 height 13
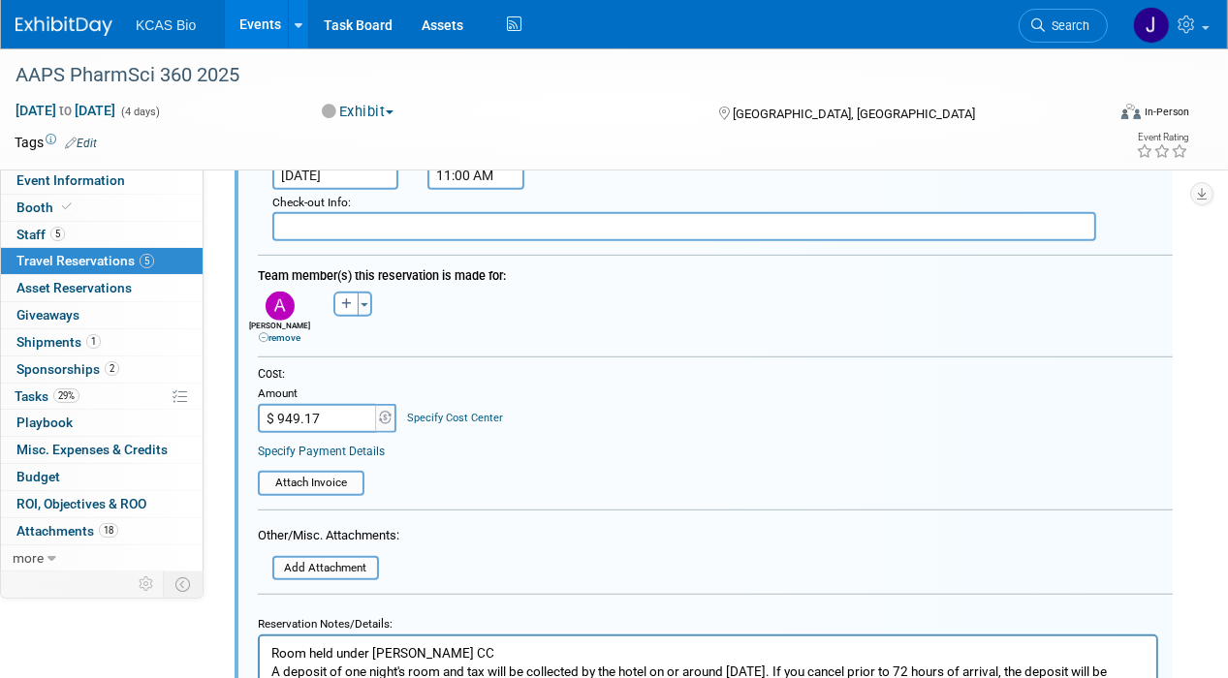
scroll to position [900, 0]
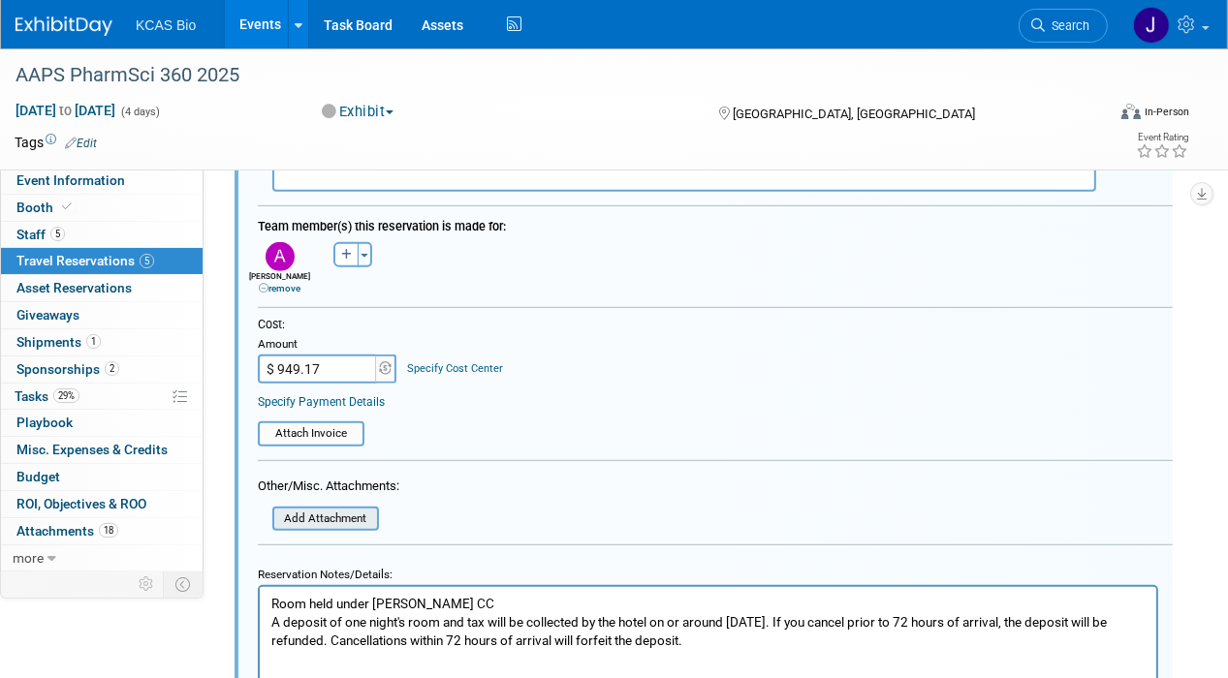
click at [338, 509] on input "file" at bounding box center [261, 519] width 231 height 21
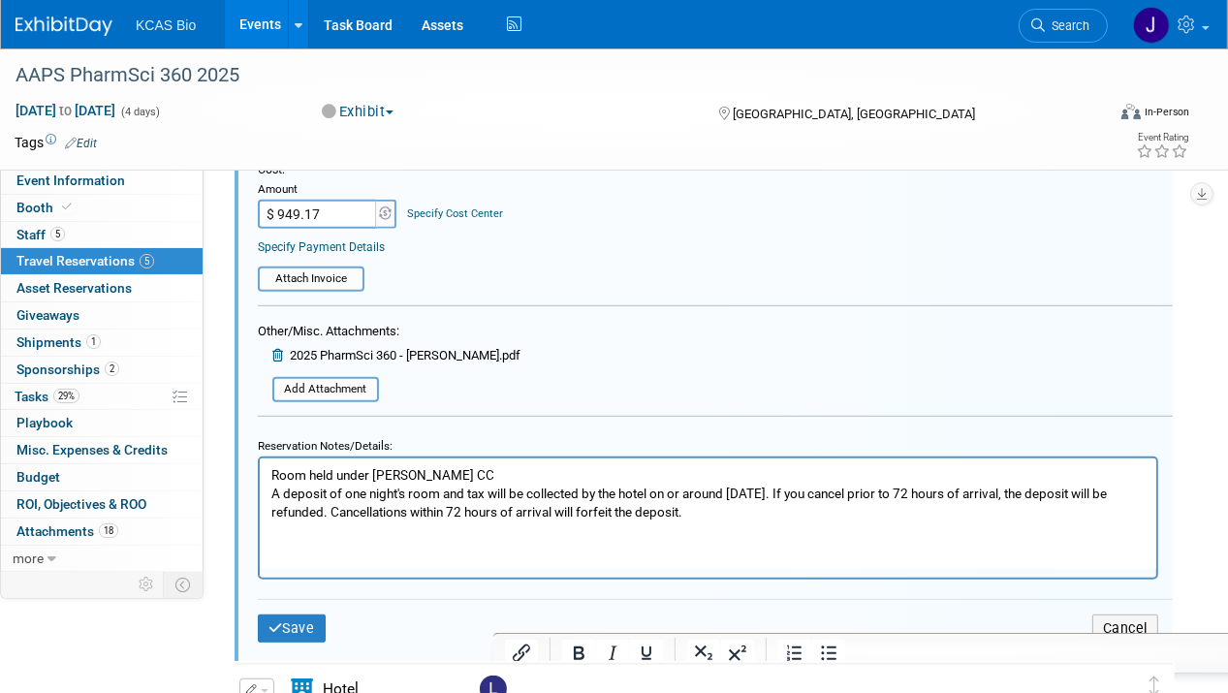
scroll to position [1190, 0]
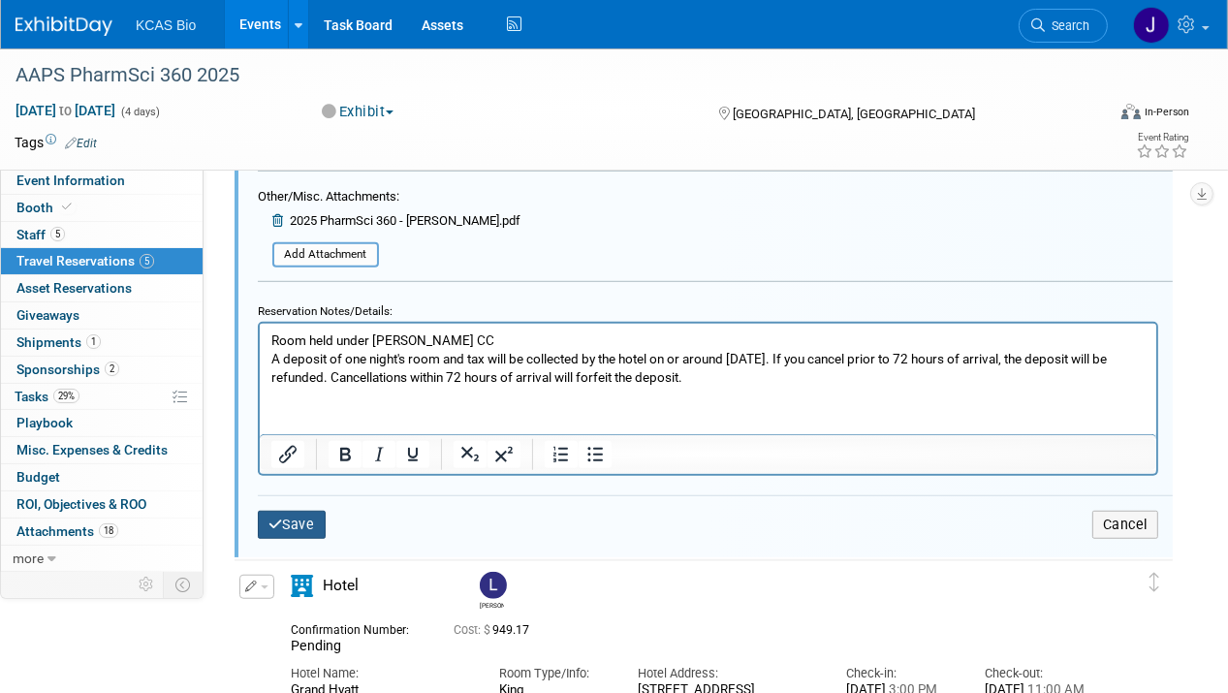
click at [286, 511] on button "Save" at bounding box center [292, 525] width 68 height 28
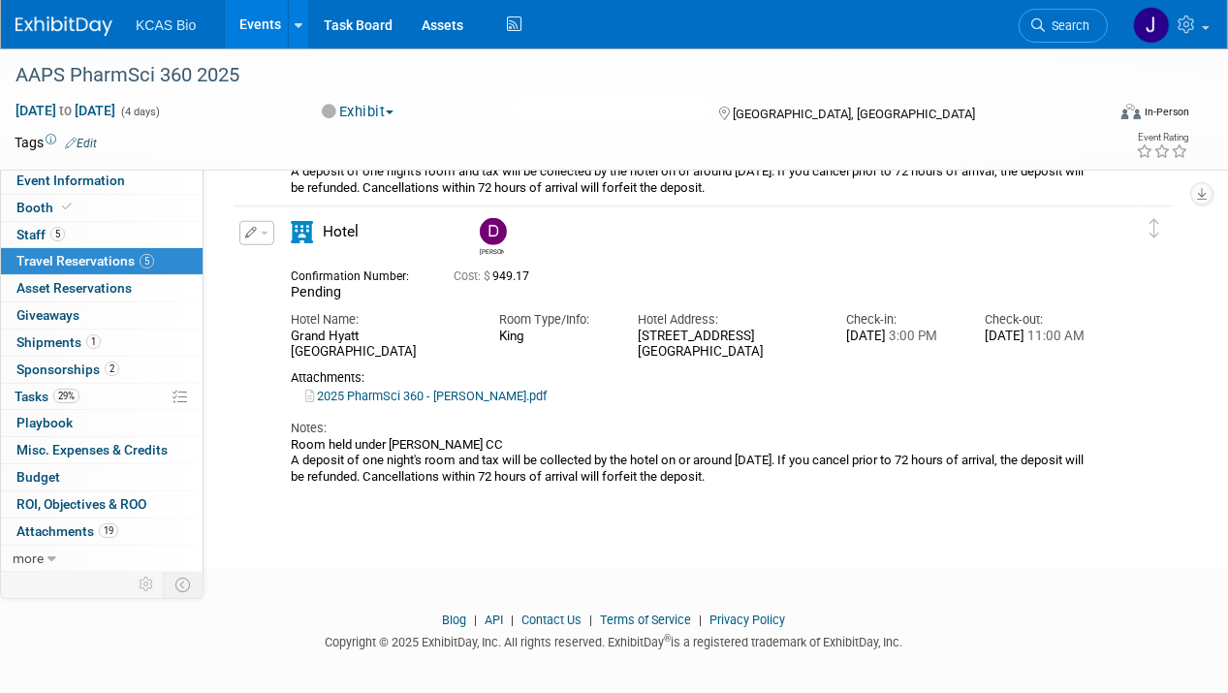
scroll to position [1209, 0]
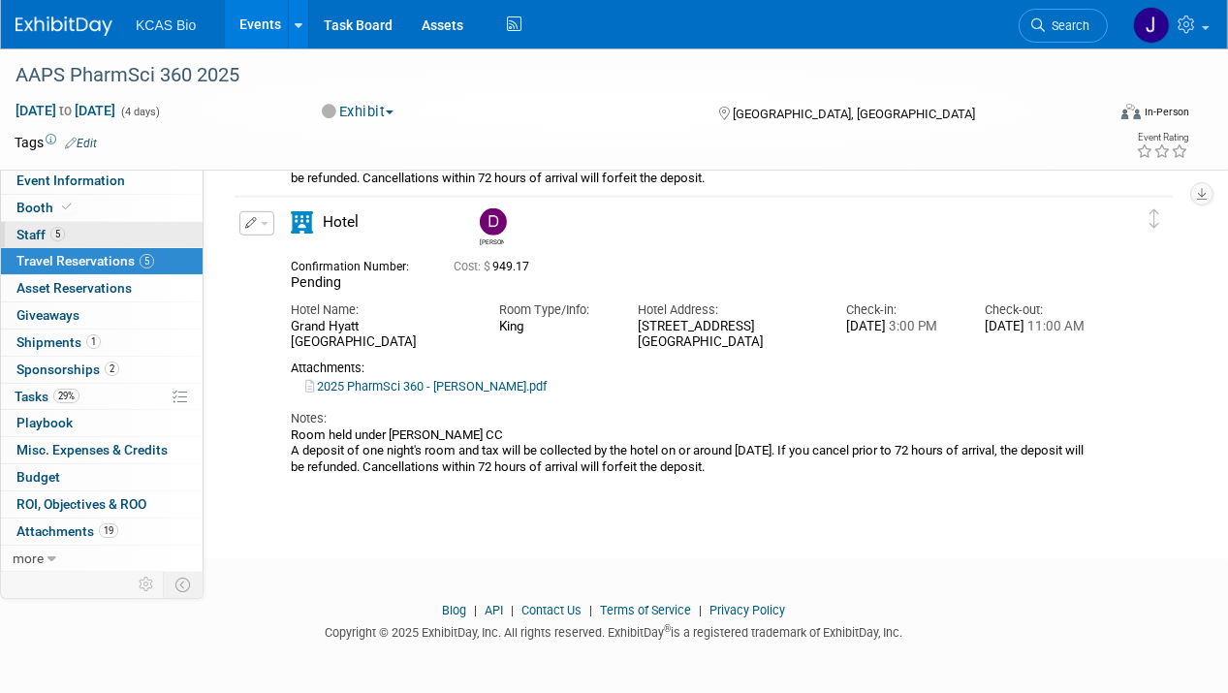
click at [33, 233] on span "Staff 5" at bounding box center [40, 235] width 48 height 16
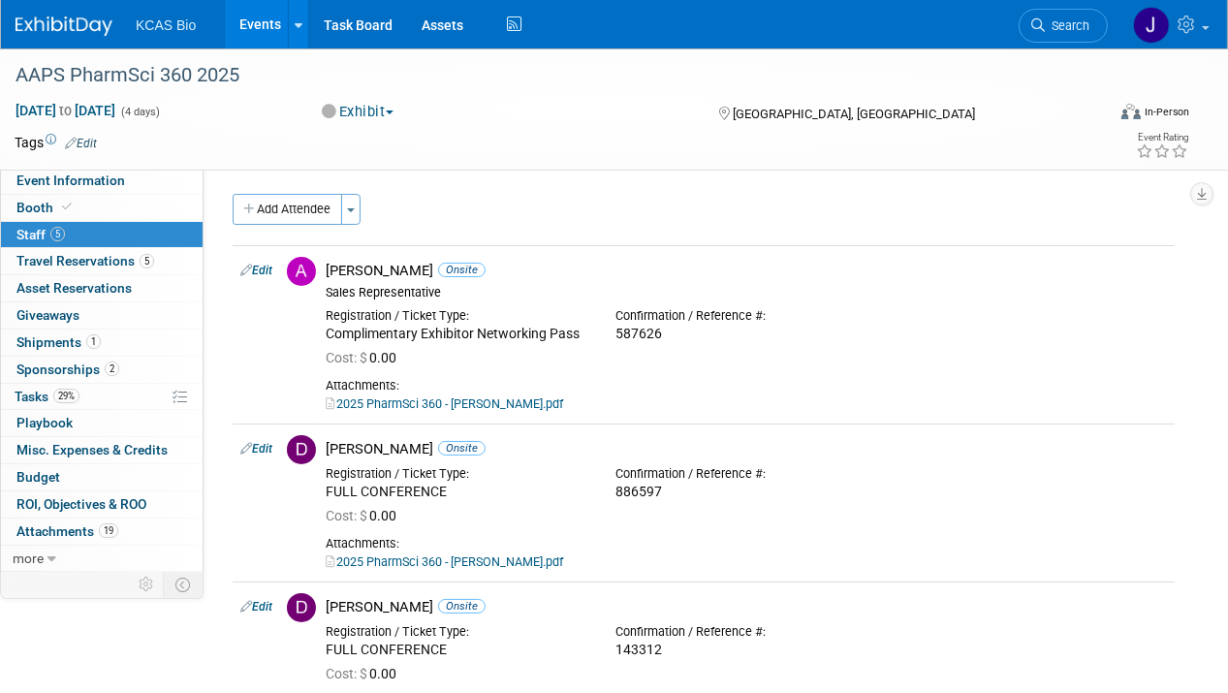
click at [290, 211] on button "Add Attendee" at bounding box center [288, 209] width 110 height 31
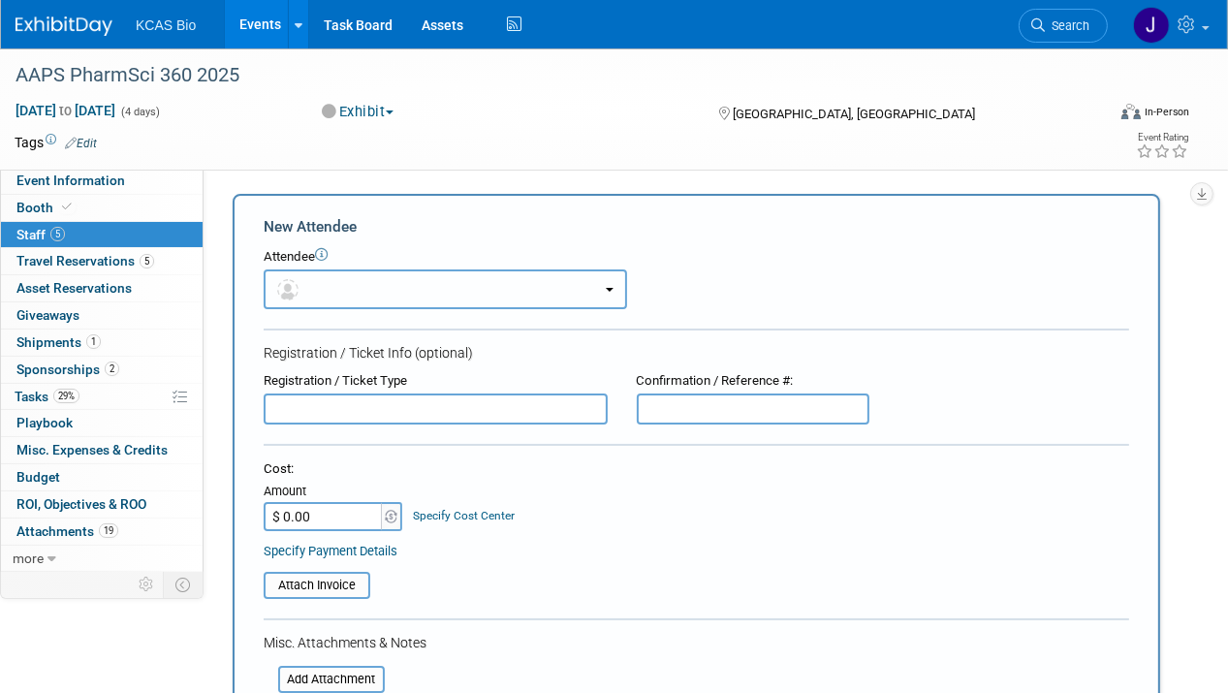
click at [443, 293] on button "button" at bounding box center [445, 289] width 363 height 40
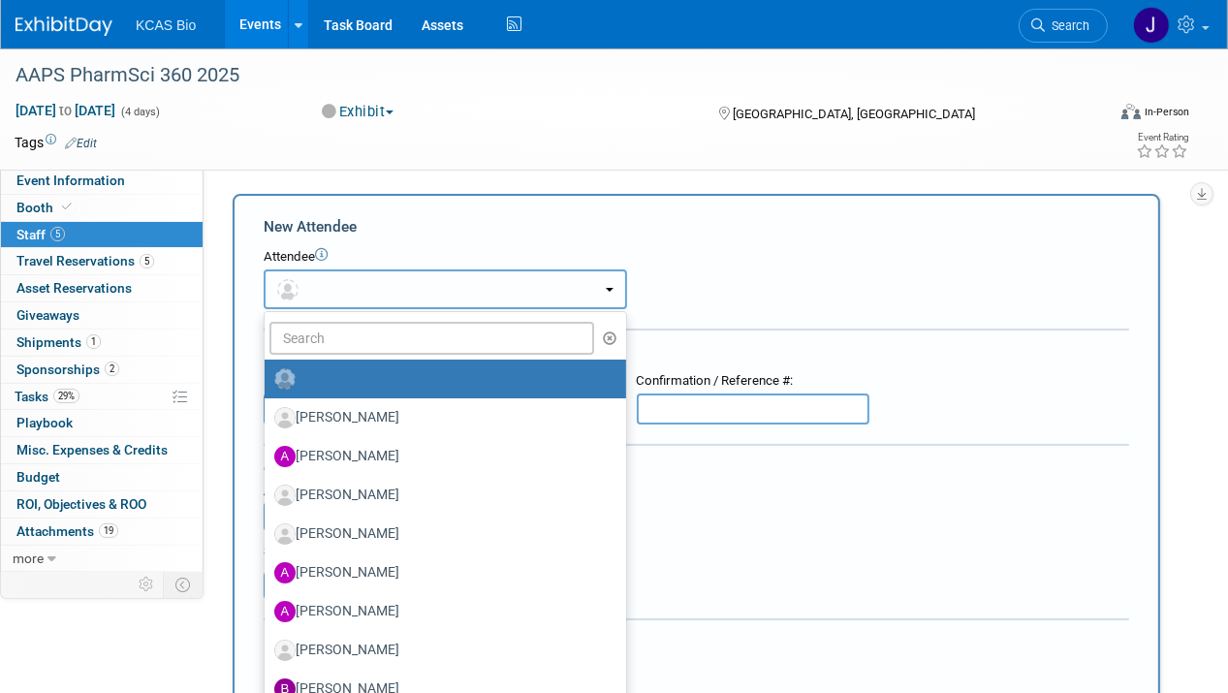
click at [387, 284] on button "button" at bounding box center [445, 289] width 363 height 40
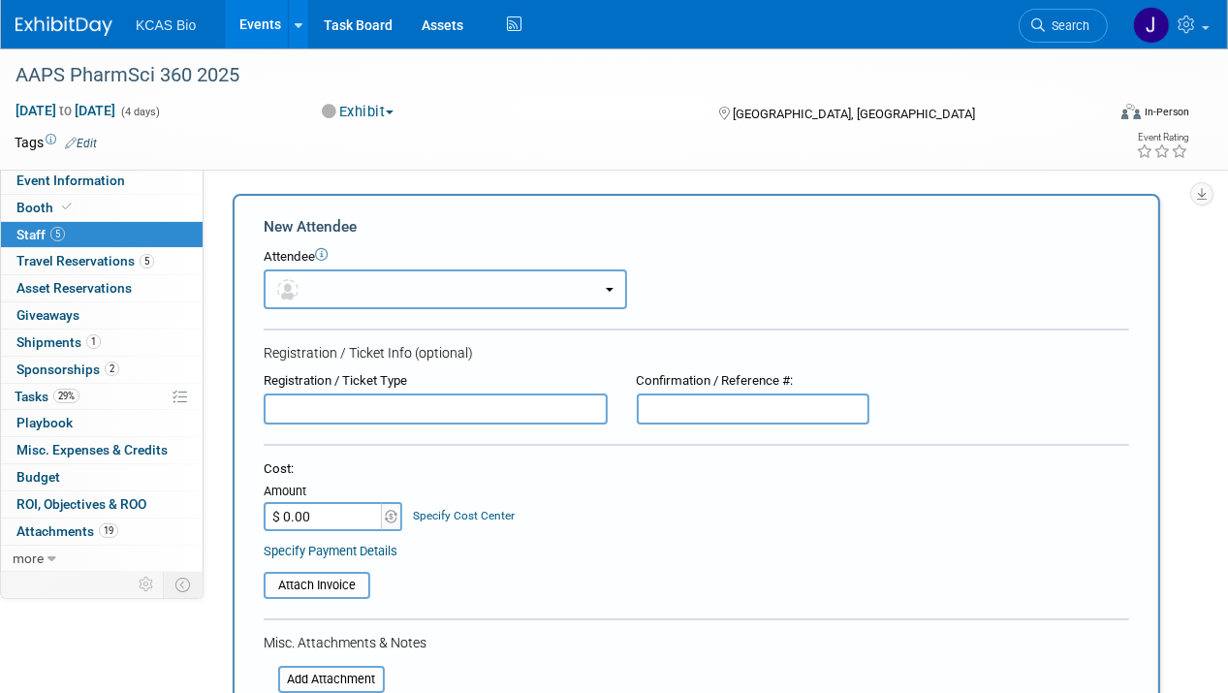
click at [373, 298] on button "button" at bounding box center [445, 289] width 363 height 40
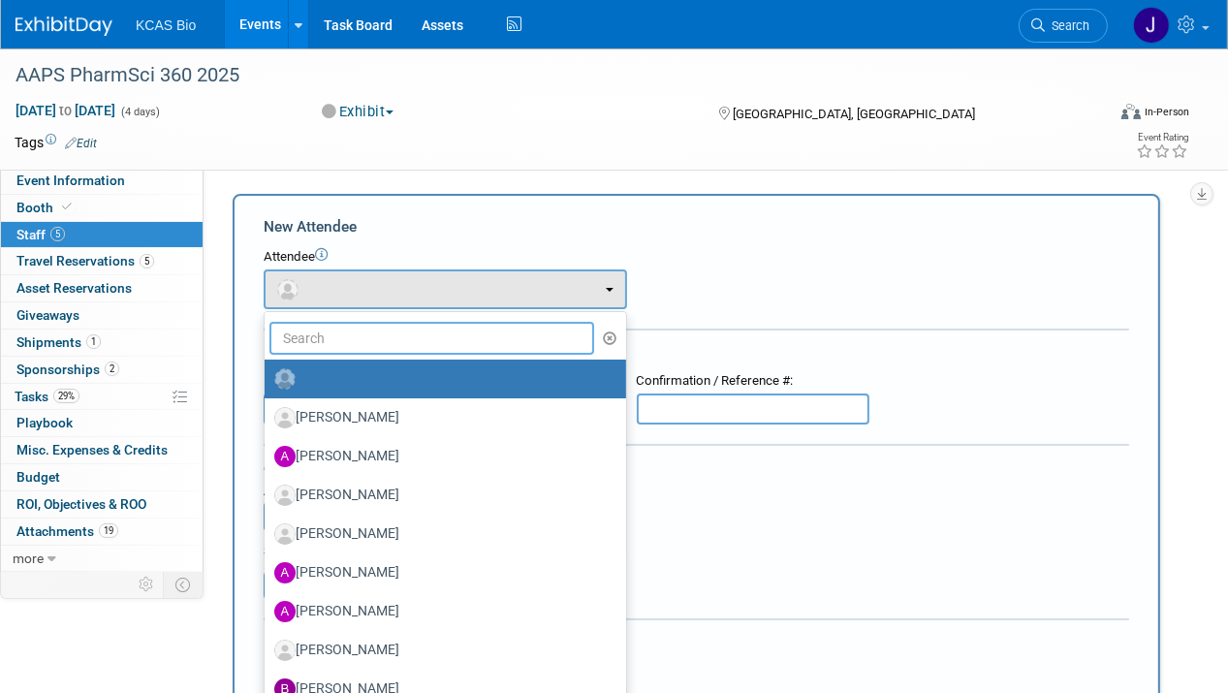
click at [367, 336] on input "text" at bounding box center [431, 338] width 325 height 33
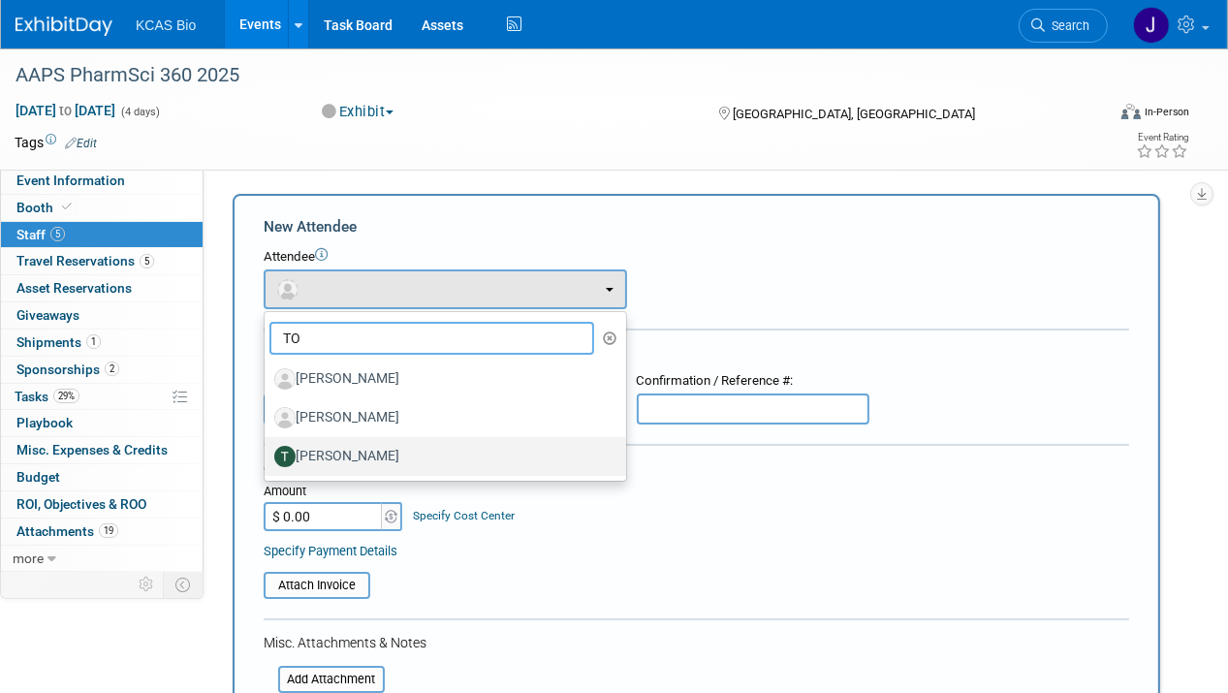
type input "TO"
click at [360, 451] on label "[PERSON_NAME]" at bounding box center [440, 456] width 332 height 31
click at [268, 451] on input "[PERSON_NAME]" at bounding box center [261, 454] width 13 height 13
select select "60c32084-5f6b-4fb3-94f8-7af67095fc0c"
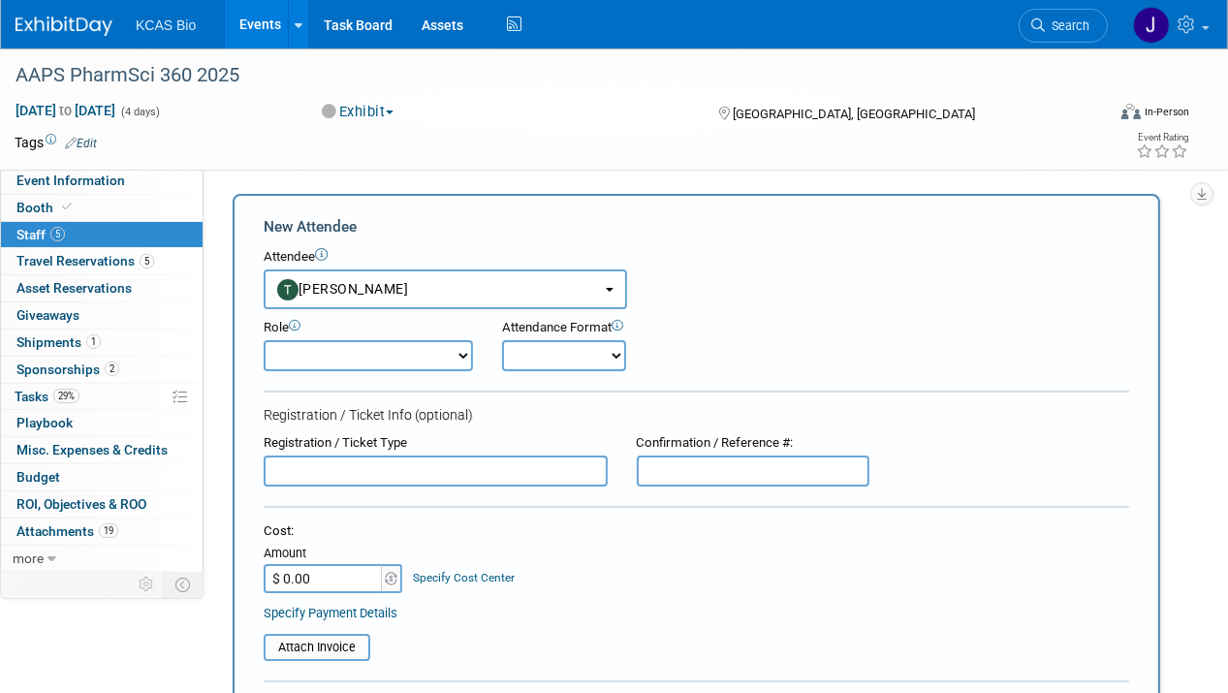
click at [407, 353] on select "Demonstrator Host Planner Presenter Sales Representative Set-up/Dismantle Crew …" at bounding box center [368, 355] width 209 height 31
select select "4"
click at [264, 340] on select "Demonstrator Host Planner Presenter Sales Representative Set-up/Dismantle Crew …" at bounding box center [368, 355] width 209 height 31
click at [556, 356] on select "Onsite Remote" at bounding box center [564, 355] width 124 height 31
select select "1"
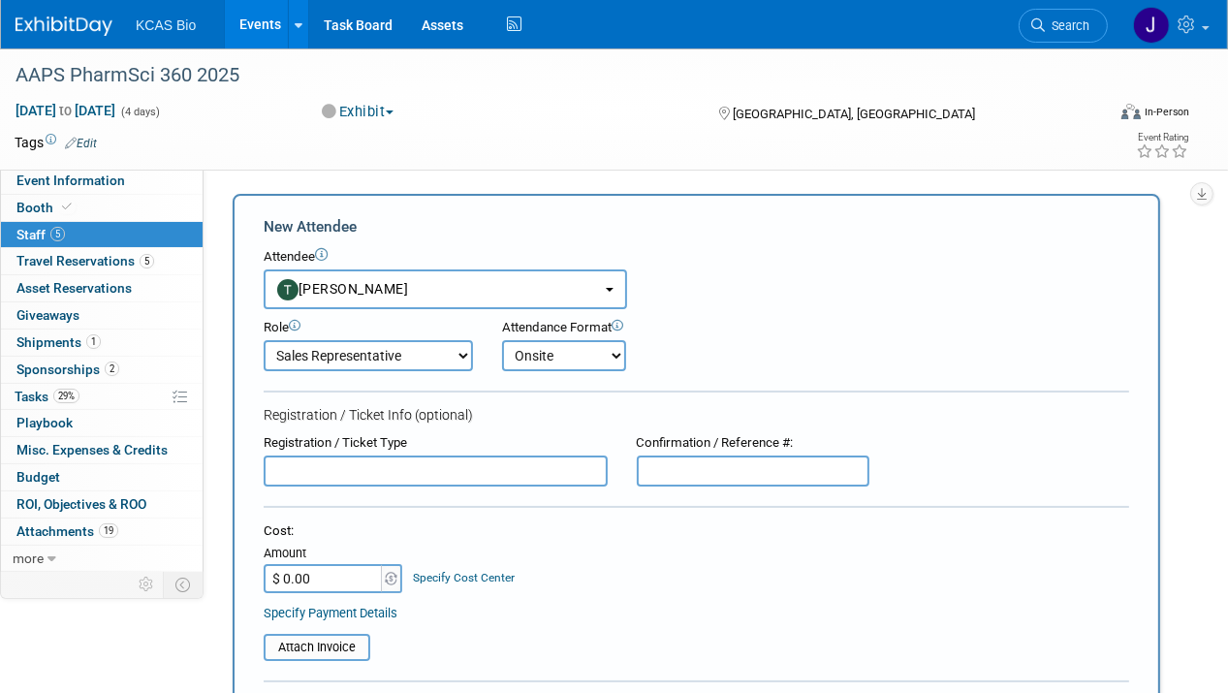
click at [502, 340] on select "Onsite Remote" at bounding box center [564, 355] width 124 height 31
click at [468, 471] on input "text" at bounding box center [436, 471] width 344 height 31
click at [645, 470] on input "text" at bounding box center [753, 471] width 233 height 31
paste input "258352"
type input "258352"
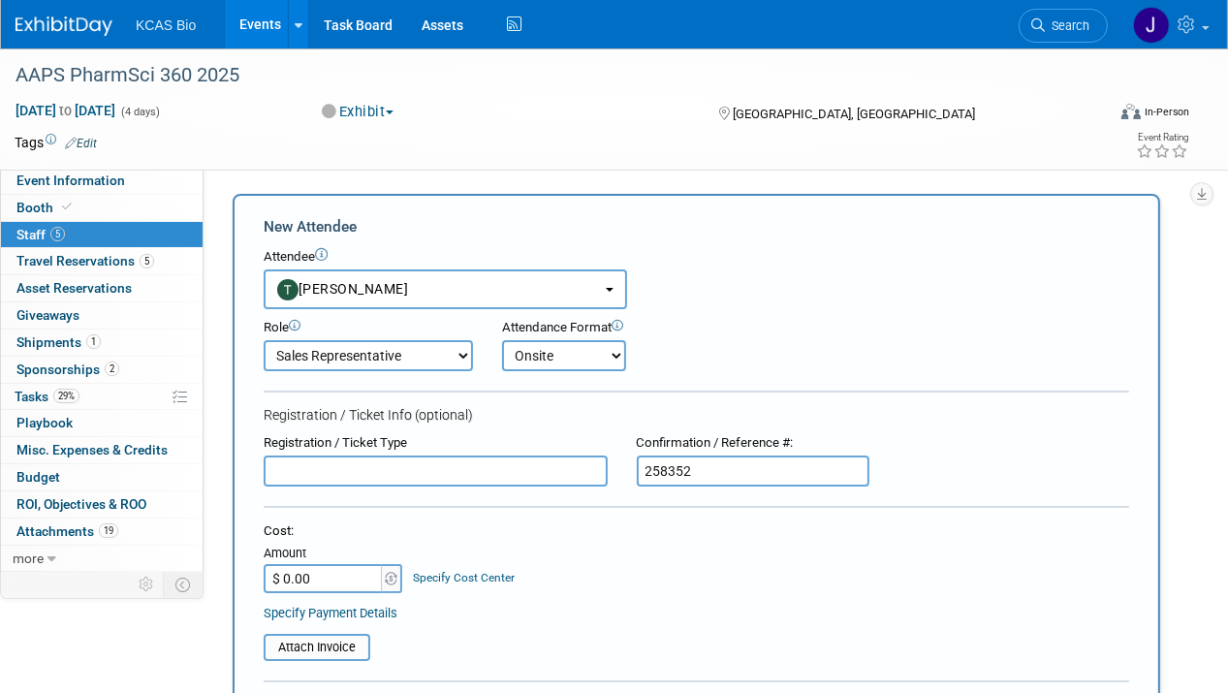
click at [513, 461] on input "text" at bounding box center [436, 471] width 344 height 31
click at [300, 471] on input "text" at bounding box center [436, 471] width 344 height 31
paste input "Complimentary Exhibitor Networking Pass"
type input "Complimentary Exhibitor Networking Pass"
click at [512, 534] on div "Cost:" at bounding box center [697, 531] width 866 height 18
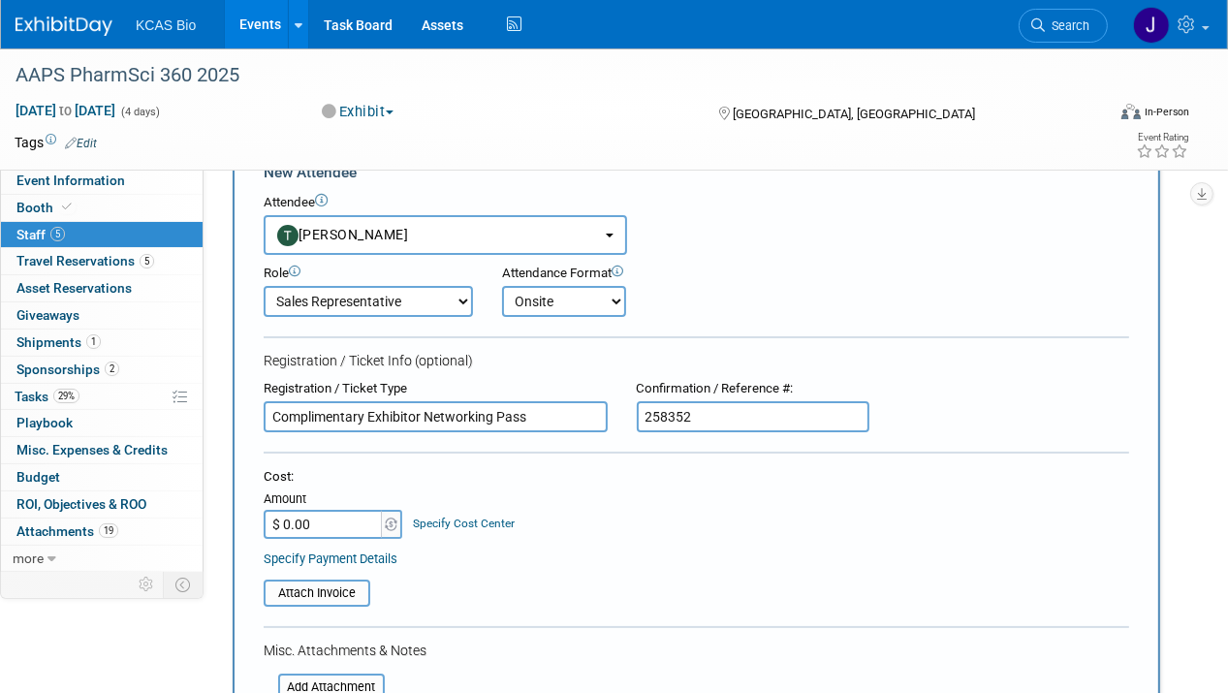
scroll to position [194, 0]
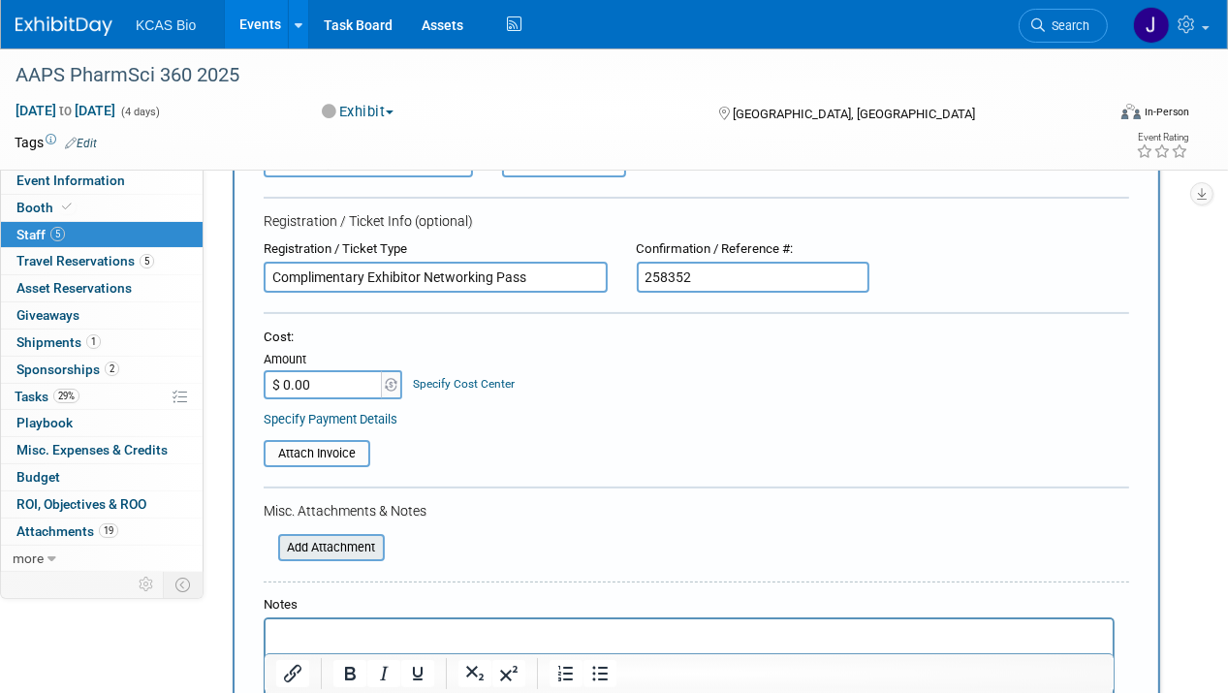
click at [361, 536] on input "file" at bounding box center [267, 547] width 231 height 23
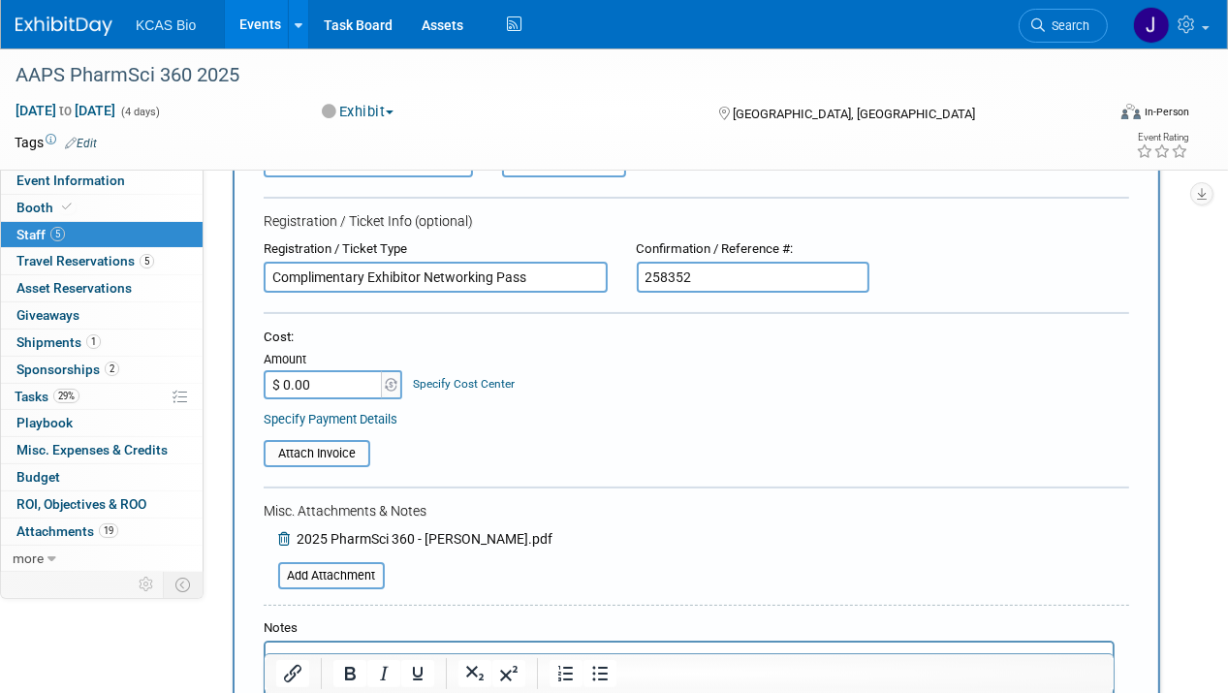
click at [732, 473] on form "New Attendee Attendee <img src="https://www.exhibitday.com/Images/Unassigned-Us…" at bounding box center [697, 431] width 866 height 818
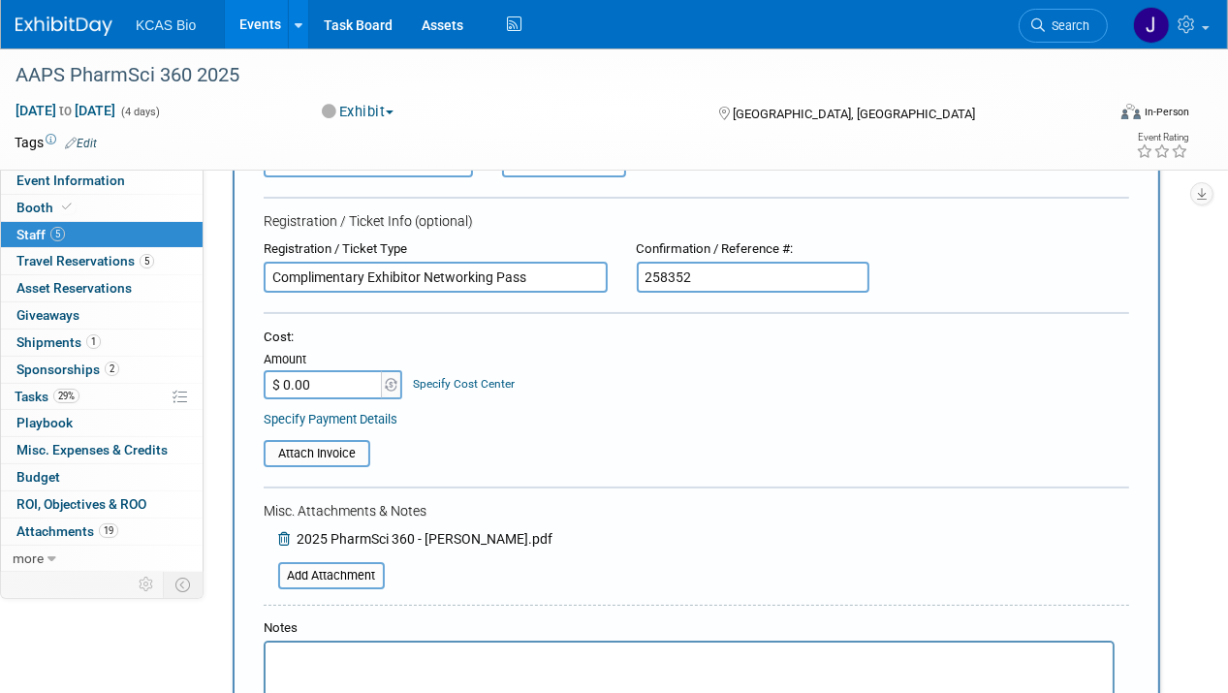
scroll to position [582, 0]
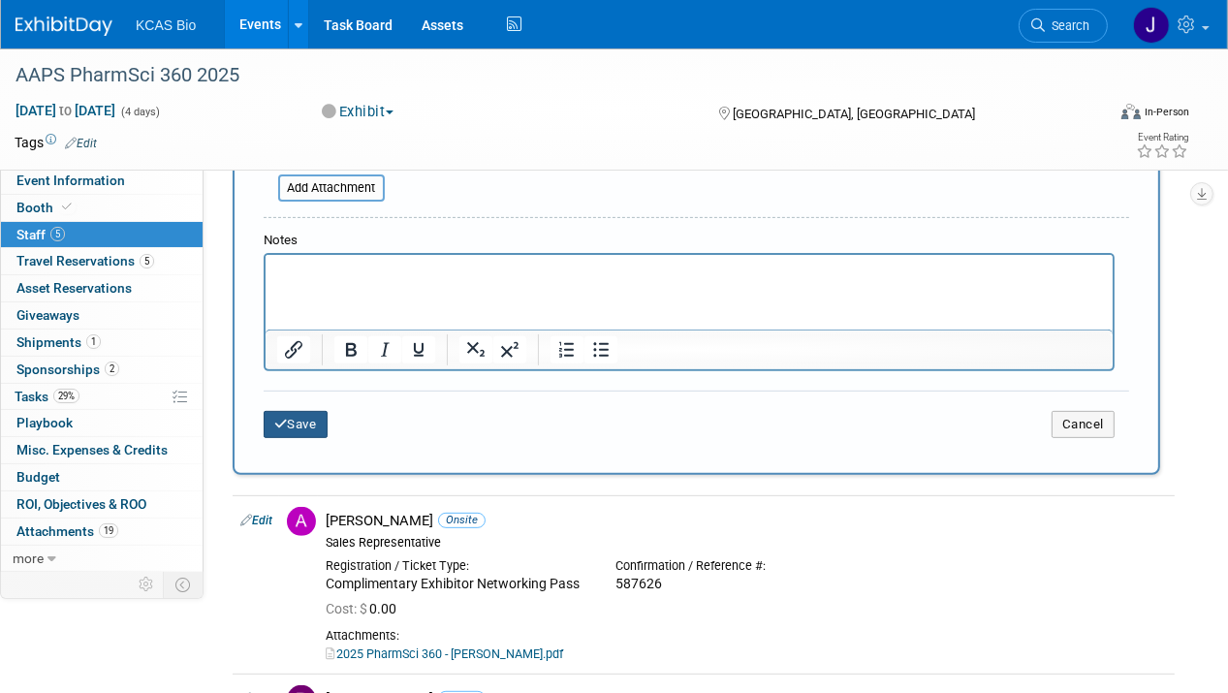
click at [296, 411] on button "Save" at bounding box center [296, 424] width 64 height 27
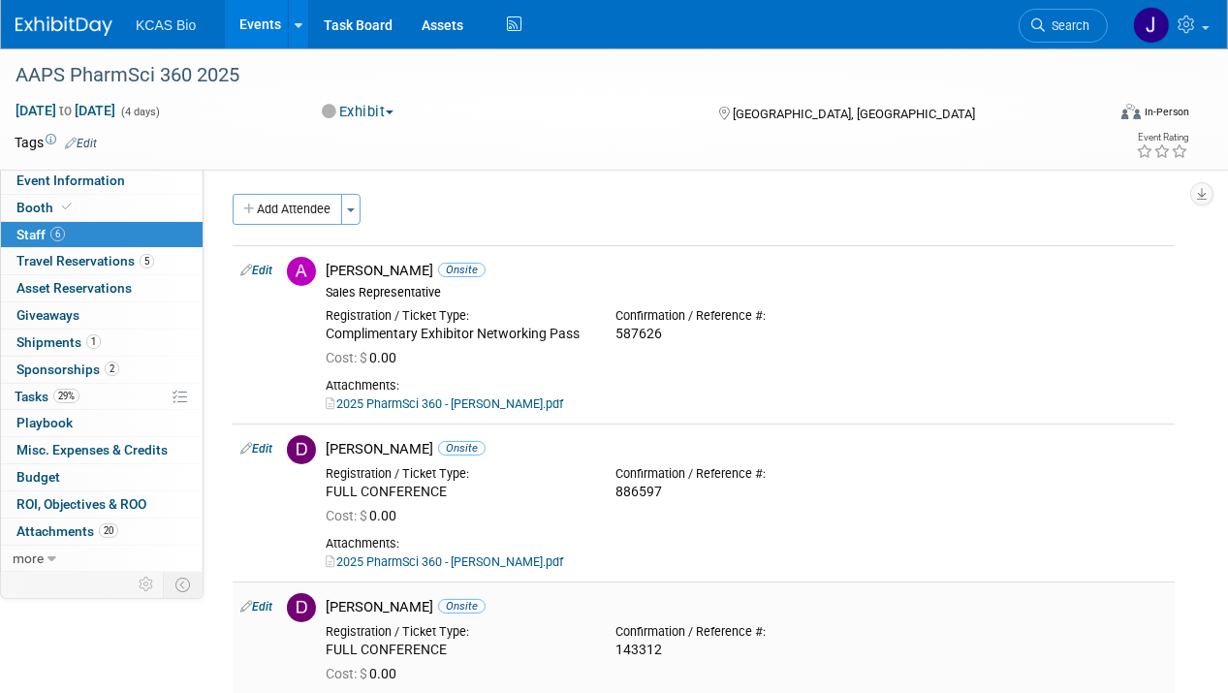
scroll to position [0, 0]
click at [98, 262] on span "Travel Reservations 5" at bounding box center [85, 261] width 138 height 16
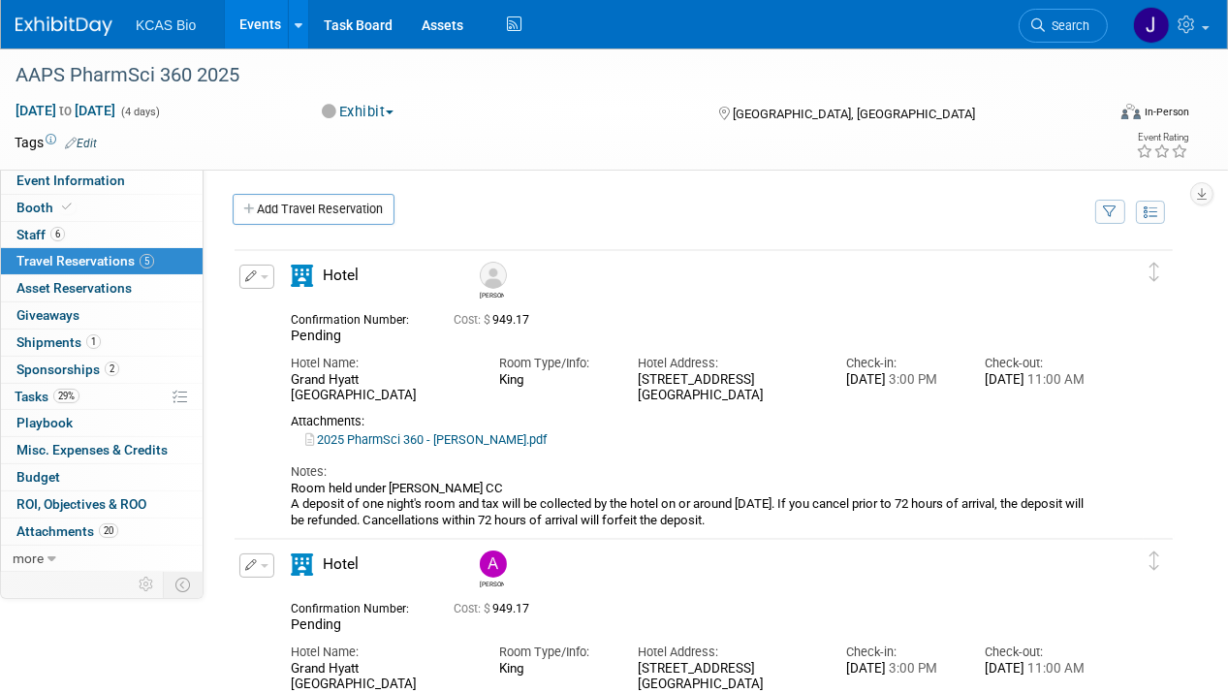
click at [262, 275] on span "button" at bounding box center [265, 277] width 8 height 4
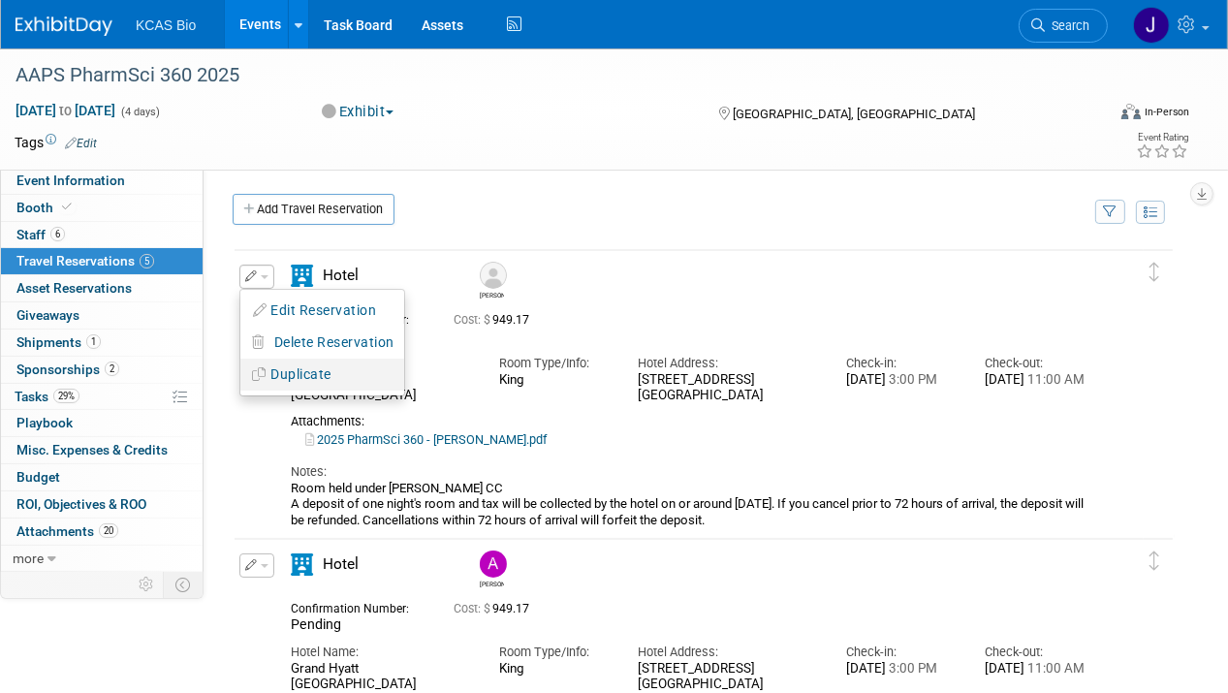
click at [293, 370] on button "Duplicate" at bounding box center [322, 375] width 164 height 28
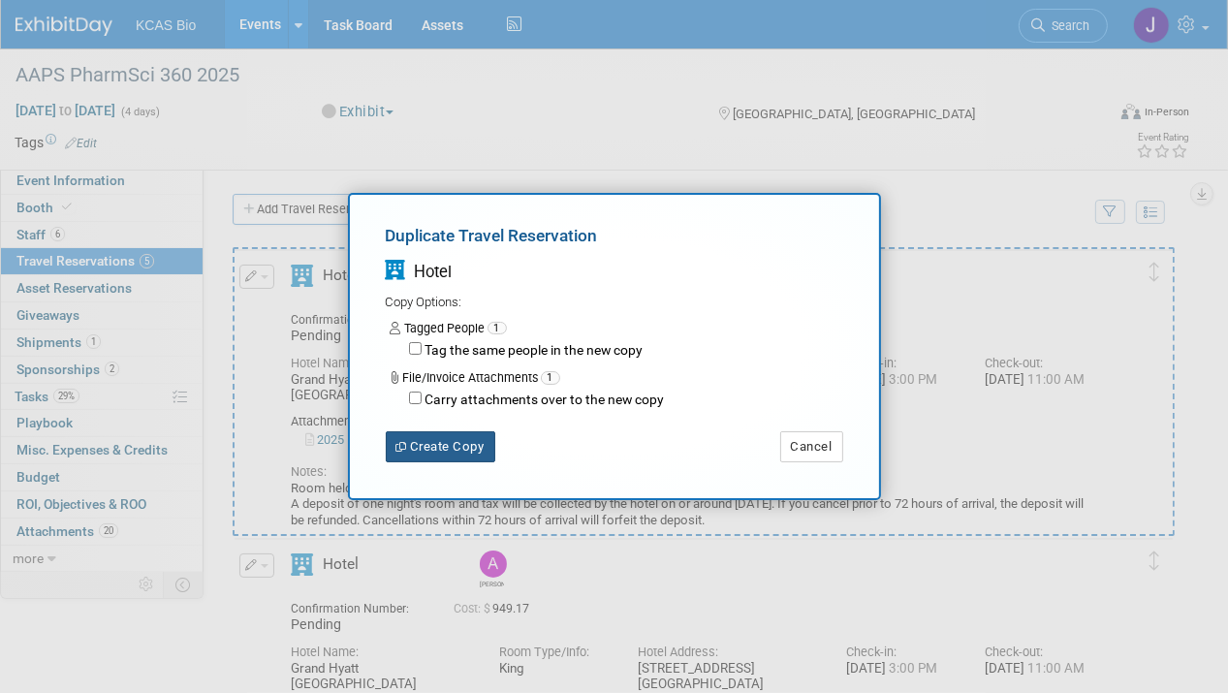
click at [453, 444] on button "Create Copy" at bounding box center [441, 446] width 110 height 31
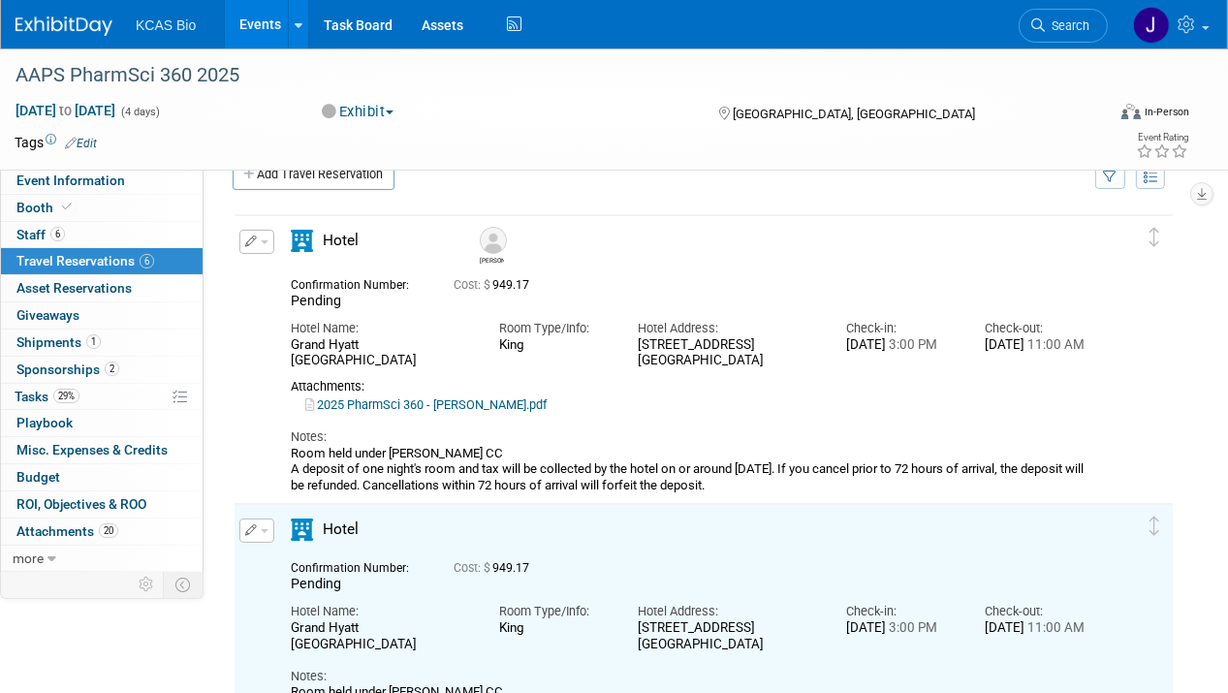
click at [266, 529] on span "button" at bounding box center [265, 531] width 8 height 4
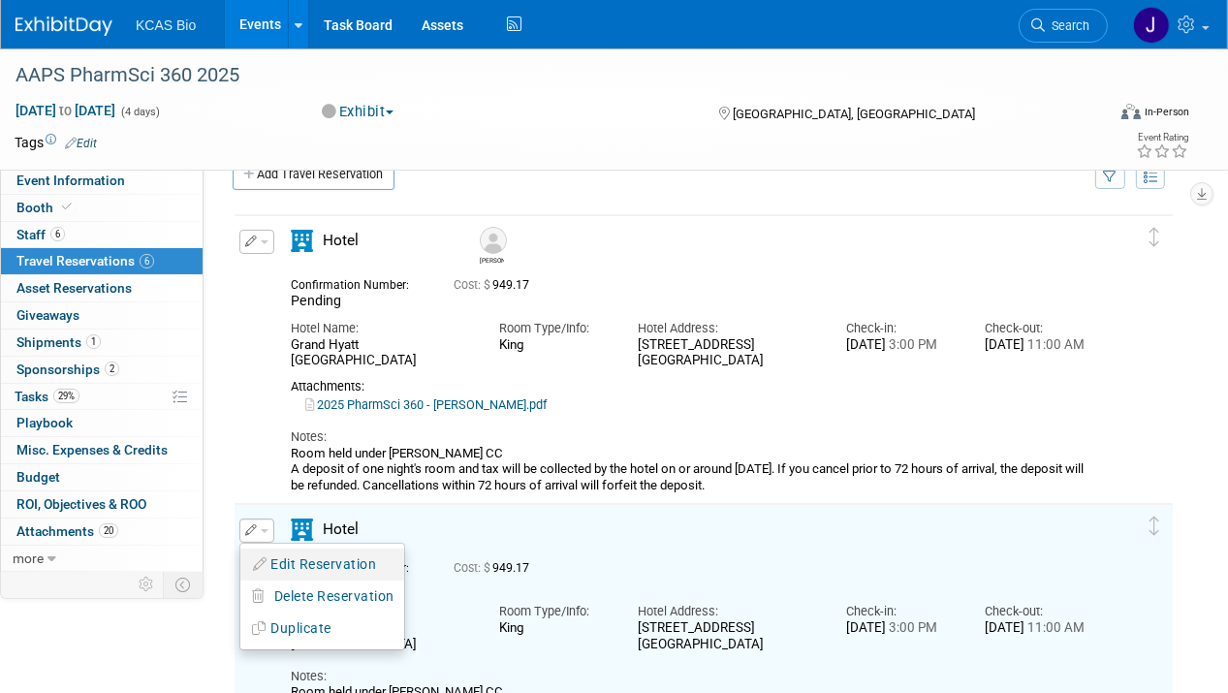
click at [300, 558] on button "Edit Reservation" at bounding box center [322, 565] width 164 height 28
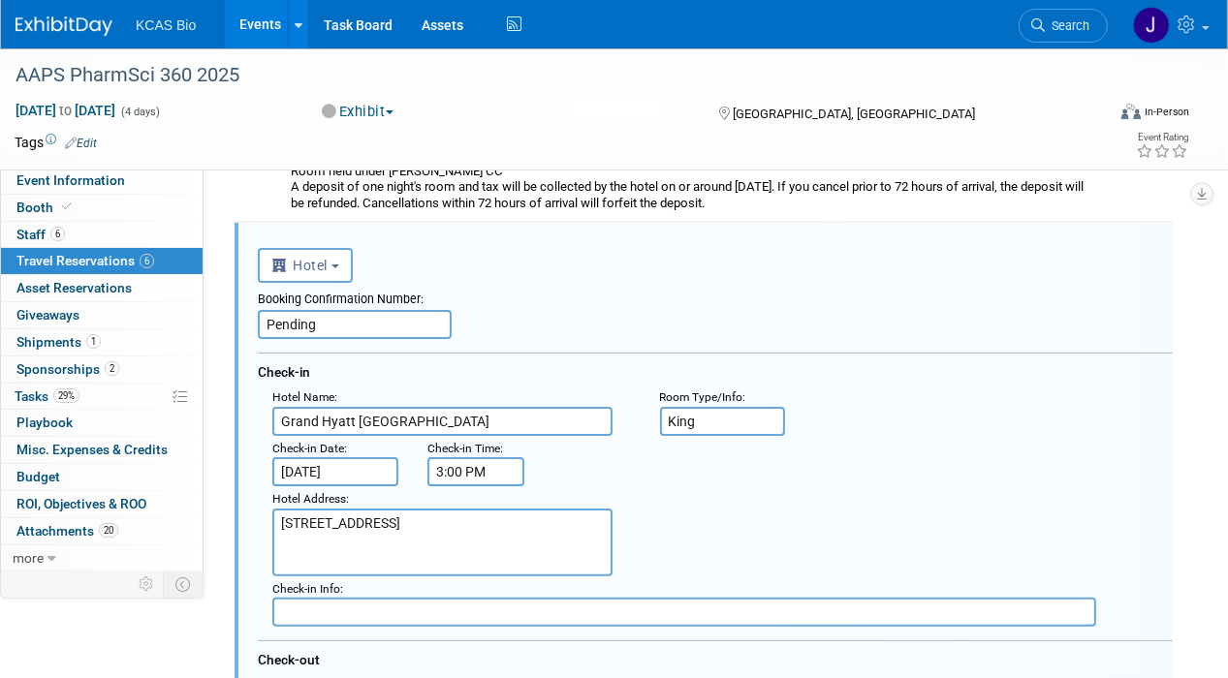
scroll to position [319, 0]
drag, startPoint x: 327, startPoint y: 322, endPoint x: 244, endPoint y: 312, distance: 83.0
click at [664, 506] on div "Hotel Address : 600 E Market St. San Antonio, TX 78205" at bounding box center [723, 530] width 930 height 90
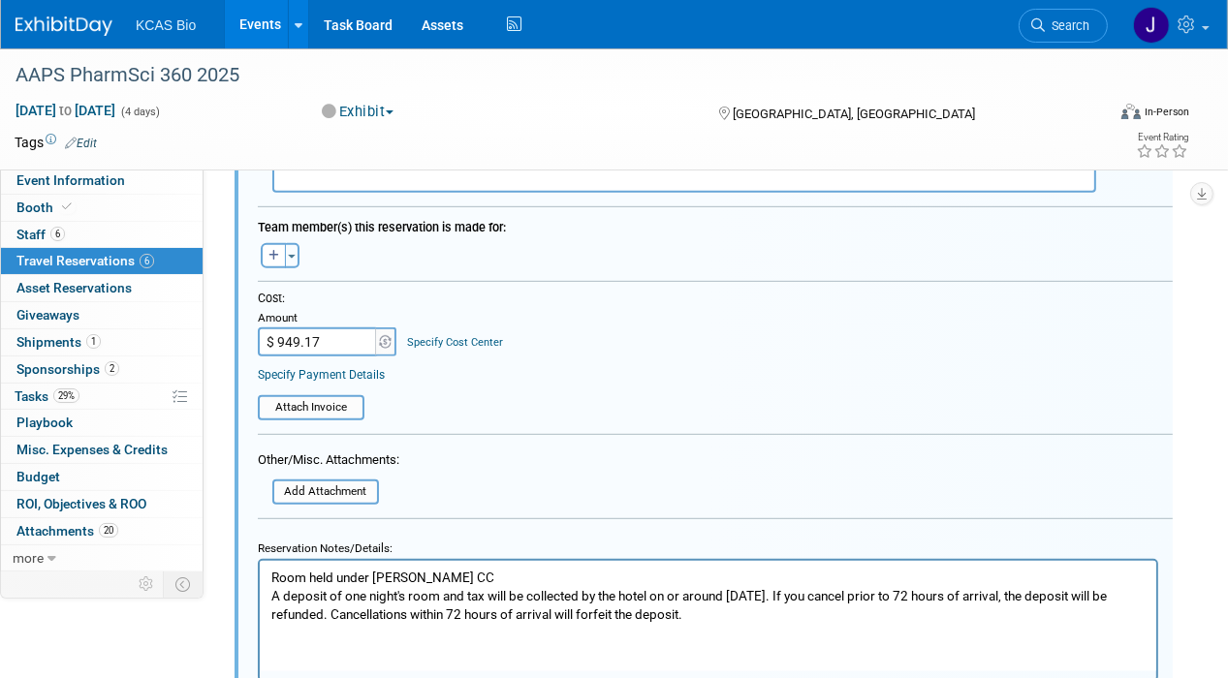
scroll to position [900, 0]
click at [274, 249] on icon "button" at bounding box center [273, 255] width 11 height 12
select select
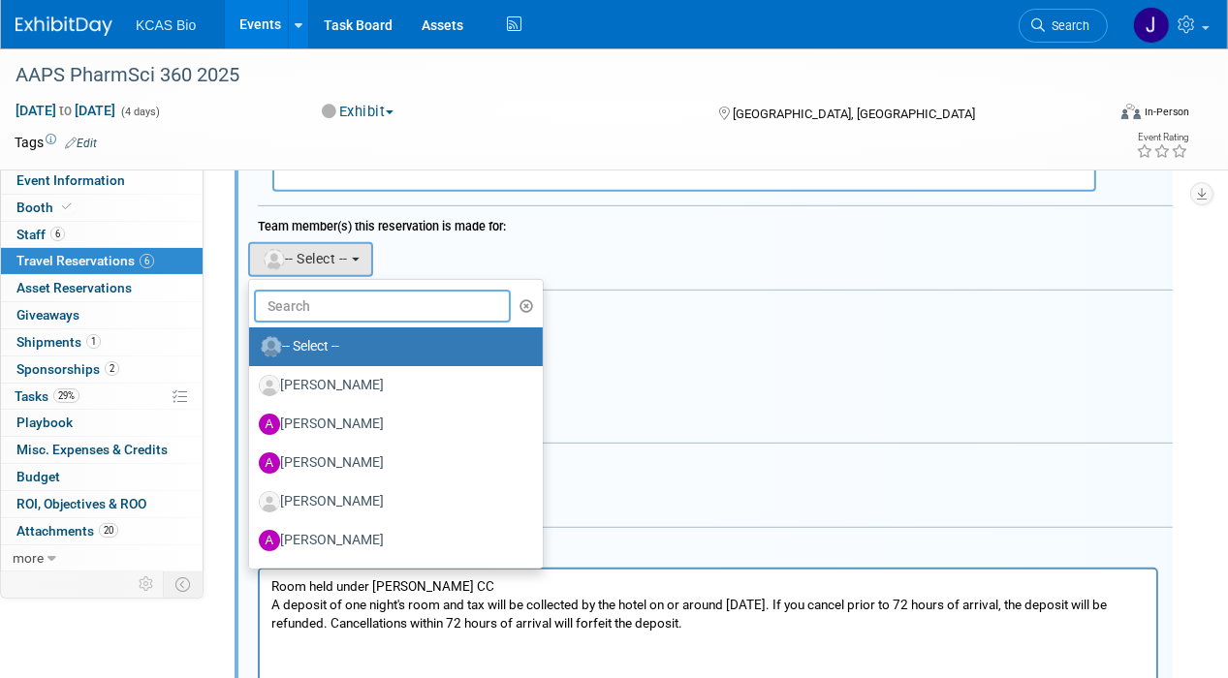
click at [329, 297] on input "text" at bounding box center [382, 306] width 257 height 33
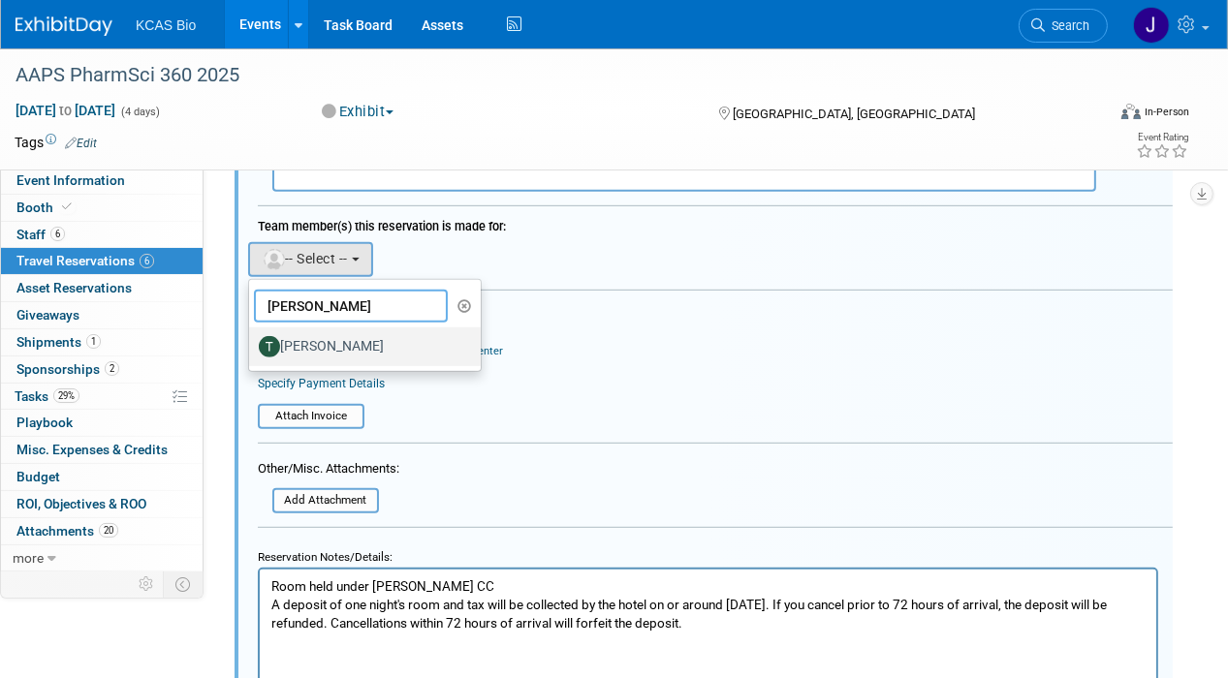
type input "TOM"
click at [326, 335] on label "[PERSON_NAME]" at bounding box center [360, 346] width 203 height 31
click at [252, 338] on input "[PERSON_NAME]" at bounding box center [245, 344] width 13 height 13
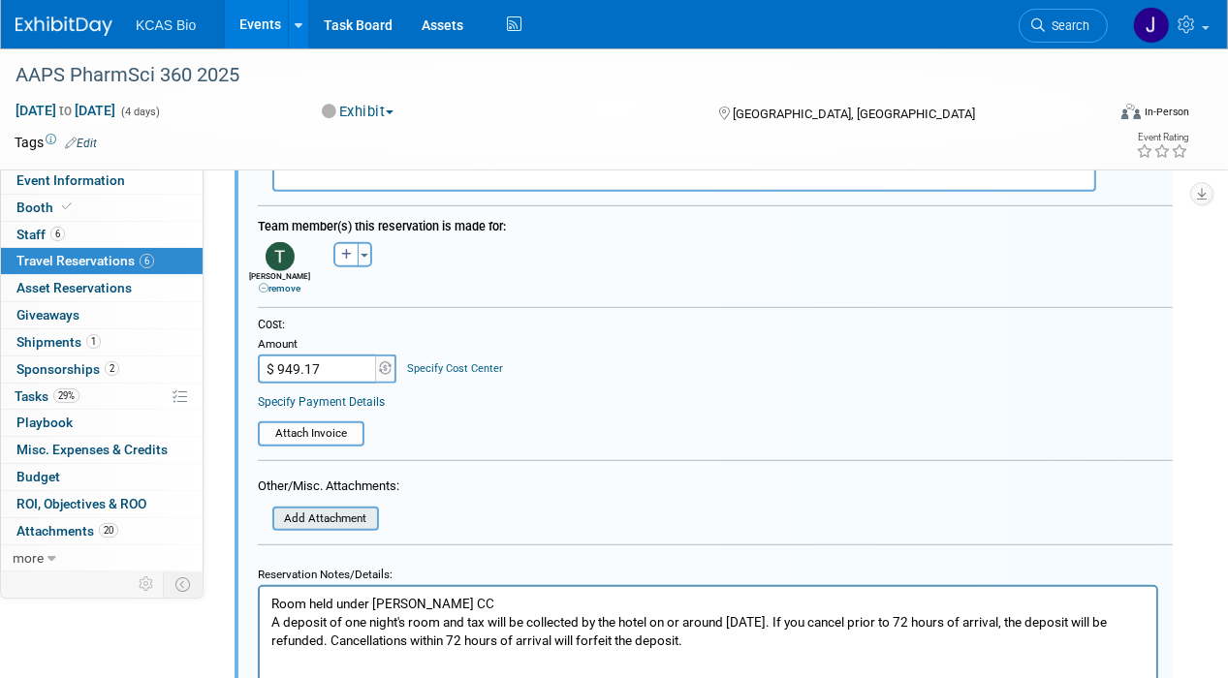
click at [347, 512] on input "file" at bounding box center [261, 519] width 231 height 21
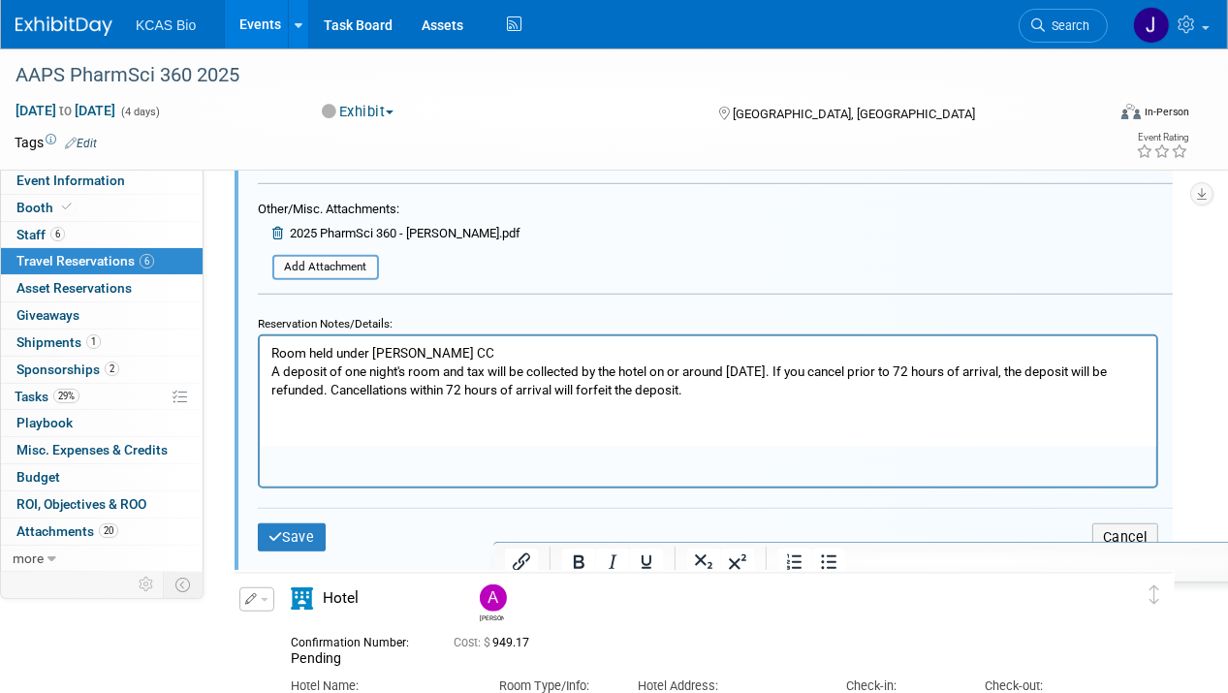
scroll to position [1191, 0]
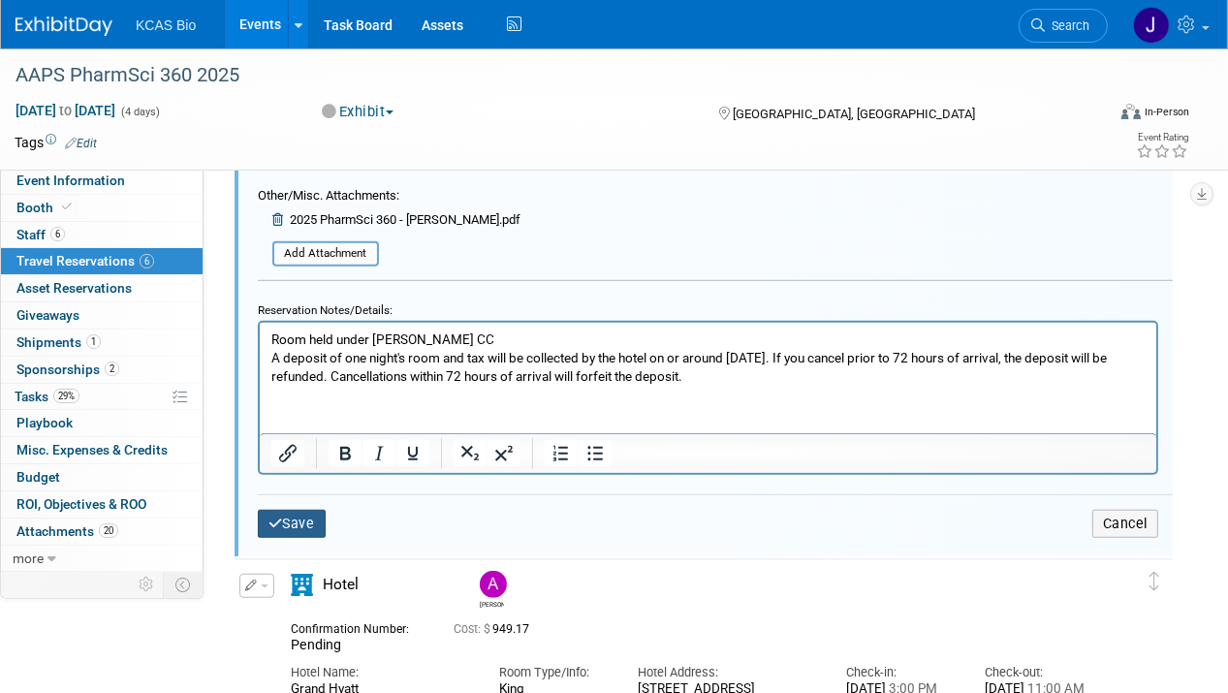
click at [318, 510] on button "Save" at bounding box center [292, 524] width 68 height 28
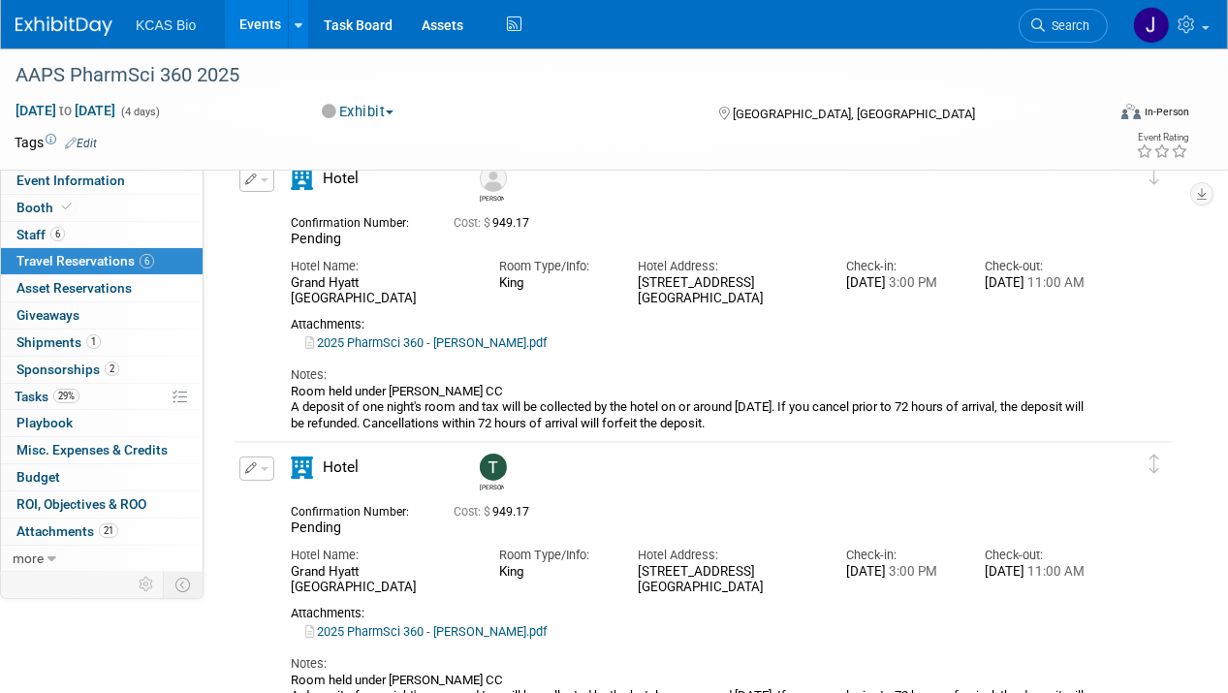
scroll to position [0, 0]
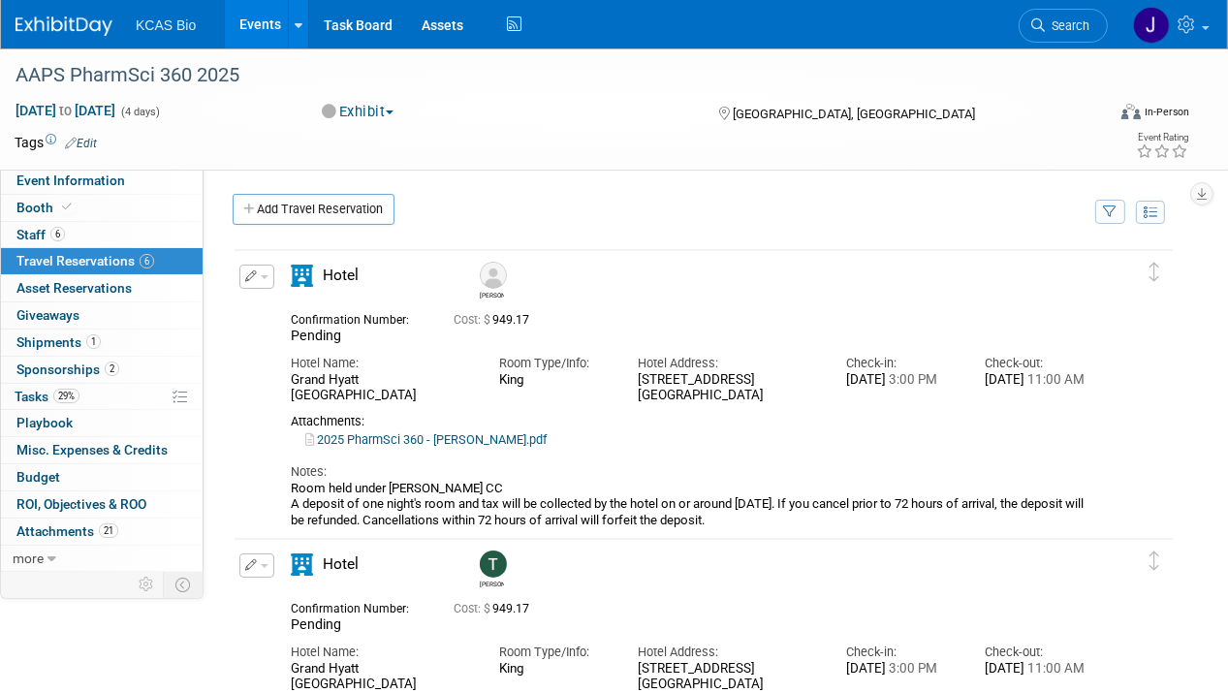
click at [261, 276] on button "button" at bounding box center [256, 277] width 35 height 24
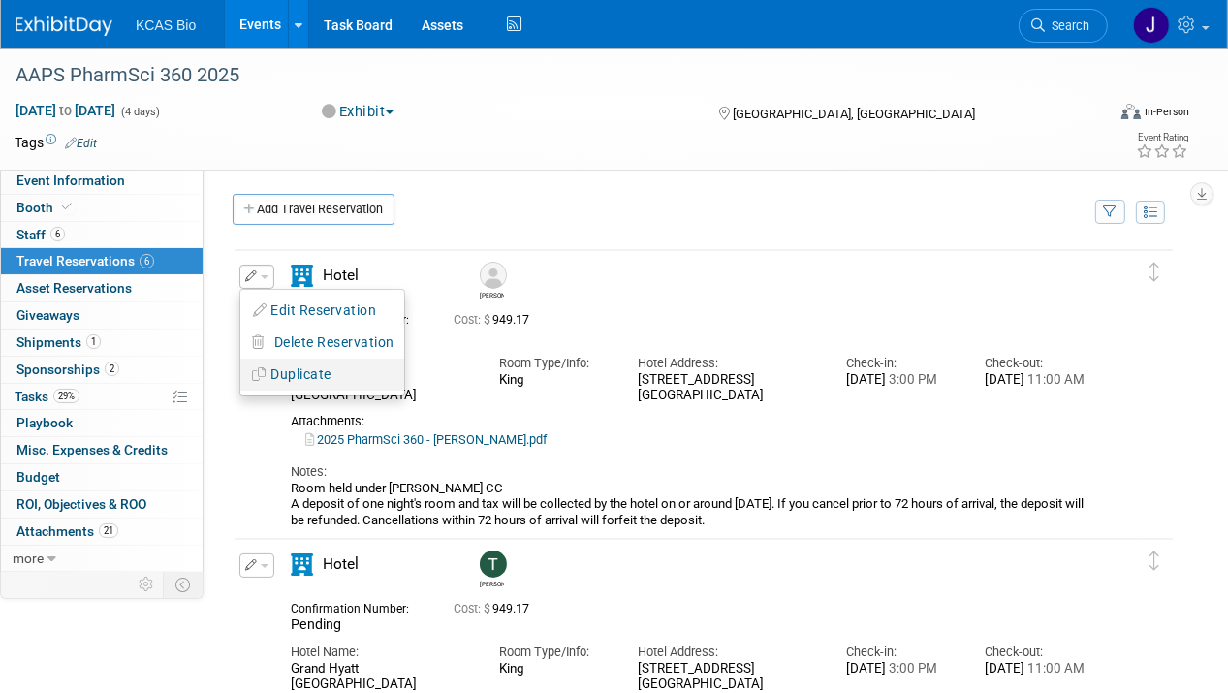
click at [279, 367] on button "Duplicate" at bounding box center [322, 375] width 164 height 28
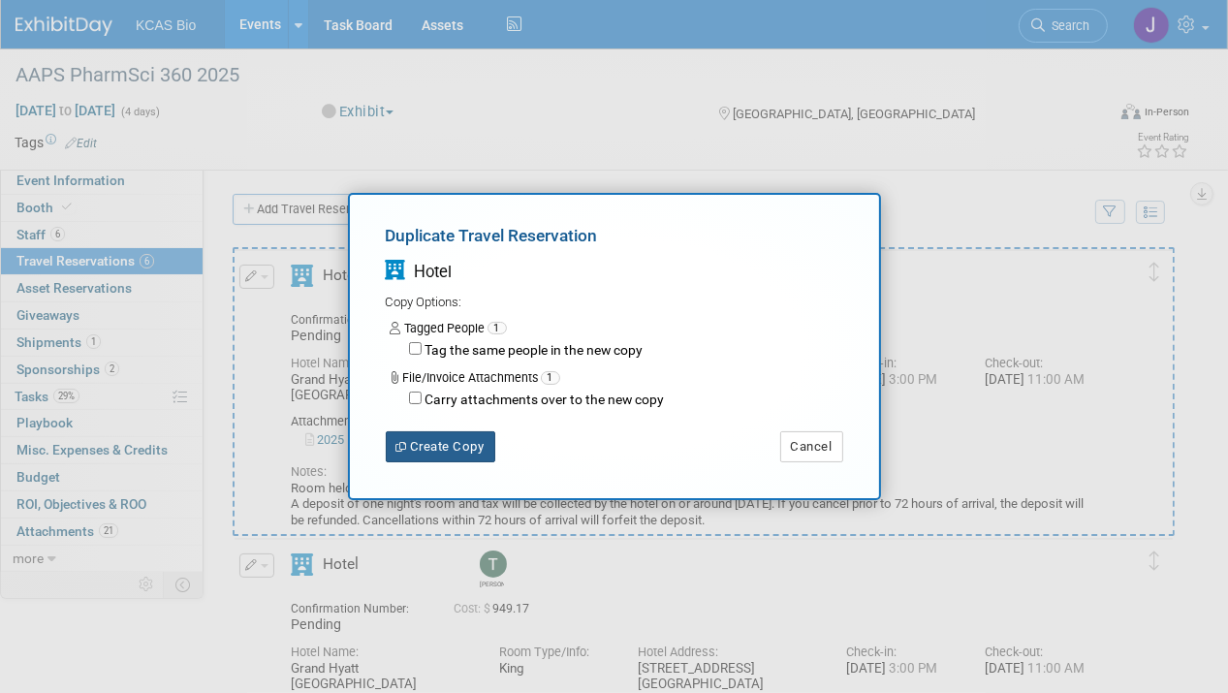
click at [424, 441] on button "Create Copy" at bounding box center [441, 446] width 110 height 31
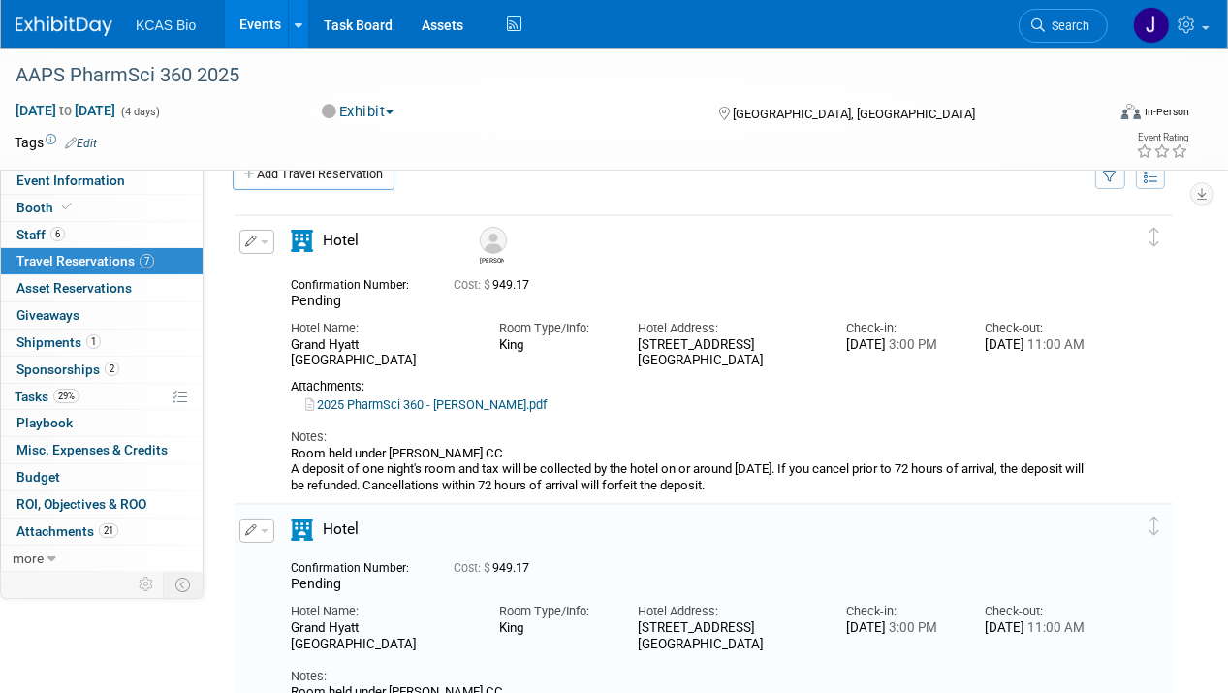
click at [258, 529] on button "button" at bounding box center [256, 531] width 35 height 24
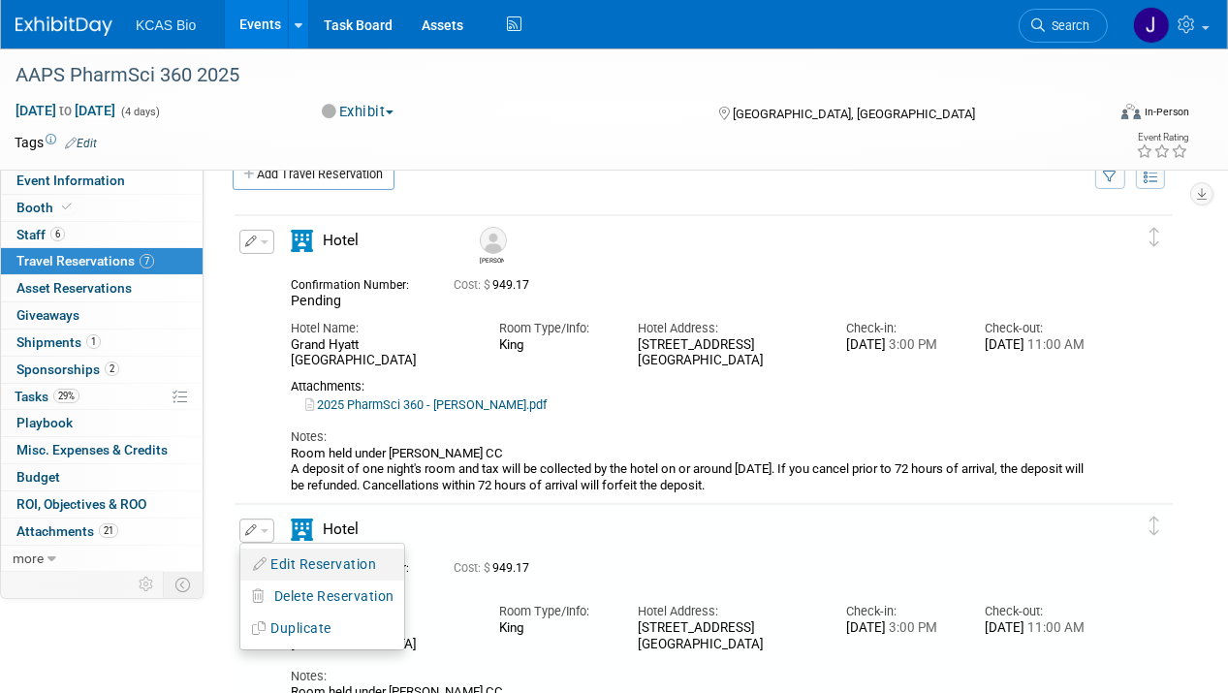
click at [287, 555] on button "Edit Reservation" at bounding box center [322, 565] width 164 height 28
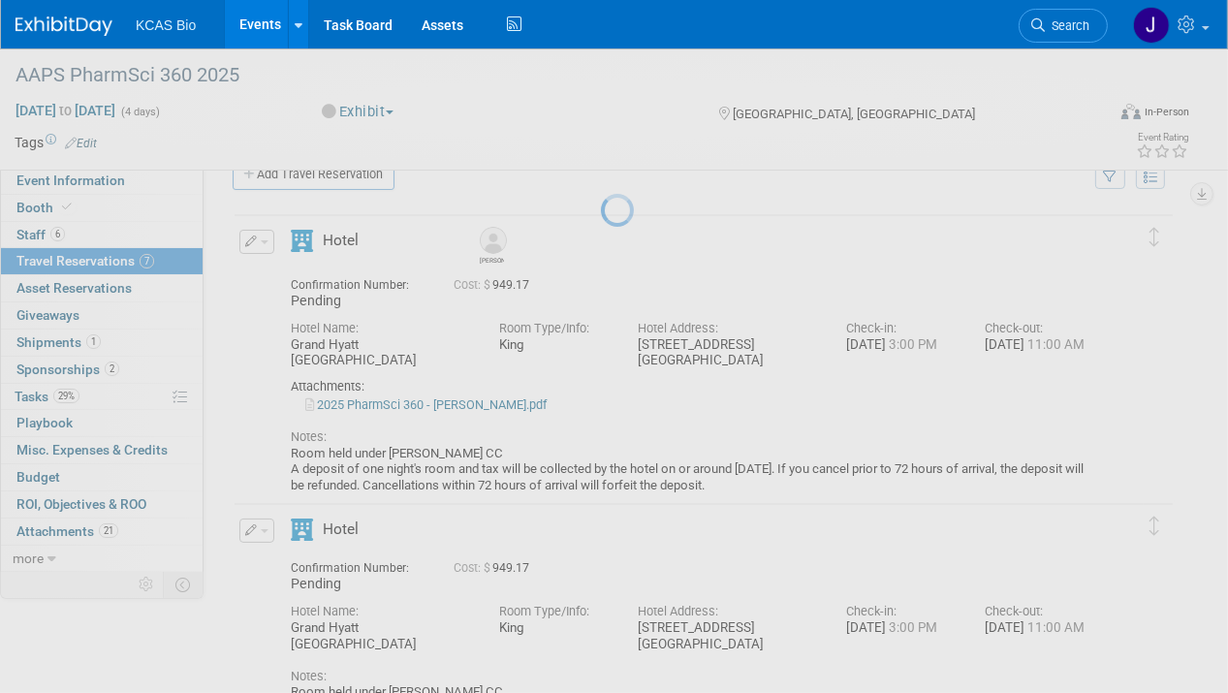
select select "e44da5f0-fdc1-4116-ba85-dcb66f59feff"
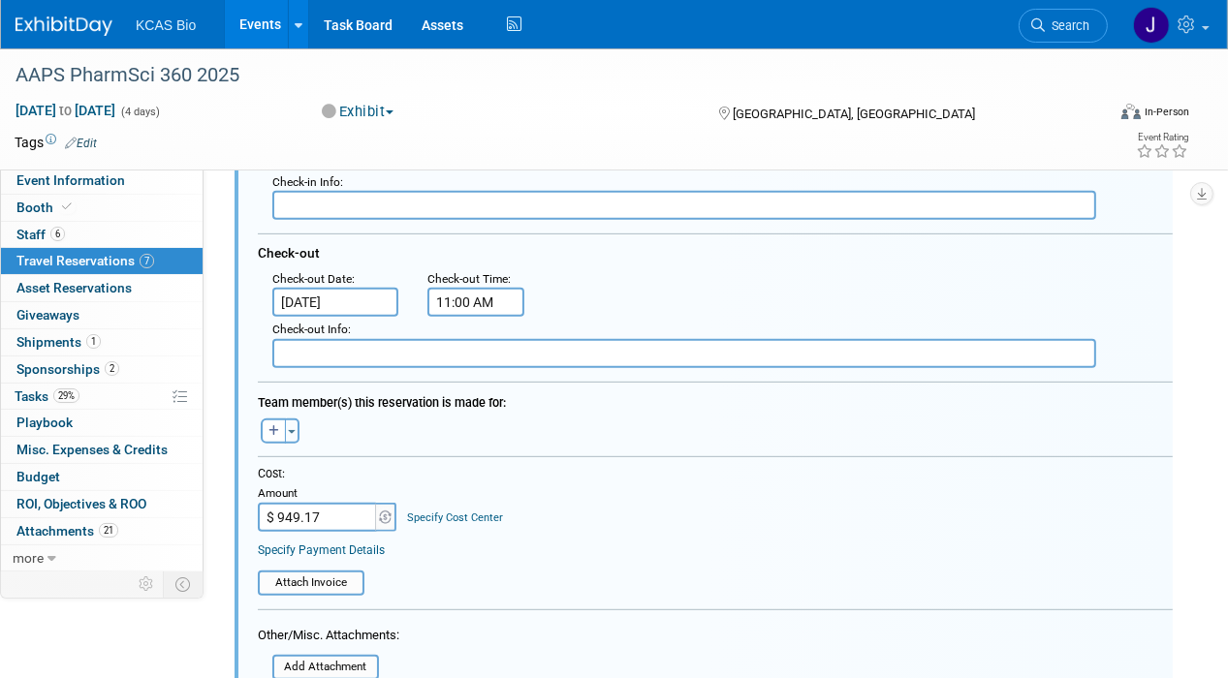
scroll to position [804, 0]
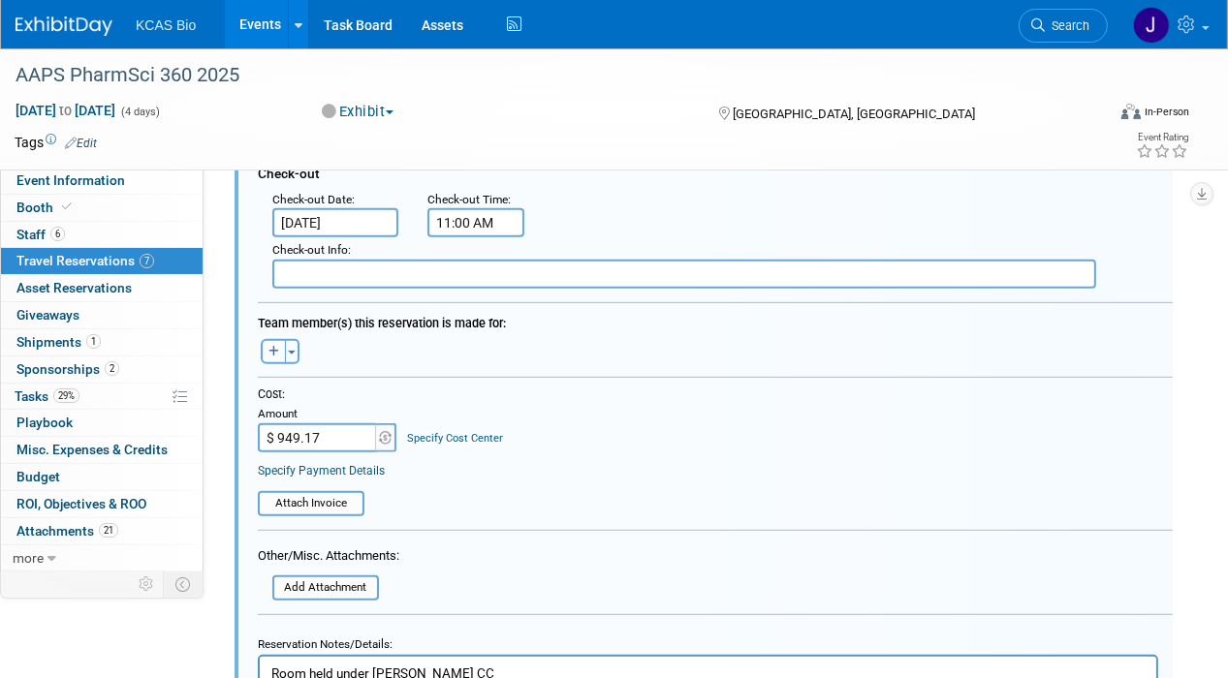
click at [273, 346] on icon "button" at bounding box center [273, 352] width 11 height 12
select select
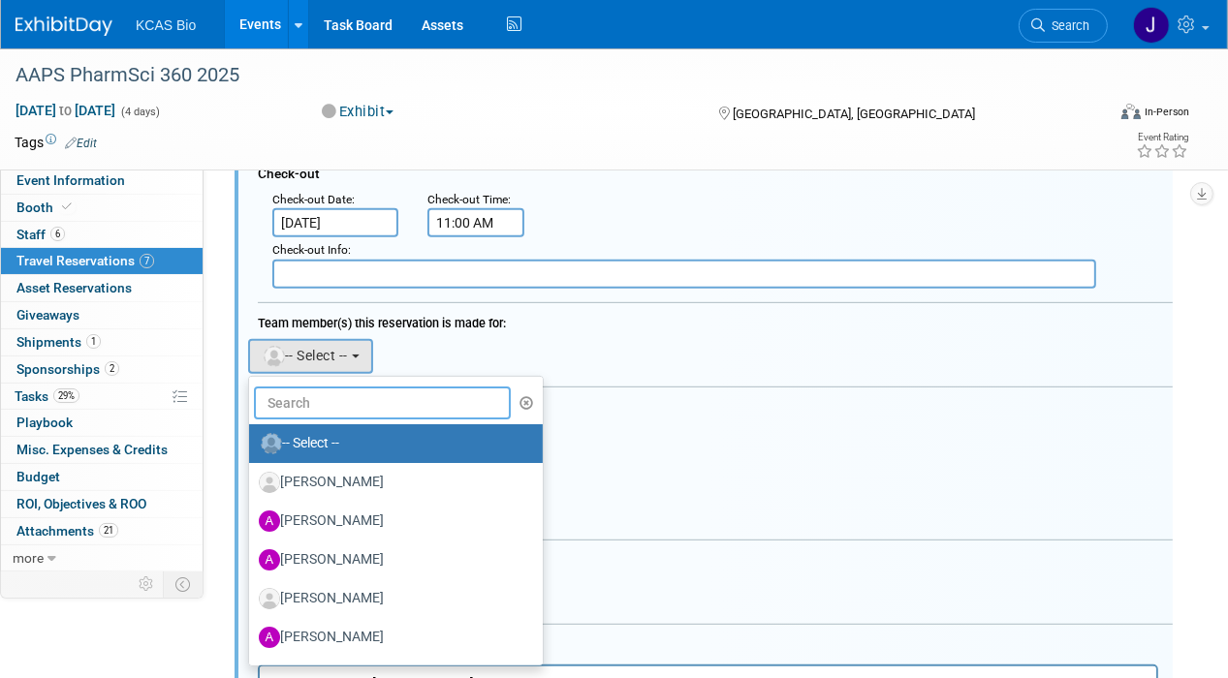
click at [315, 390] on input "text" at bounding box center [382, 403] width 257 height 33
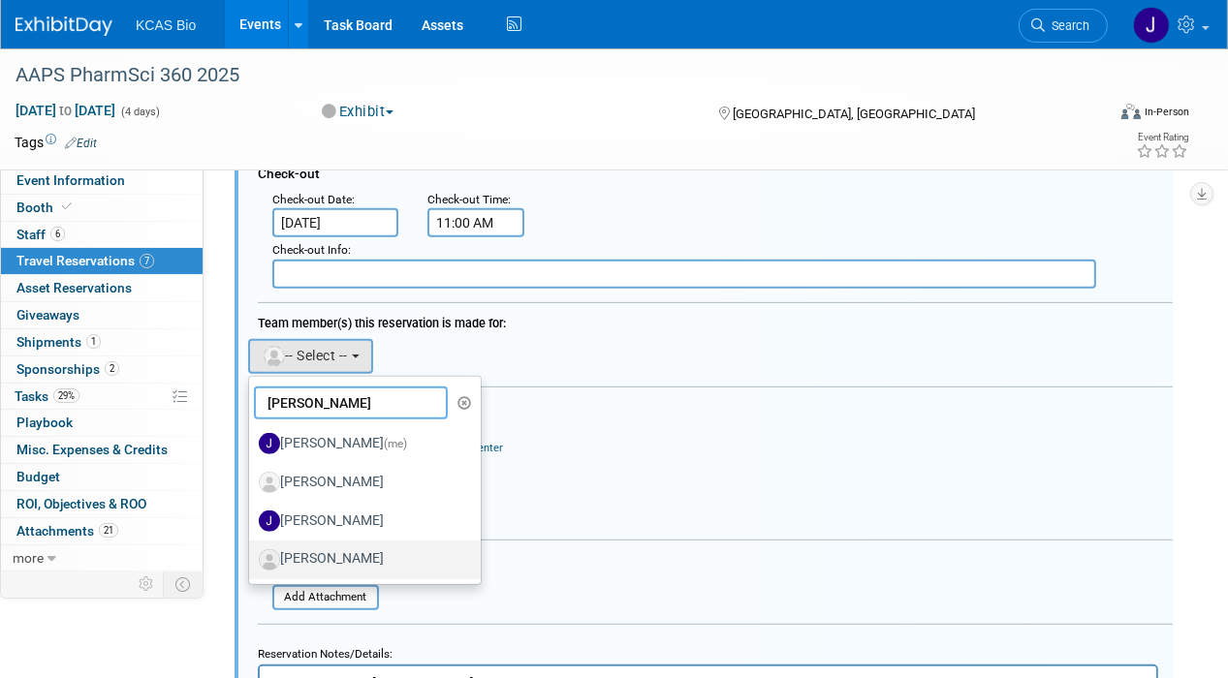
type input "JO"
click at [348, 545] on label "[PERSON_NAME]" at bounding box center [360, 560] width 203 height 31
click at [252, 552] on input "[PERSON_NAME]" at bounding box center [245, 558] width 13 height 13
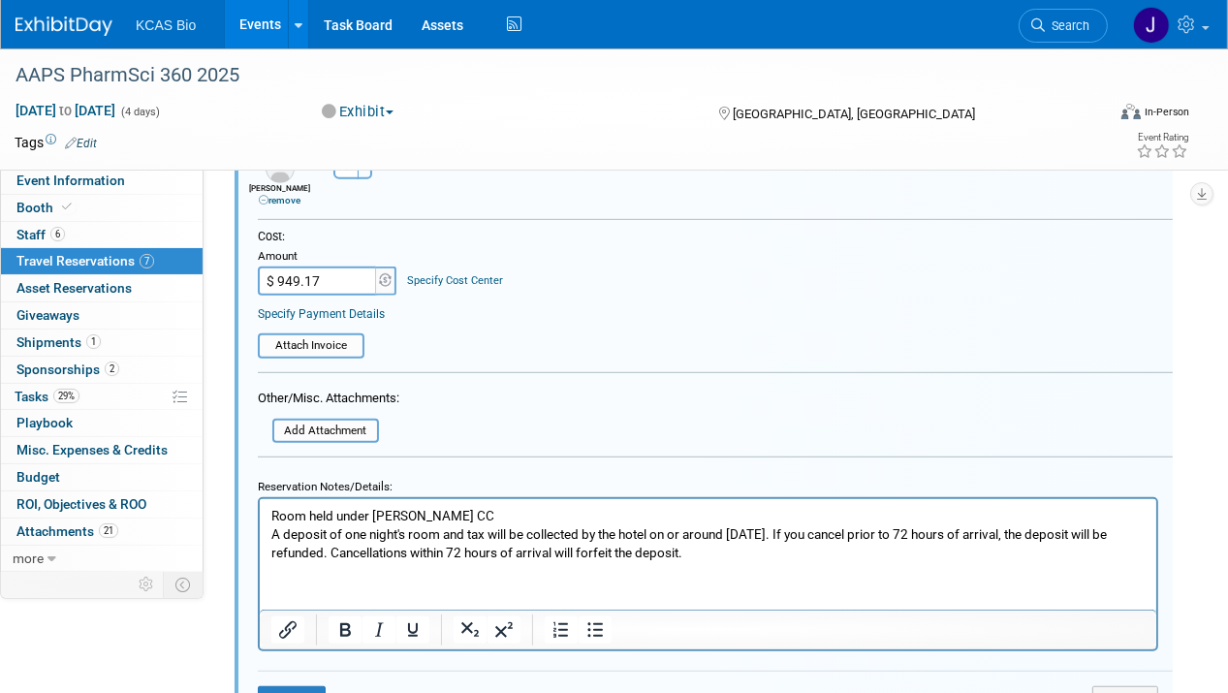
scroll to position [997, 0]
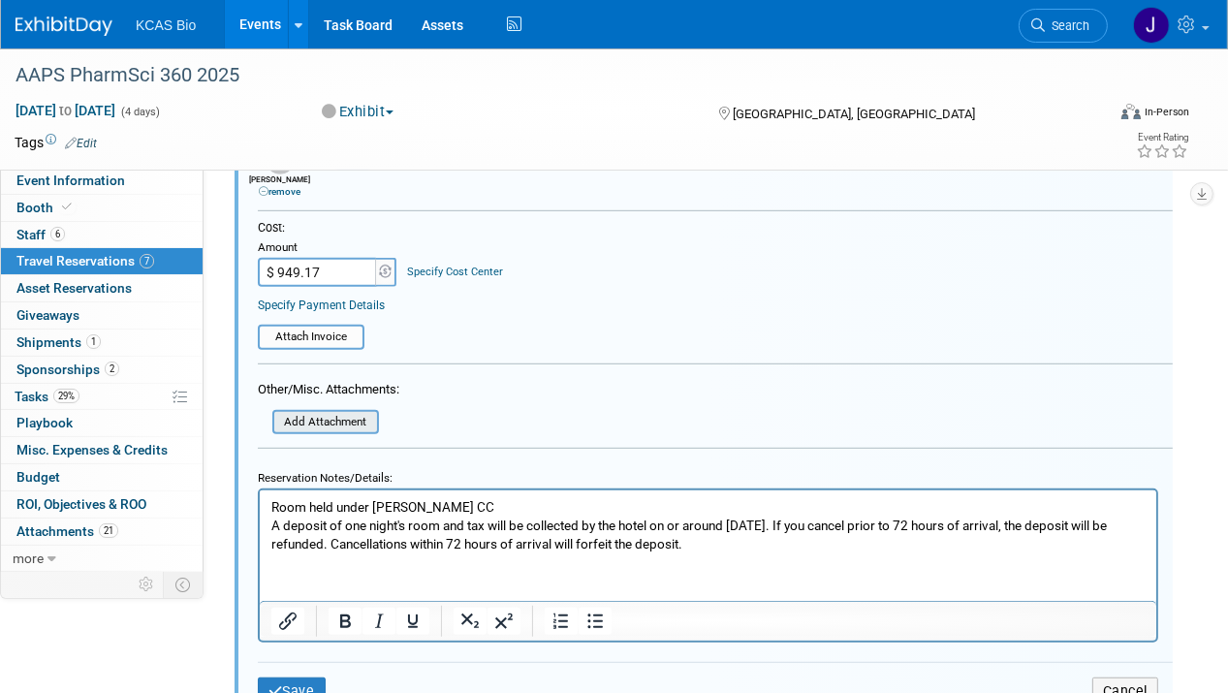
click at [355, 412] on input "file" at bounding box center [261, 422] width 231 height 21
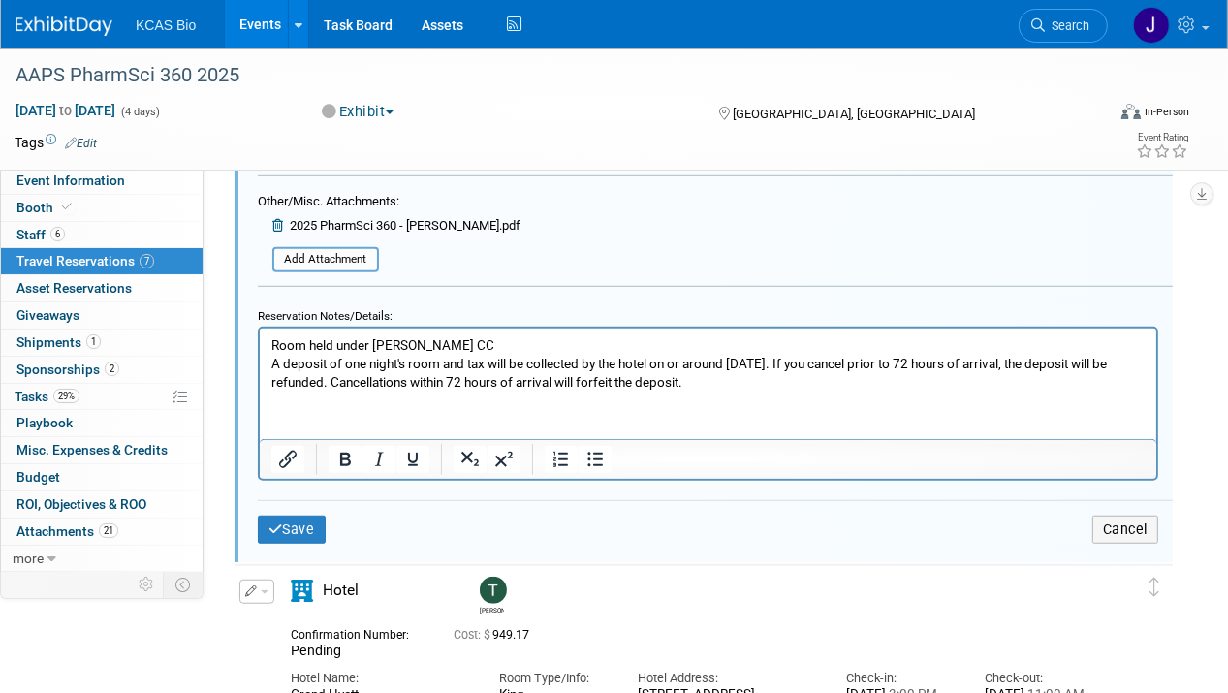
scroll to position [1191, 0]
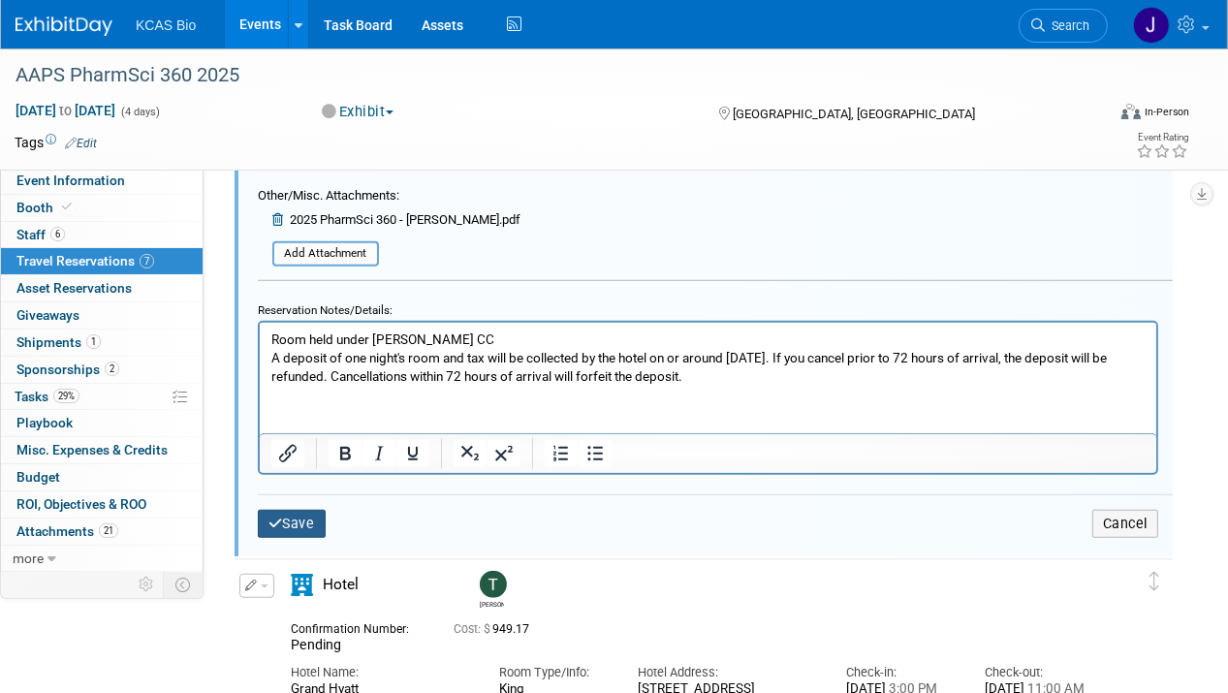
click at [315, 510] on button "Save" at bounding box center [292, 524] width 68 height 28
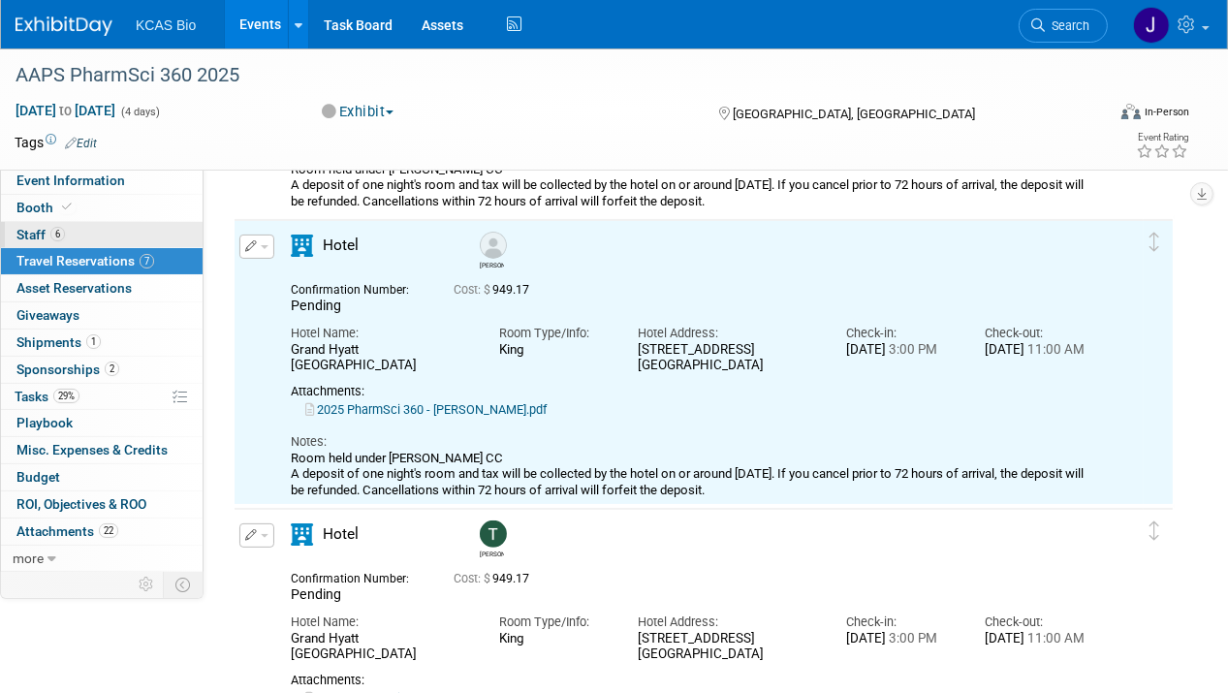
scroll to position [0, 0]
click at [26, 223] on link "6 Staff 6" at bounding box center [102, 235] width 202 height 26
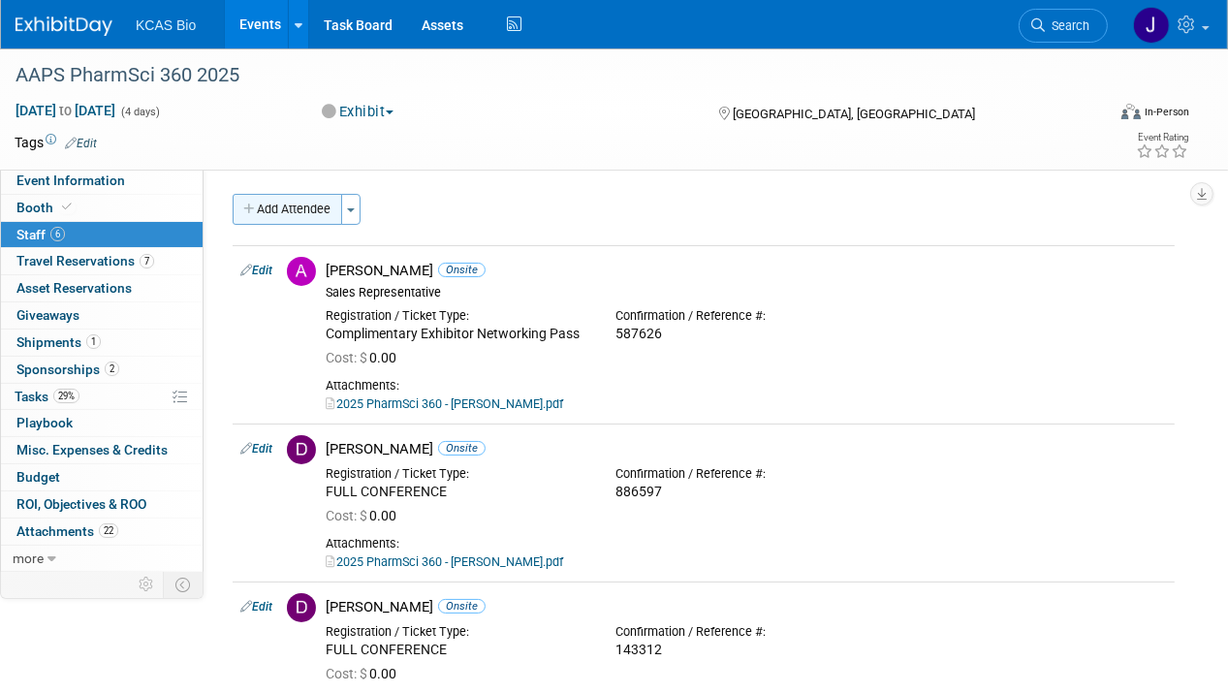
click at [297, 210] on button "Add Attendee" at bounding box center [288, 209] width 110 height 31
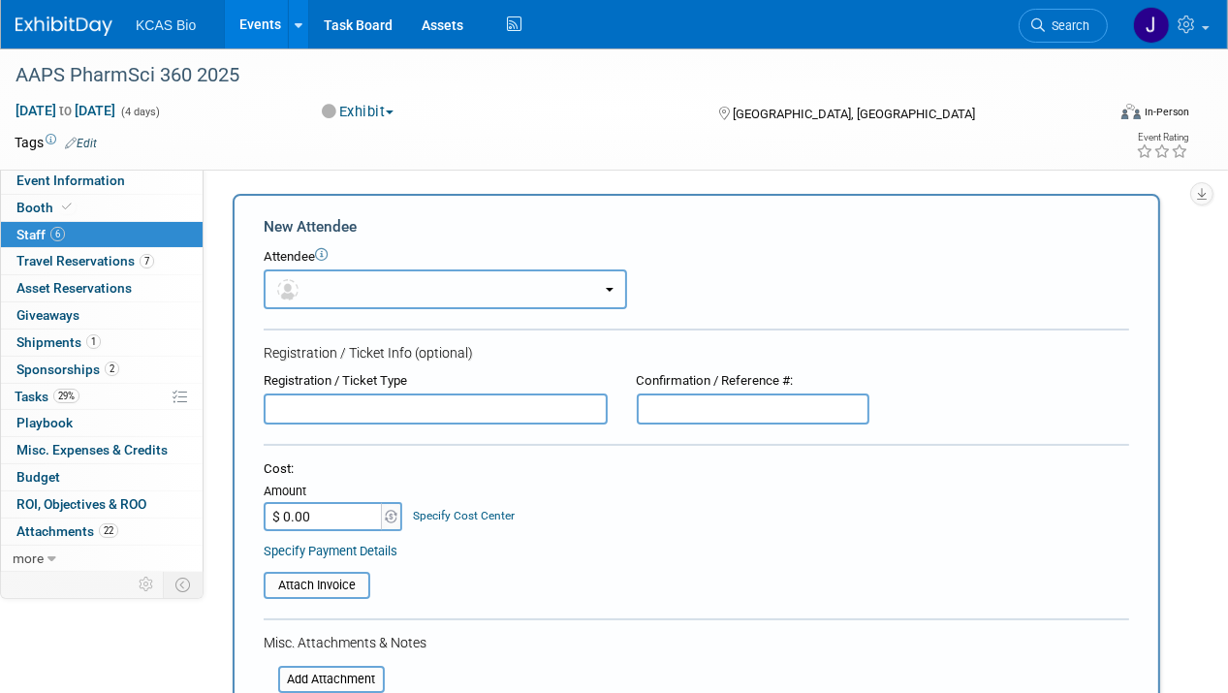
click at [331, 284] on button "button" at bounding box center [445, 289] width 363 height 40
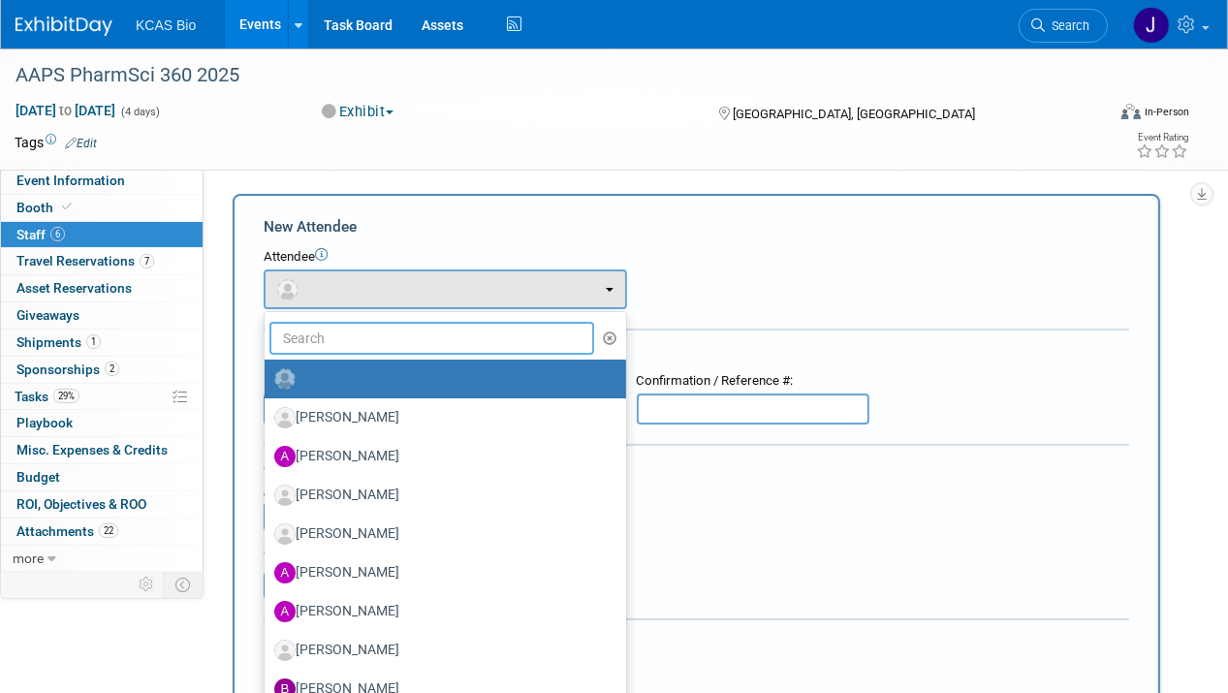
click at [336, 334] on input "text" at bounding box center [431, 338] width 325 height 33
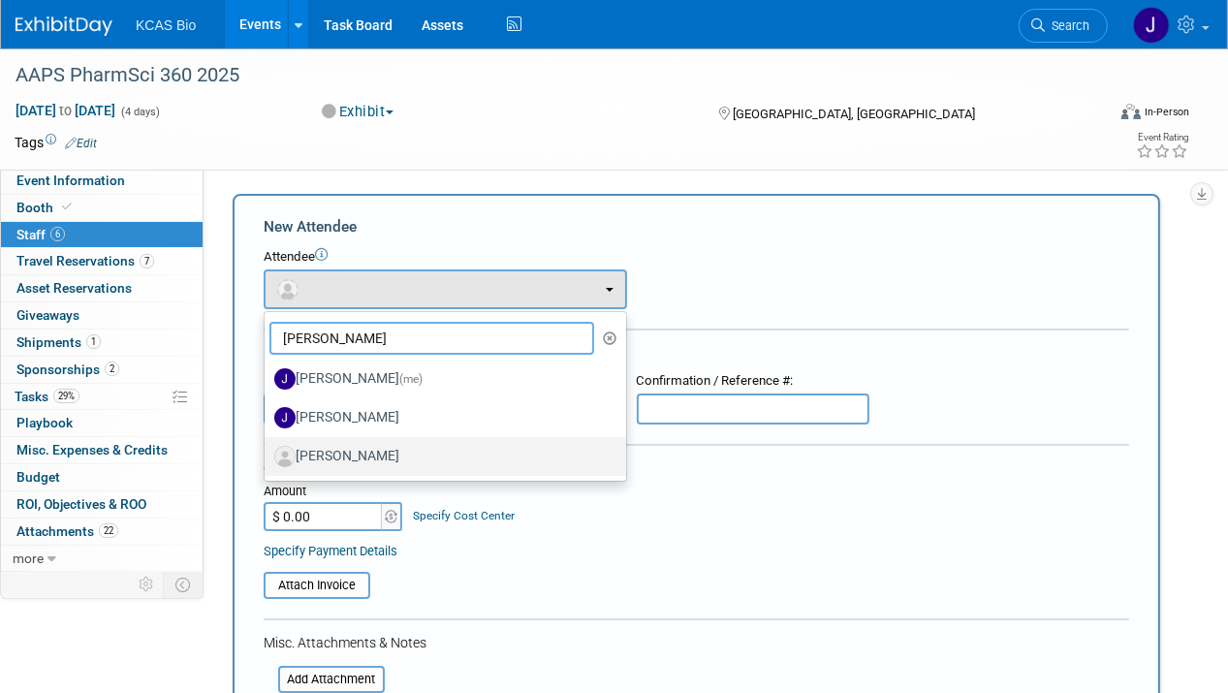
type input "JO"
click at [360, 448] on label "[PERSON_NAME]" at bounding box center [440, 456] width 332 height 31
click at [268, 448] on input "[PERSON_NAME]" at bounding box center [261, 454] width 13 height 13
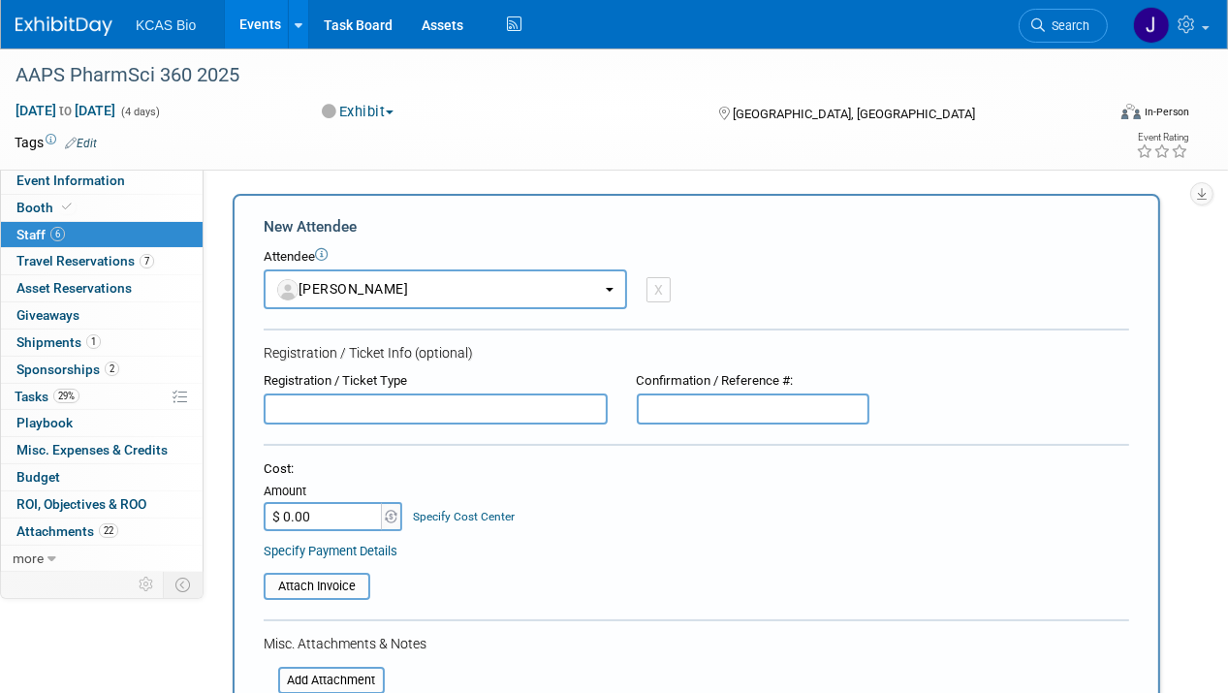
select select "a9995b53-9ce7-4376-8bb8-02facddb4bfb"
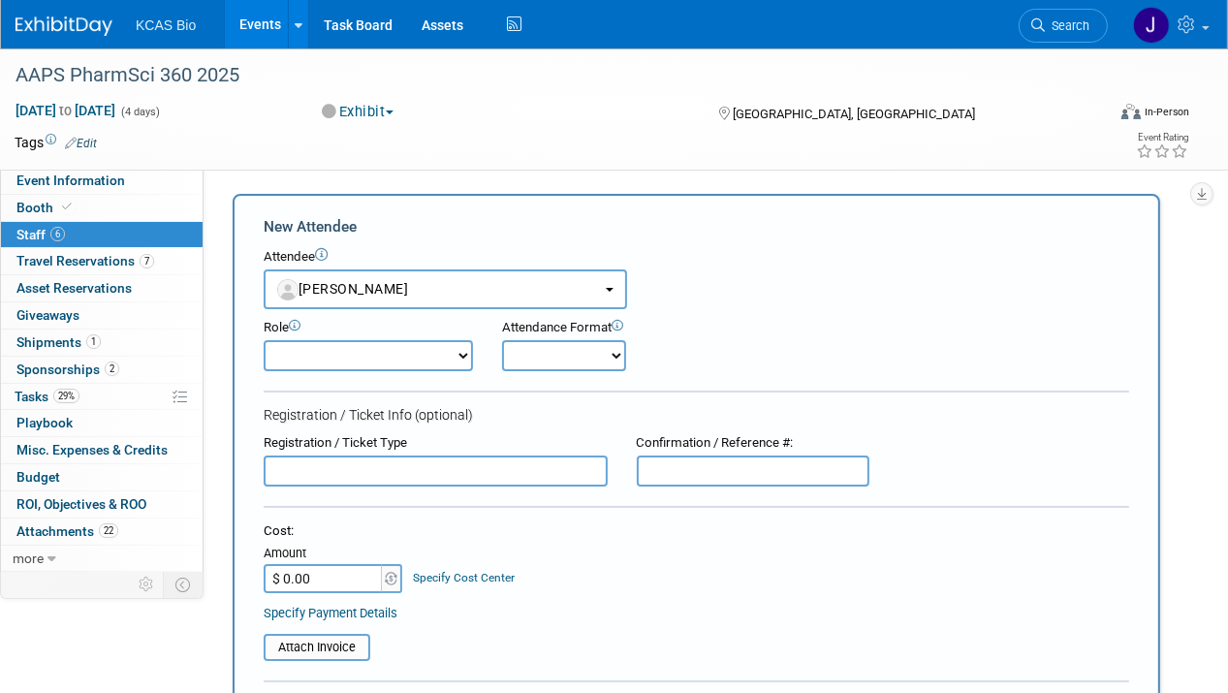
click at [581, 359] on select "Onsite Remote" at bounding box center [564, 355] width 124 height 31
select select "1"
click at [502, 340] on select "Onsite Remote" at bounding box center [564, 355] width 124 height 31
click at [408, 350] on select "Demonstrator Host Planner Presenter Sales Representative Set-up/Dismantle Crew …" at bounding box center [368, 355] width 209 height 31
select select "4"
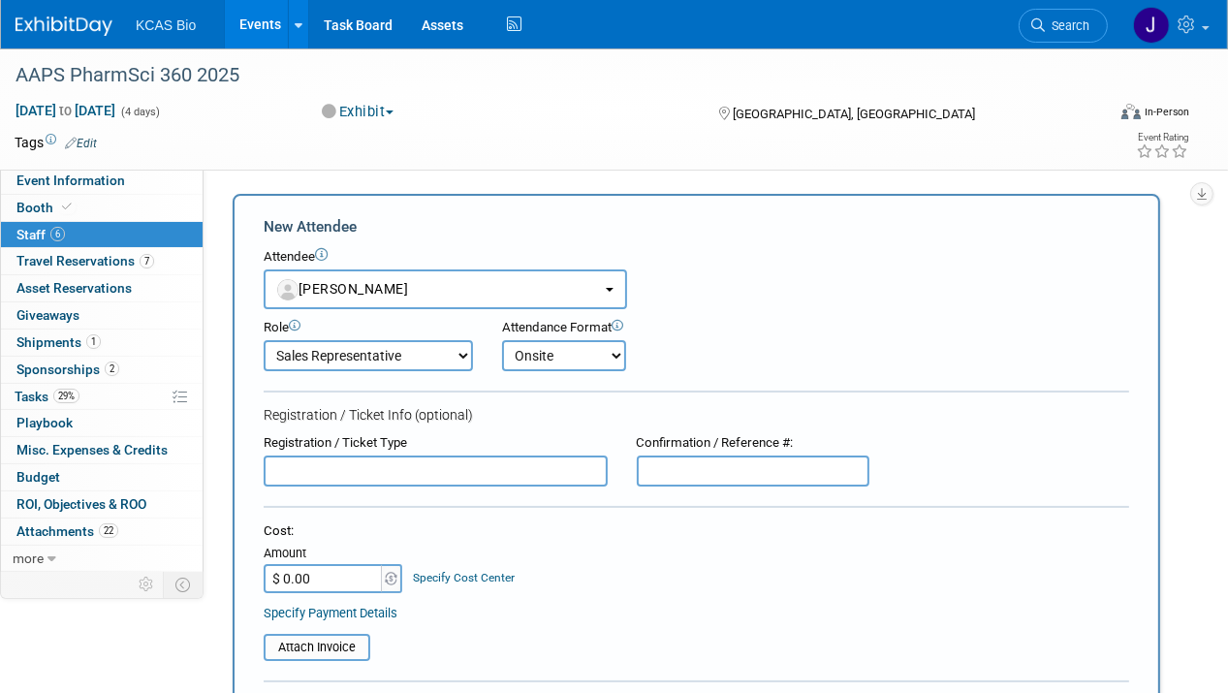
click at [264, 340] on select "Demonstrator Host Planner Presenter Sales Representative Set-up/Dismantle Crew …" at bounding box center [368, 355] width 209 height 31
click at [376, 472] on input "text" at bounding box center [436, 471] width 344 height 31
click at [431, 460] on input "text" at bounding box center [436, 471] width 344 height 31
paste input "Complimentary Exhibitor Networking Pass"
type input "Complimentary Exhibitor Networking Pass"
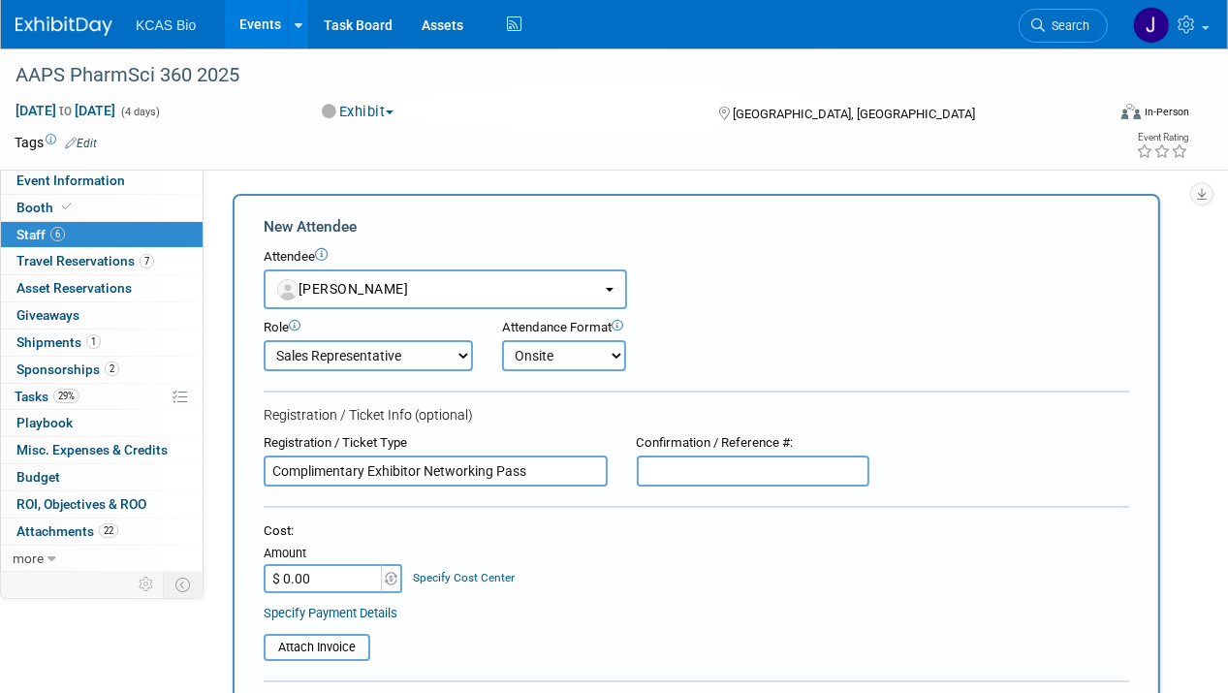
click at [735, 474] on input "text" at bounding box center [753, 471] width 233 height 31
click at [692, 466] on input "text" at bounding box center [753, 471] width 233 height 31
paste input "785199"
type input "785199"
click at [730, 530] on div "Cost:" at bounding box center [697, 531] width 866 height 18
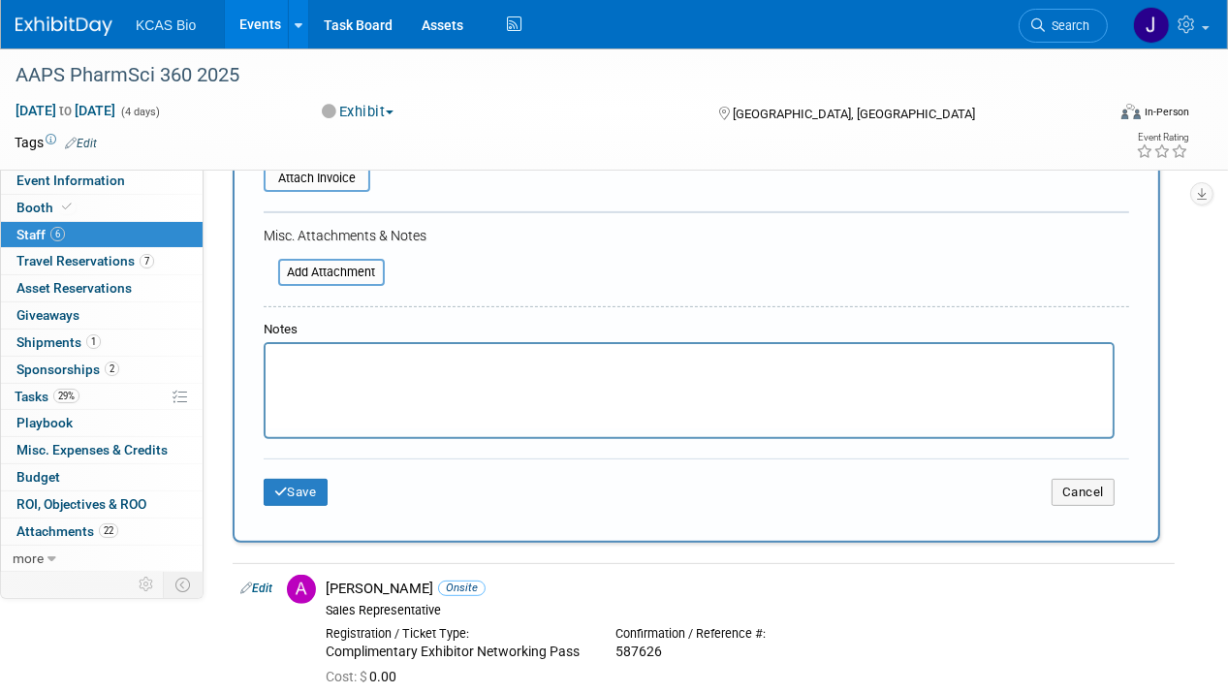
scroll to position [485, 0]
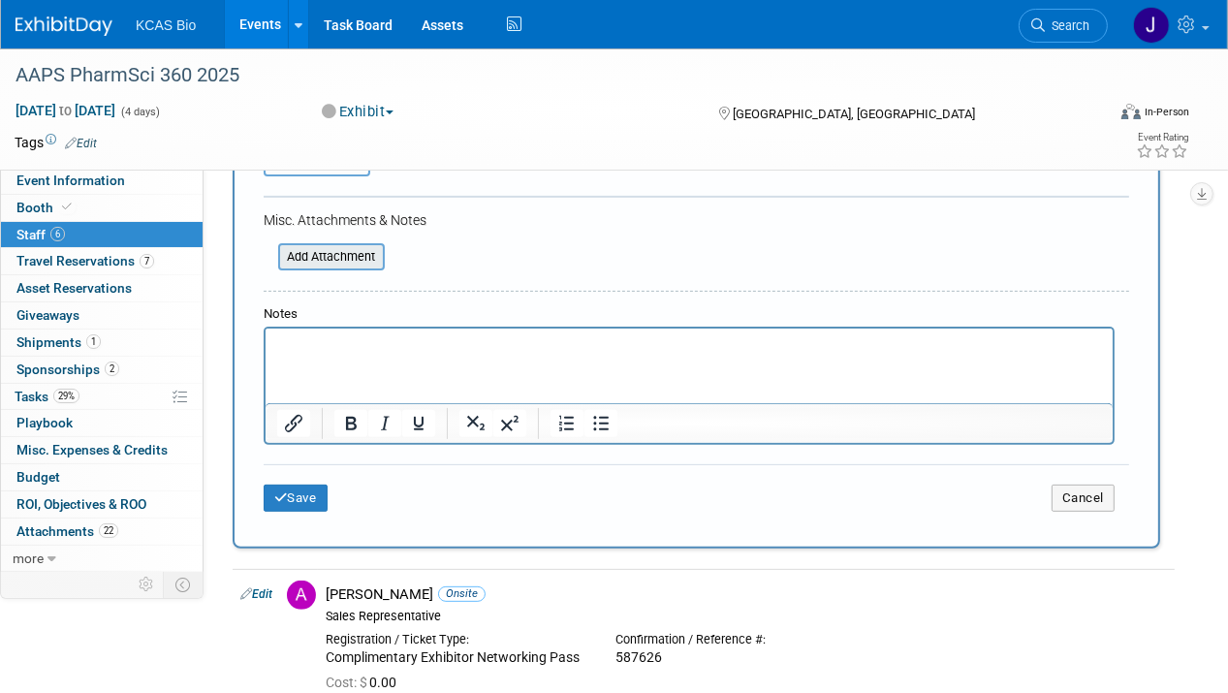
click at [316, 245] on input "file" at bounding box center [267, 256] width 231 height 23
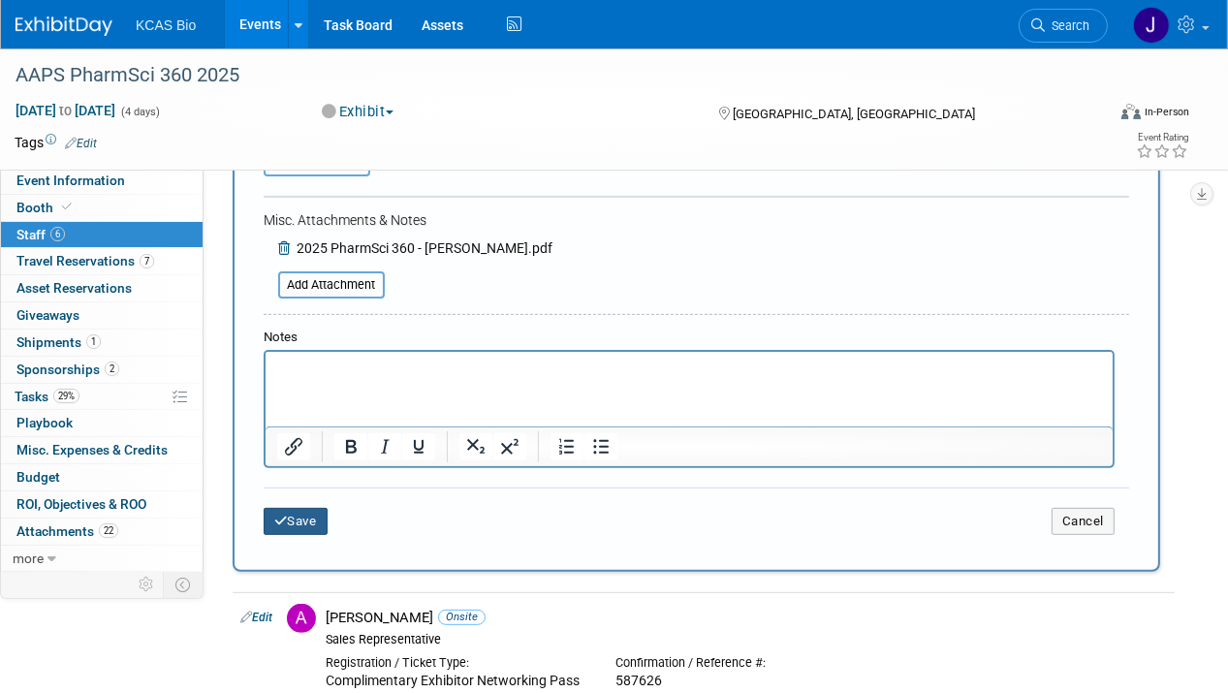
click at [308, 514] on button "Save" at bounding box center [296, 521] width 64 height 27
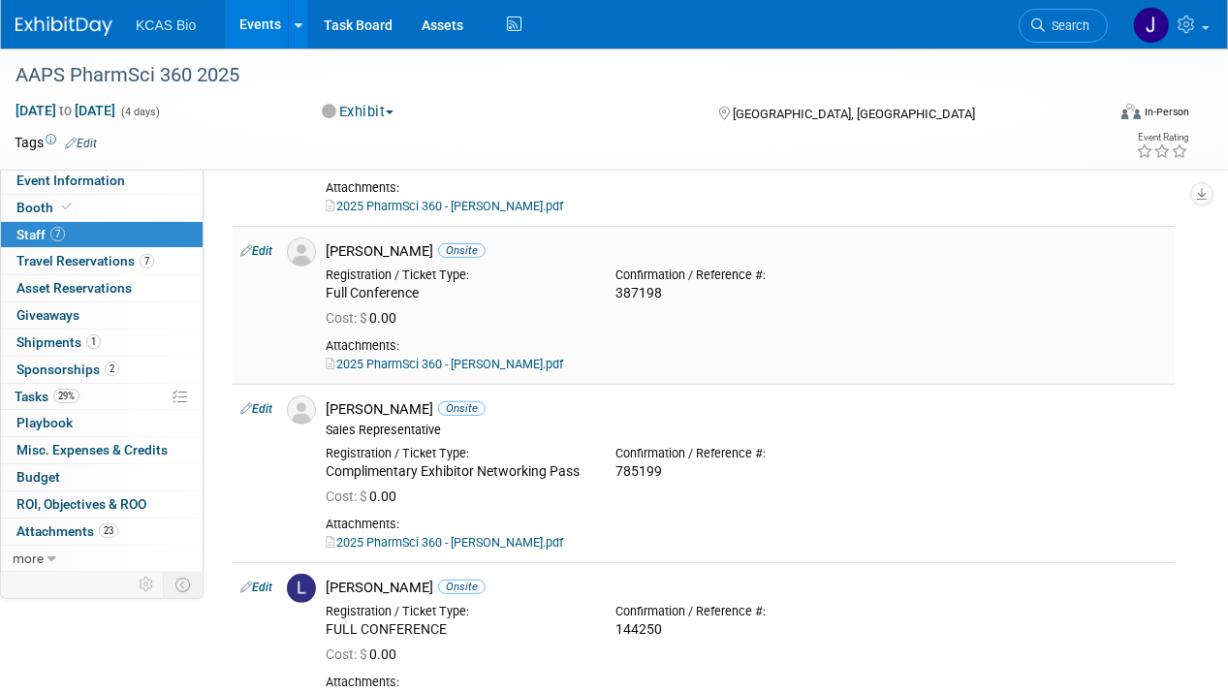
scroll to position [458, 0]
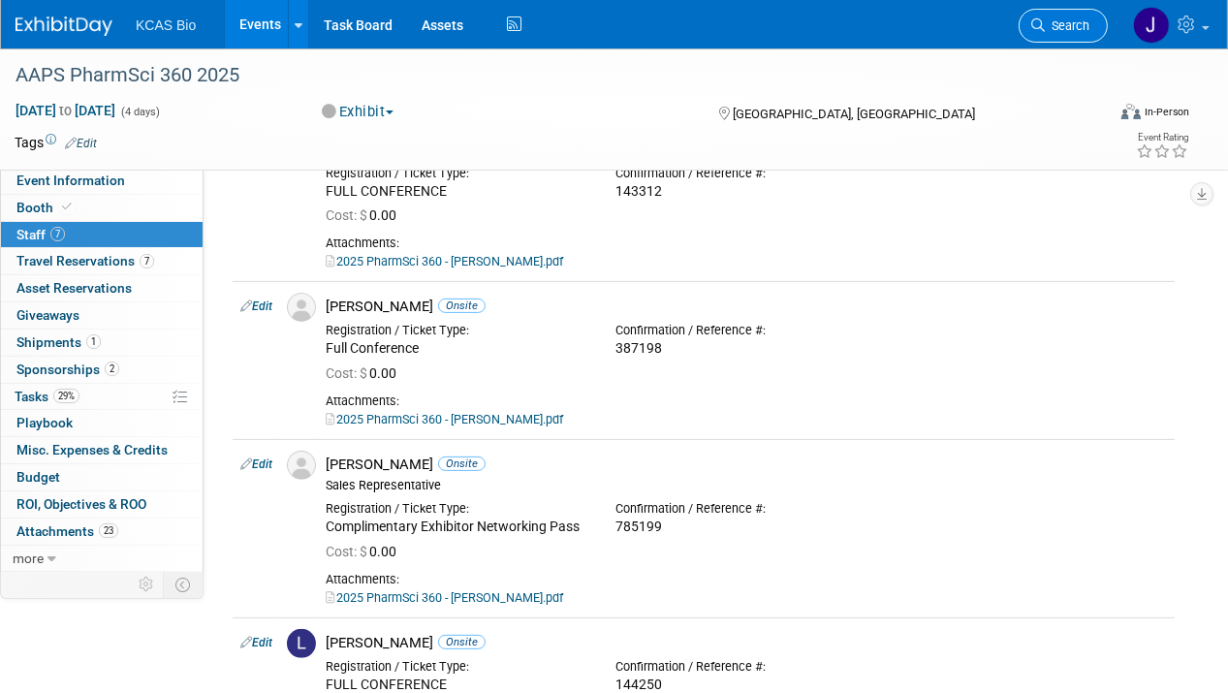
click at [1062, 19] on span "Search" at bounding box center [1067, 25] width 45 height 15
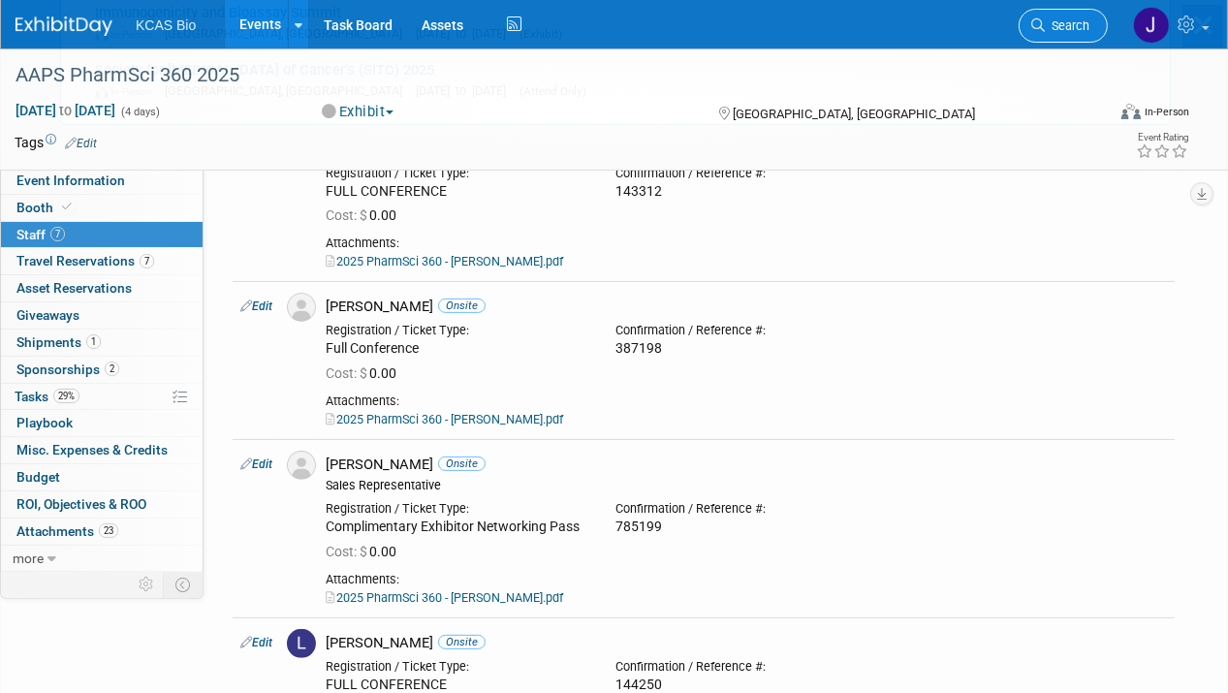
scroll to position [0, 0]
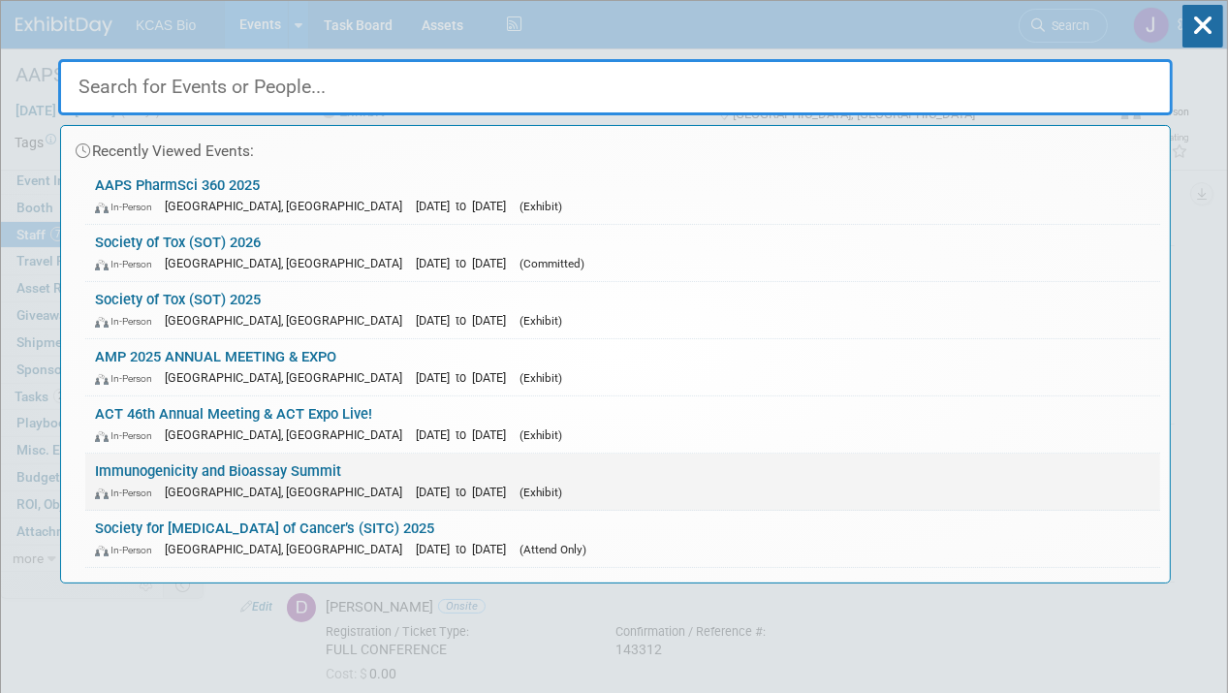
click at [162, 470] on link "Immunogenicity and Bioassay Summit In-Person Alexandria, VA Oct 7, 2025 to Oct …" at bounding box center [622, 482] width 1075 height 56
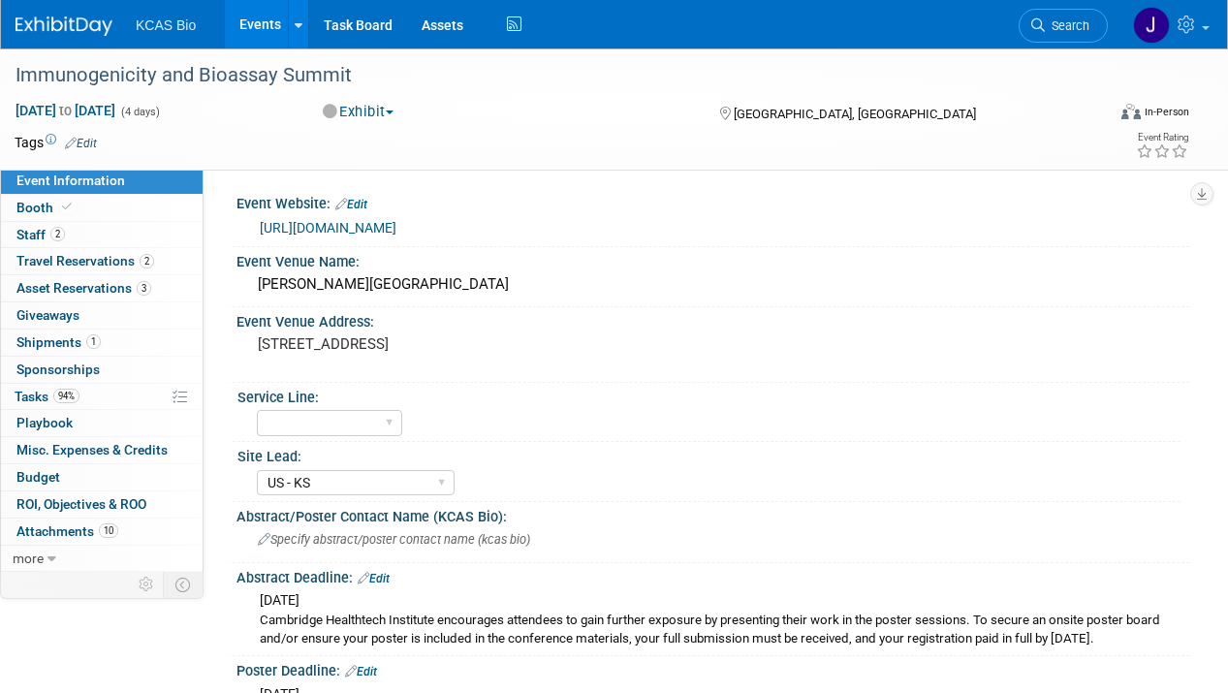
select select "US - KS"
click at [95, 262] on span "Travel Reservations 2" at bounding box center [85, 261] width 138 height 16
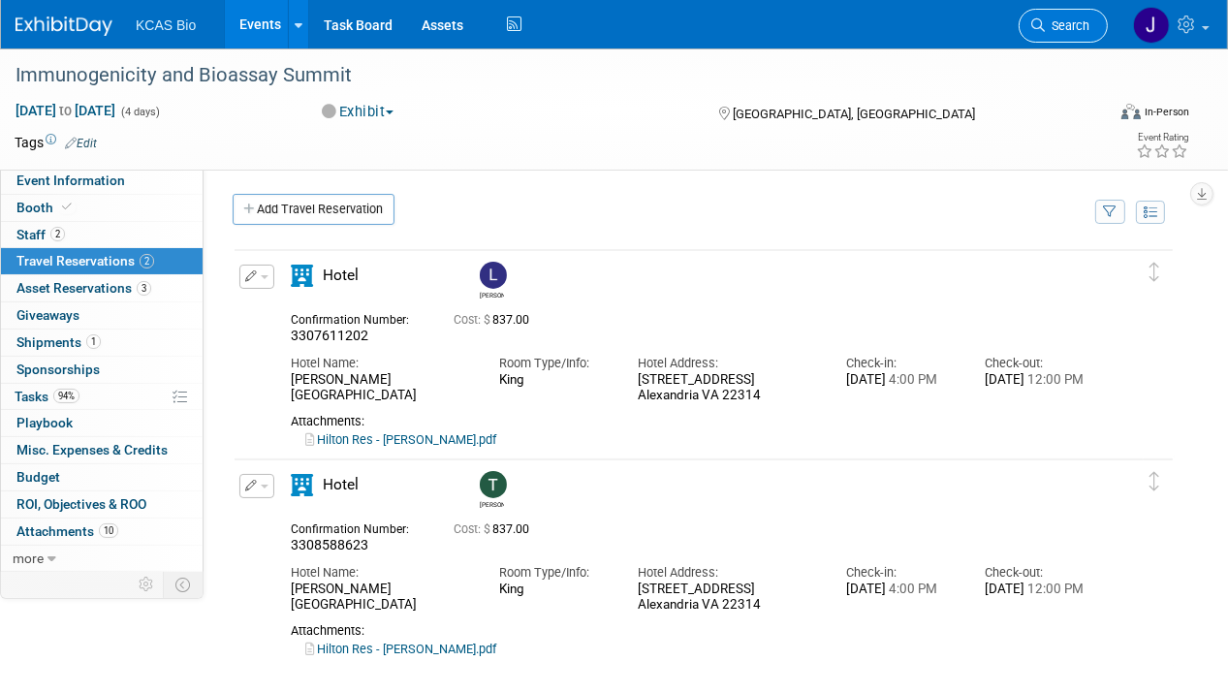
click at [1068, 28] on span "Search" at bounding box center [1067, 25] width 45 height 15
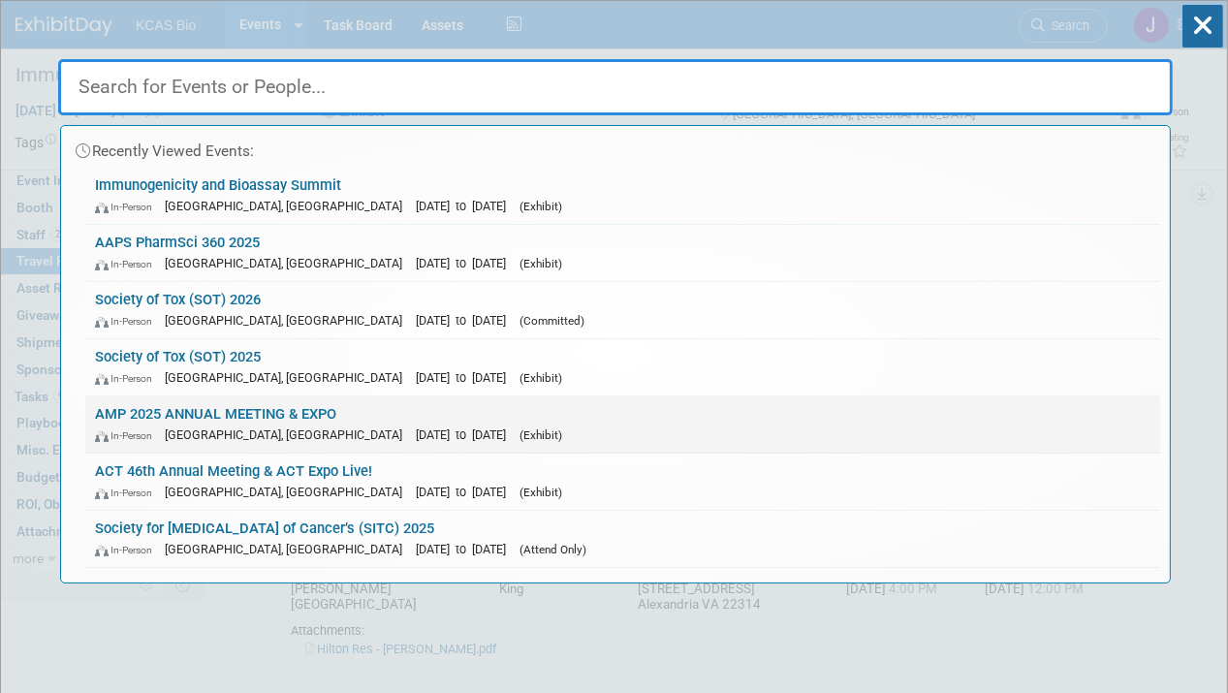
click at [204, 413] on link "AMP 2025 ANNUAL MEETING & EXPO In-Person [GEOGRAPHIC_DATA], [GEOGRAPHIC_DATA] […" at bounding box center [622, 424] width 1075 height 56
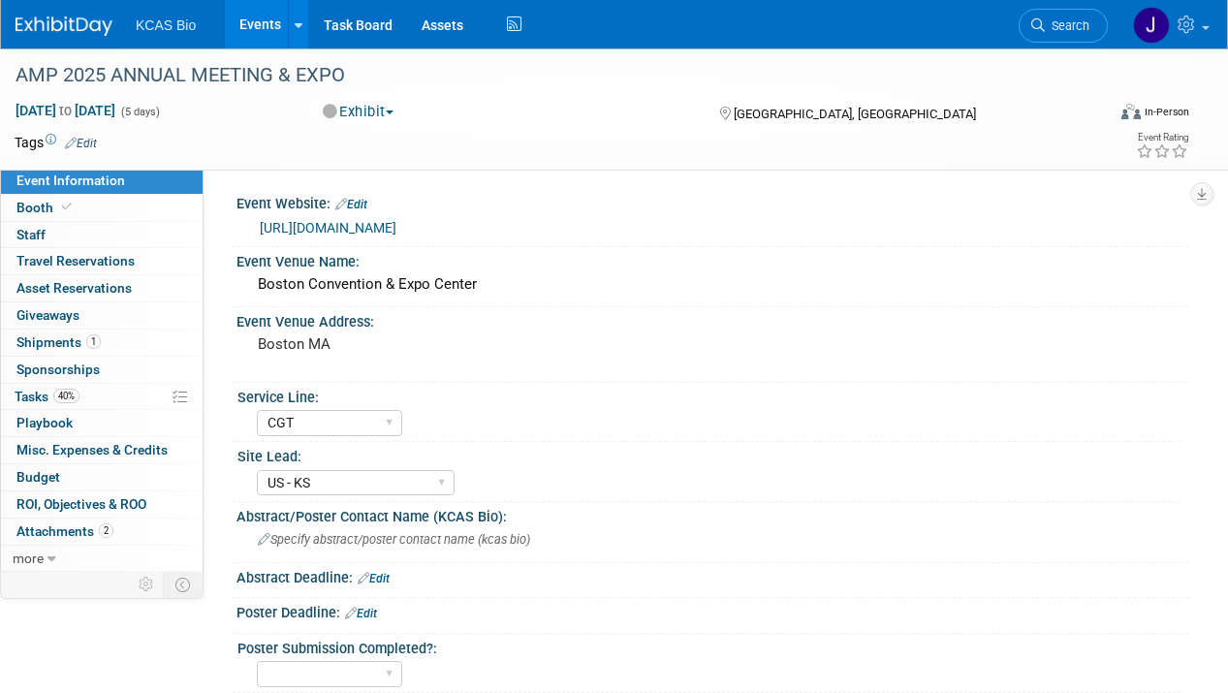
select select "CGT"
select select "US - KS"
click at [39, 209] on span "Booth" at bounding box center [45, 208] width 59 height 16
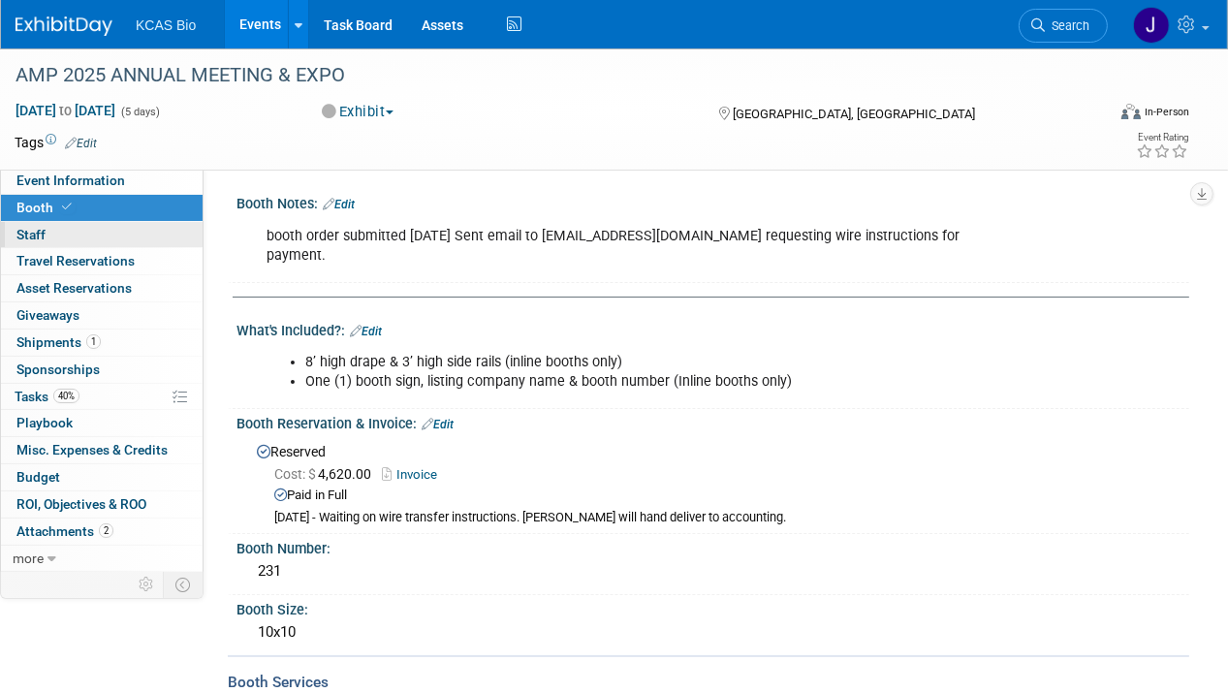
click at [35, 231] on span "Staff 0" at bounding box center [30, 235] width 29 height 16
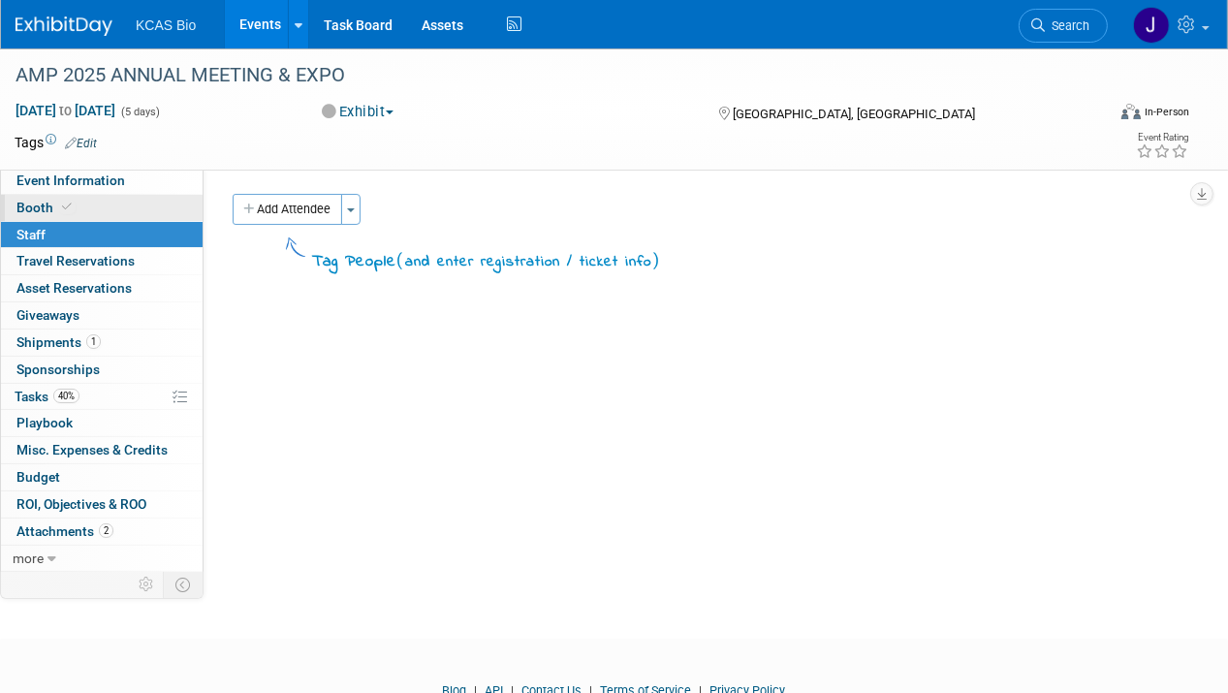
click at [34, 205] on span "Booth" at bounding box center [45, 208] width 59 height 16
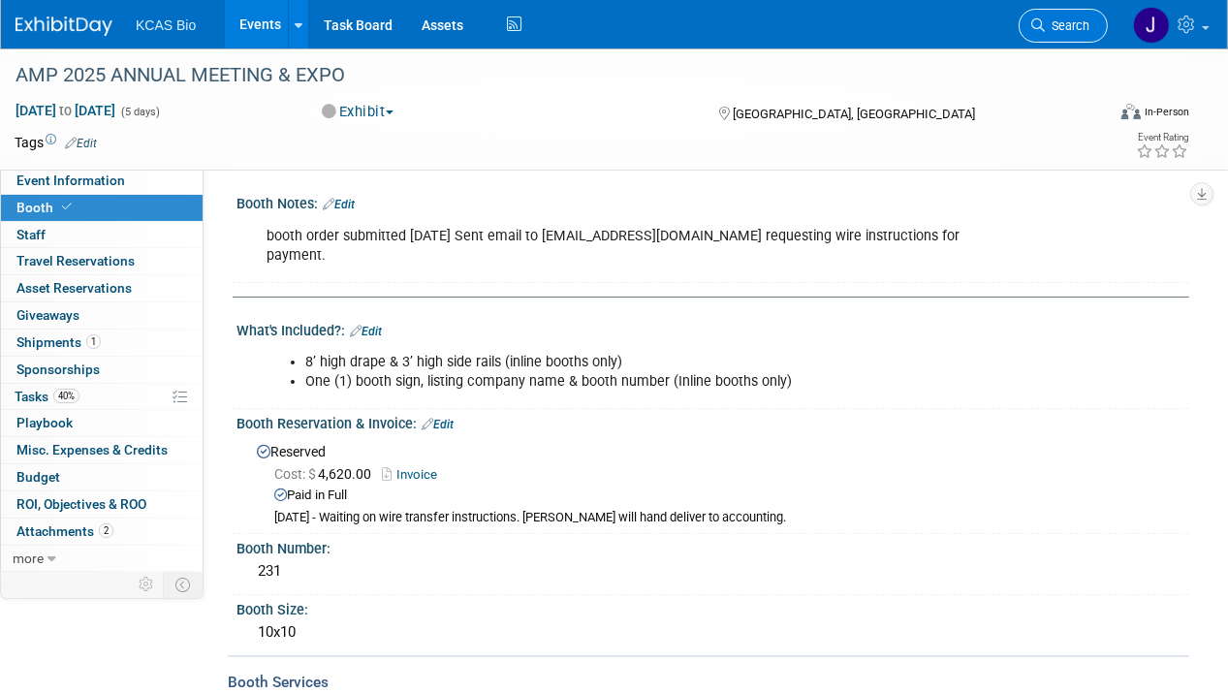
click at [1040, 15] on link "Search" at bounding box center [1063, 26] width 89 height 34
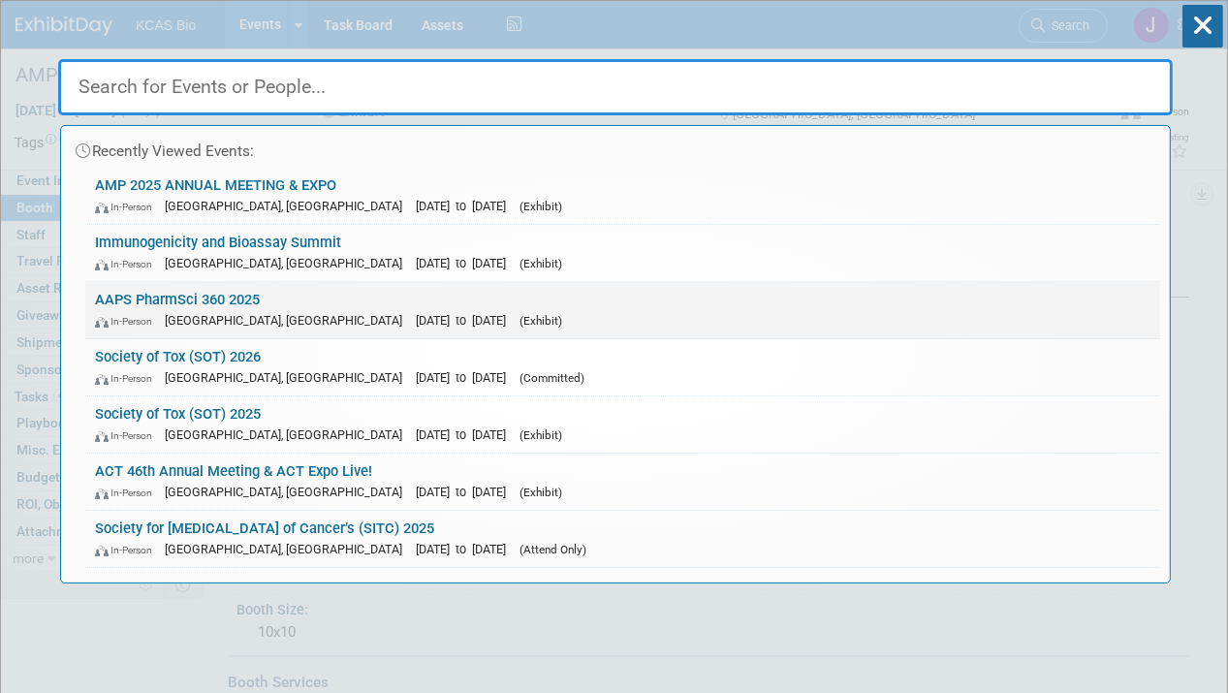
click at [170, 297] on link "AAPS PharmSci 360 2025 In-Person [GEOGRAPHIC_DATA], [GEOGRAPHIC_DATA] [DATE] to…" at bounding box center [622, 310] width 1075 height 56
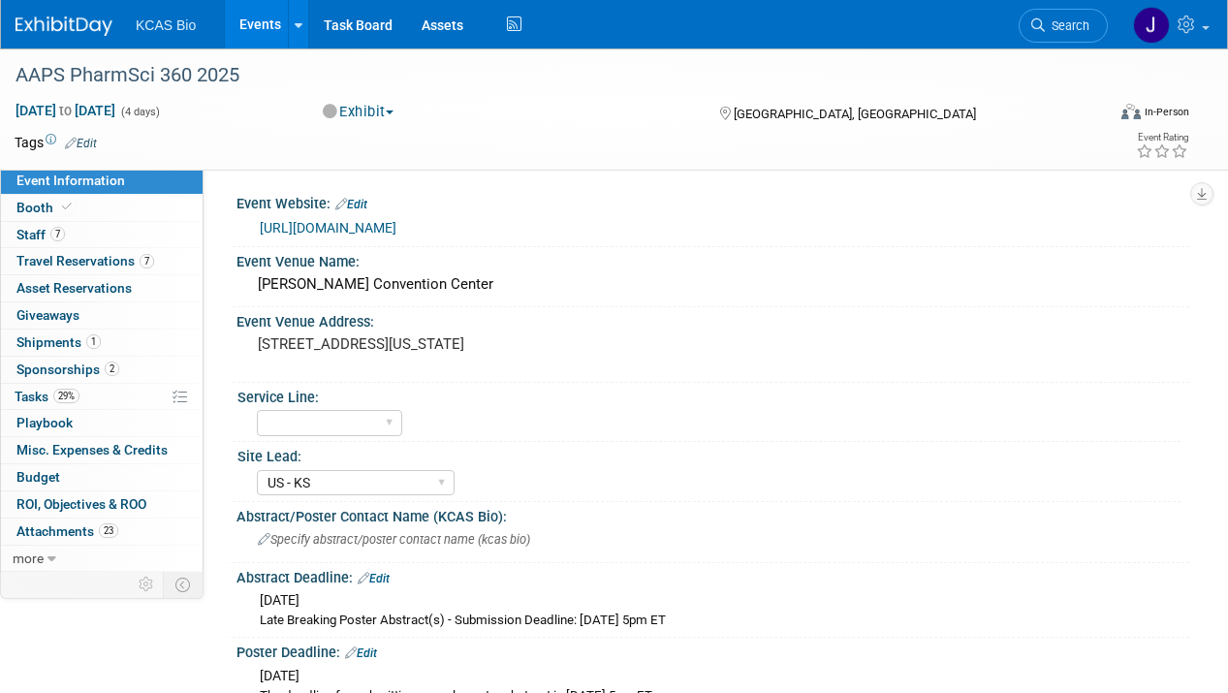
select select "US - KS"
click at [39, 390] on span "Tasks 29%" at bounding box center [47, 397] width 65 height 16
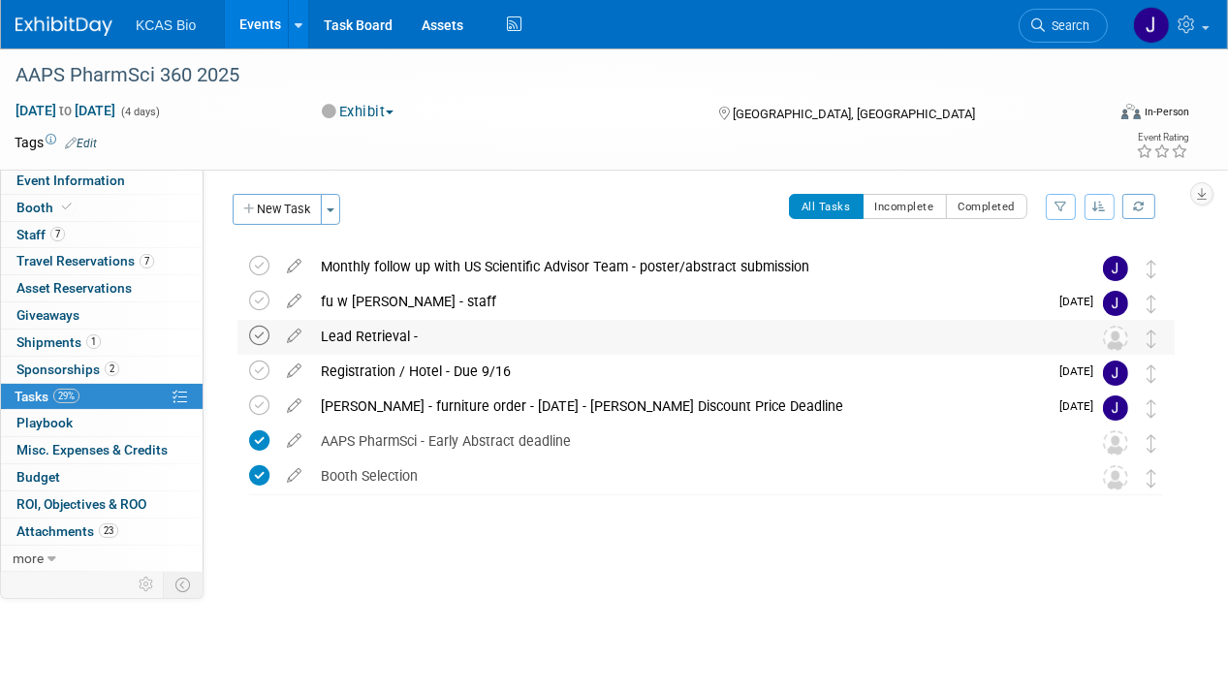
click at [256, 331] on icon at bounding box center [259, 336] width 20 height 20
click at [262, 369] on icon at bounding box center [259, 371] width 20 height 20
click at [367, 366] on div "Registration / Hotel - Due 9/16" at bounding box center [679, 371] width 737 height 33
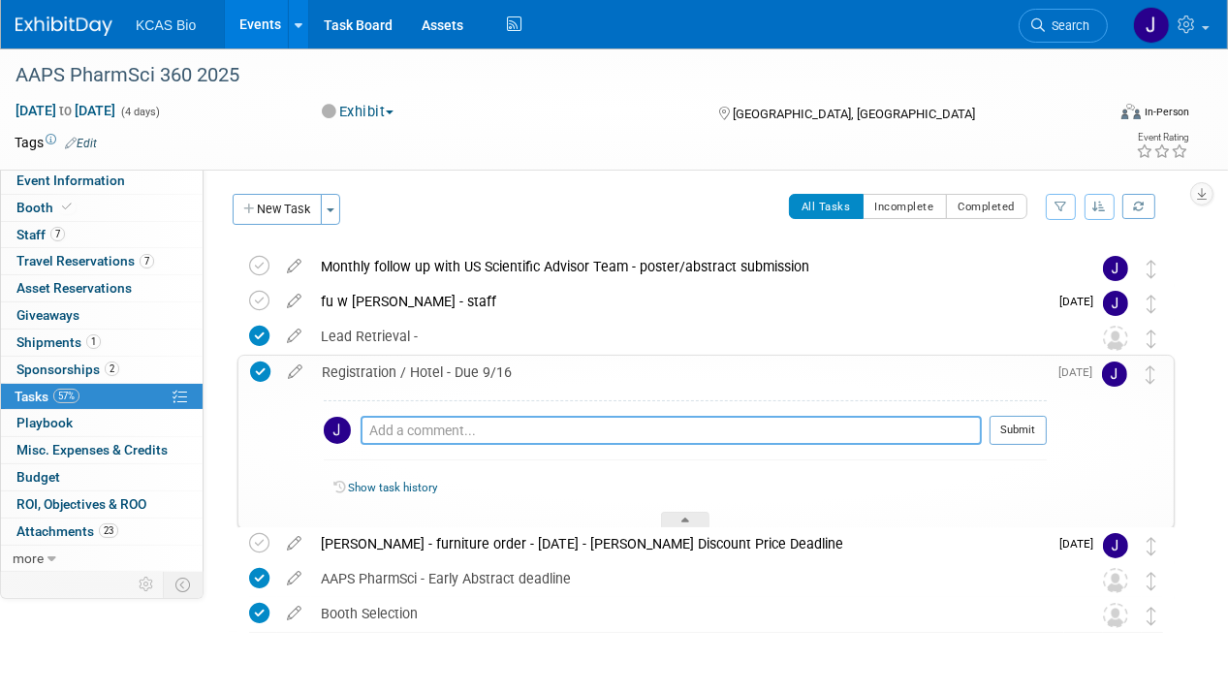
click at [371, 423] on textarea at bounding box center [671, 430] width 621 height 29
click at [376, 427] on textarea at bounding box center [671, 430] width 621 height 29
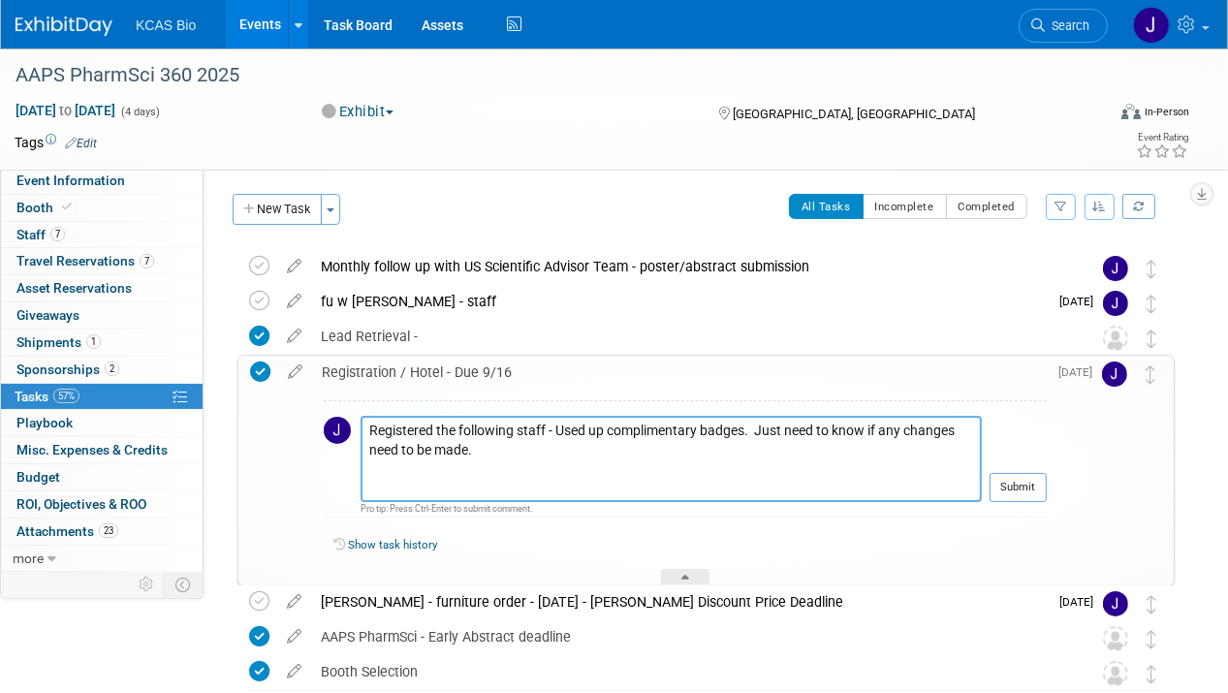
paste textarea "John Bucksath Adriane Csikos Dominic Warrino Dawn Dufield Lindsay Rutherford To…"
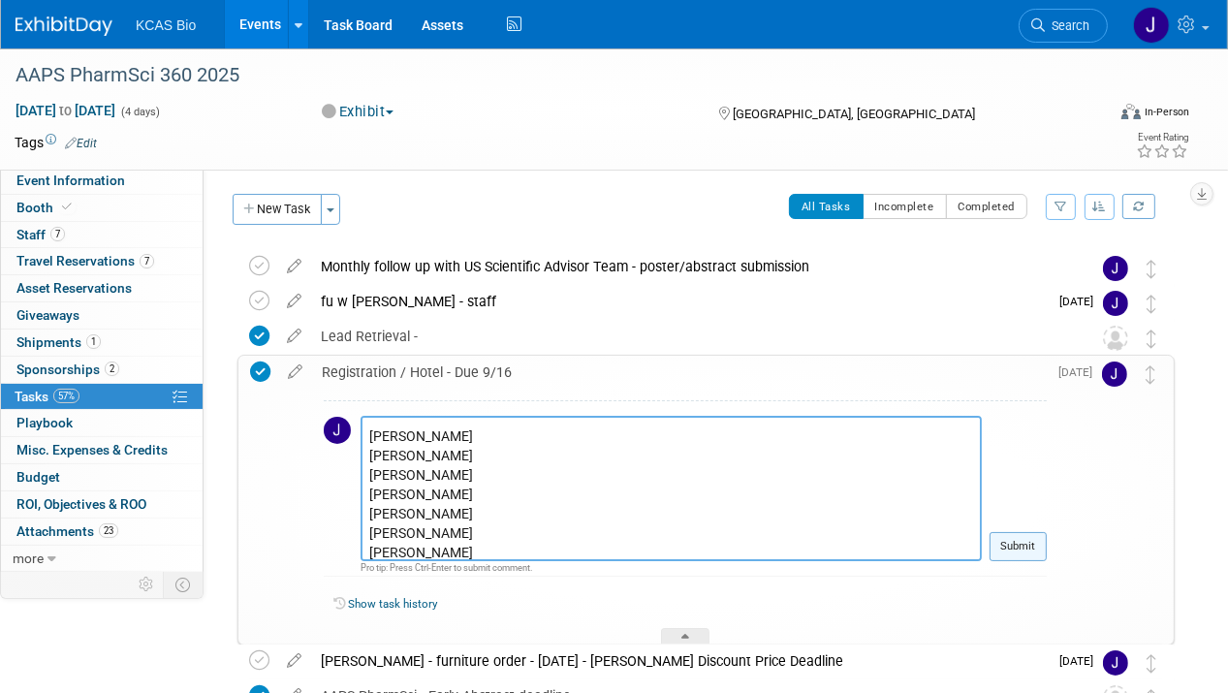
type textarea "Registered the following staff - Used up complimentary badges. Just need to kno…"
click at [1011, 541] on button "Submit" at bounding box center [1018, 546] width 57 height 29
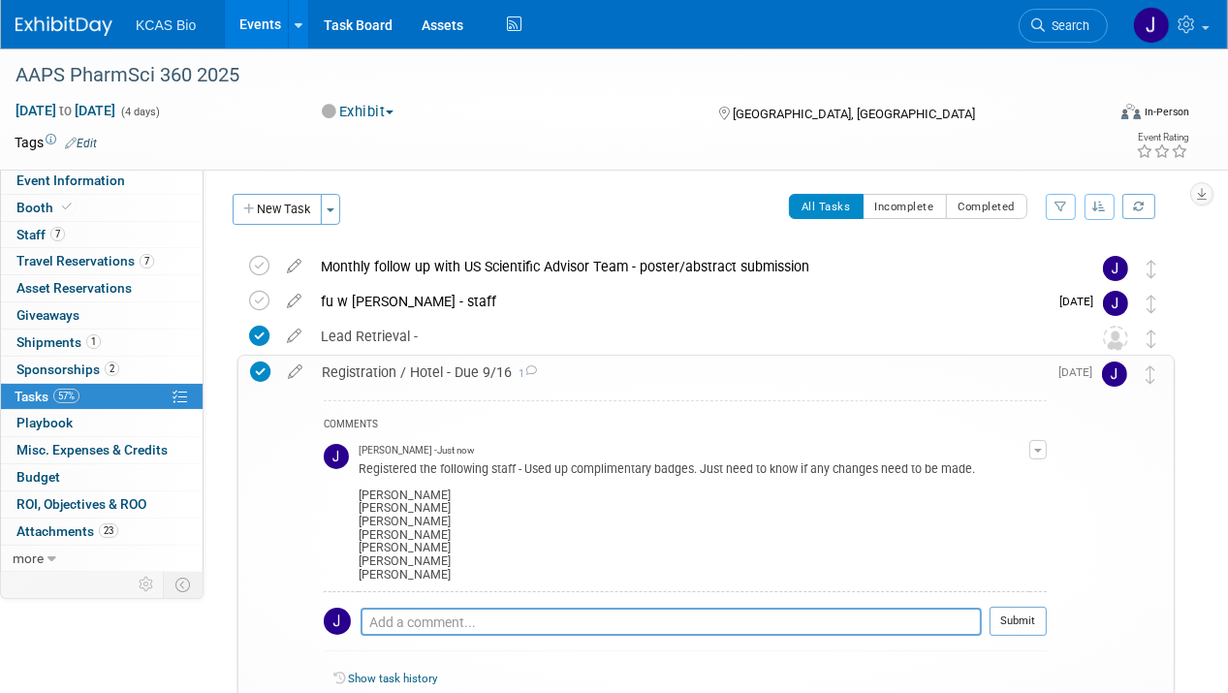
click at [374, 469] on div "Registered the following staff - Used up complimentary badges. Just need to kno…" at bounding box center [694, 520] width 671 height 124
drag, startPoint x: 374, startPoint y: 469, endPoint x: 606, endPoint y: 507, distance: 234.7
click at [604, 504] on div "Registered the following staff - Used up complimentary badges. Just need to kno…" at bounding box center [694, 520] width 671 height 124
click at [1088, 22] on span "Search" at bounding box center [1067, 25] width 45 height 15
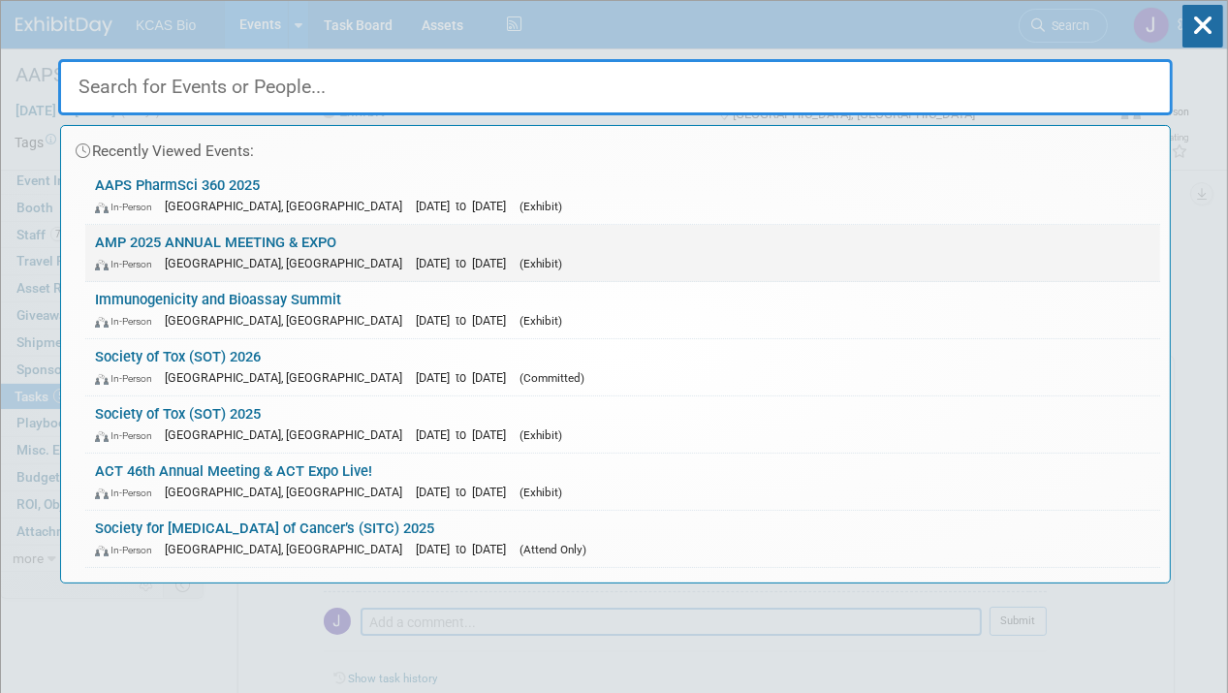
click at [214, 235] on link "AMP 2025 ANNUAL MEETING & EXPO In-Person Boston, MA Nov 11, 2025 to Nov 15, 202…" at bounding box center [622, 253] width 1075 height 56
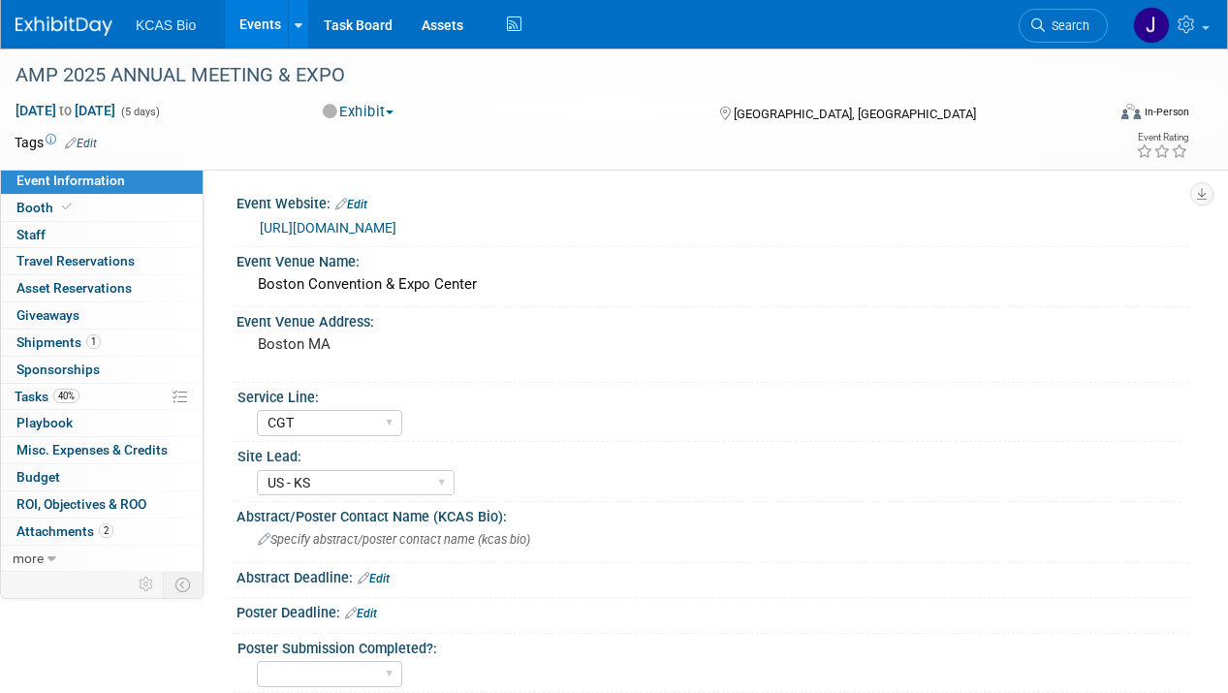
select select "CGT"
select select "US - KS"
click at [31, 205] on span "Booth" at bounding box center [45, 208] width 59 height 16
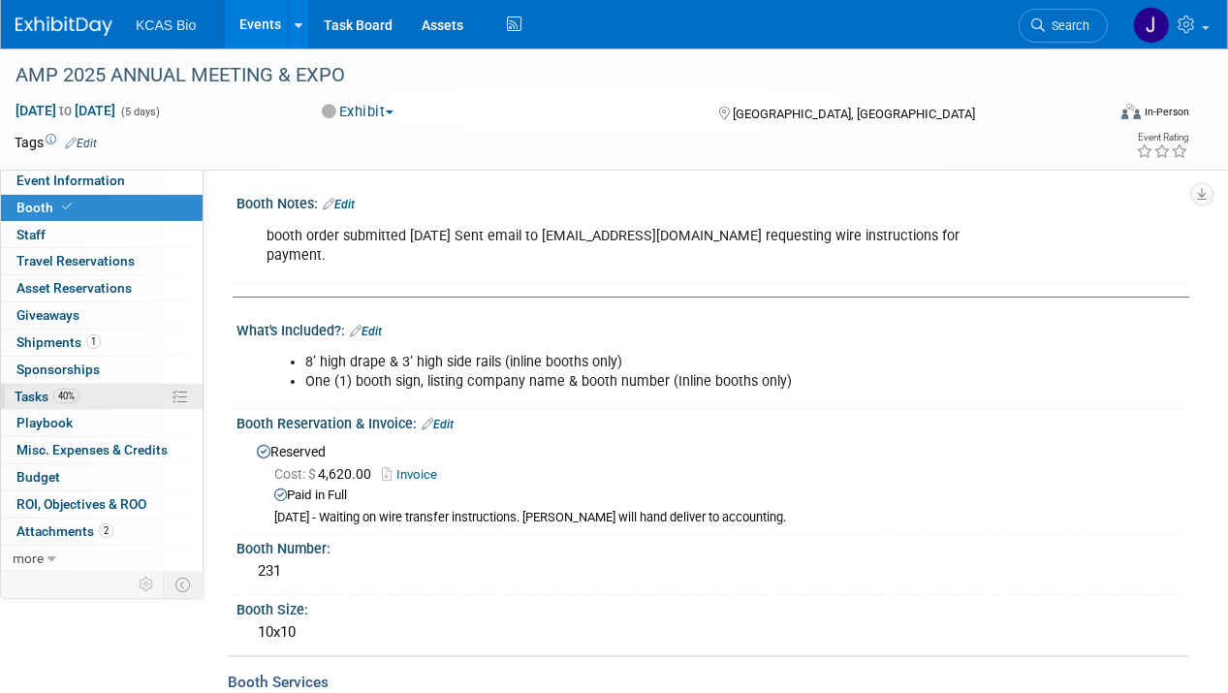
click at [42, 391] on span "Tasks 40%" at bounding box center [47, 397] width 65 height 16
